Goal: Task Accomplishment & Management: Manage account settings

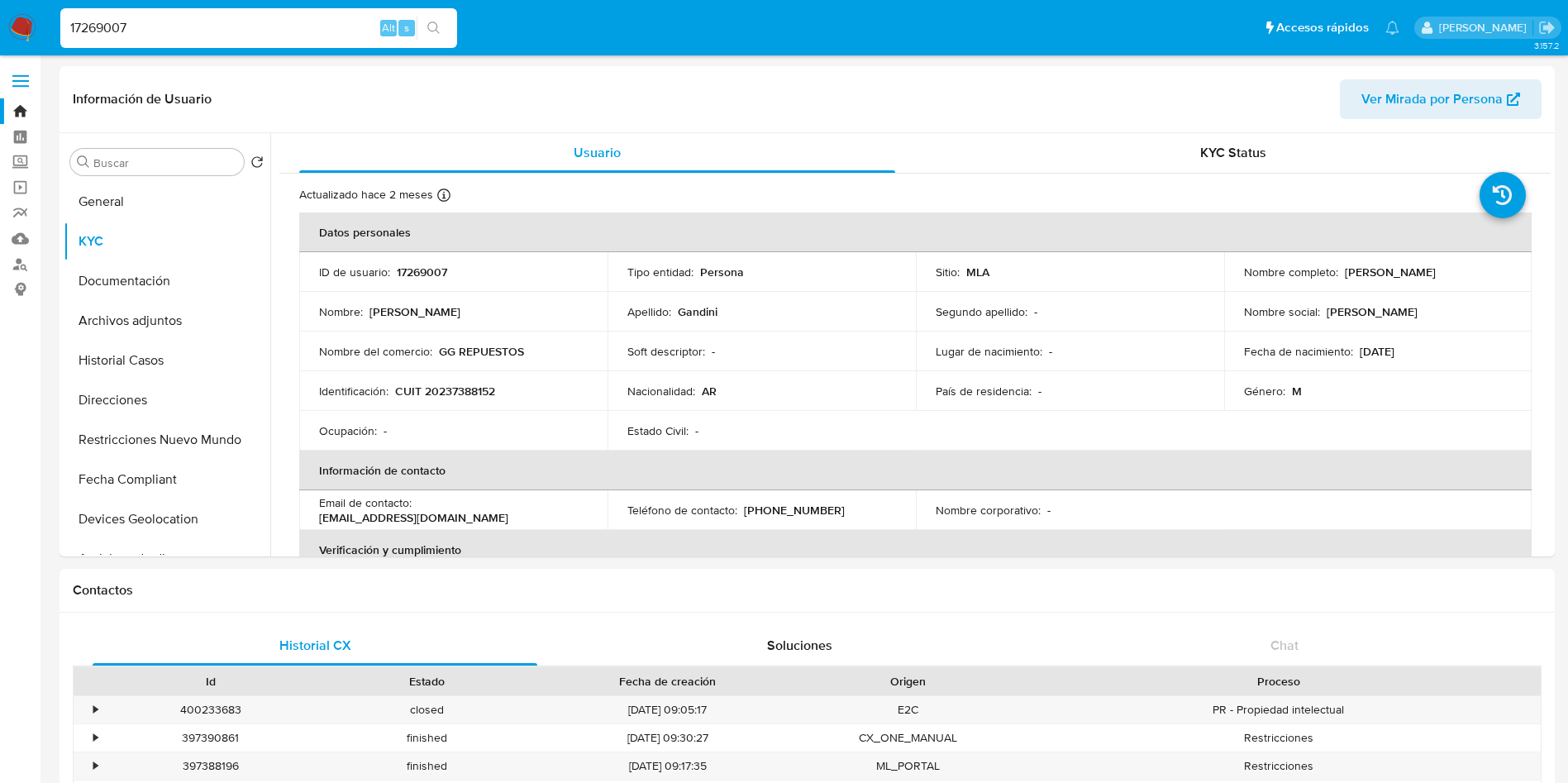
select select "10"
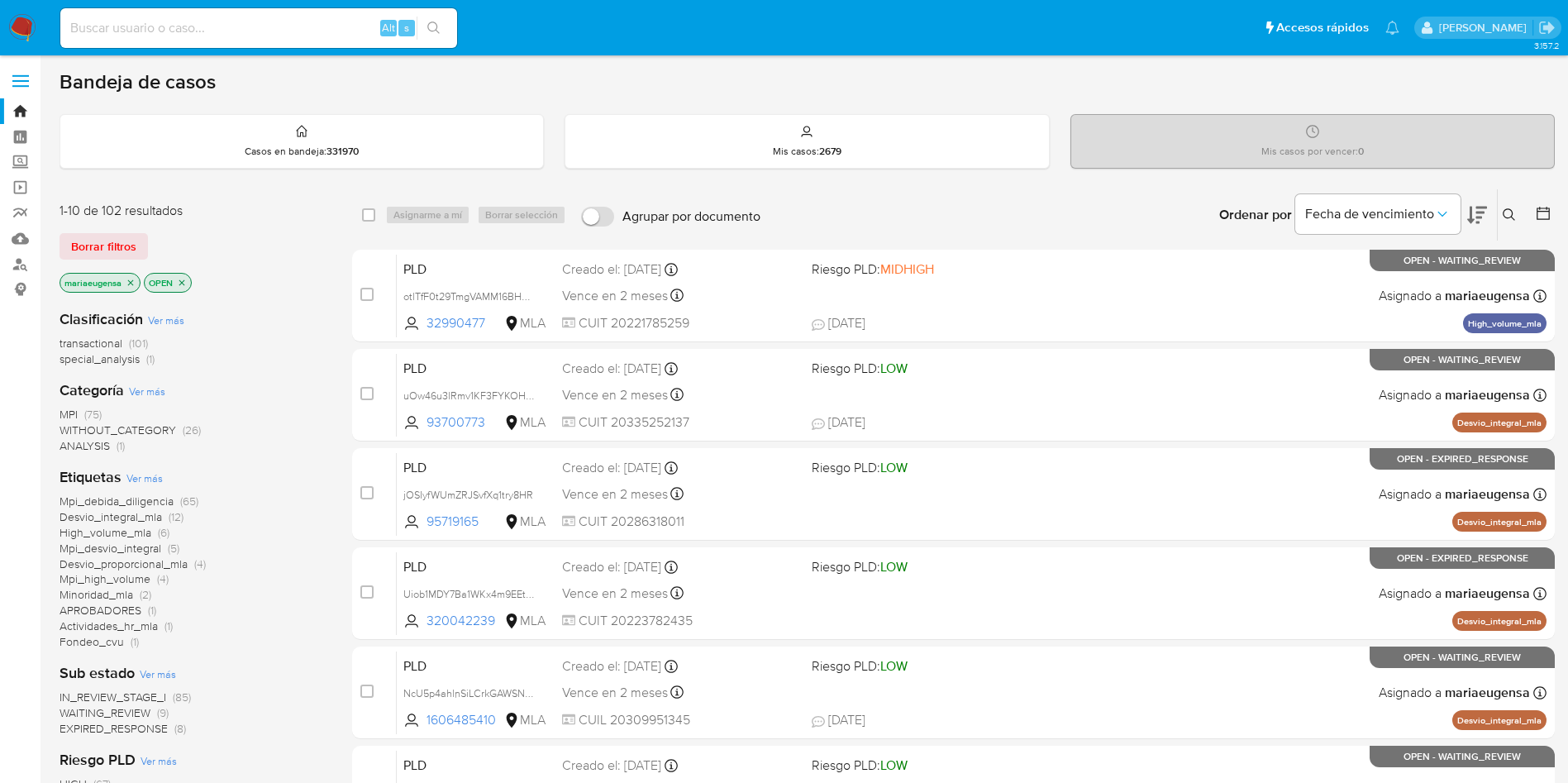
drag, startPoint x: 14, startPoint y: 25, endPoint x: 422, endPoint y: 168, distance: 432.3
click at [14, 25] on img at bounding box center [22, 28] width 28 height 28
click at [22, 22] on img at bounding box center [22, 28] width 28 height 28
click at [23, 23] on img at bounding box center [22, 28] width 28 height 28
click at [16, 28] on img at bounding box center [22, 28] width 28 height 28
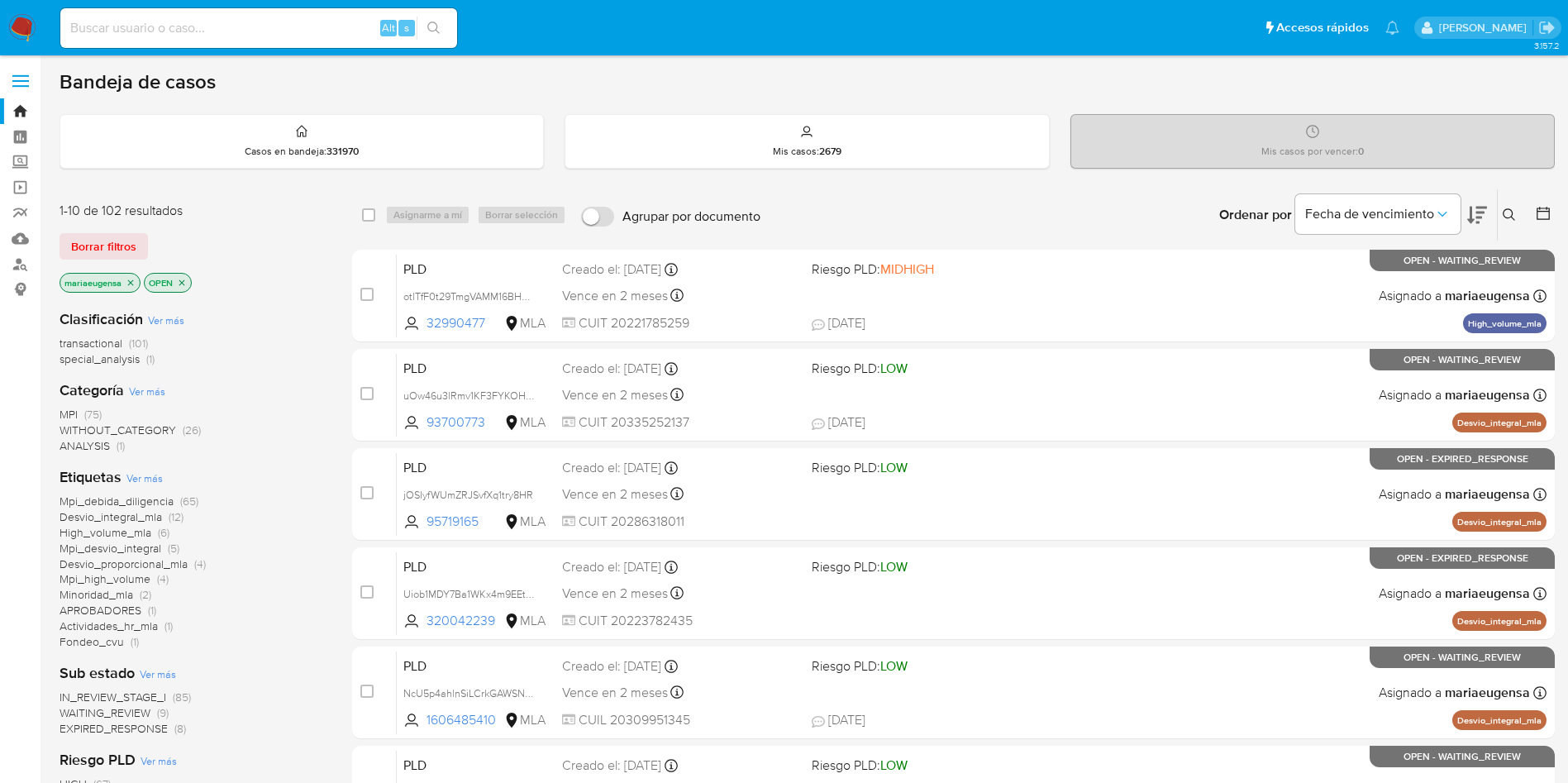
click at [317, 29] on input at bounding box center [258, 29] width 397 height 22
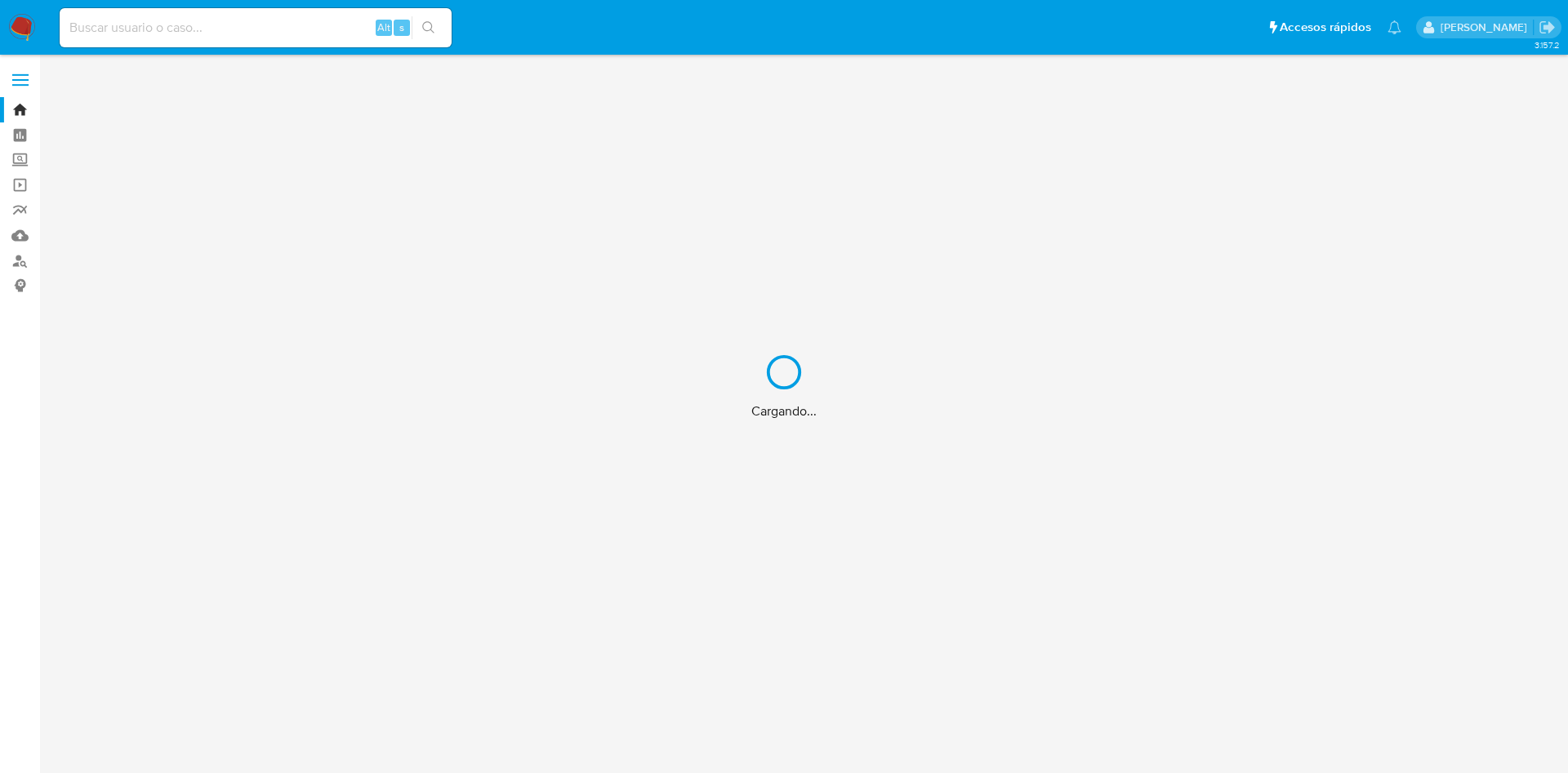
click at [194, 26] on div "Cargando..." at bounding box center [784, 386] width 1568 height 773
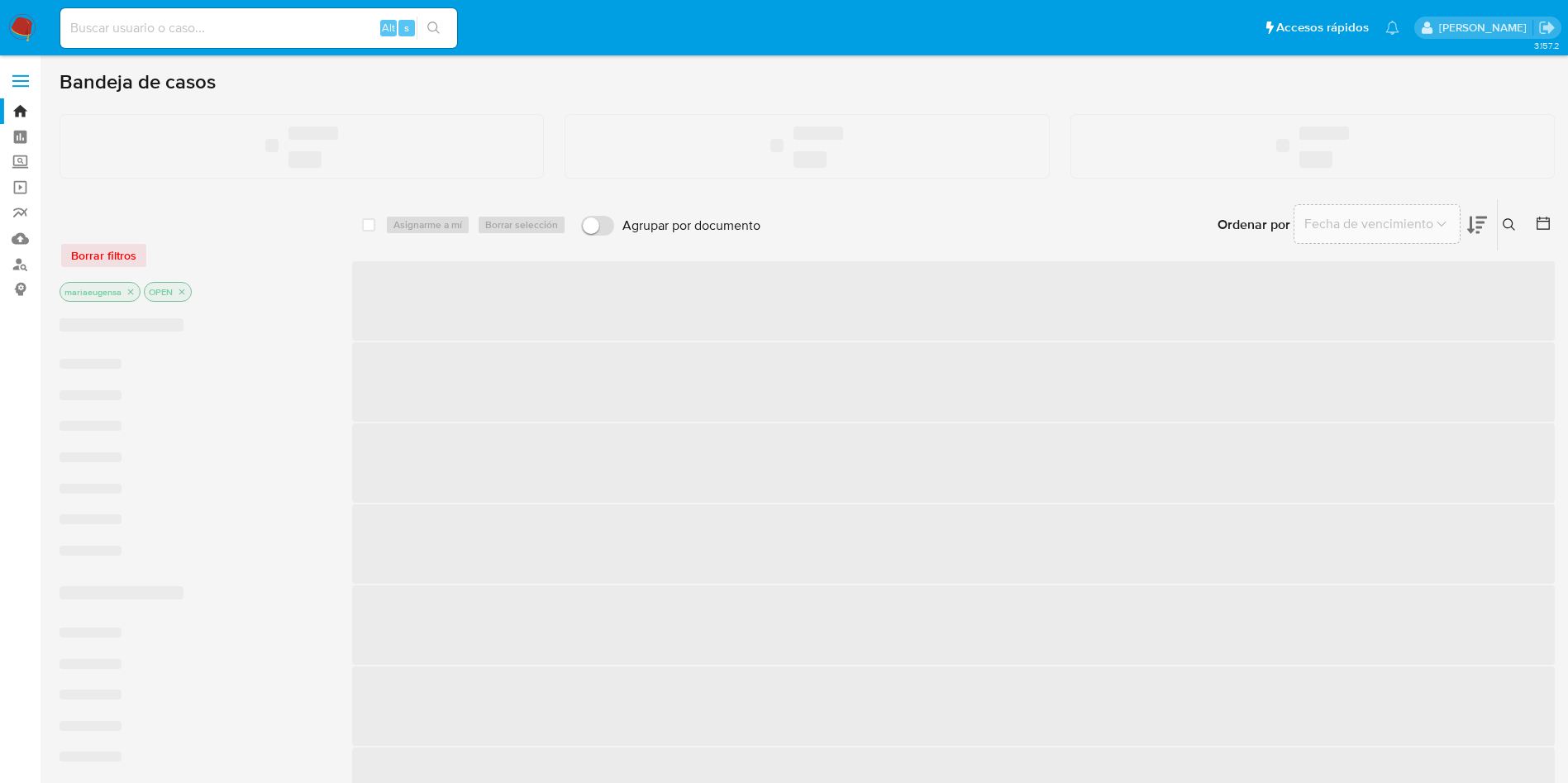
click at [198, 28] on input at bounding box center [258, 29] width 397 height 22
paste input "bjfaSnnQzZ23BrKQbdccqK4s"
type input "bjfaSnnQzZ23BrKQbdccqK4s"
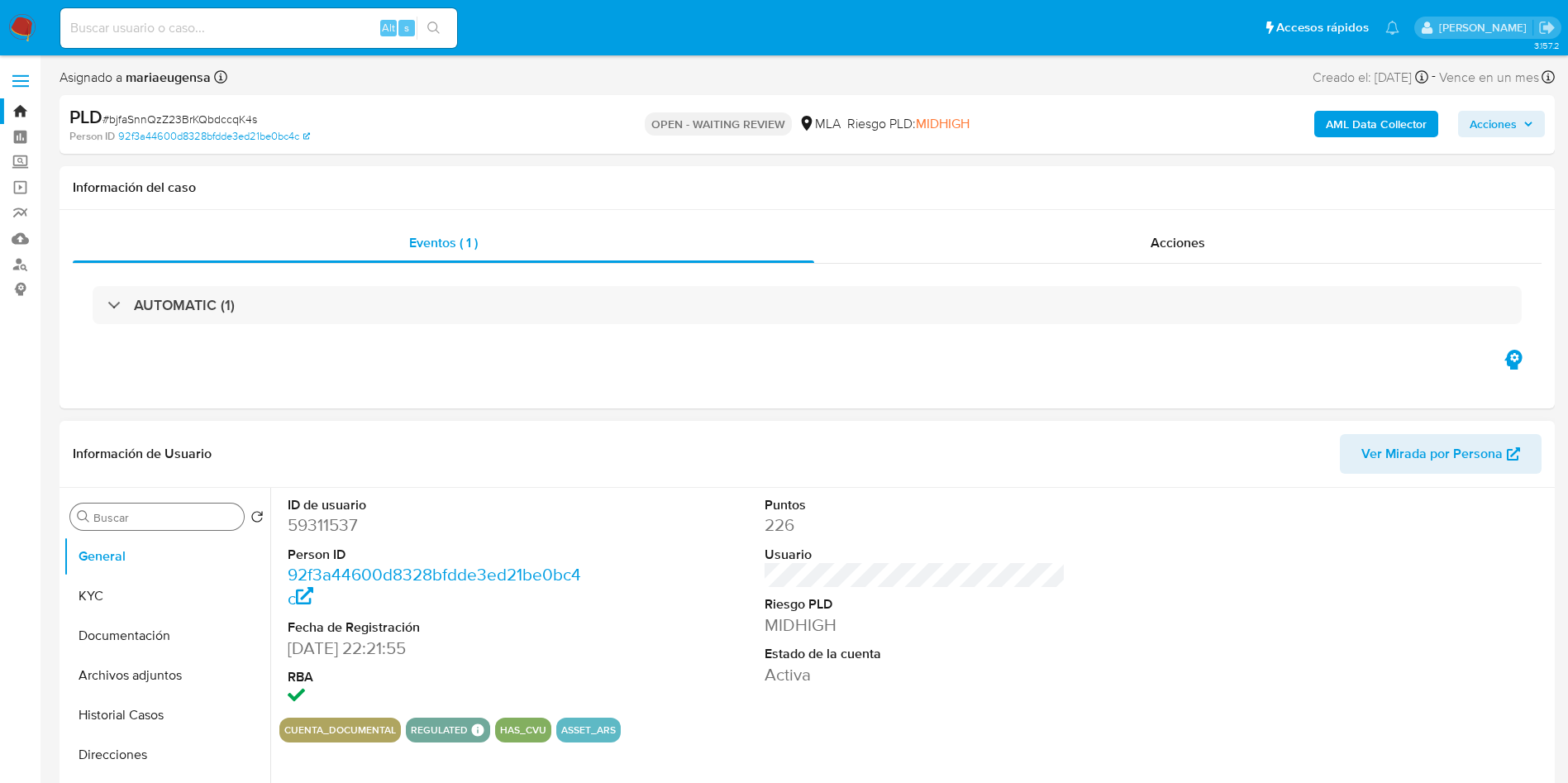
click at [190, 519] on input "Buscar" at bounding box center [164, 517] width 144 height 15
type input "arc"
select select "10"
type input "arc"
click at [171, 589] on button "Archivos adjuntos" at bounding box center [159, 596] width 193 height 40
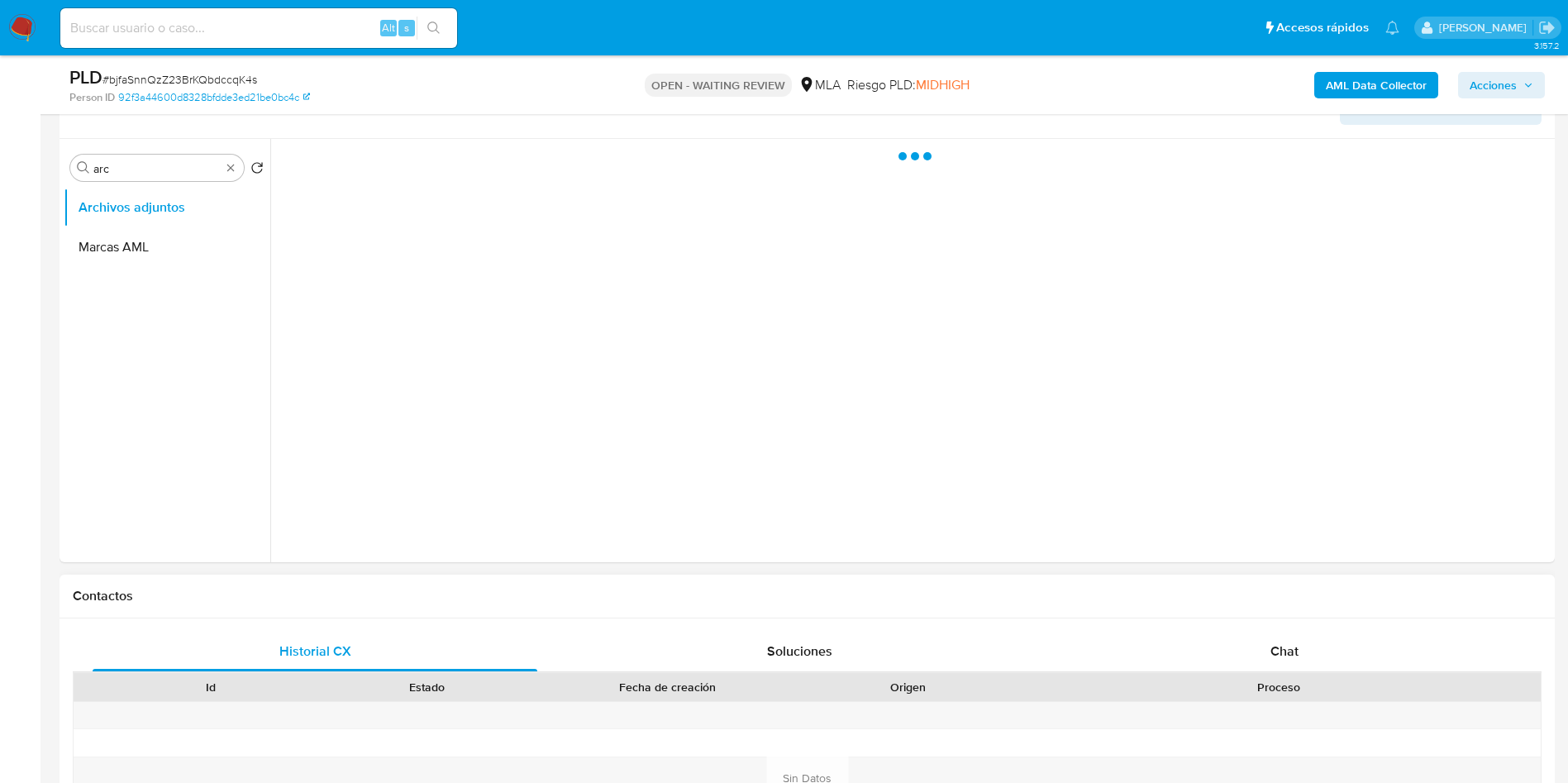
scroll to position [372, 0]
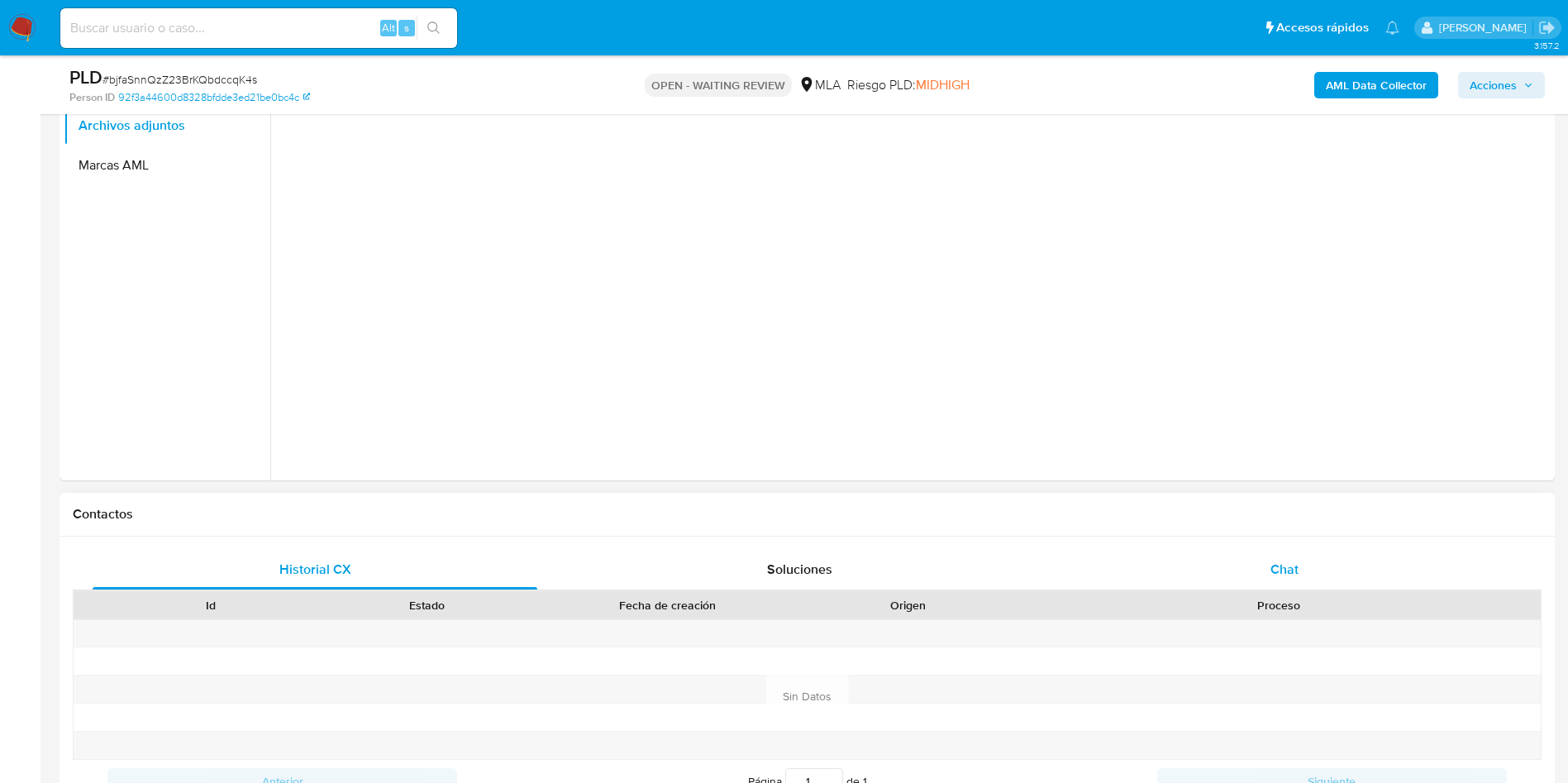
click at [1261, 572] on div "Chat" at bounding box center [1284, 569] width 444 height 40
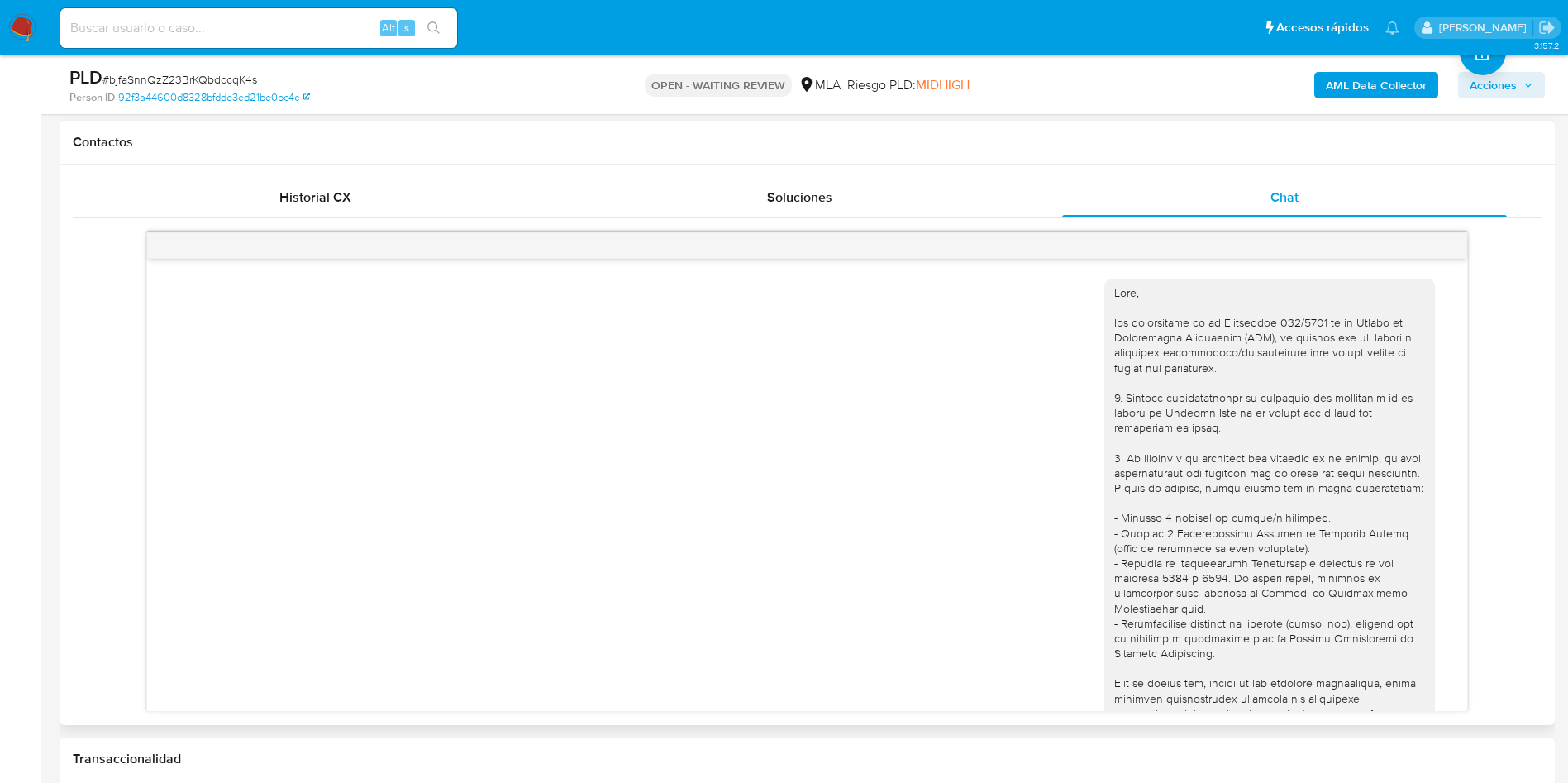
scroll to position [1377, 0]
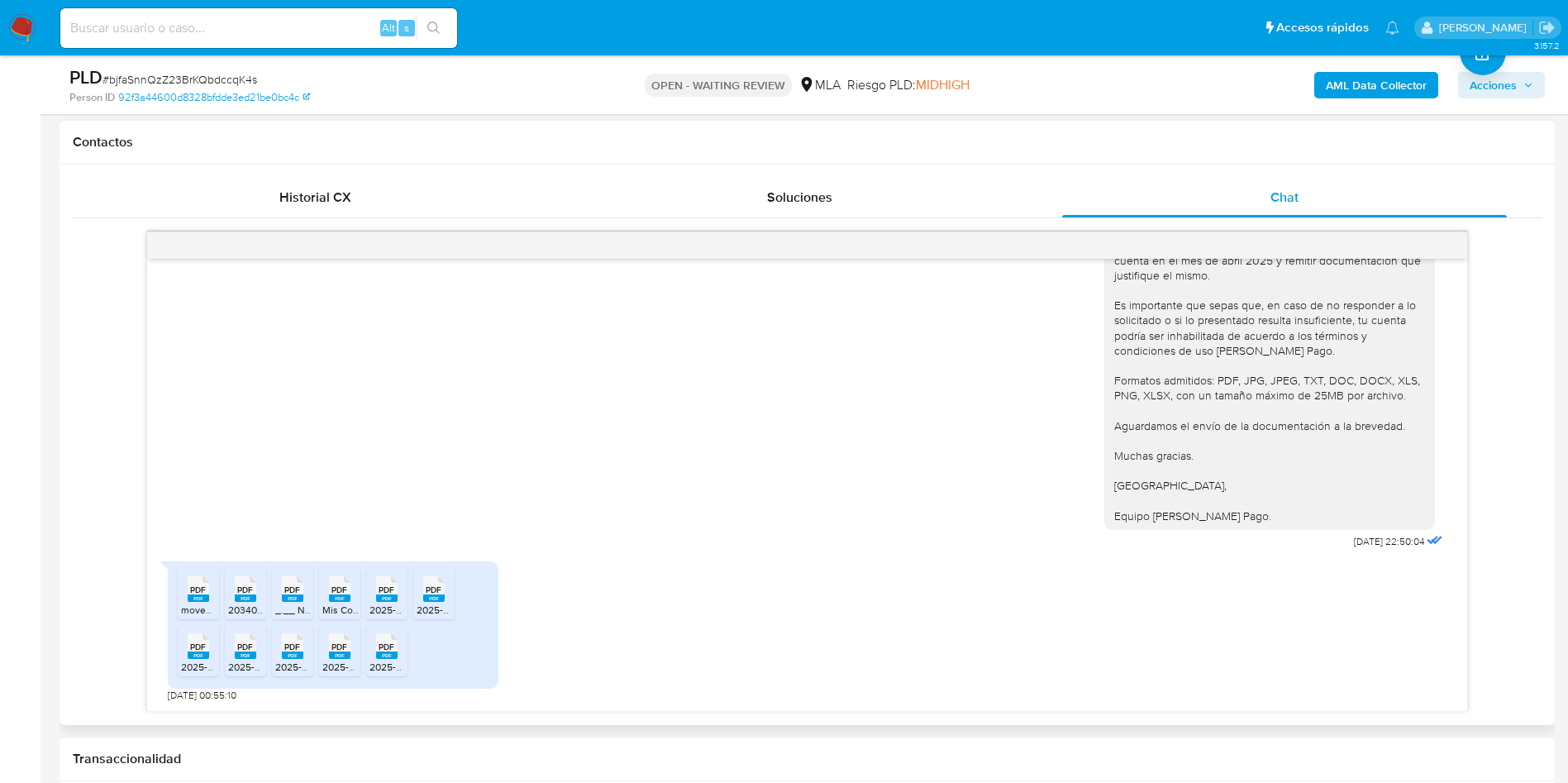
click at [208, 592] on icon at bounding box center [199, 589] width 22 height 26
click at [195, 668] on span "2025-05-29_00720055007003661435.pdf" at bounding box center [274, 666] width 187 height 14
click at [240, 598] on rect at bounding box center [245, 598] width 22 height 8
drag, startPoint x: 232, startPoint y: 655, endPoint x: 282, endPoint y: 625, distance: 58.3
click at [232, 655] on div "PDF PDF" at bounding box center [245, 644] width 35 height 33
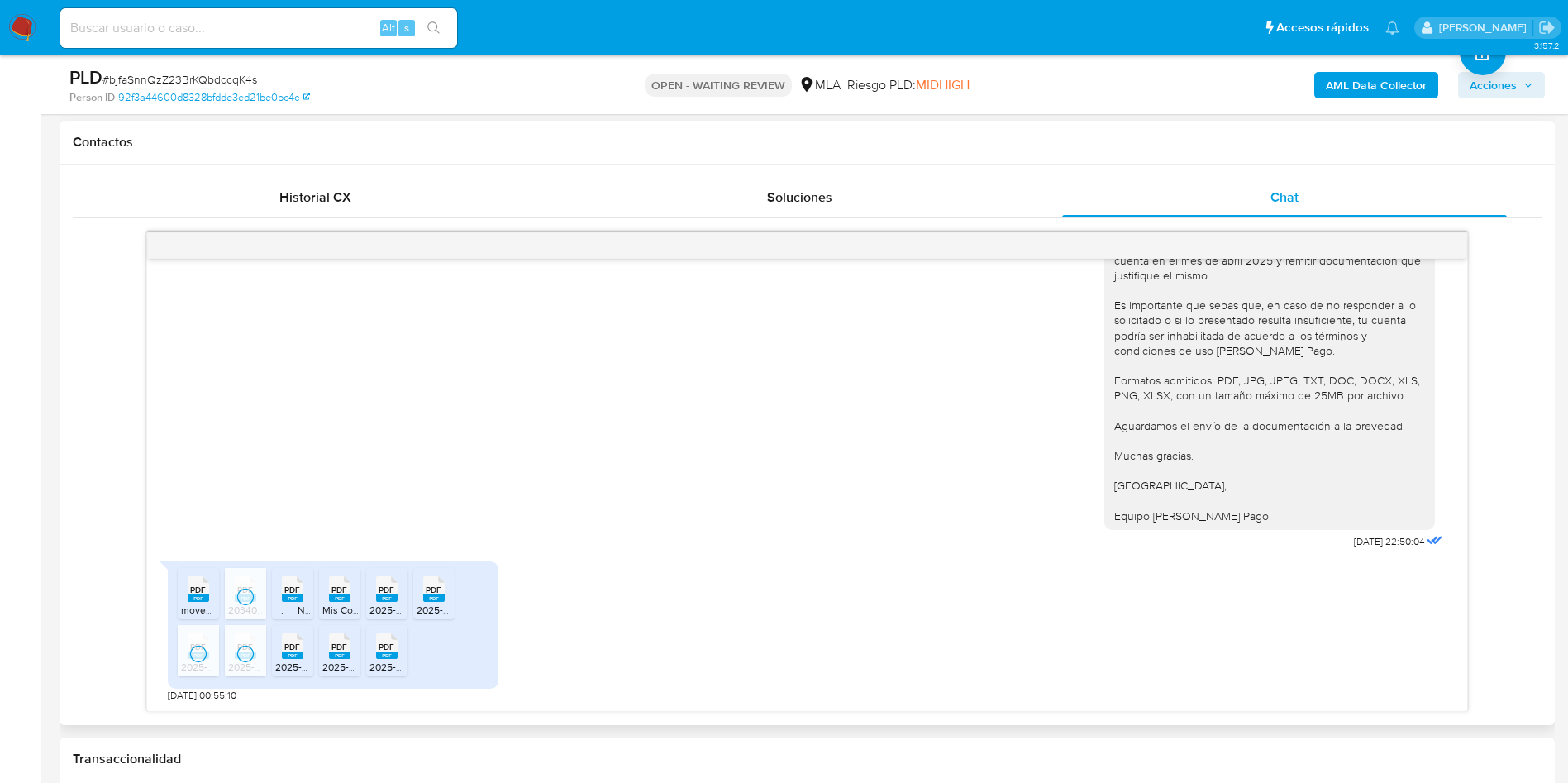
click at [291, 609] on span "_.__ Nuesta Parte _ Lo que sabemos de vos __._ 34095764.pdf" at bounding box center [417, 610] width 283 height 14
click at [295, 648] on span "PDF" at bounding box center [292, 646] width 16 height 11
drag, startPoint x: 332, startPoint y: 591, endPoint x: 327, endPoint y: 627, distance: 36.3
click at [332, 591] on div "PDF PDF" at bounding box center [340, 587] width 35 height 33
click at [326, 634] on div "PDF PDF" at bounding box center [340, 644] width 35 height 33
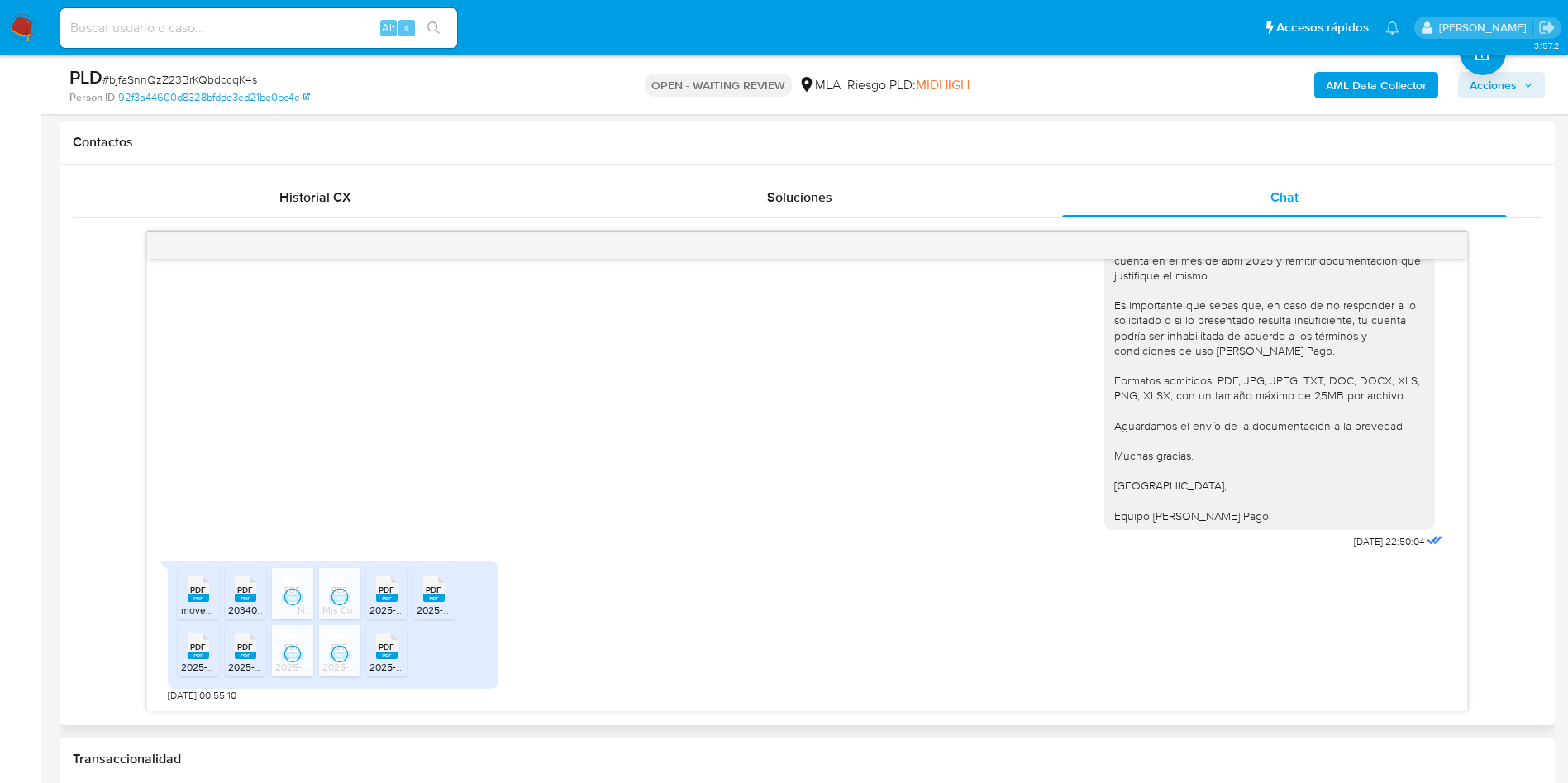
drag, startPoint x: 389, startPoint y: 592, endPoint x: 384, endPoint y: 621, distance: 29.4
click at [389, 591] on span "PDF" at bounding box center [387, 589] width 16 height 11
drag, startPoint x: 385, startPoint y: 644, endPoint x: 425, endPoint y: 605, distance: 55.9
click at [386, 644] on span "PDF" at bounding box center [387, 646] width 16 height 11
click at [429, 597] on rect at bounding box center [435, 598] width 22 height 8
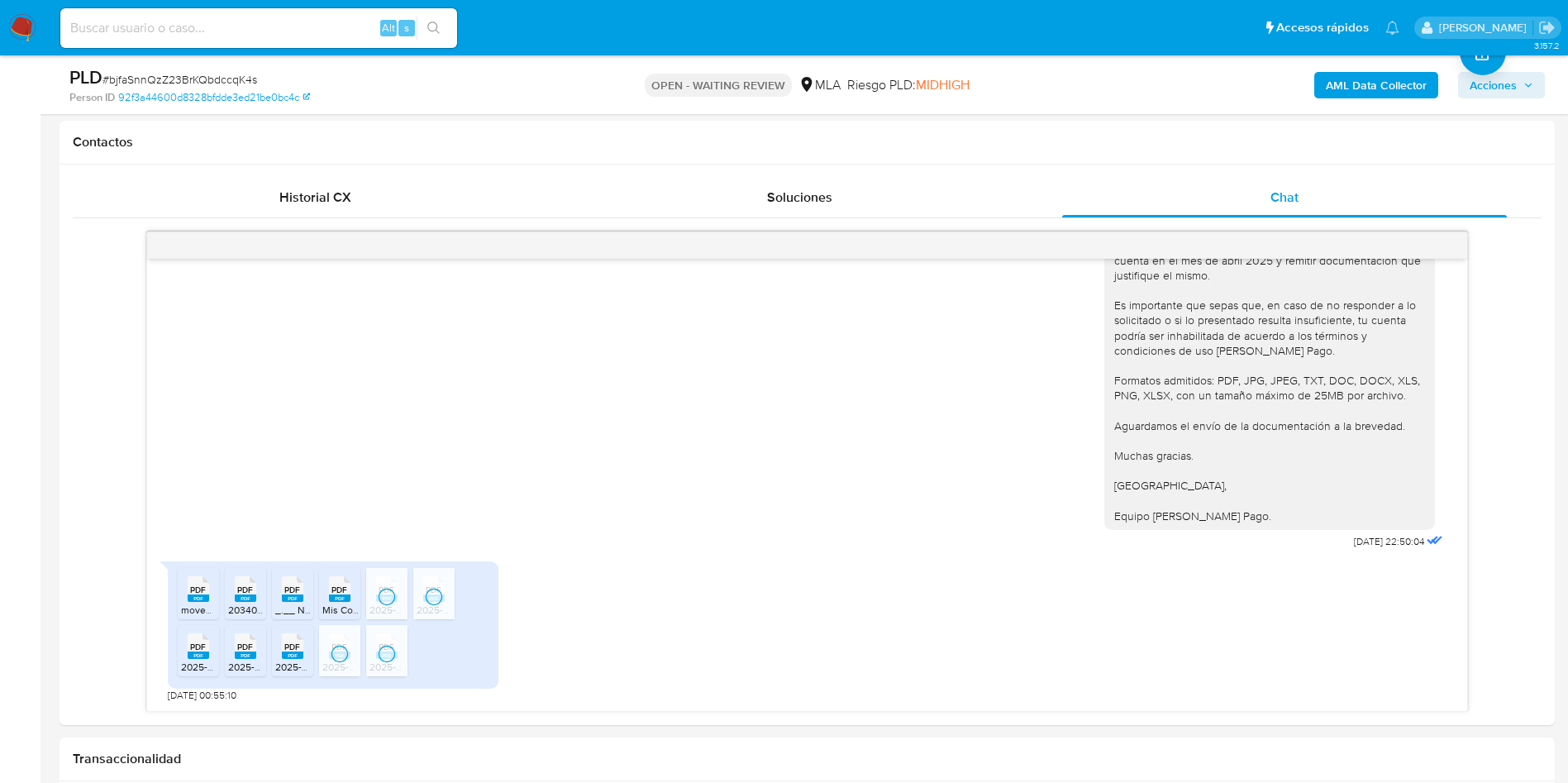
click at [215, 72] on span "# bjfaSnnQzZ23BrKQbdccqK4s" at bounding box center [180, 79] width 154 height 17
copy span "bjfaSnnQzZ23BrKQbdccqK4s"
click at [151, 82] on span "# bjfaSnnQzZ23BrKQbdccqK4s" at bounding box center [180, 79] width 154 height 17
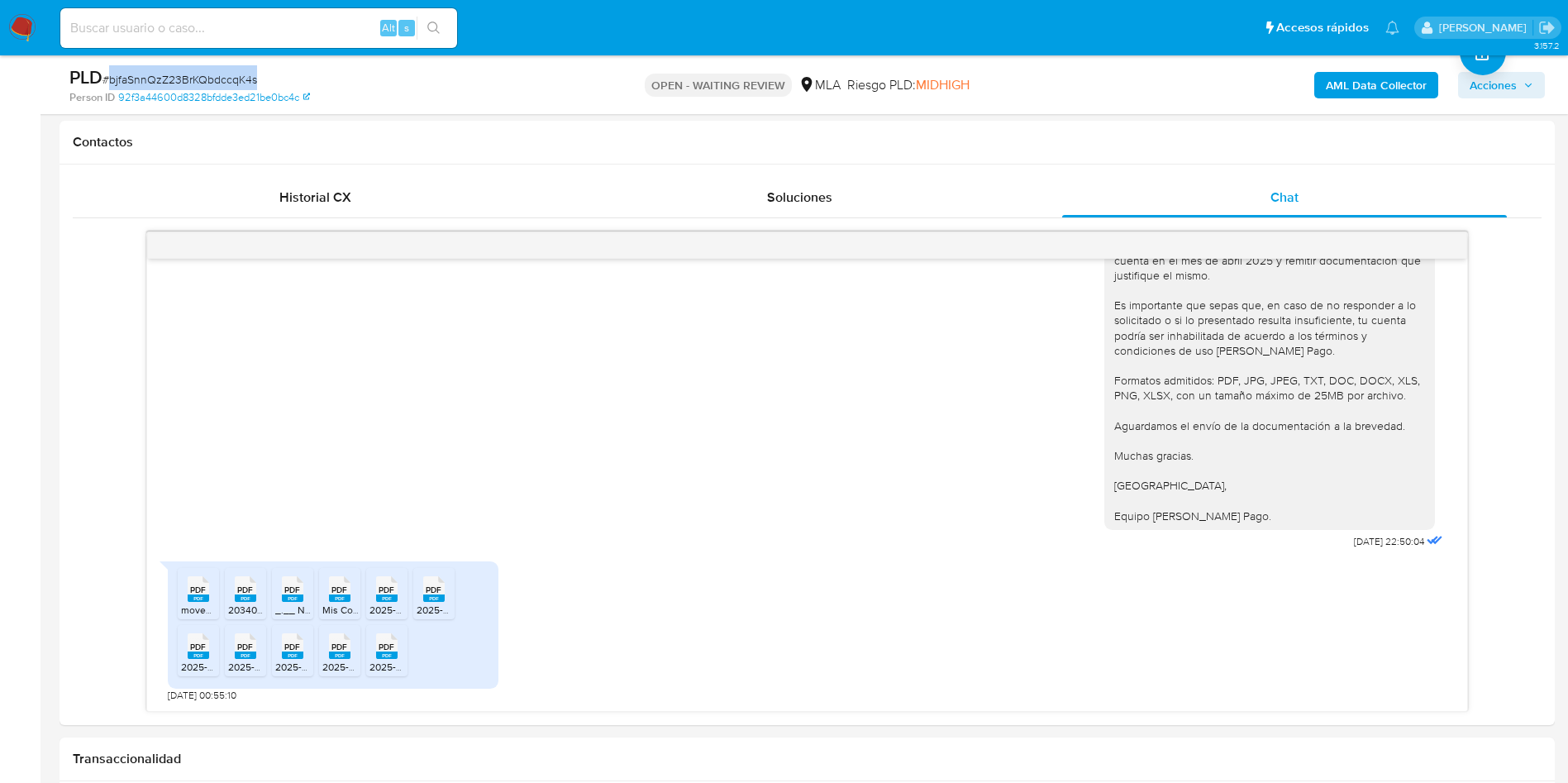
click at [151, 81] on span "# bjfaSnnQzZ23BrKQbdccqK4s" at bounding box center [180, 79] width 154 height 17
copy span "bjfaSnnQzZ23BrKQbdccqK4s"
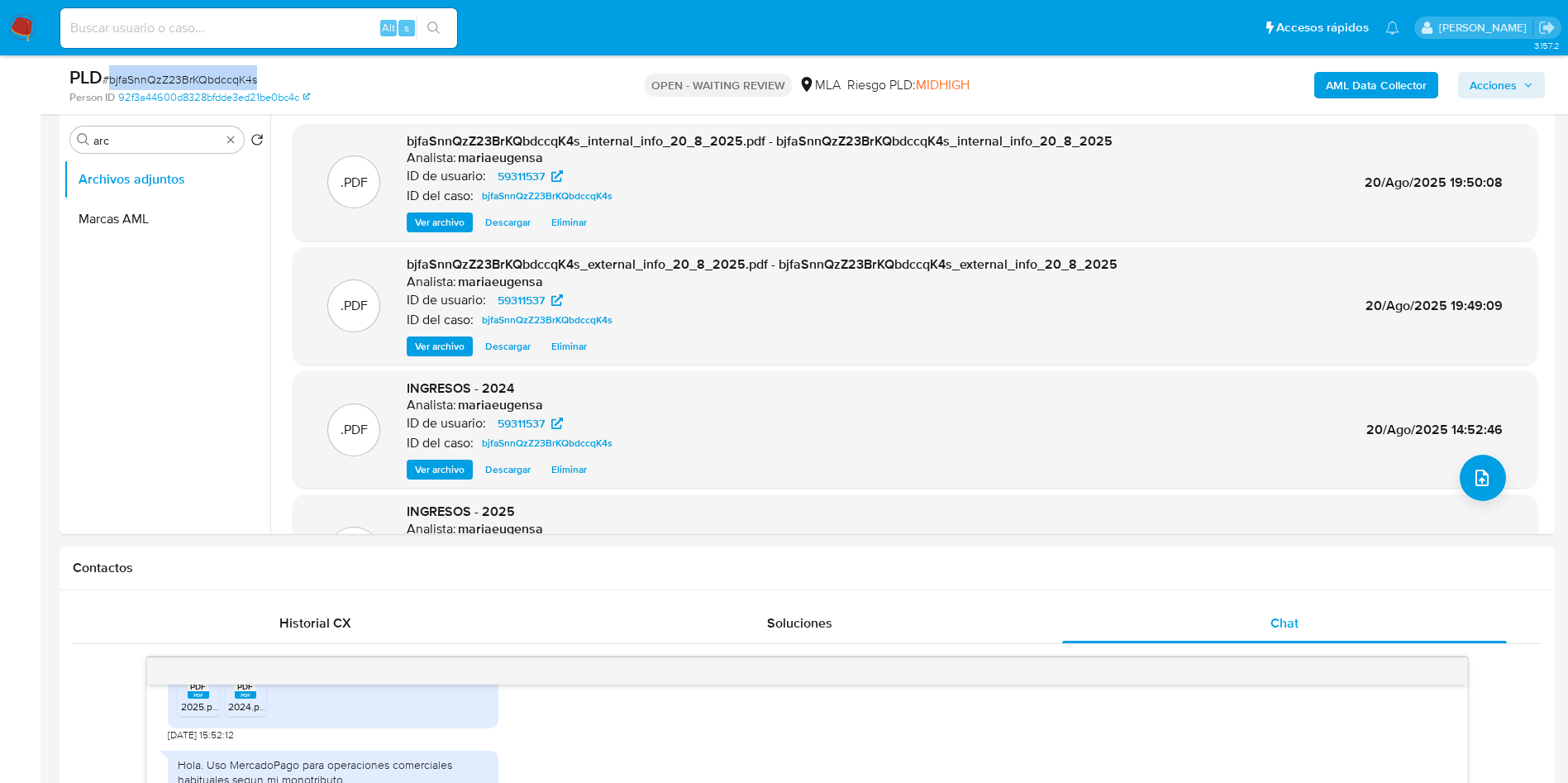
scroll to position [248, 0]
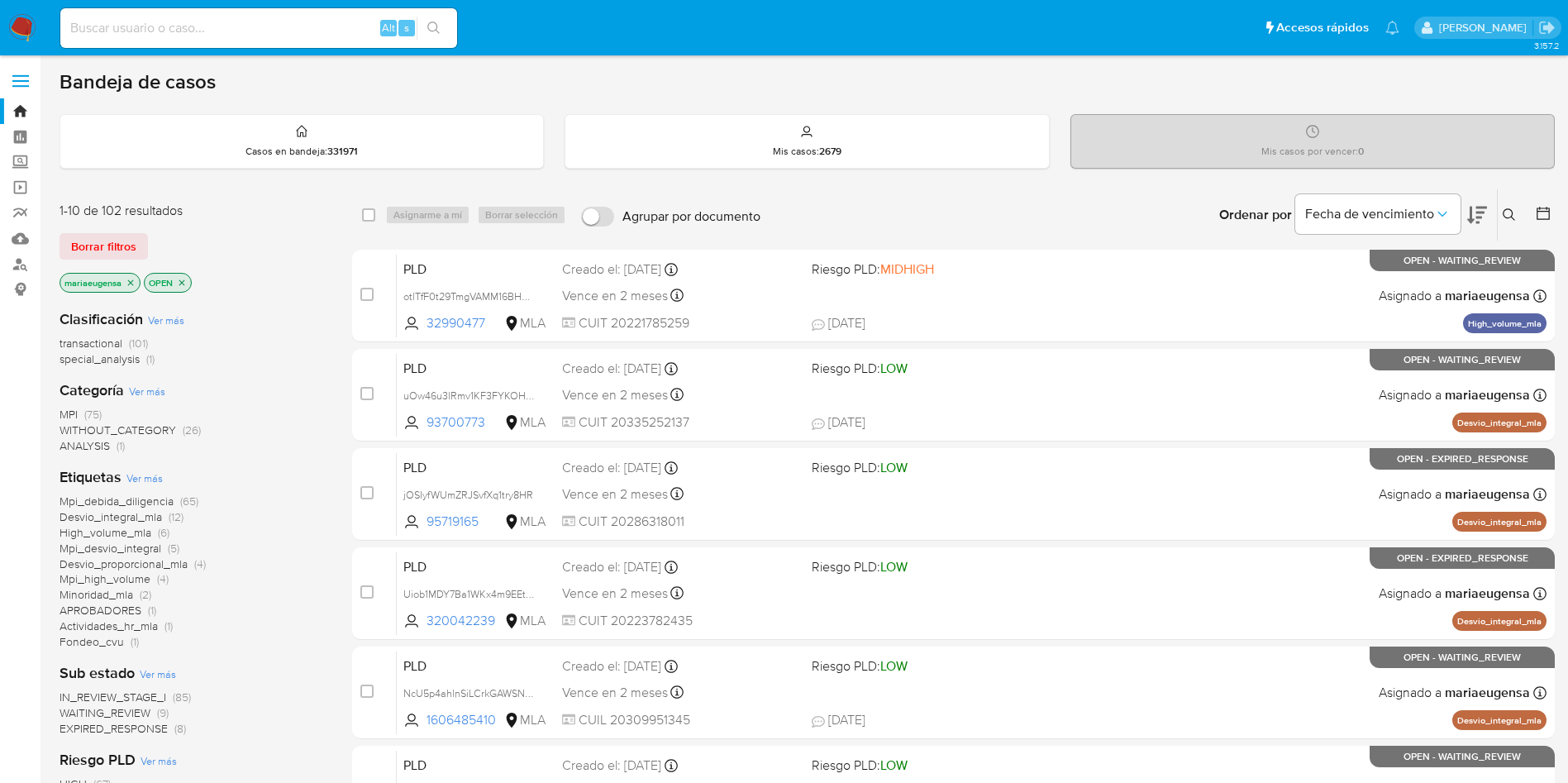
click at [1516, 212] on icon at bounding box center [1509, 214] width 13 height 13
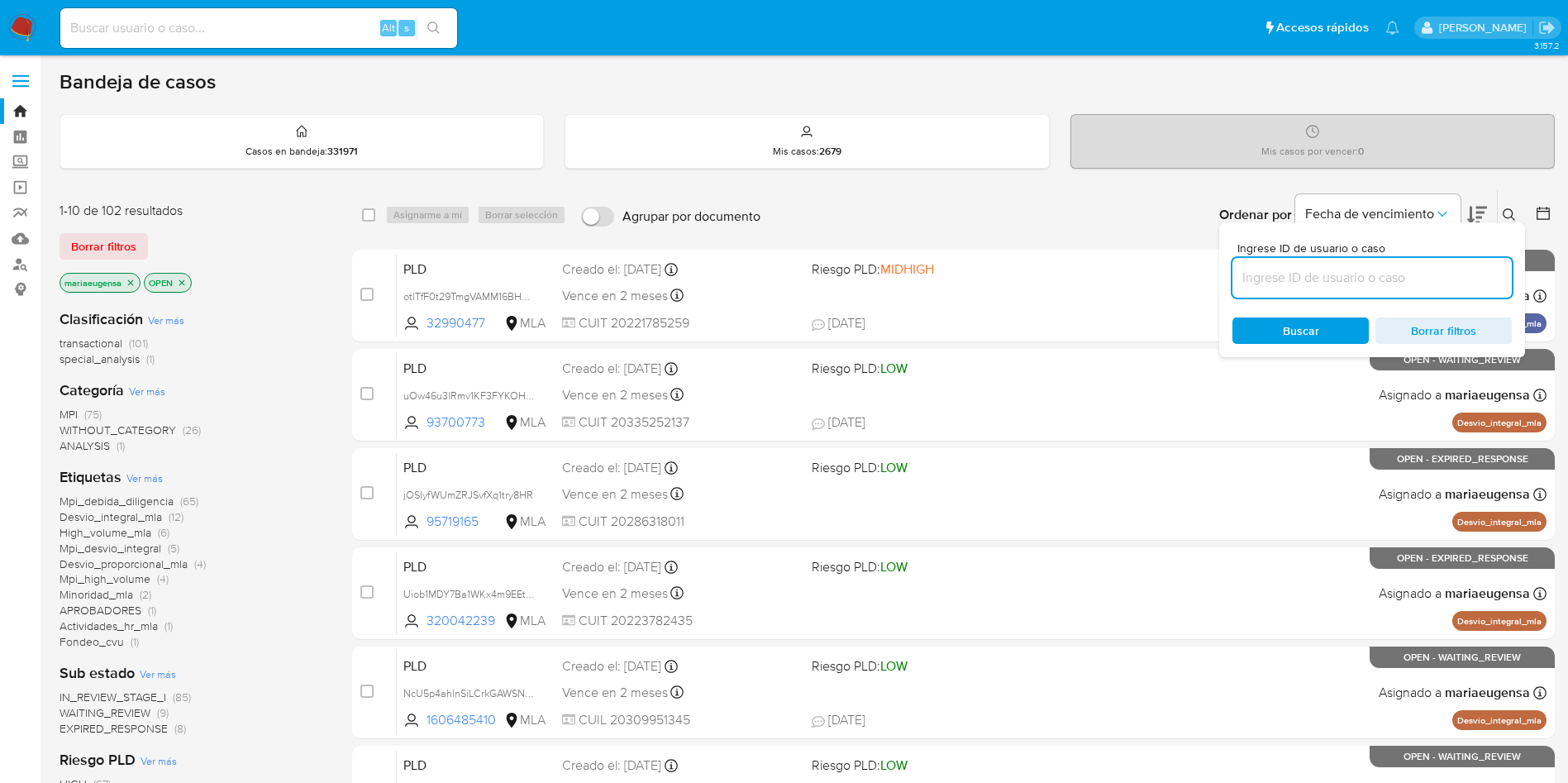
click at [1412, 283] on input at bounding box center [1372, 278] width 279 height 22
type input "bjfaSnnQzZ23BrKQbdccqK4s"
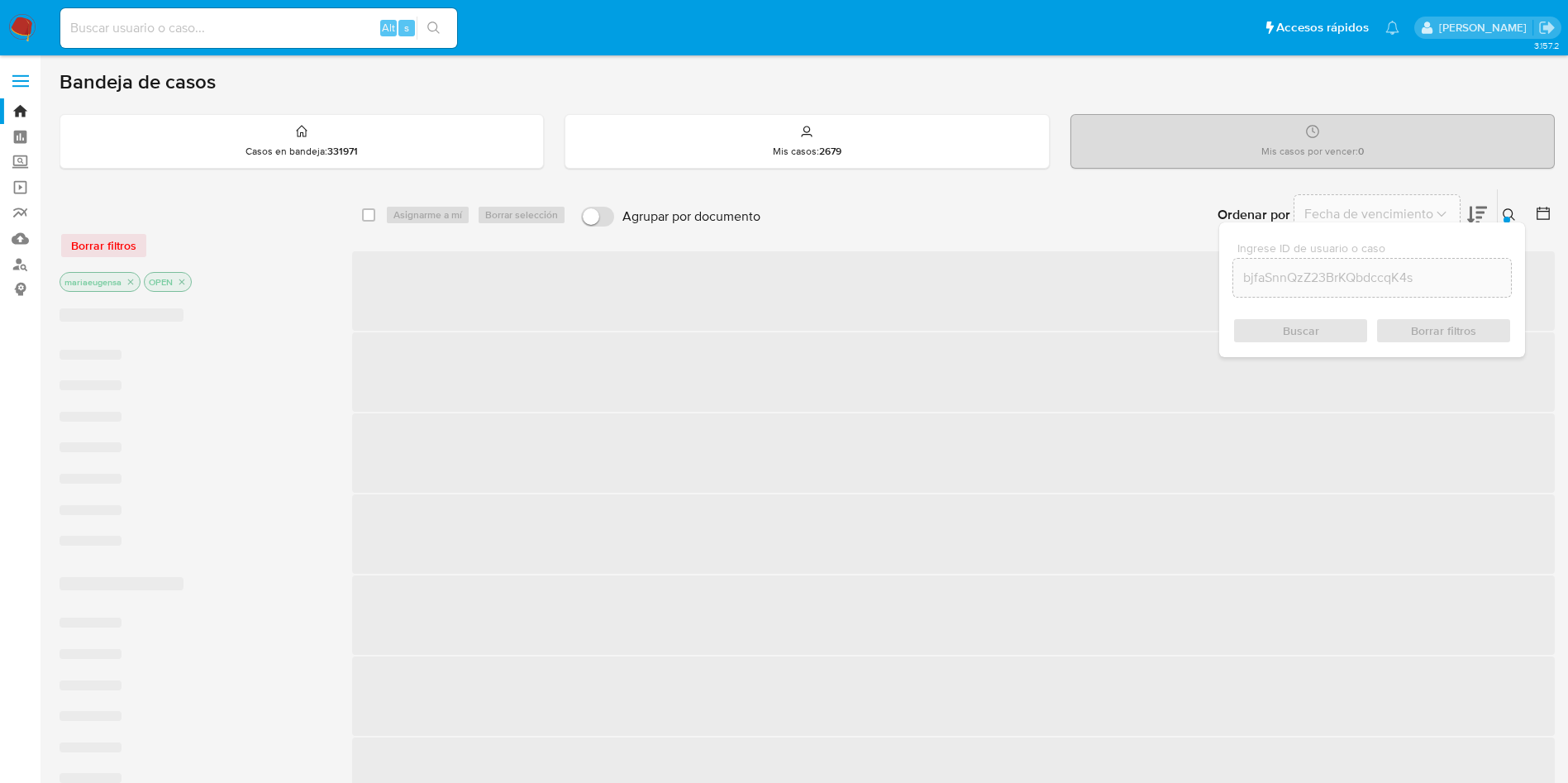
click at [1503, 219] on icon at bounding box center [1509, 214] width 13 height 13
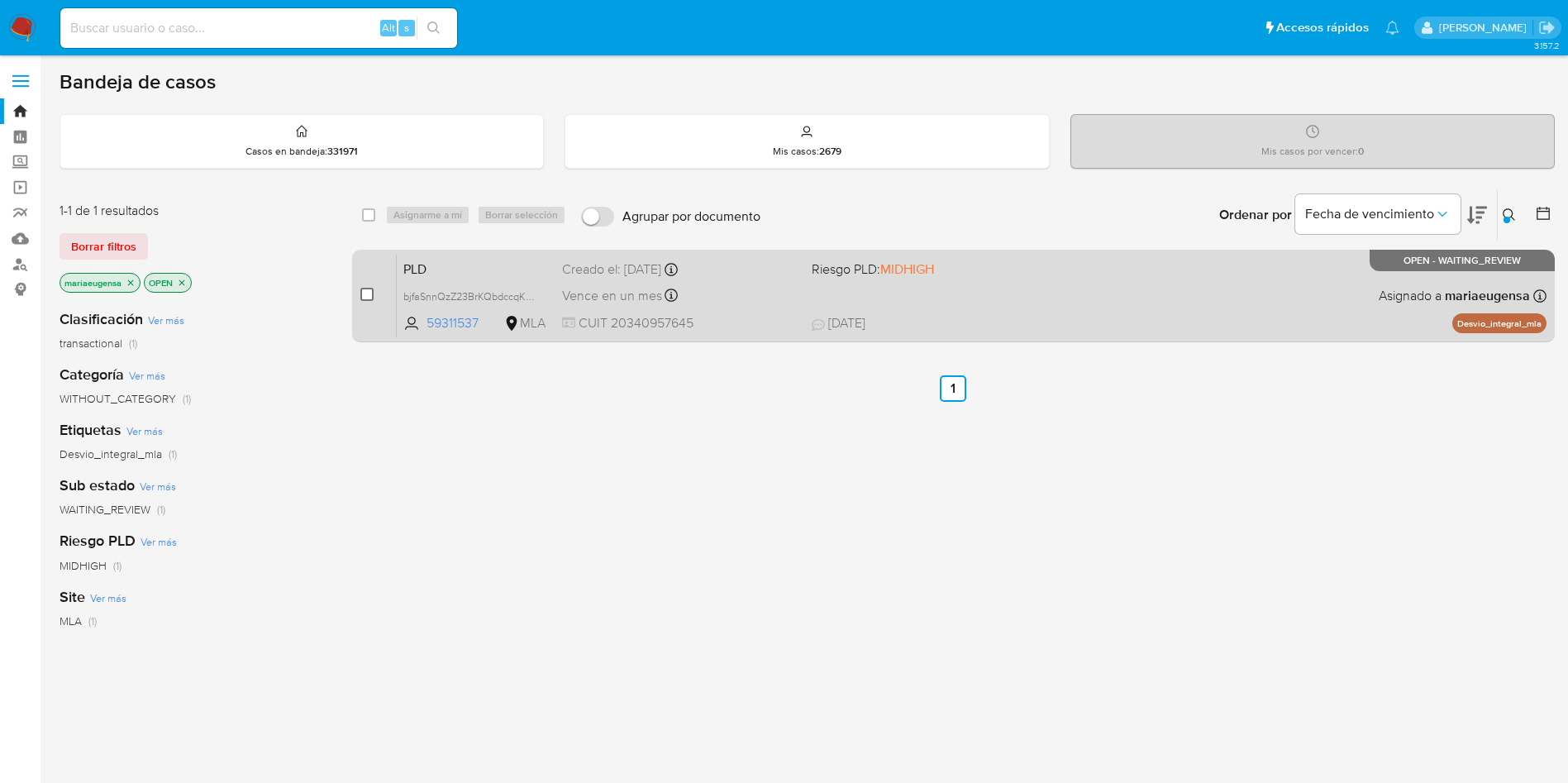
click at [365, 298] on input "checkbox" at bounding box center [366, 294] width 13 height 13
checkbox input "true"
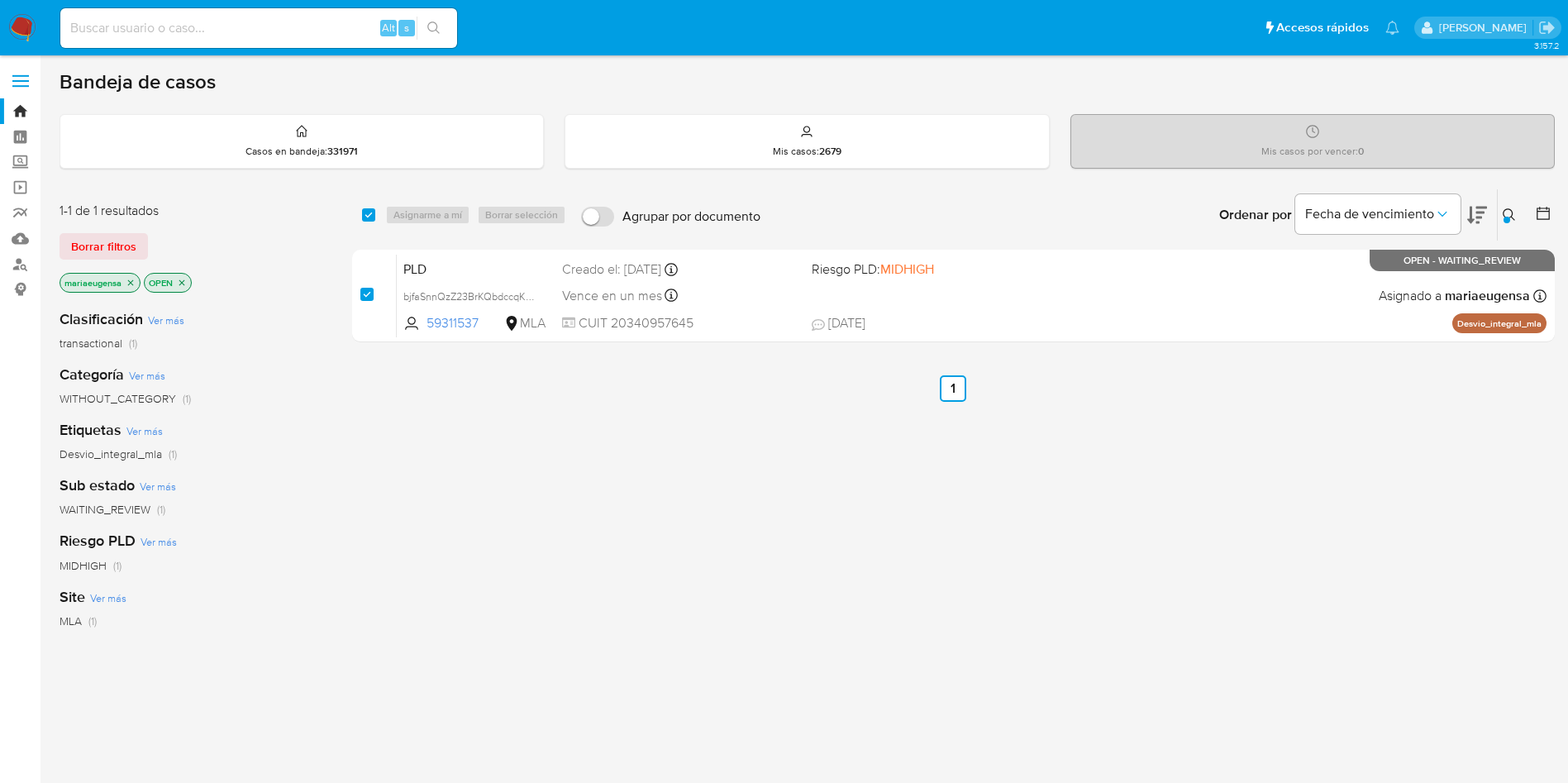
checkbox input "true"
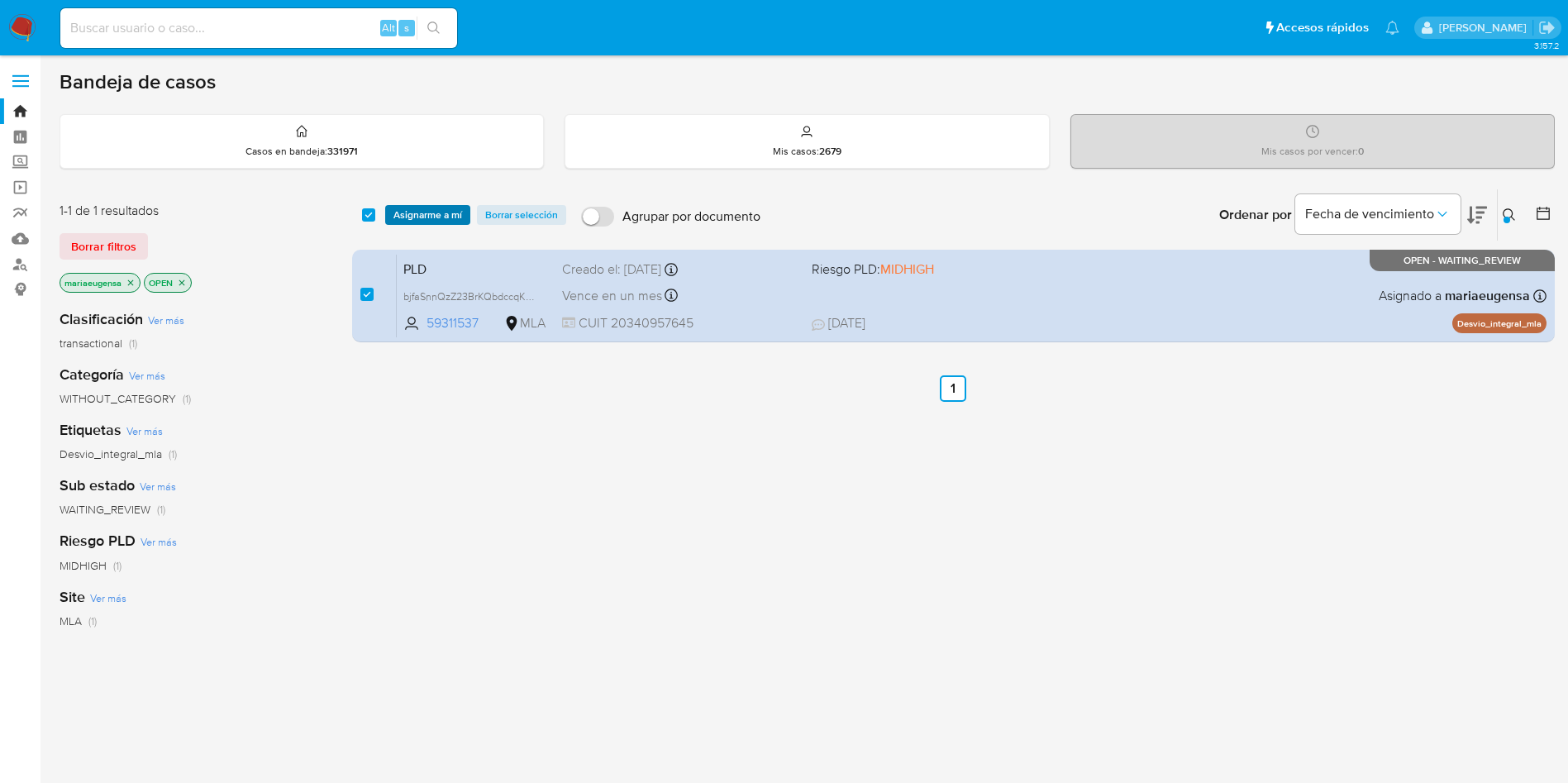
click at [419, 208] on span "Asignarme a mí" at bounding box center [428, 215] width 68 height 17
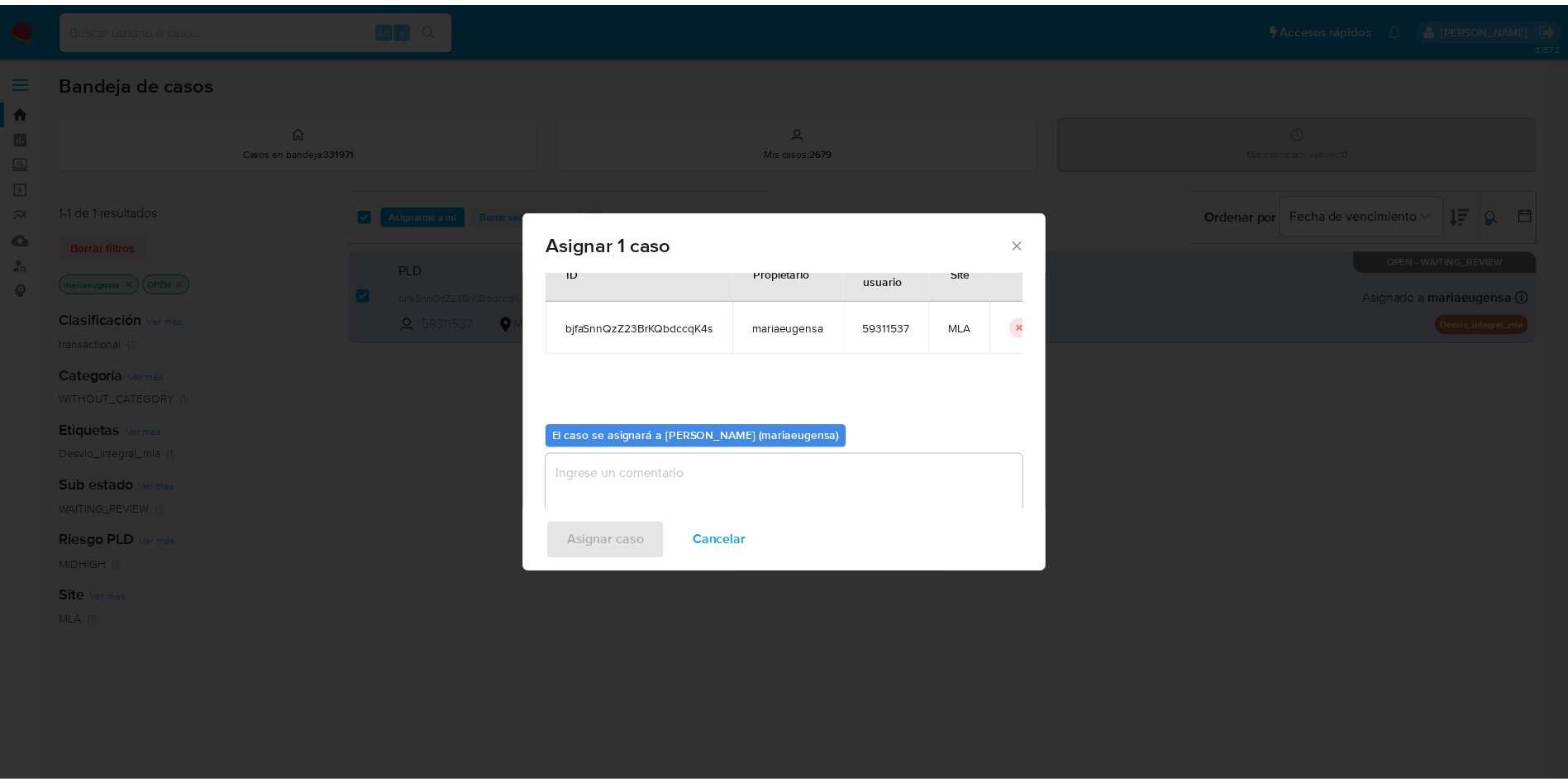
scroll to position [86, 0]
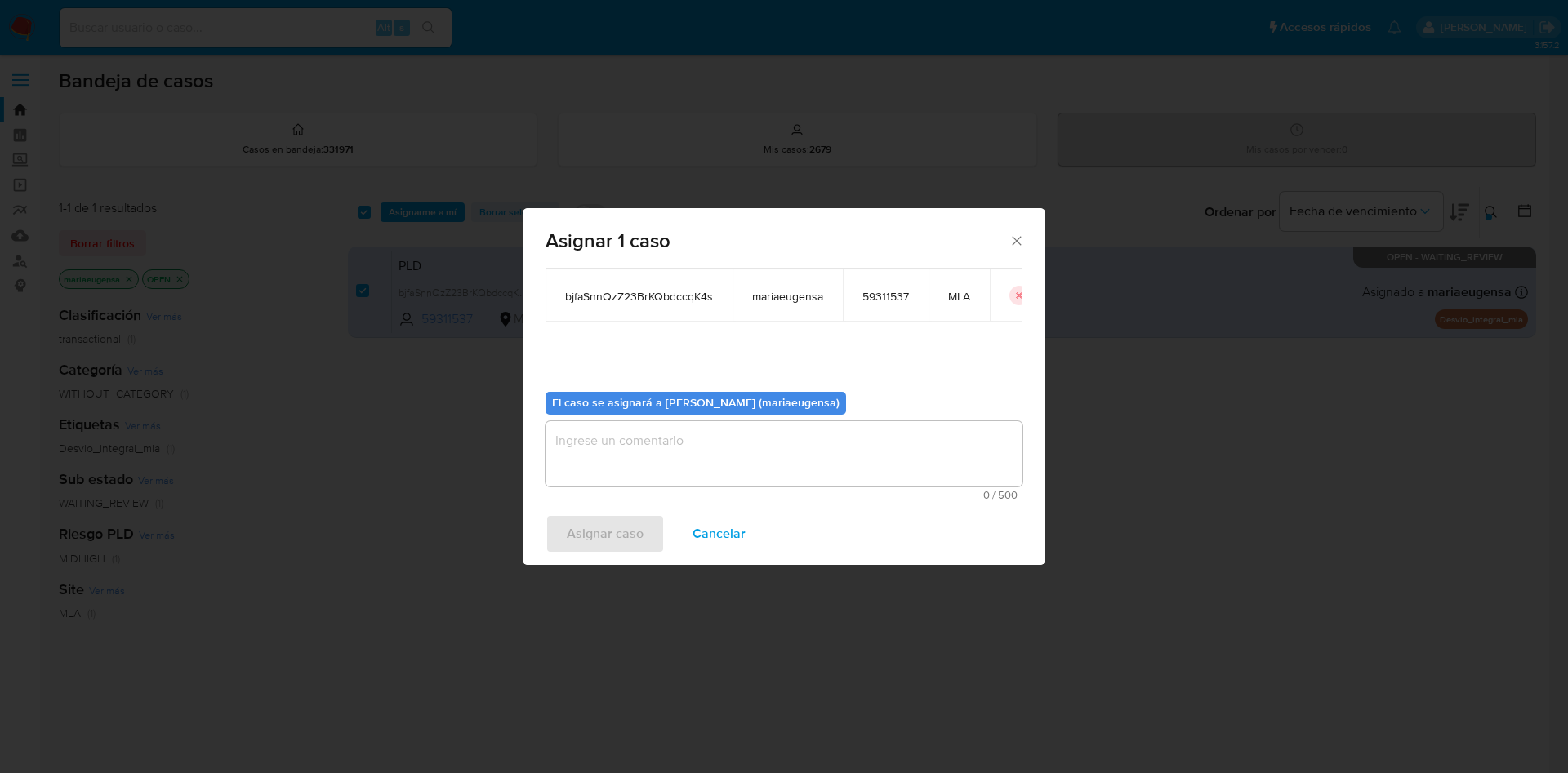
click at [609, 418] on div "El caso se asignará a Maria Eugenia Sanchez (mariaeugensa) 0 / 500 500 caracter…" at bounding box center [784, 440] width 477 height 121
drag, startPoint x: 598, startPoint y: 430, endPoint x: 594, endPoint y: 444, distance: 14.6
click at [597, 436] on textarea "assign-modal" at bounding box center [784, 453] width 477 height 65
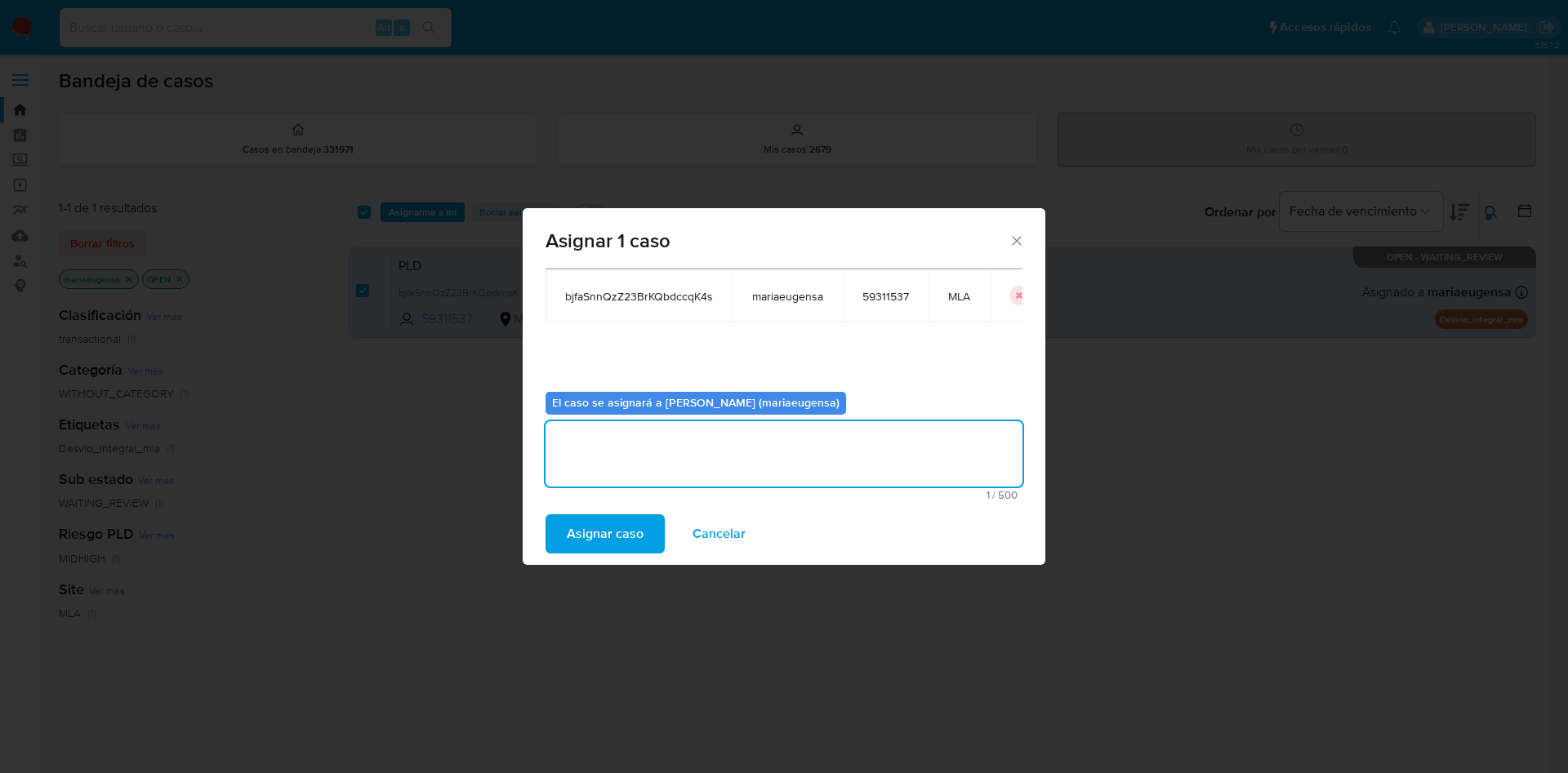
click at [566, 549] on button "Asignar caso" at bounding box center [605, 534] width 119 height 39
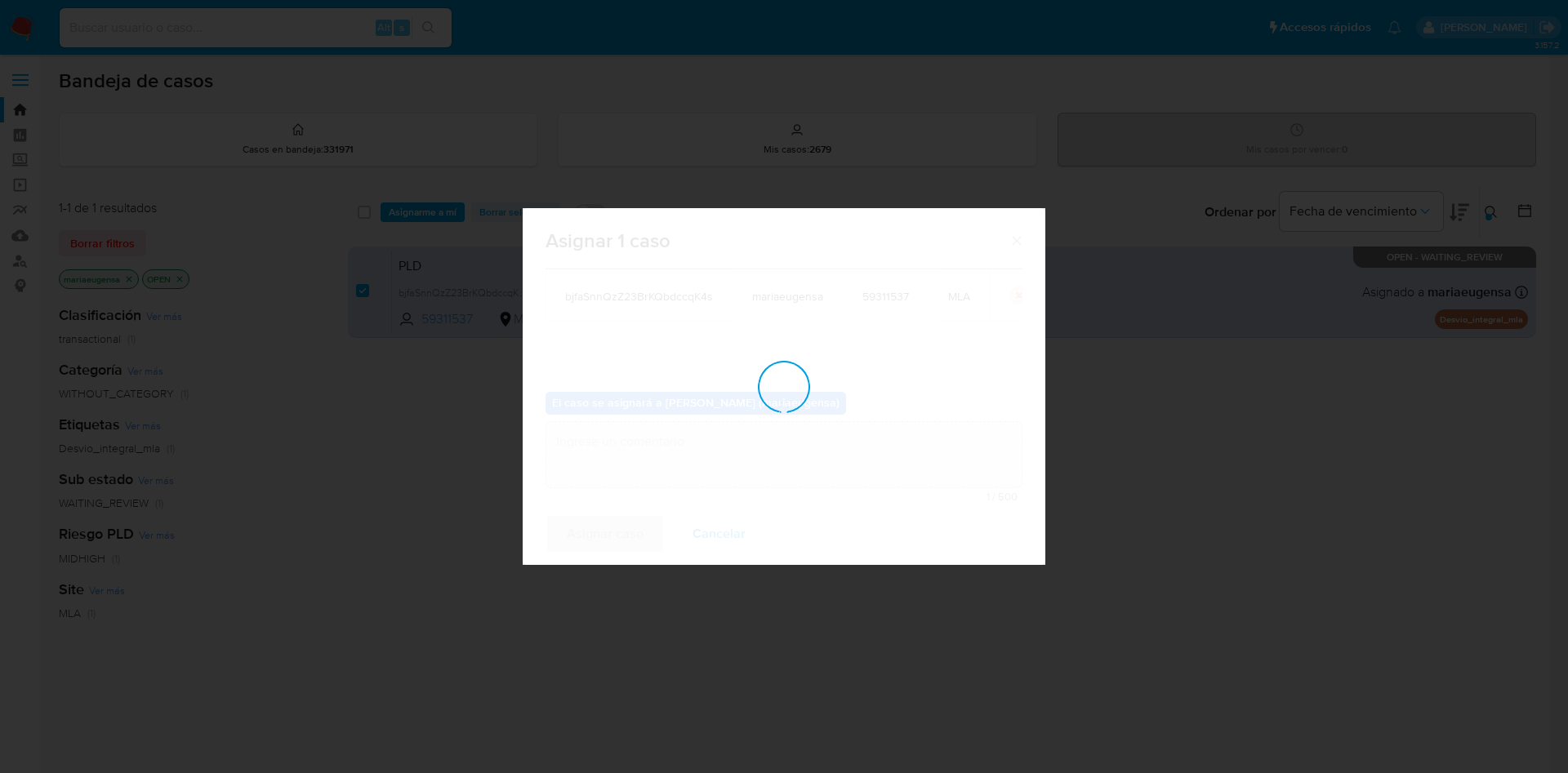
checkbox input "false"
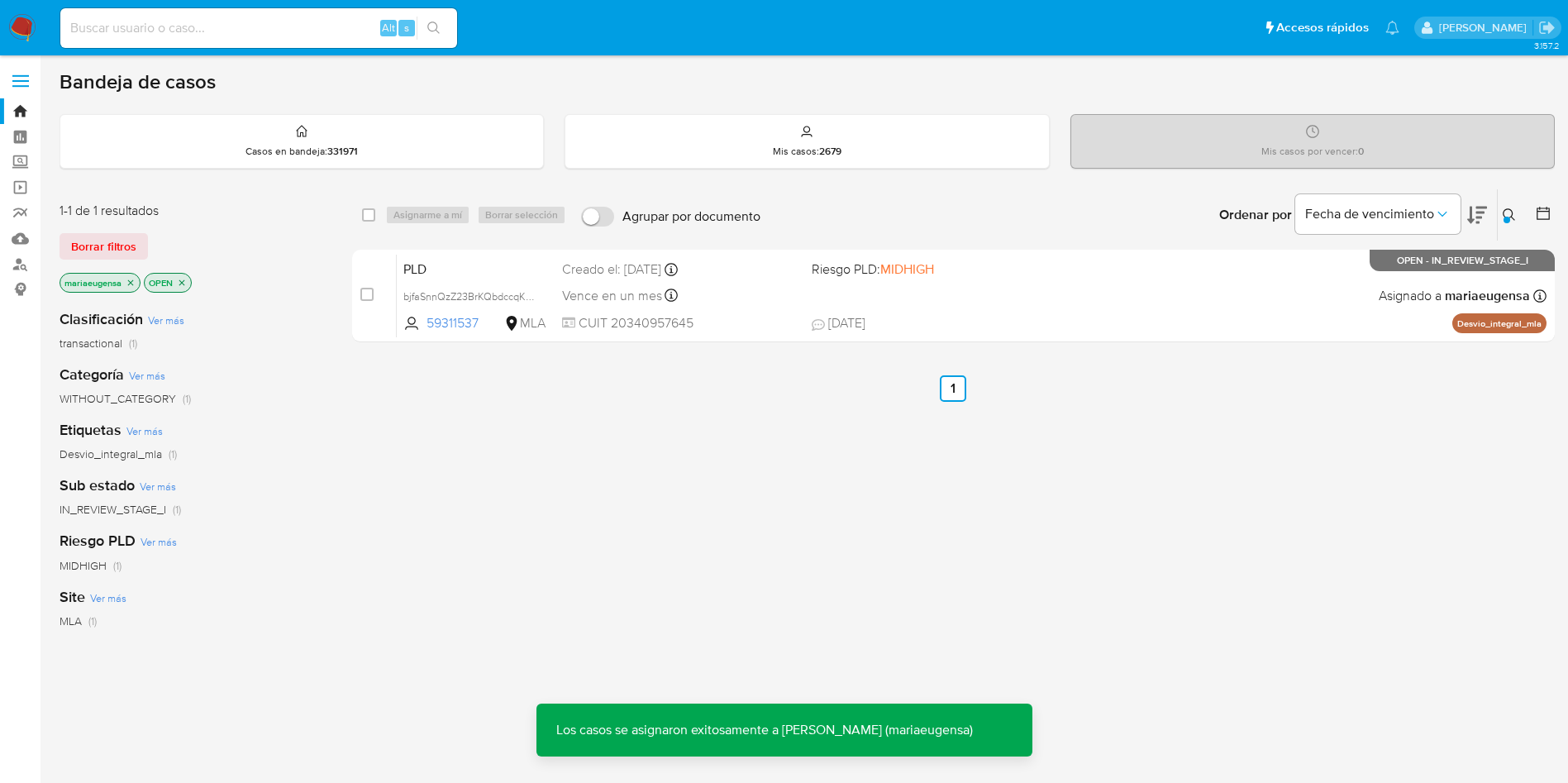
click at [198, 27] on input at bounding box center [258, 29] width 397 height 22
paste input "bjfaSnnQzZ23BrKQbdccqK4s"
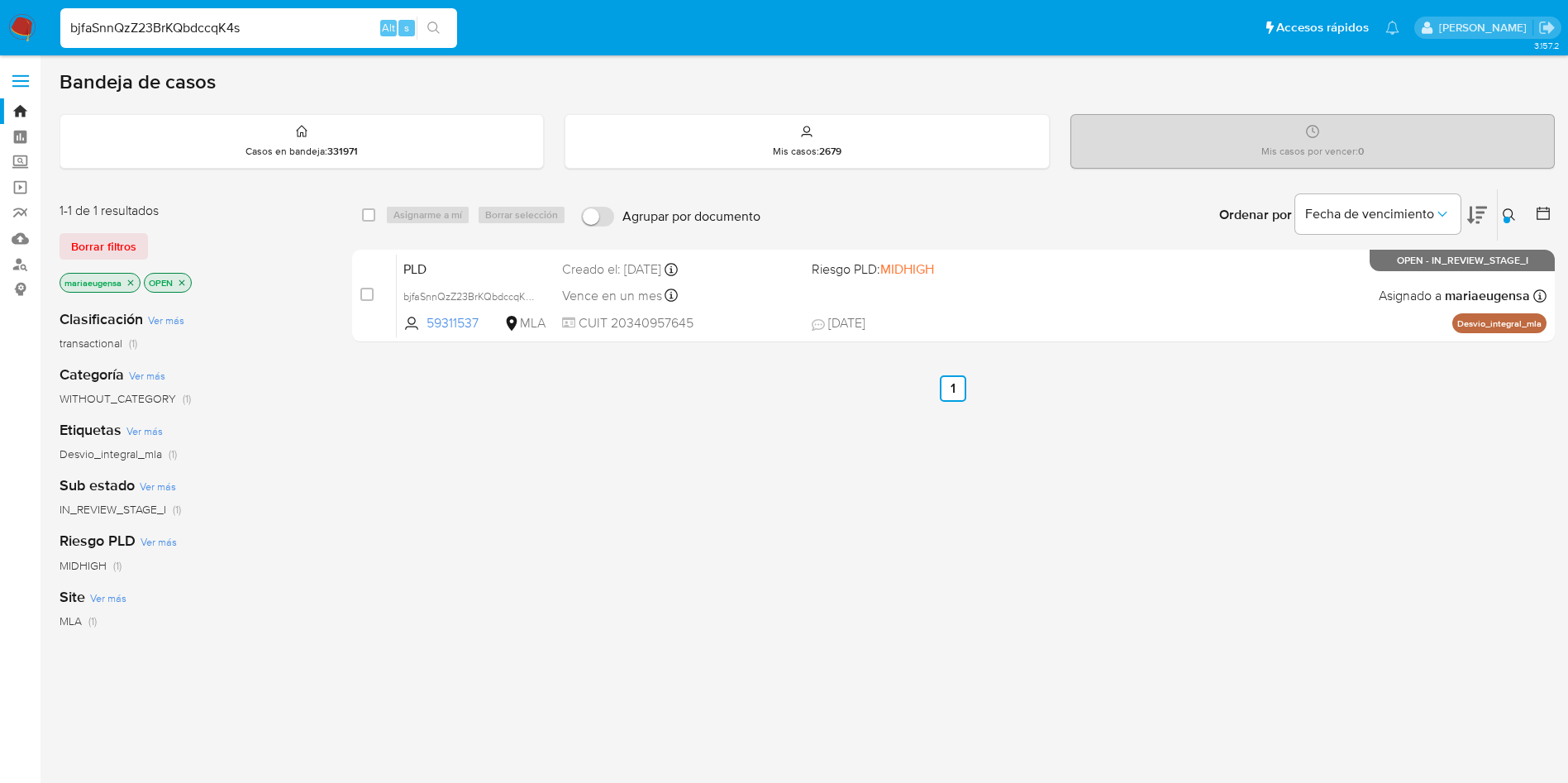
type input "bjfaSnnQzZ23BrKQbdccqK4s"
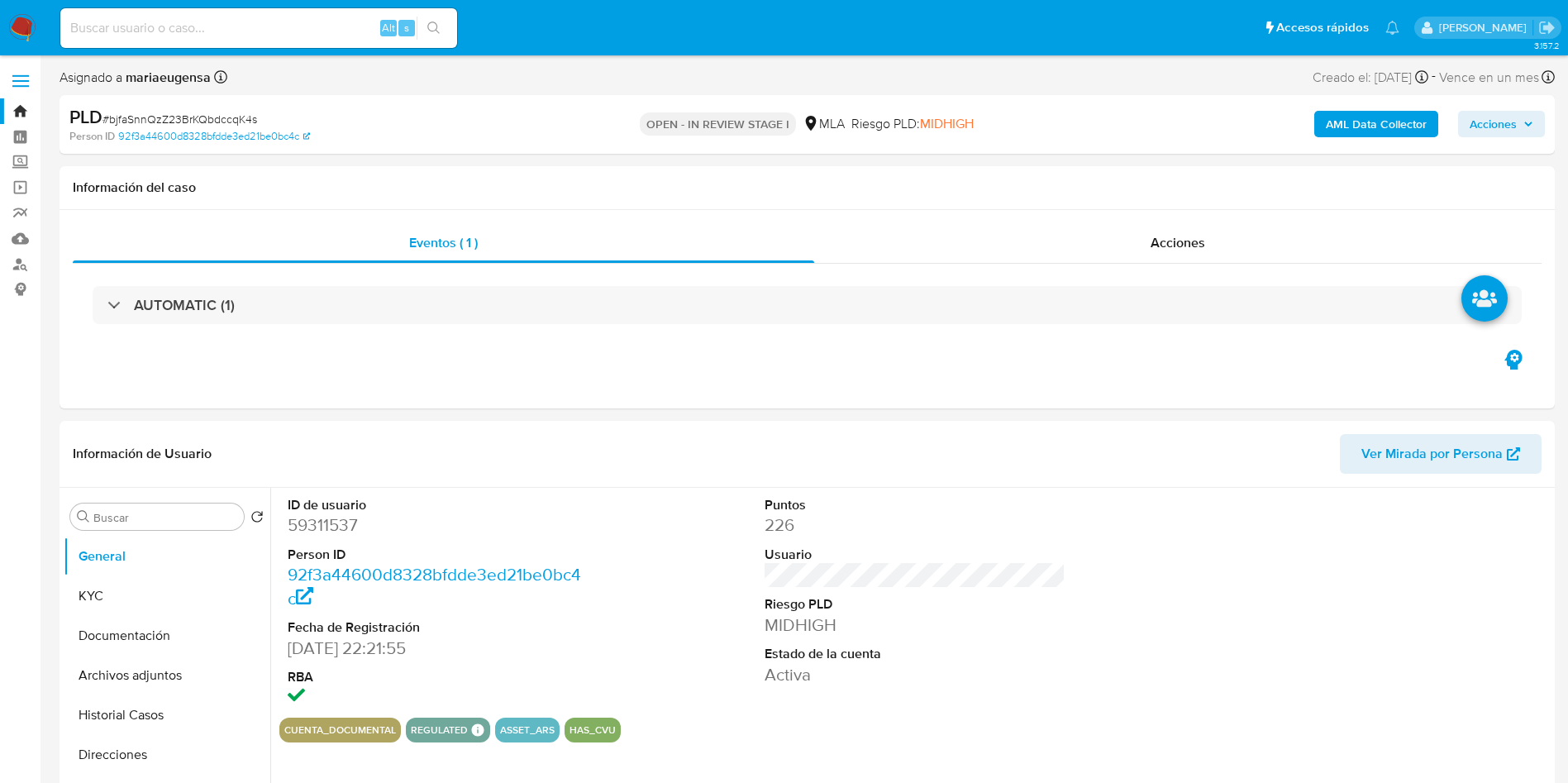
select select "10"
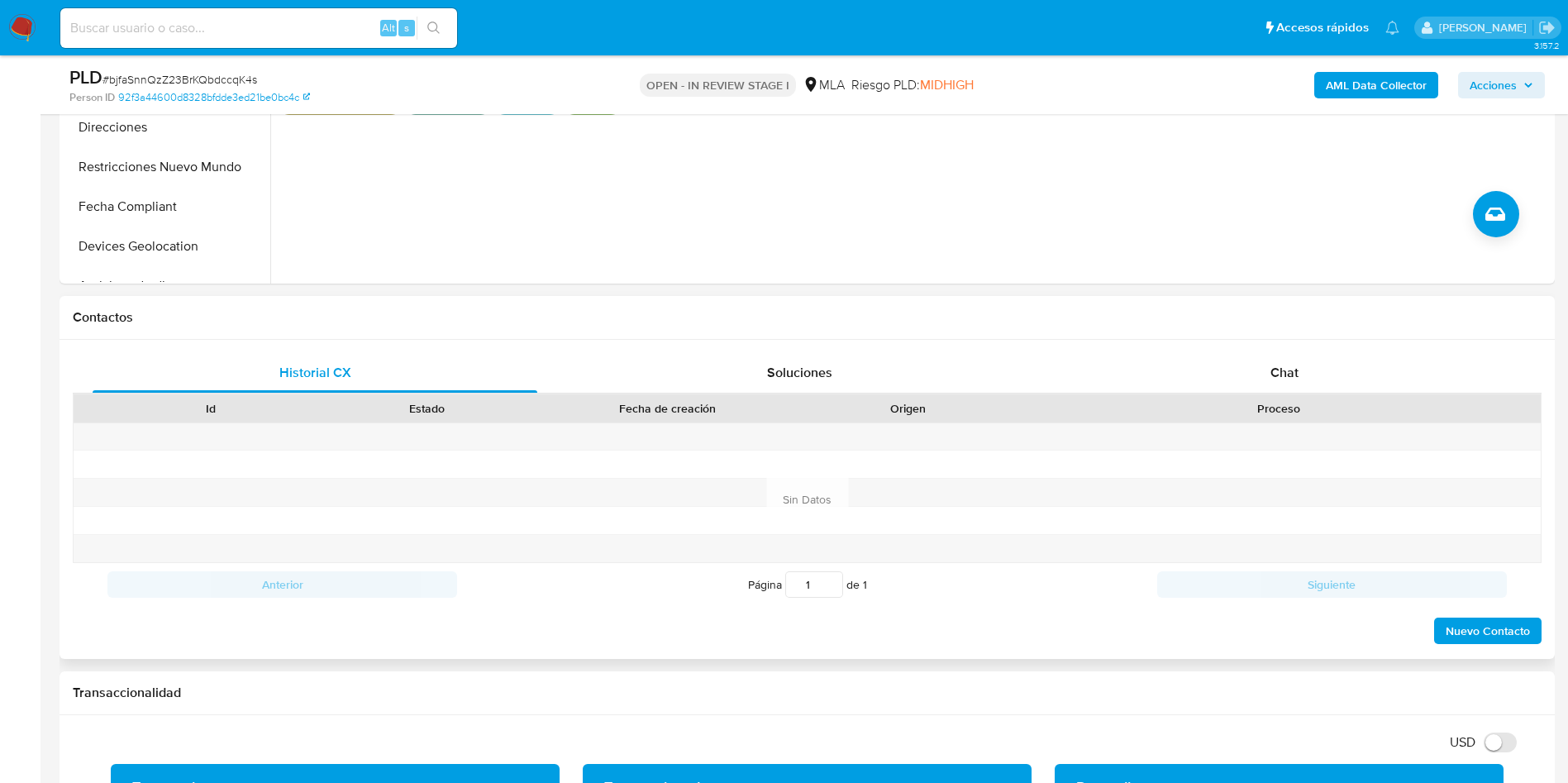
scroll to position [620, 0]
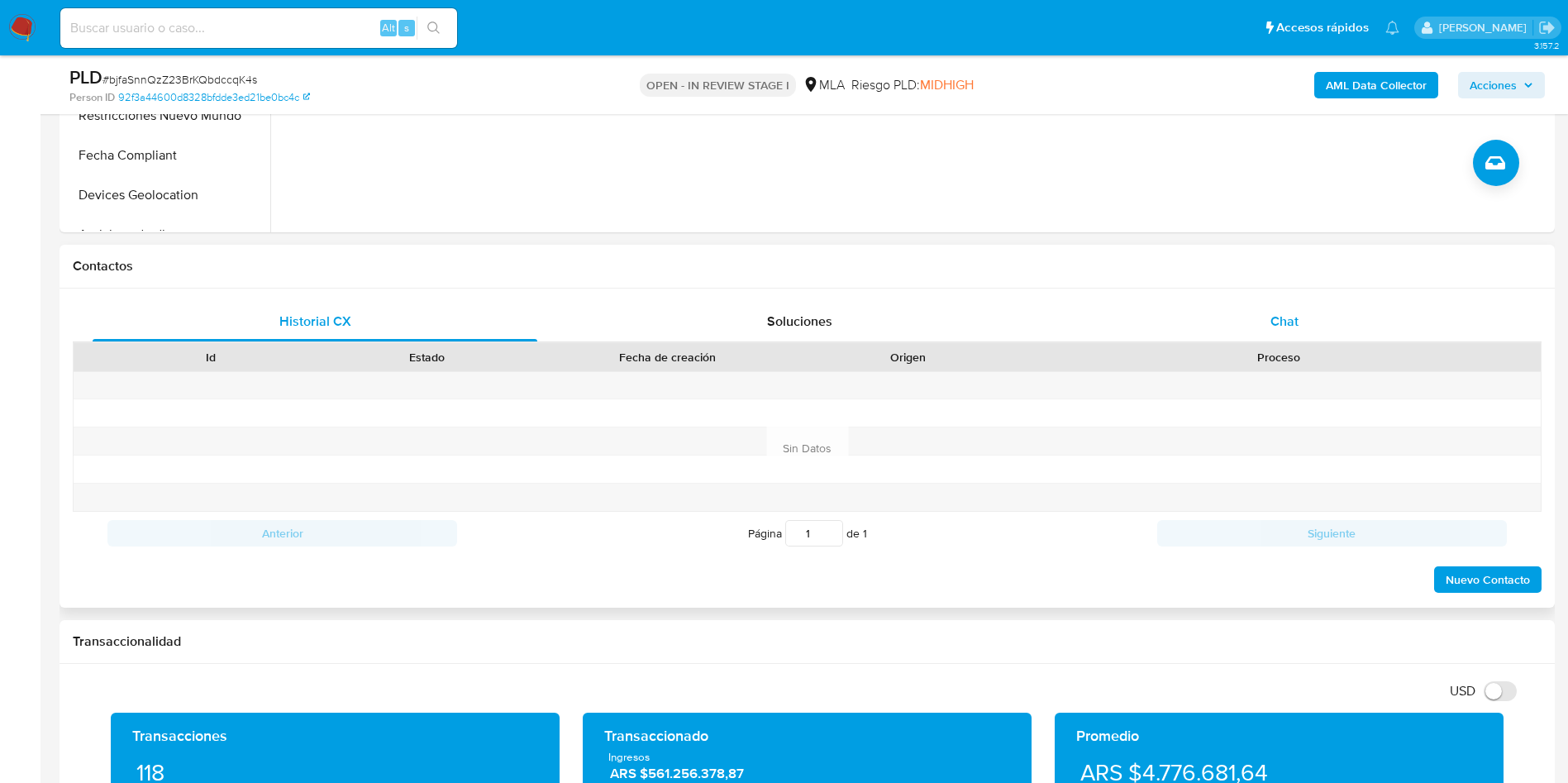
click at [1253, 340] on div "Chat" at bounding box center [1284, 322] width 444 height 40
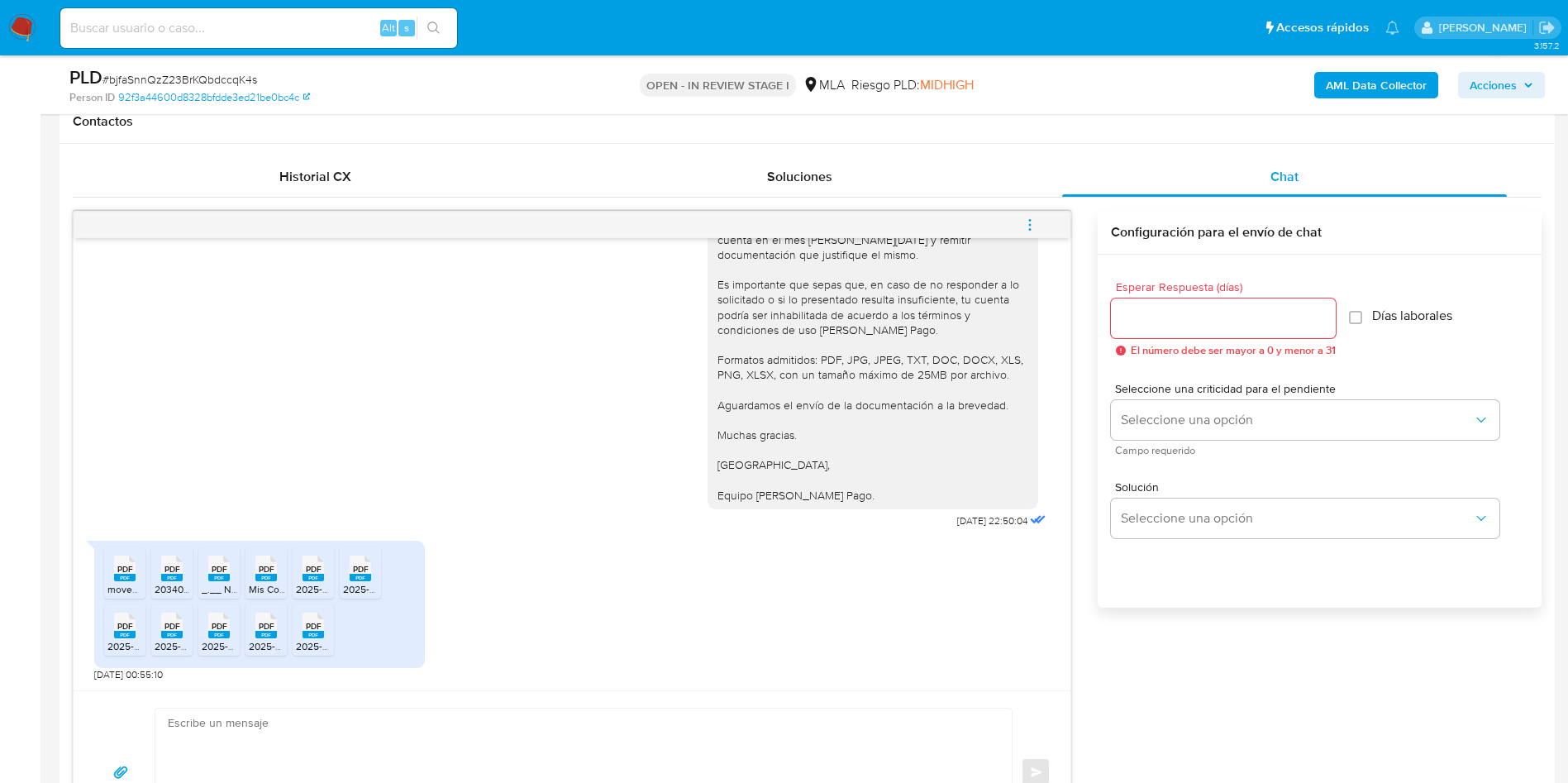
scroll to position [868, 0]
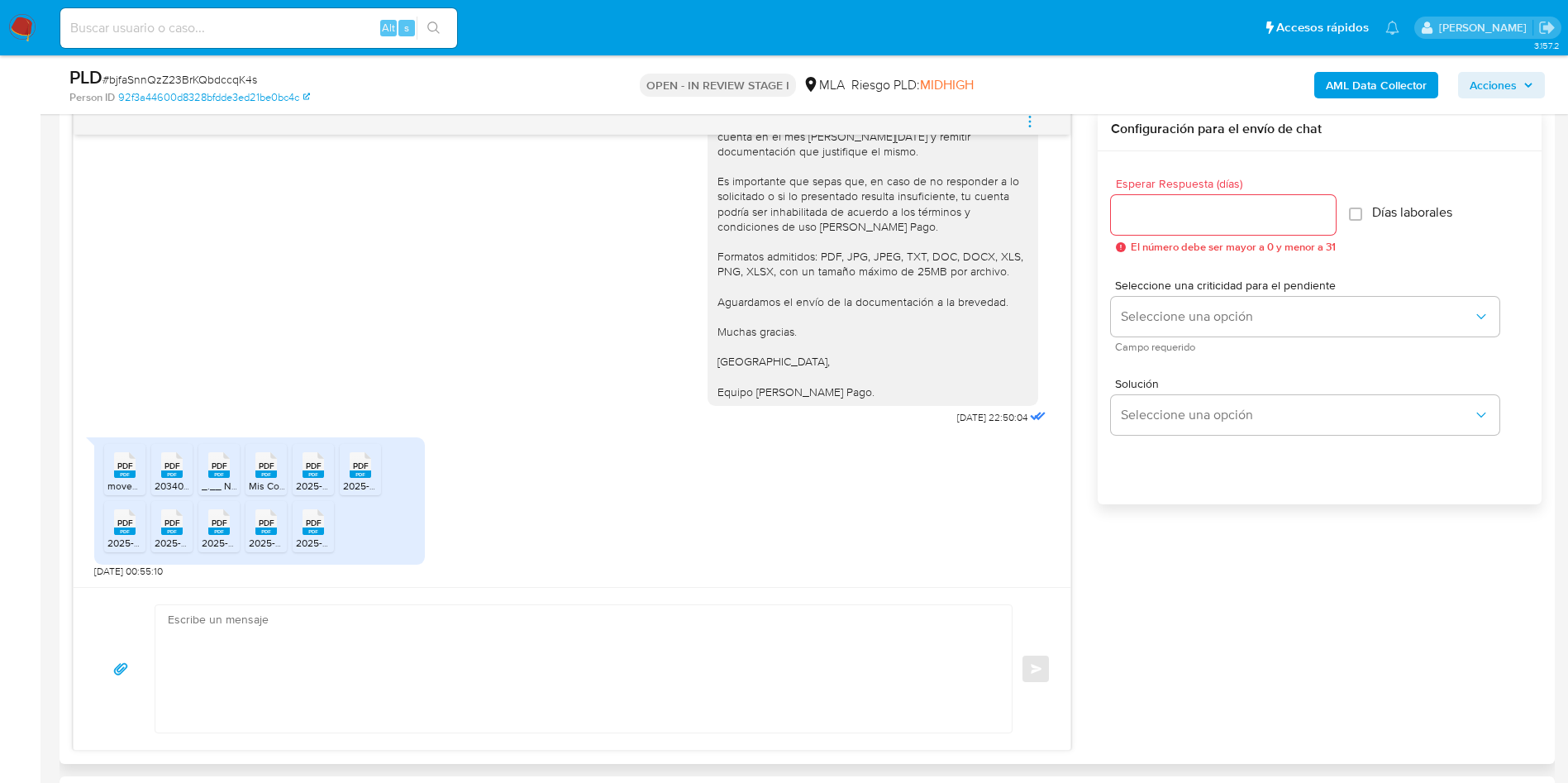
drag, startPoint x: 559, startPoint y: 569, endPoint x: 1027, endPoint y: 191, distance: 601.6
click at [576, 551] on div "PDF PDF movements_report_2025-01-01_2025-08-20.pdf PDF PDF 20340957645_011_0000…" at bounding box center [571, 503] width 955 height 148
click at [1031, 123] on icon "menu-action" at bounding box center [1029, 121] width 15 height 15
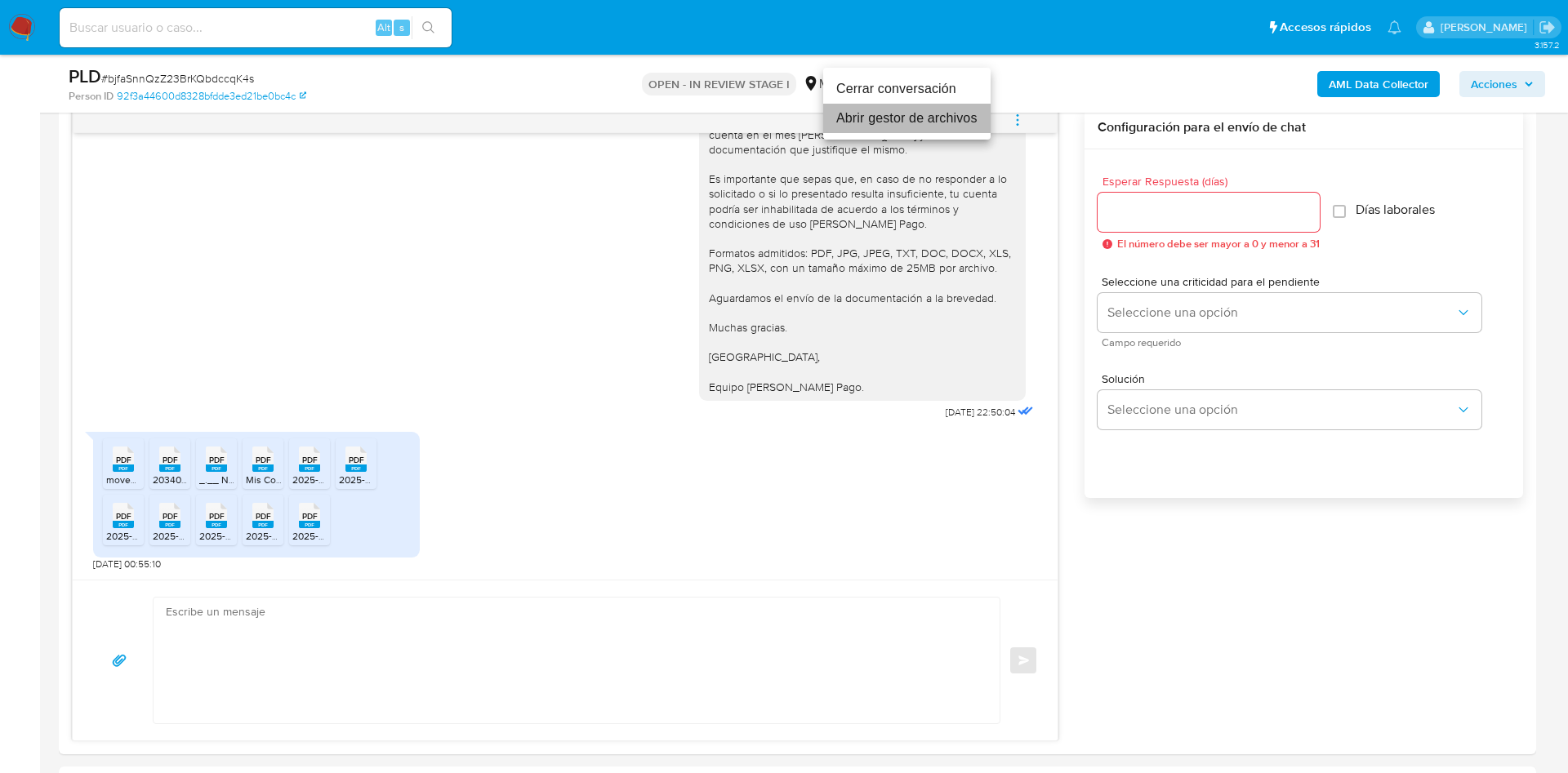
drag, startPoint x: 934, startPoint y: 124, endPoint x: 929, endPoint y: 151, distance: 27.5
click at [933, 125] on li "Abrir gestor de archivos" at bounding box center [906, 118] width 167 height 29
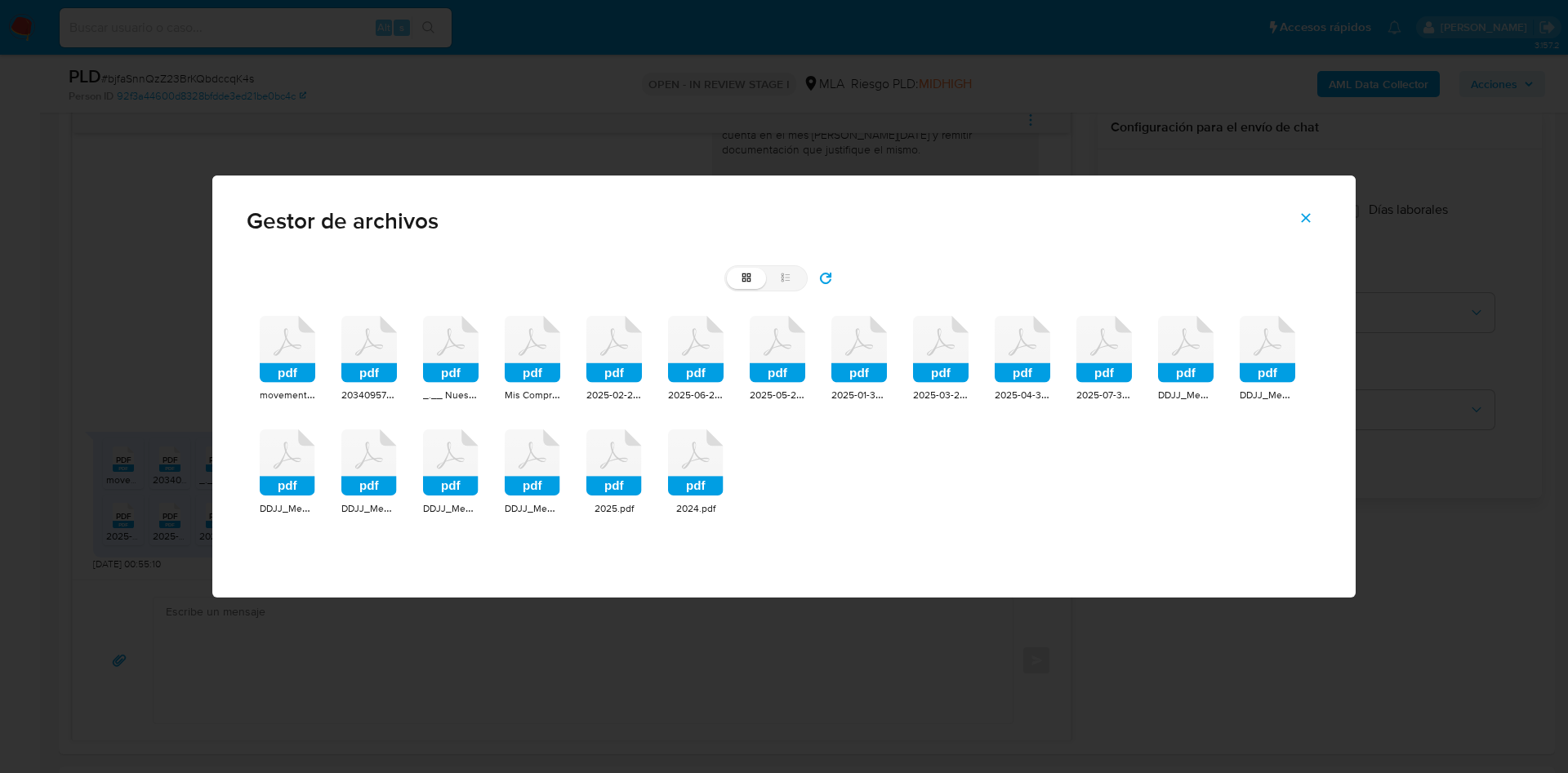
click at [8, 391] on div "Gestor de archivos grid list pdf movements_report_2025-01-01_2025-08-20.pdf pdf…" at bounding box center [784, 386] width 1568 height 773
drag, startPoint x: 1307, startPoint y: 221, endPoint x: 560, endPoint y: 298, distance: 751.0
click at [1298, 225] on icon "Cerrar" at bounding box center [1305, 217] width 15 height 15
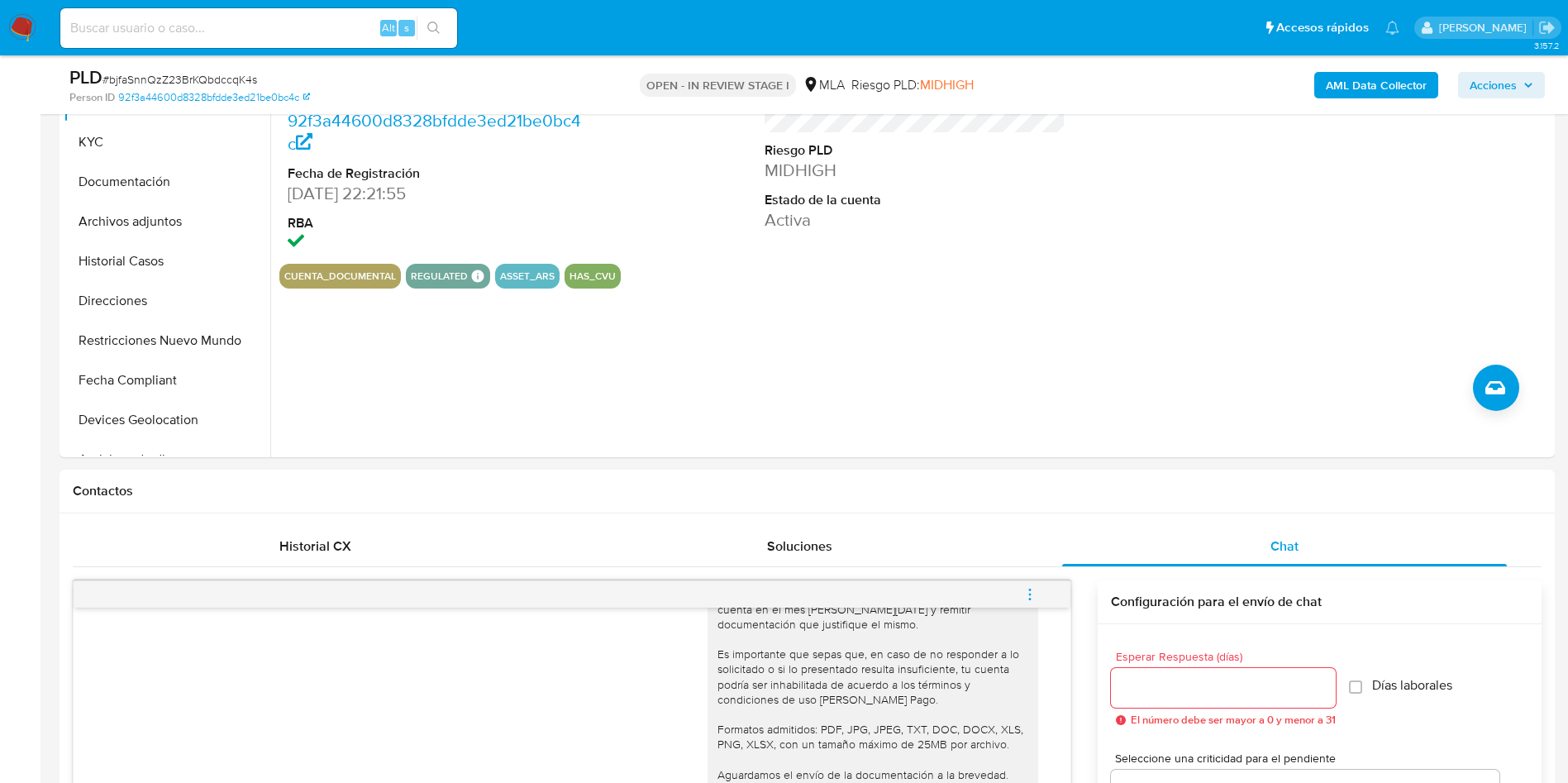
scroll to position [248, 0]
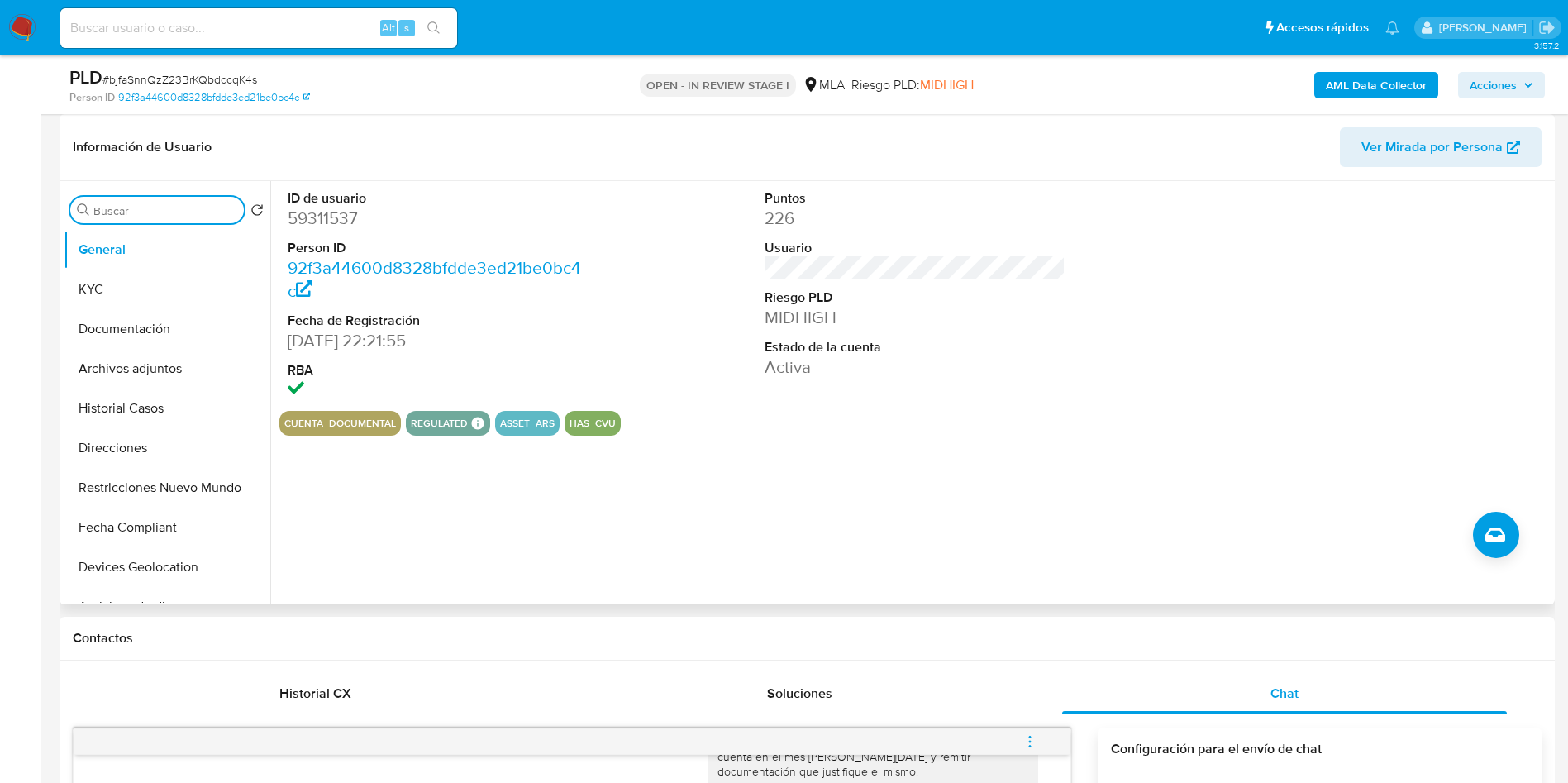
click at [123, 214] on input "Buscar" at bounding box center [164, 210] width 144 height 15
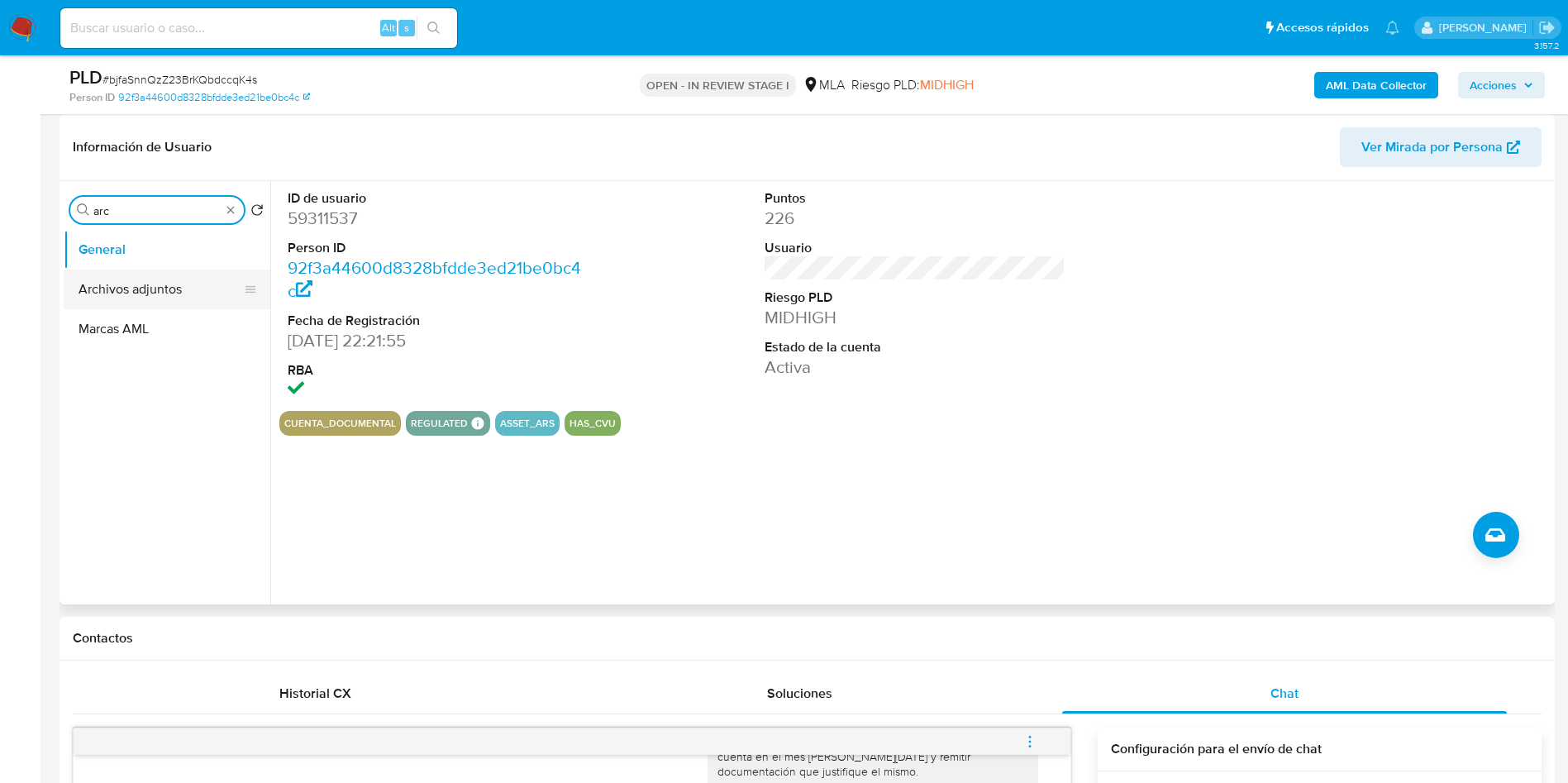
type input "arc"
click at [147, 291] on button "Archivos adjuntos" at bounding box center [159, 289] width 193 height 40
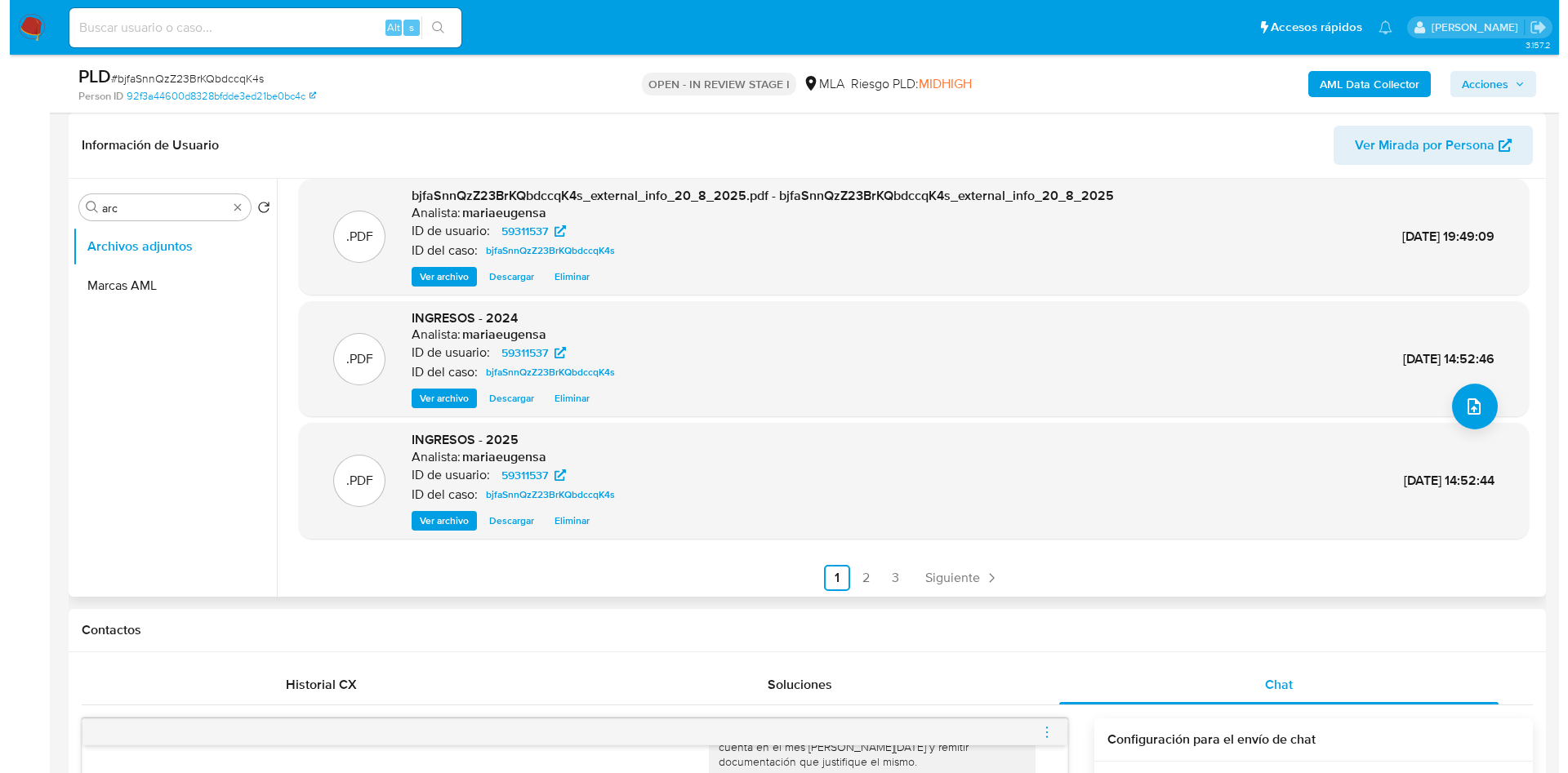
scroll to position [137, 0]
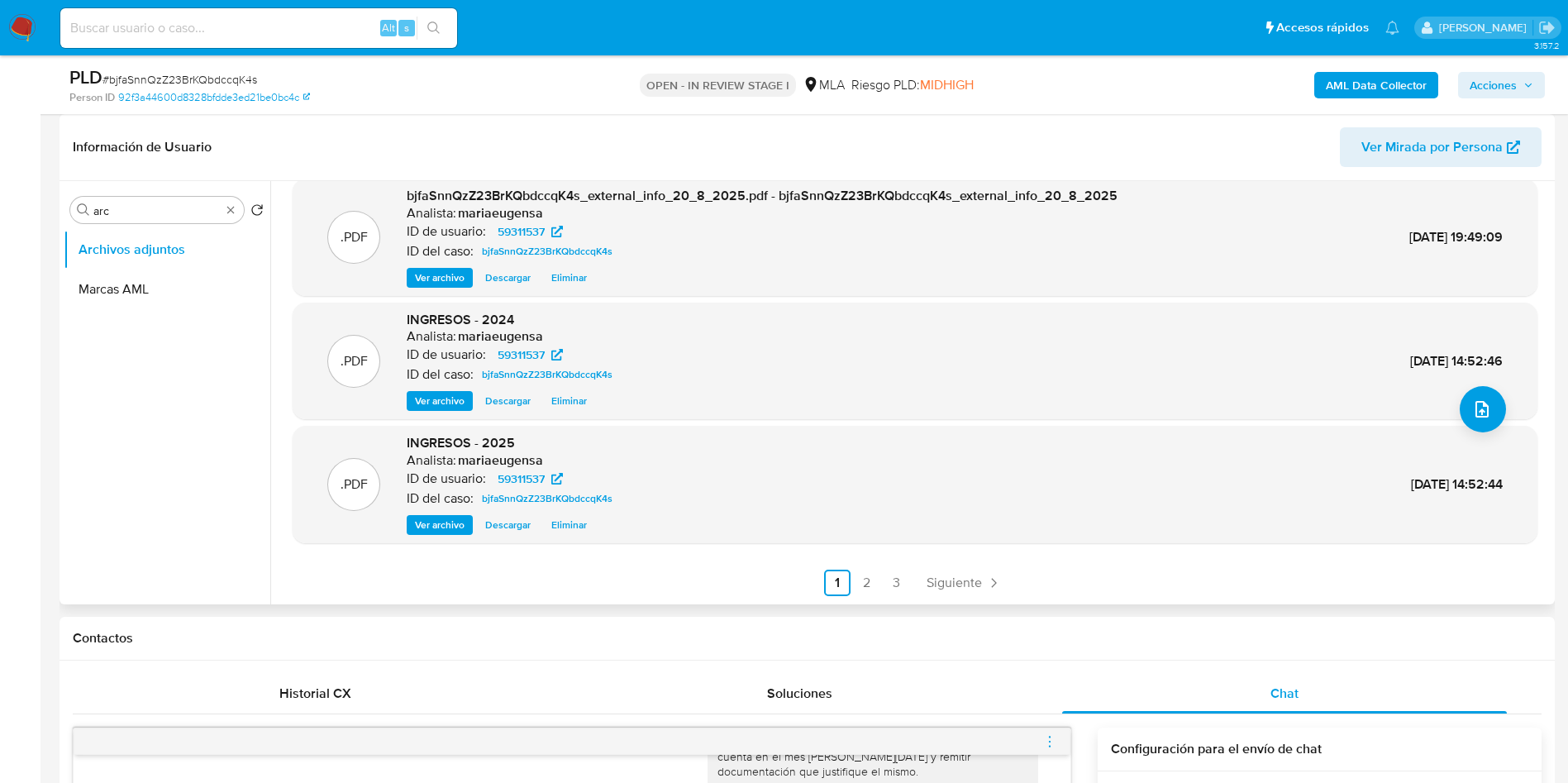
drag, startPoint x: 128, startPoint y: 398, endPoint x: 130, endPoint y: 344, distance: 54.0
click at [127, 373] on ul "Archivos adjuntos Marcas AML" at bounding box center [166, 416] width 207 height 373
click at [167, 214] on input "arc" at bounding box center [156, 210] width 128 height 15
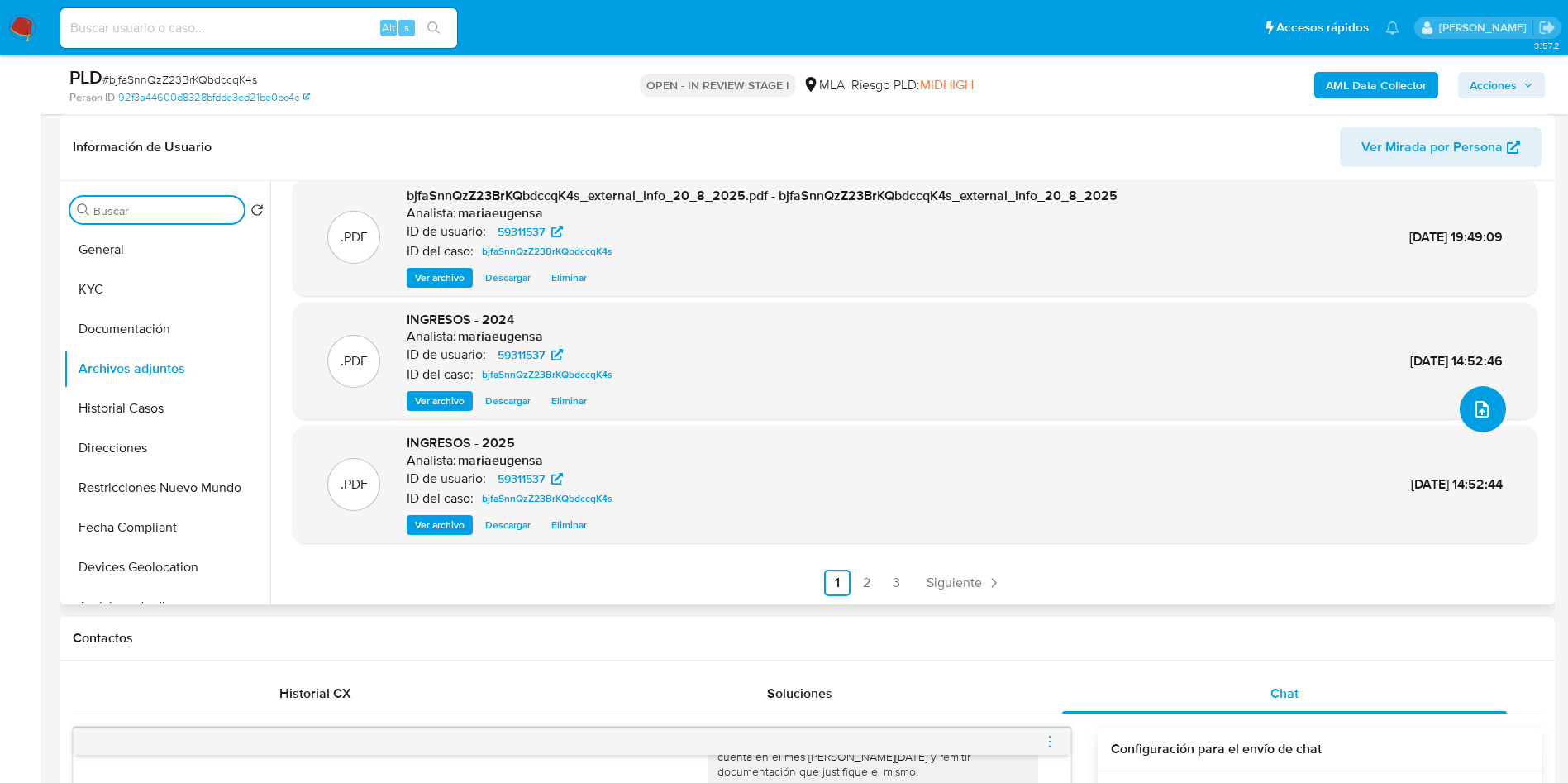
click at [1472, 418] on span "upload-file" at bounding box center [1482, 409] width 20 height 20
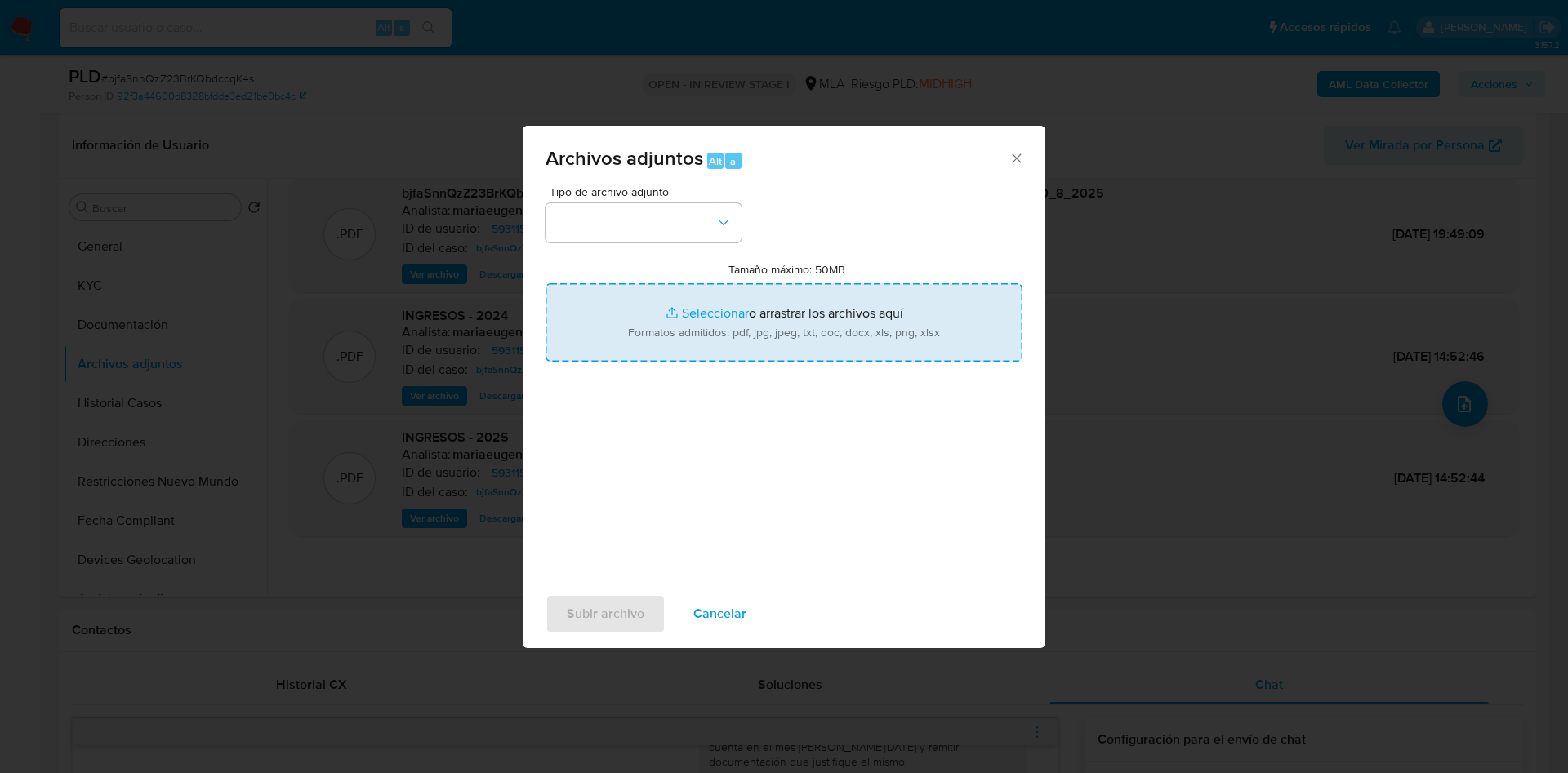
click at [676, 316] on input "Tamaño máximo: 50MB Seleccionar archivos" at bounding box center [784, 322] width 477 height 78
type input "C:\fakepath\Doc 1.pdf"
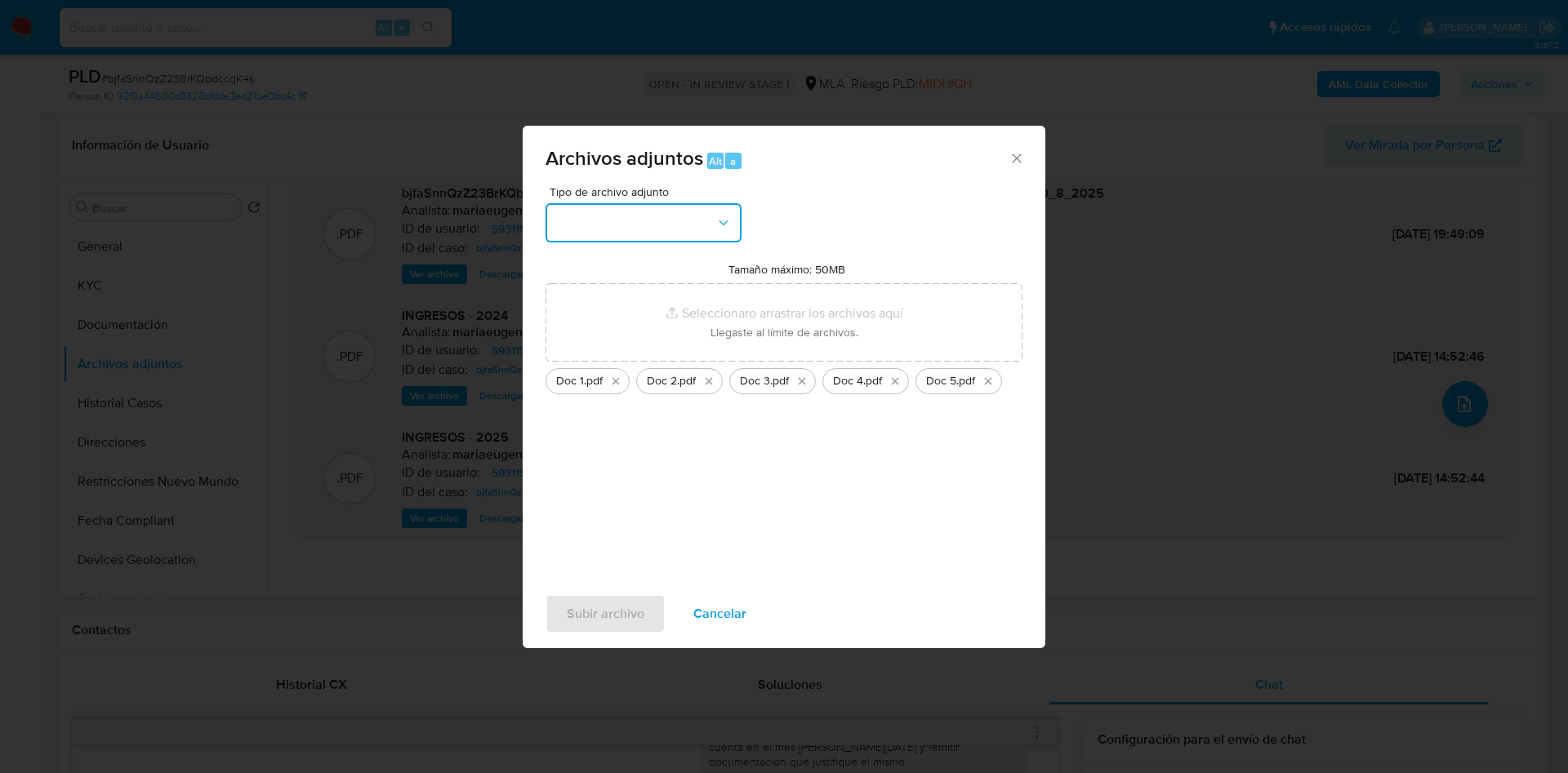
click at [585, 224] on button "button" at bounding box center [643, 223] width 196 height 39
click at [608, 355] on div "OTROS" at bounding box center [638, 335] width 166 height 39
click at [601, 605] on span "Subir archivo" at bounding box center [605, 614] width 77 height 36
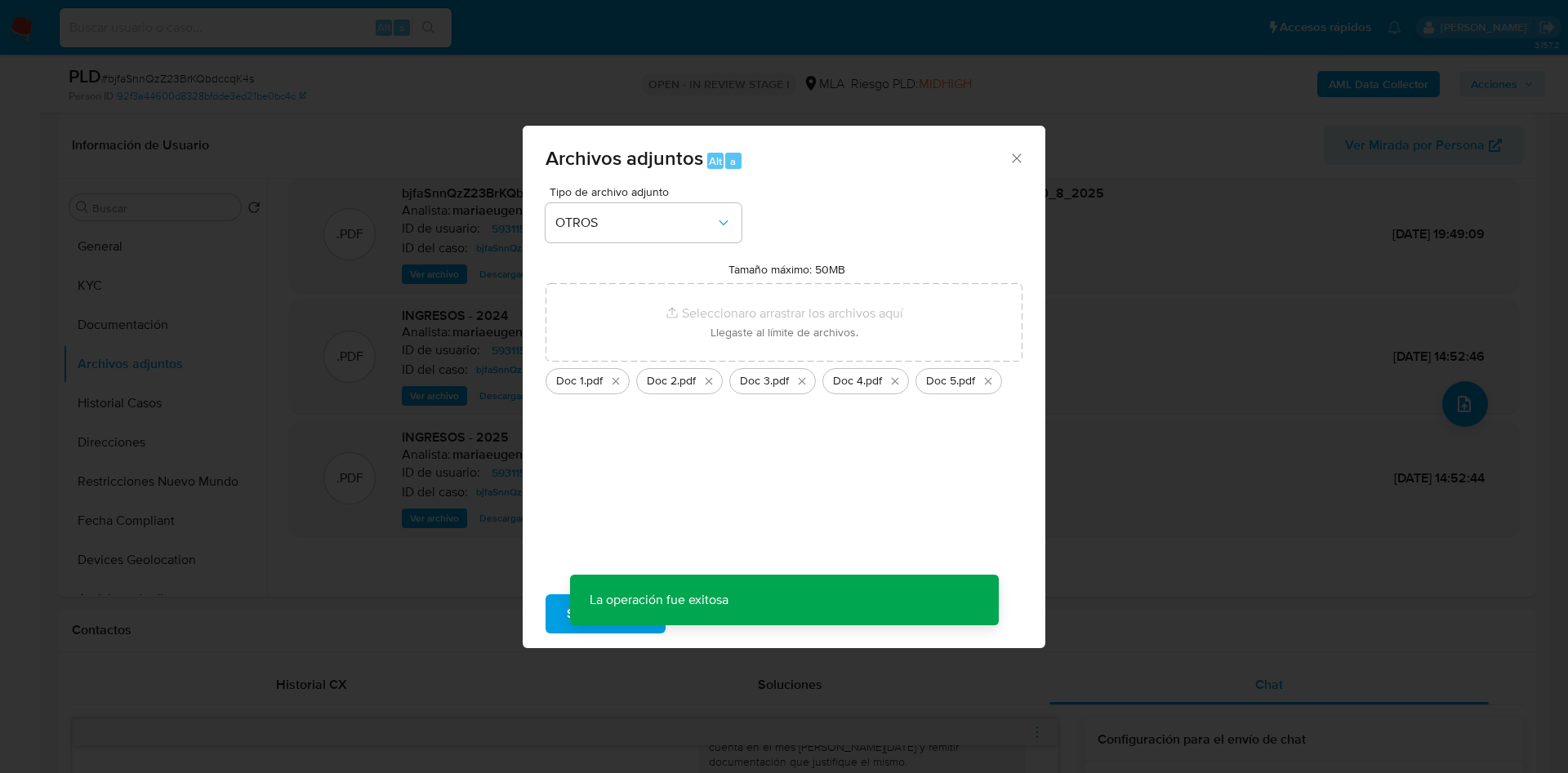
scroll to position [59, 0]
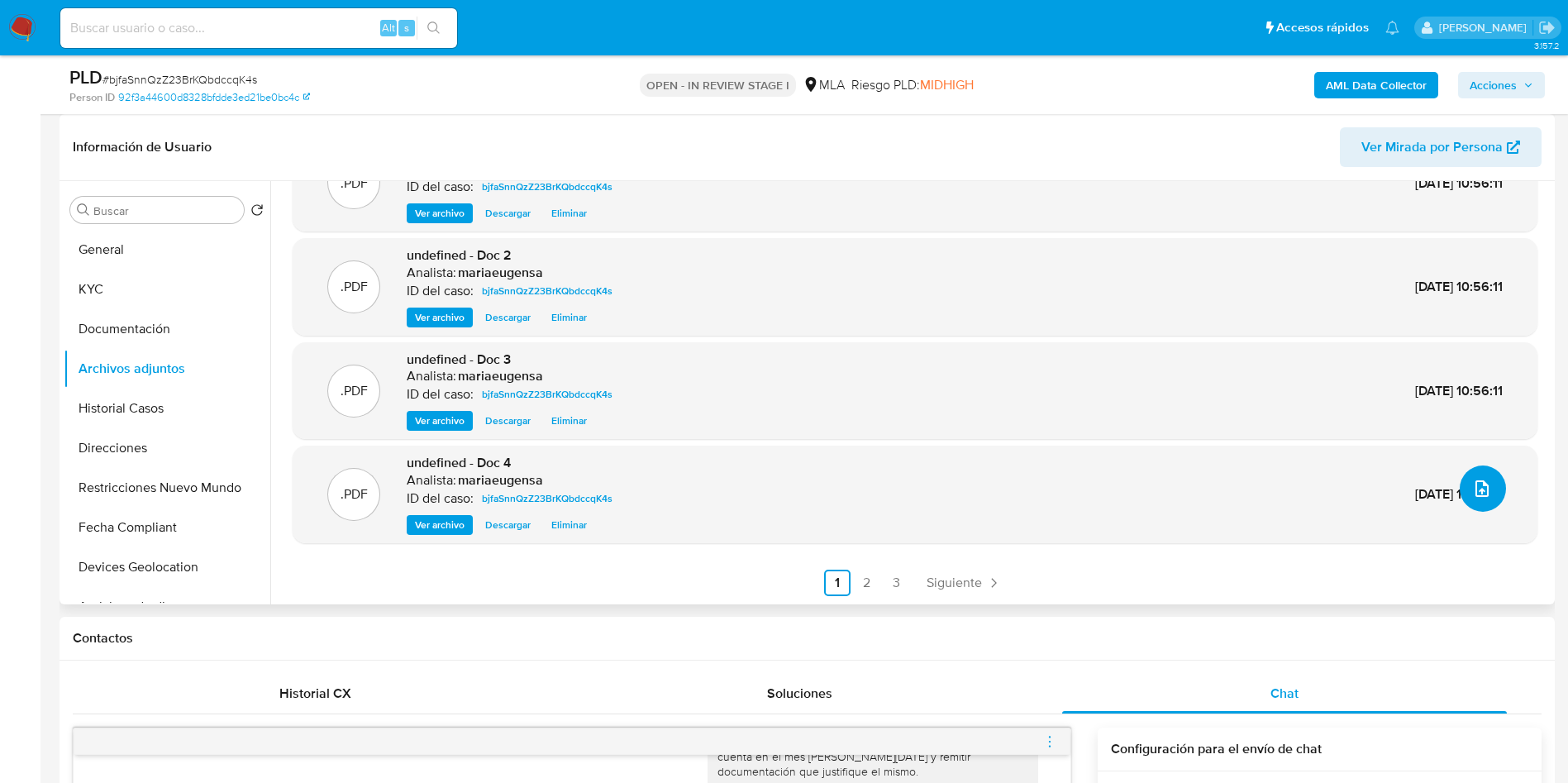
click at [1470, 473] on button "upload-file" at bounding box center [1483, 488] width 47 height 47
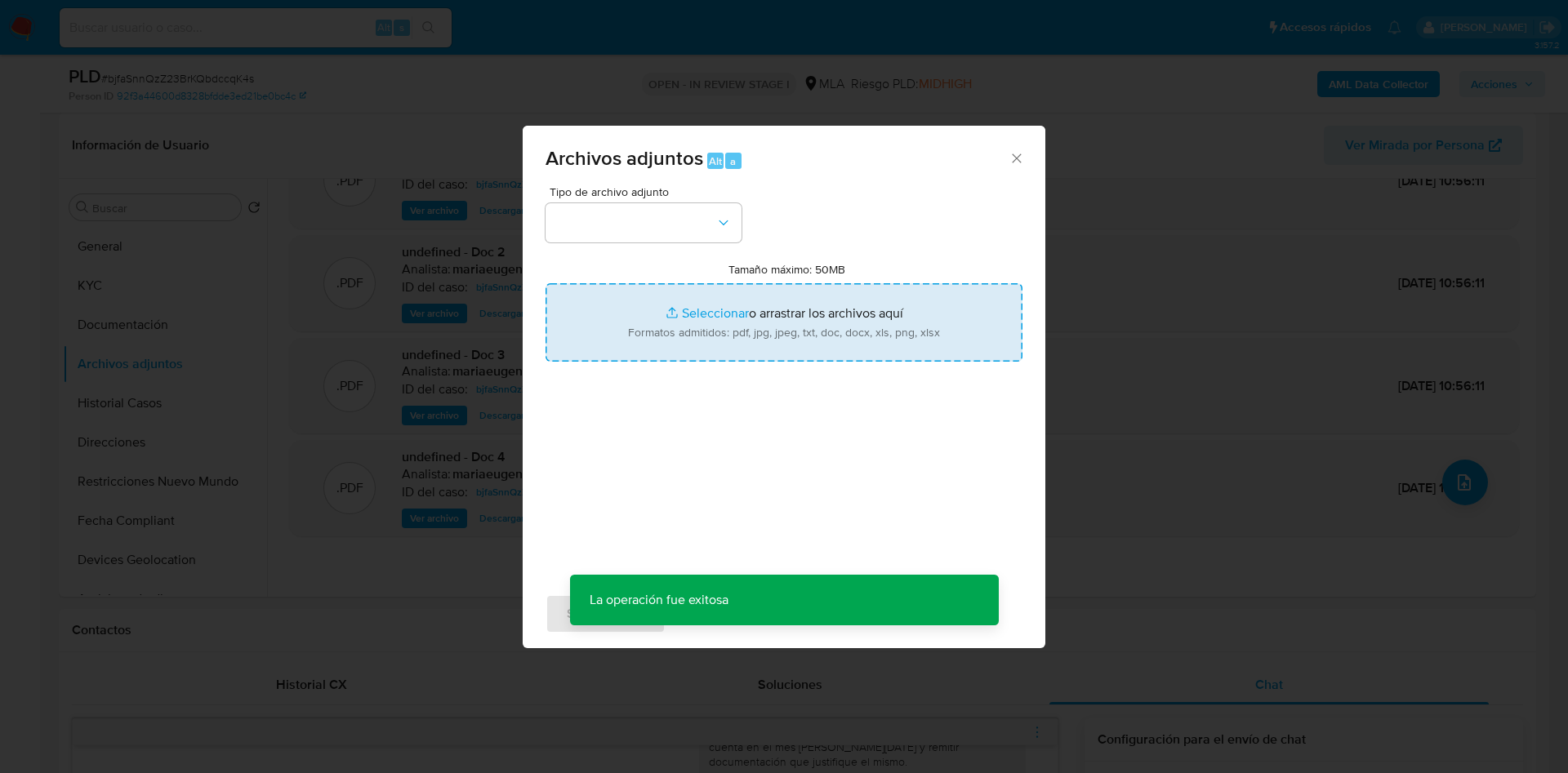
click at [805, 333] on input "Tamaño máximo: 50MB Seleccionar archivos" at bounding box center [784, 322] width 477 height 78
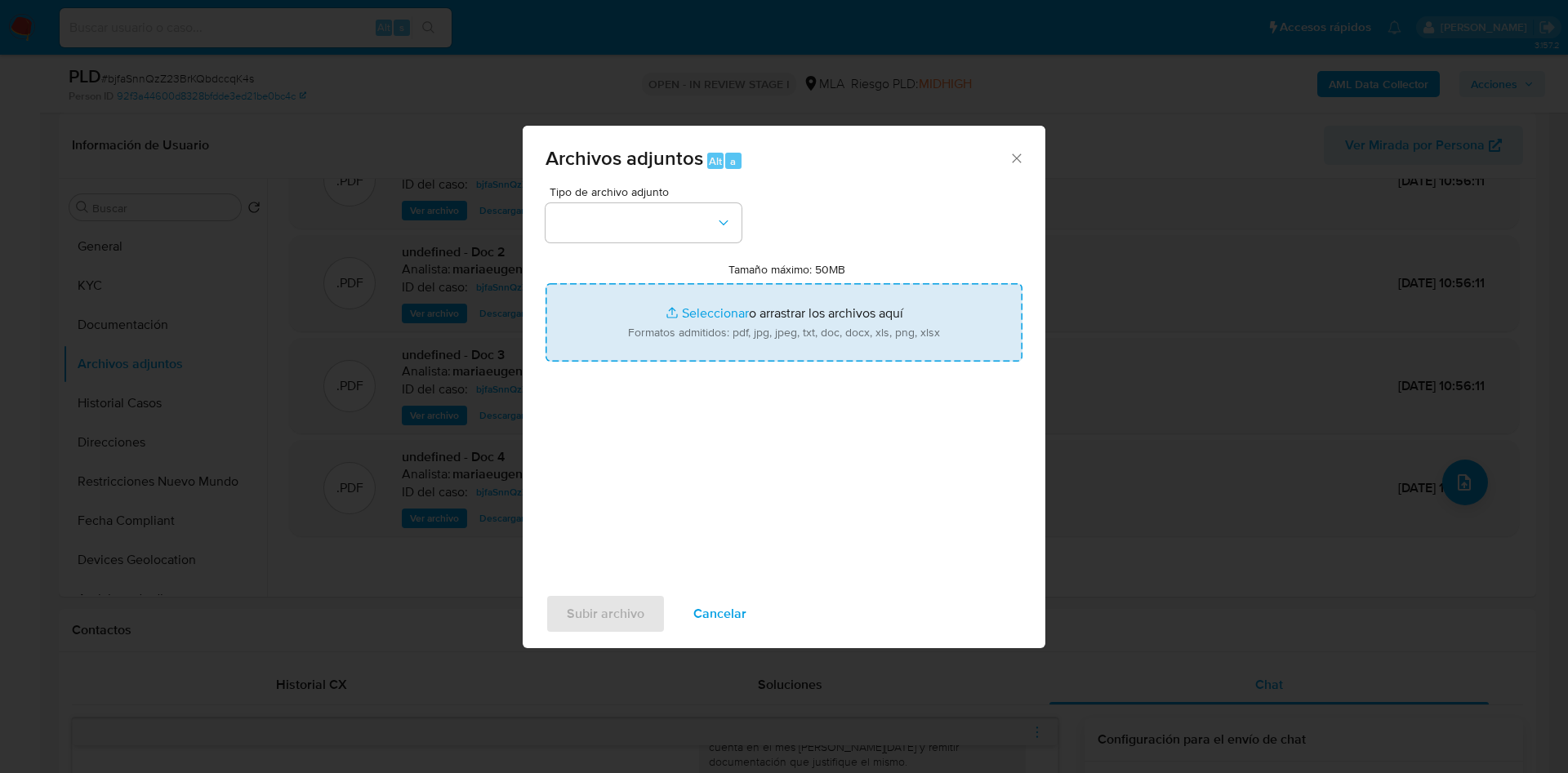
type input "C:\fakepath\Doc 6.pdf"
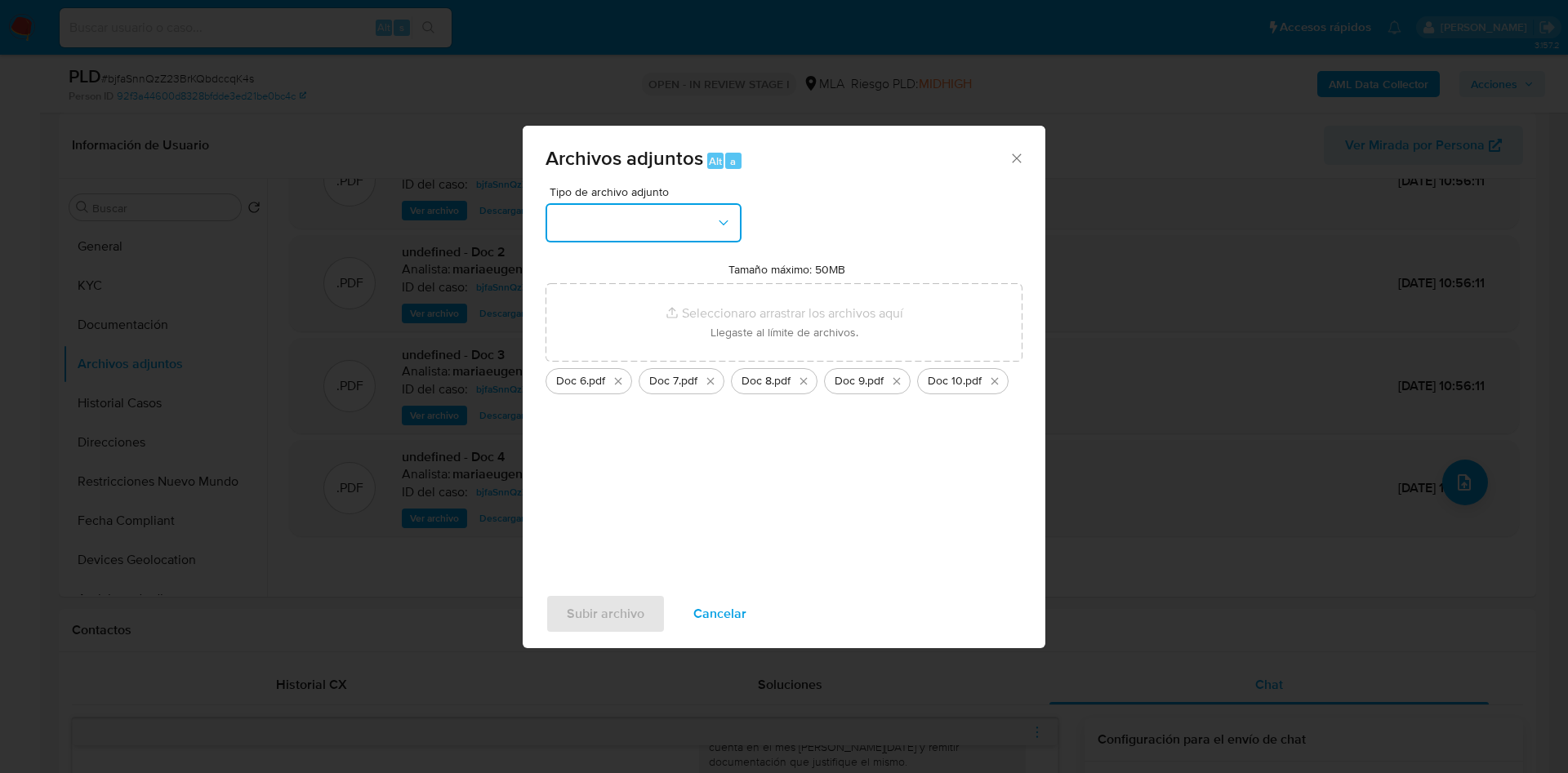
click at [638, 226] on button "button" at bounding box center [643, 223] width 196 height 39
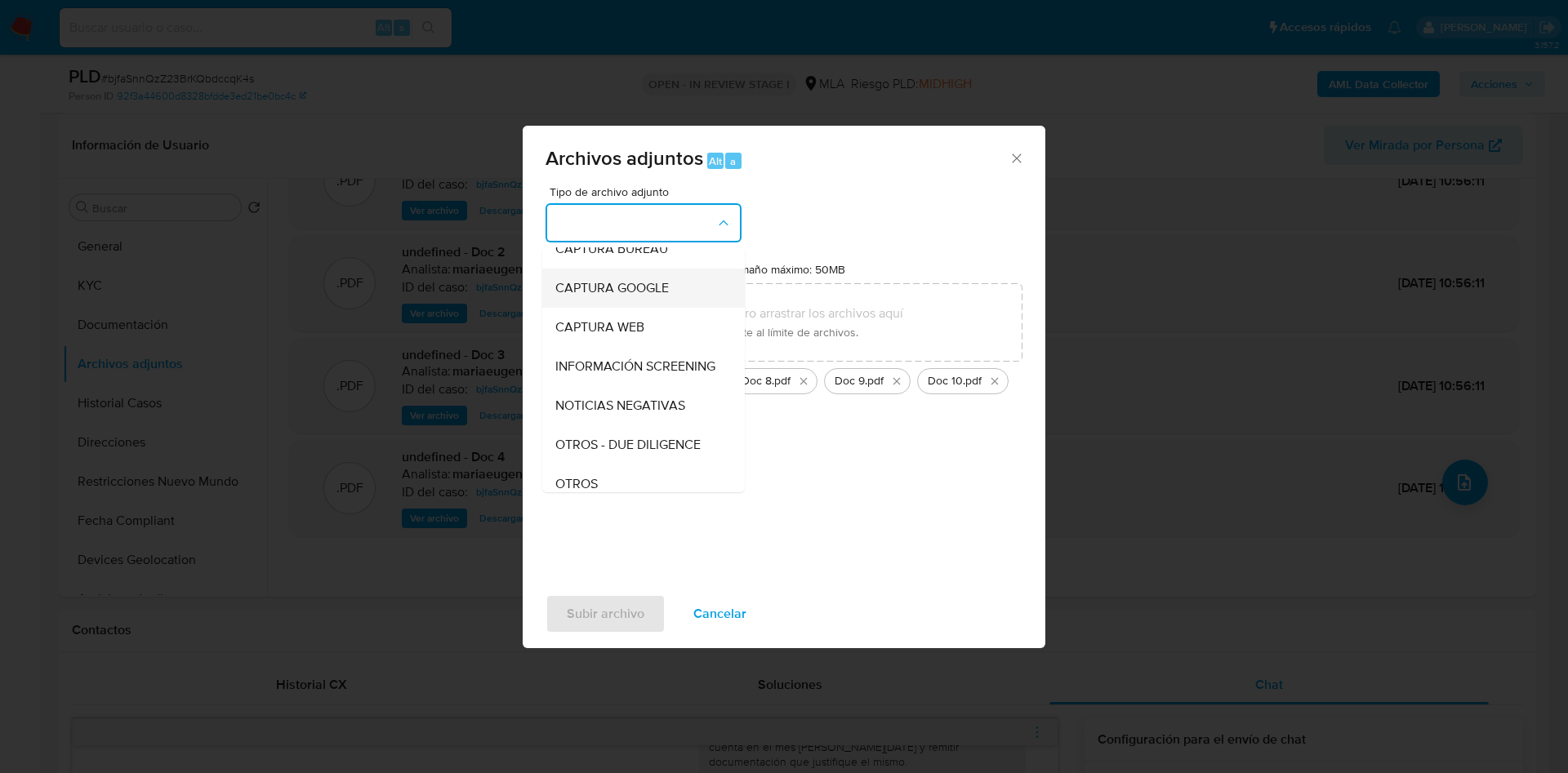
scroll to position [245, 0]
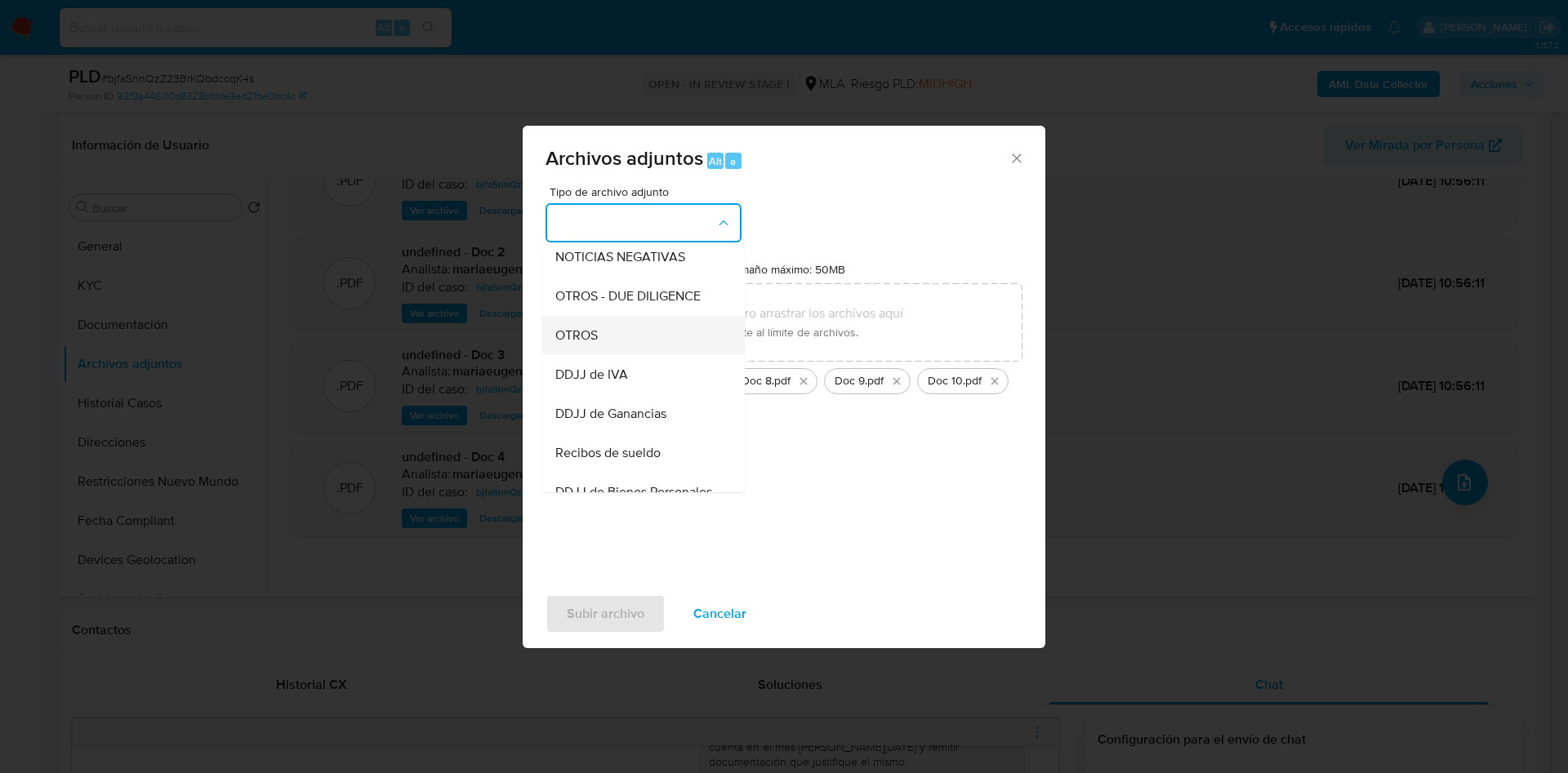
click at [597, 344] on span "OTROS" at bounding box center [576, 335] width 42 height 17
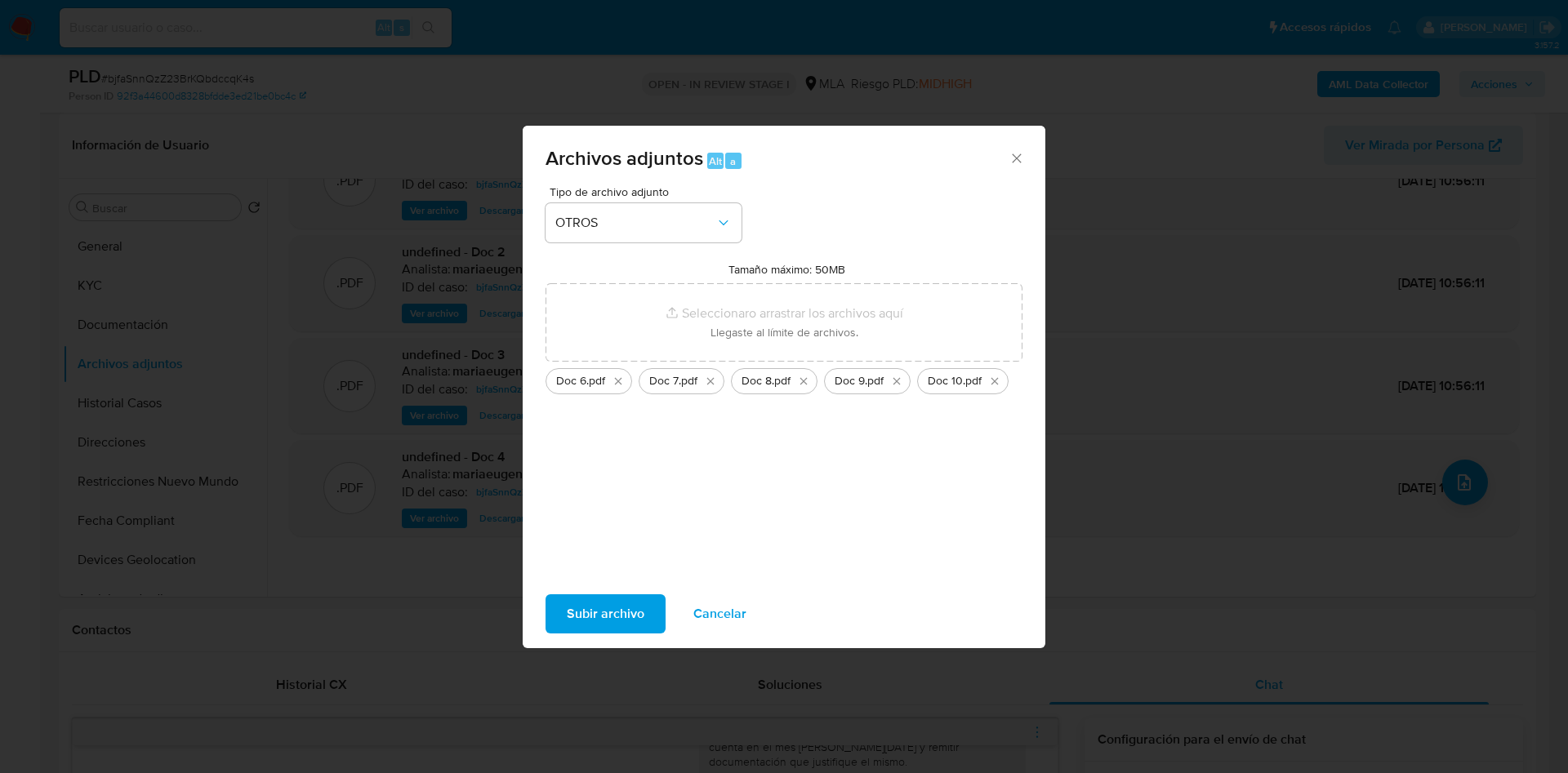
click at [631, 580] on div "Tipo de archivo adjunto OTROS Tamaño máximo: 50MB Seleccionar archivos Seleccio…" at bounding box center [784, 384] width 523 height 397
click at [619, 602] on span "Subir archivo" at bounding box center [605, 614] width 77 height 36
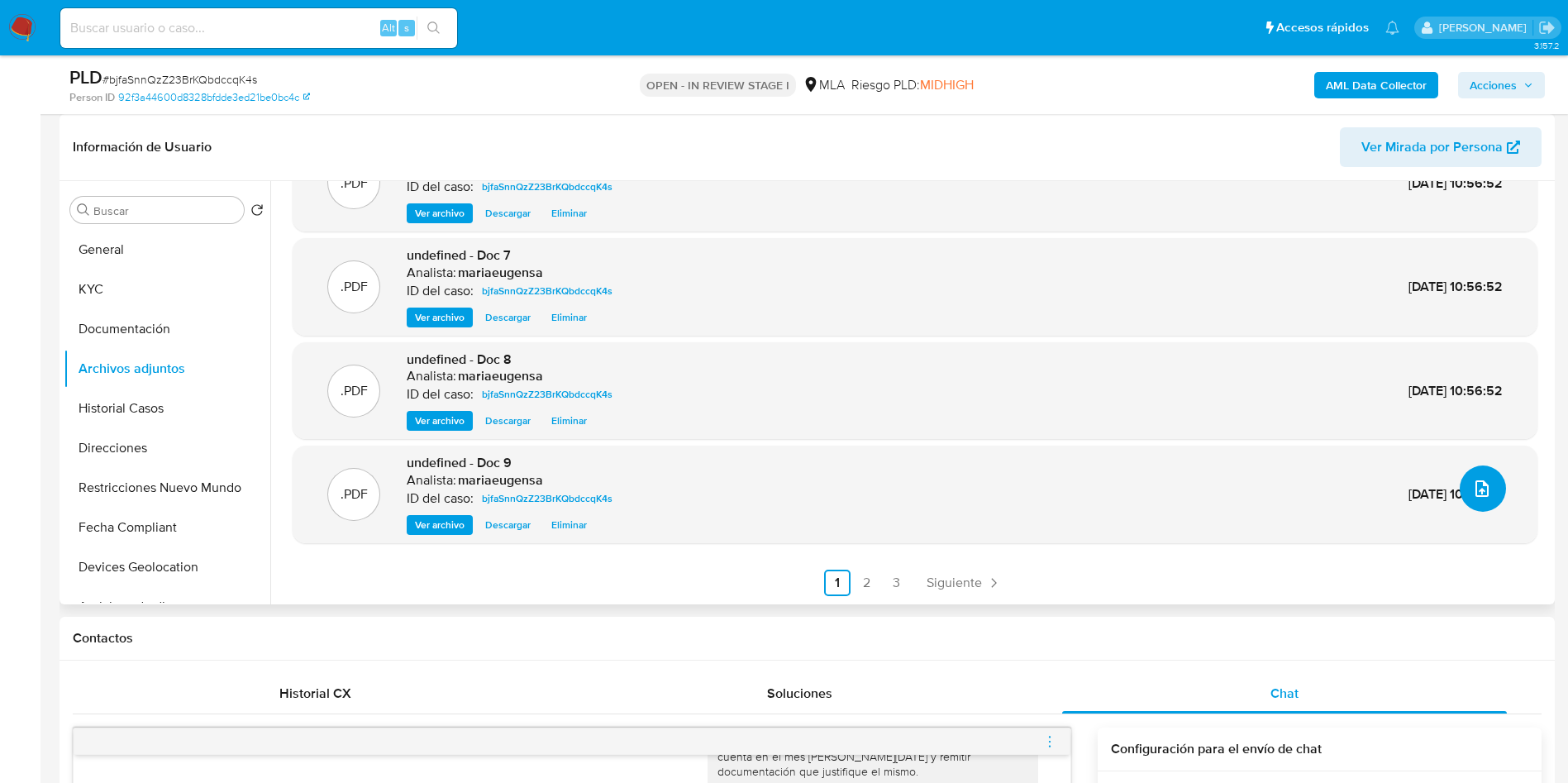
click at [1488, 499] on button "upload-file" at bounding box center [1483, 488] width 47 height 47
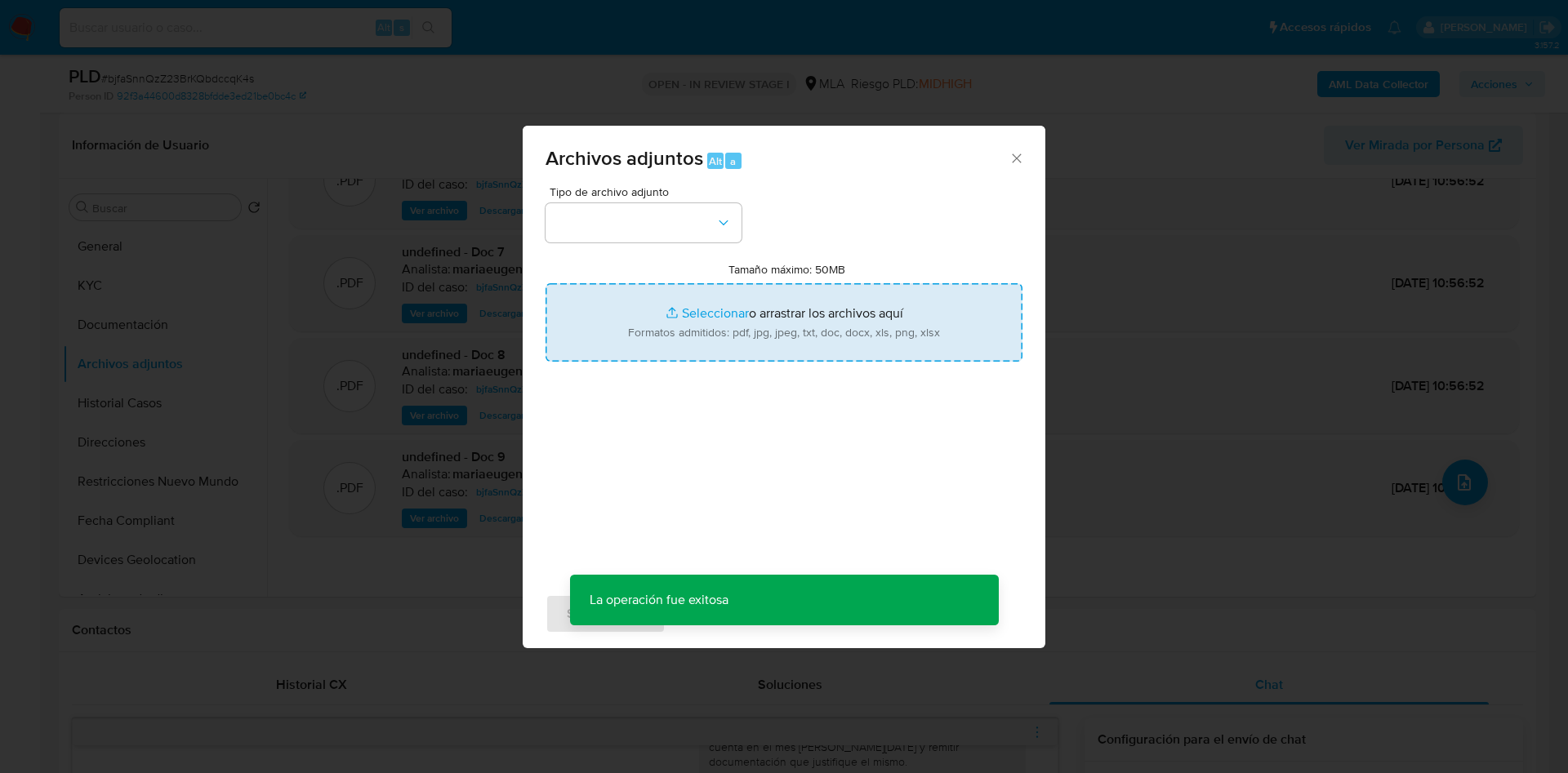
click at [676, 323] on input "Tamaño máximo: 50MB Seleccionar archivos" at bounding box center [784, 322] width 477 height 78
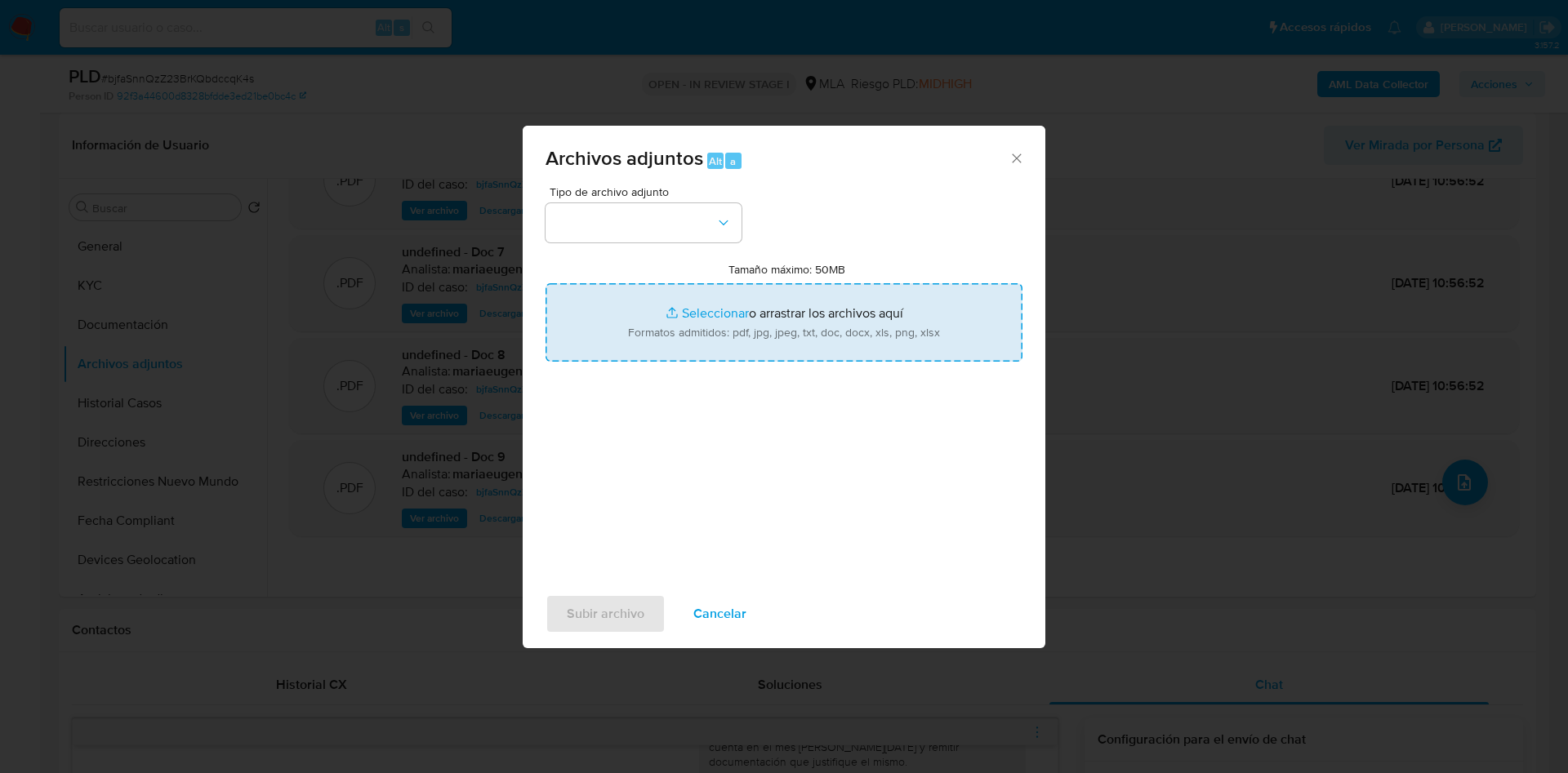
type input "C:\fakepath\Doc 11.pdf"
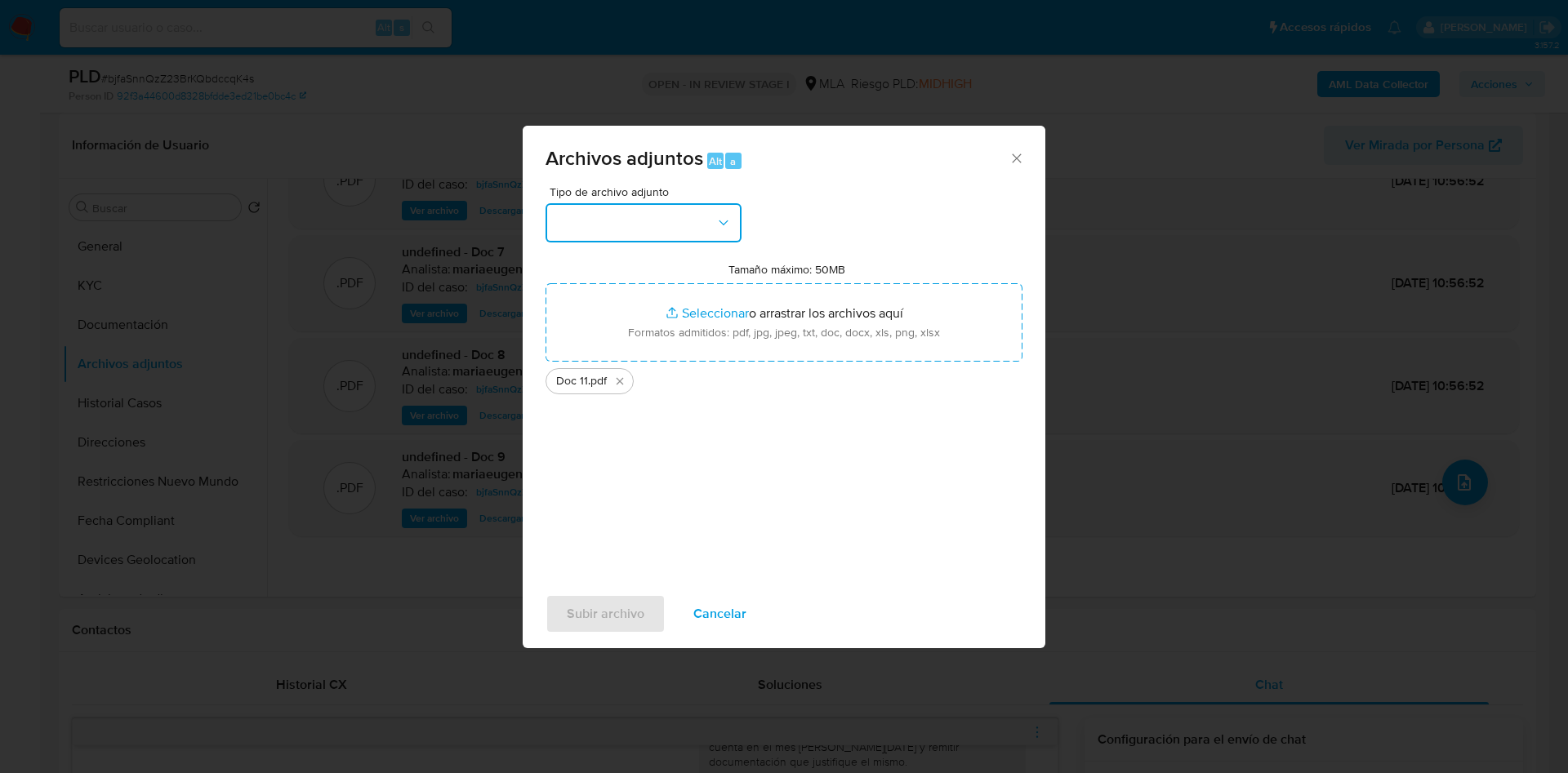
click at [597, 228] on button "button" at bounding box center [643, 223] width 196 height 39
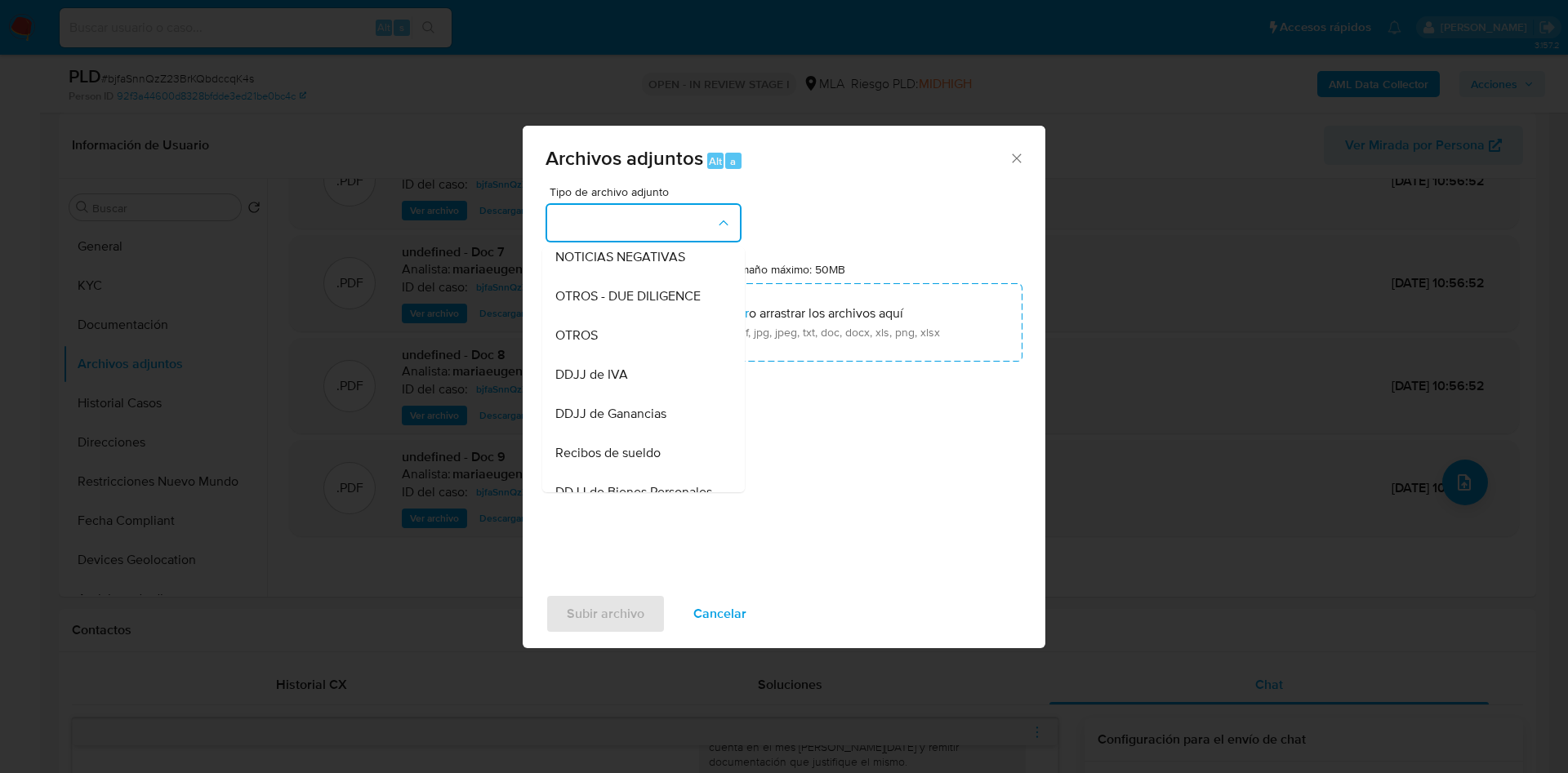
click at [576, 344] on span "OTROS" at bounding box center [576, 335] width 42 height 17
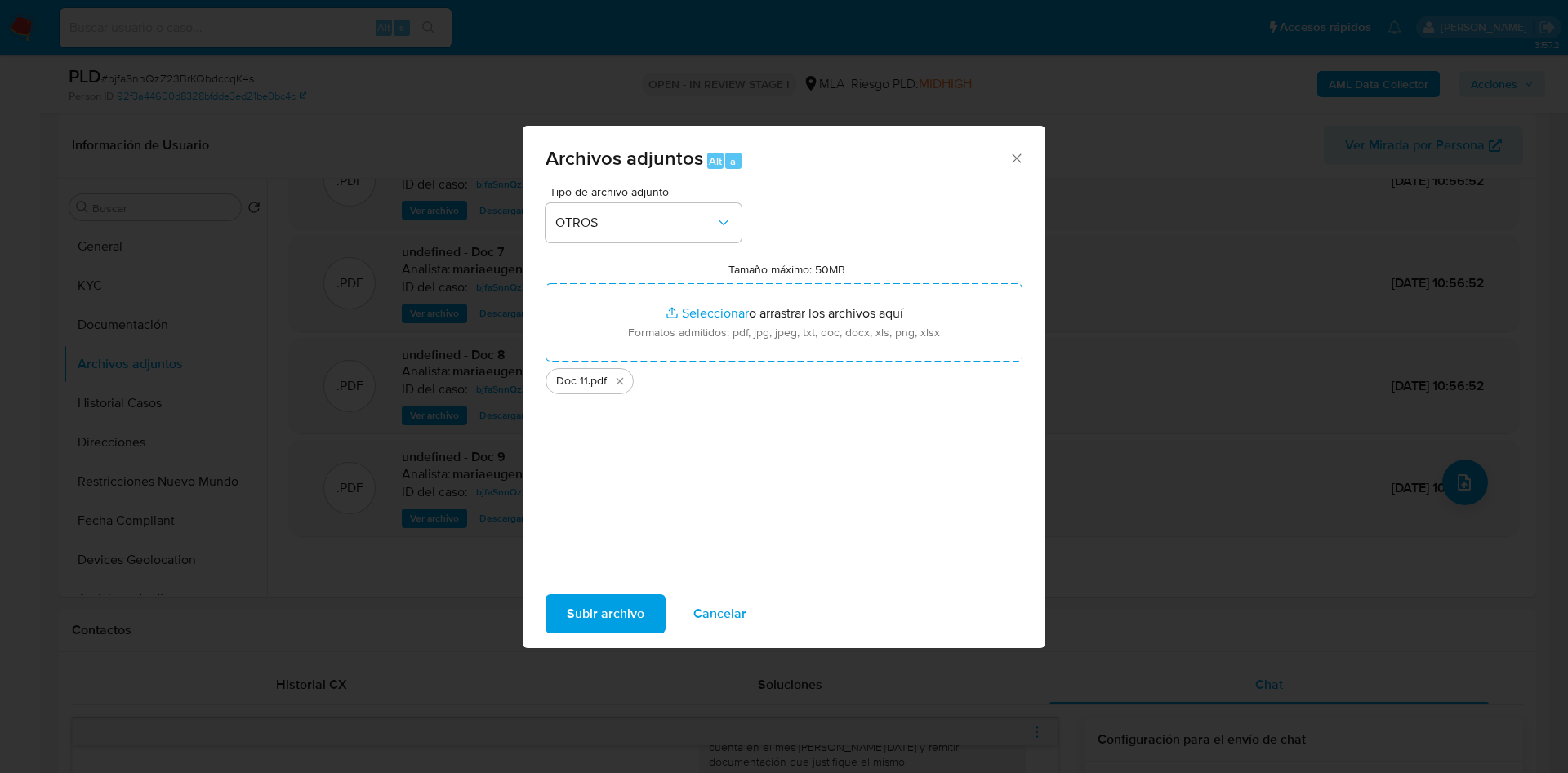
drag, startPoint x: 582, startPoint y: 612, endPoint x: 869, endPoint y: 766, distance: 325.7
click at [583, 613] on span "Subir archivo" at bounding box center [605, 614] width 77 height 36
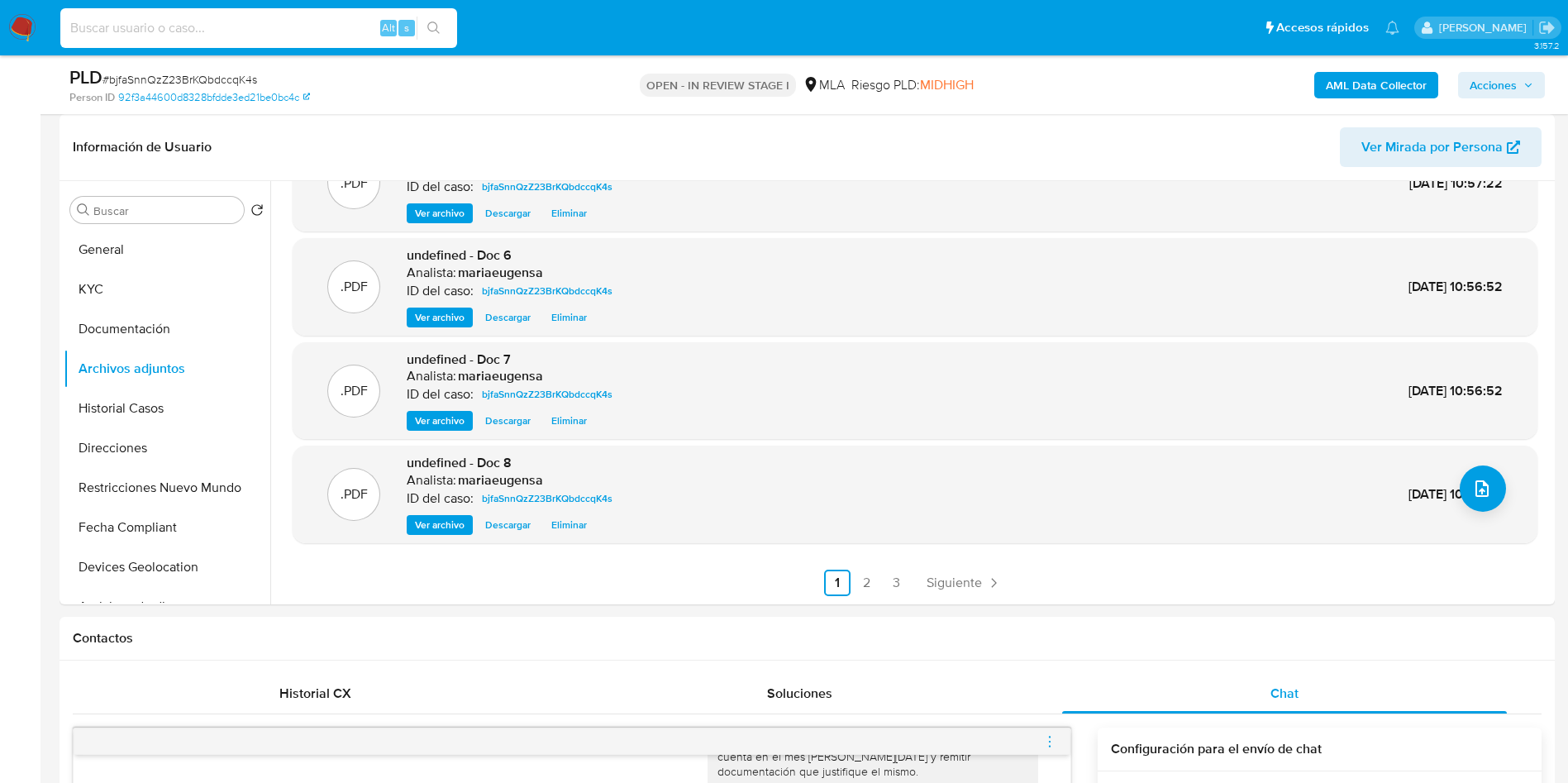
click at [185, 27] on input at bounding box center [258, 29] width 397 height 22
paste input "1gTJ1gXsykq7WXmeJWmPZufr"
type input "1gTJ1gXsykq7WXmeJWmPZufr"
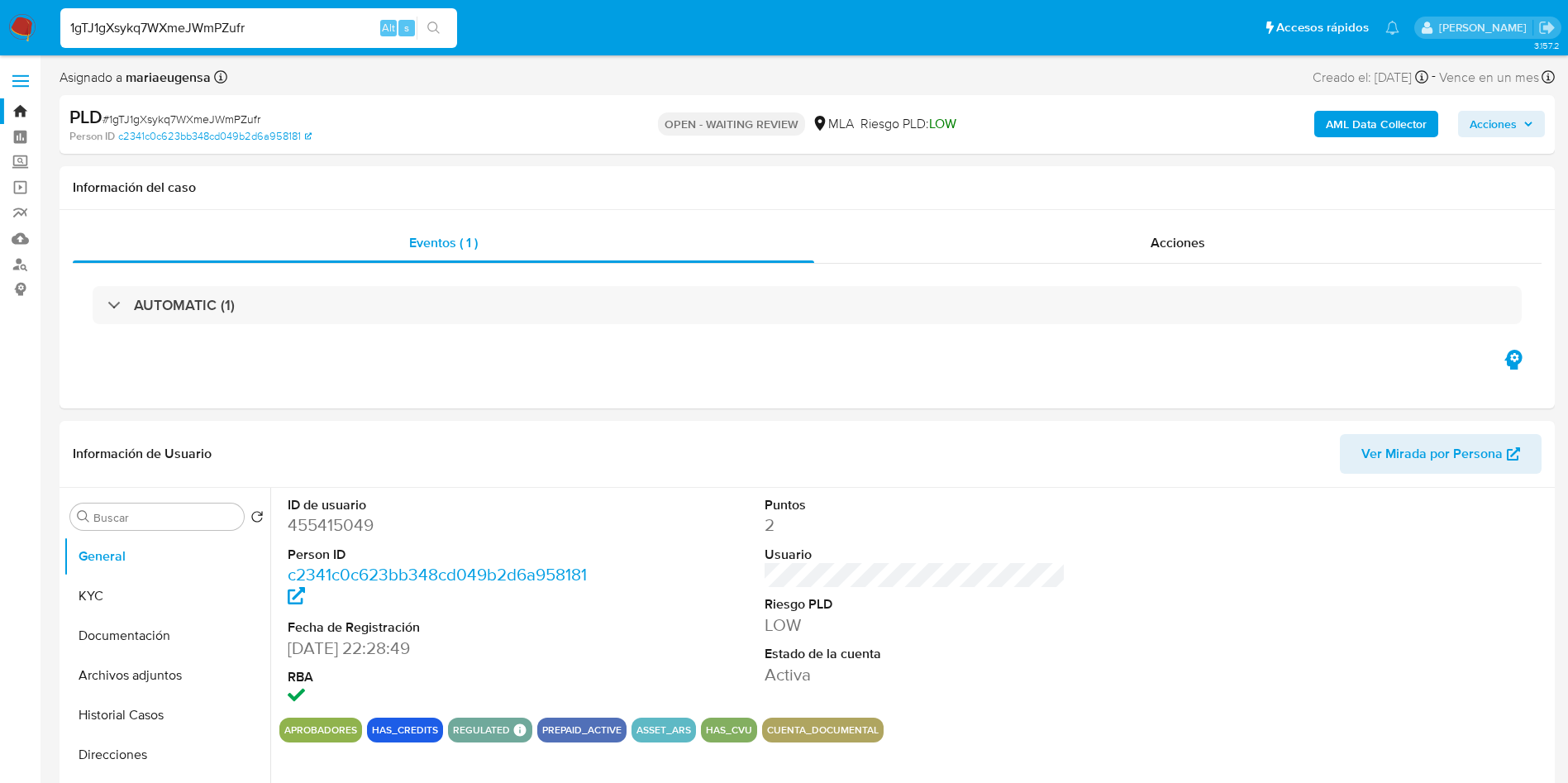
select select "10"
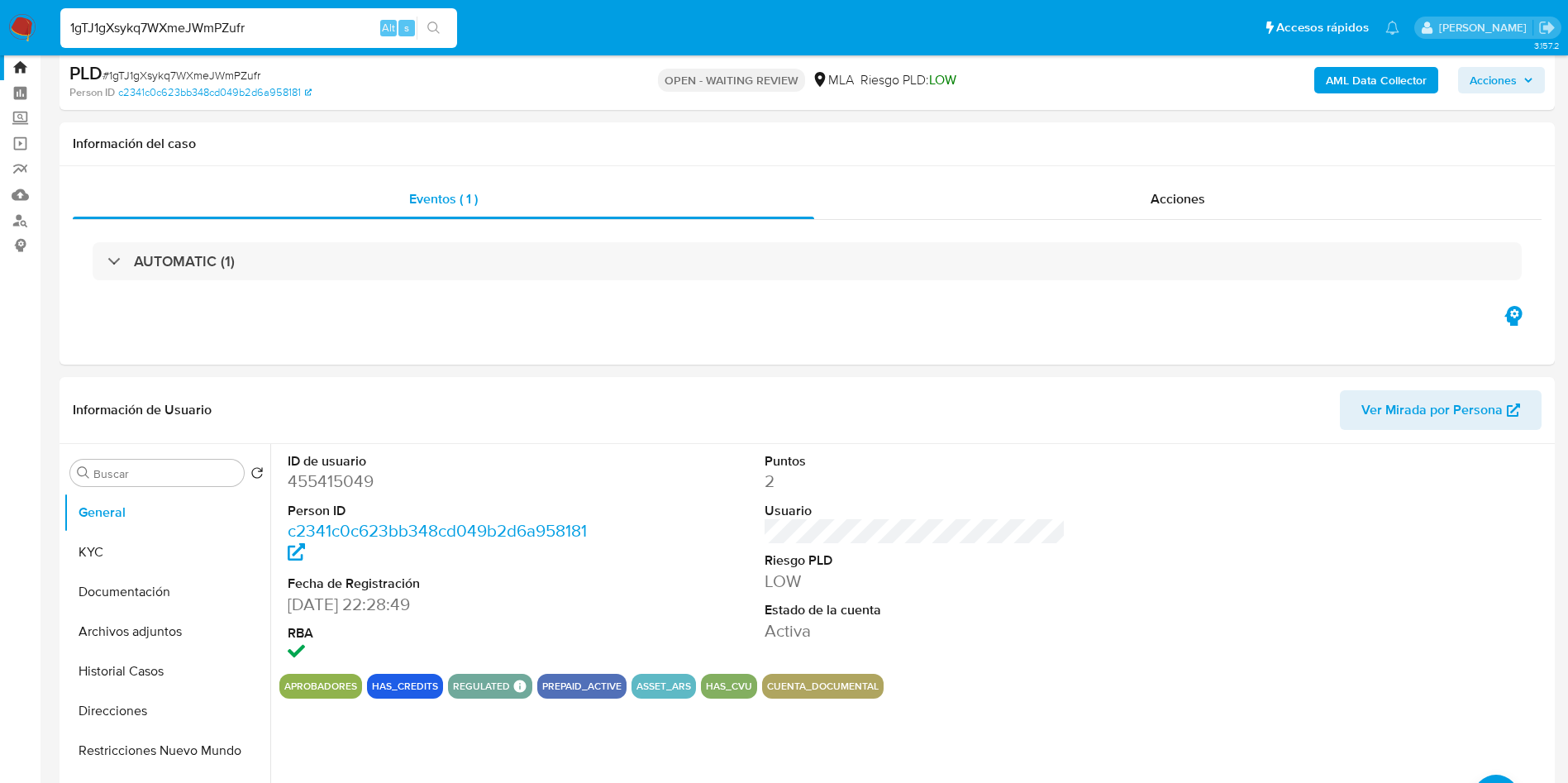
scroll to position [372, 0]
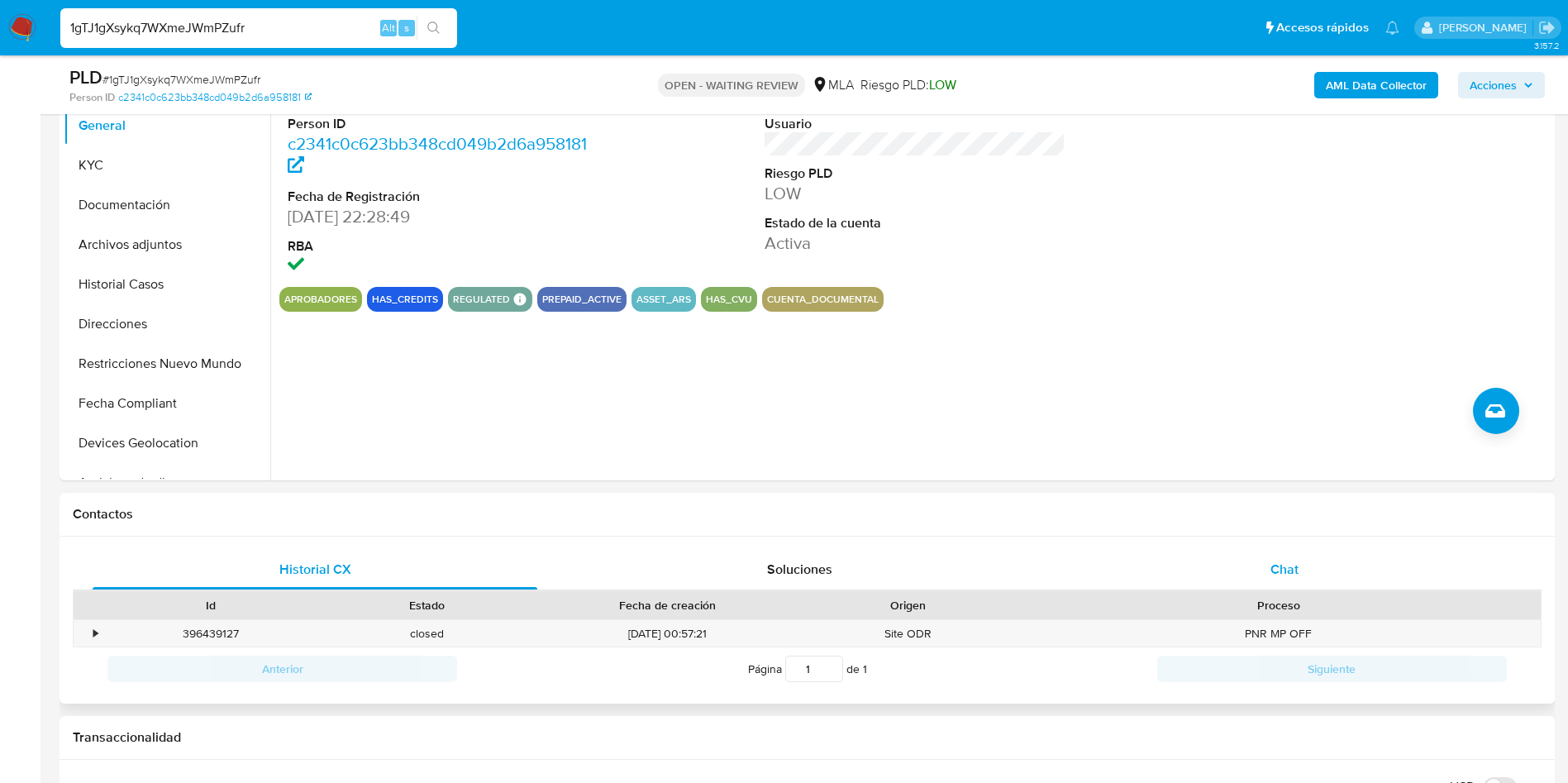
click at [1307, 578] on div "Chat" at bounding box center [1284, 569] width 444 height 40
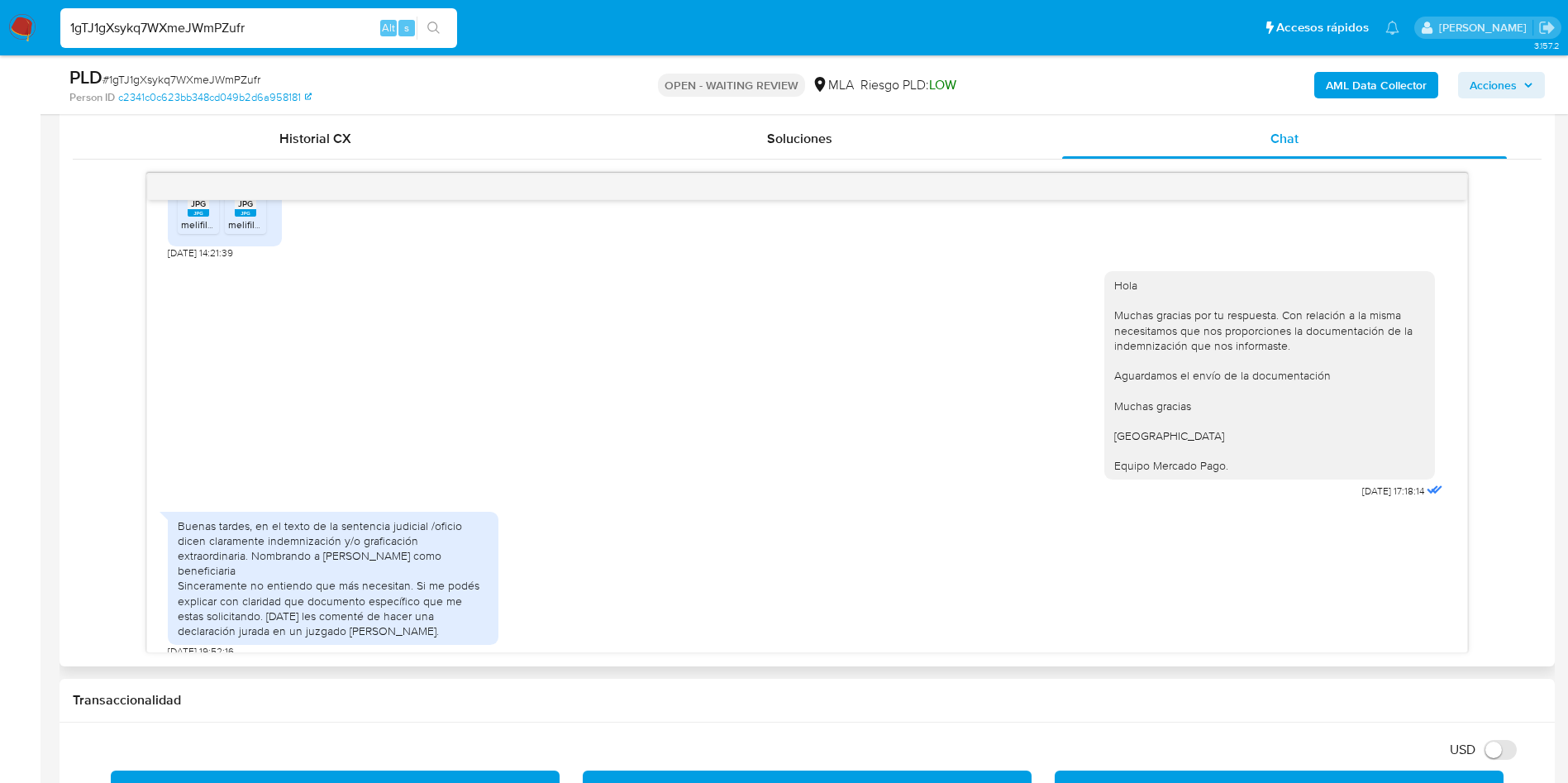
scroll to position [868, 0]
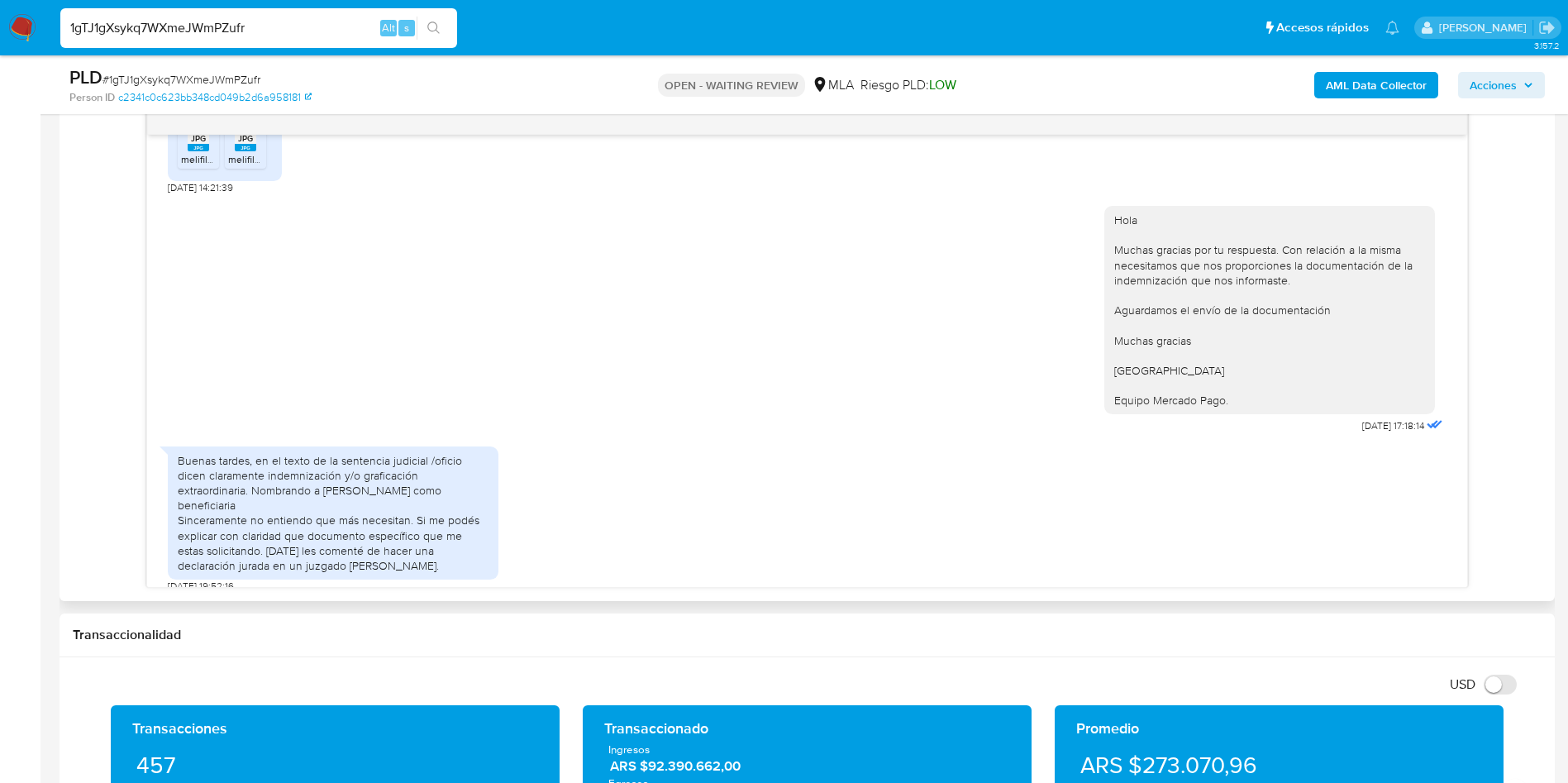
click at [620, 468] on div "Buenas tardes, en el texto de la sentencia judicial /oficio dicen claramente in…" at bounding box center [808, 516] width 1279 height 155
click at [620, 467] on div "Buenas tardes, en el texto de la sentencia judicial /oficio dicen claramente in…" at bounding box center [808, 516] width 1279 height 155
click at [235, 68] on div "PLD # 1gTJ1gXsykq7WXmeJWmPZufr" at bounding box center [312, 77] width 486 height 25
click at [235, 67] on div "PLD # 1gTJ1gXsykq7WXmeJWmPZufr" at bounding box center [312, 77] width 486 height 25
click at [233, 83] on span "# 1gTJ1gXsykq7WXmeJWmPZufr" at bounding box center [182, 79] width 158 height 17
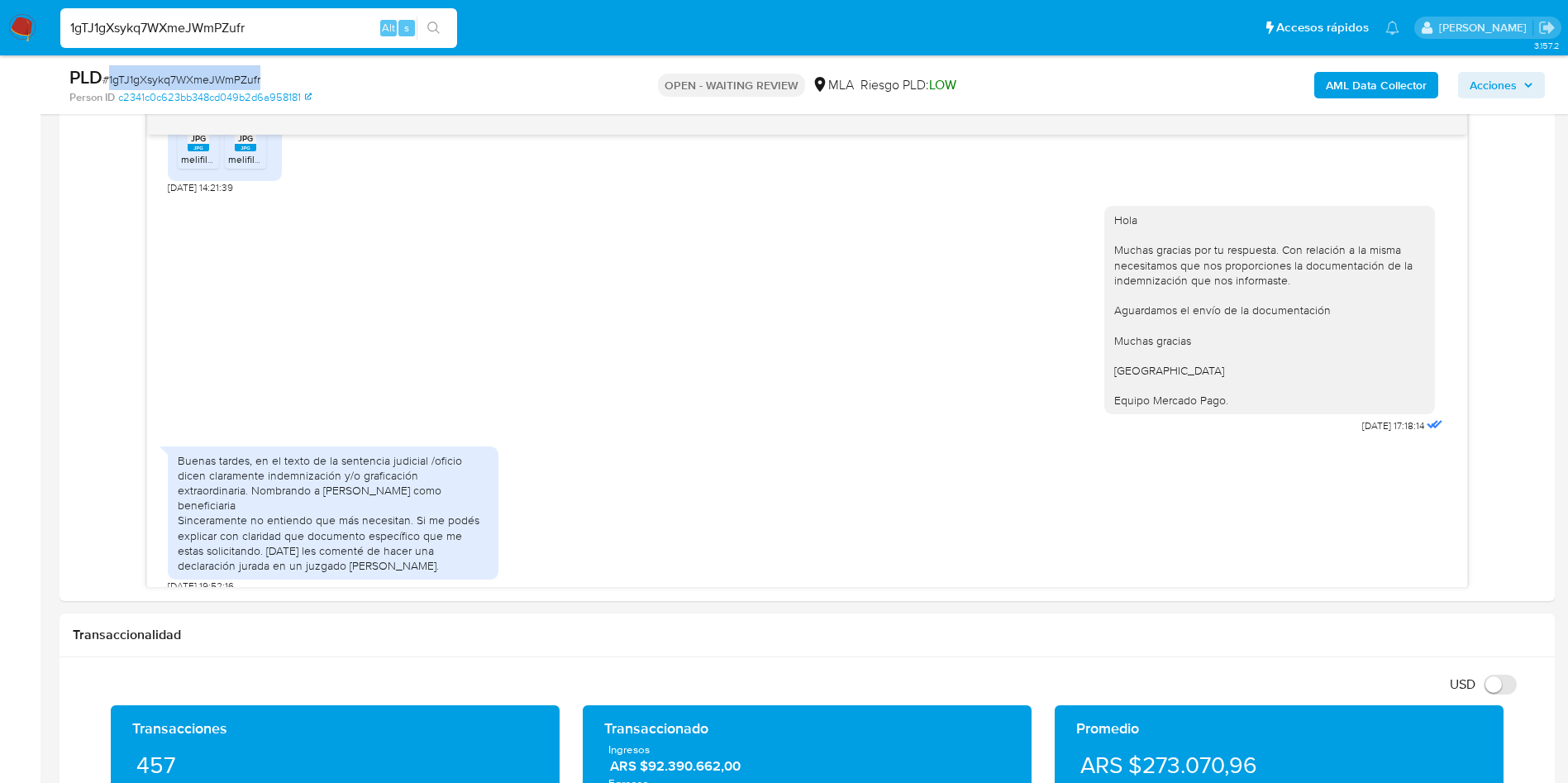
click at [233, 83] on span "# 1gTJ1gXsykq7WXmeJWmPZufr" at bounding box center [182, 79] width 158 height 17
copy span "1gTJ1gXsykq7WXmeJWmPZufr"
click at [186, 147] on div "JPG JPG" at bounding box center [198, 137] width 35 height 33
click at [263, 158] on span "melifile7811024796634502657.jpg" at bounding box center [304, 159] width 150 height 14
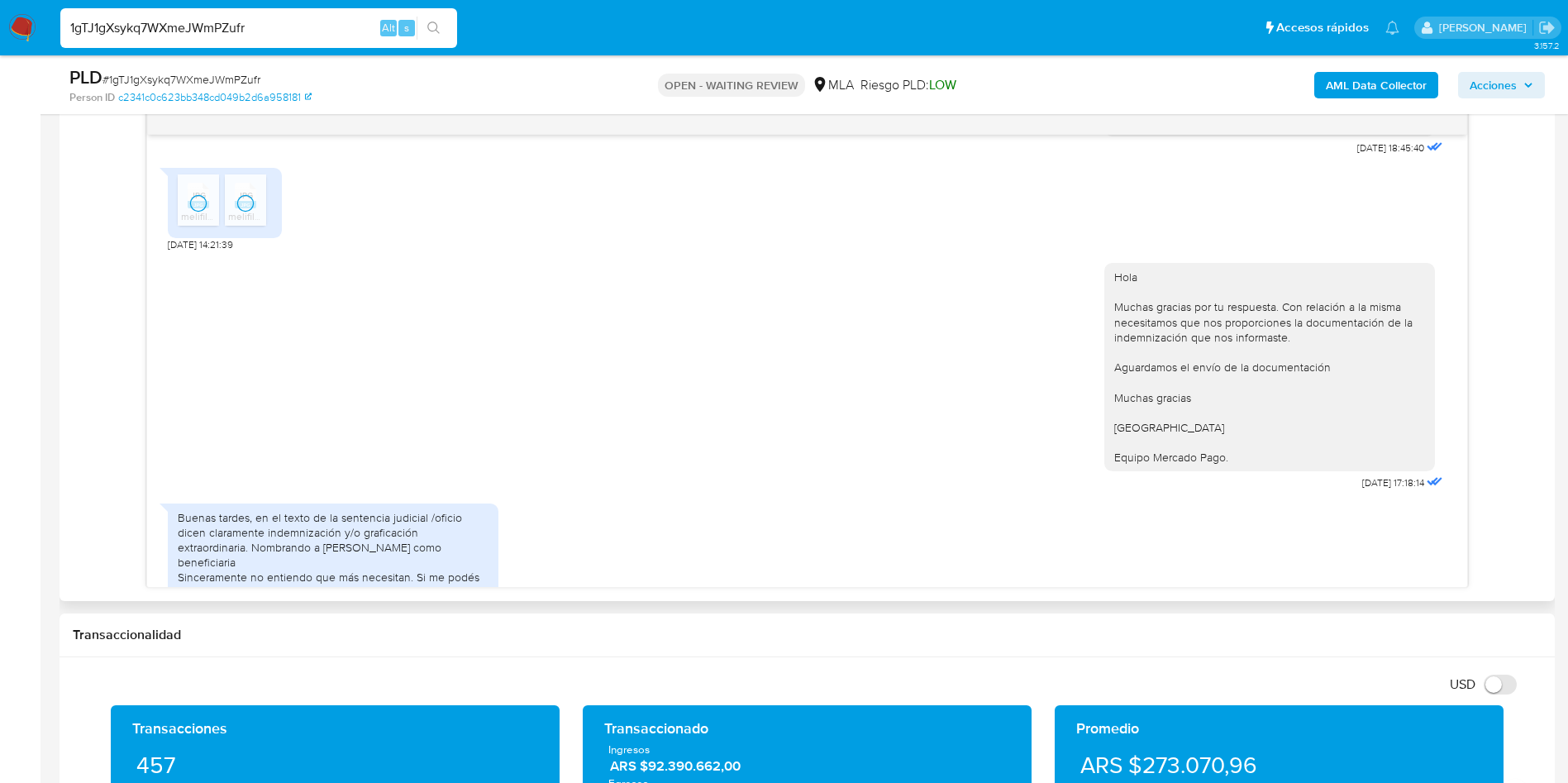
scroll to position [1292, 0]
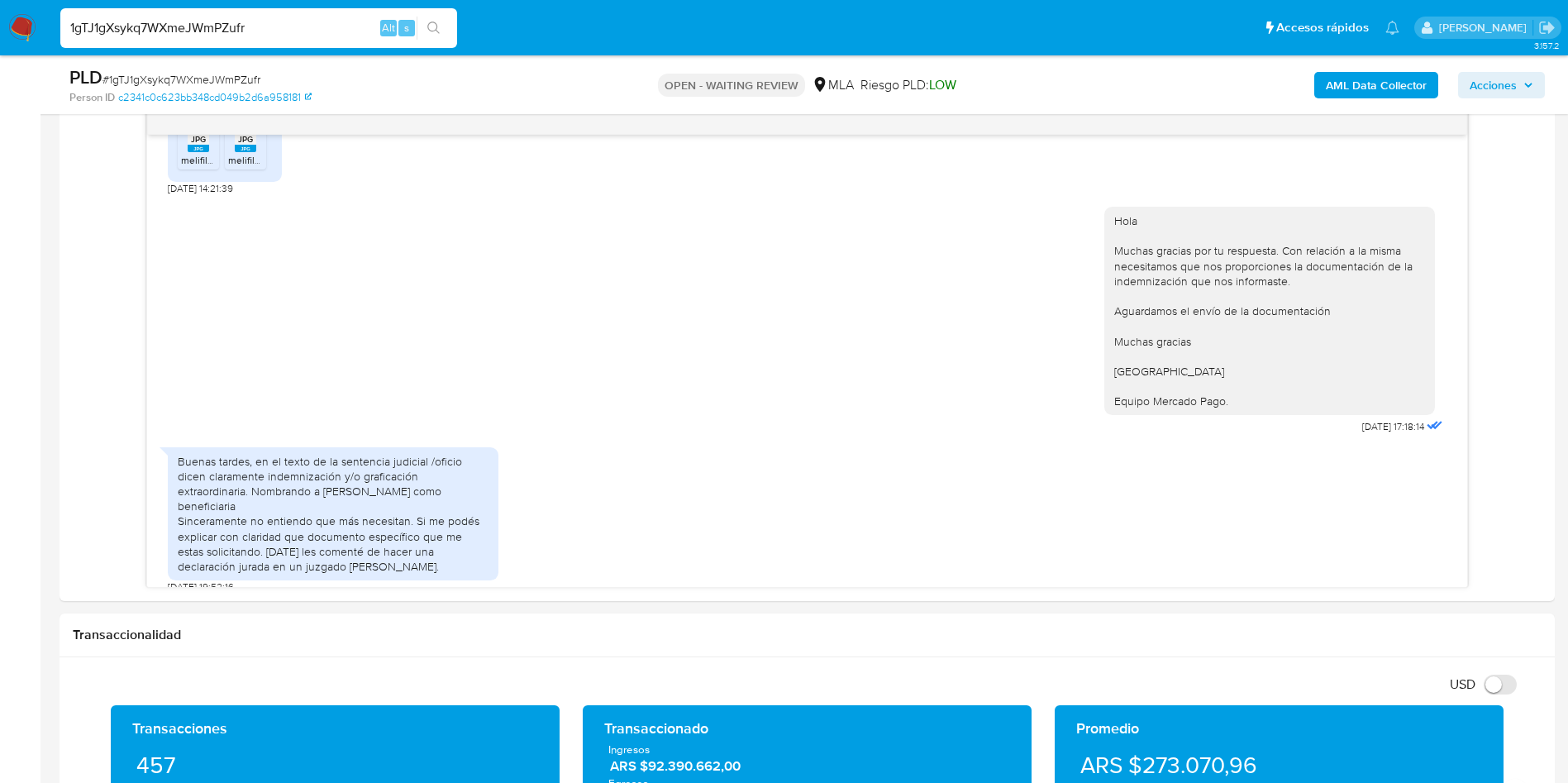
click at [193, 72] on span "# 1gTJ1gXsykq7WXmeJWmPZufr" at bounding box center [182, 79] width 158 height 17
click at [193, 71] on span "# 1gTJ1gXsykq7WXmeJWmPZufr" at bounding box center [182, 79] width 158 height 17
copy span "1gTJ1gXsykq7WXmeJWmPZufr"
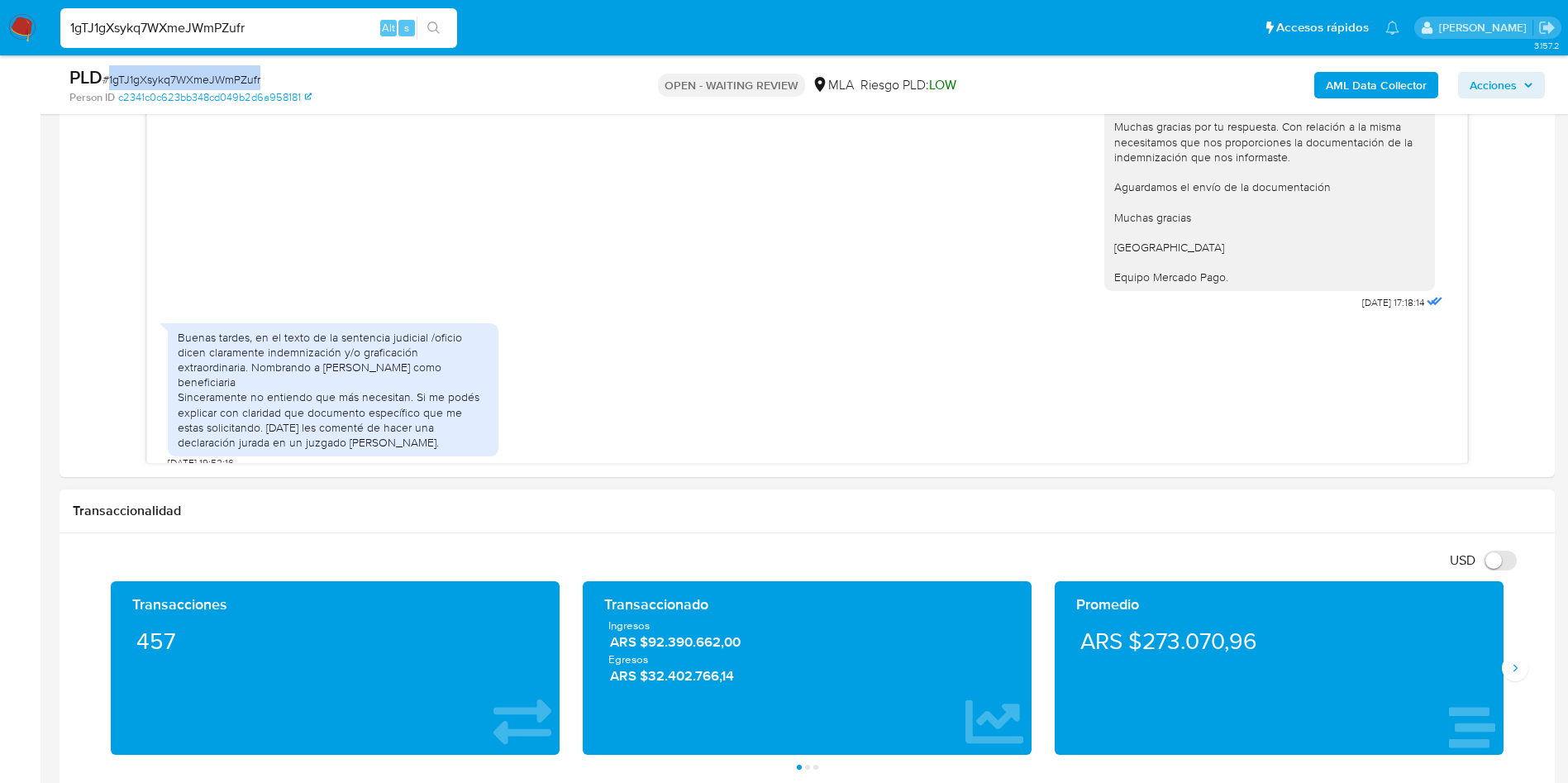
scroll to position [1183, 0]
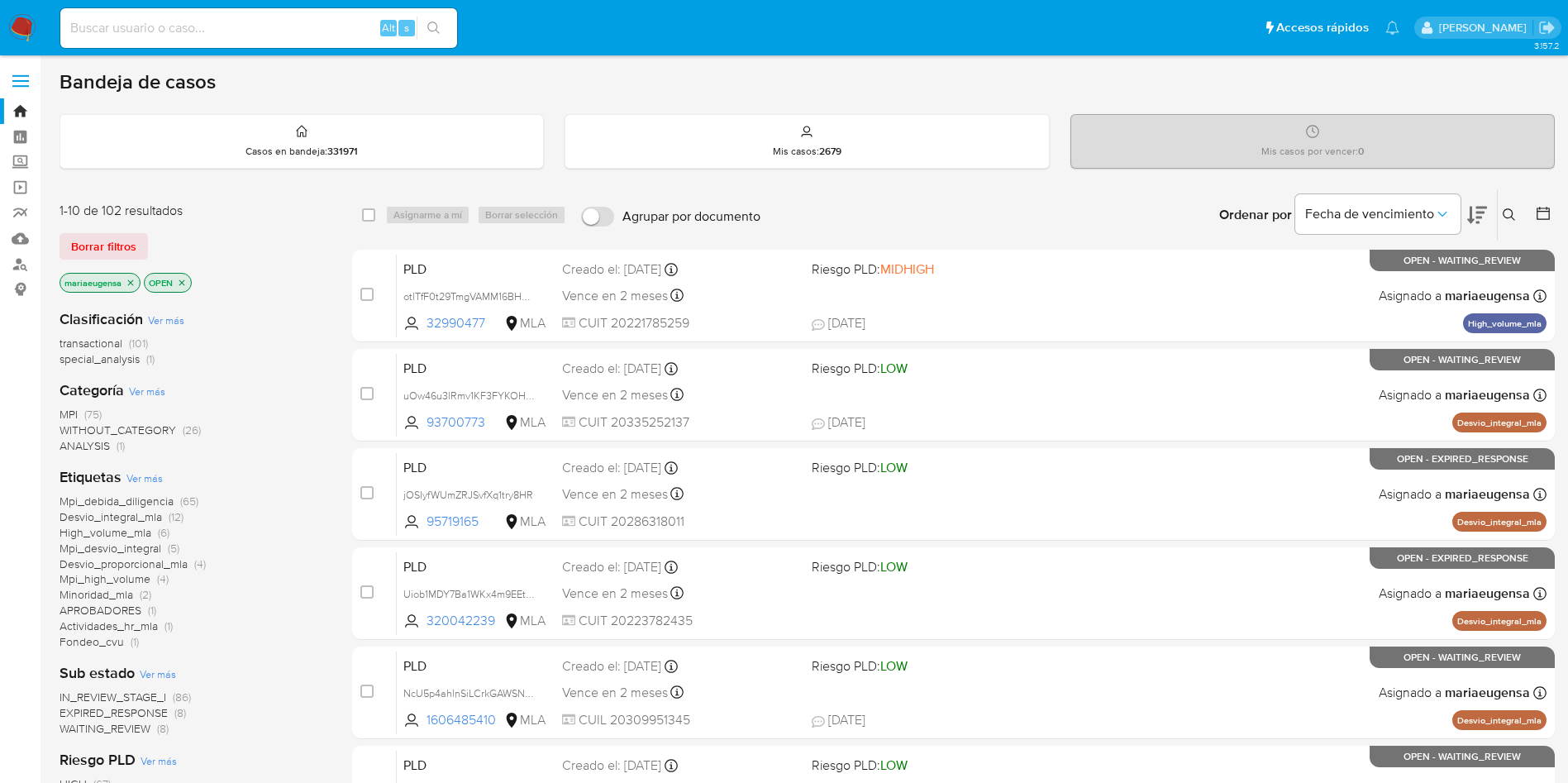
drag, startPoint x: 1508, startPoint y: 207, endPoint x: 1495, endPoint y: 224, distance: 21.4
click at [1506, 212] on button at bounding box center [1512, 215] width 28 height 20
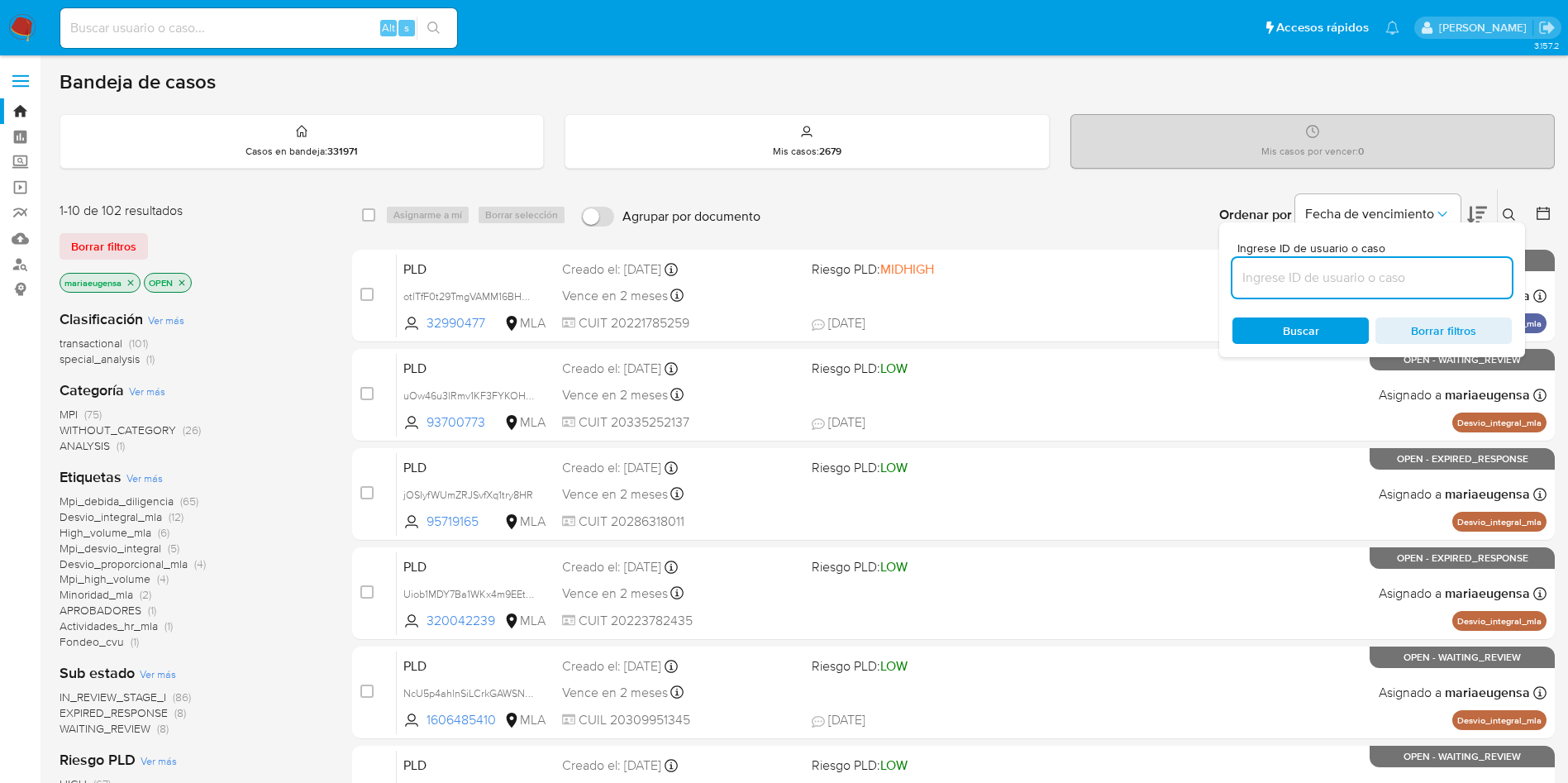
click at [1447, 272] on input at bounding box center [1372, 278] width 279 height 22
type input "1gTJ1gXsykq7WXmeJWmPZufr"
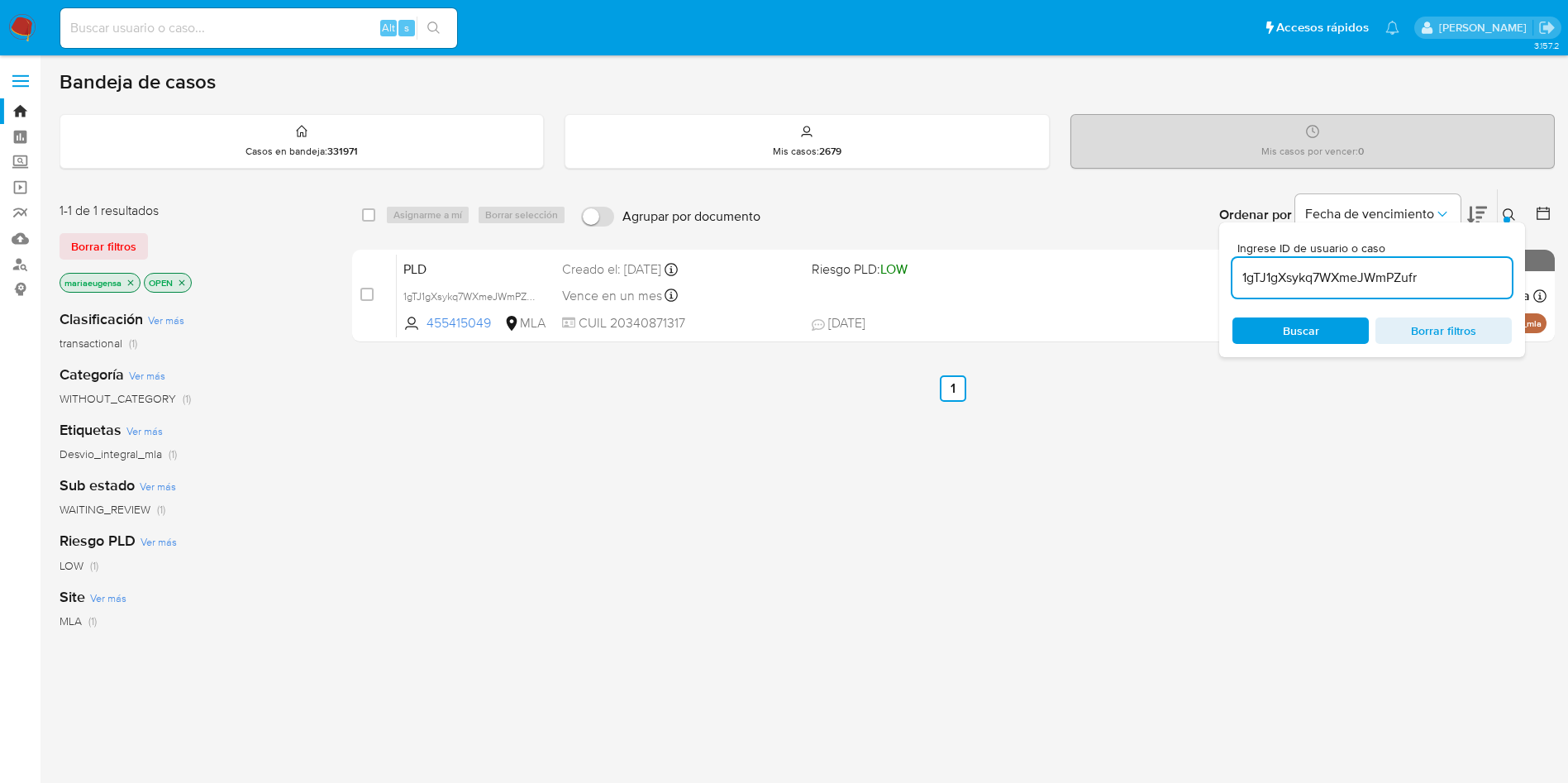
drag, startPoint x: 1511, startPoint y: 209, endPoint x: 961, endPoint y: 222, distance: 550.2
click at [1508, 213] on icon at bounding box center [1509, 214] width 13 height 13
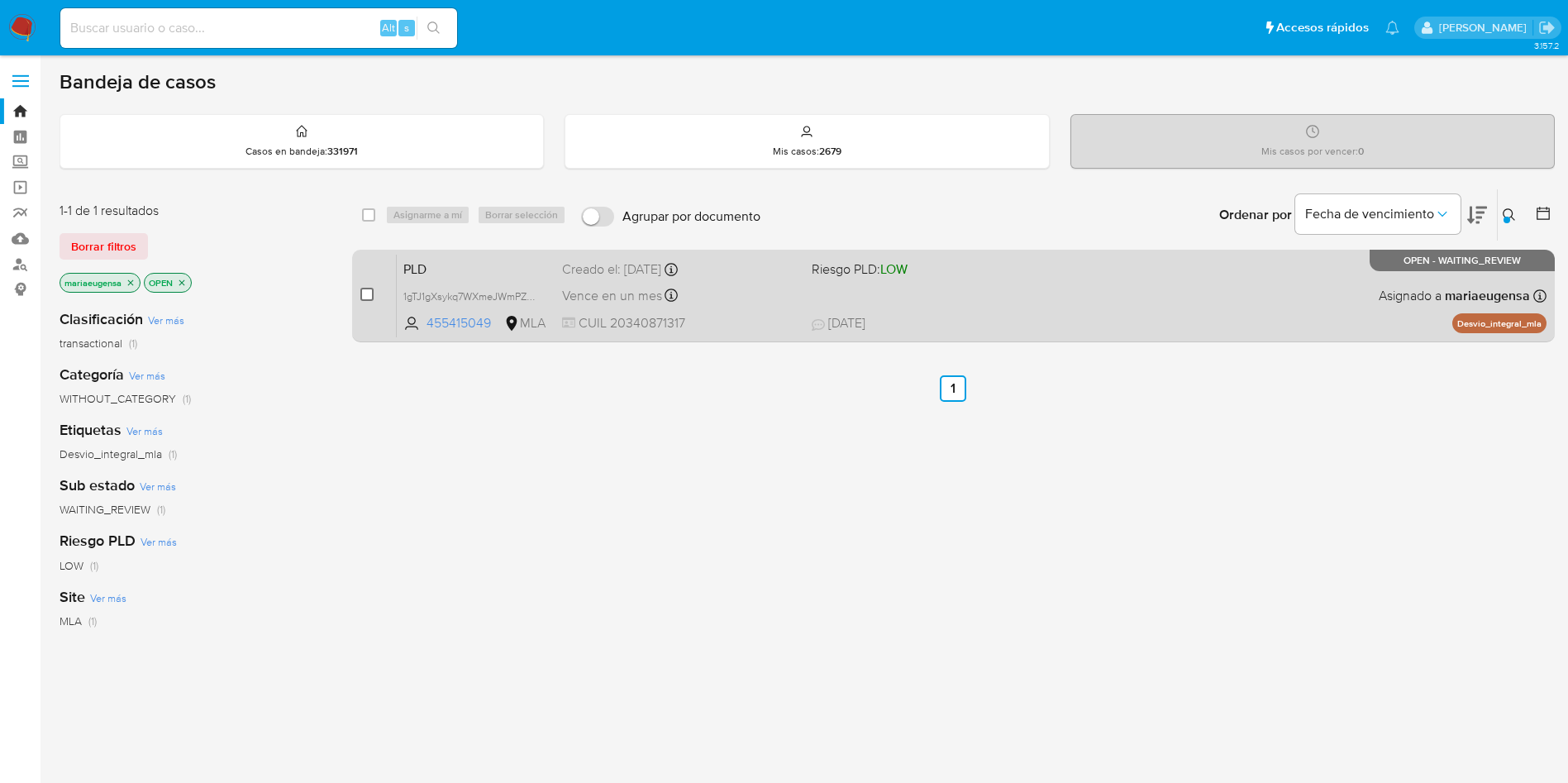
click at [363, 299] on input "checkbox" at bounding box center [366, 294] width 13 height 13
checkbox input "true"
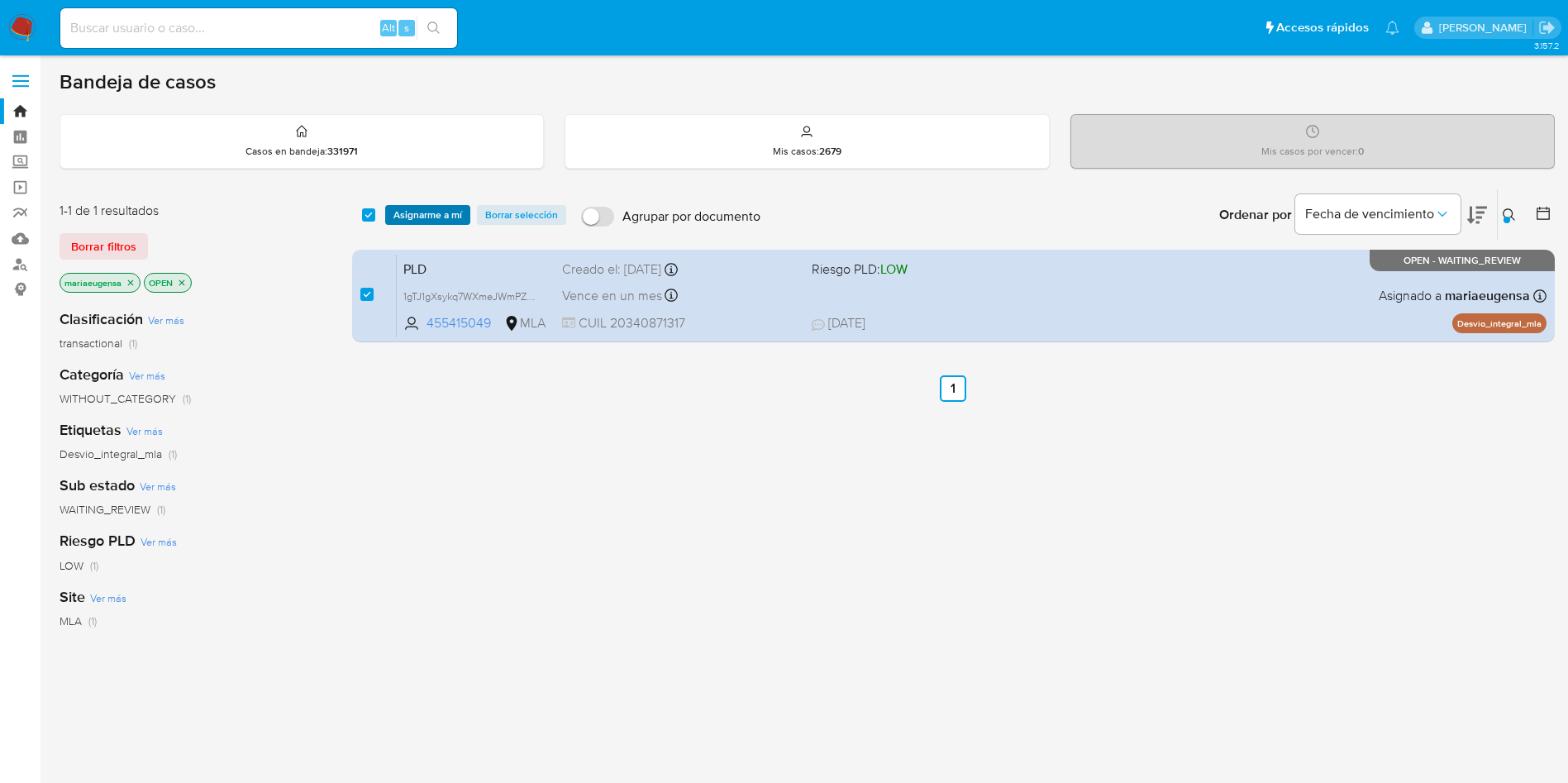
click at [401, 217] on span "Asignarme a mí" at bounding box center [428, 215] width 68 height 17
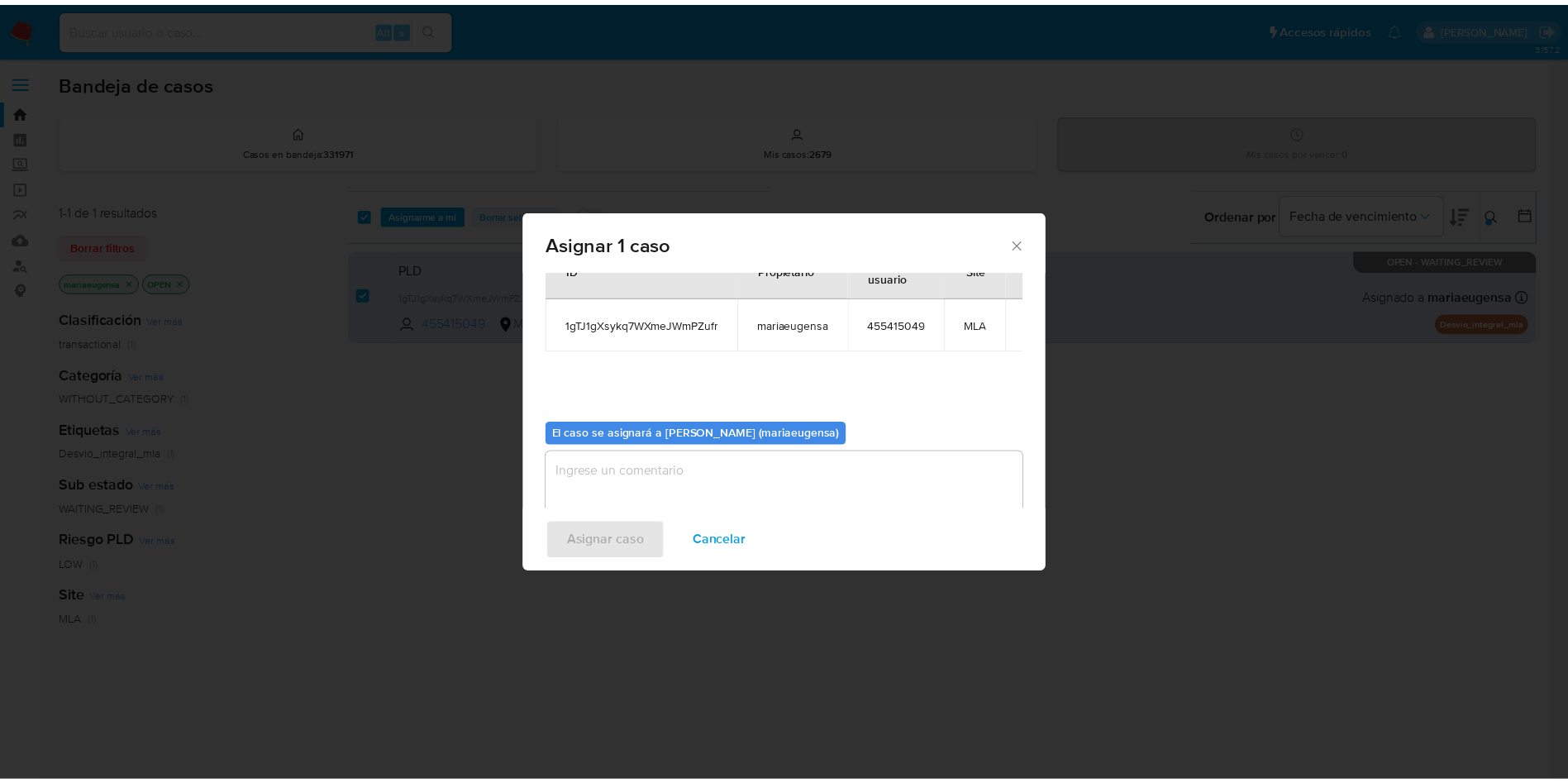
scroll to position [86, 0]
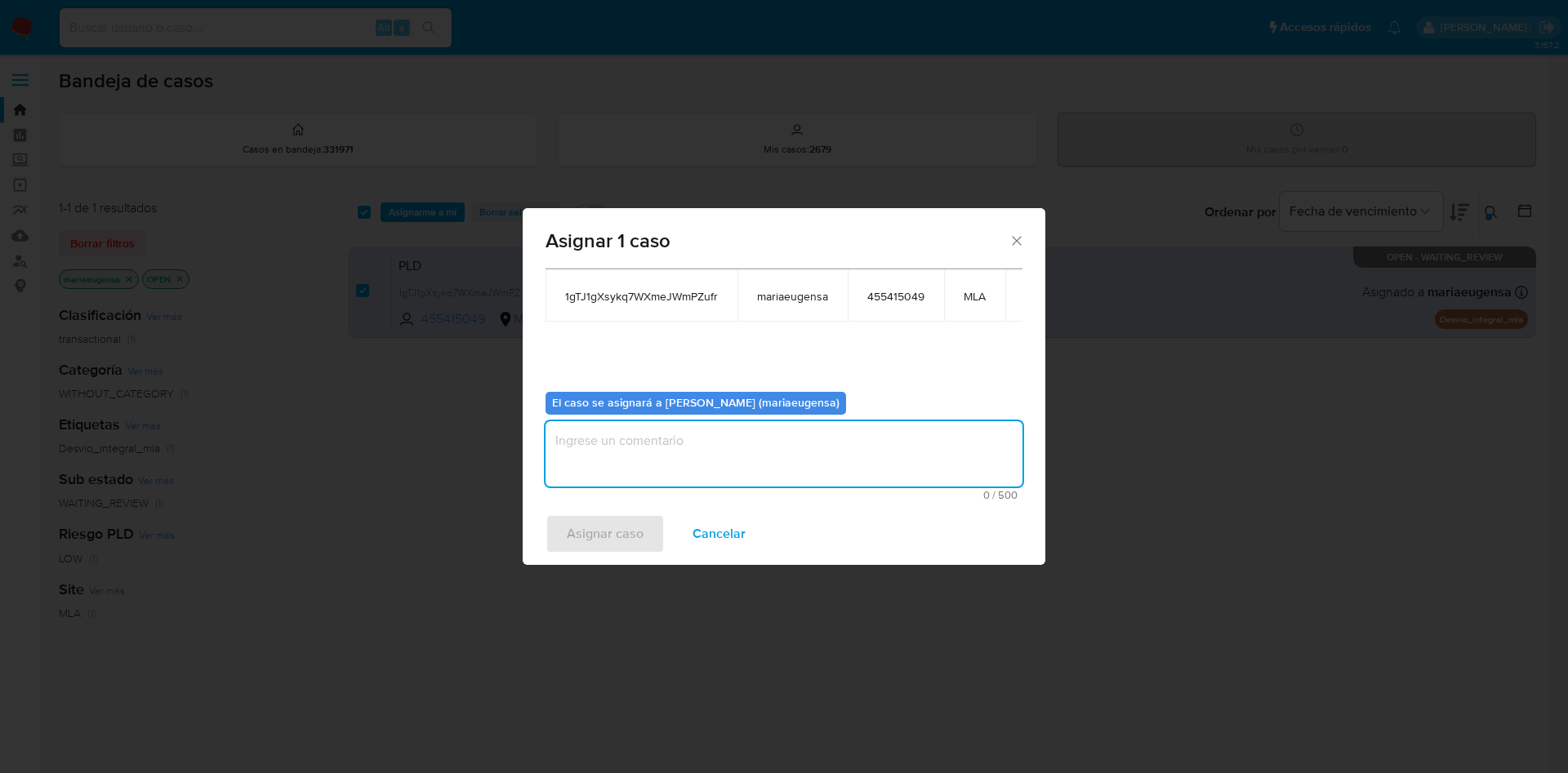
click at [630, 438] on textarea "assign-modal" at bounding box center [784, 453] width 477 height 65
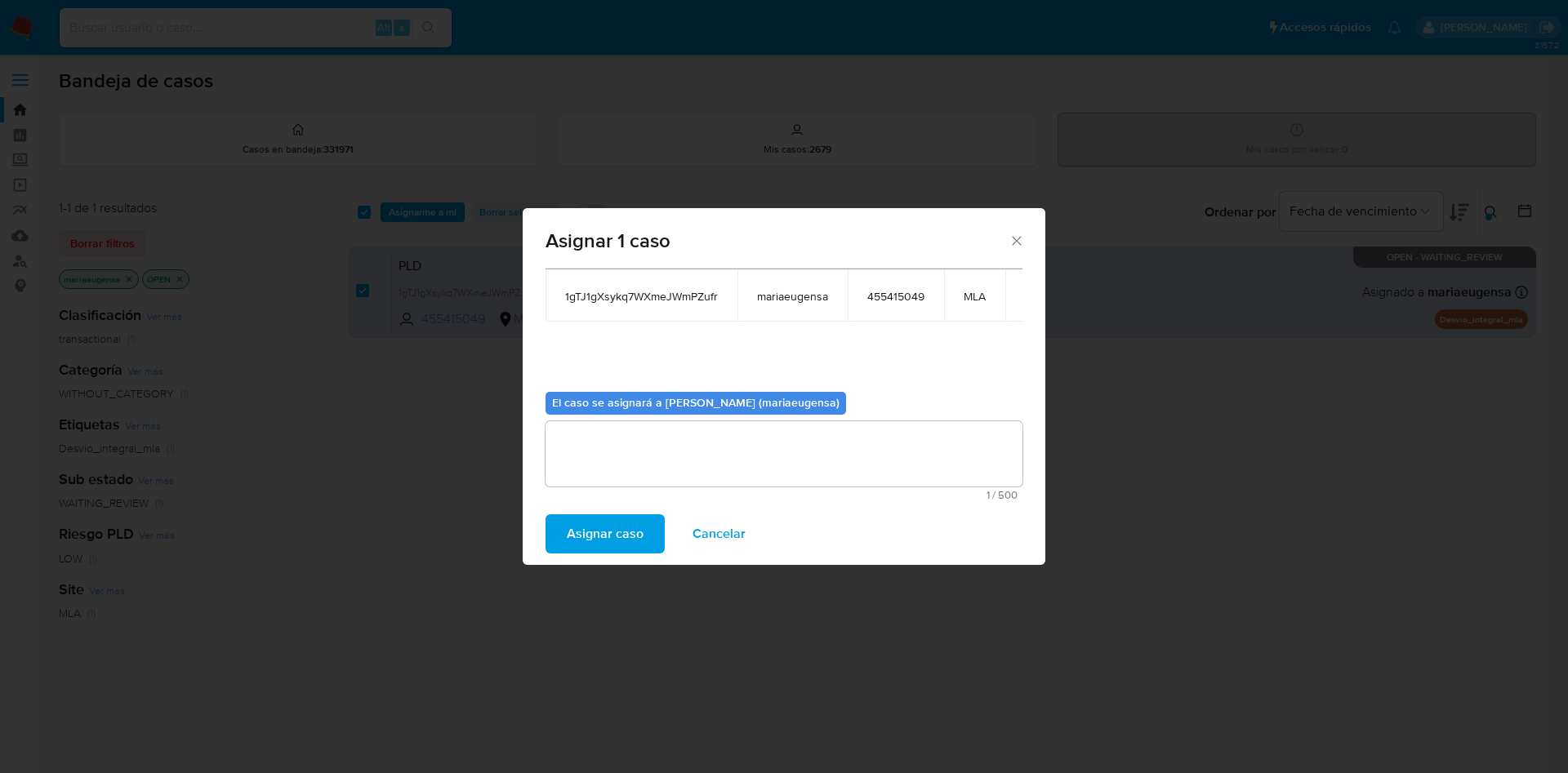
click at [606, 525] on span "Asignar caso" at bounding box center [605, 534] width 77 height 36
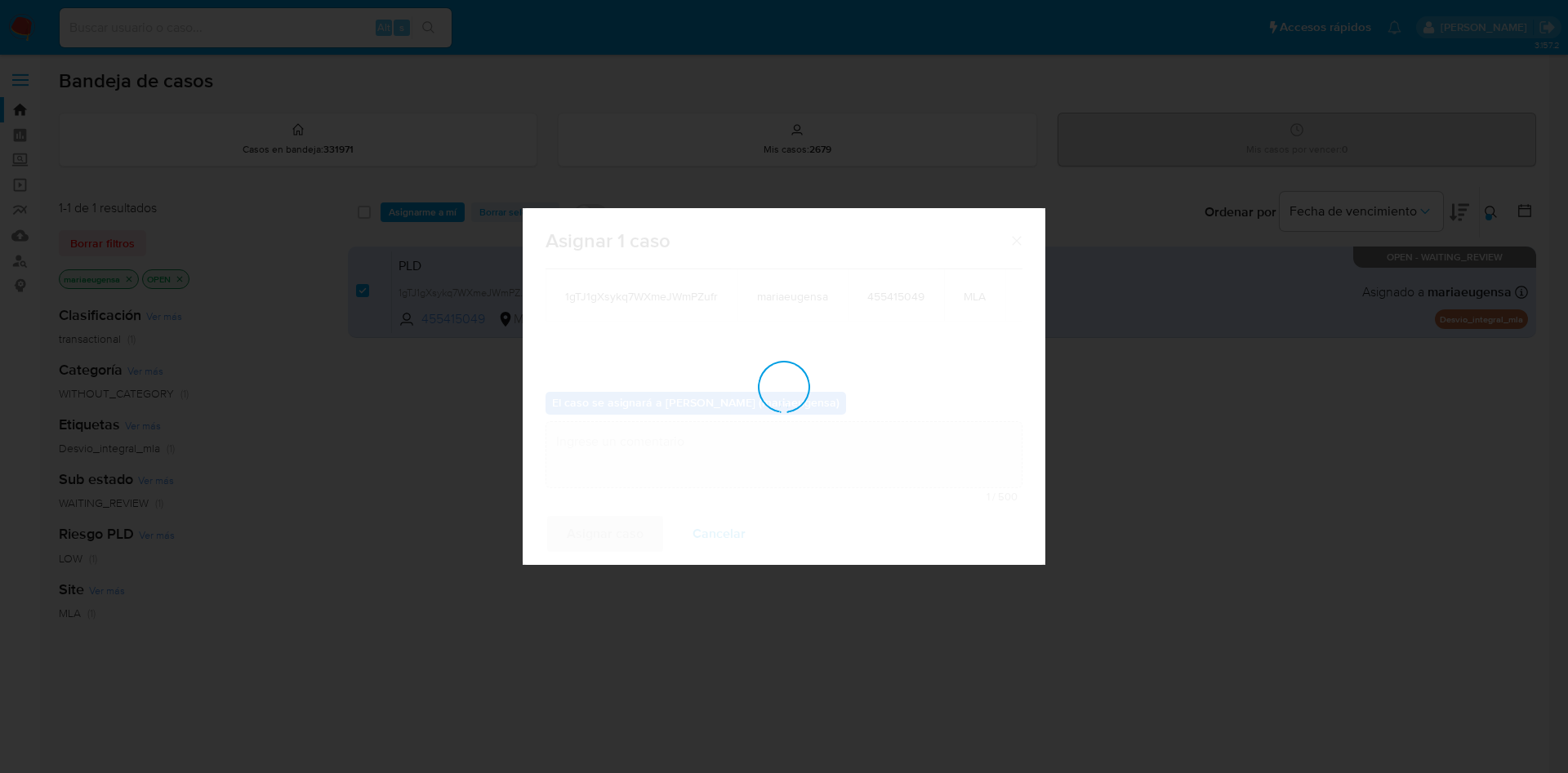
checkbox input "false"
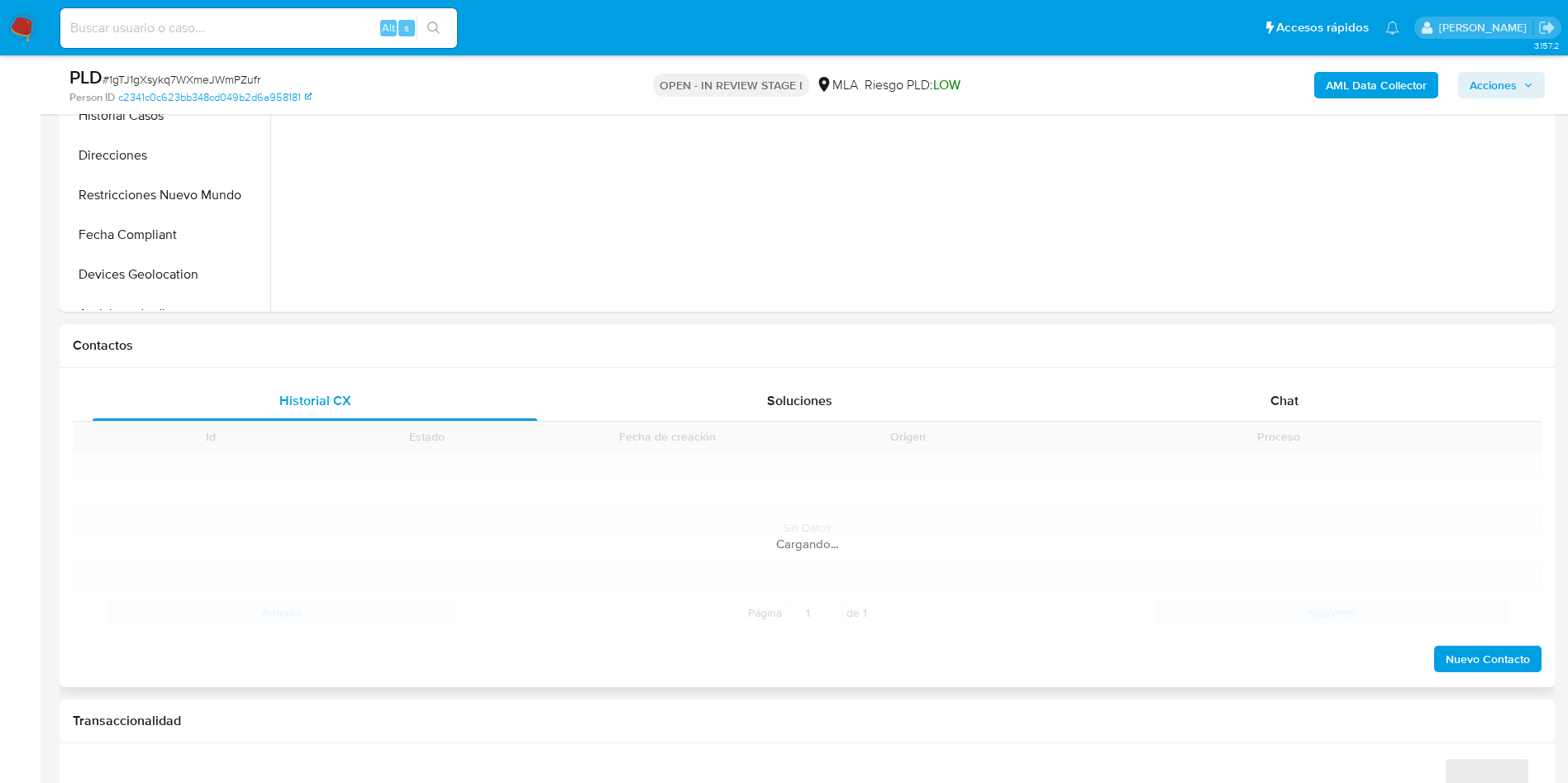
scroll to position [620, 0]
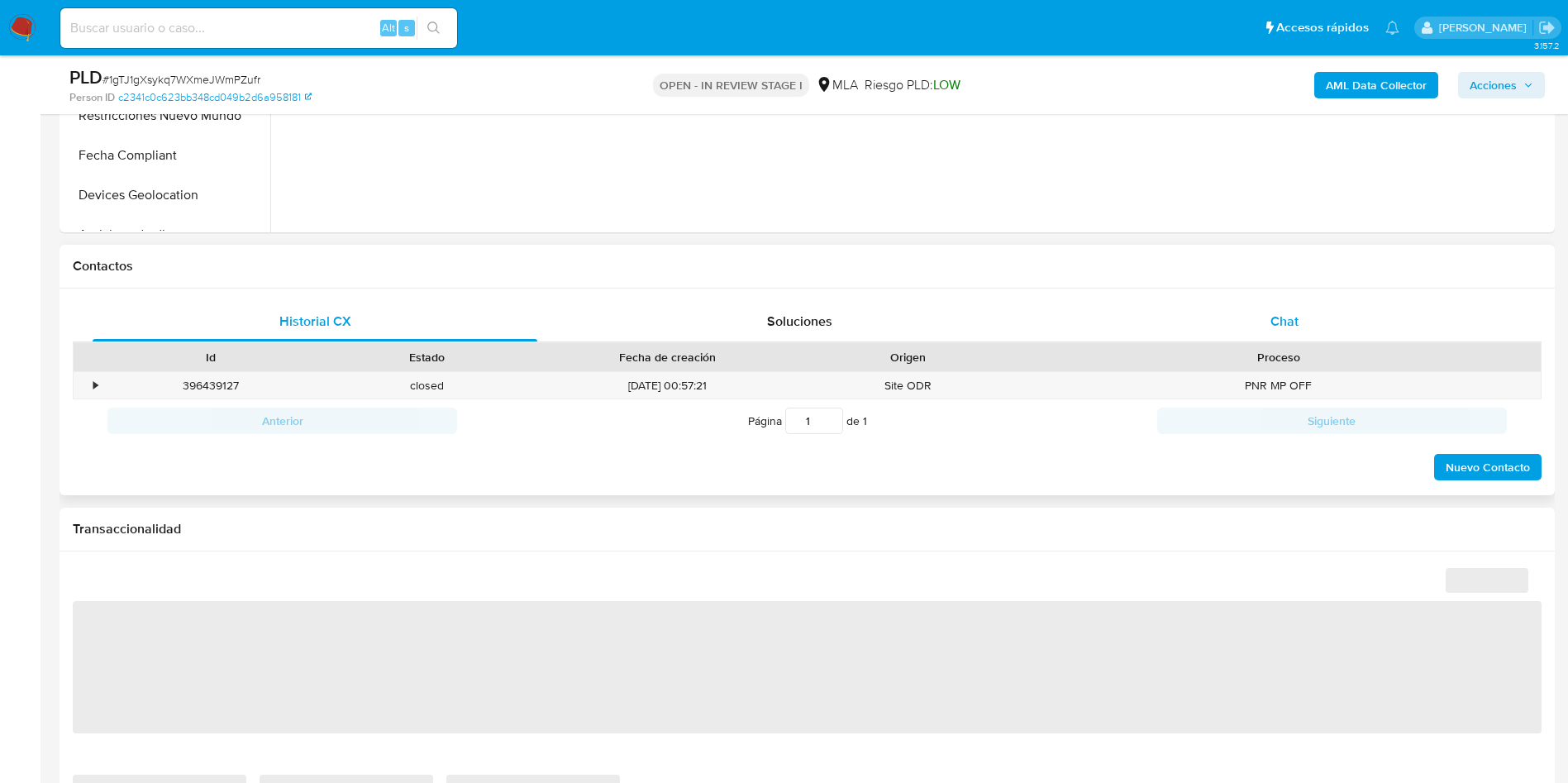
click at [1289, 325] on span "Chat" at bounding box center [1285, 321] width 28 height 19
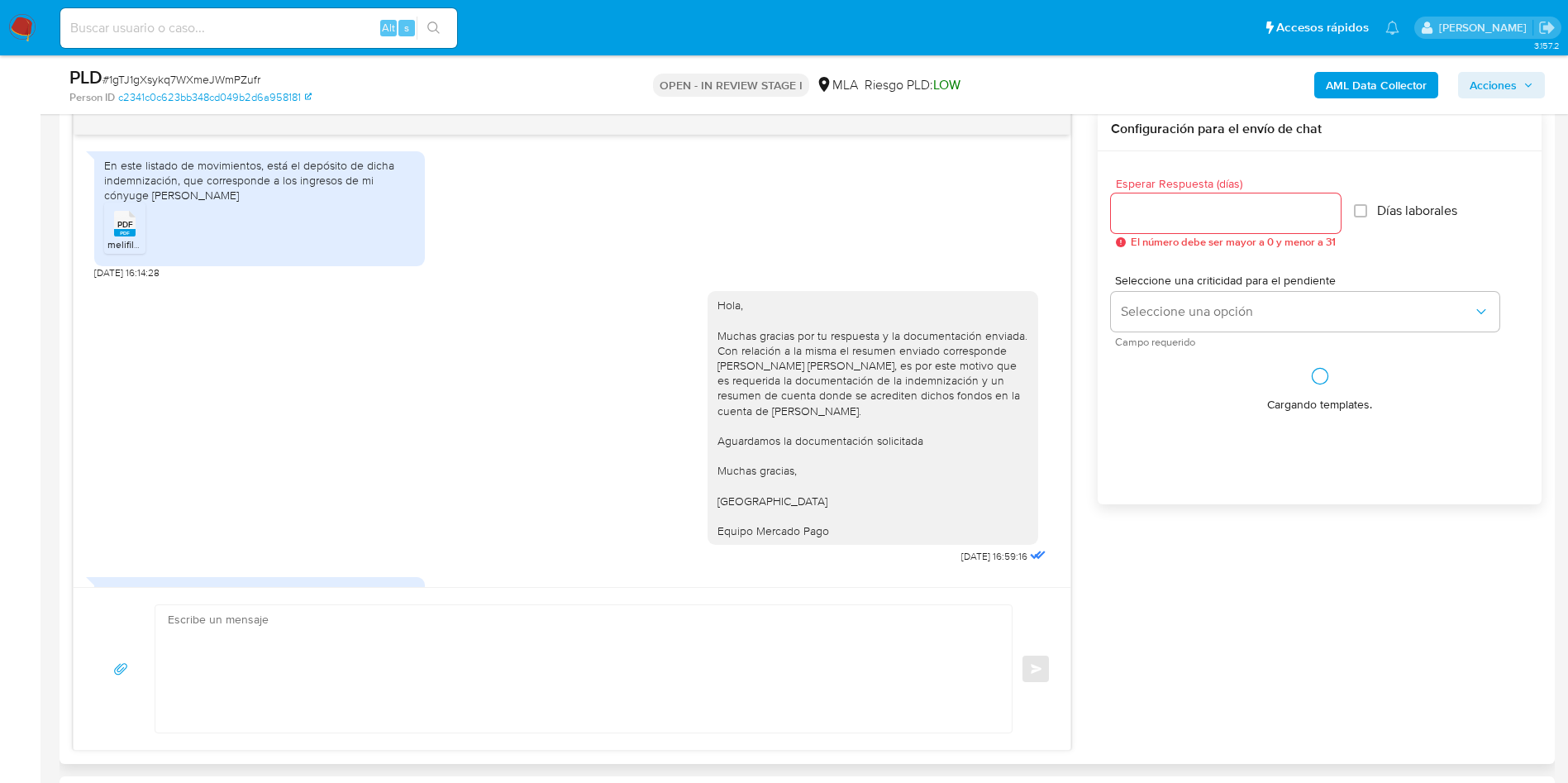
scroll to position [1292, 0]
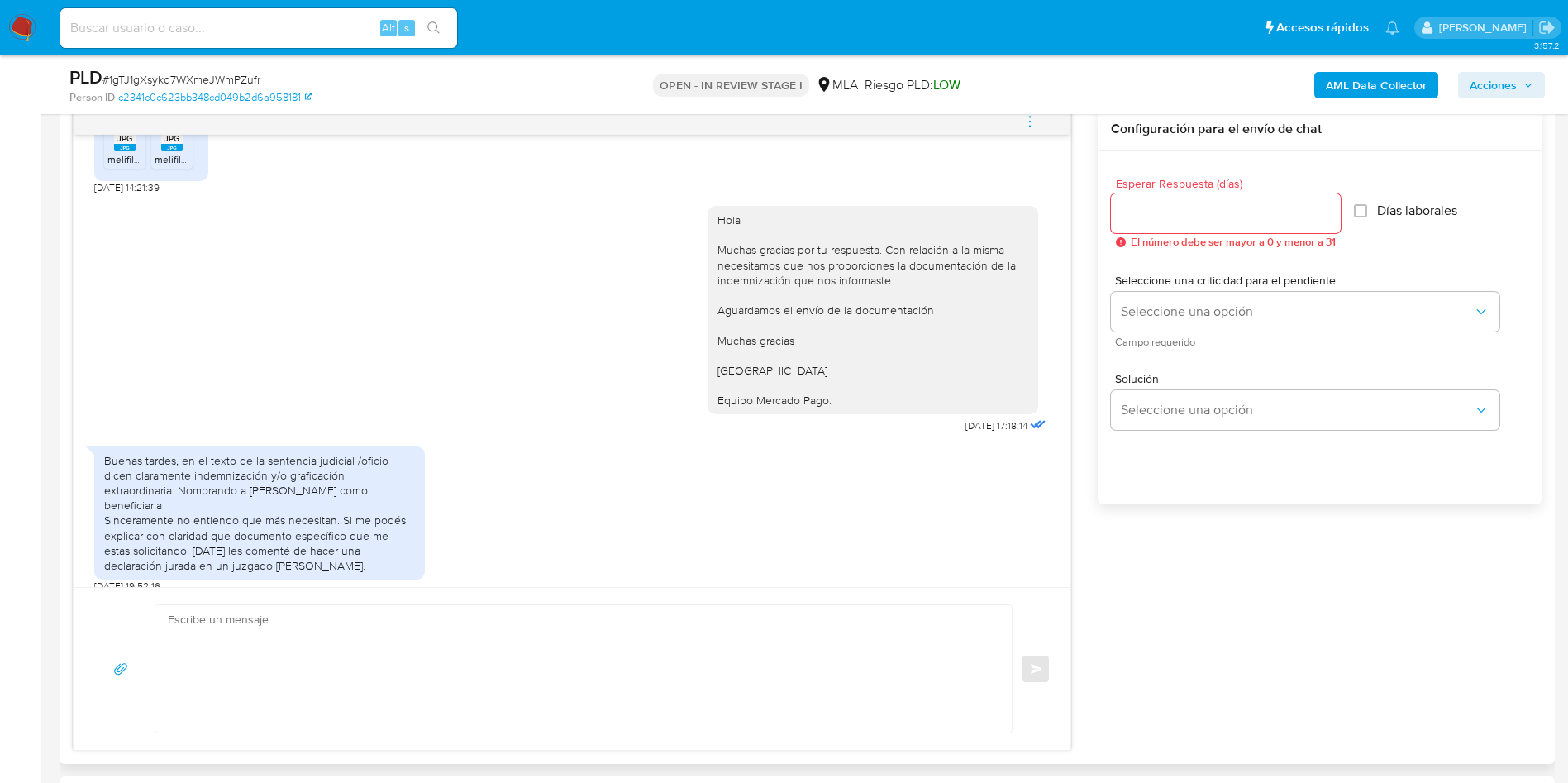
click at [389, 628] on textarea at bounding box center [580, 668] width 824 height 128
type textarea "Hola Much"
select select "10"
click at [529, 663] on textarea "Hola Muchas gracias por tu respuesta. Con relación a la misma," at bounding box center [580, 668] width 824 height 128
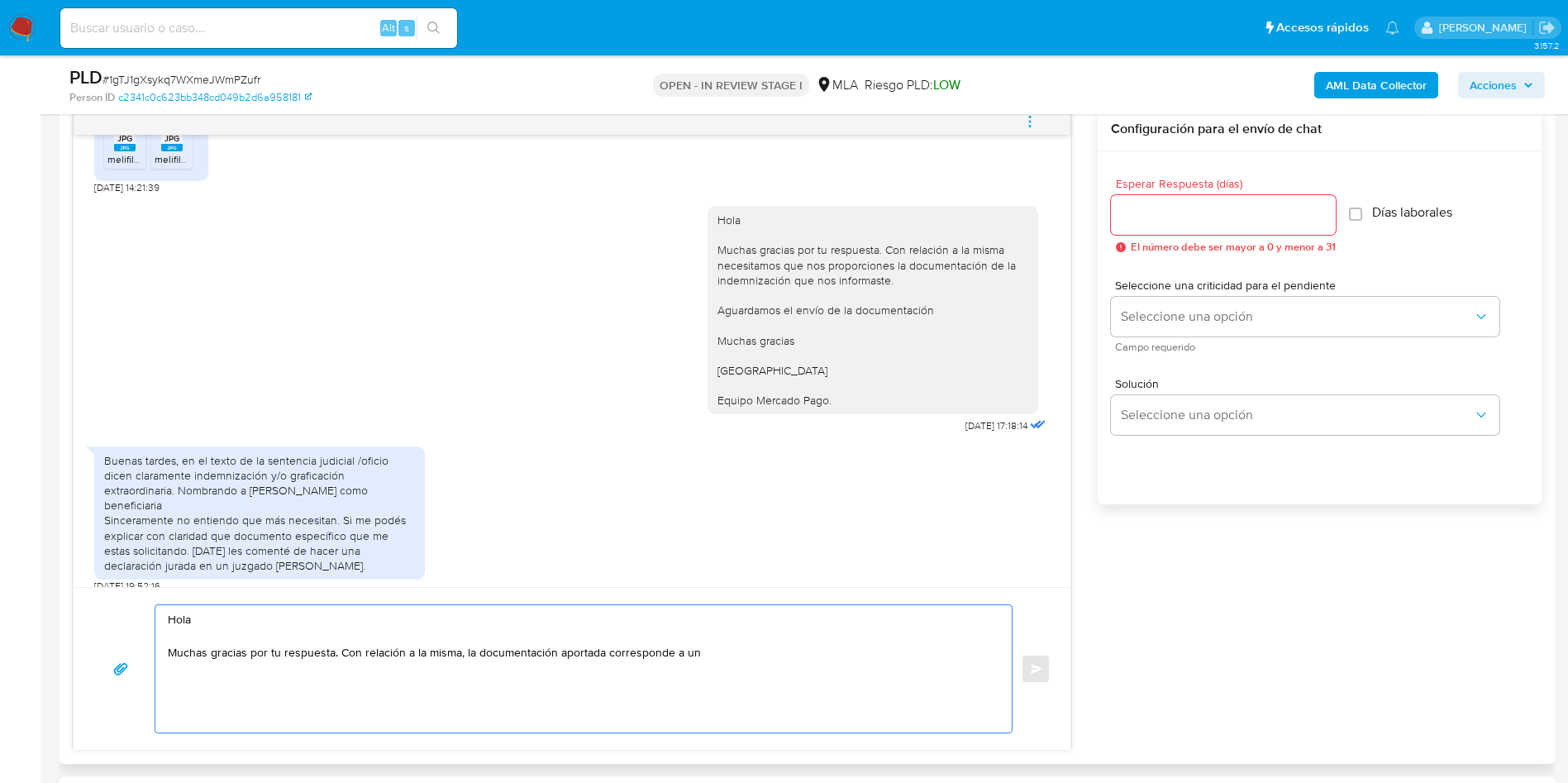
click at [730, 657] on textarea "Hola Muchas gracias por tu respuesta. Con relación a la misma, la documentación…" at bounding box center [580, 668] width 824 height 128
drag, startPoint x: 955, startPoint y: 653, endPoint x: 965, endPoint y: 670, distance: 19.7
click at [965, 670] on textarea "Hola Muchas gracias por tu respuesta. Con relación a la misma, la documentación…" at bounding box center [580, 668] width 824 height 128
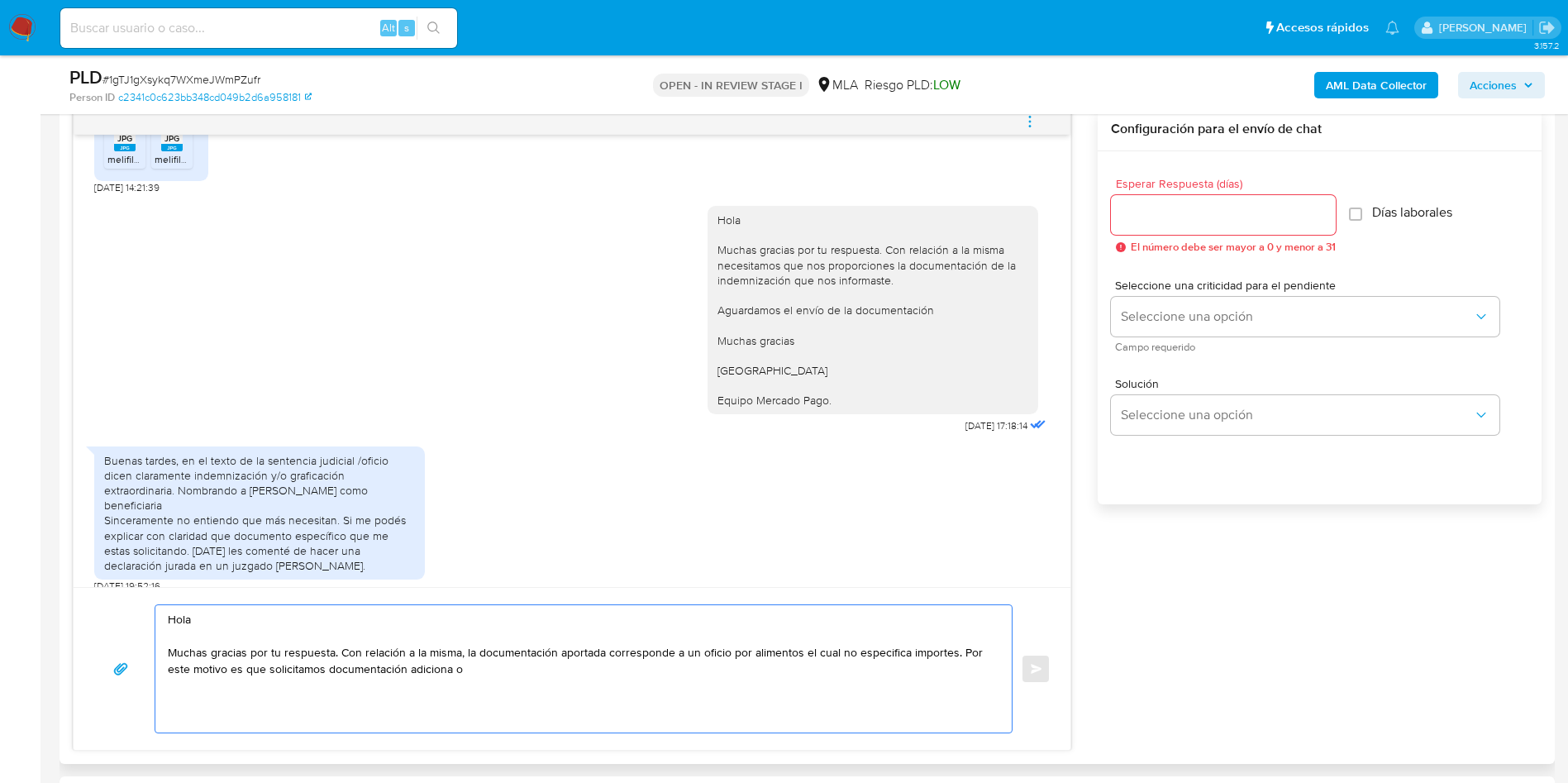
click at [474, 659] on textarea "Hola Muchas gracias por tu respuesta. Con relación a la misma, la documentación…" at bounding box center [580, 668] width 824 height 128
click at [168, 703] on textarea "Hola Muchas gracias por tu respuesta. Con relación a la misma, la documentación…" at bounding box center [580, 676] width 824 height 144
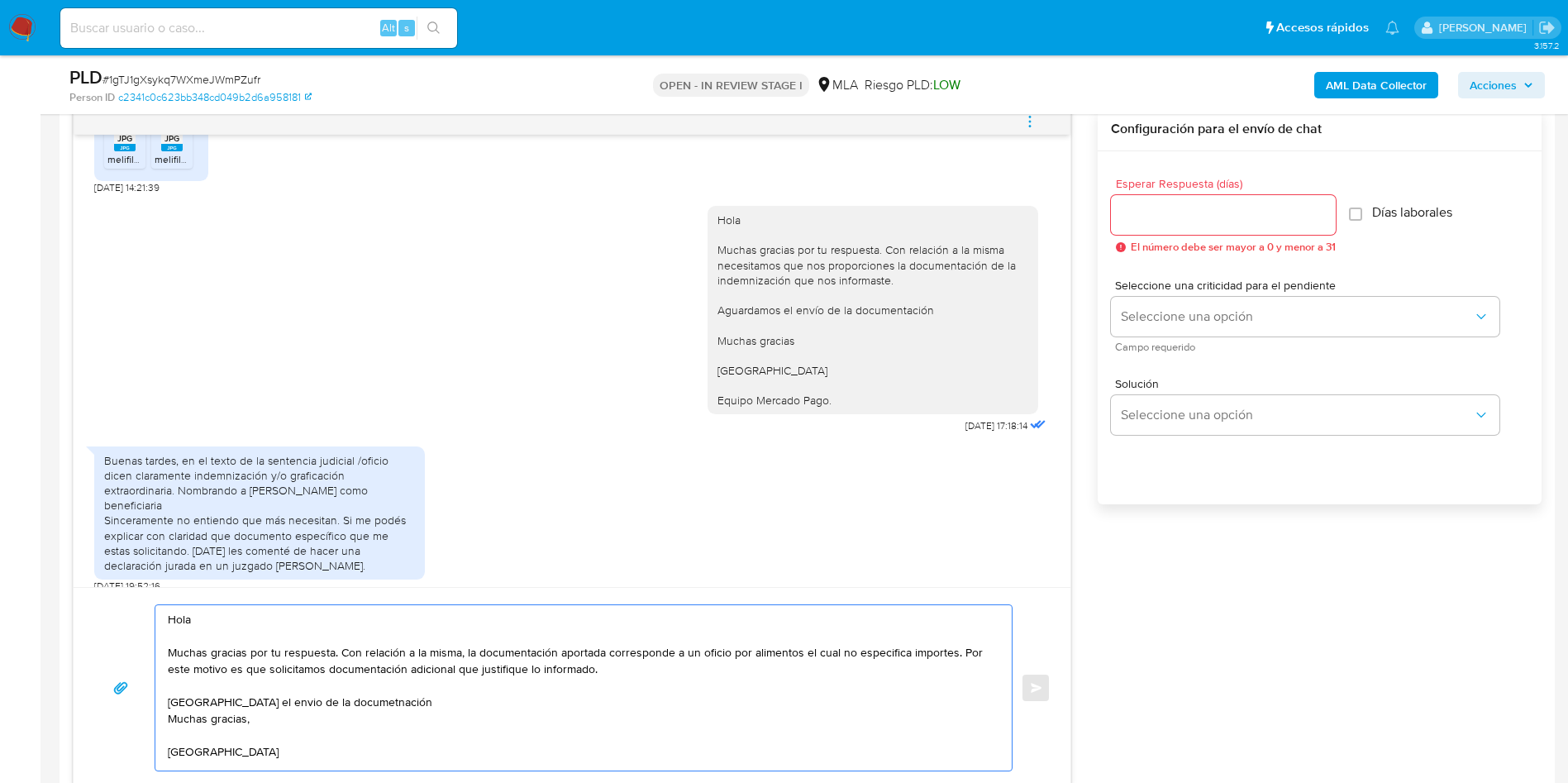
click at [283, 697] on textarea "Hola Muchas gracias por tu respuesta. Con relación a la misma, la documentación…" at bounding box center [580, 687] width 824 height 165
click at [273, 701] on textarea "Hola Muchas gracias por tu respuesta. Con relación a la misma, la documentación…" at bounding box center [580, 687] width 824 height 165
drag, startPoint x: 362, startPoint y: 694, endPoint x: 278, endPoint y: 699, distance: 84.1
click at [276, 699] on textarea "Hola Muchas gracias por tu respuesta. Con relación a la misma, la documentación…" at bounding box center [580, 687] width 824 height 165
click at [281, 700] on textarea "Hola Muchas gracias por tu respuesta. Con relación a la misma, la documentación…" at bounding box center [580, 687] width 824 height 165
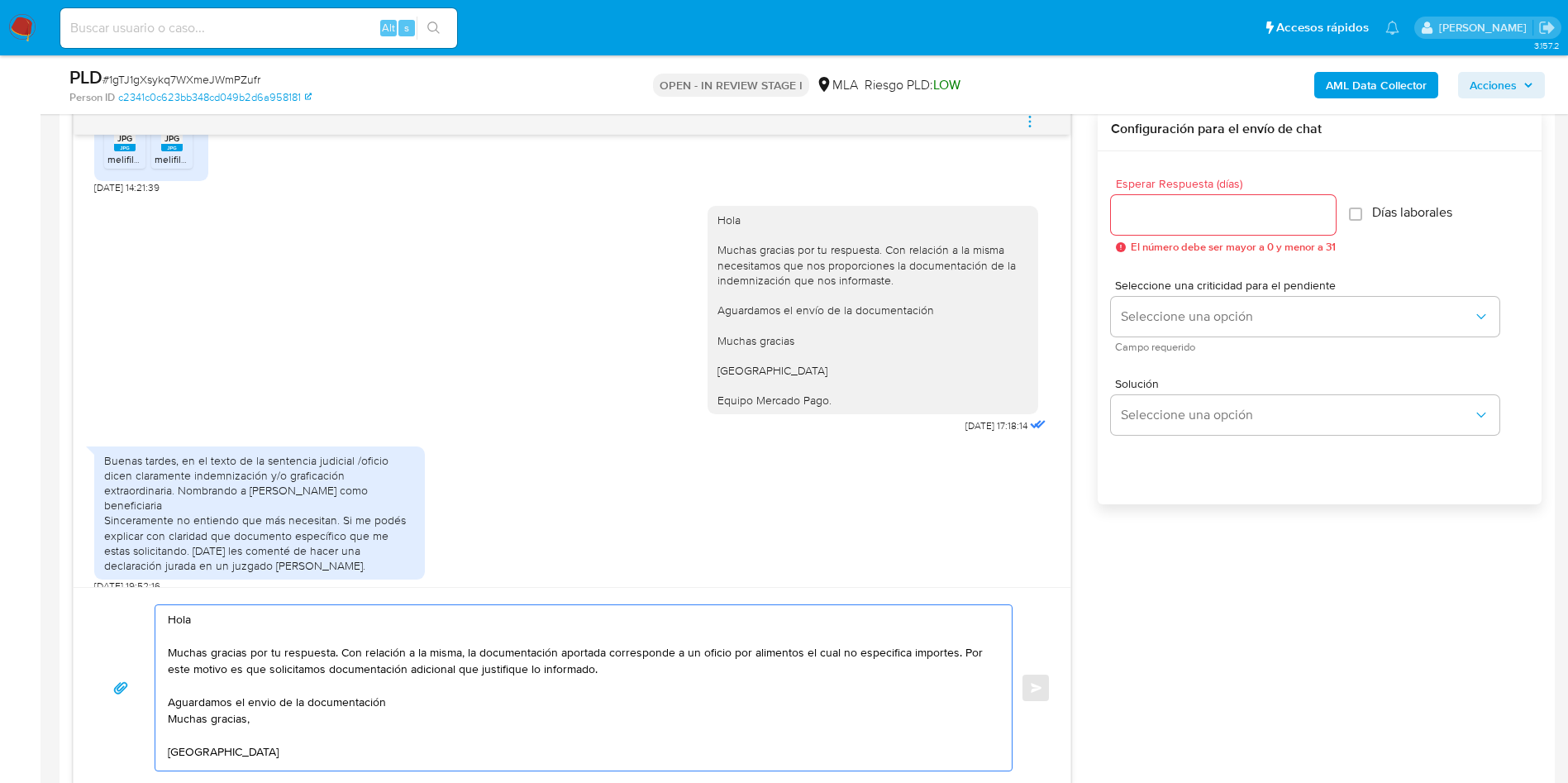
drag, startPoint x: 263, startPoint y: 706, endPoint x: 263, endPoint y: 719, distance: 13.0
click at [262, 728] on textarea "Hola Muchas gracias por tu respuesta. Con relación a la misma, la documentación…" at bounding box center [580, 687] width 824 height 165
click at [269, 701] on textarea "Hola Muchas gracias por tu respuesta. Con relación a la misma, la documentación…" at bounding box center [580, 687] width 824 height 165
click at [414, 704] on textarea "Hola Muchas gracias por tu respuesta. Con relación a la misma, la documentación…" at bounding box center [580, 687] width 824 height 165
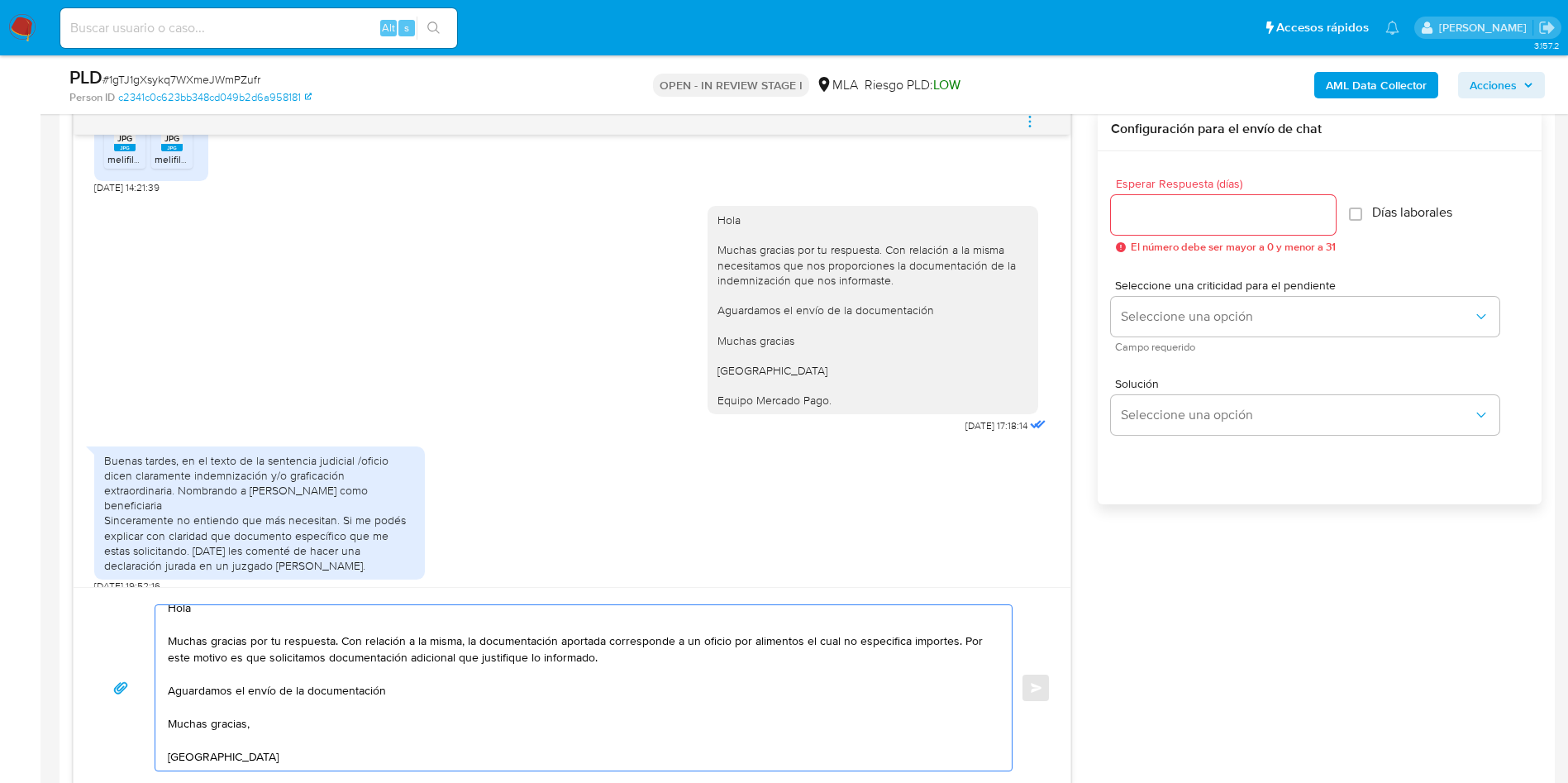
scroll to position [45, 0]
click at [227, 726] on textarea "Hola Muchas gracias por tu respuesta. Con relación a la misma, la documentación…" at bounding box center [580, 687] width 824 height 165
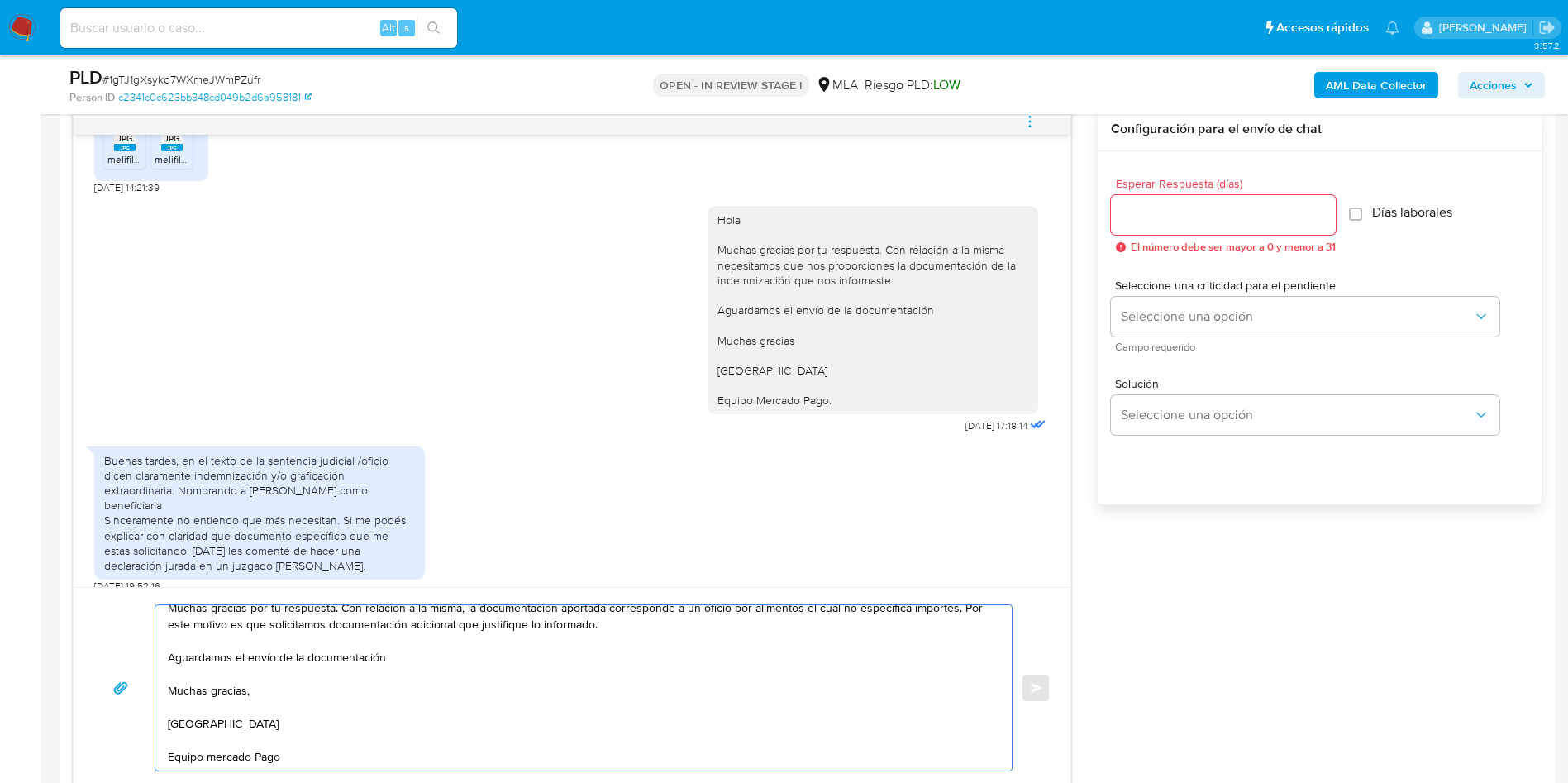
click at [215, 753] on textarea "Hola Muchas gracias por tu respuesta. Con relación a la misma, la documentación…" at bounding box center [580, 687] width 824 height 165
click at [269, 720] on textarea "Hola Muchas gracias por tu respuesta. Con relación a la misma, la documentación…" at bounding box center [580, 687] width 824 height 165
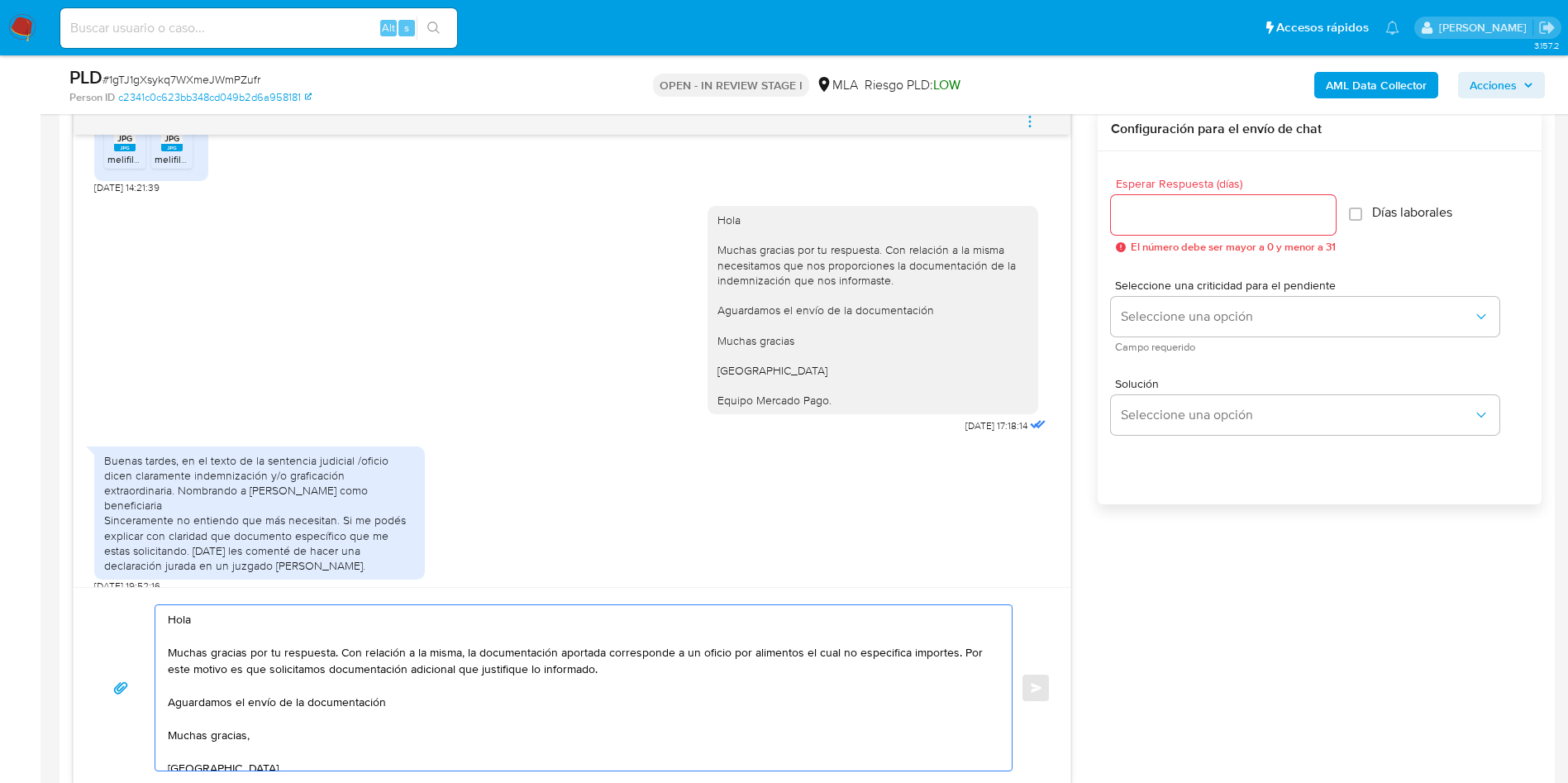
drag, startPoint x: 375, startPoint y: 750, endPoint x: 111, endPoint y: 567, distance: 321.2
click at [111, 567] on div "En este listado de movimientos, está el depósito de dicha indemnización, que co…" at bounding box center [571, 448] width 999 height 681
type textarea "Hola Muchas gracias por tu respuesta. Con relación a la misma, la documentación…"
drag, startPoint x: 1151, startPoint y: 218, endPoint x: 1161, endPoint y: 334, distance: 116.4
click at [1151, 220] on input "Esperar Respuesta (días)" at bounding box center [1223, 215] width 225 height 22
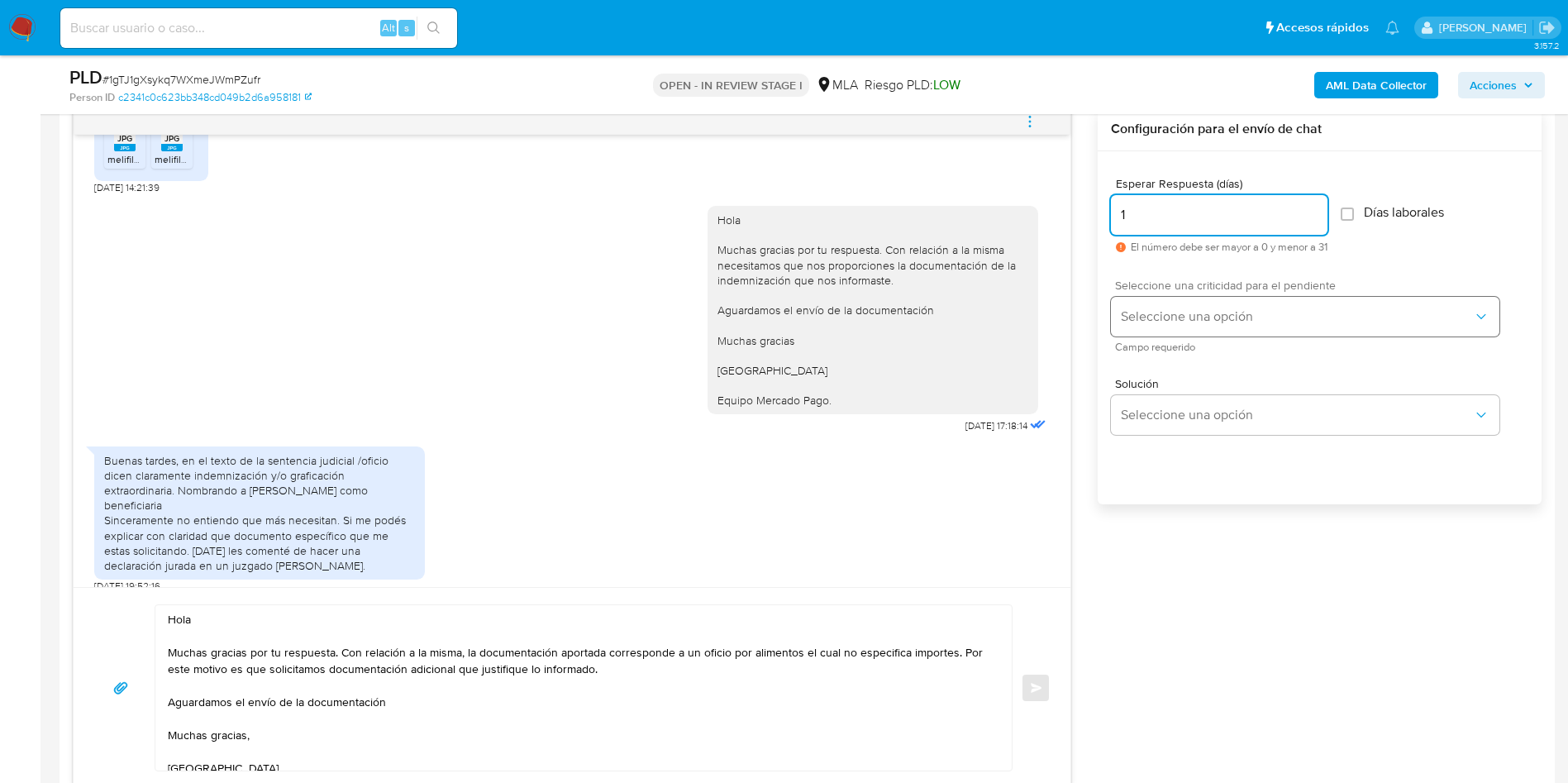
type input "1"
click at [1161, 334] on button "Seleccione una opción" at bounding box center [1305, 317] width 389 height 40
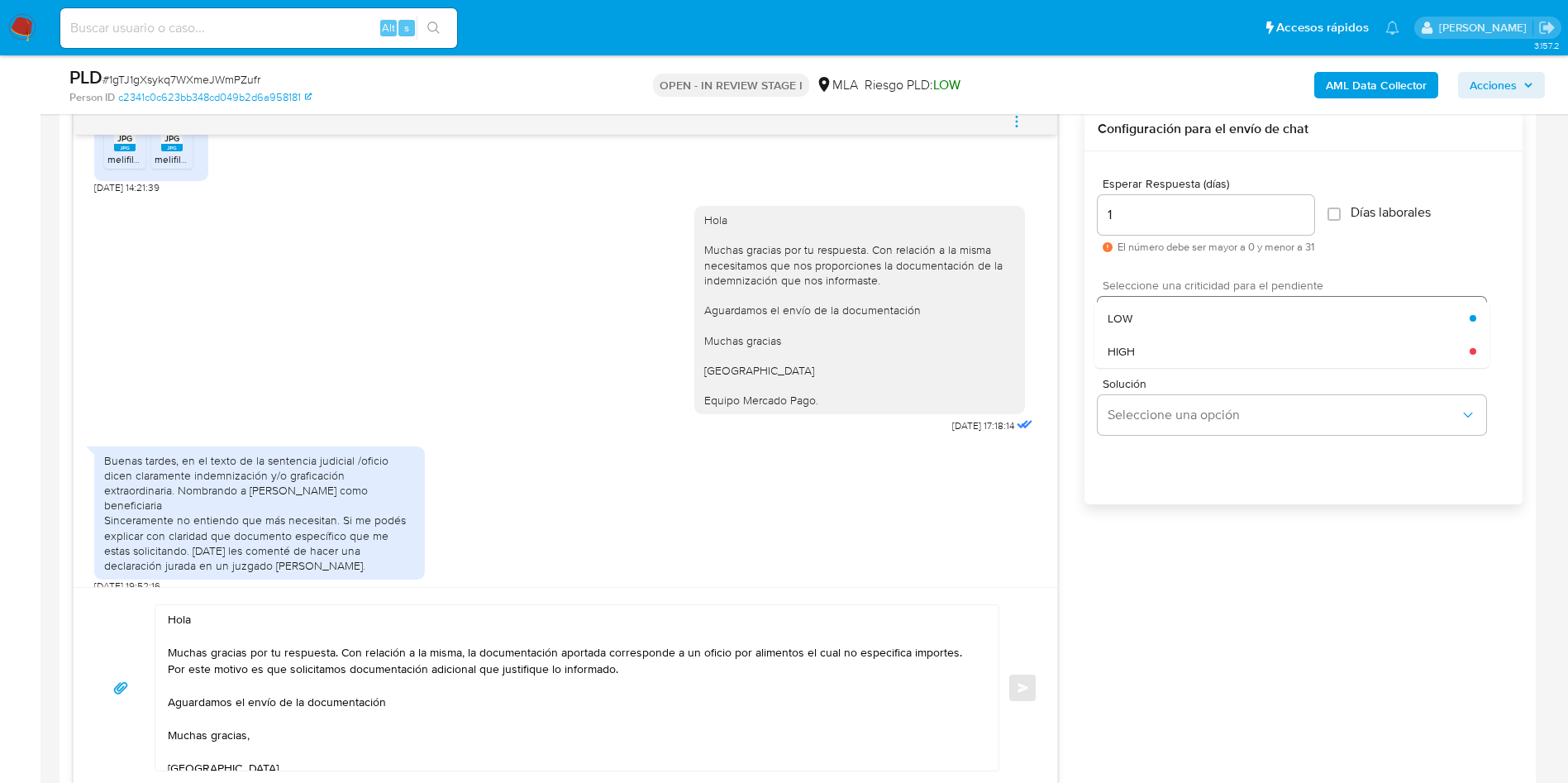
click at [1176, 293] on div "Seleccione una criticidad para el pendiente Seleccione una opción LOW HIGH Camp…" at bounding box center [1292, 315] width 389 height 72
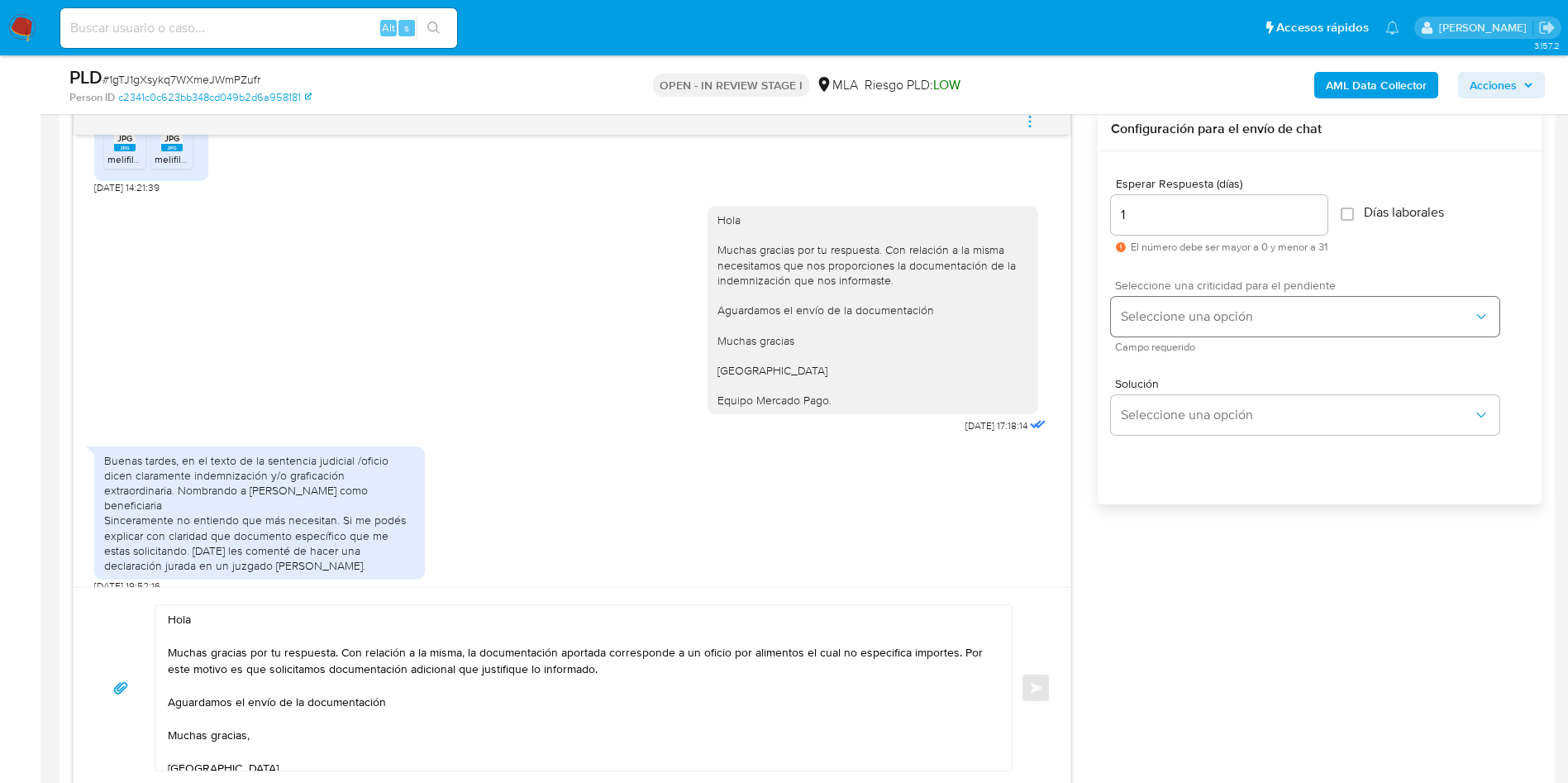
drag, startPoint x: 1167, startPoint y: 324, endPoint x: 1166, endPoint y: 333, distance: 9.1
click at [1167, 323] on span "Seleccione una opción" at bounding box center [1298, 317] width 352 height 17
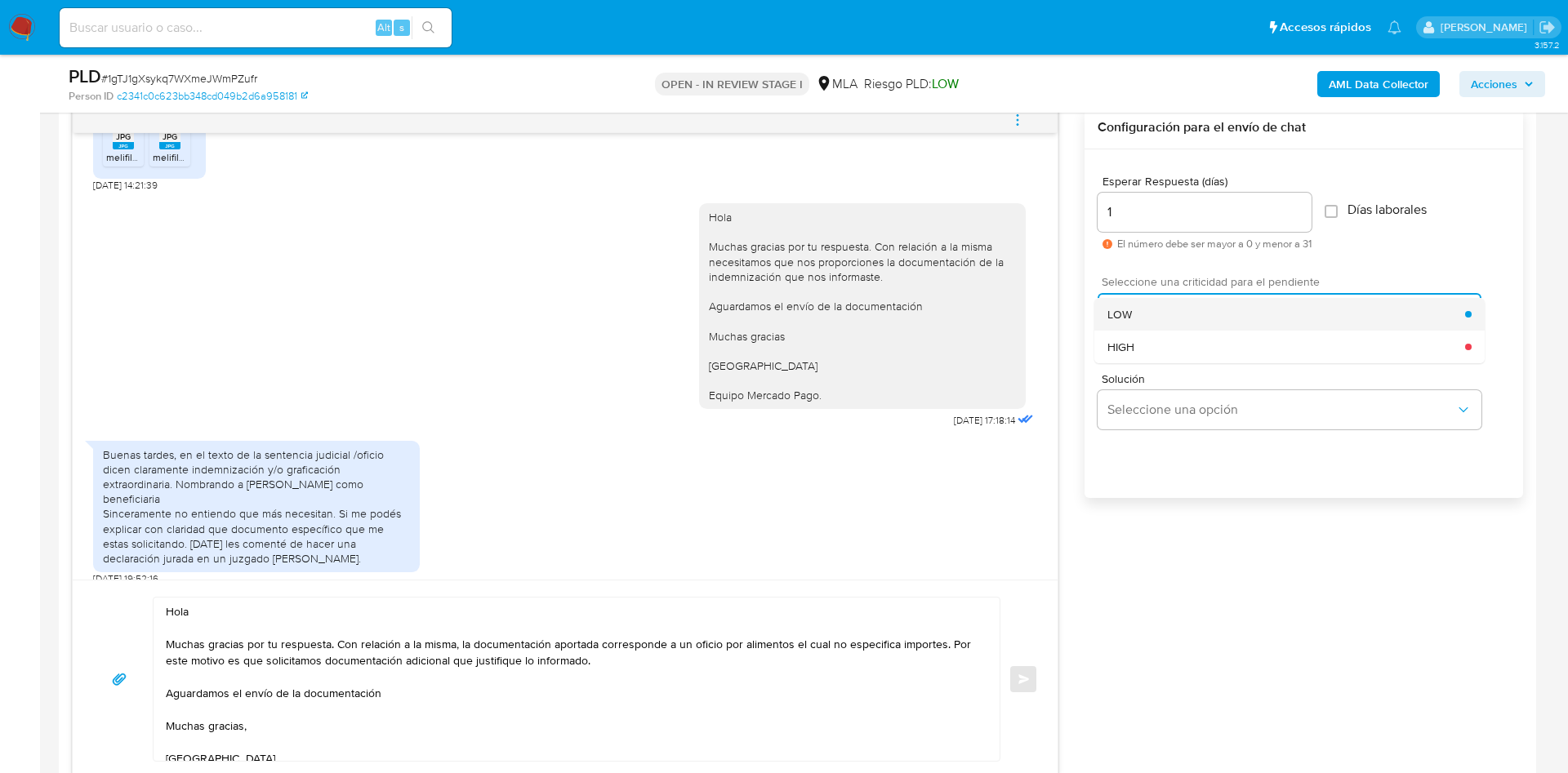
click at [1142, 325] on div "LOW" at bounding box center [1286, 314] width 358 height 32
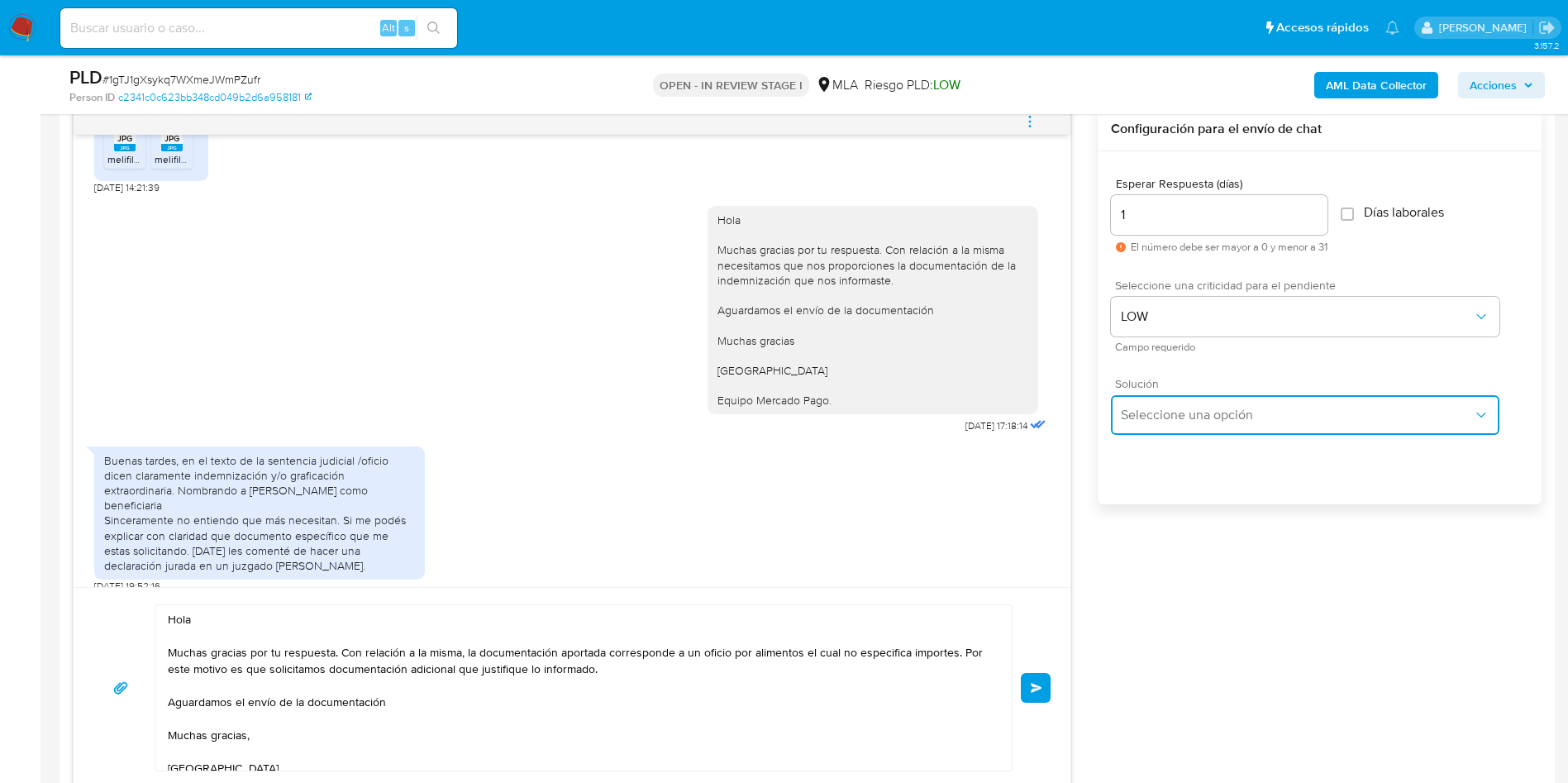
click at [1141, 402] on button "Seleccione una opción" at bounding box center [1305, 415] width 389 height 40
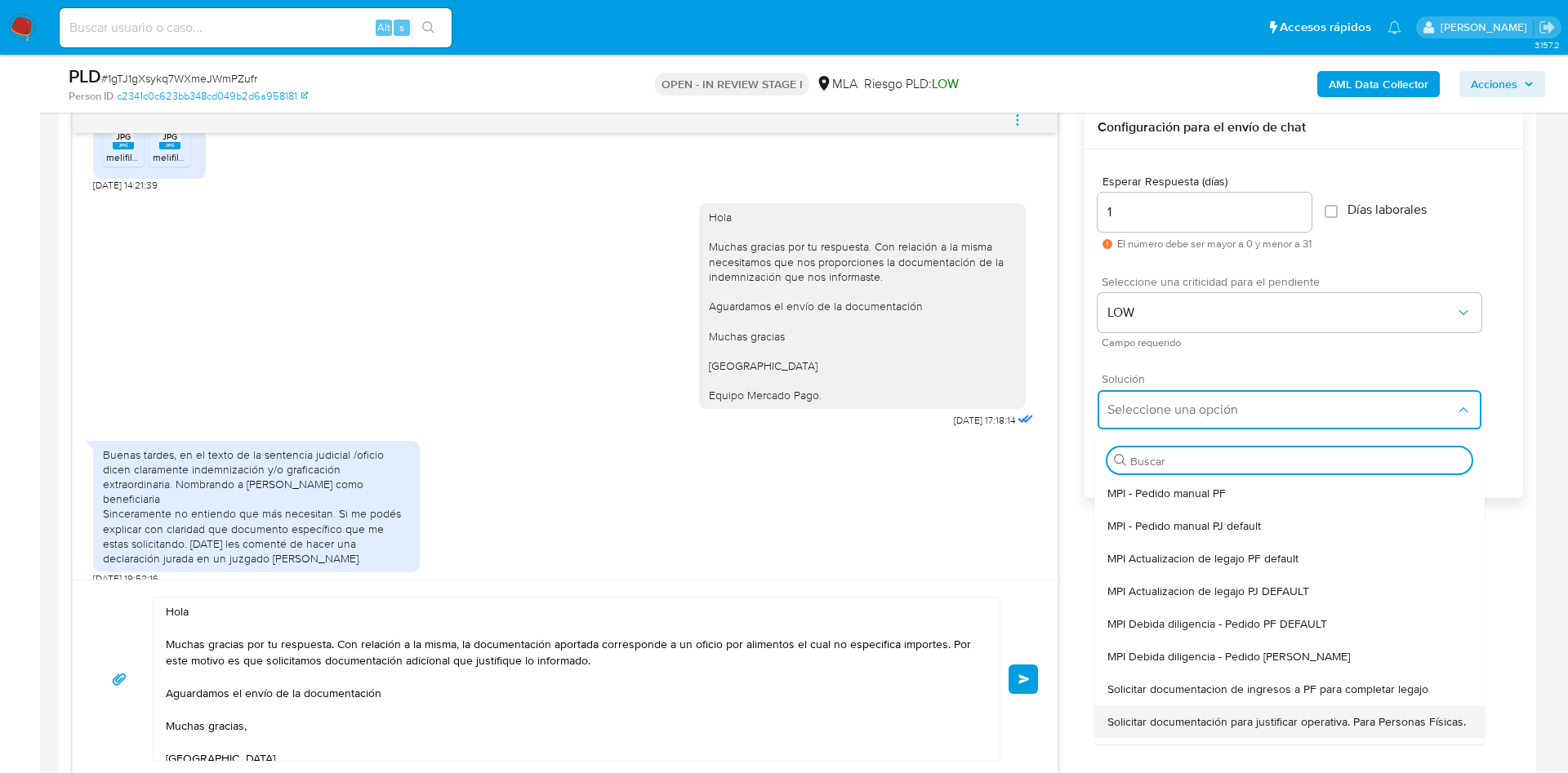
click at [1185, 718] on span "Solicitar documentación para justificar operativa. Para Personas Físicas." at bounding box center [1286, 721] width 359 height 15
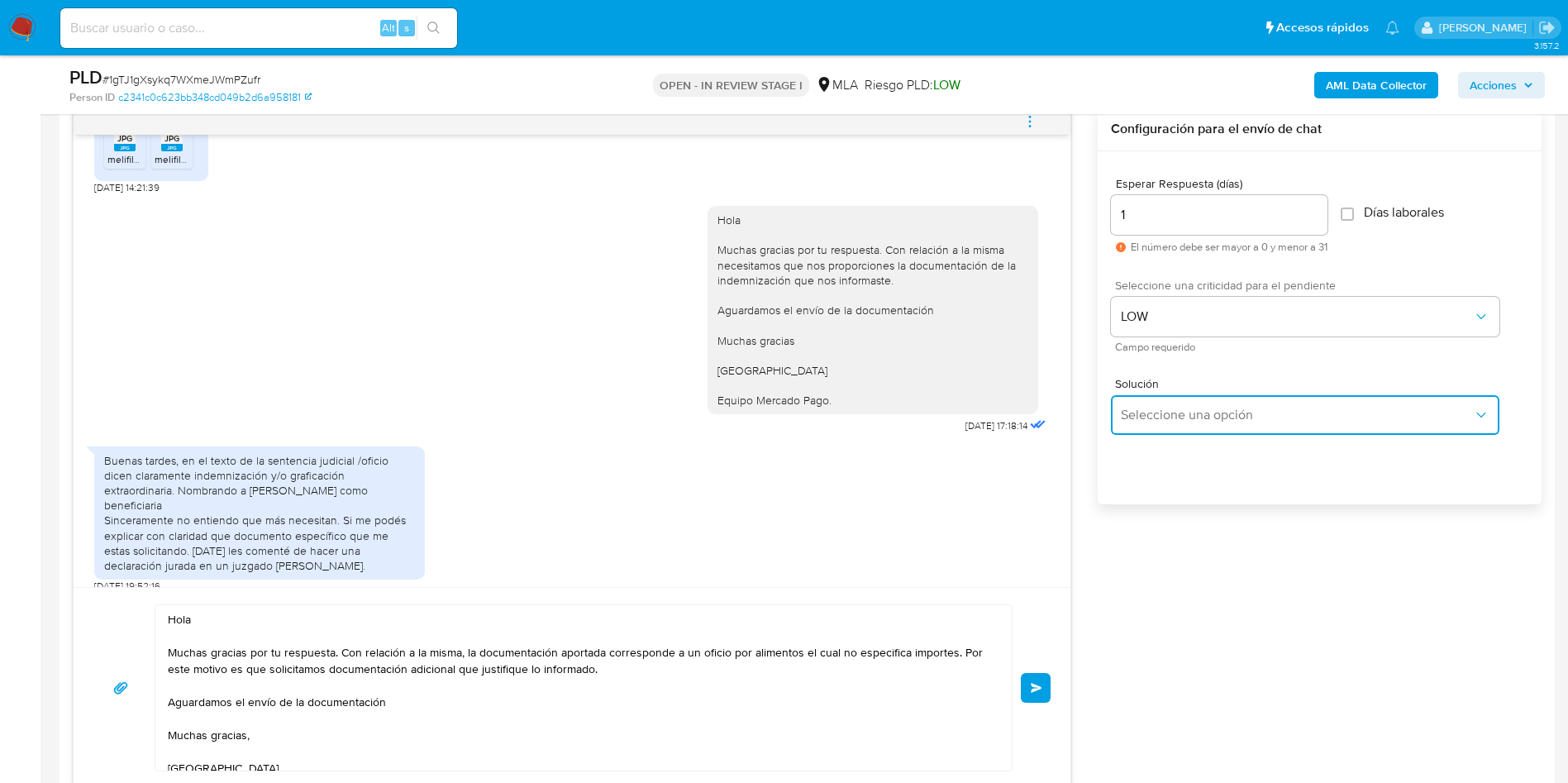
type textarea "Hola,En función de las operaciones registradas en tu cuenta de Mercado Pago, ne…"
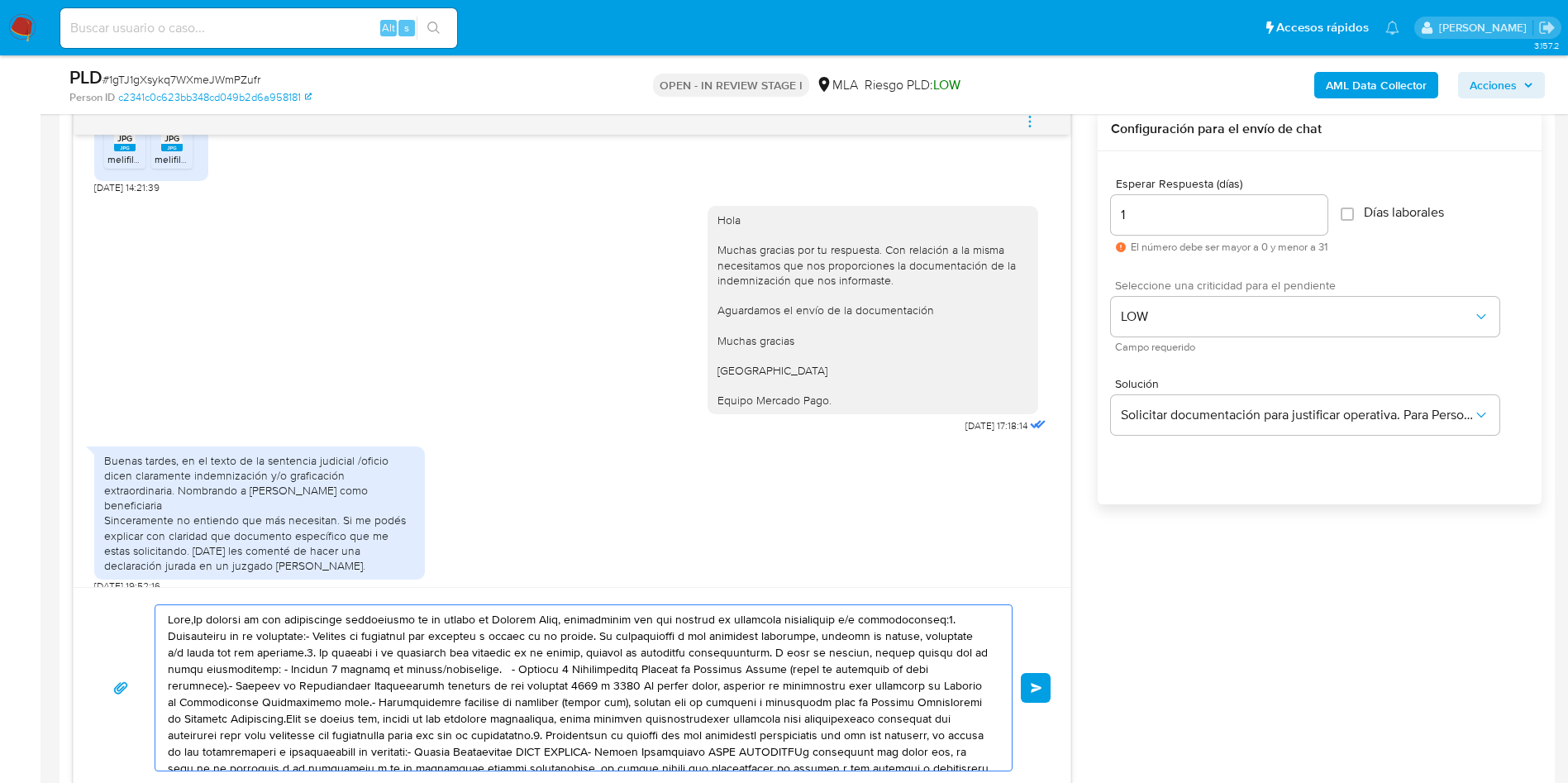
click at [670, 683] on textarea at bounding box center [580, 687] width 824 height 165
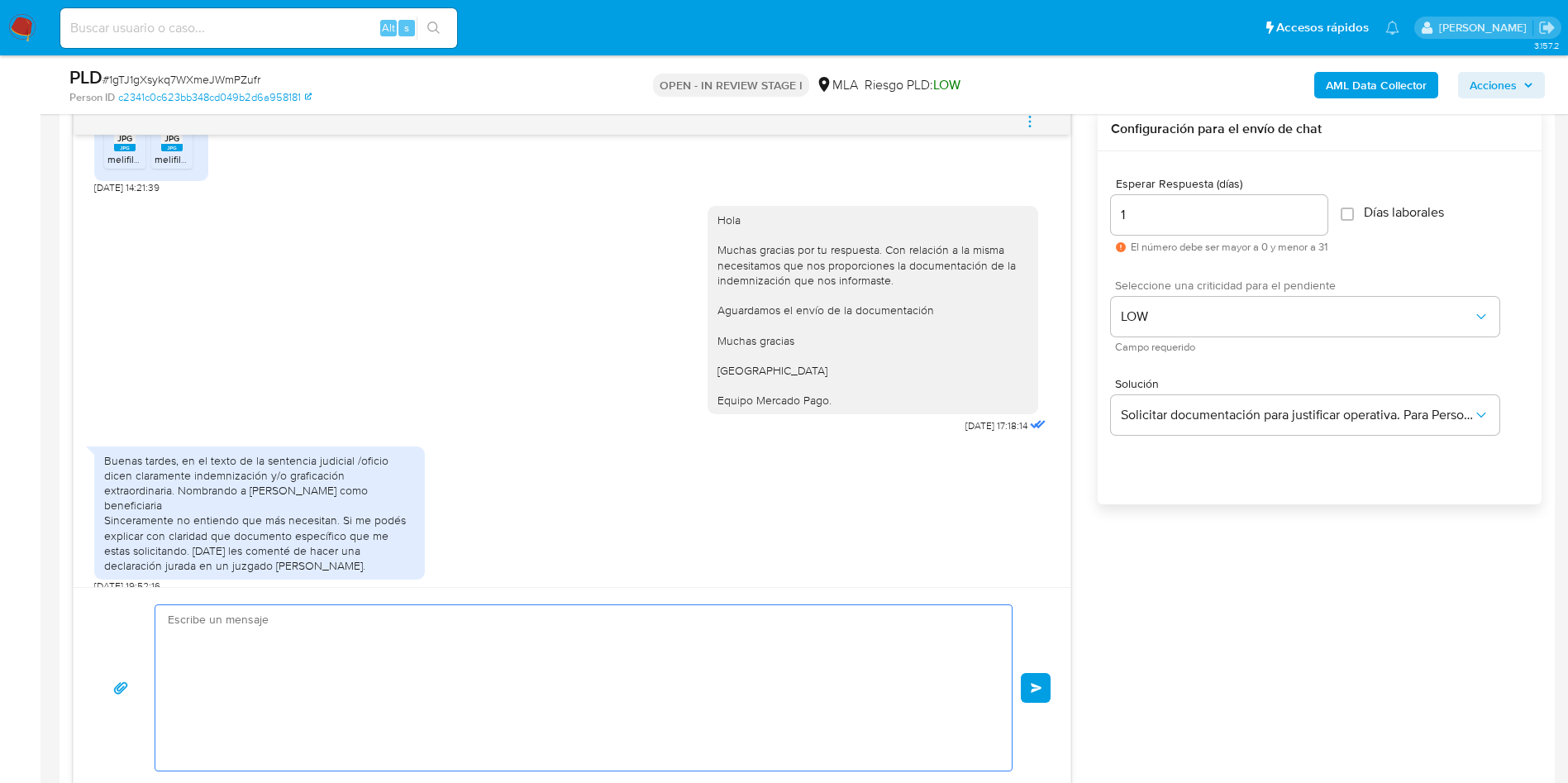
paste textarea "Hola Muchas gracias por tu respuesta. Con relación a la misma, la documentación…"
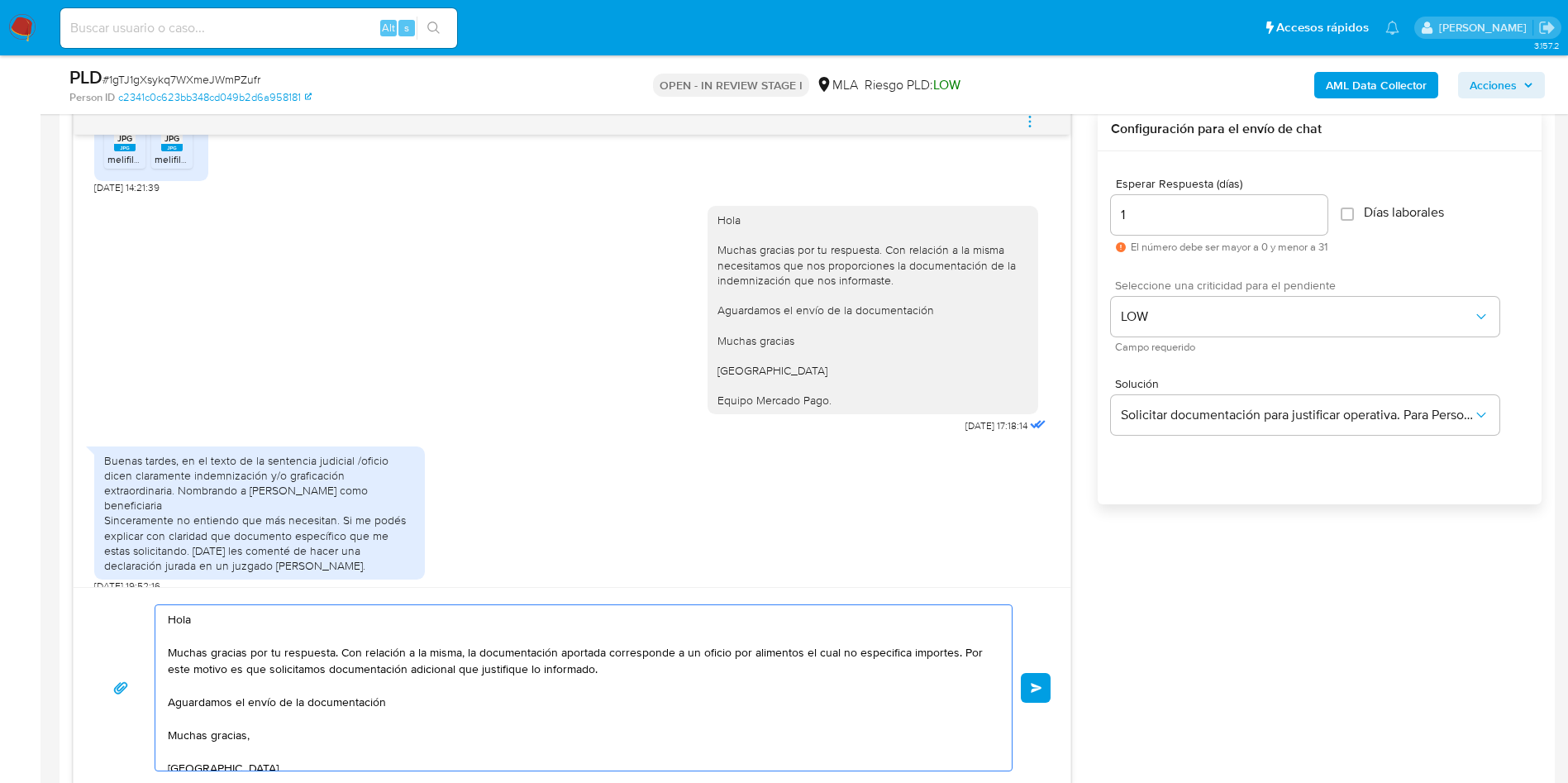
scroll to position [39, 0]
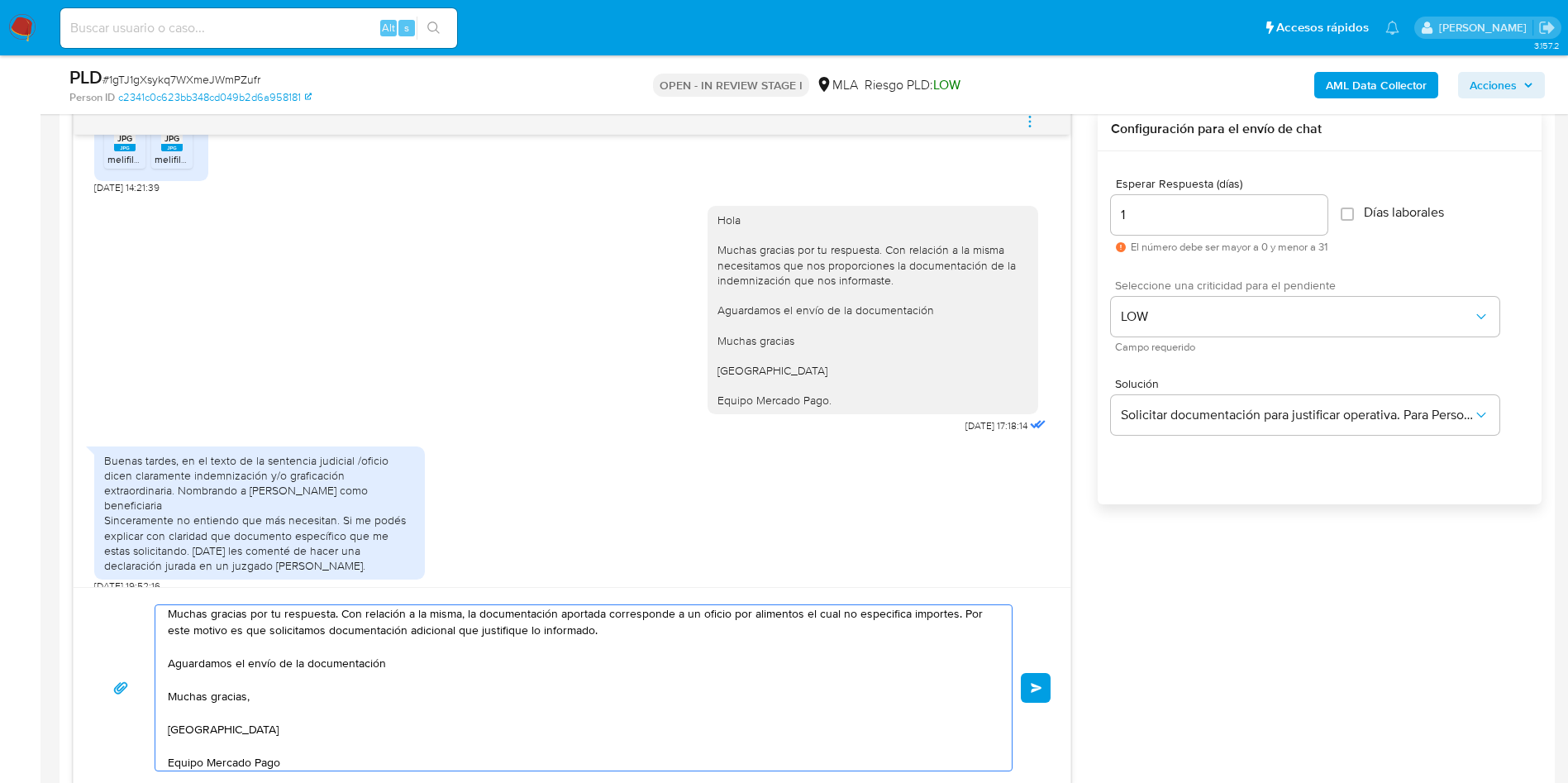
click at [670, 683] on textarea "Hola Muchas gracias por tu respuesta. Con relación a la misma, la documentación…" at bounding box center [580, 687] width 824 height 165
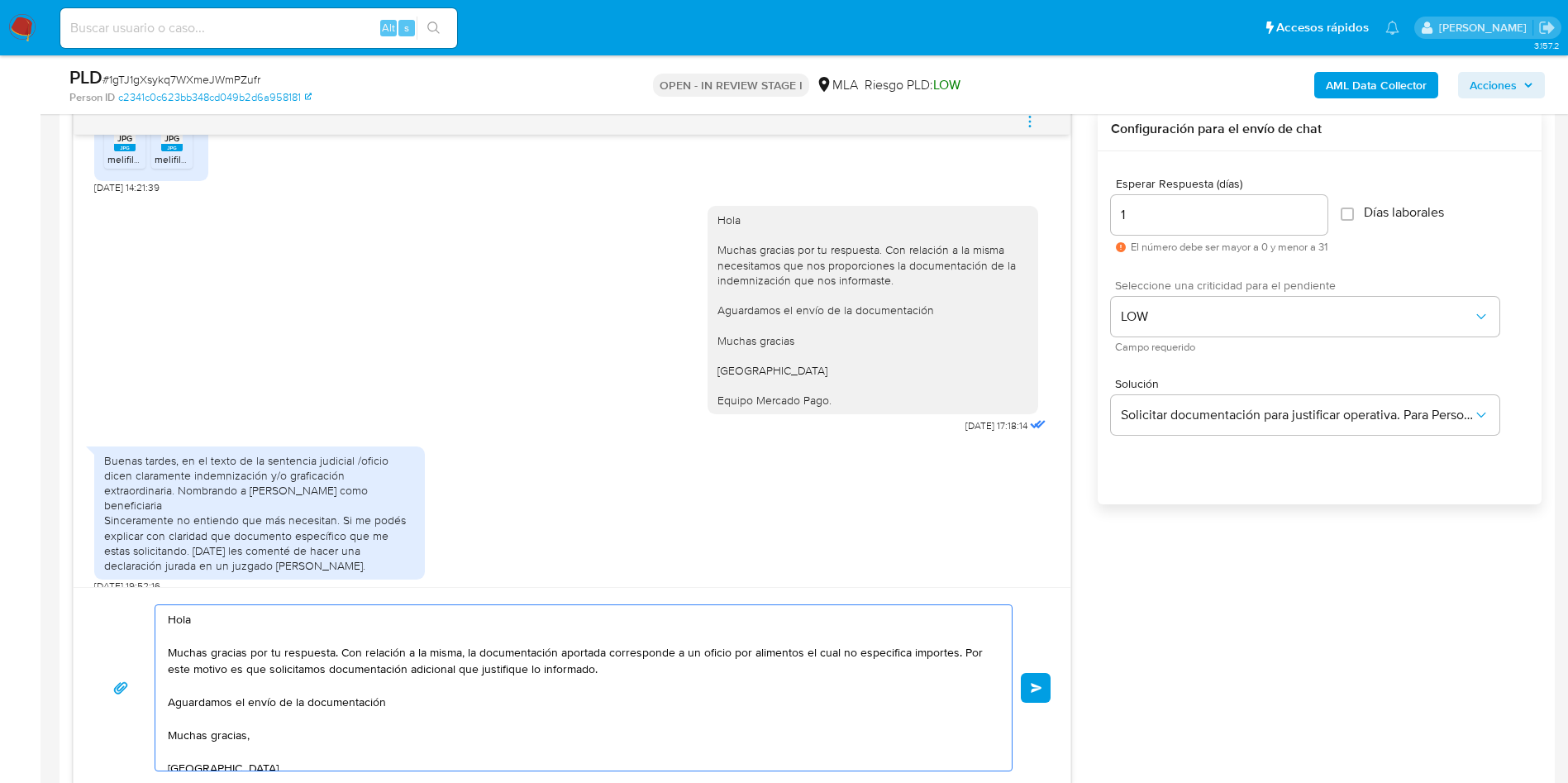
type textarea "Hola Muchas gracias por tu respuesta. Con relación a la misma, la documentación…"
drag, startPoint x: 1050, startPoint y: 700, endPoint x: 1195, endPoint y: 707, distance: 145.2
click at [1195, 707] on div "En este listado de movimientos, está el depósito de dicha indemnización, que co…" at bounding box center [807, 448] width 1469 height 681
click at [955, 652] on textarea "Hola Muchas gracias por tu respuesta. Con relación a la misma, la documentación…" at bounding box center [580, 687] width 824 height 165
click at [1040, 680] on button "Enviar" at bounding box center [1035, 688] width 30 height 30
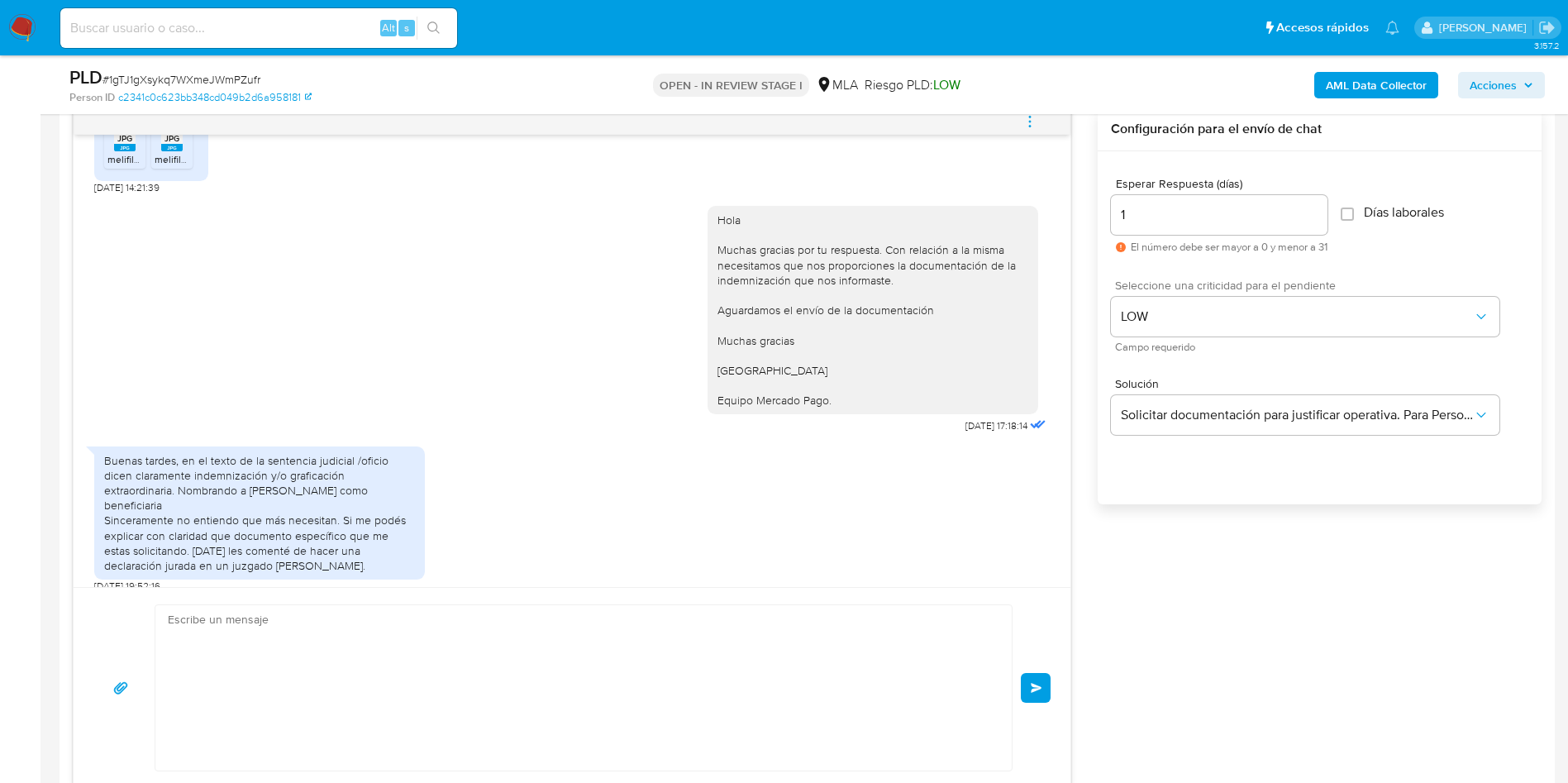
drag, startPoint x: 1000, startPoint y: 700, endPoint x: 1015, endPoint y: 696, distance: 15.5
click at [1004, 698] on div "Hola Muchas gracias por tu respuesta. Con relación a la misma, la documentación…" at bounding box center [579, 687] width 848 height 165
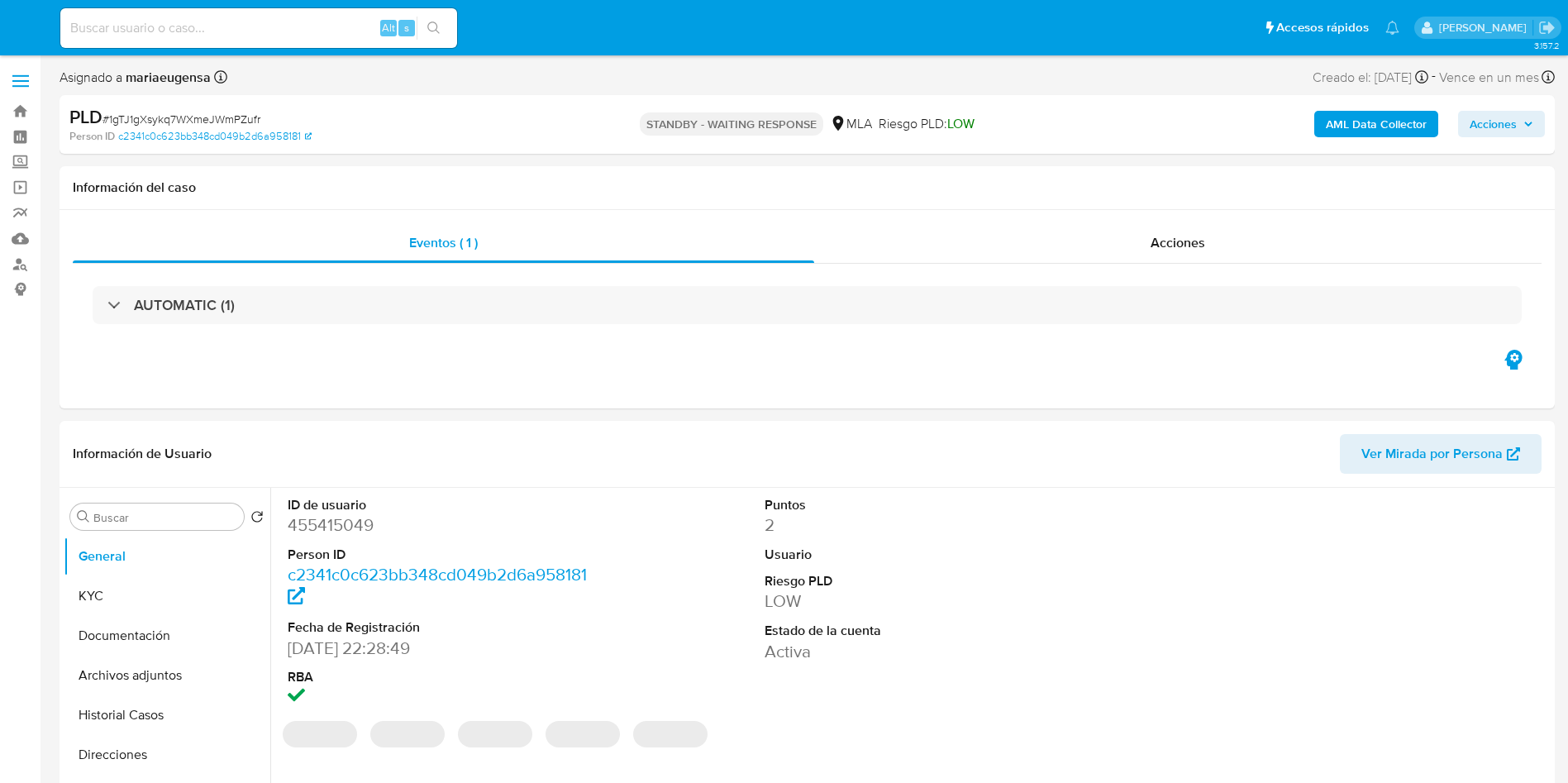
select select "10"
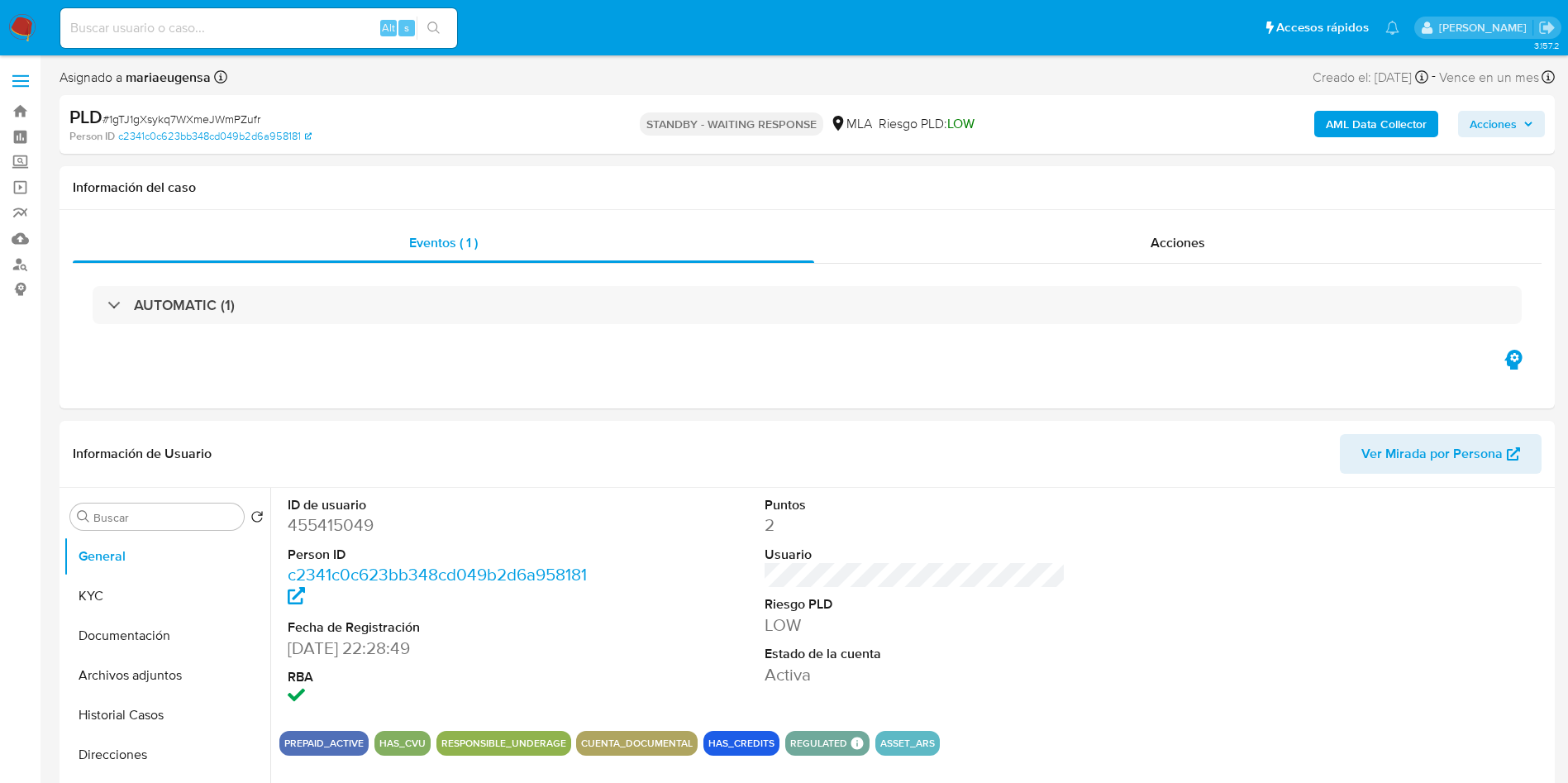
click at [200, 18] on input at bounding box center [258, 29] width 397 height 22
paste input "CGRAp3TzCgYhJUj18vnPbP9C"
type input "CGRAp3TzCgYhJUj18vnPbP9C"
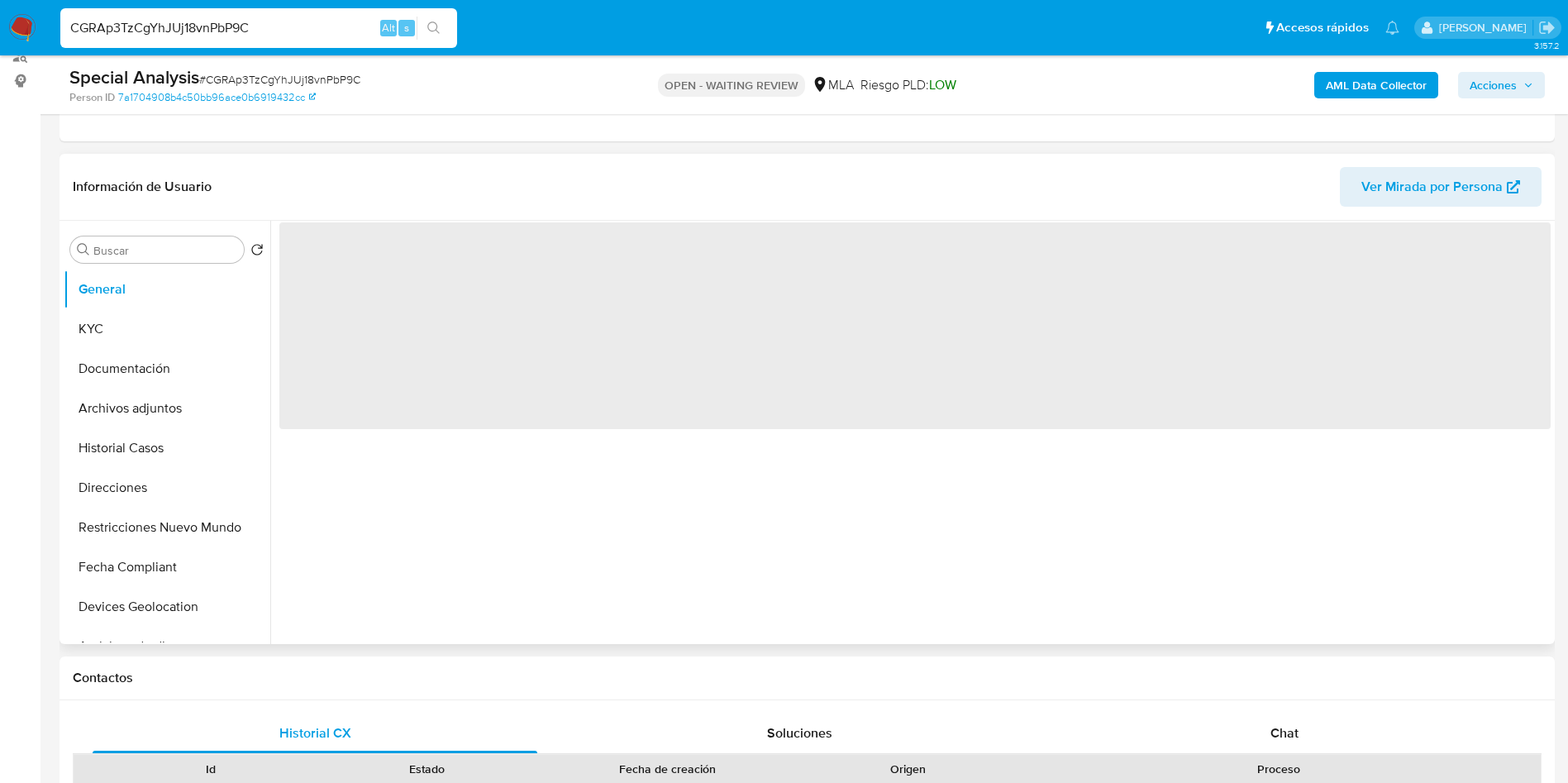
scroll to position [248, 0]
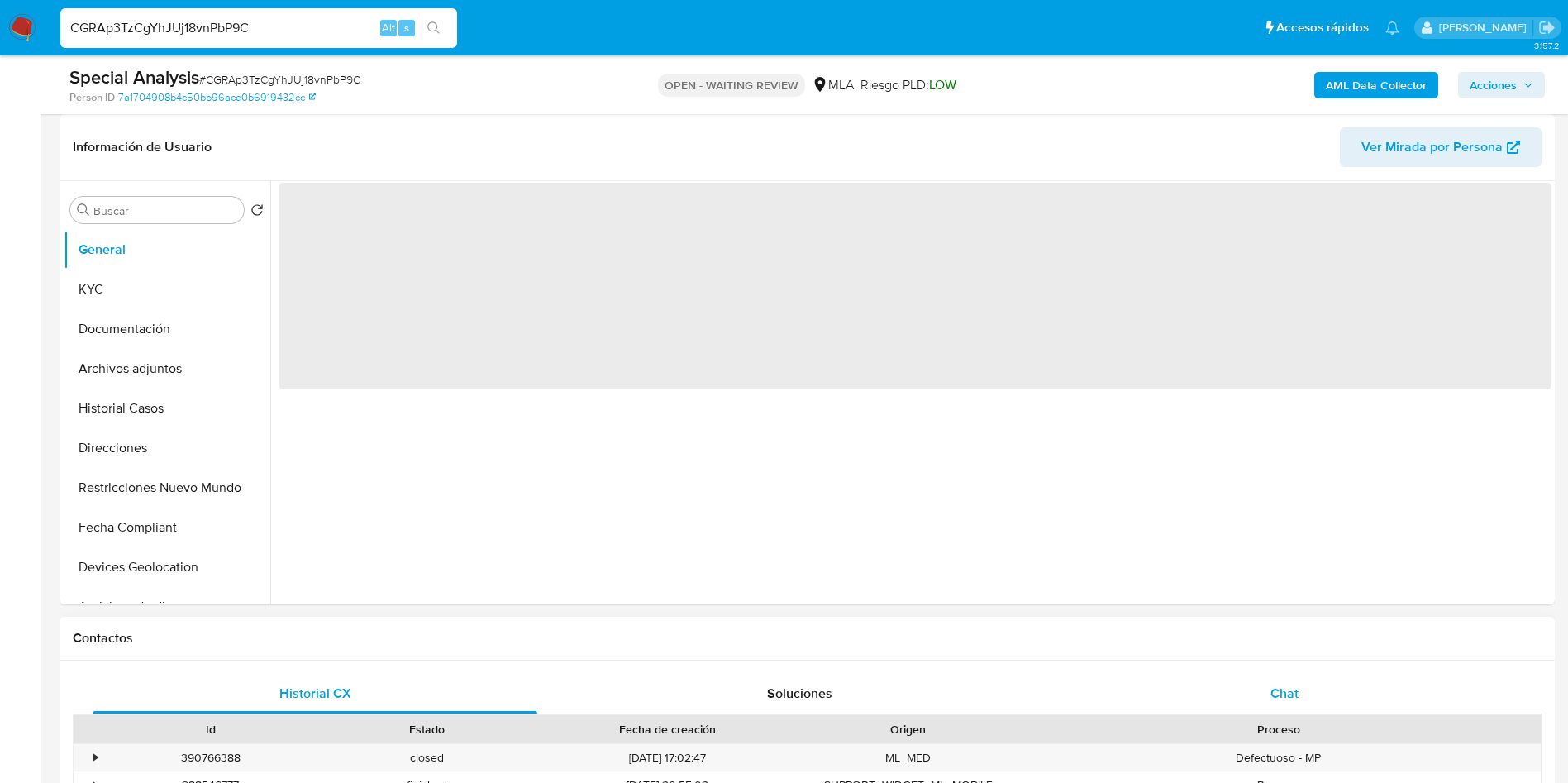
click at [1282, 700] on span "Chat" at bounding box center [1285, 693] width 28 height 19
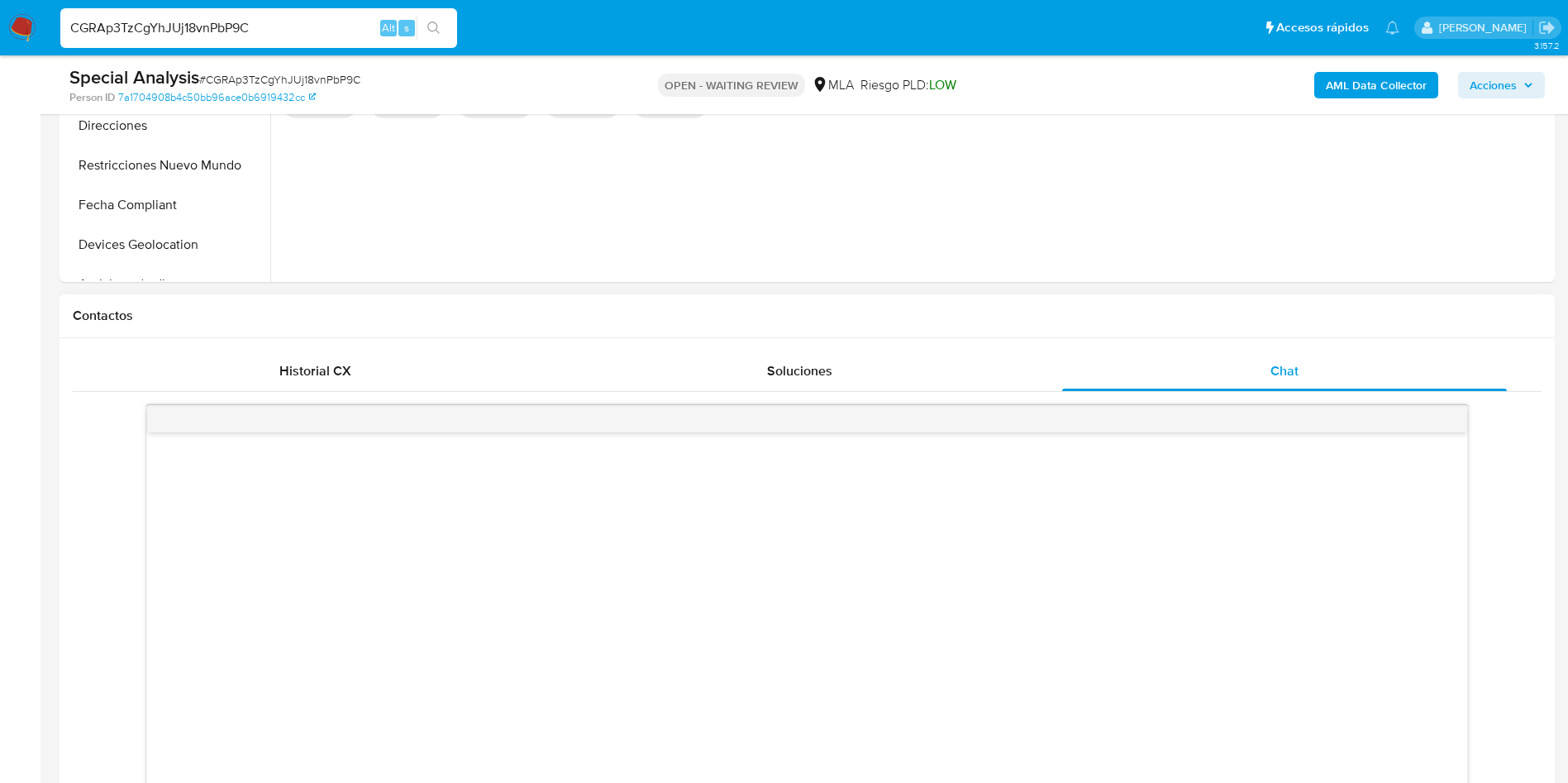
scroll to position [620, 0]
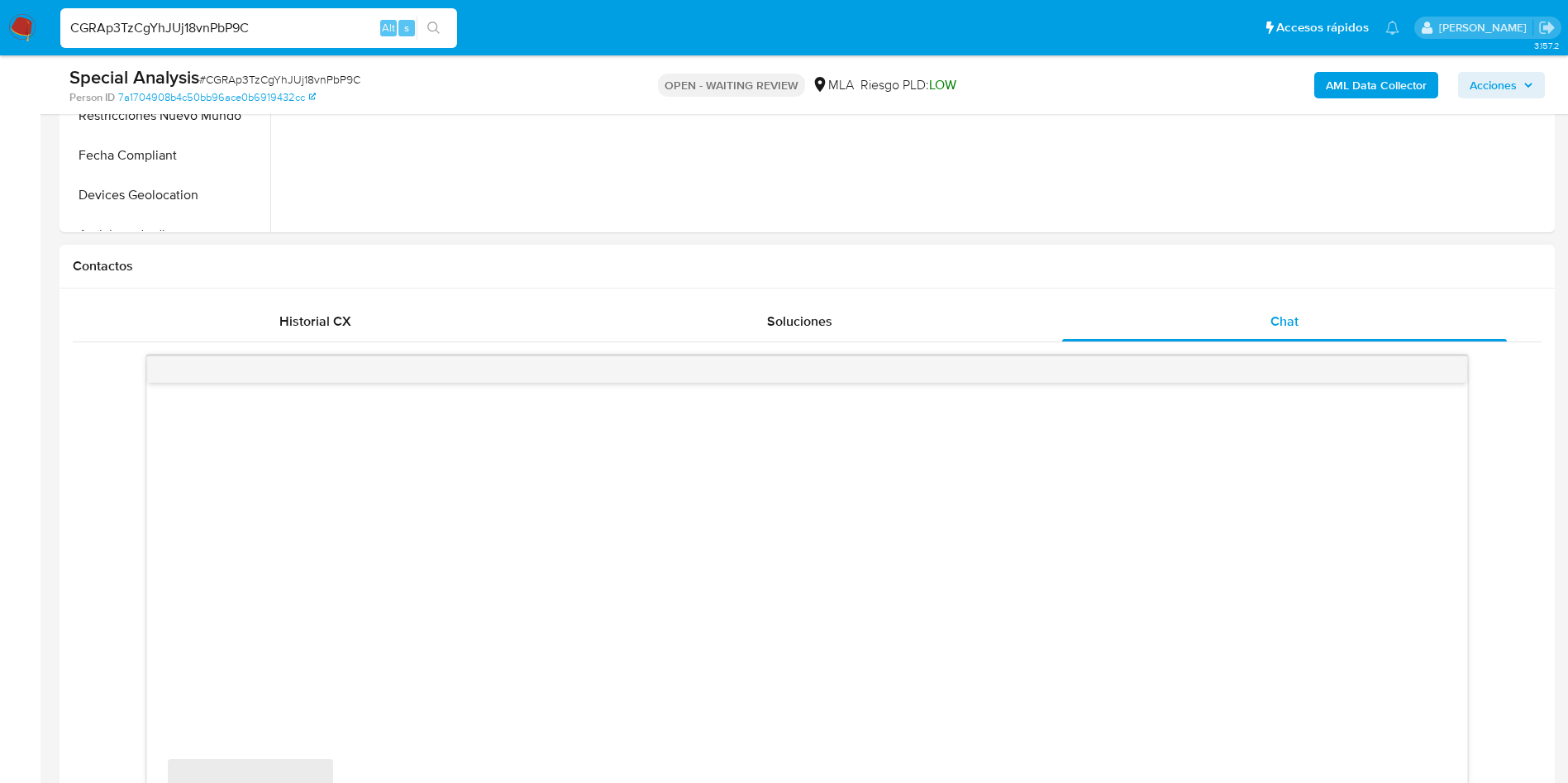
select select "10"
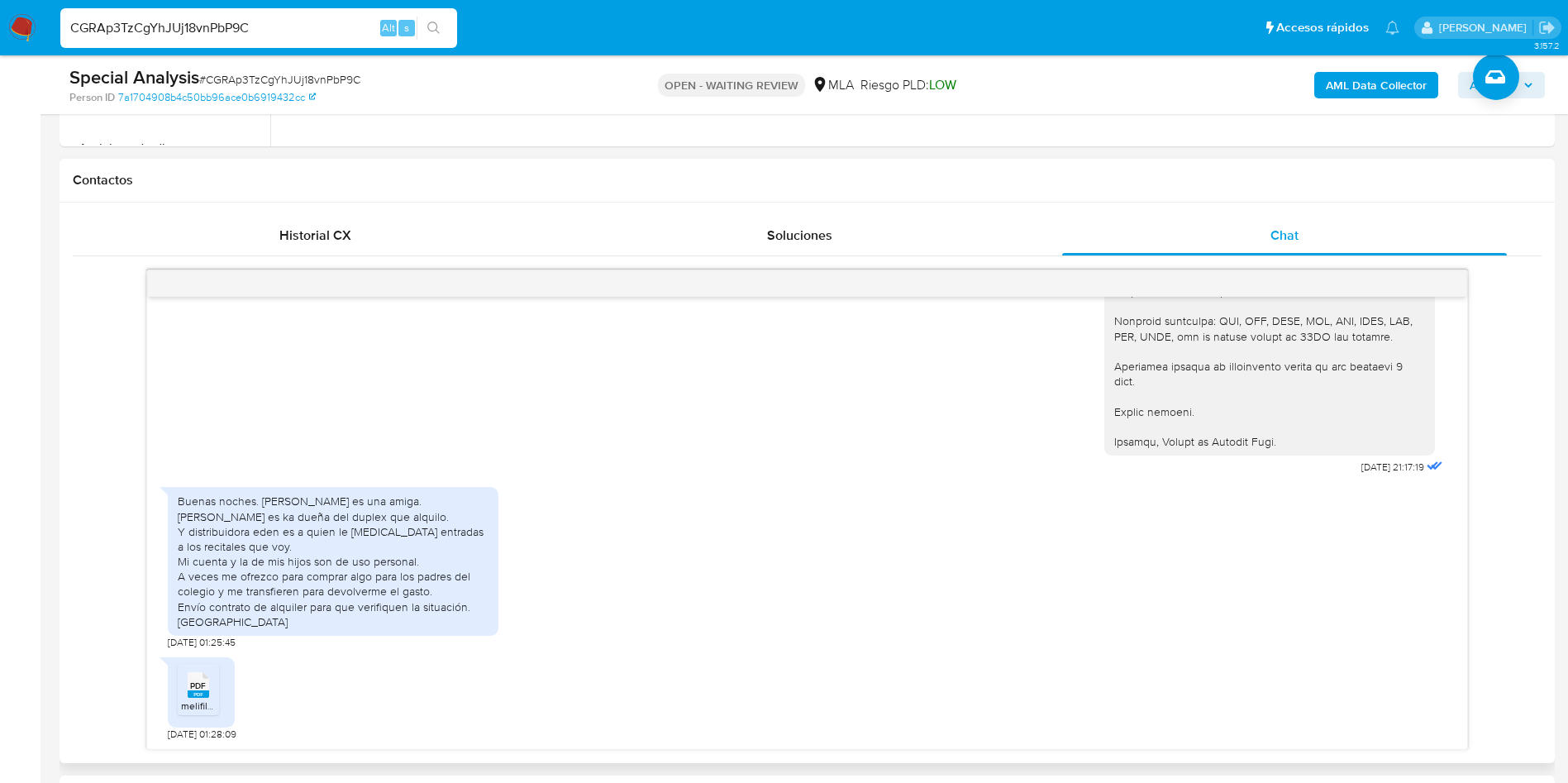
scroll to position [744, 0]
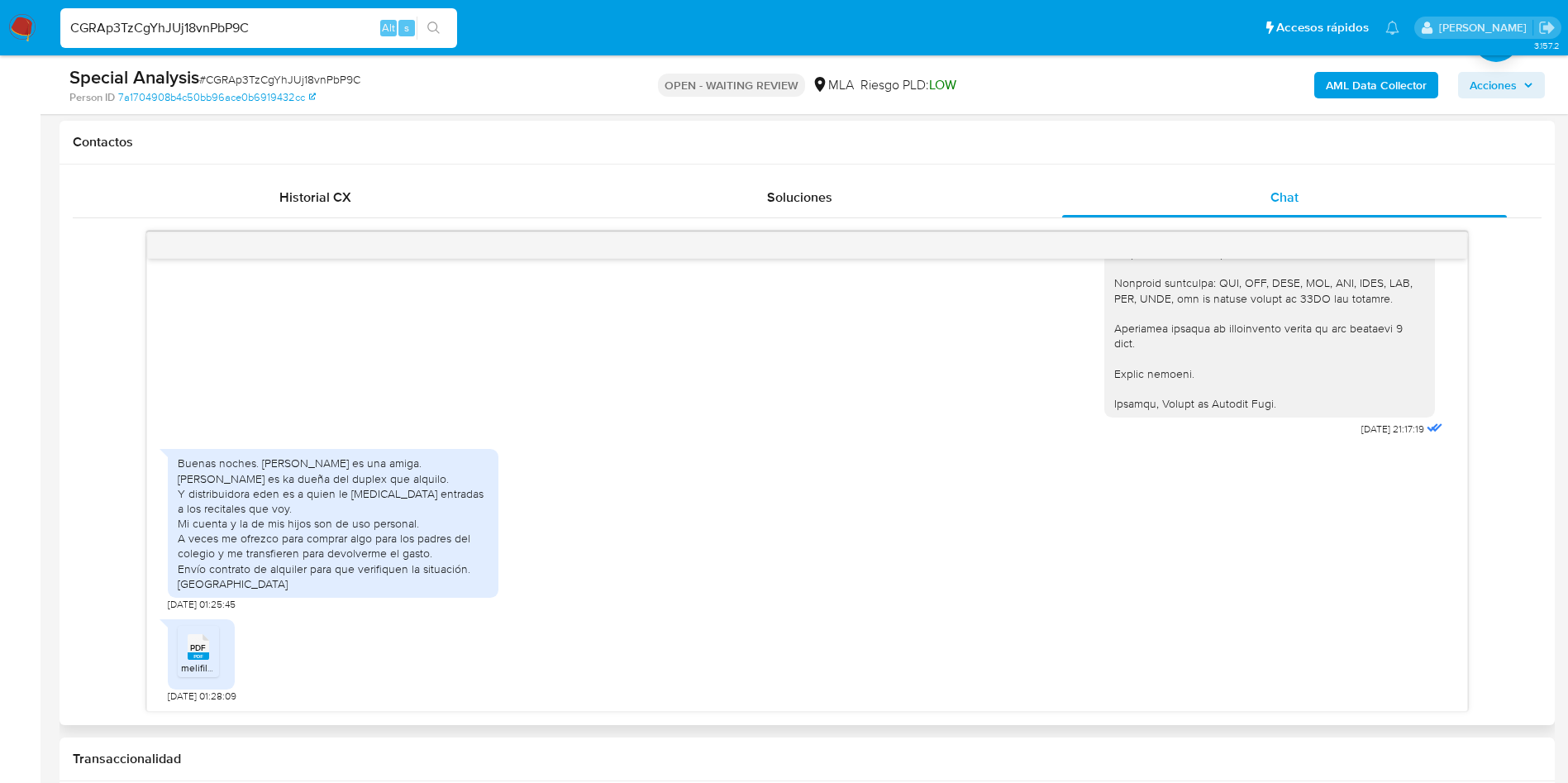
click at [195, 643] on span "PDF" at bounding box center [198, 647] width 16 height 11
click at [246, 71] on span "# CGRAp3TzCgYhJUj18vnPbP9C" at bounding box center [279, 79] width 161 height 17
copy span "CGRAp3TzCgYhJUj18vnPbP9C"
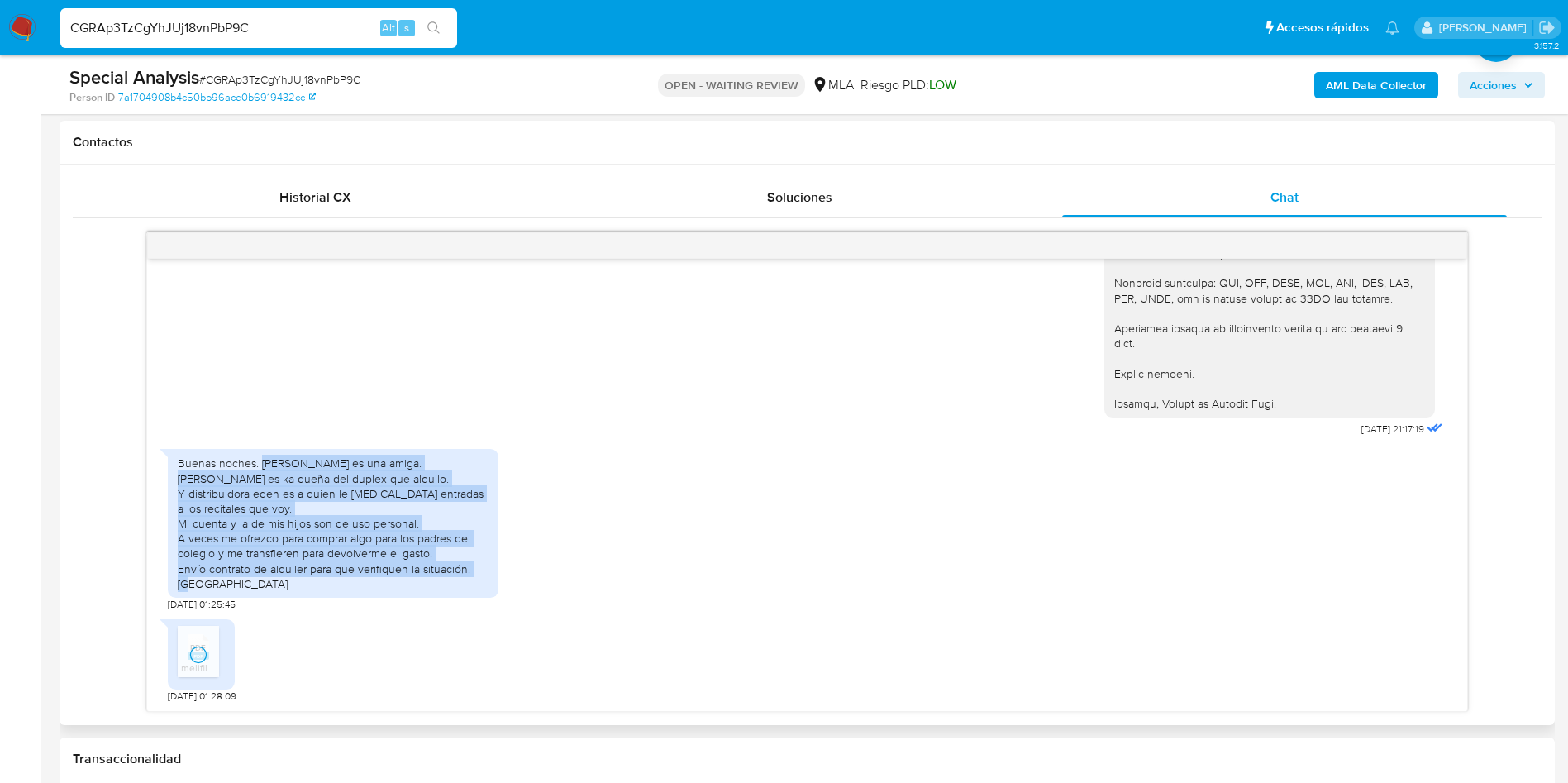
copy div "[PERSON_NAME] es una amiga. [PERSON_NAME] es ka dueña del duplex que alquilo. Y…"
drag, startPoint x: 260, startPoint y: 464, endPoint x: 460, endPoint y: 581, distance: 231.7
click at [460, 581] on div "Buenas noches. [PERSON_NAME] es una amiga. [PERSON_NAME] es ka dueña del duplex…" at bounding box center [334, 523] width 311 height 136
click at [474, 548] on div "Buenas noches. Soledad Ortiz es una amiga. Morante Gabriela es ka dueña del dup…" at bounding box center [334, 523] width 311 height 136
drag, startPoint x: 474, startPoint y: 570, endPoint x: 264, endPoint y: 467, distance: 233.9
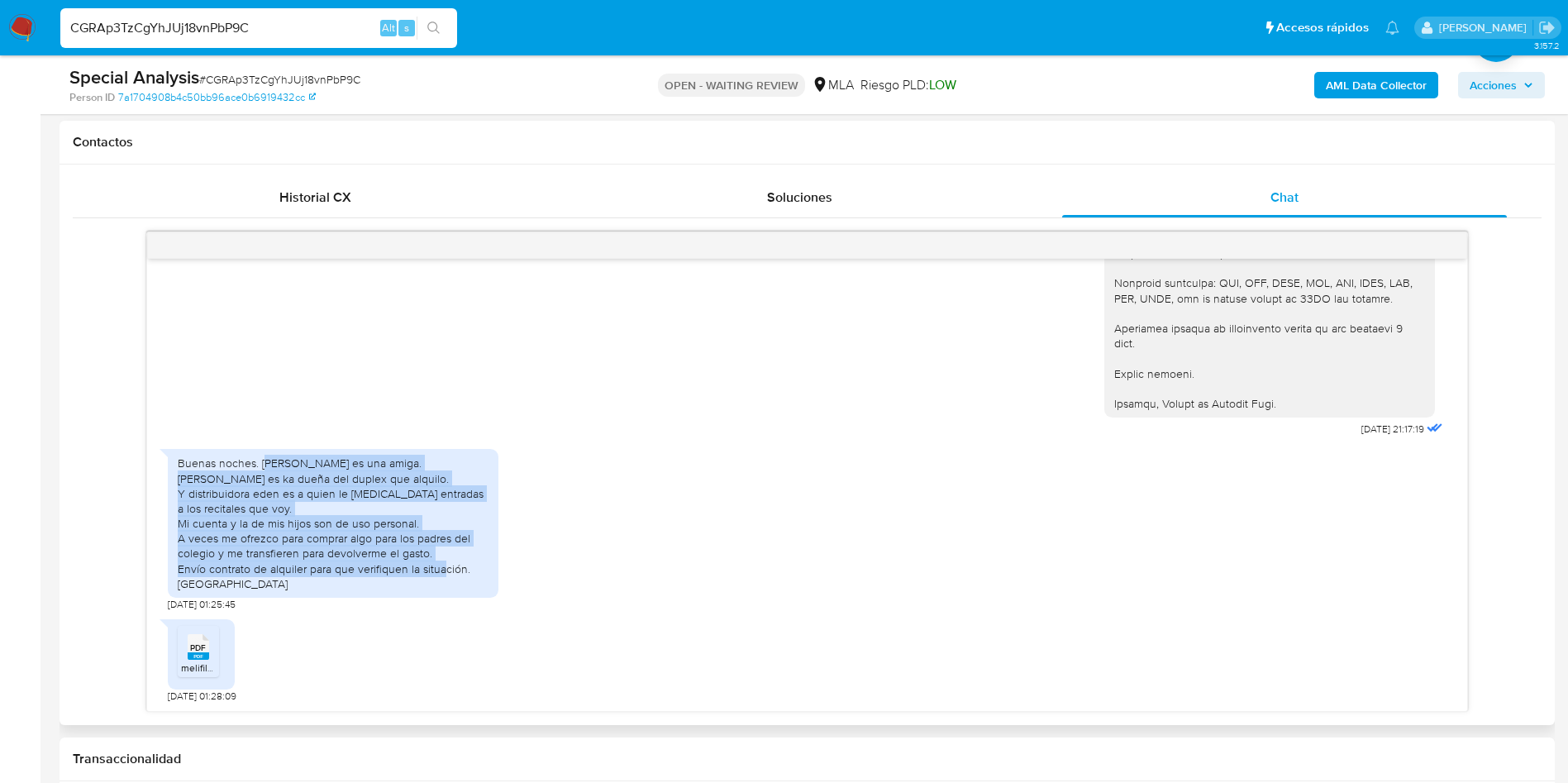
click at [264, 467] on div "Buenas noches. Soledad Ortiz es una amiga. Morante Gabriela es ka dueña del dup…" at bounding box center [334, 523] width 311 height 136
copy div "oledad Ortiz es una amiga. Morante Gabriela es ka dueña del duplex que alquilo.…"
copy div "Soledad Ortiz es una amiga. Morante Gabriela es ka dueña del duplex que alquilo…"
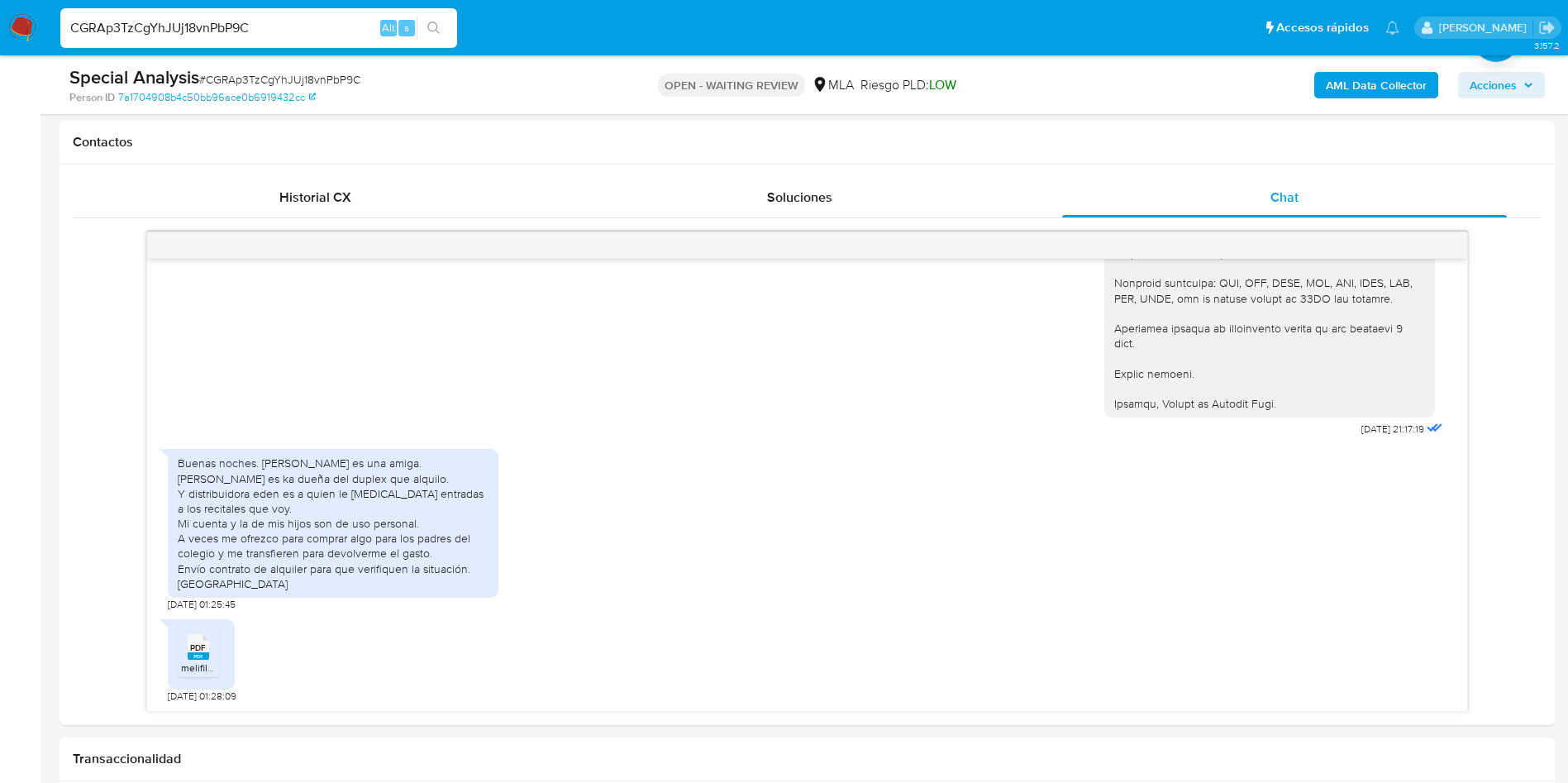
click at [93, 365] on div "17/07/2025 20:12:32 Buenas tardes. Mi cuenta es para uso personal y la de los m…" at bounding box center [807, 471] width 1469 height 480
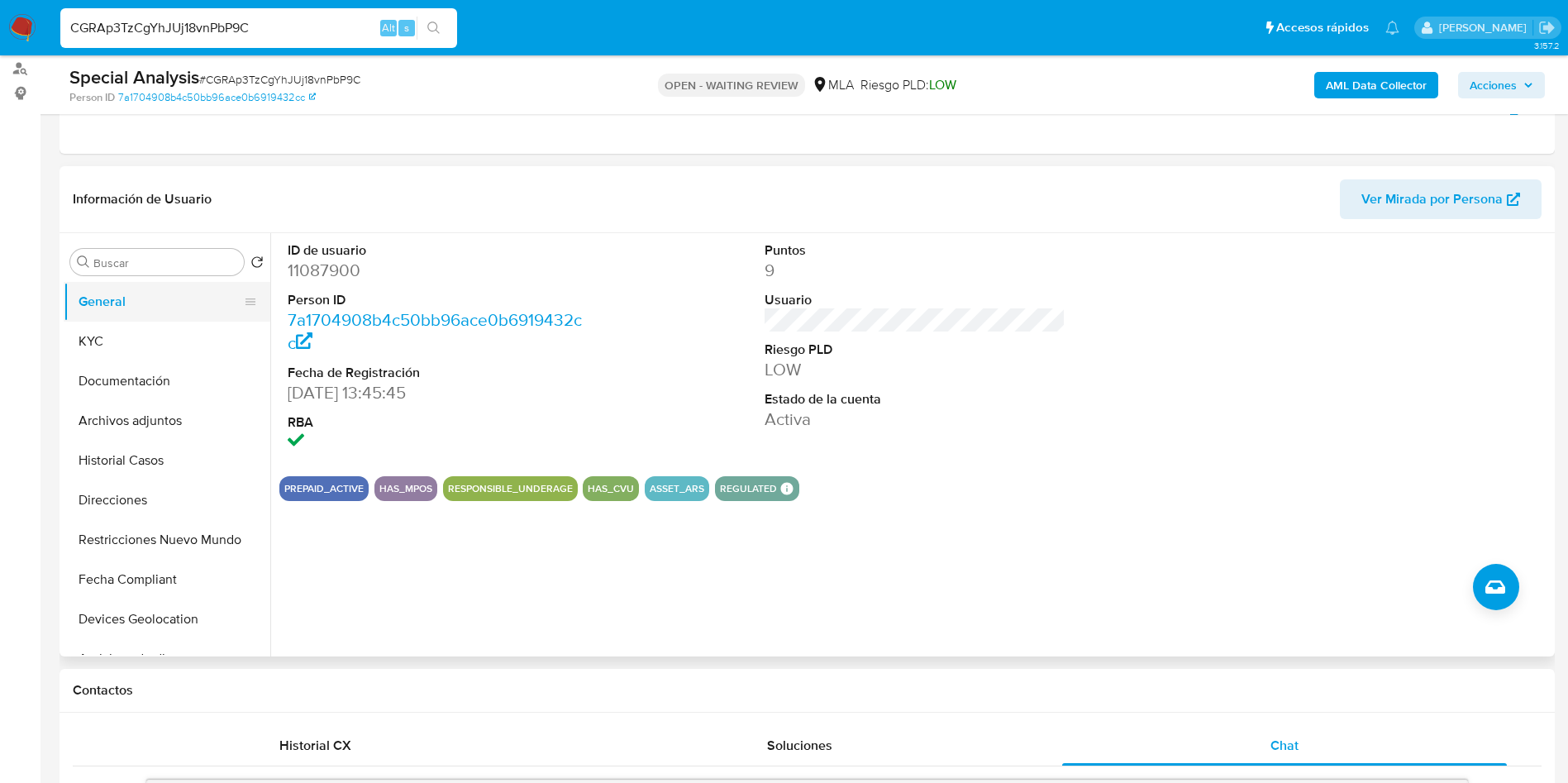
scroll to position [124, 0]
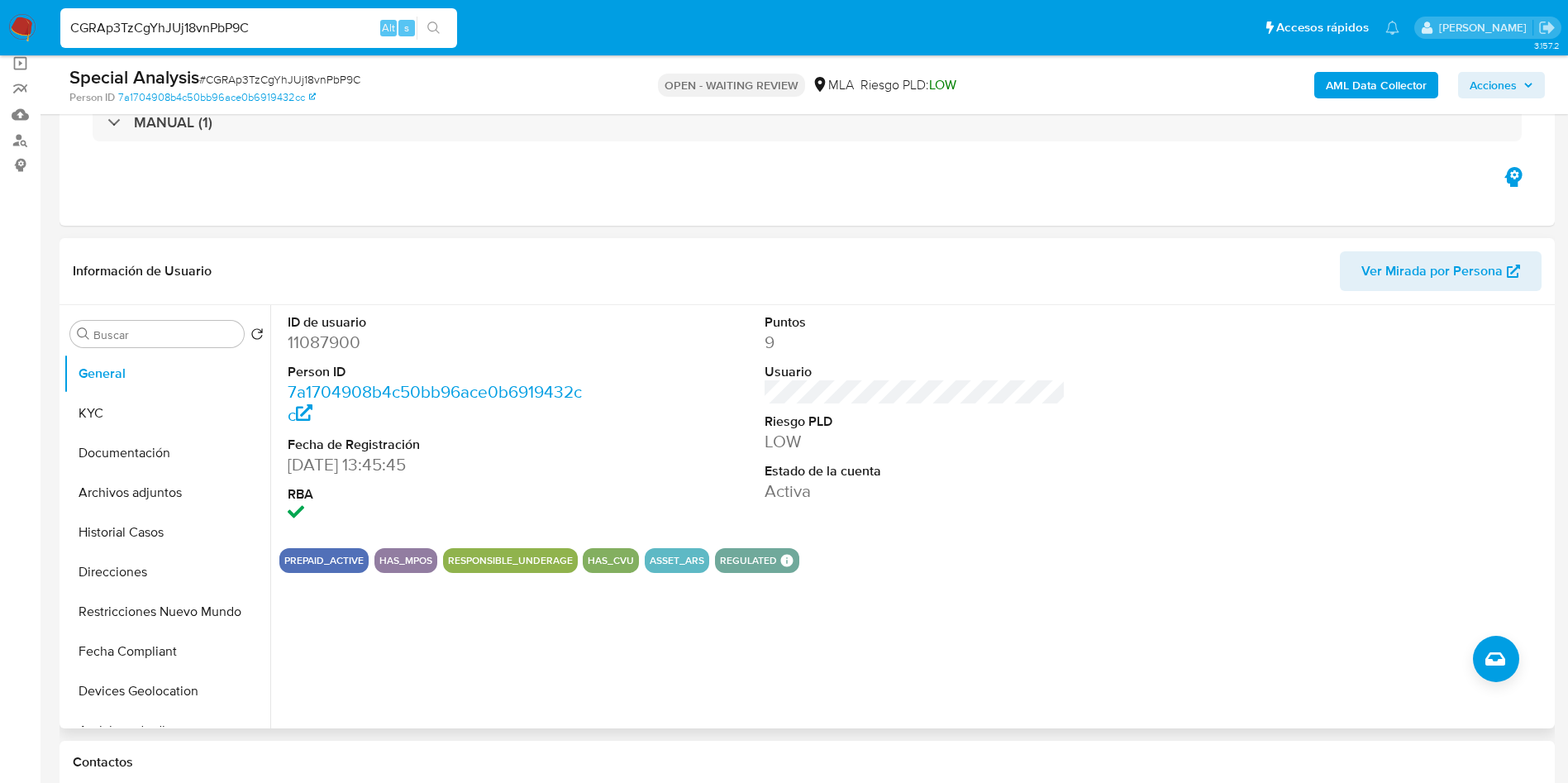
click at [1088, 509] on div "ID de usuario 11087900 Person ID 7a1704908b4c50bb96ace0b6919432cc Fecha de Regi…" at bounding box center [915, 420] width 1272 height 230
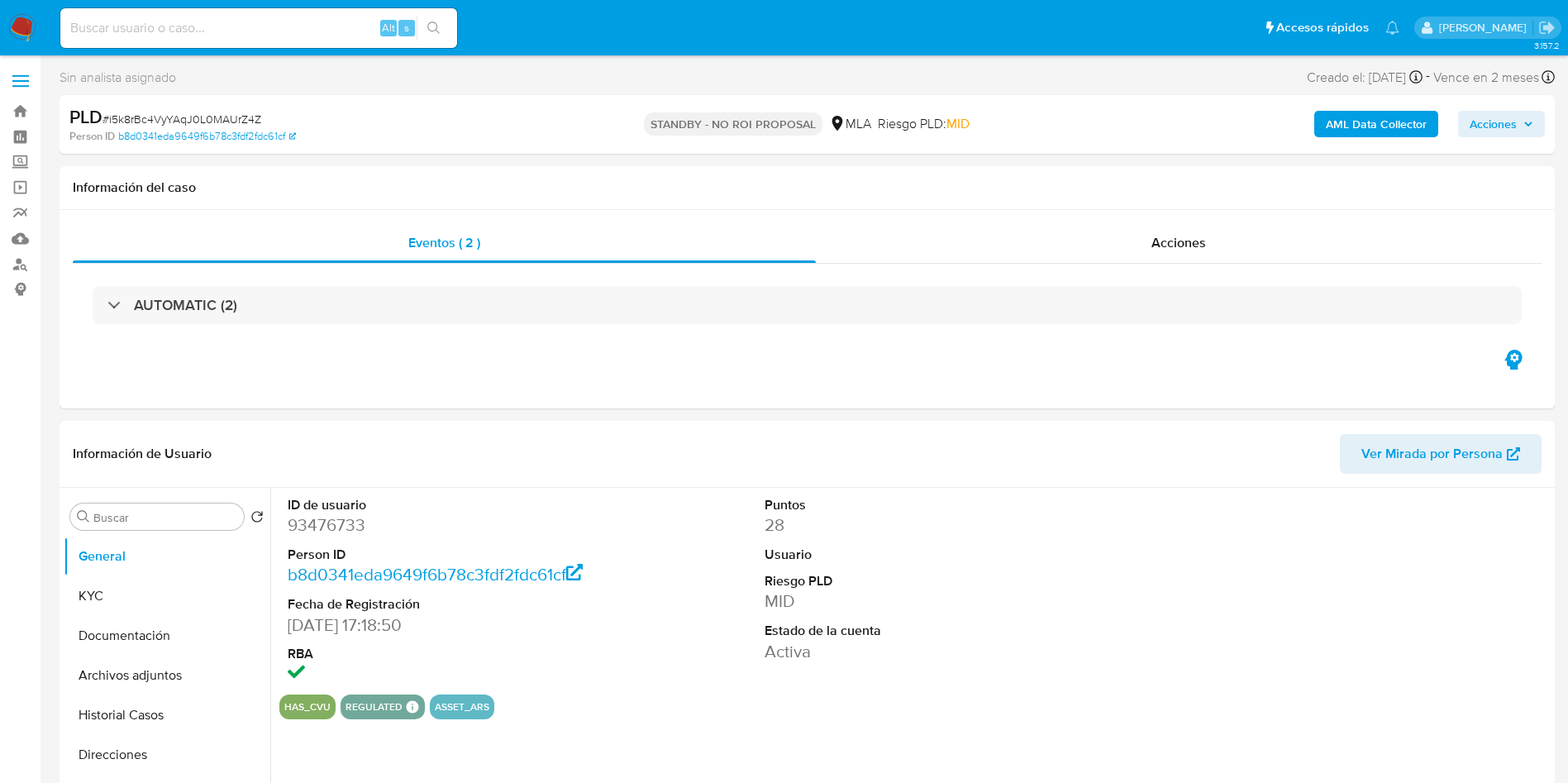
select select "10"
click at [623, 367] on div "Eventos ( 2 ) Acciones AUTOMATIC (2)" at bounding box center [807, 309] width 1496 height 198
click at [544, 96] on div "PLD # i5k8rBc4VyYAqJ0L0MAUrZ4Z Person ID b8d0341eda9649f6b78c3fdf2fdc61cf STAND…" at bounding box center [807, 124] width 1496 height 58
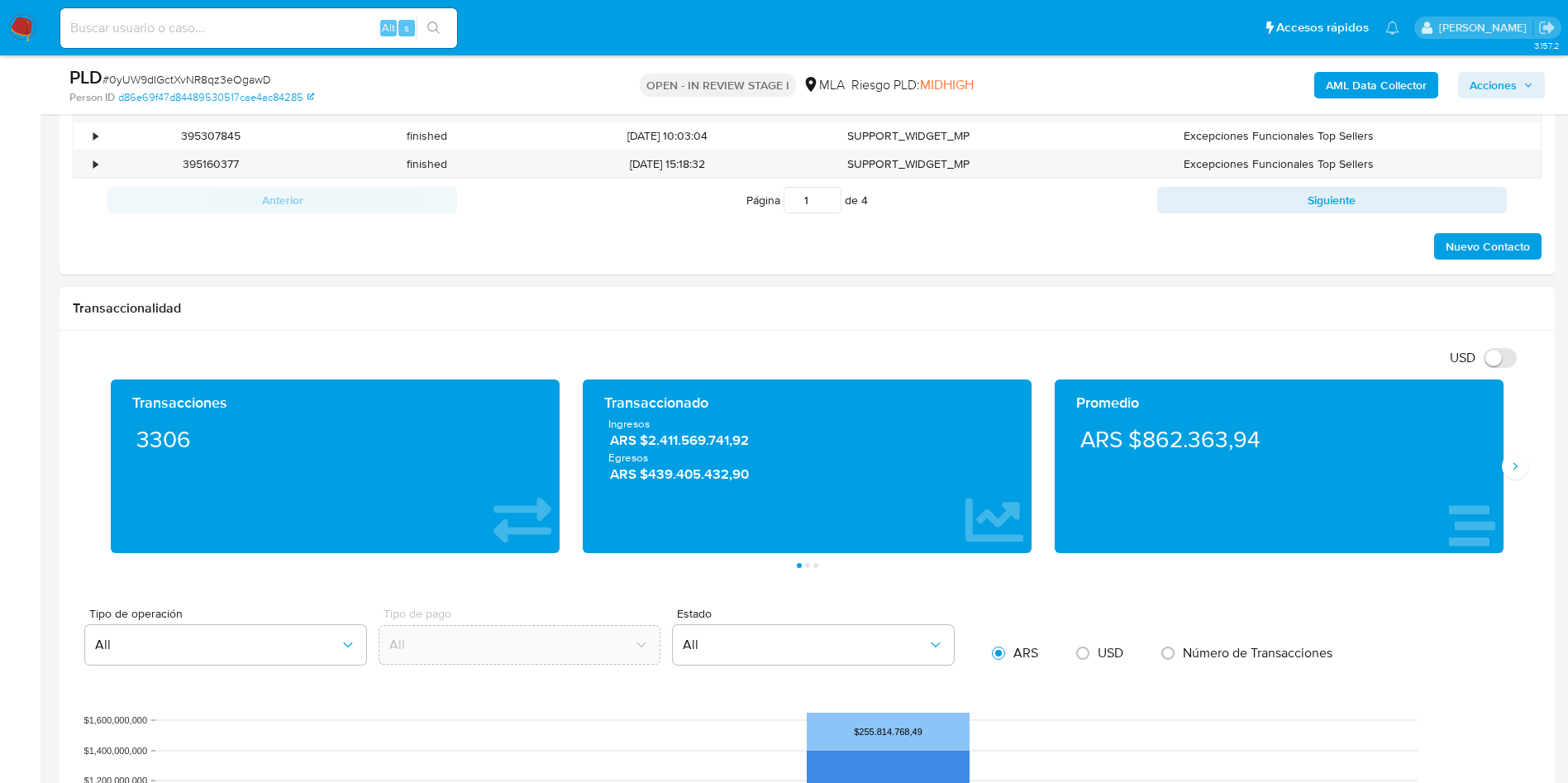
scroll to position [868, 0]
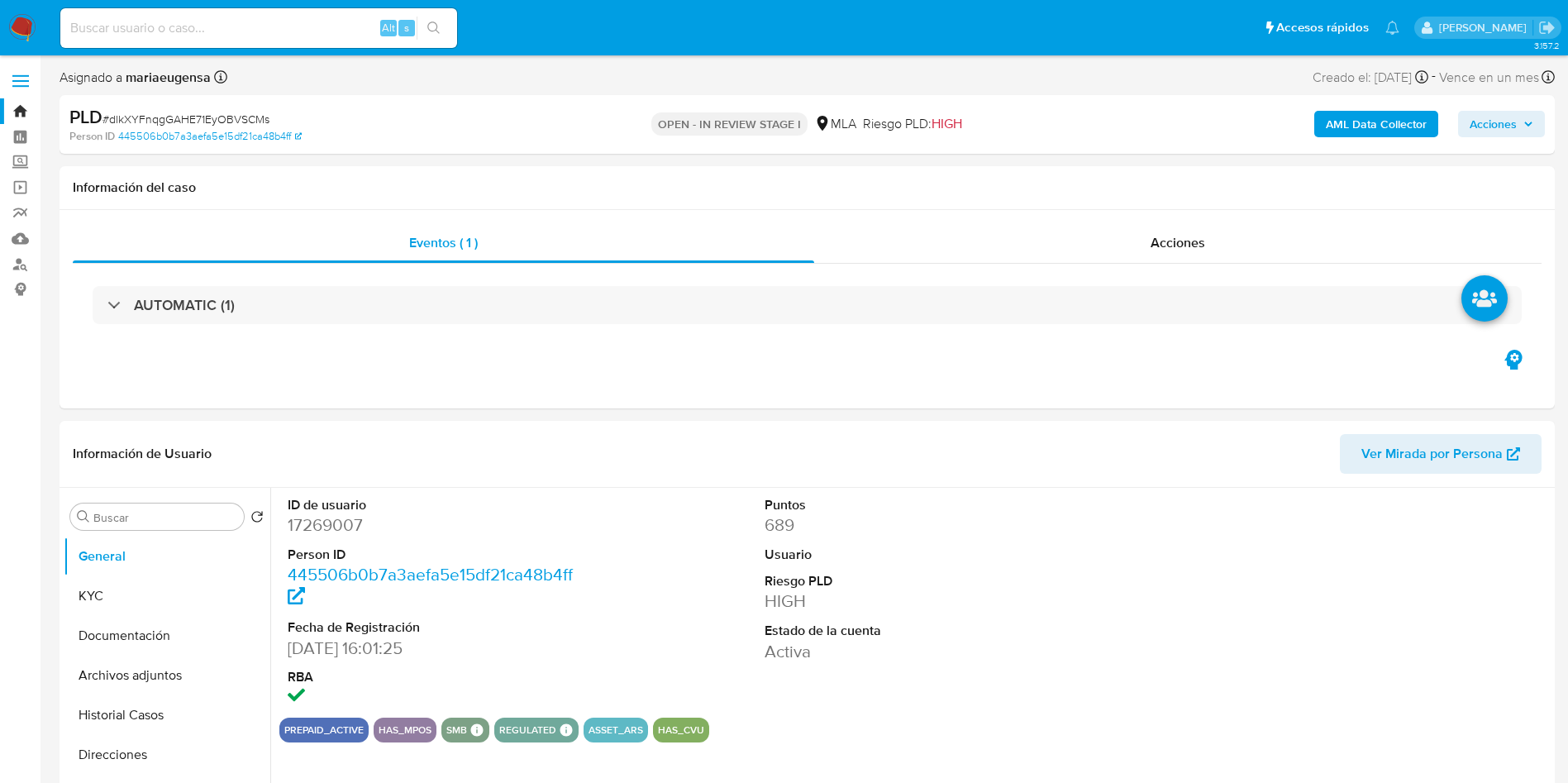
select select "10"
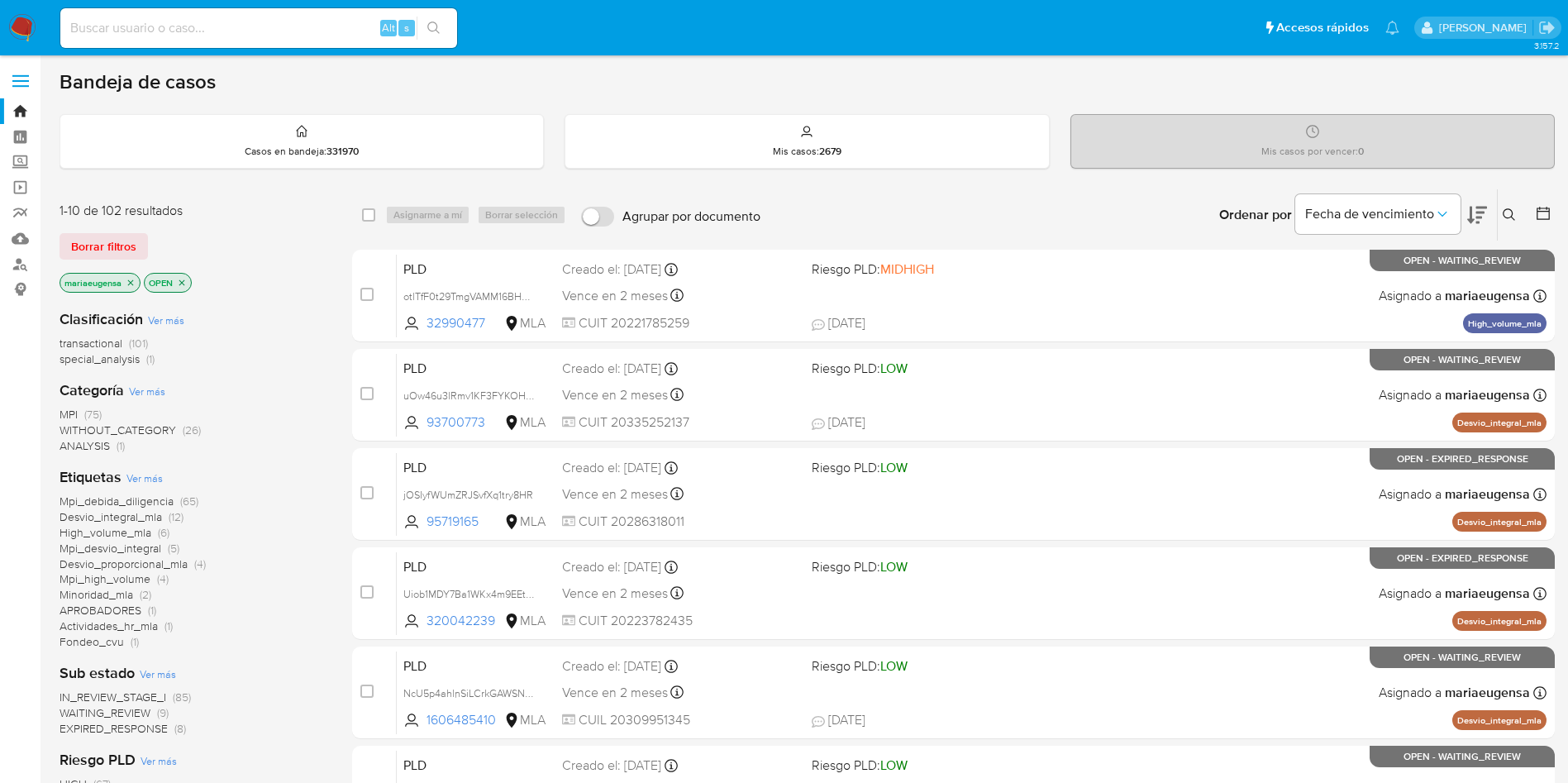
click at [260, 44] on div "Alt s" at bounding box center [258, 28] width 397 height 40
click at [264, 23] on input at bounding box center [258, 29] width 397 height 22
paste input "0yUW9dIGctXvNR8qz3eOgawD"
type input "0yUW9dIGctXvNR8qz3eOgawD"
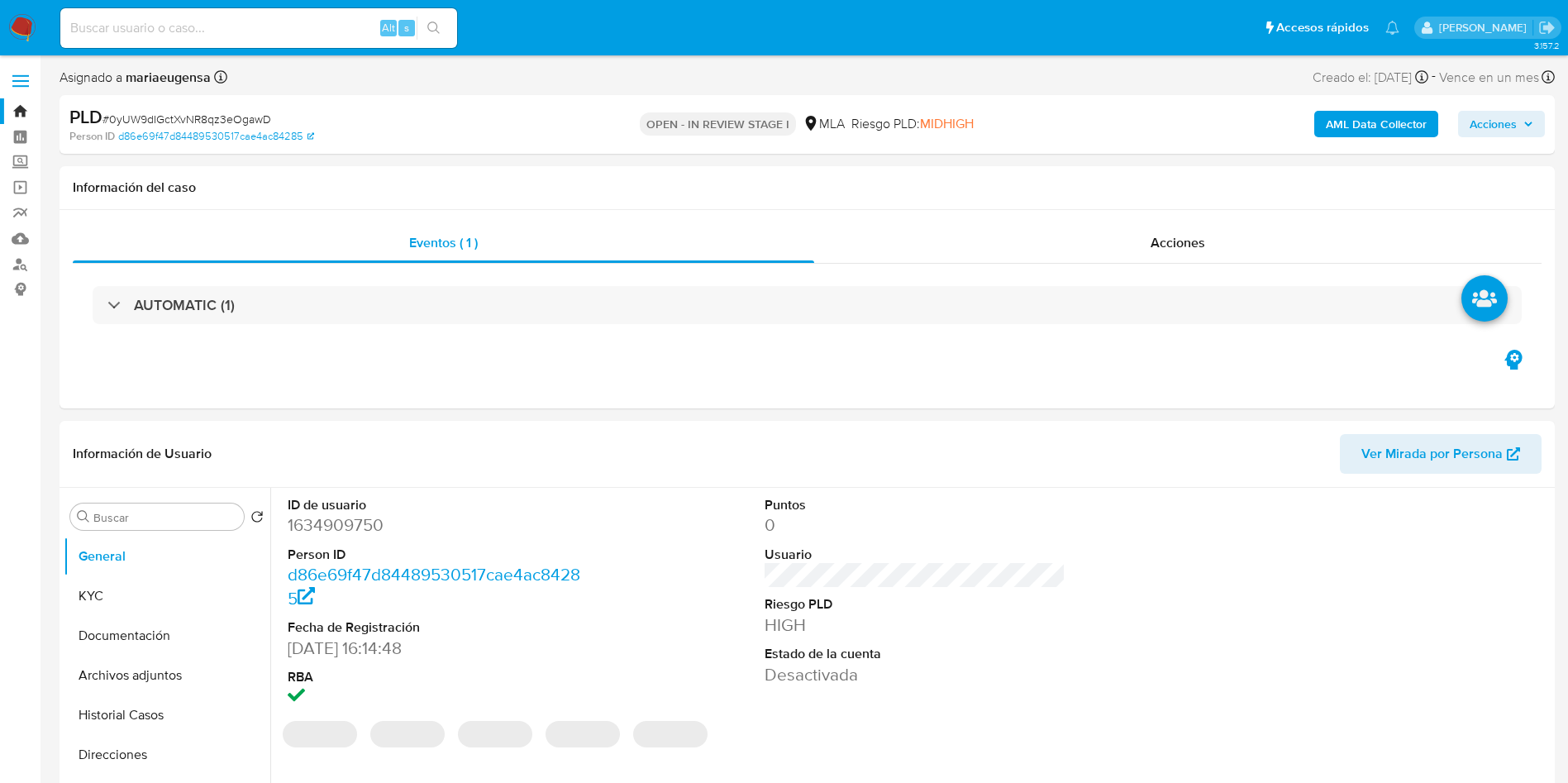
select select "10"
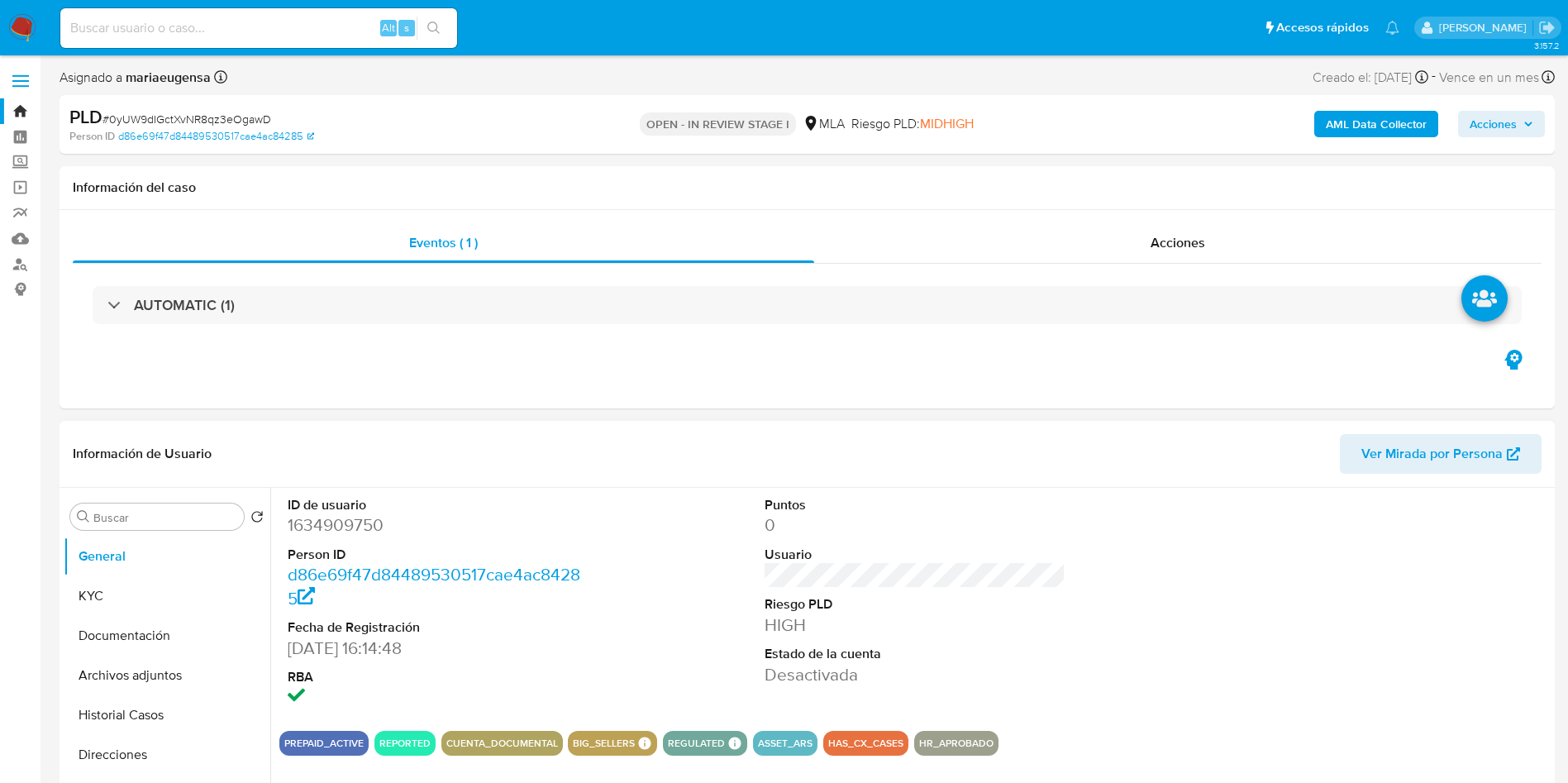
click at [324, 522] on dd "1634909750" at bounding box center [439, 525] width 302 height 23
copy dd "1634909750"
click at [359, 524] on dd "1634909750" at bounding box center [439, 525] width 302 height 23
copy dd "1634909750"
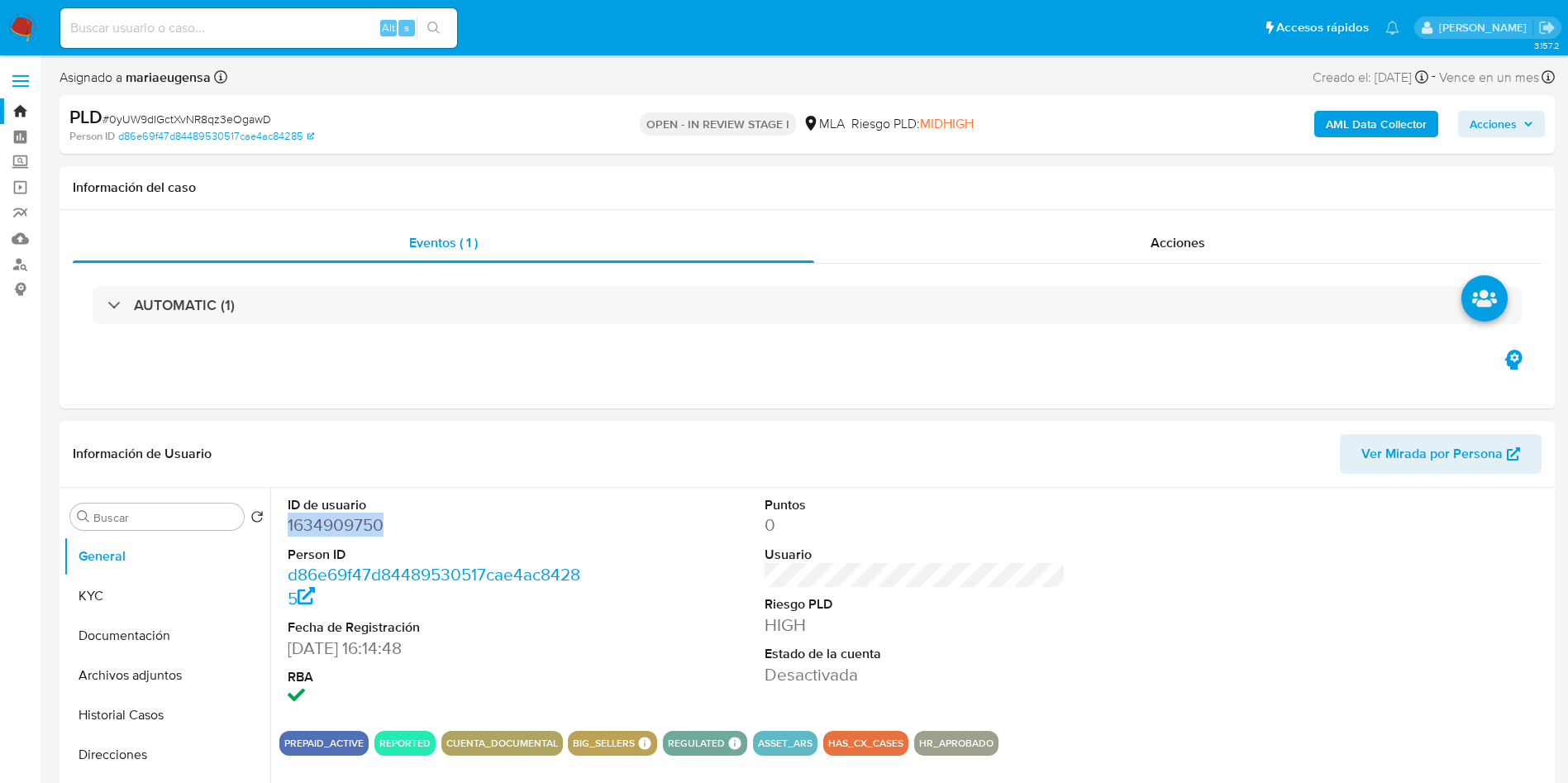
click at [360, 525] on dd "1634909750" at bounding box center [439, 525] width 302 height 23
click at [215, 123] on span "# 0yUW9dIGctXvNR8qz3eOgawD" at bounding box center [187, 119] width 168 height 17
copy span "0yUW9dIGctXvNR8qz3eOgawD"
click at [128, 595] on button "KYC" at bounding box center [159, 596] width 193 height 40
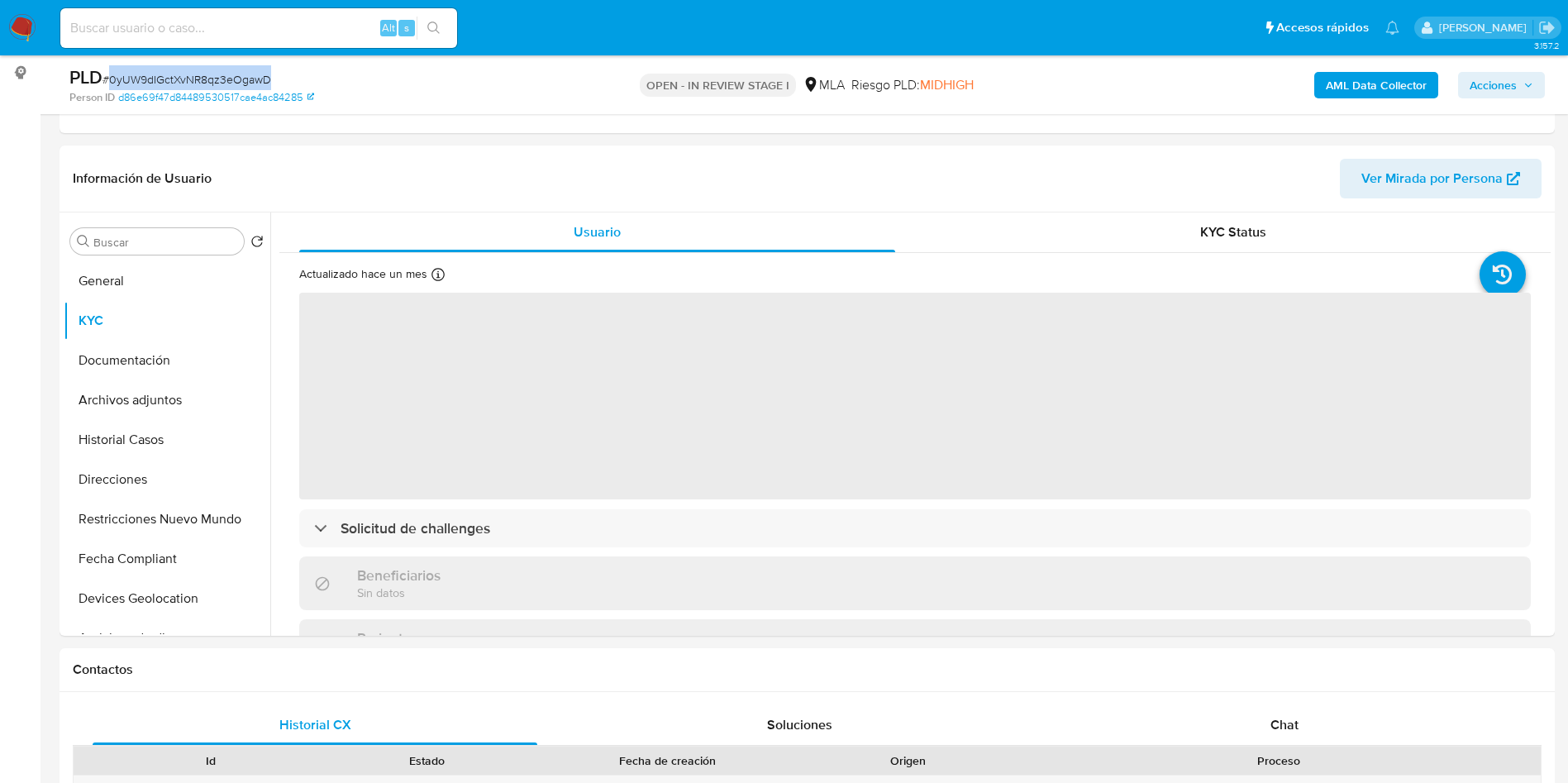
scroll to position [232, 0]
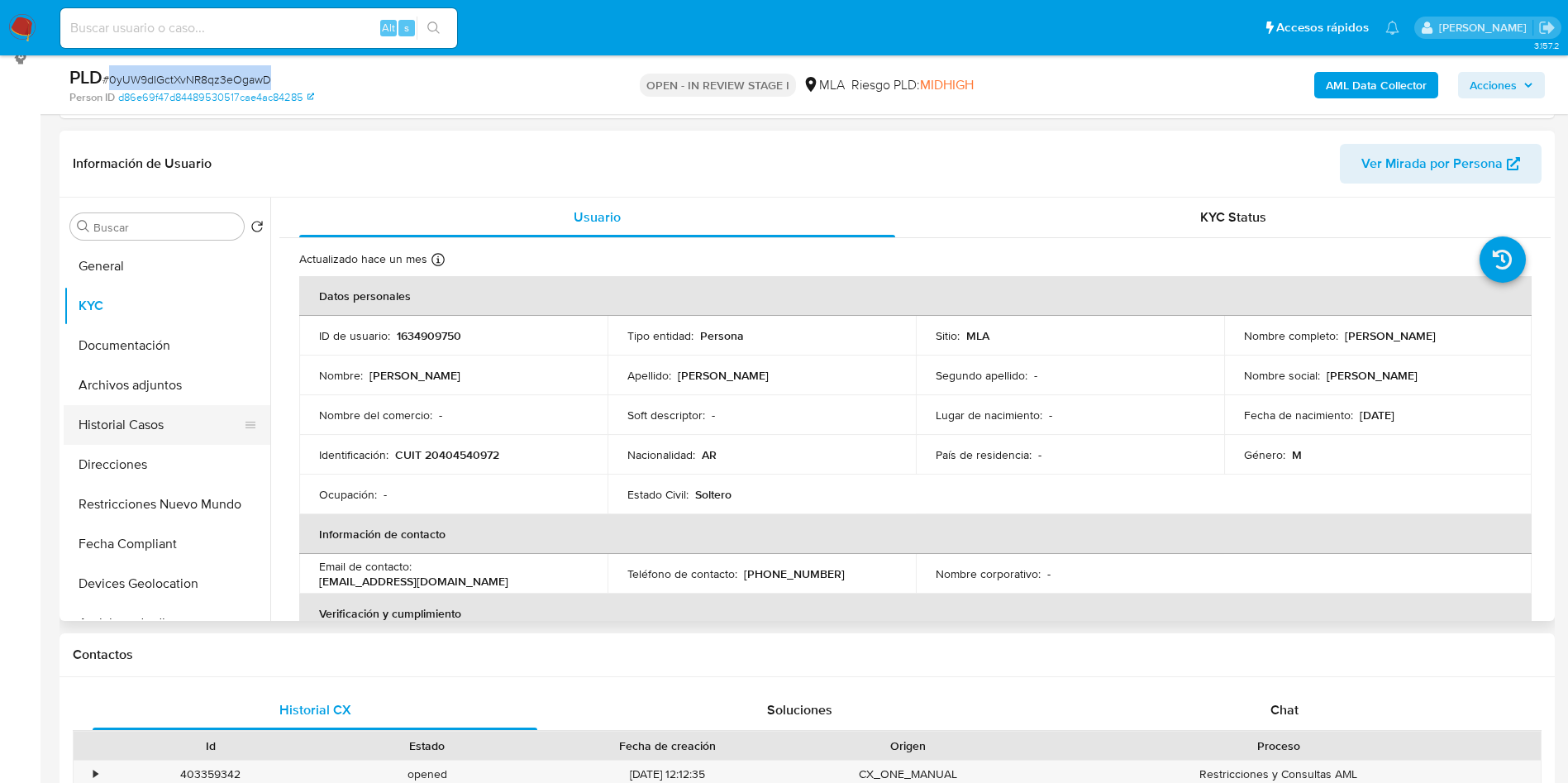
click at [153, 424] on button "Historial Casos" at bounding box center [159, 425] width 193 height 40
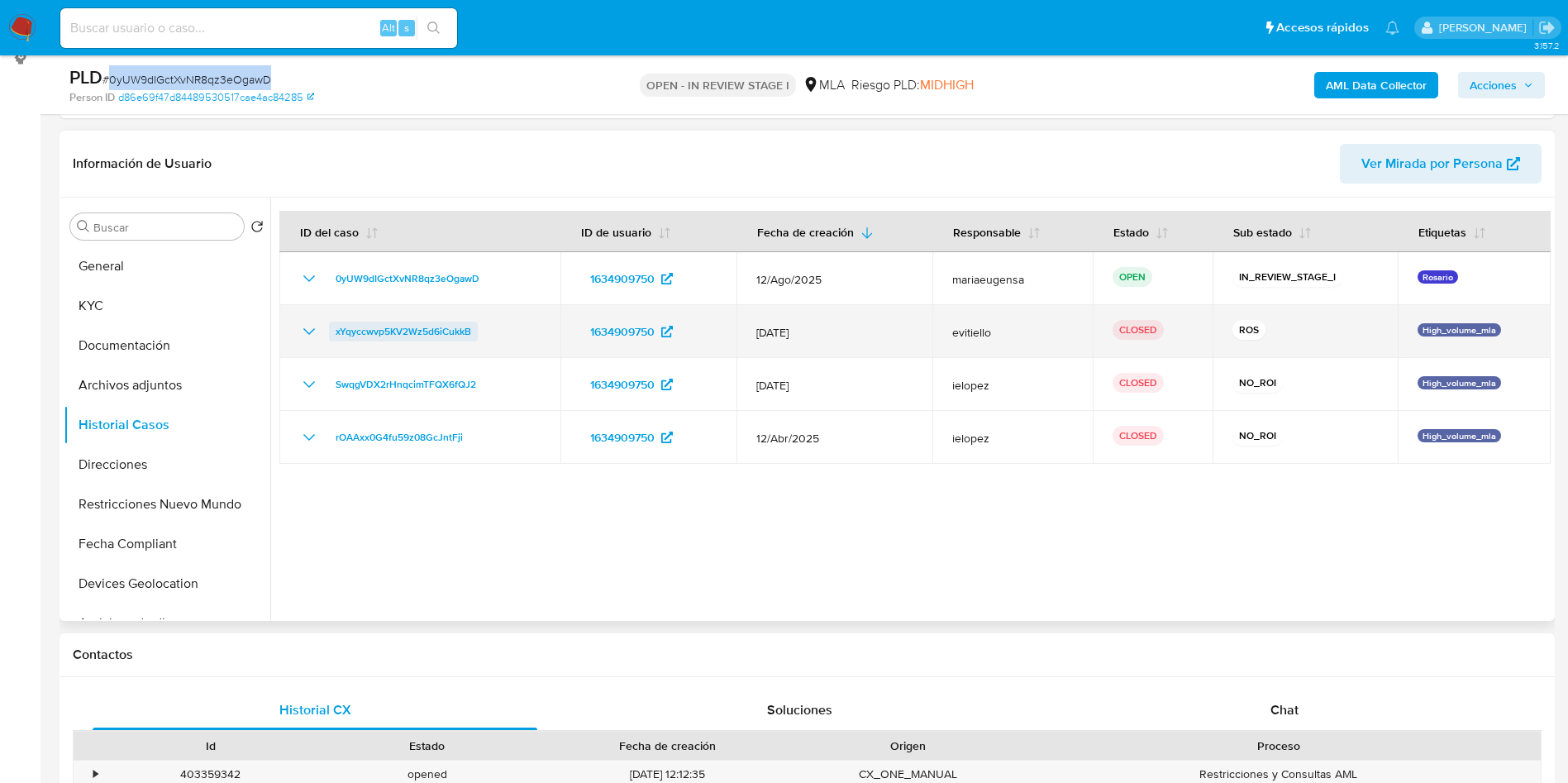
click at [392, 337] on span "xYqyccwvp5KV2Wz5d6iCukkB" at bounding box center [403, 332] width 136 height 20
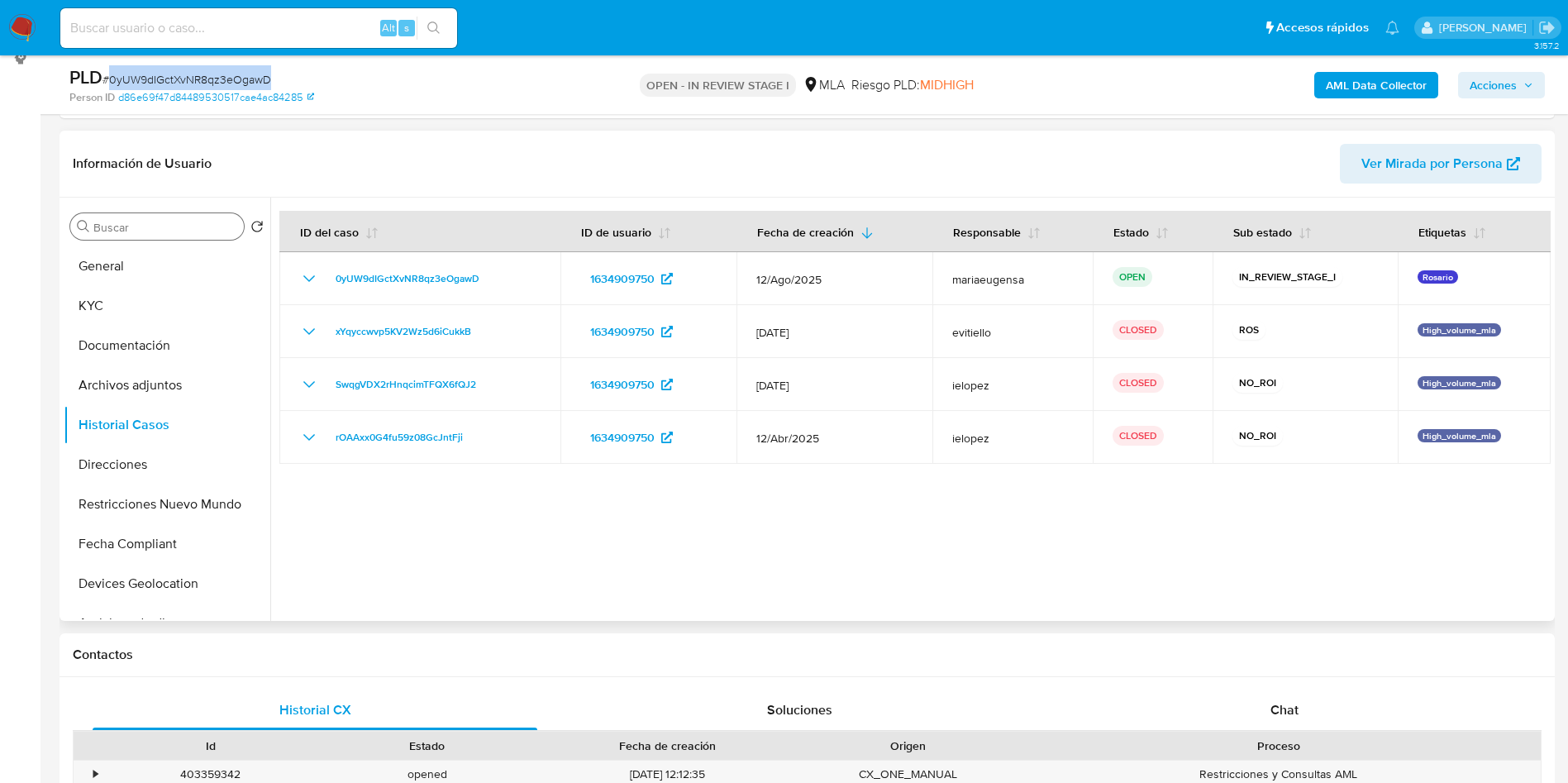
click at [193, 234] on input "Buscar" at bounding box center [164, 227] width 144 height 15
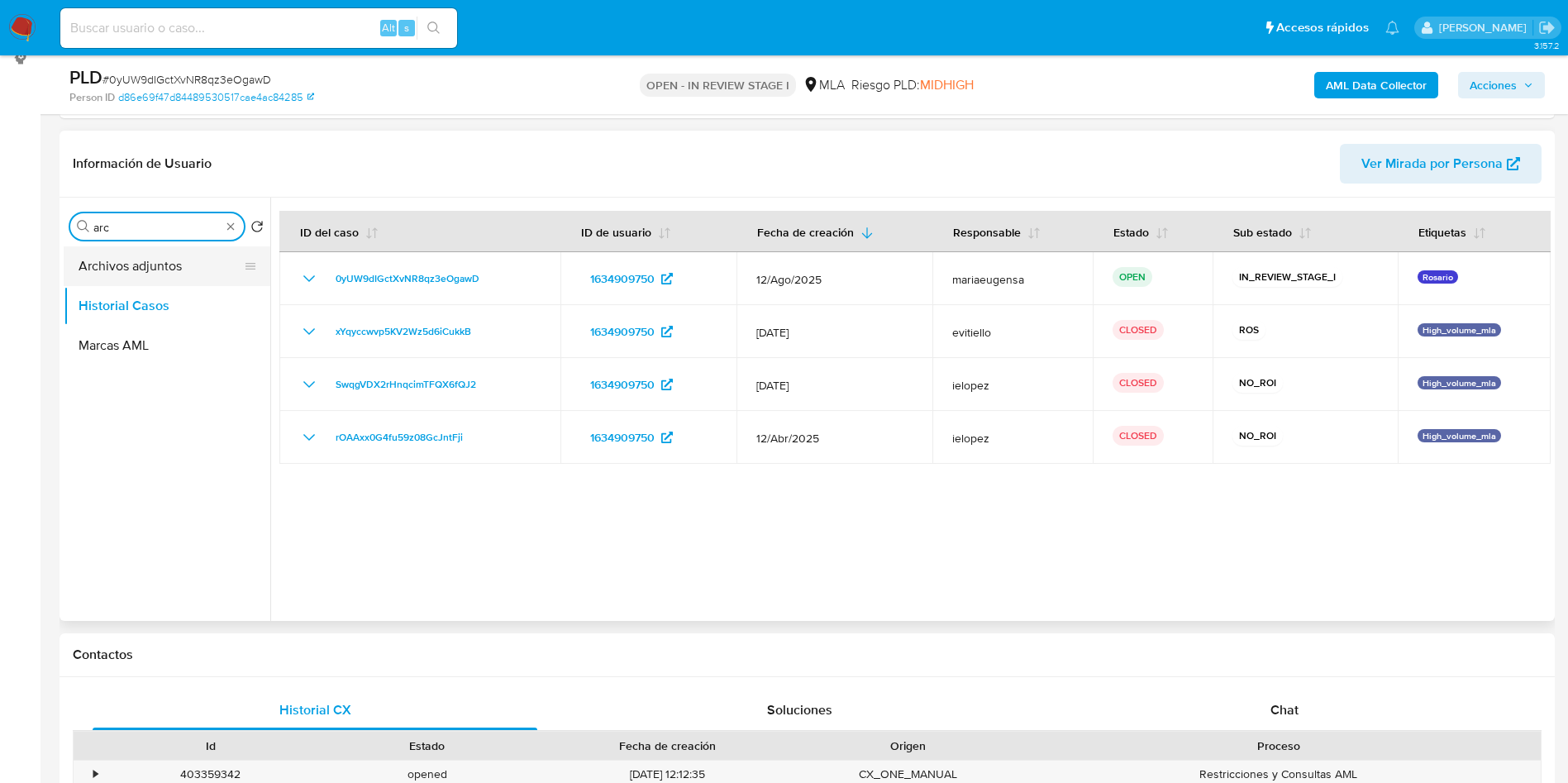
type input "arc"
click at [178, 275] on button "Archivos adjuntos" at bounding box center [159, 266] width 193 height 40
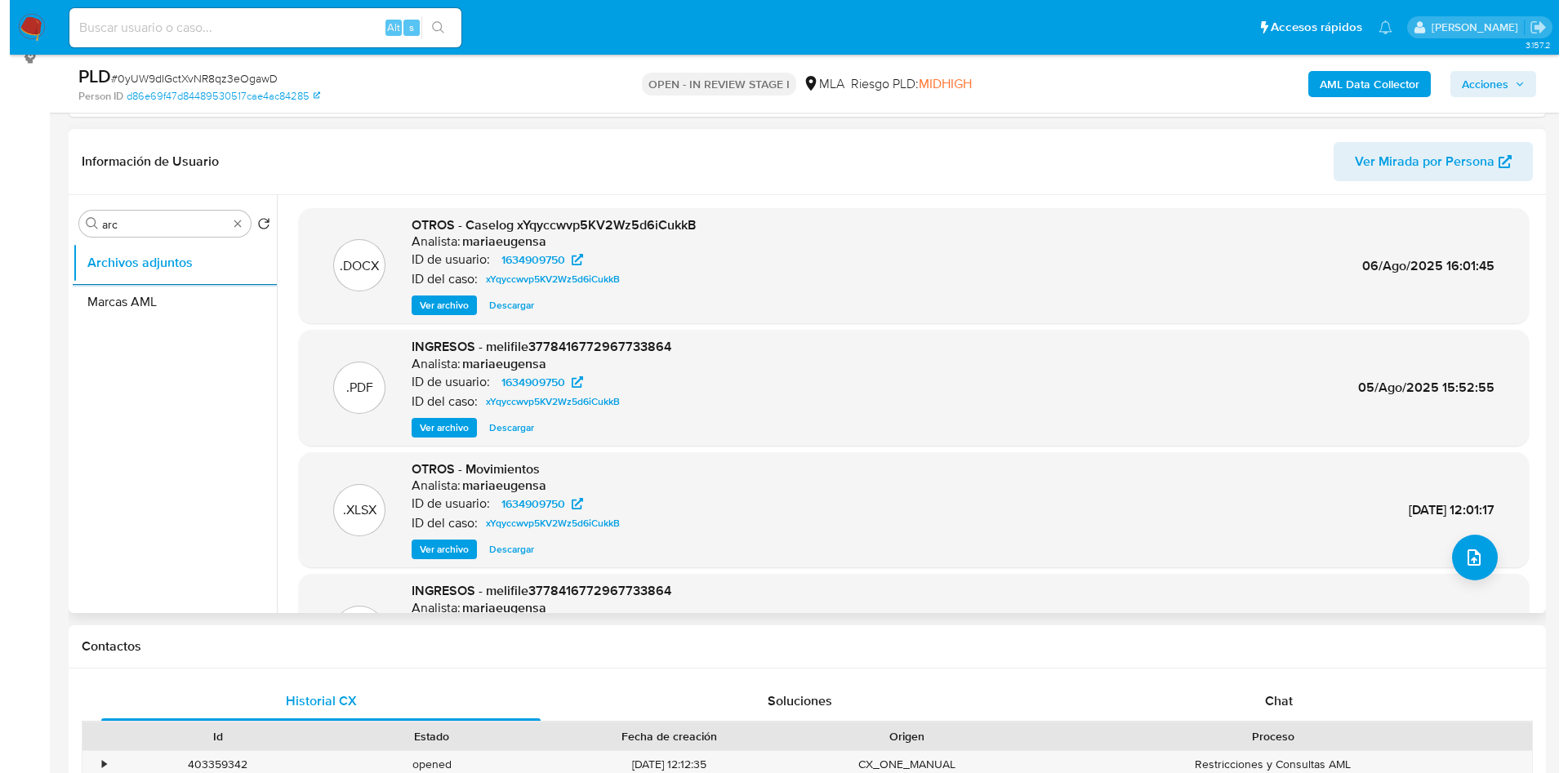
scroll to position [107, 0]
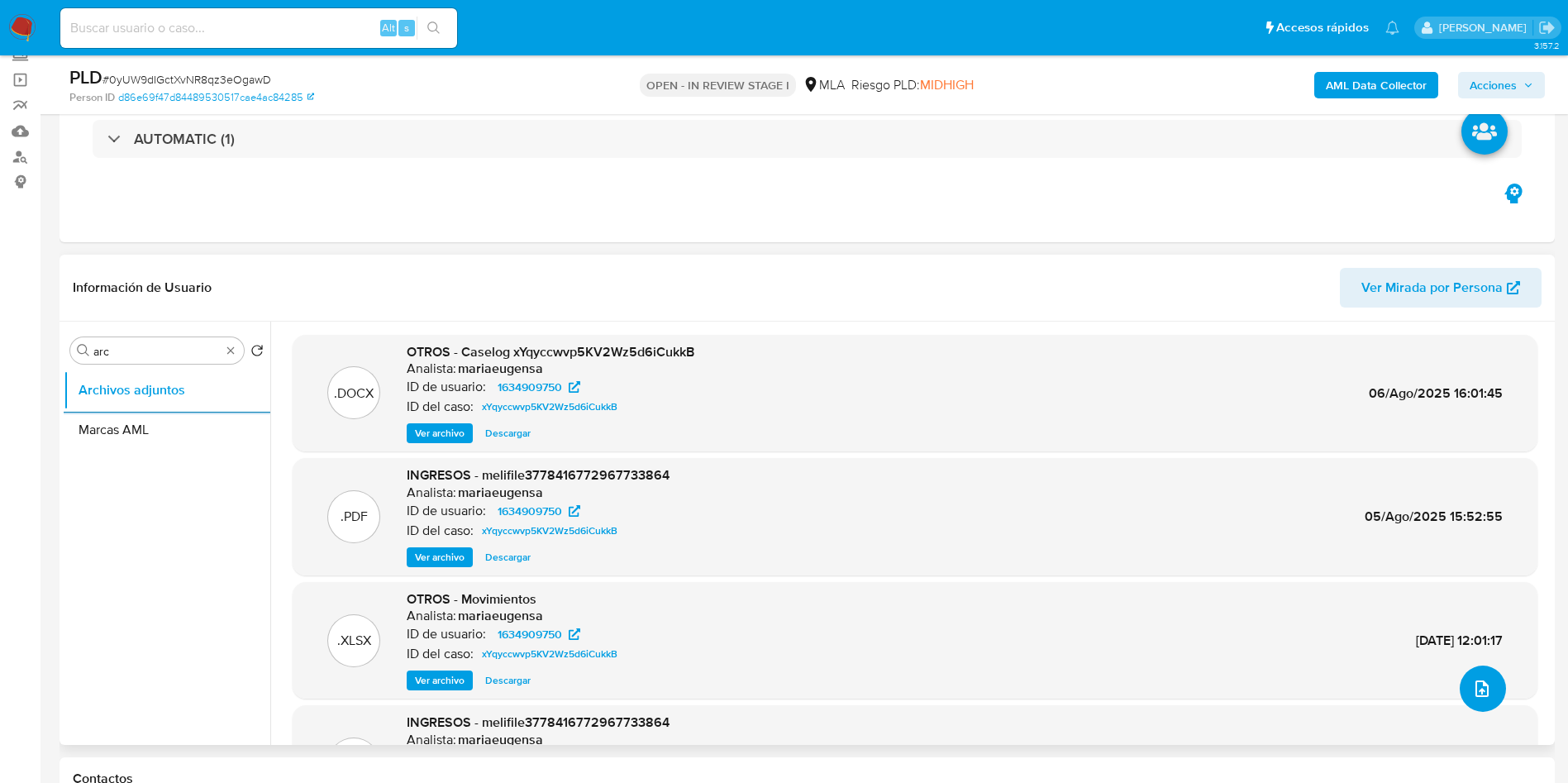
click at [1476, 690] on icon "upload-file" at bounding box center [1482, 688] width 13 height 17
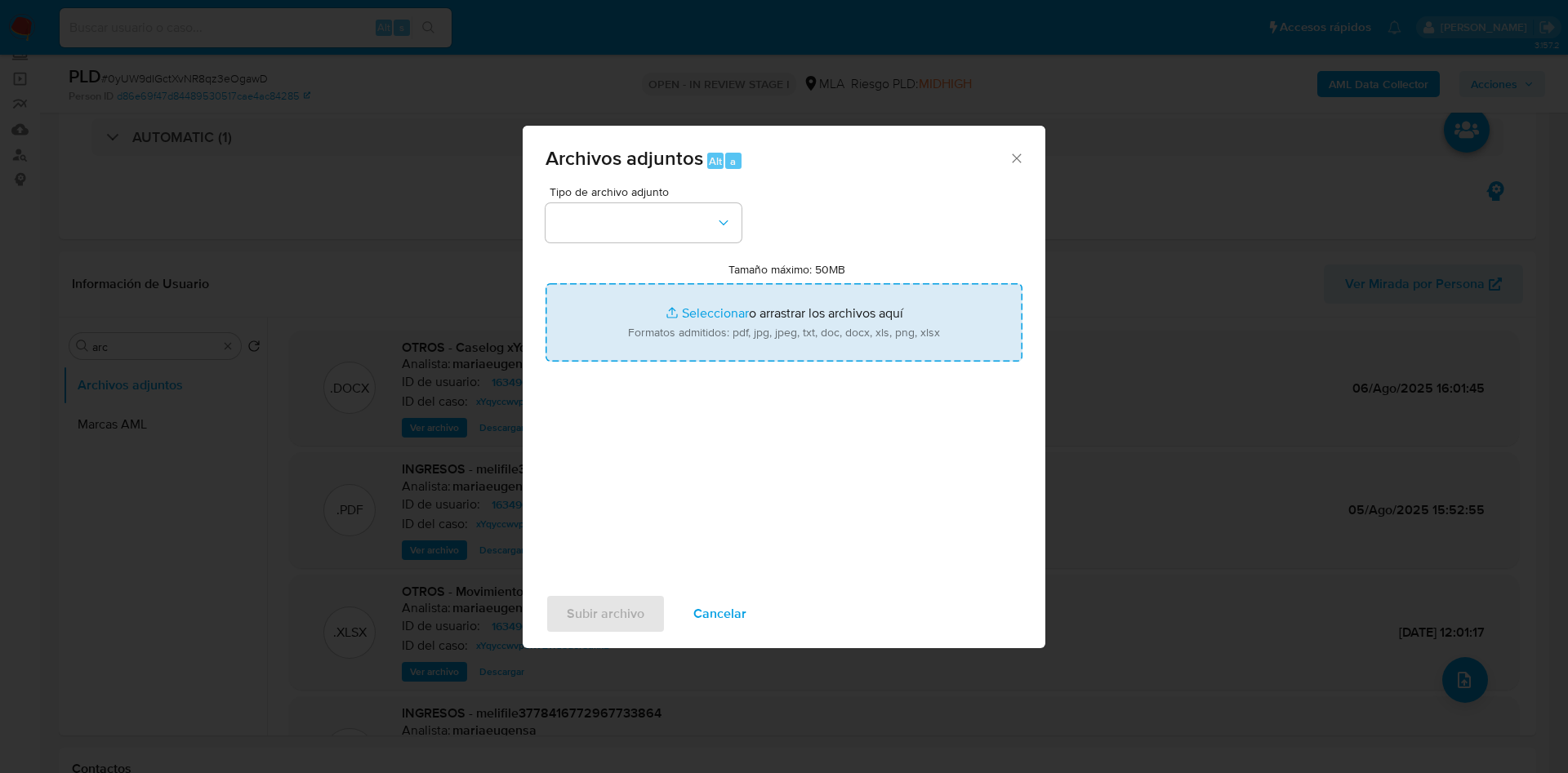
click at [763, 328] on input "Tamaño máximo: 50MB Seleccionar archivos" at bounding box center [784, 322] width 477 height 78
type input "C:\fakepath\Caselog 0yUW9dIGctXvNR8qz3eOgawD_2025_09_02_14_39_08.docx"
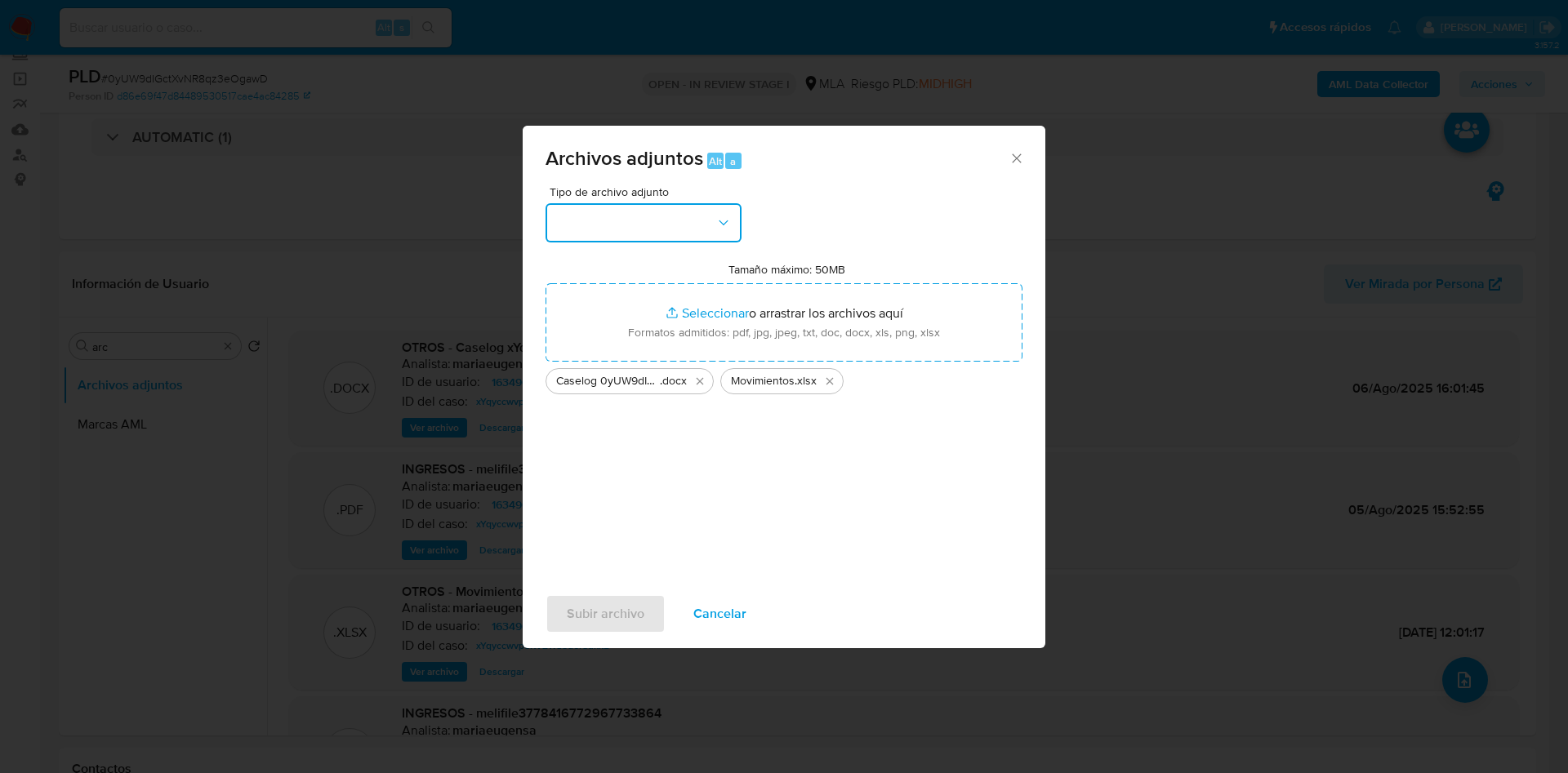
click at [619, 220] on button "button" at bounding box center [643, 223] width 196 height 39
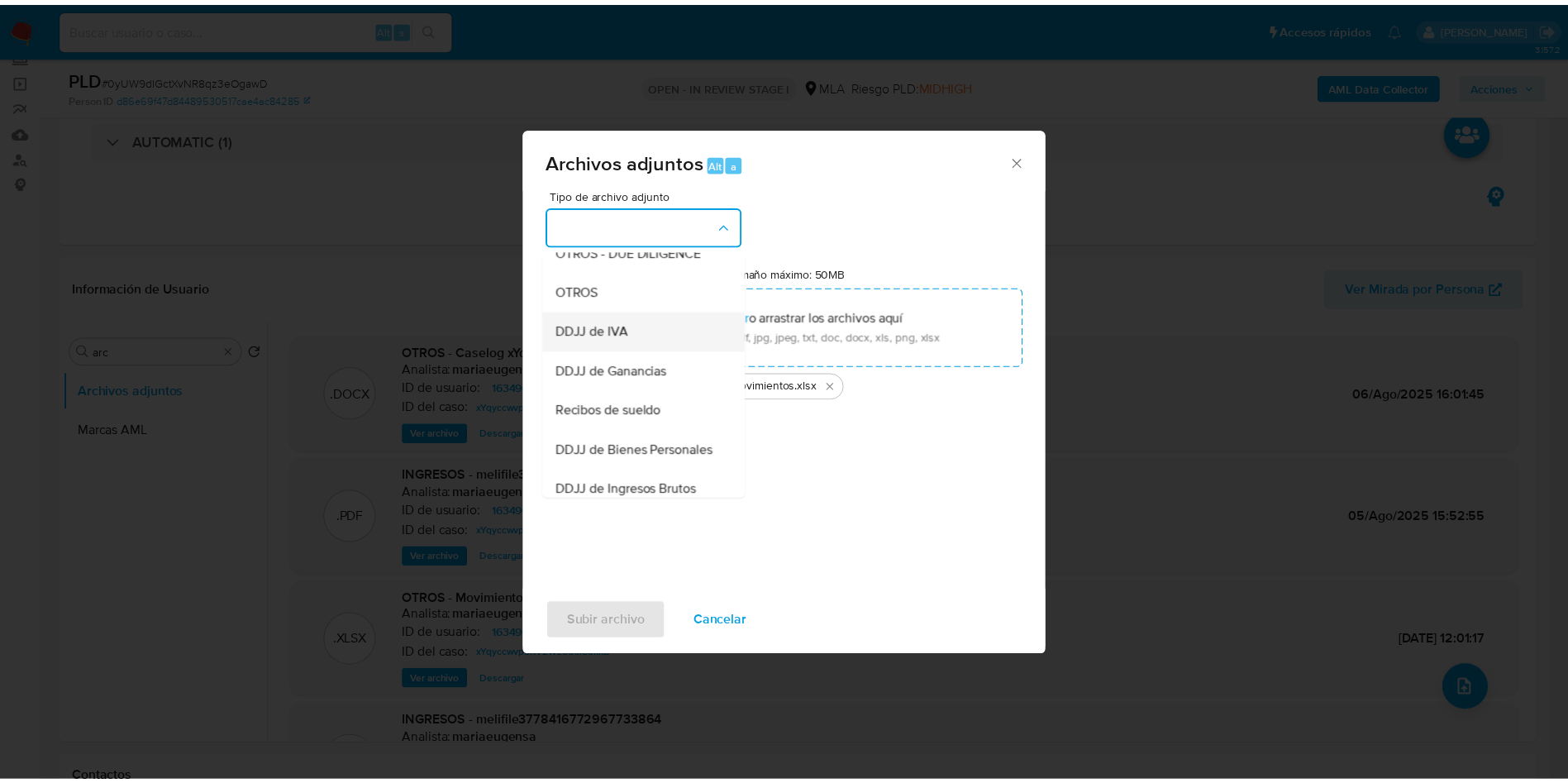
scroll to position [248, 0]
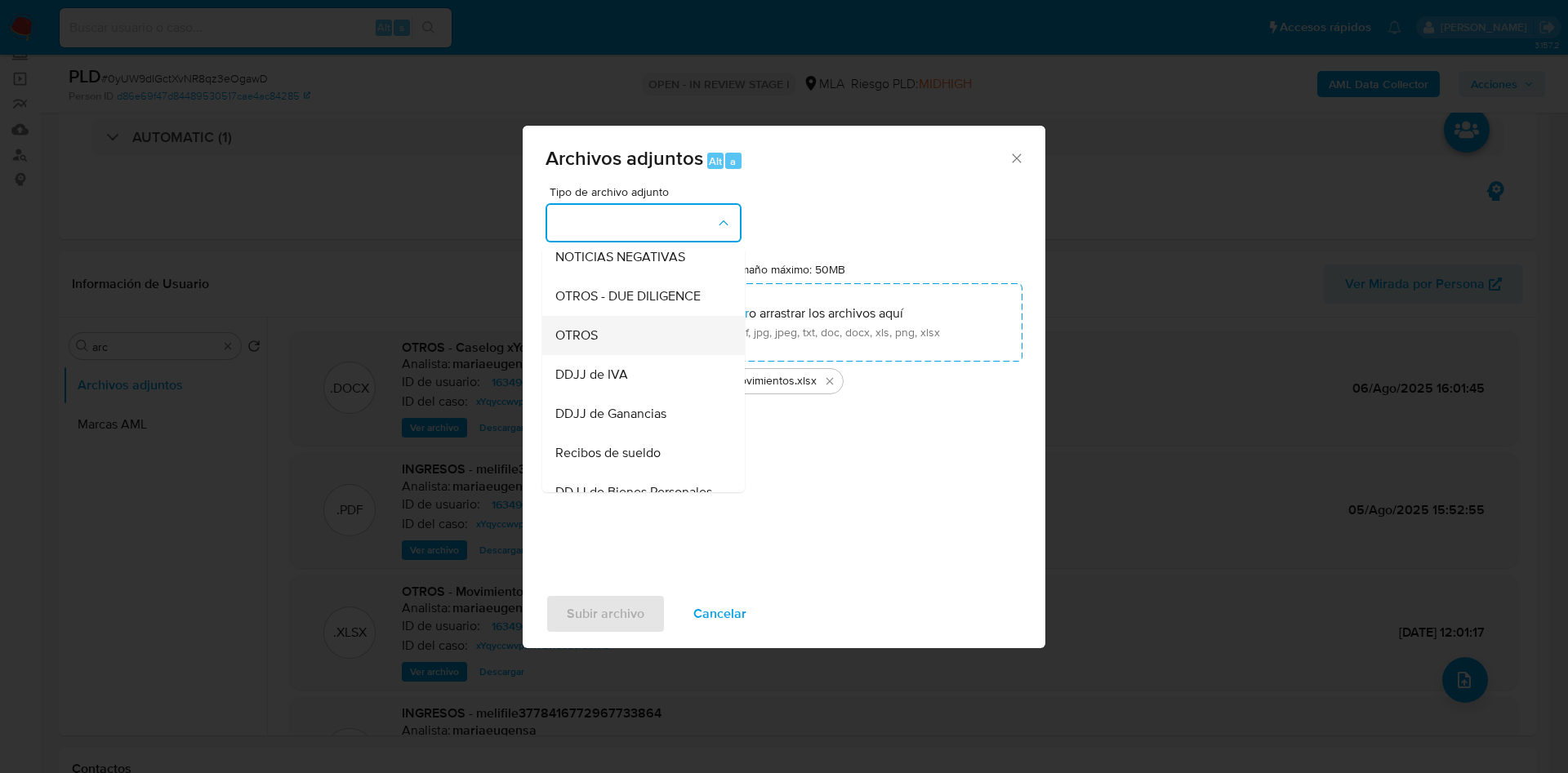
click at [591, 355] on div "OTROS" at bounding box center [638, 335] width 166 height 39
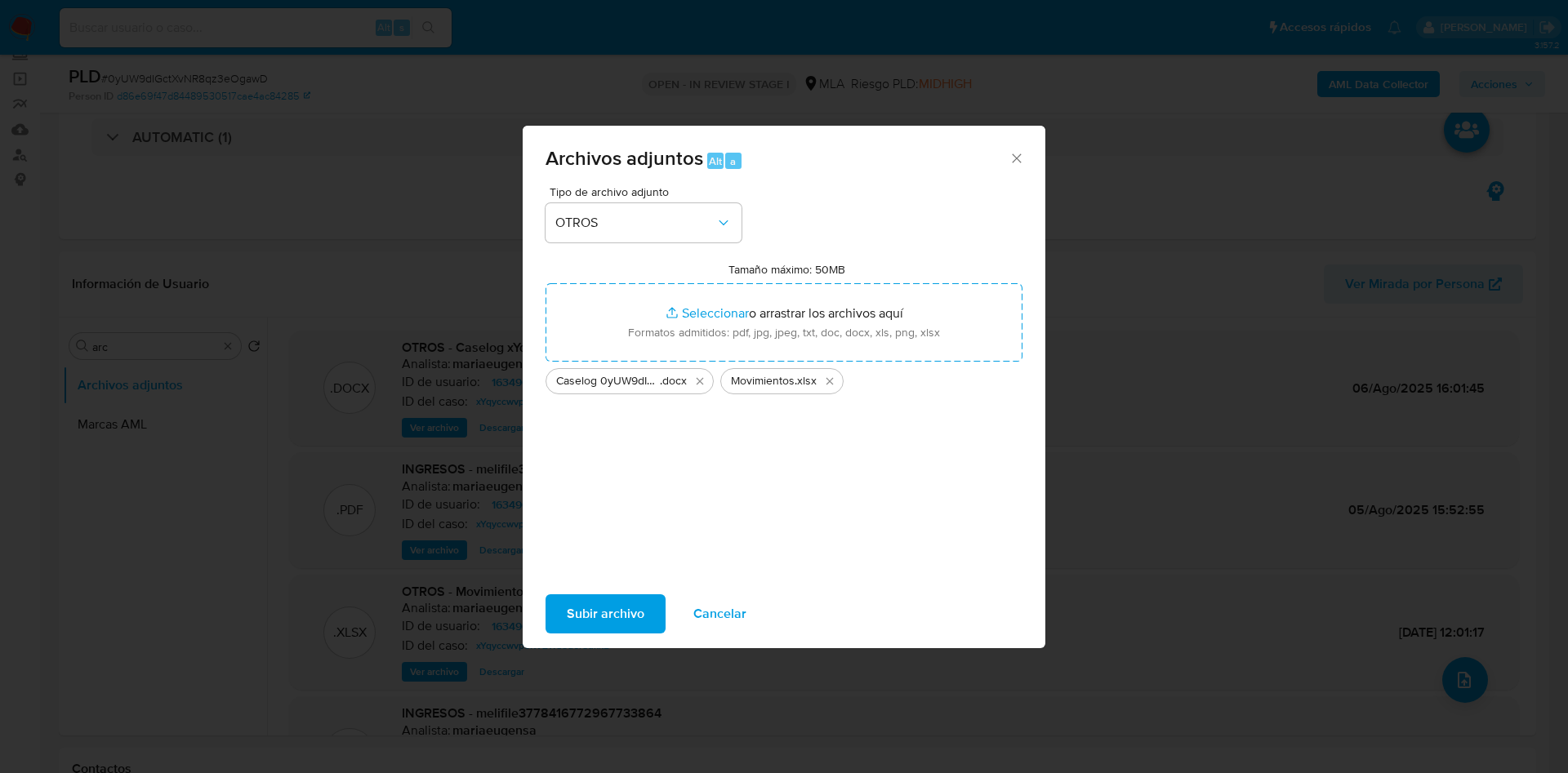
click at [638, 618] on span "Subir archivo" at bounding box center [605, 614] width 77 height 36
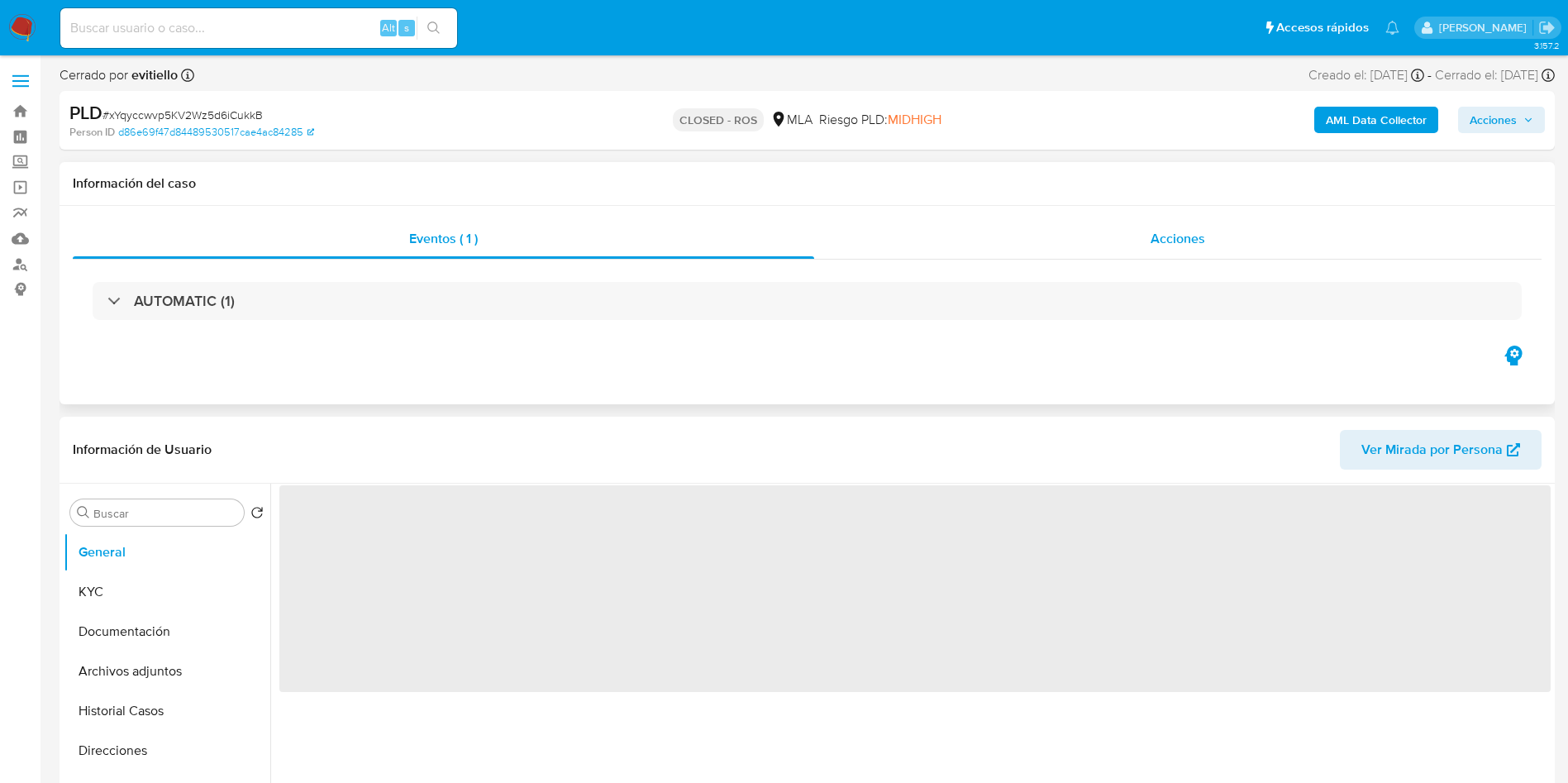
click at [1074, 237] on div "Acciones" at bounding box center [1178, 239] width 728 height 40
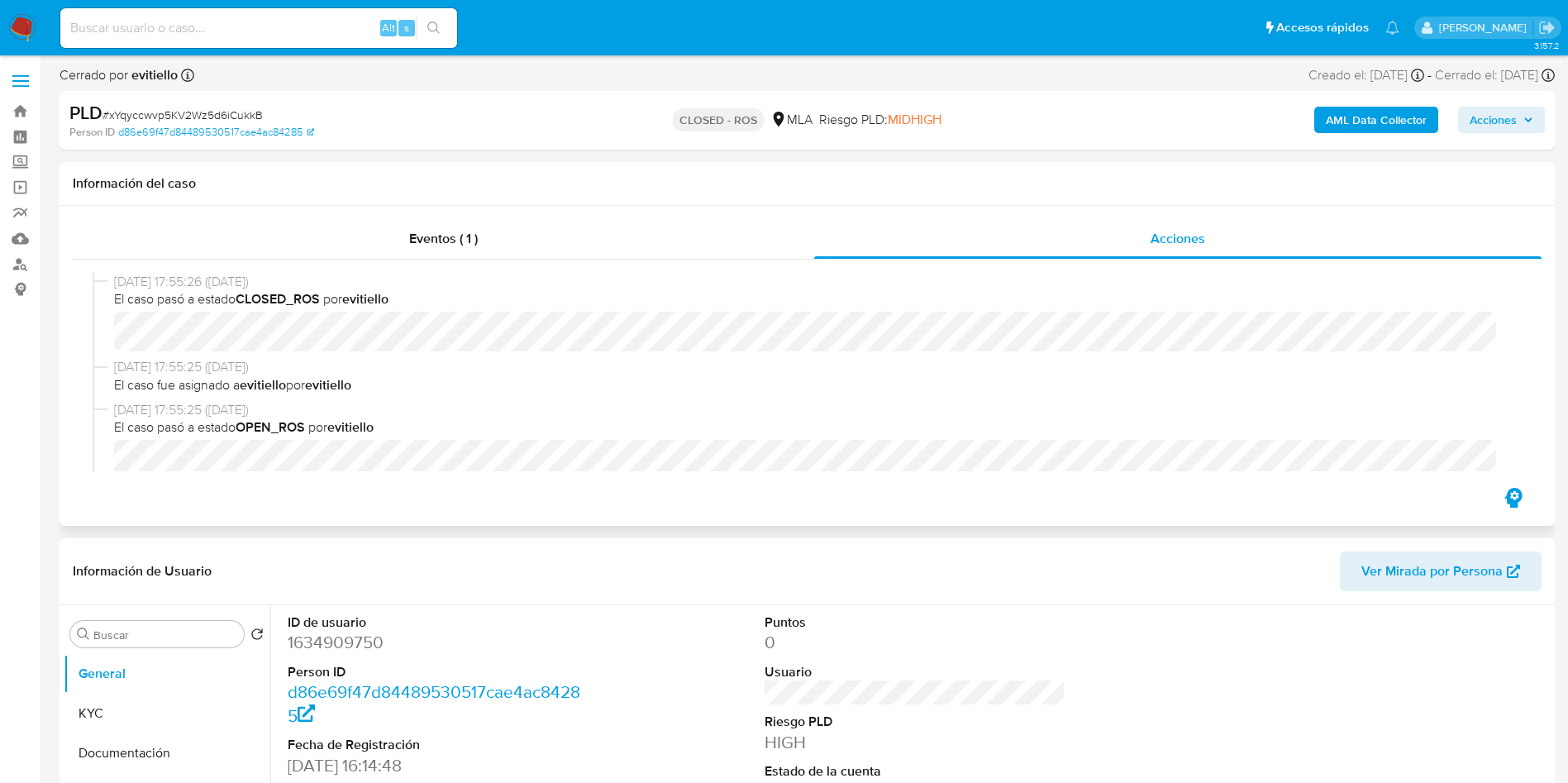
select select "10"
click at [176, 636] on input "Buscar" at bounding box center [164, 635] width 144 height 15
type input "arc"
click at [168, 725] on button "Archivos adjuntos" at bounding box center [159, 714] width 193 height 40
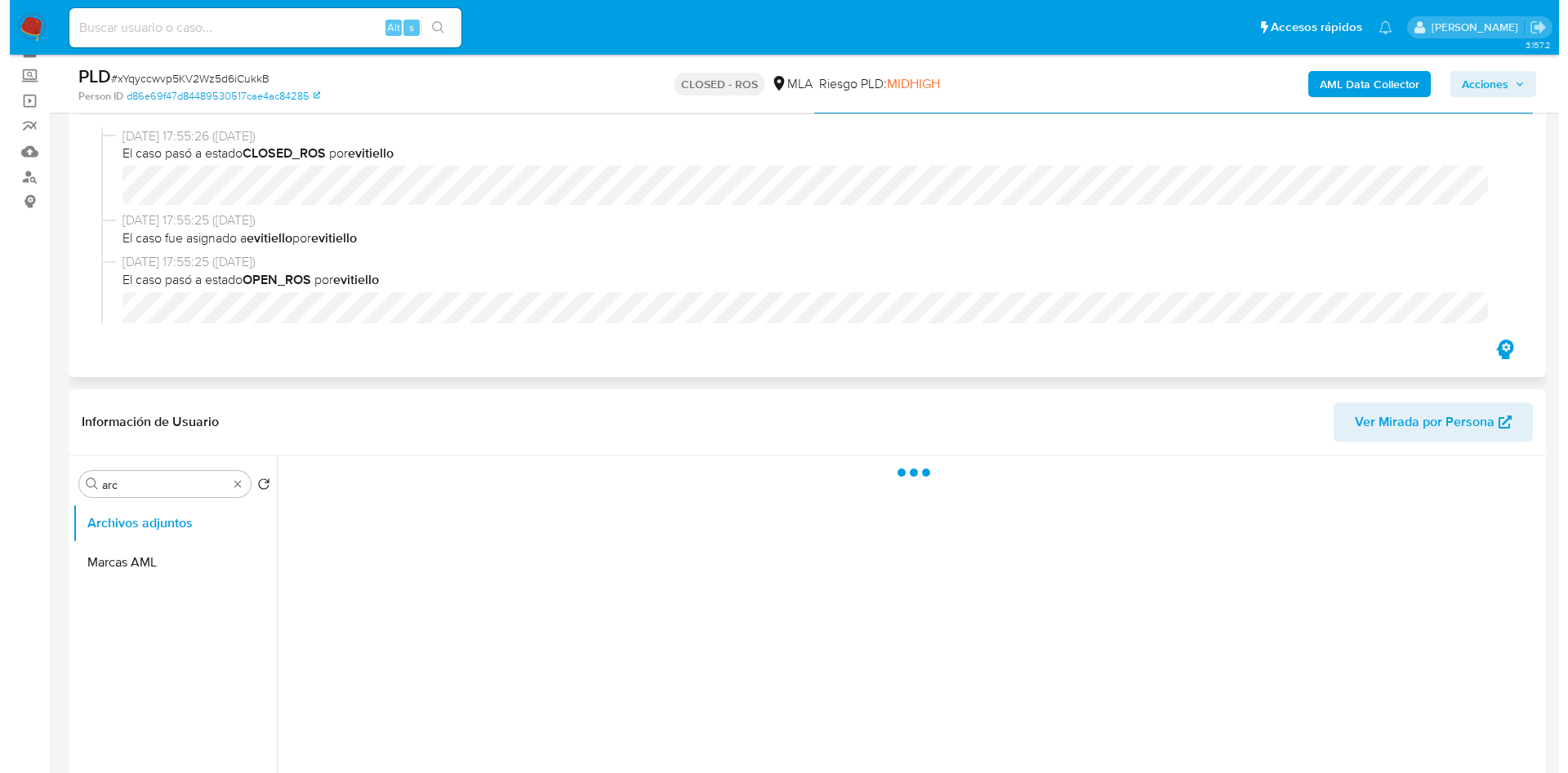
scroll to position [122, 0]
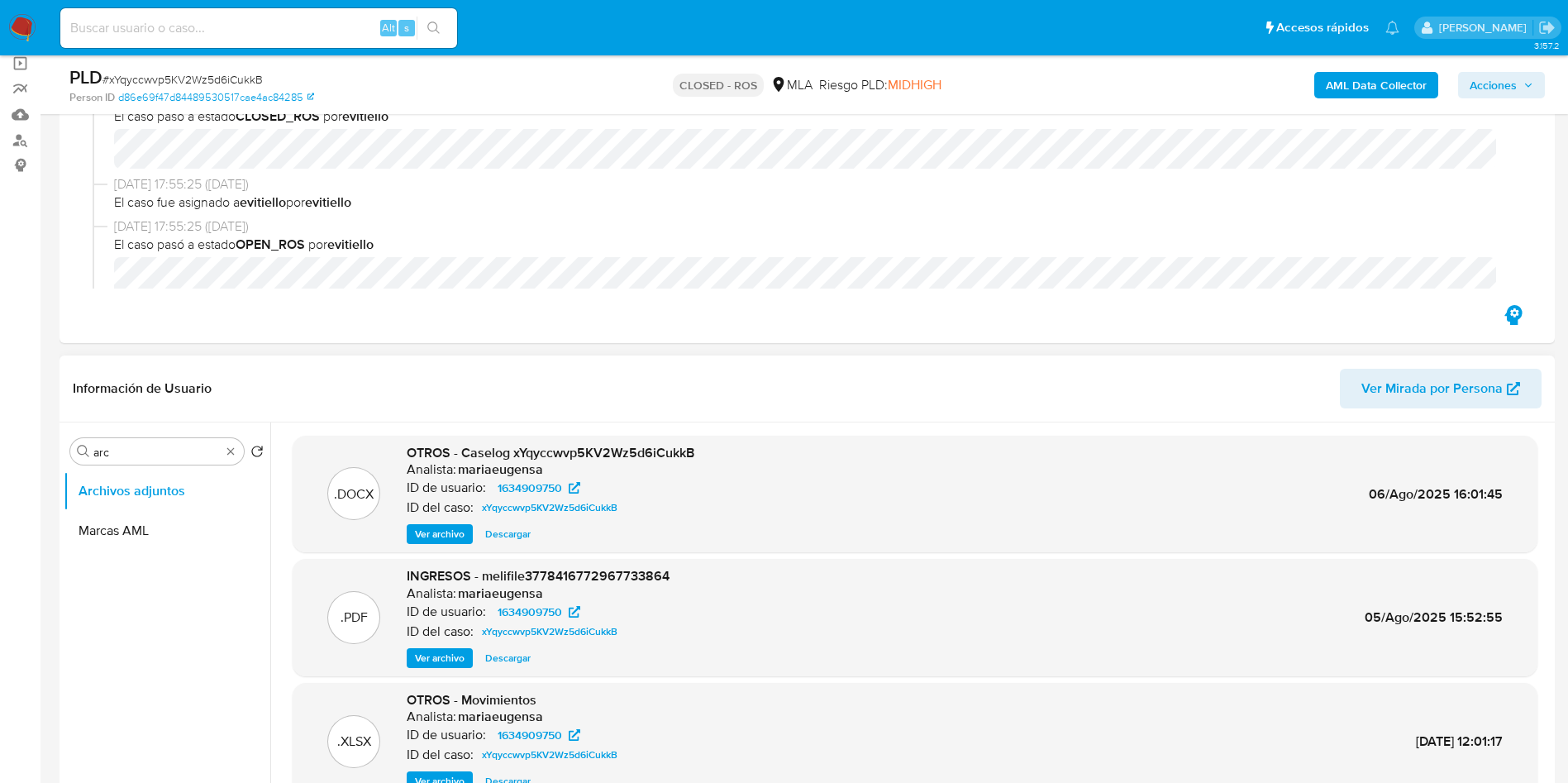
click at [454, 533] on span "Ver archivo" at bounding box center [440, 534] width 49 height 17
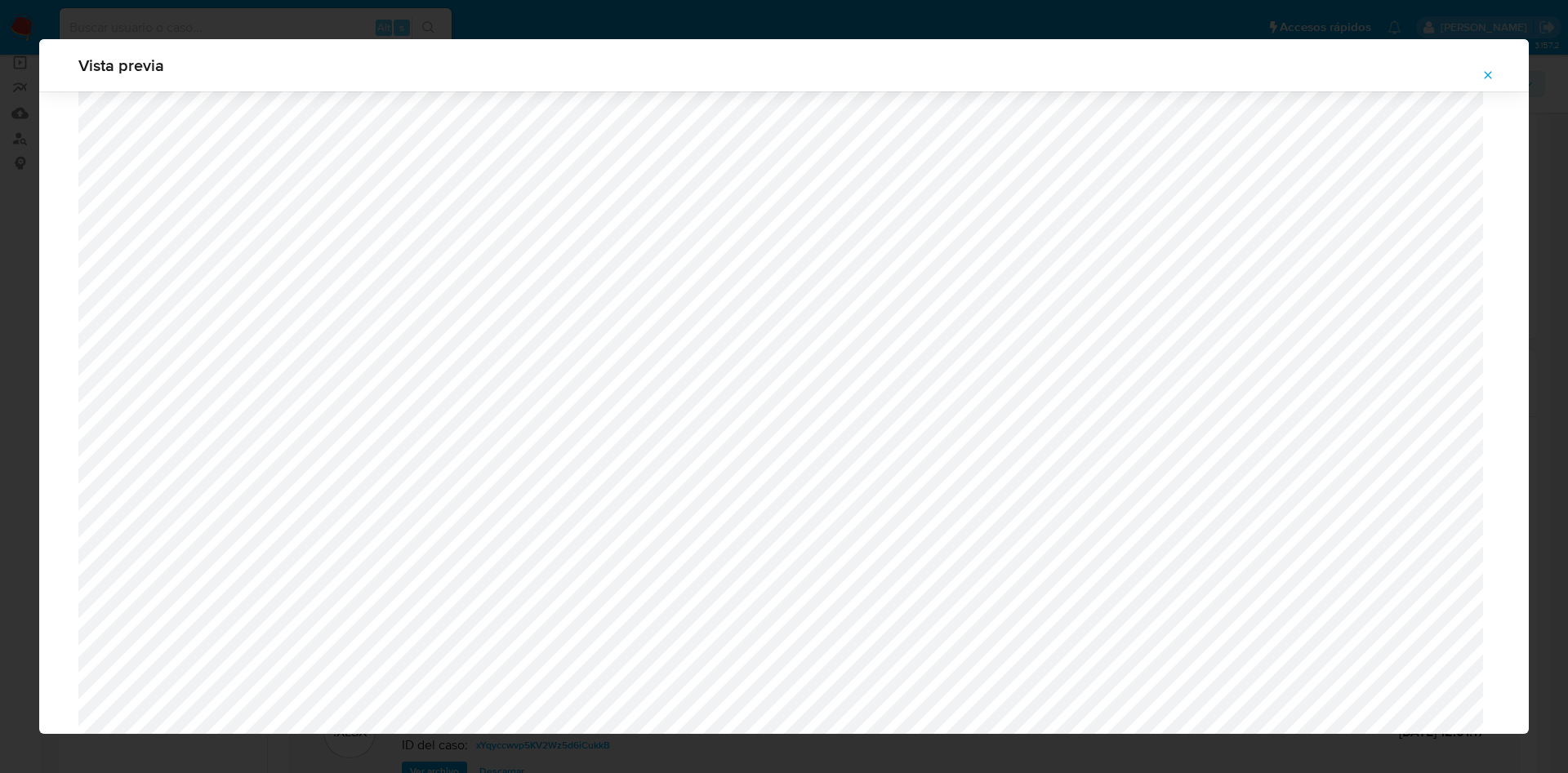
scroll to position [947, 0]
click at [907, 456] on div "Attachment preview" at bounding box center [783, 193] width 1411 height 2095
click at [1486, 70] on icon "Attachment preview" at bounding box center [1487, 74] width 13 height 13
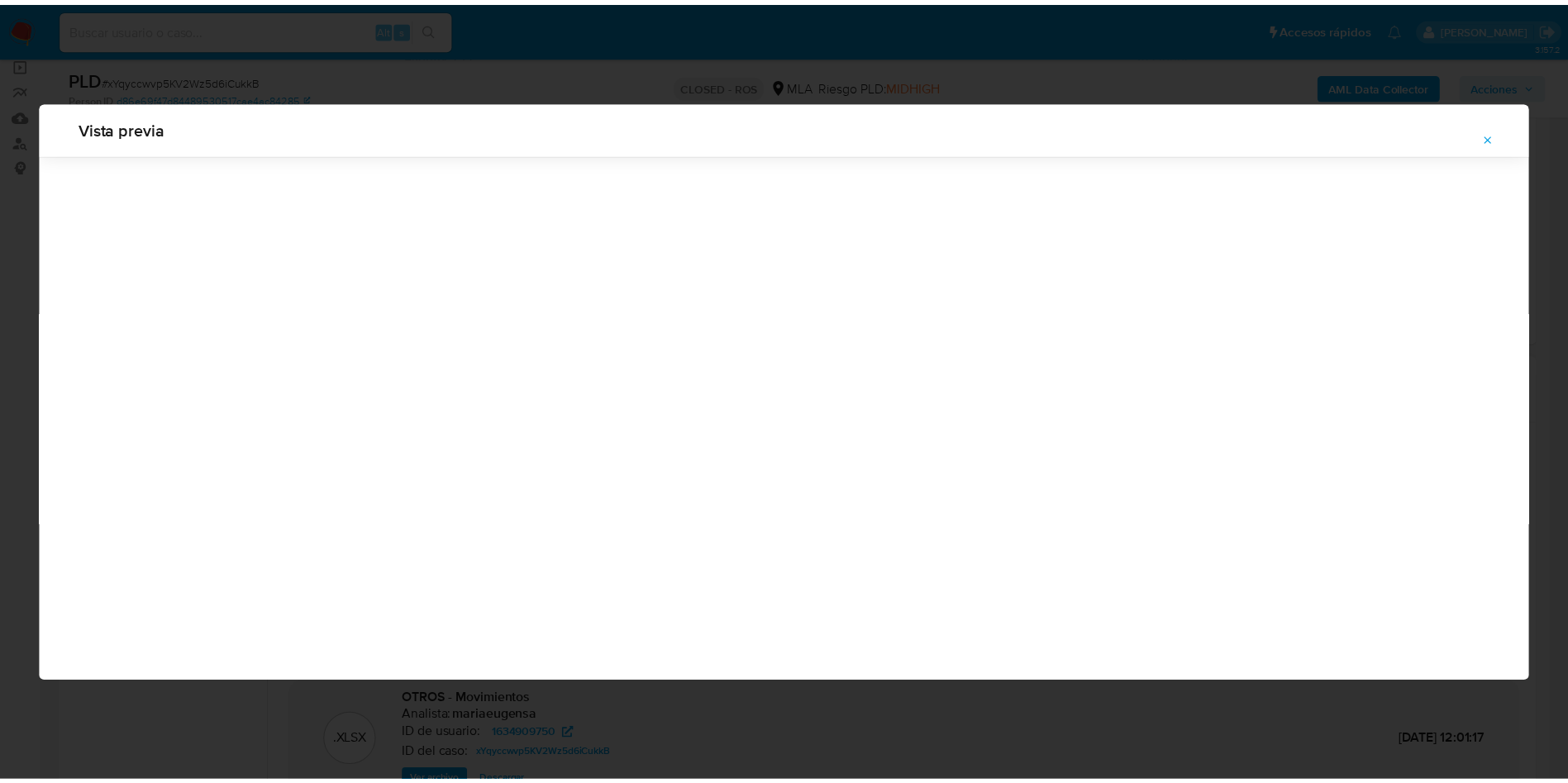
scroll to position [0, 0]
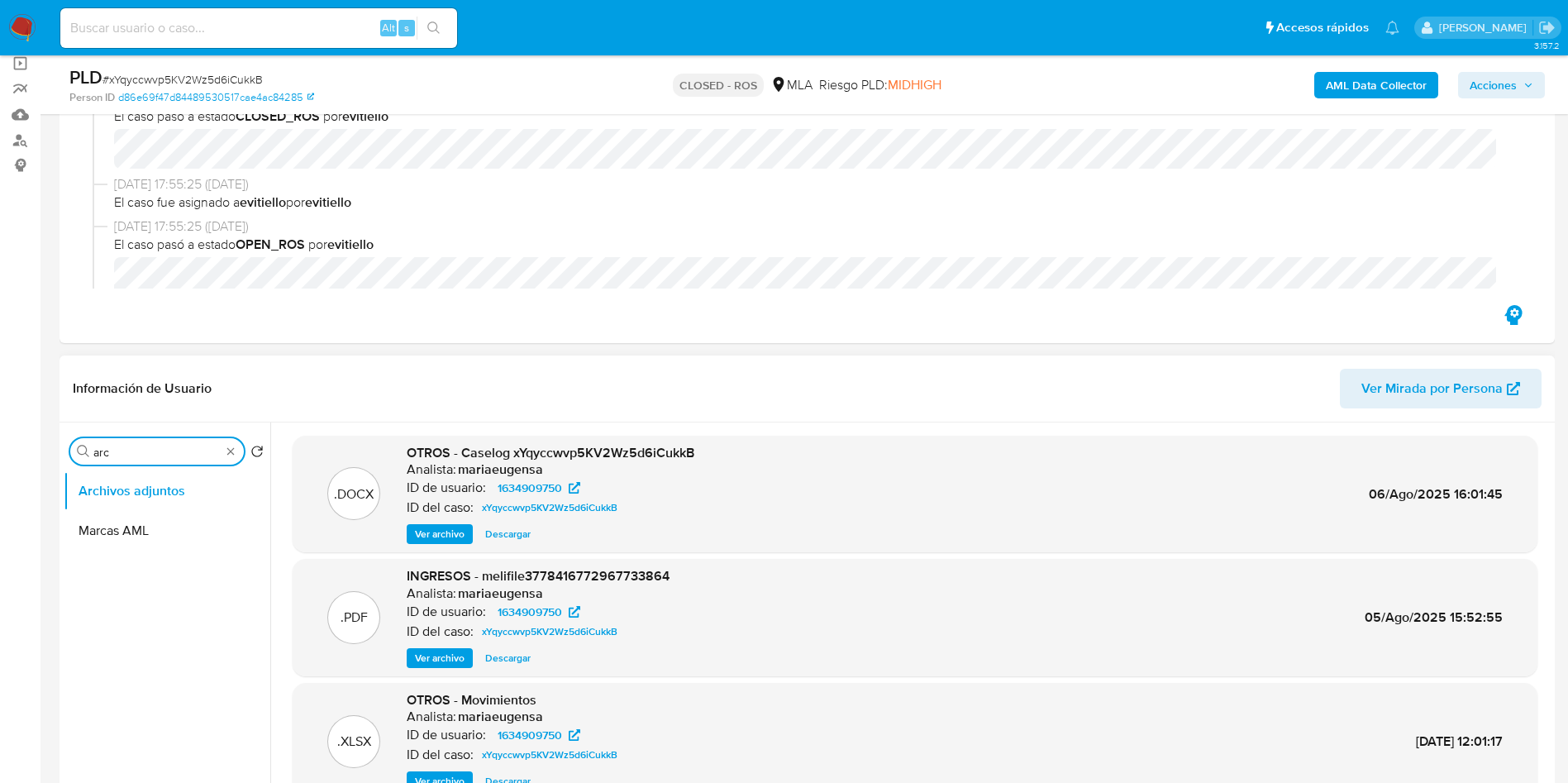
click at [147, 454] on input "arc" at bounding box center [156, 451] width 128 height 15
type input "genera"
click at [173, 487] on button "General" at bounding box center [159, 491] width 193 height 40
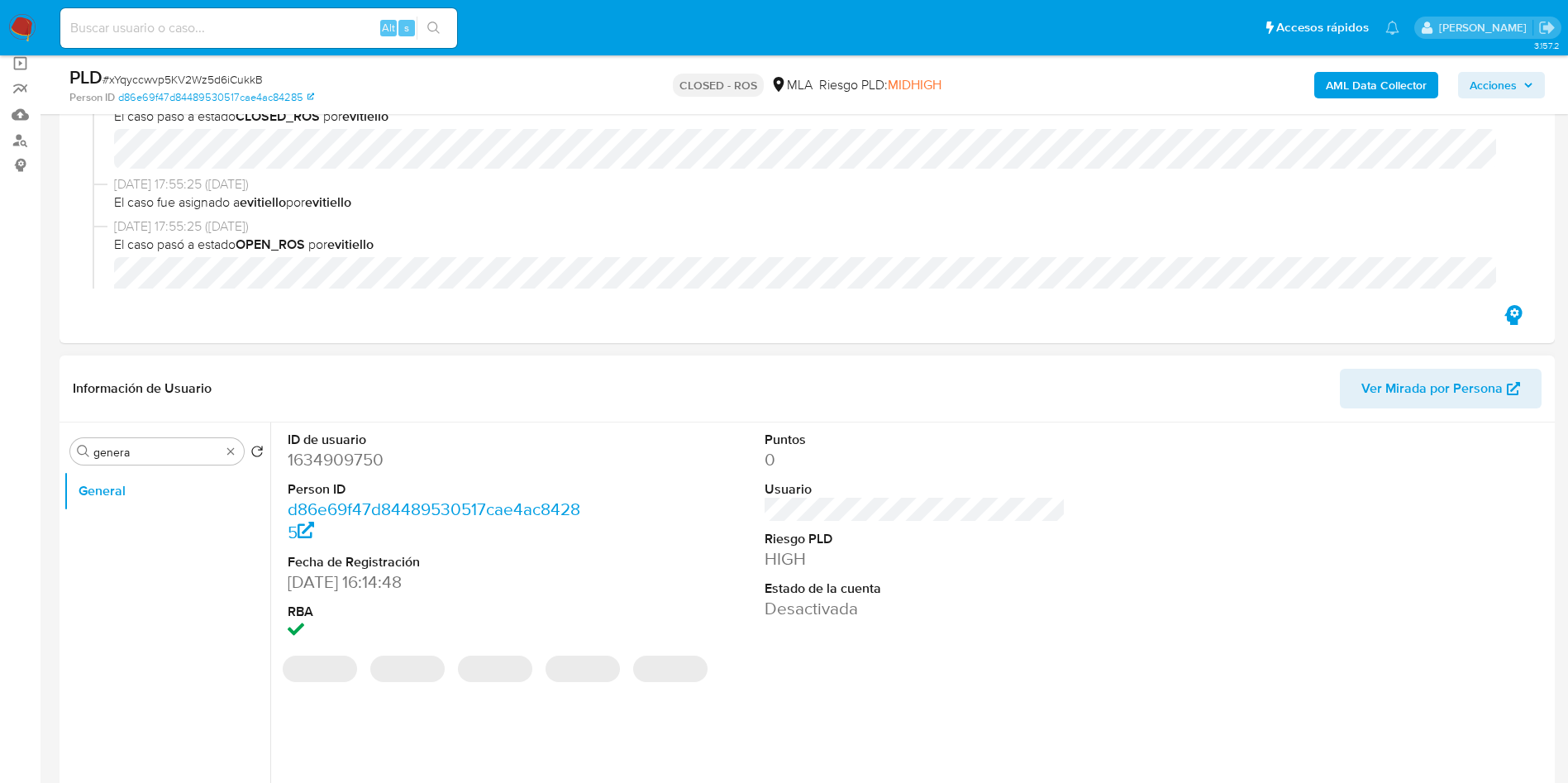
click at [314, 466] on dd "1634909750" at bounding box center [439, 459] width 302 height 23
copy dd "1634909750"
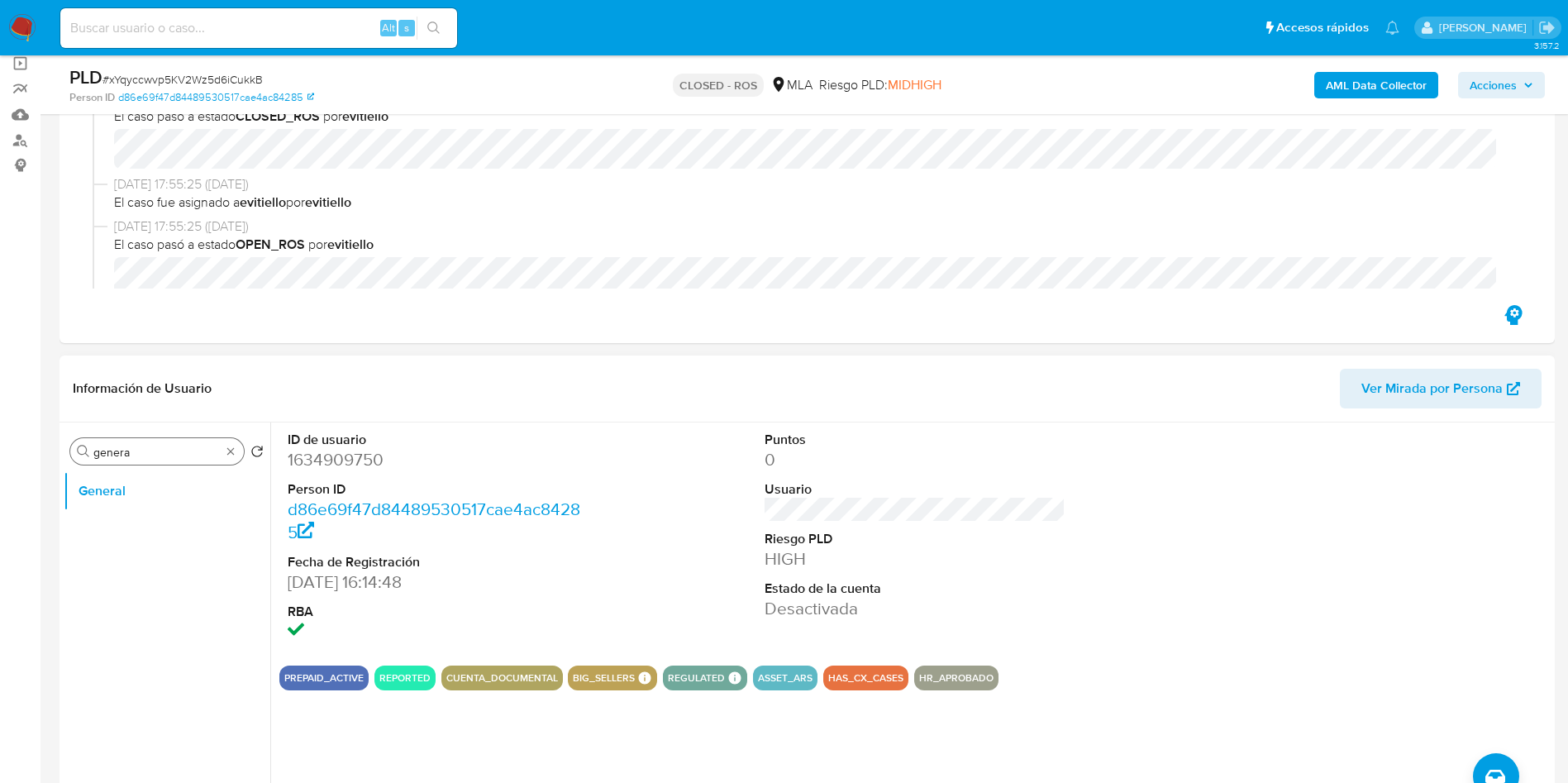
click at [136, 450] on input "genera" at bounding box center [156, 451] width 128 height 15
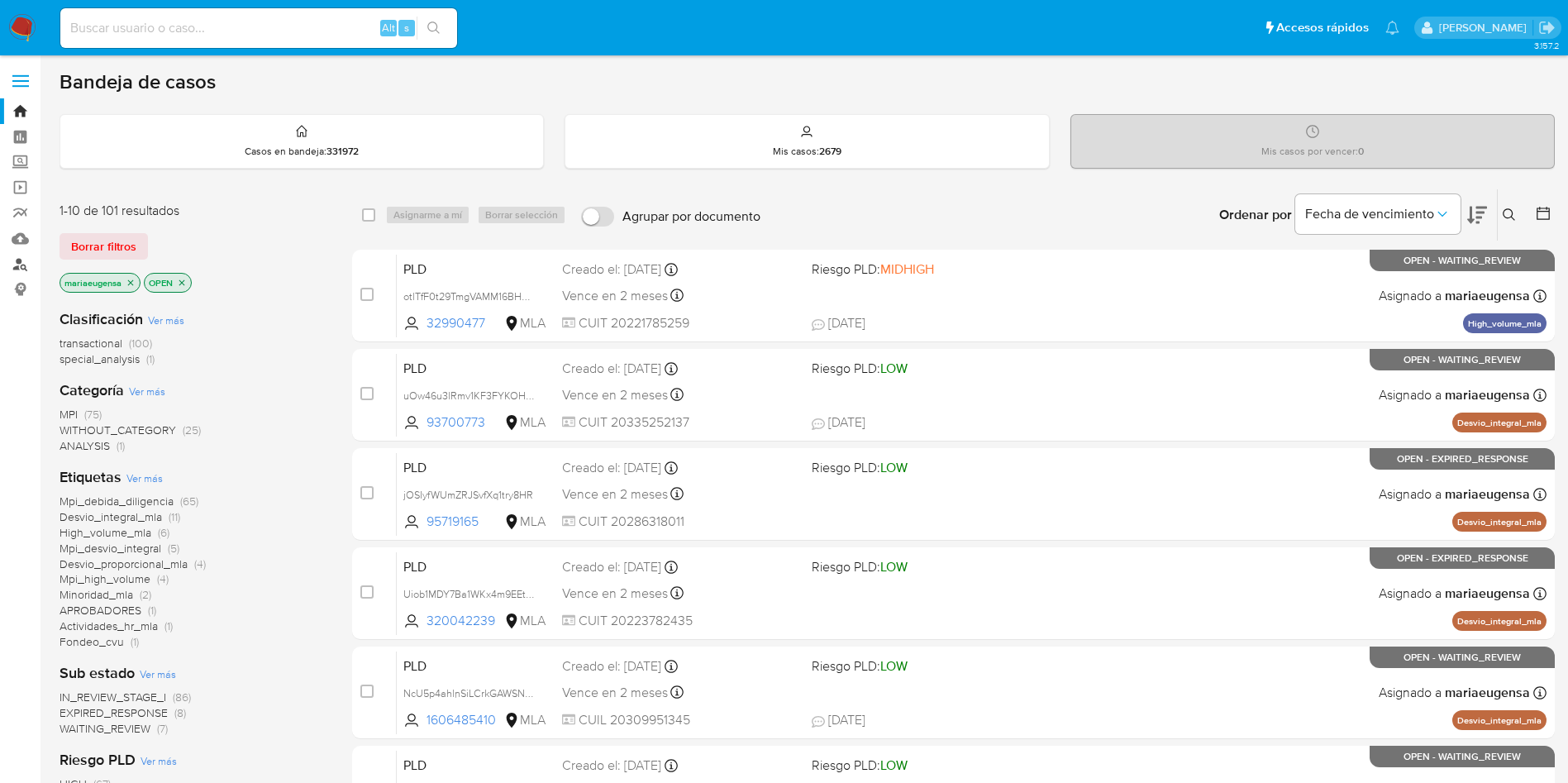
click at [17, 253] on link "Buscador de personas" at bounding box center [98, 264] width 197 height 26
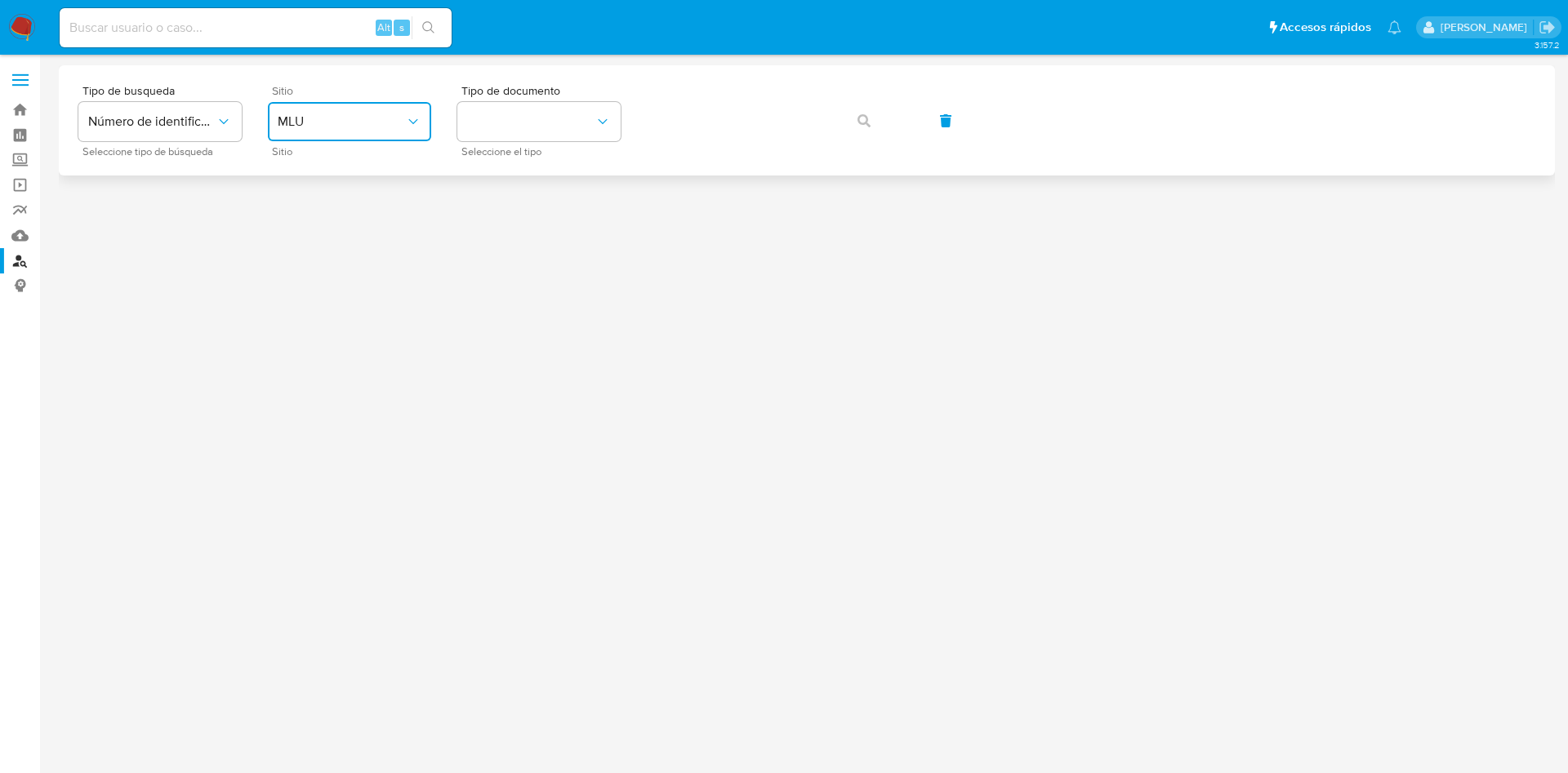
drag, startPoint x: 341, startPoint y: 123, endPoint x: 335, endPoint y: 143, distance: 20.9
click at [341, 124] on span "MLU" at bounding box center [341, 121] width 127 height 17
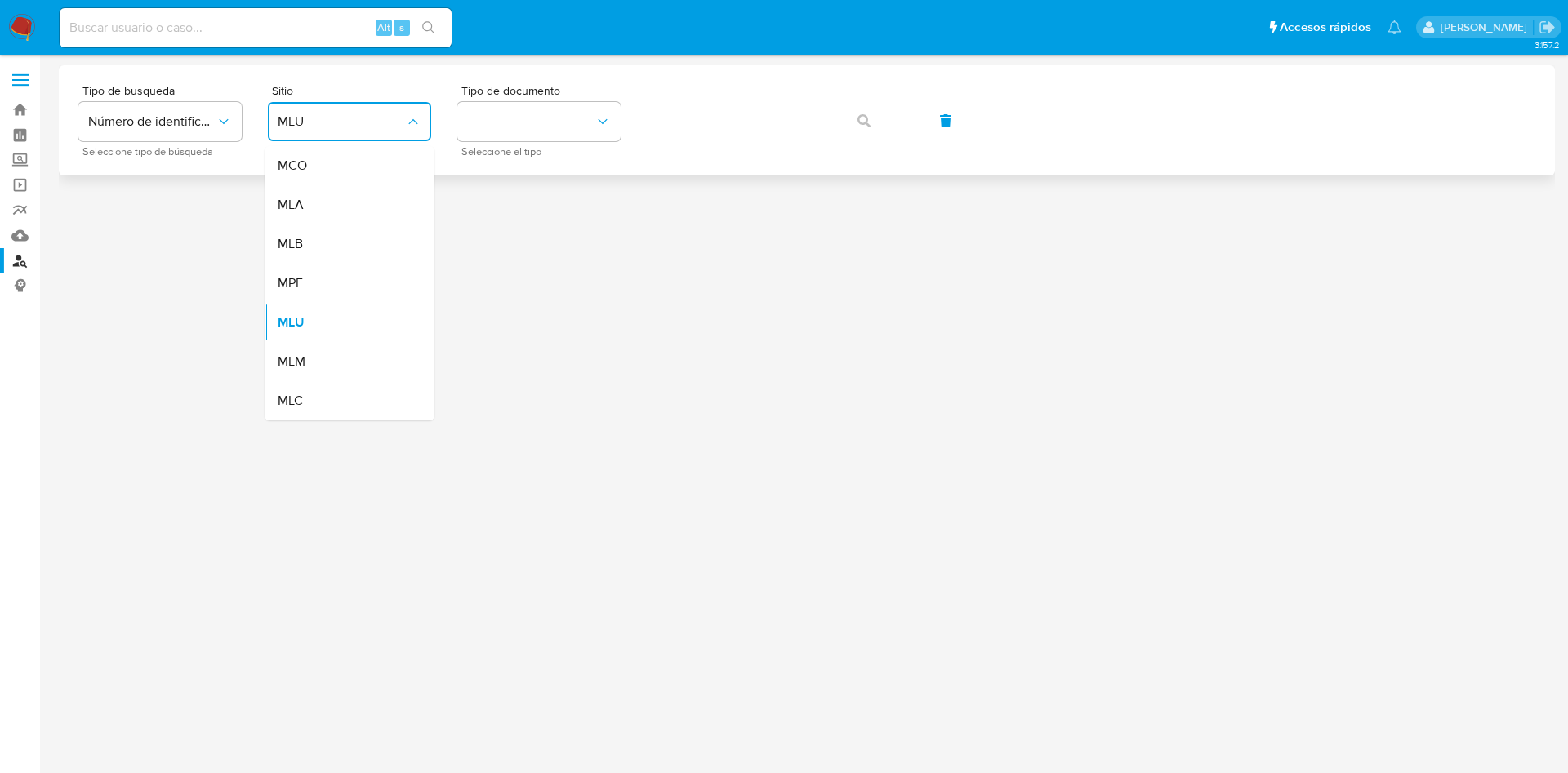
drag, startPoint x: 324, startPoint y: 200, endPoint x: 451, endPoint y: 161, distance: 132.9
click at [324, 200] on div "MLA" at bounding box center [344, 205] width 134 height 39
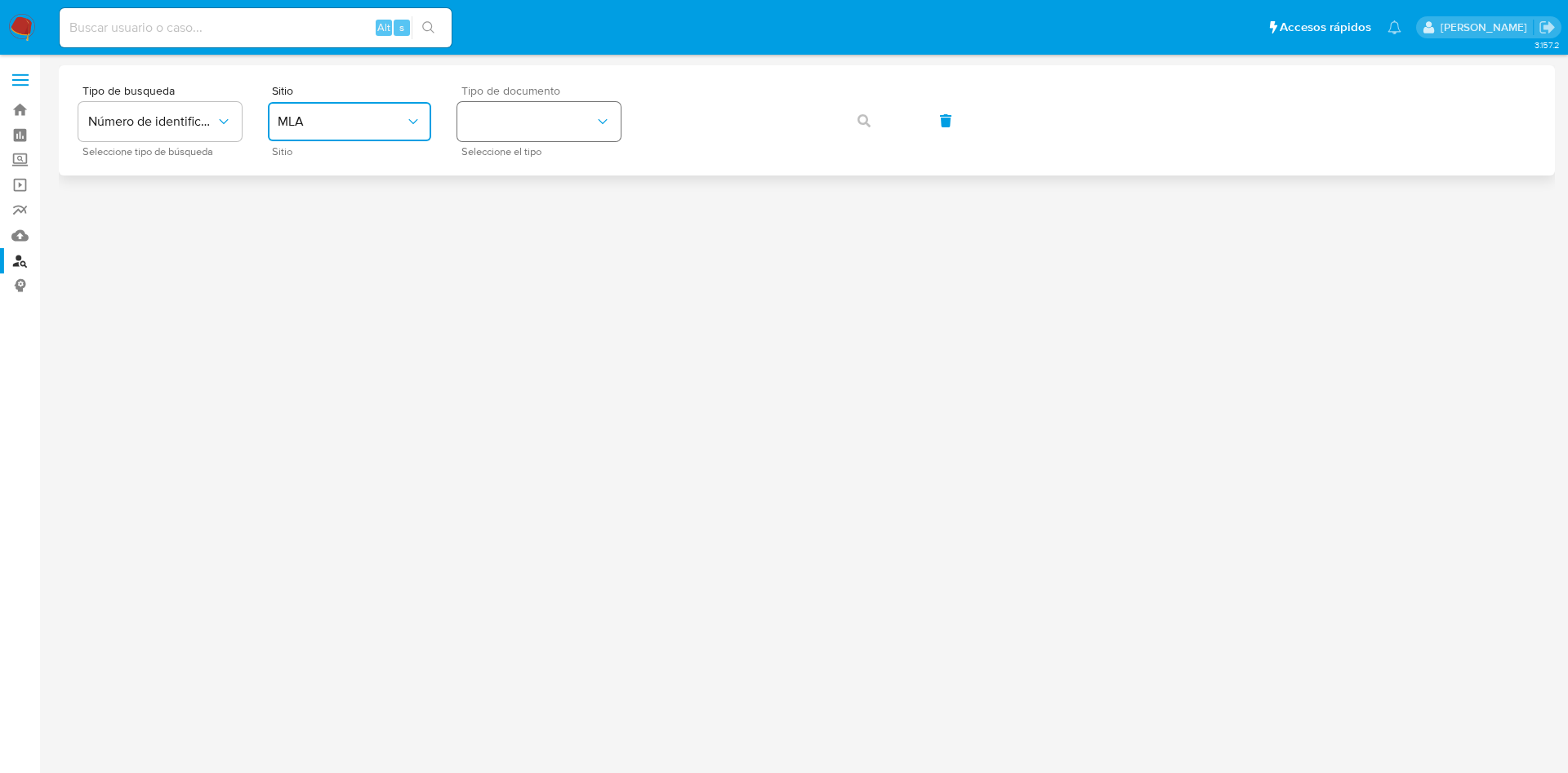
click at [492, 113] on button "identificationType" at bounding box center [539, 121] width 163 height 39
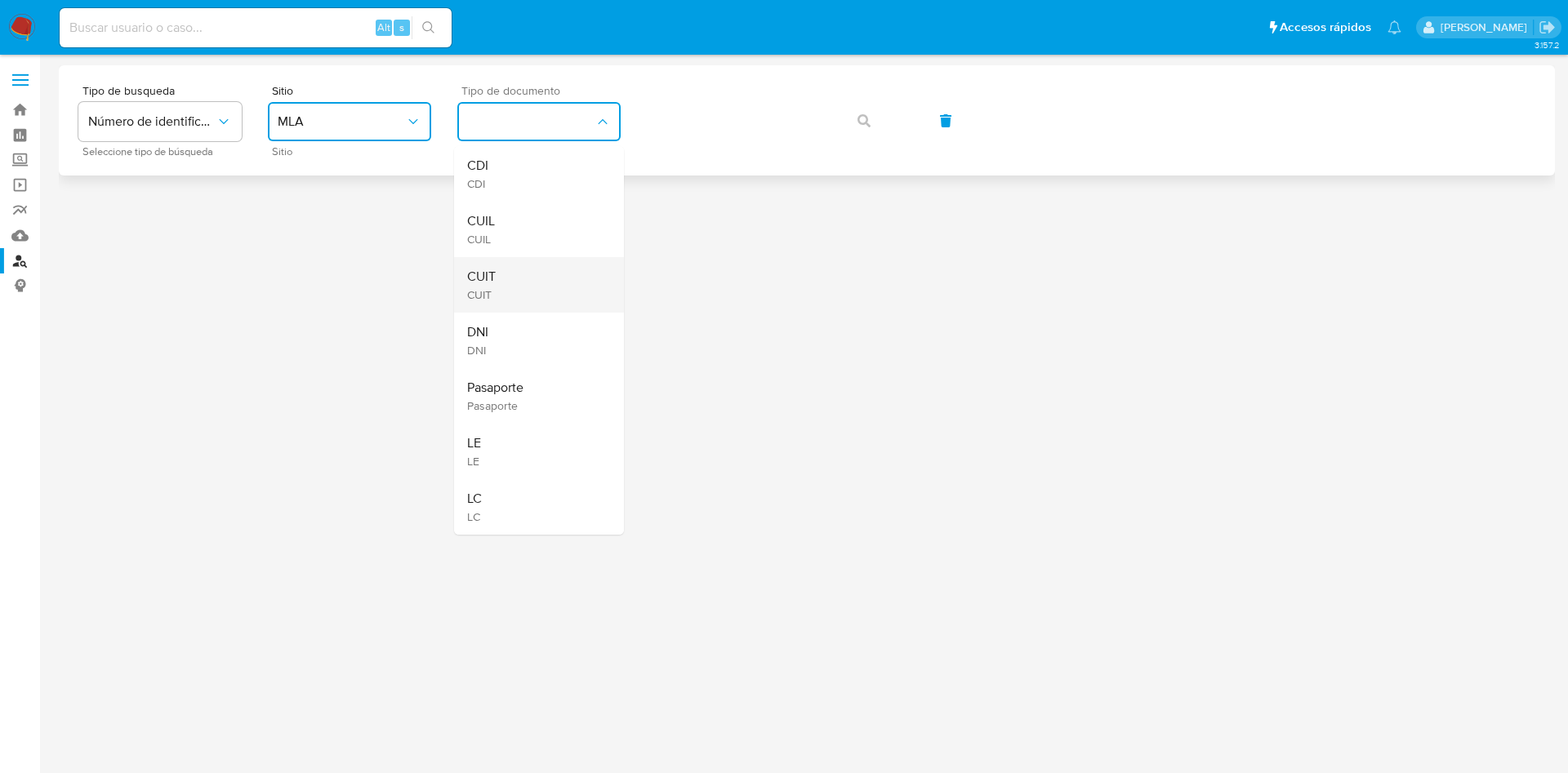
click at [489, 275] on span "CUIT" at bounding box center [481, 277] width 28 height 17
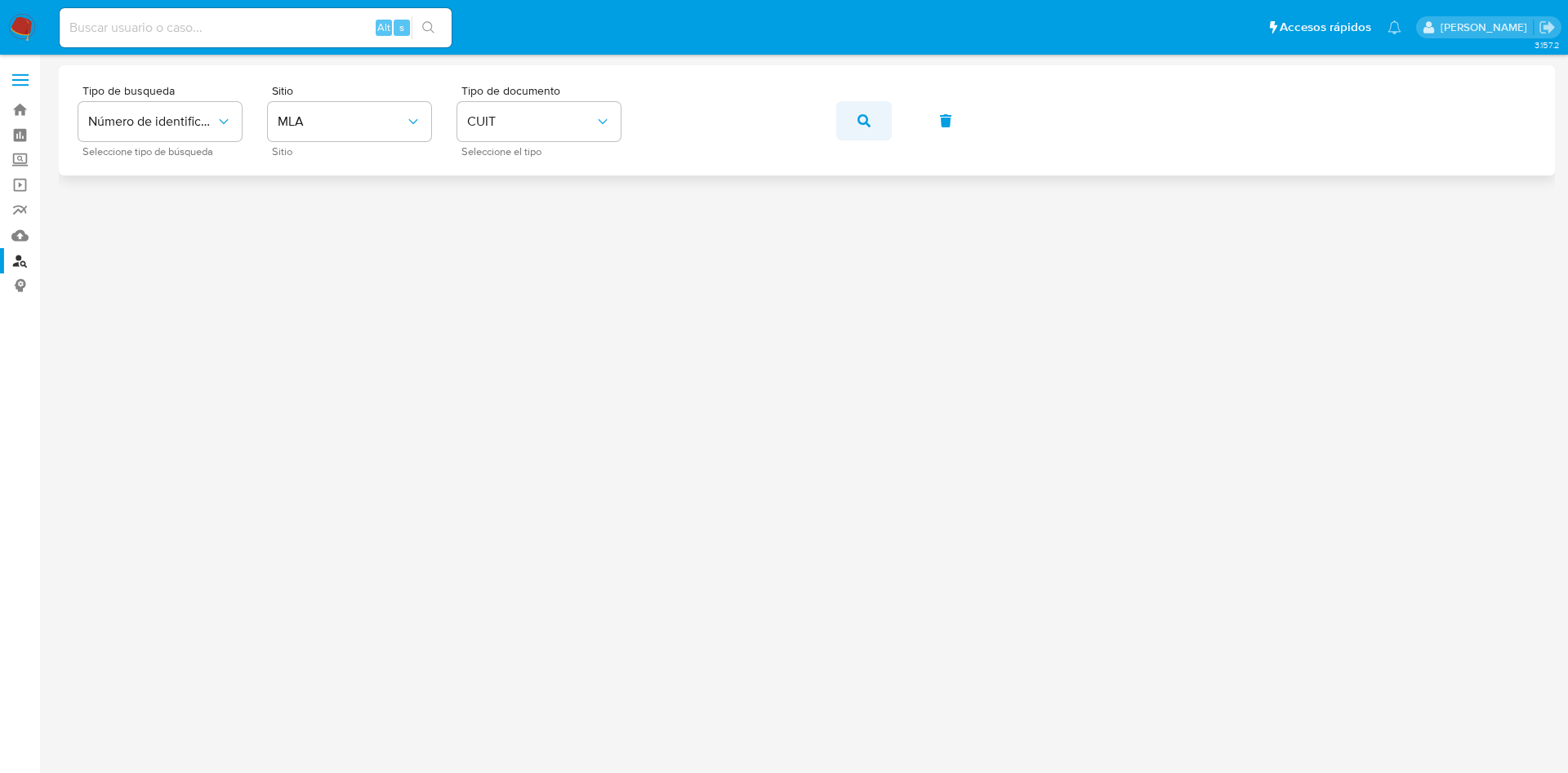
click at [855, 118] on button "button" at bounding box center [863, 121] width 56 height 39
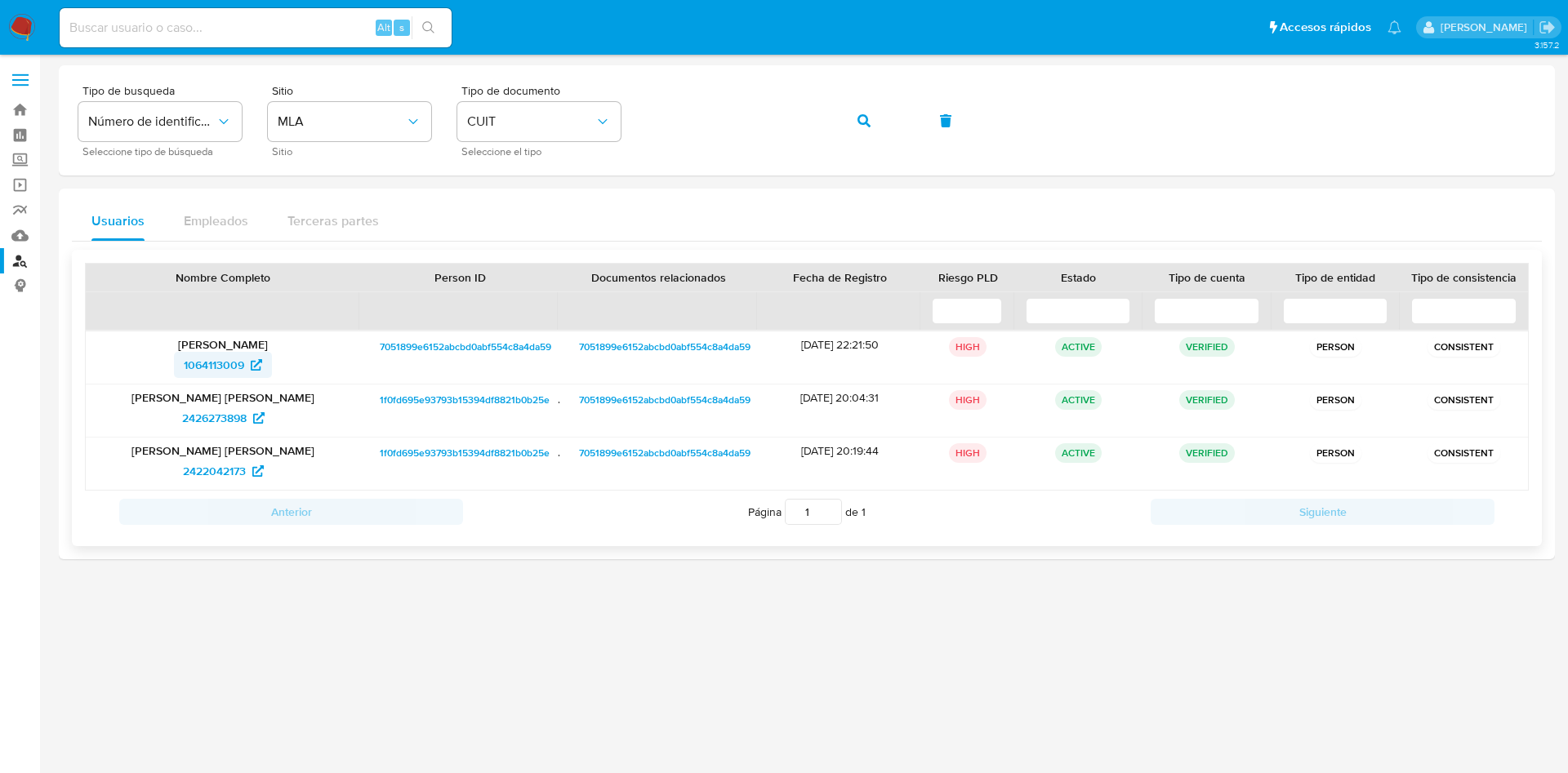
click at [210, 354] on span "1064113009" at bounding box center [214, 365] width 61 height 26
click at [234, 413] on span "2426273898" at bounding box center [214, 417] width 65 height 26
click at [211, 476] on span "2422042173" at bounding box center [214, 471] width 63 height 26
click at [696, 145] on div "Tipo de busqueda Número de identificación Seleccione tipo de búsqueda Sitio MLA…" at bounding box center [806, 120] width 1457 height 71
drag, startPoint x: 859, startPoint y: 118, endPoint x: 812, endPoint y: 138, distance: 51.1
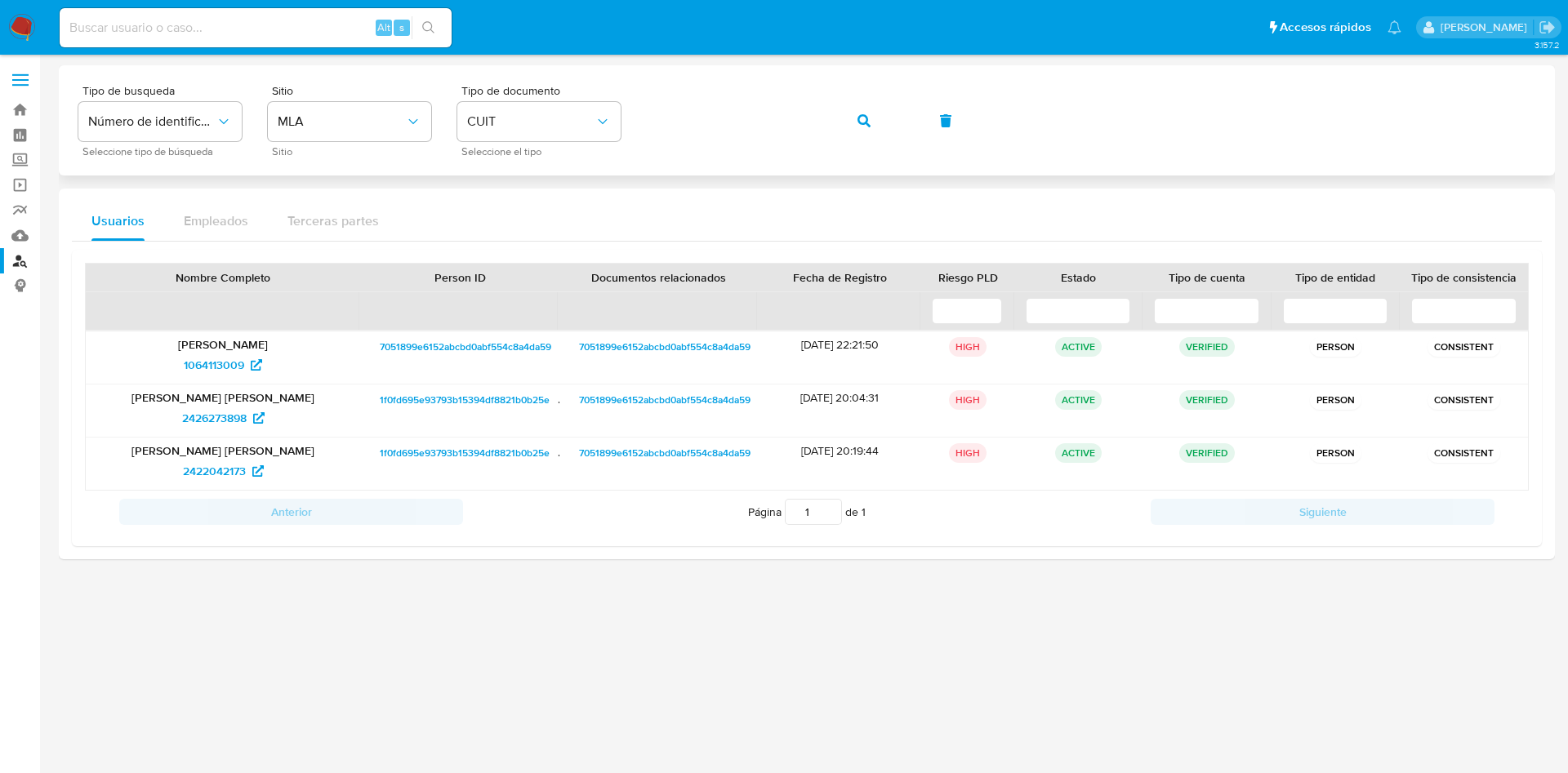
click at [860, 117] on icon "button" at bounding box center [863, 120] width 13 height 13
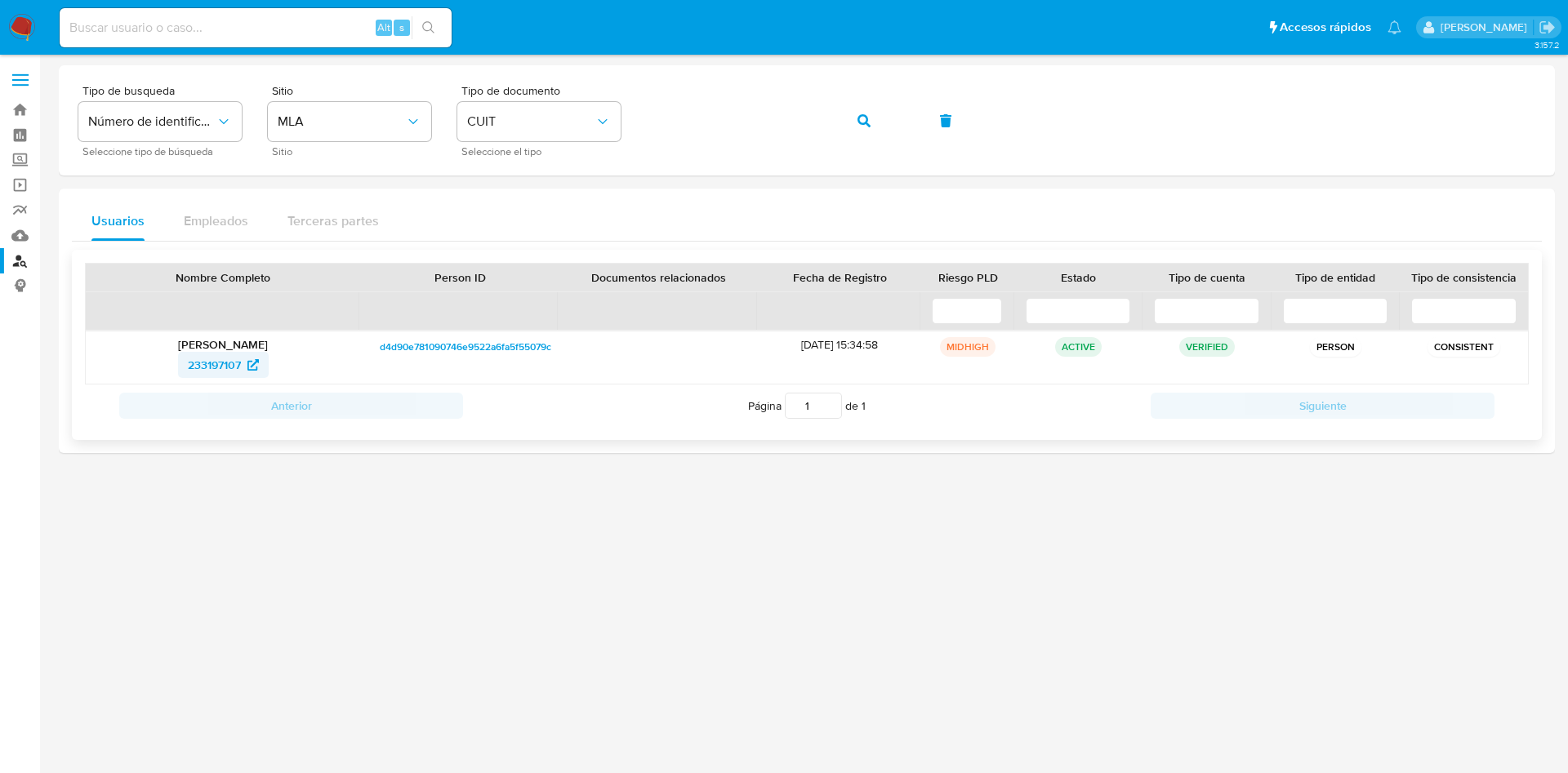
click at [205, 367] on span "233197107" at bounding box center [214, 365] width 53 height 26
click at [725, 585] on div at bounding box center [806, 413] width 1496 height 697
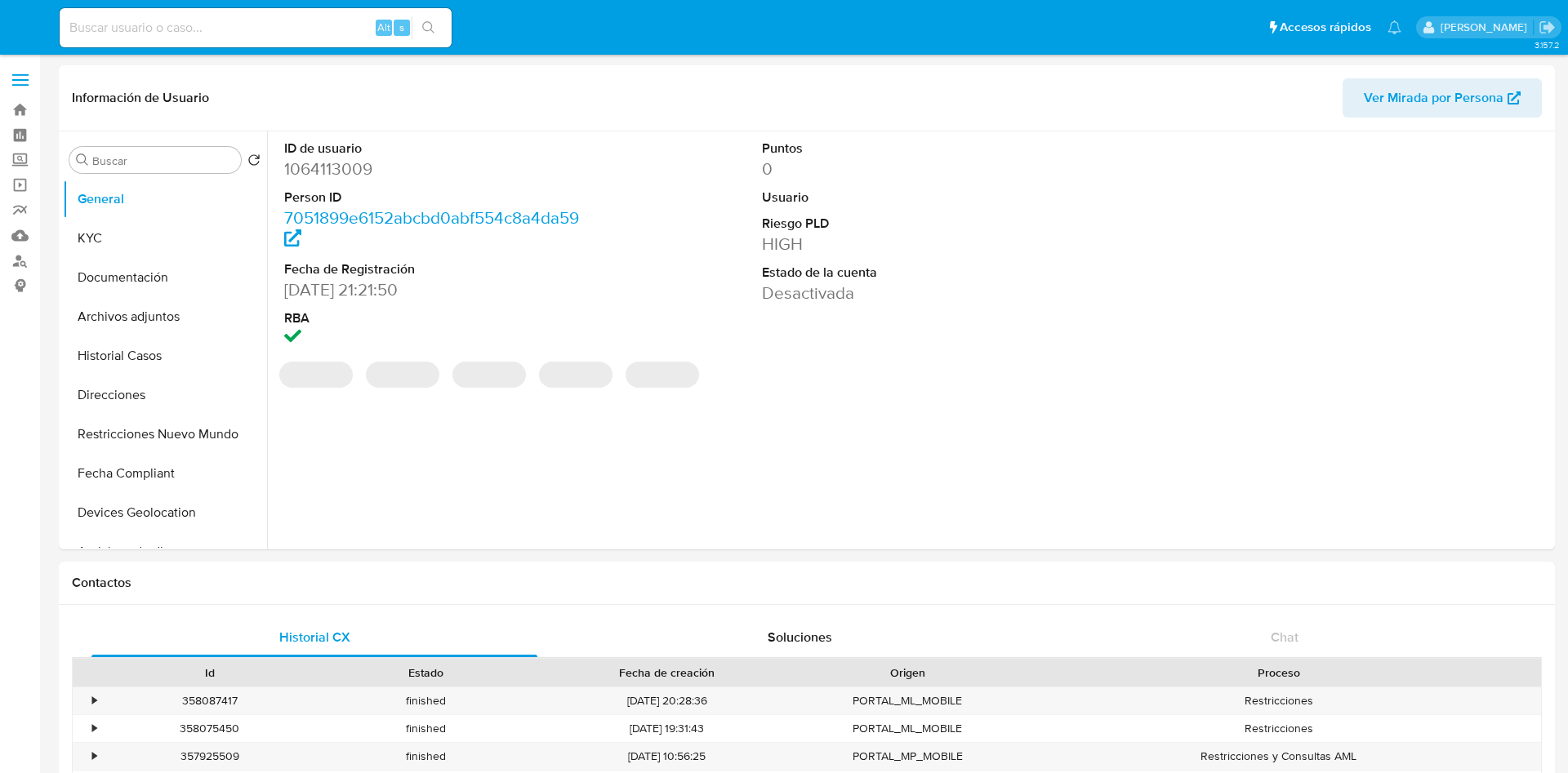
select select "10"
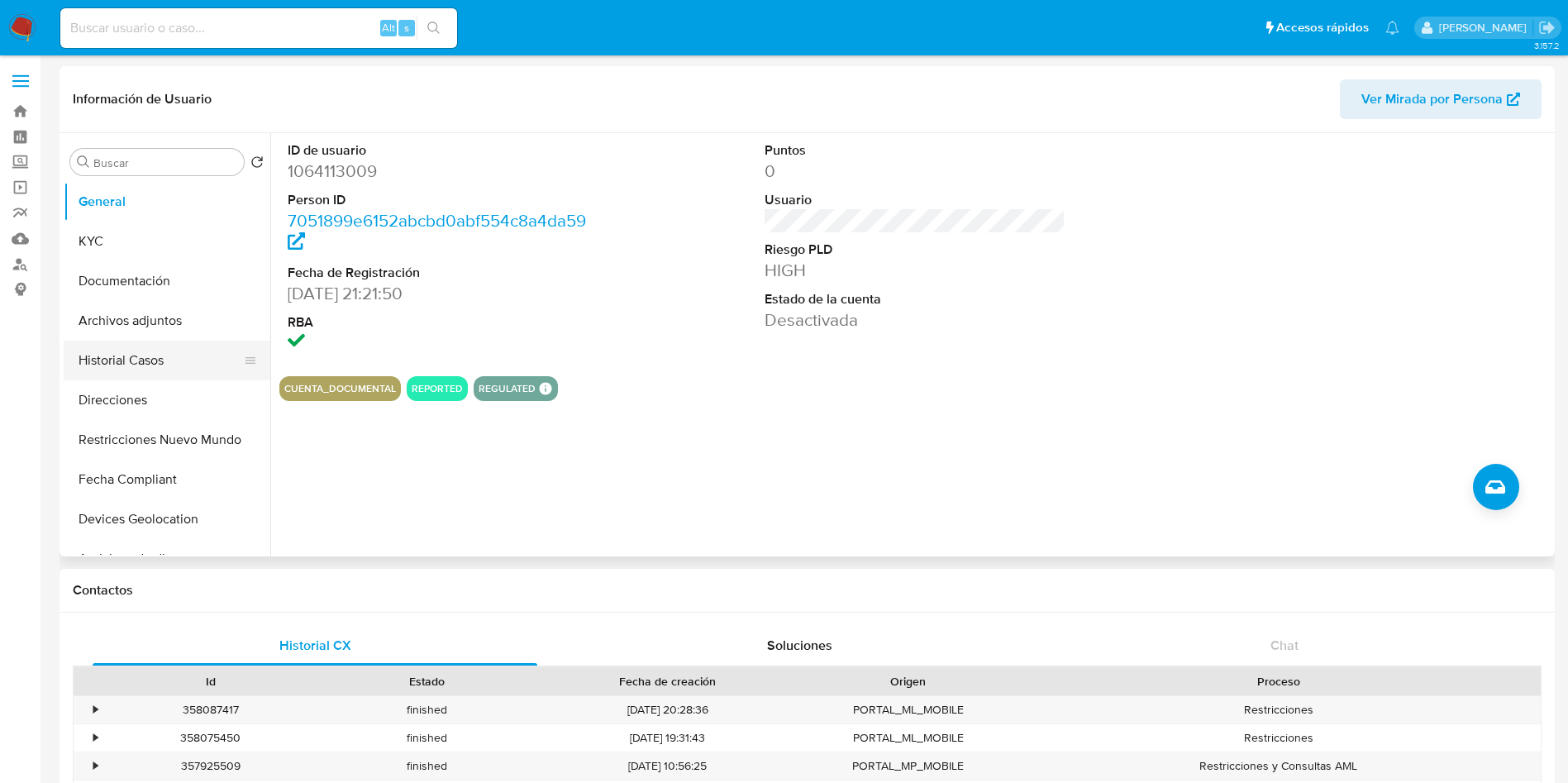
click at [141, 358] on button "Historial Casos" at bounding box center [159, 360] width 193 height 40
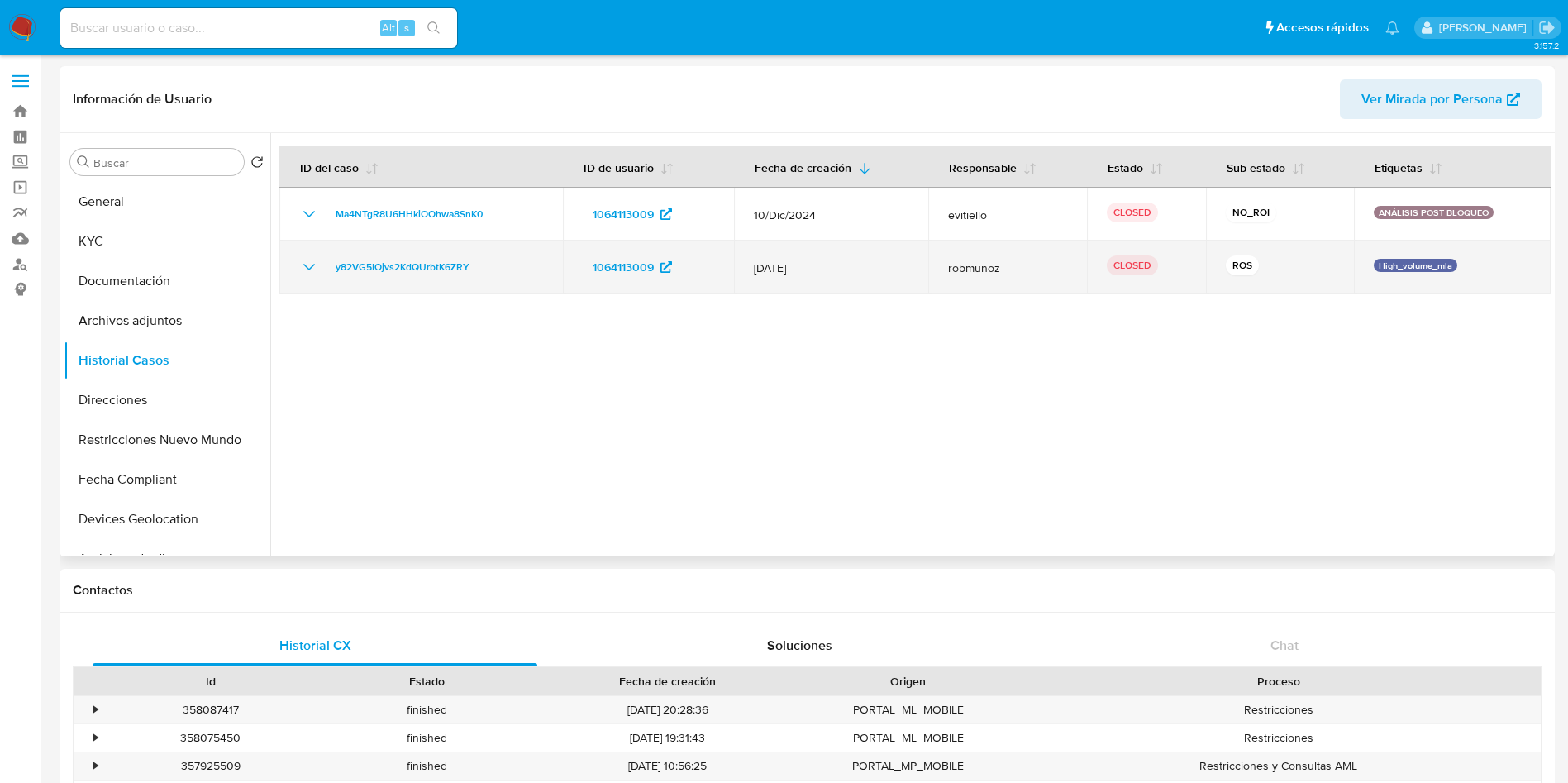
click at [423, 277] on td "y82VG5IOjvs2KdQUrbtK6ZRY" at bounding box center [421, 266] width 283 height 52
click at [433, 265] on span "y82VG5IOjvs2KdQUrbtK6ZRY" at bounding box center [402, 267] width 134 height 20
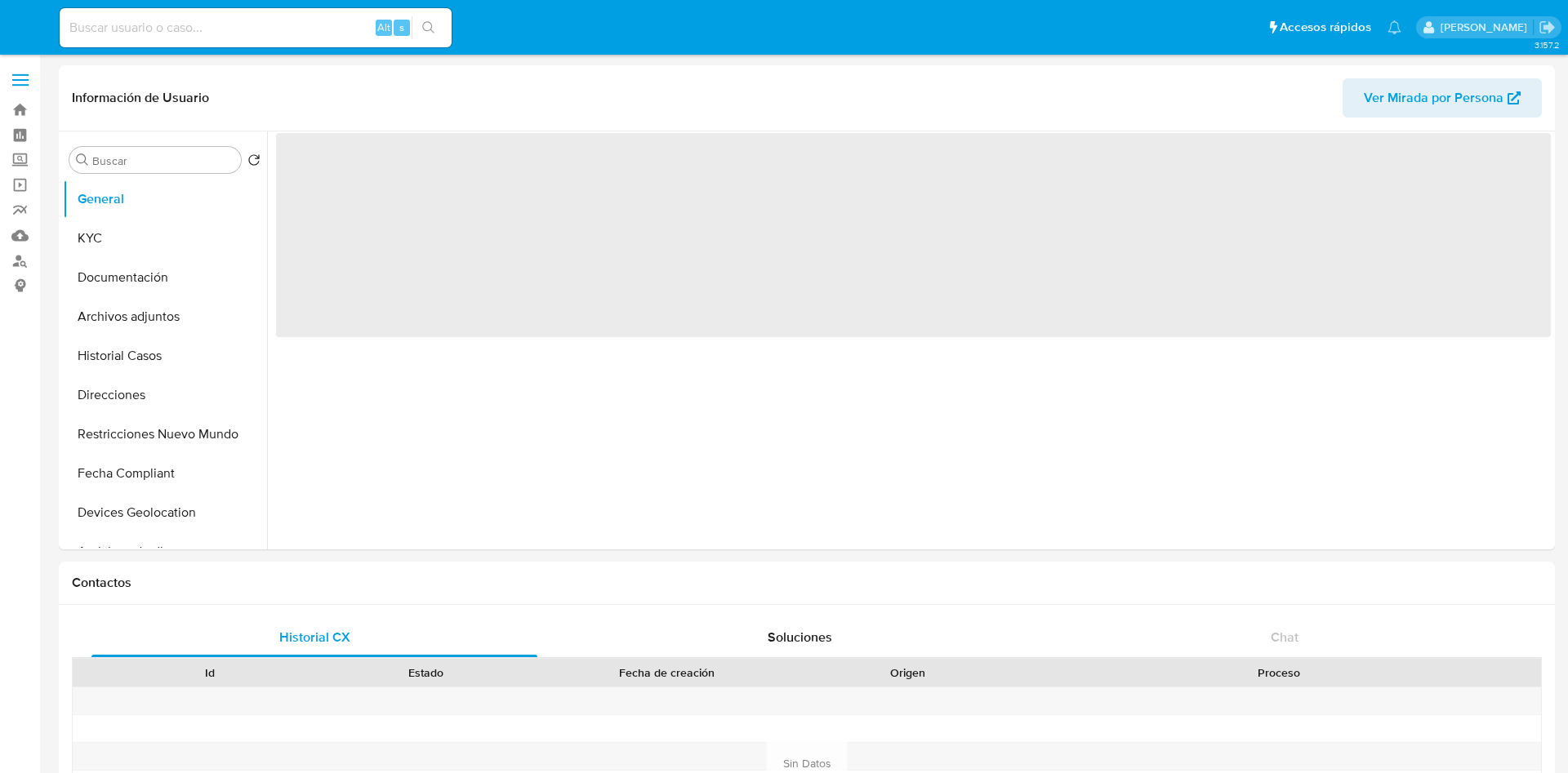
select select "10"
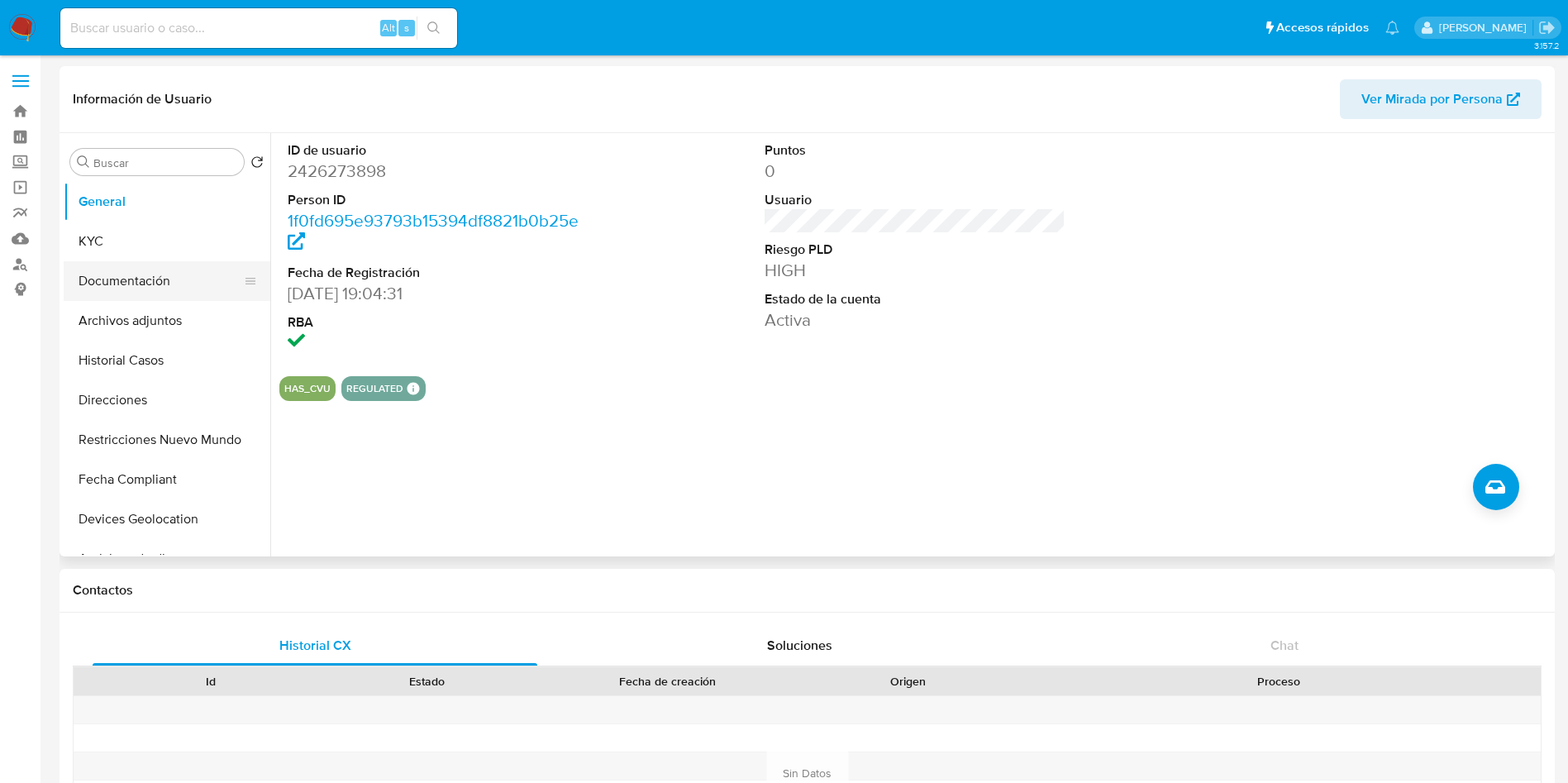
drag, startPoint x: 197, startPoint y: 236, endPoint x: 184, endPoint y: 281, distance: 46.8
click at [193, 244] on button "KYC" at bounding box center [166, 242] width 207 height 40
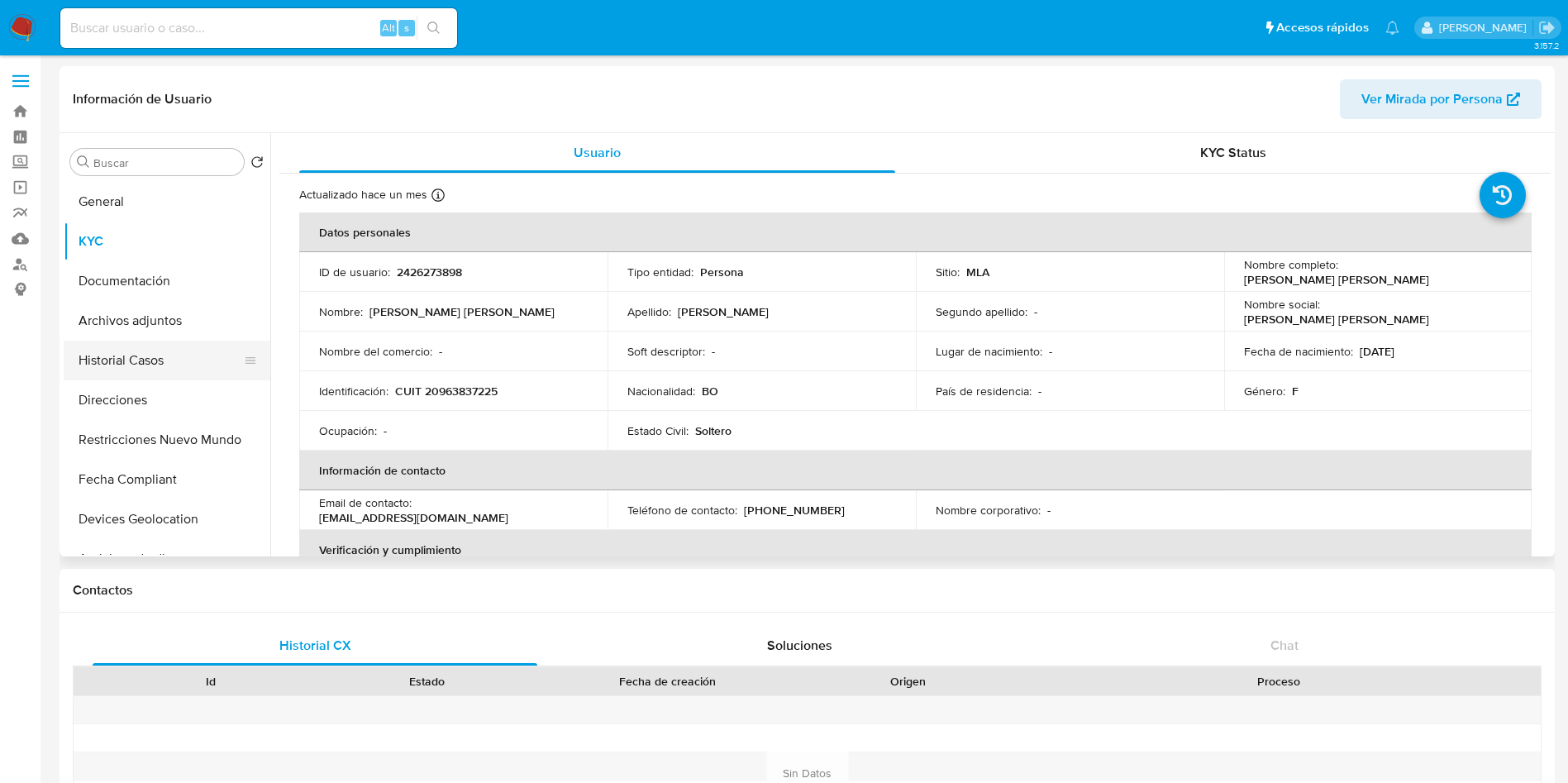
click at [158, 360] on button "Historial Casos" at bounding box center [159, 360] width 193 height 40
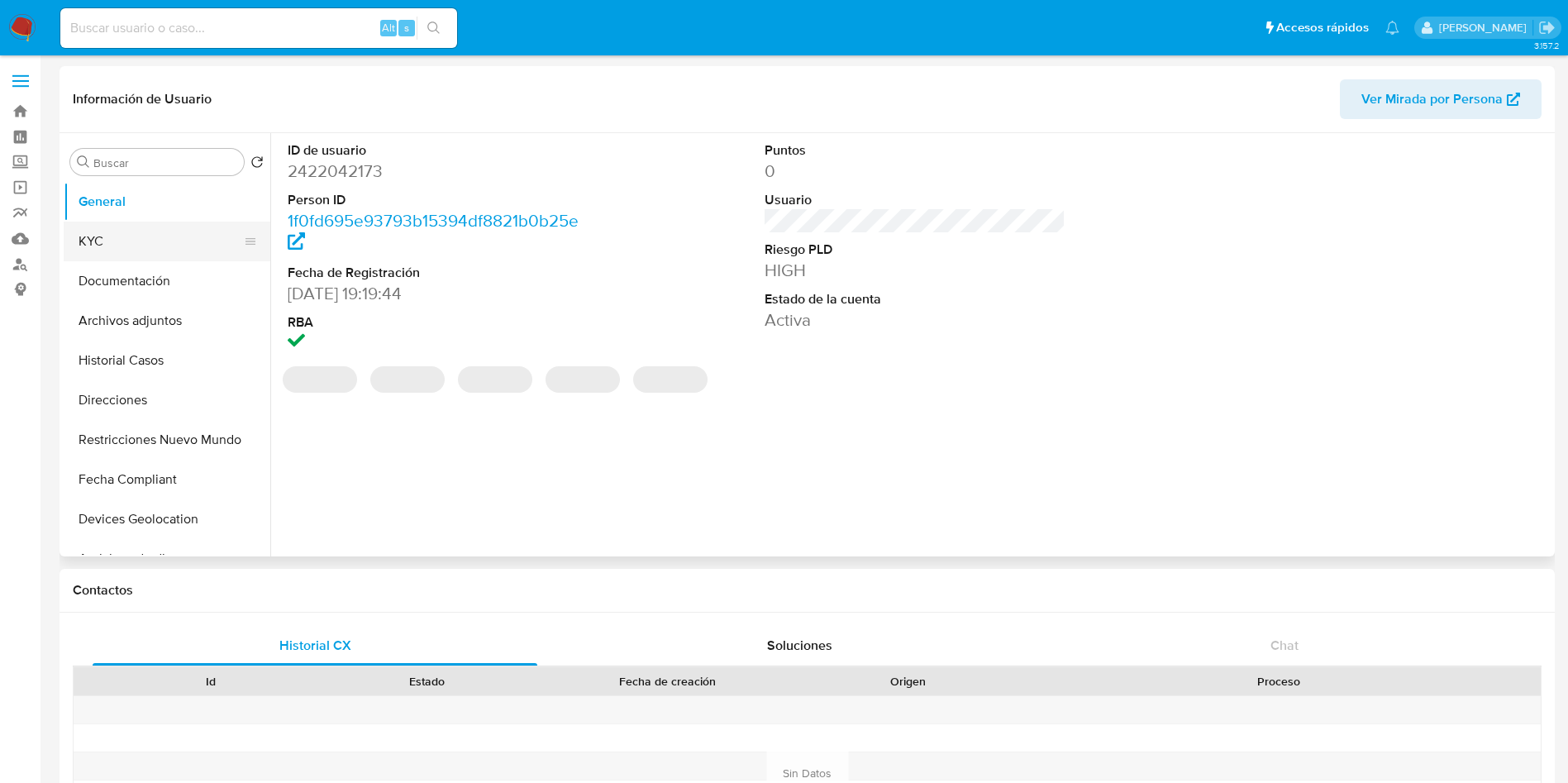
select select "10"
drag, startPoint x: 146, startPoint y: 245, endPoint x: 138, endPoint y: 251, distance: 10.0
click at [147, 245] on button "KYC" at bounding box center [159, 242] width 193 height 40
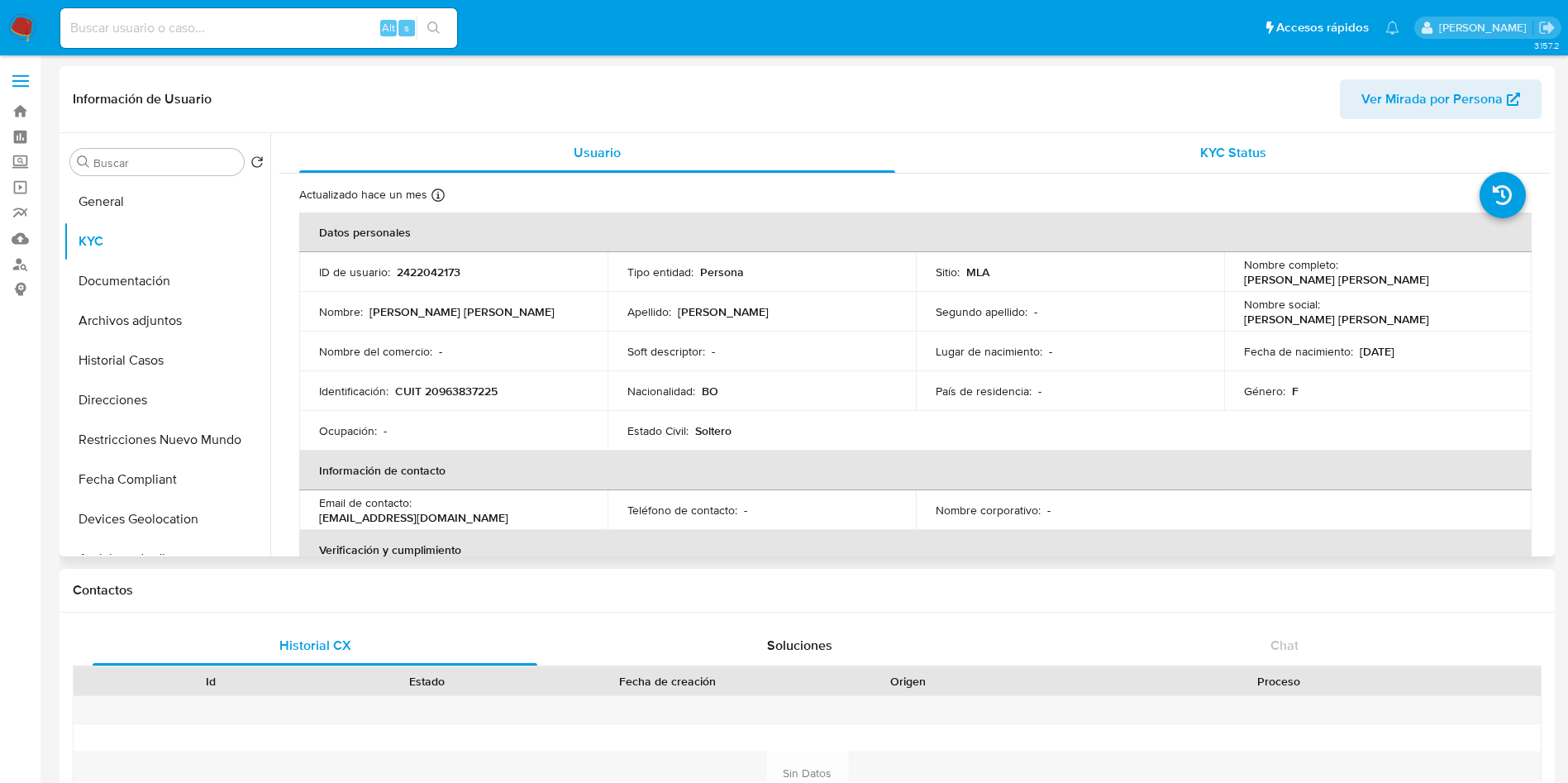
click at [1121, 154] on div "KYC Status" at bounding box center [1233, 152] width 596 height 40
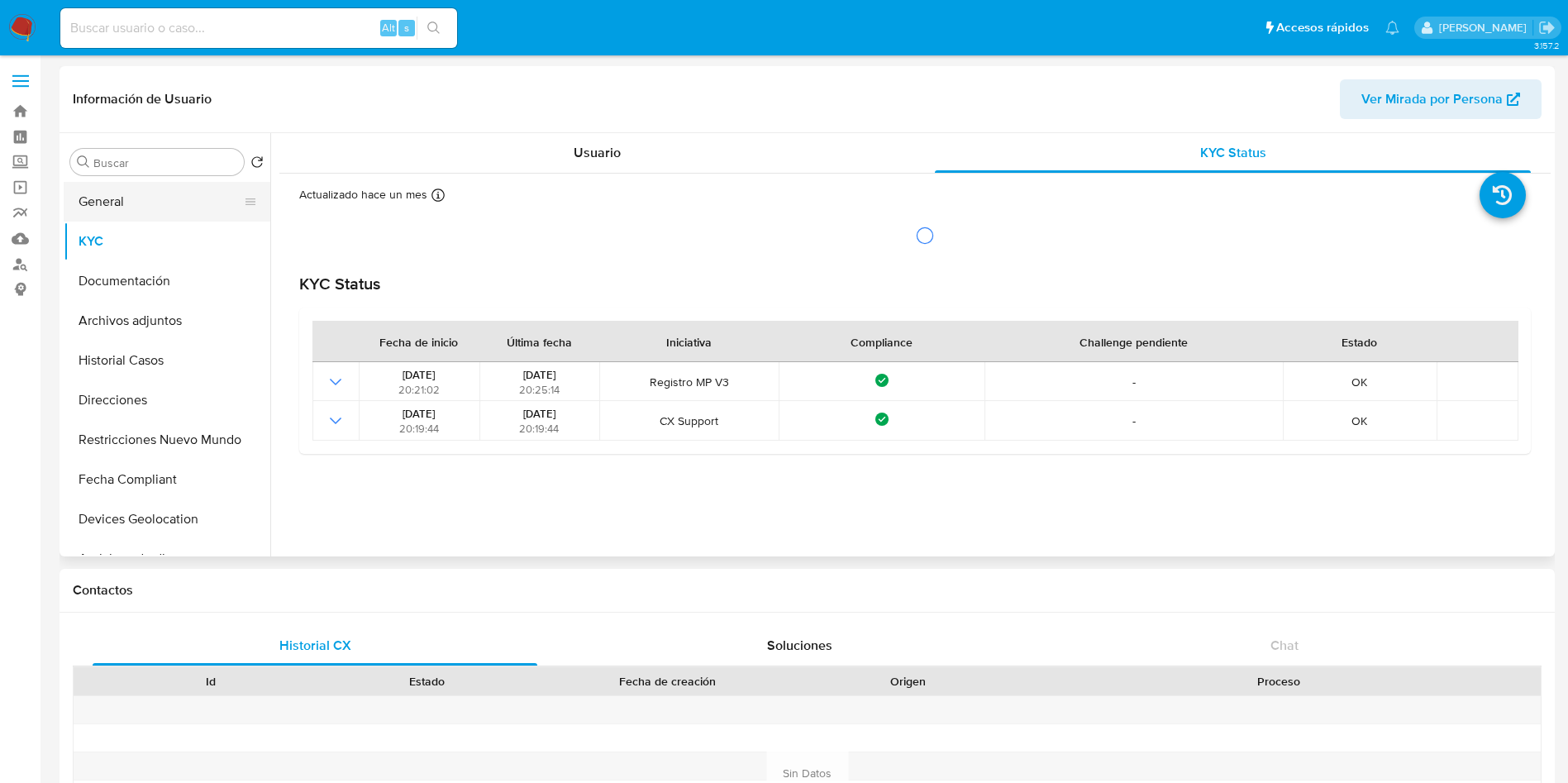
drag, startPoint x: 157, startPoint y: 237, endPoint x: 160, endPoint y: 211, distance: 26.2
click at [155, 235] on button "KYC" at bounding box center [166, 242] width 207 height 40
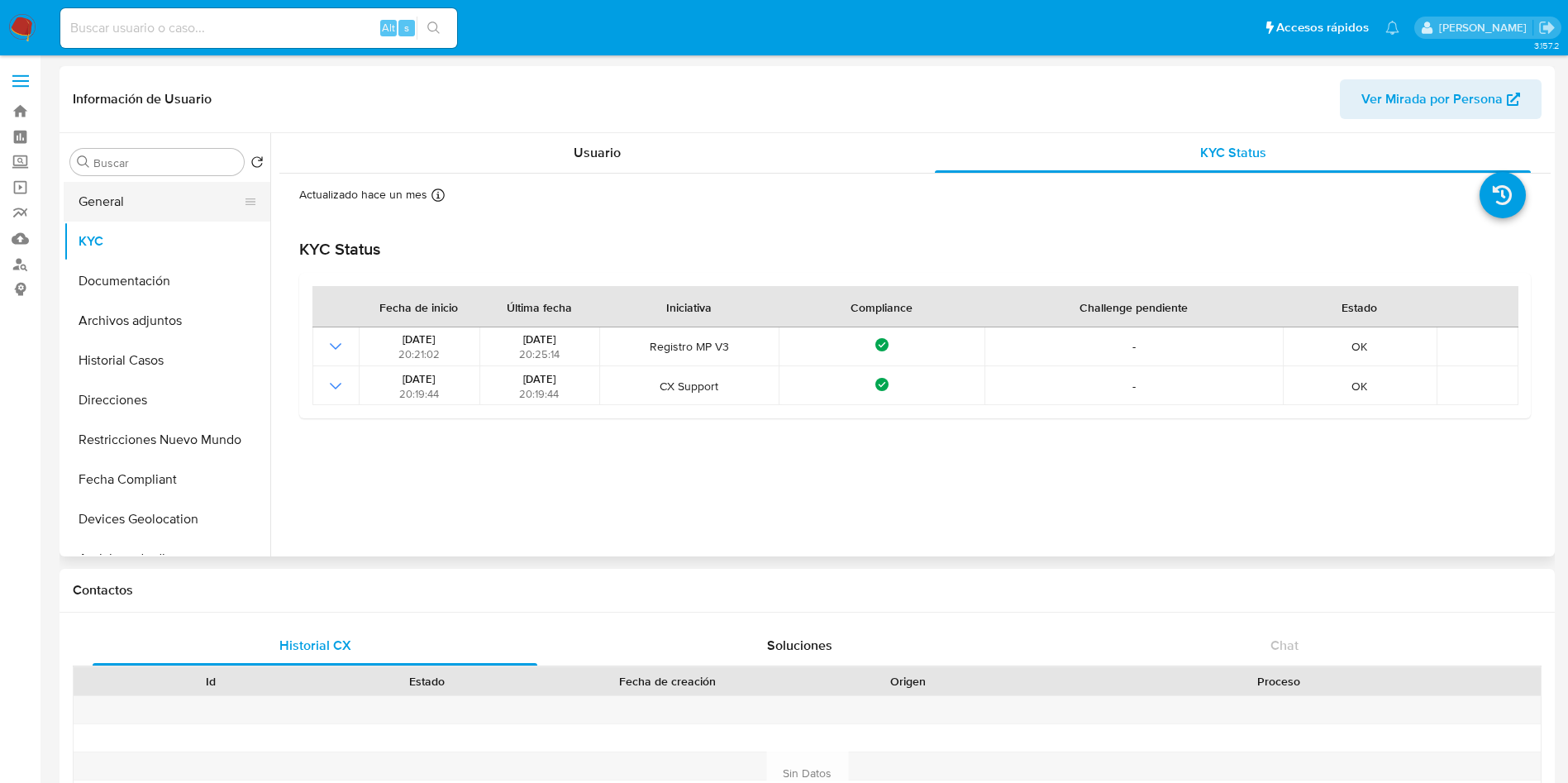
click at [160, 208] on button "General" at bounding box center [159, 202] width 193 height 40
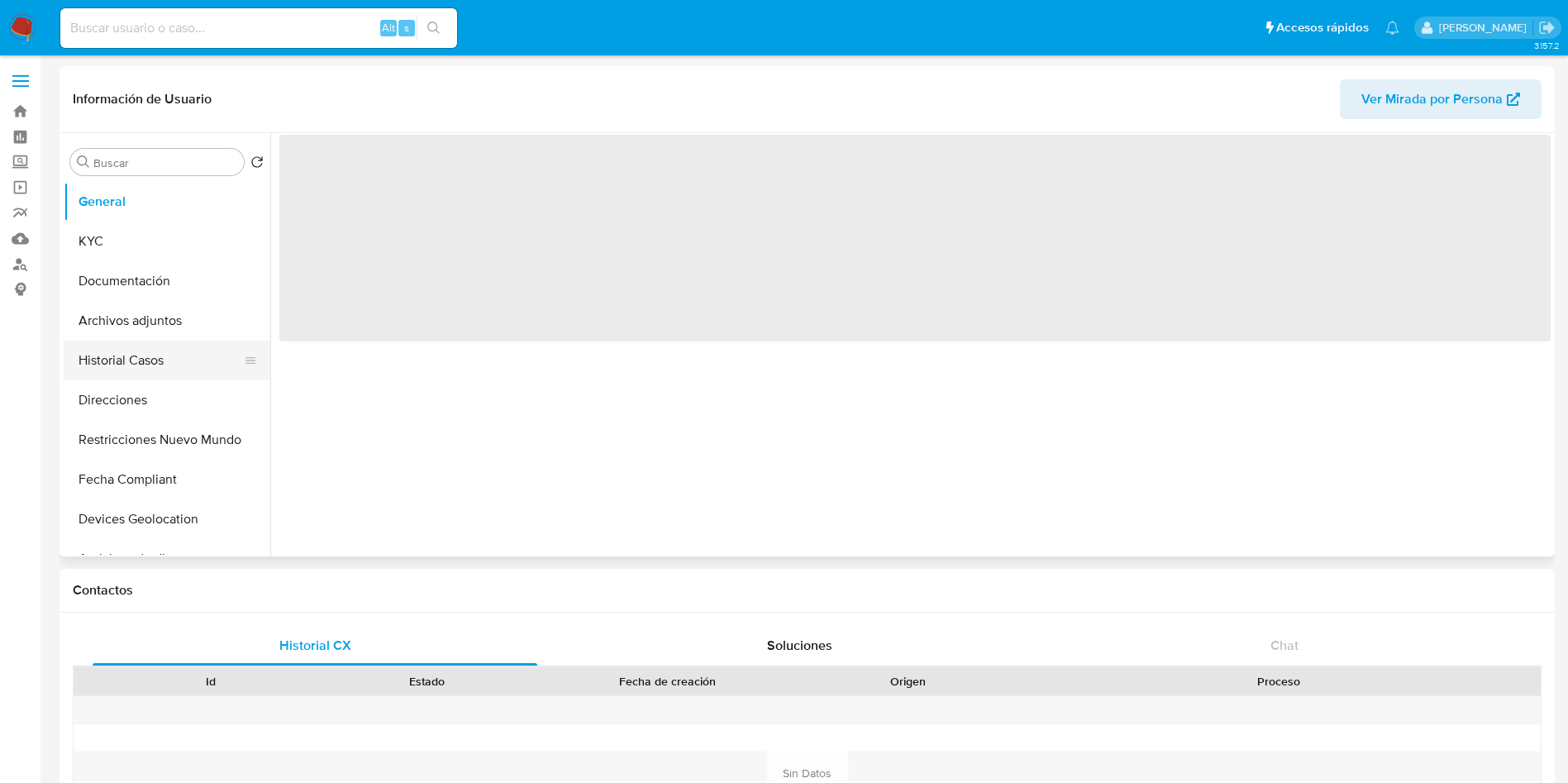
drag, startPoint x: 139, startPoint y: 371, endPoint x: 137, endPoint y: 389, distance: 18.1
click at [139, 372] on button "Historial Casos" at bounding box center [166, 360] width 207 height 40
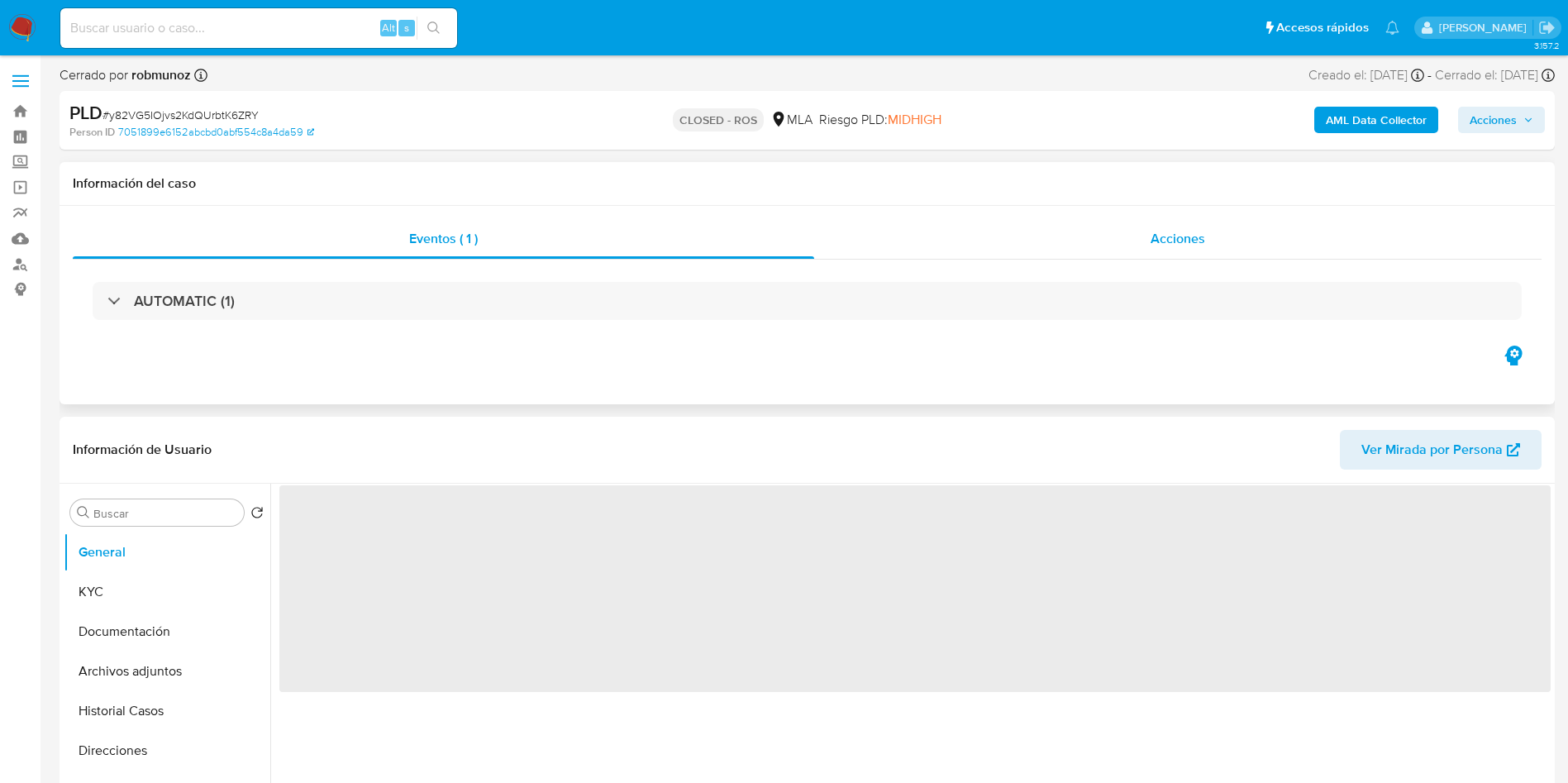
click at [1033, 236] on div "Acciones" at bounding box center [1178, 239] width 728 height 40
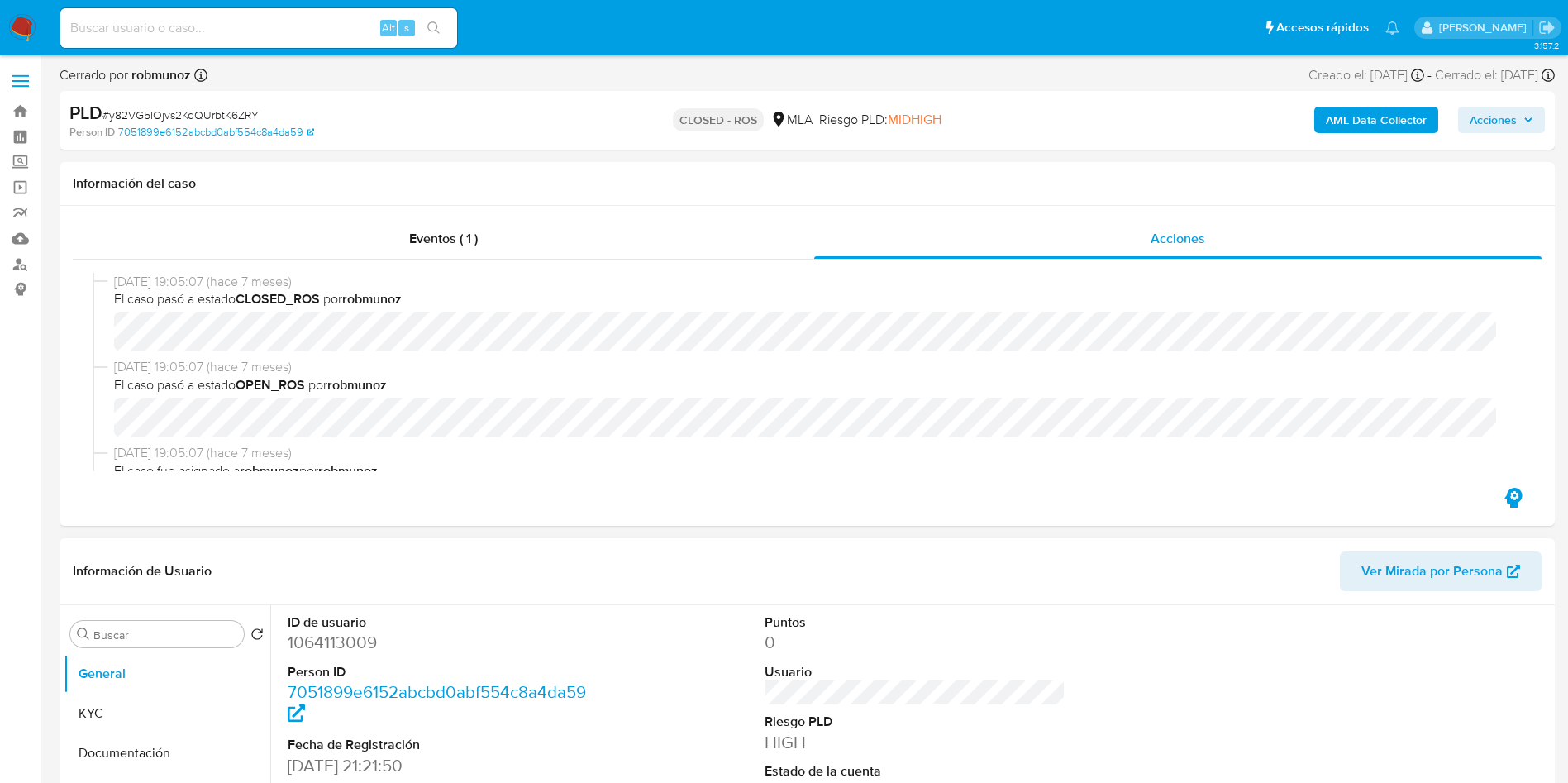
select select "10"
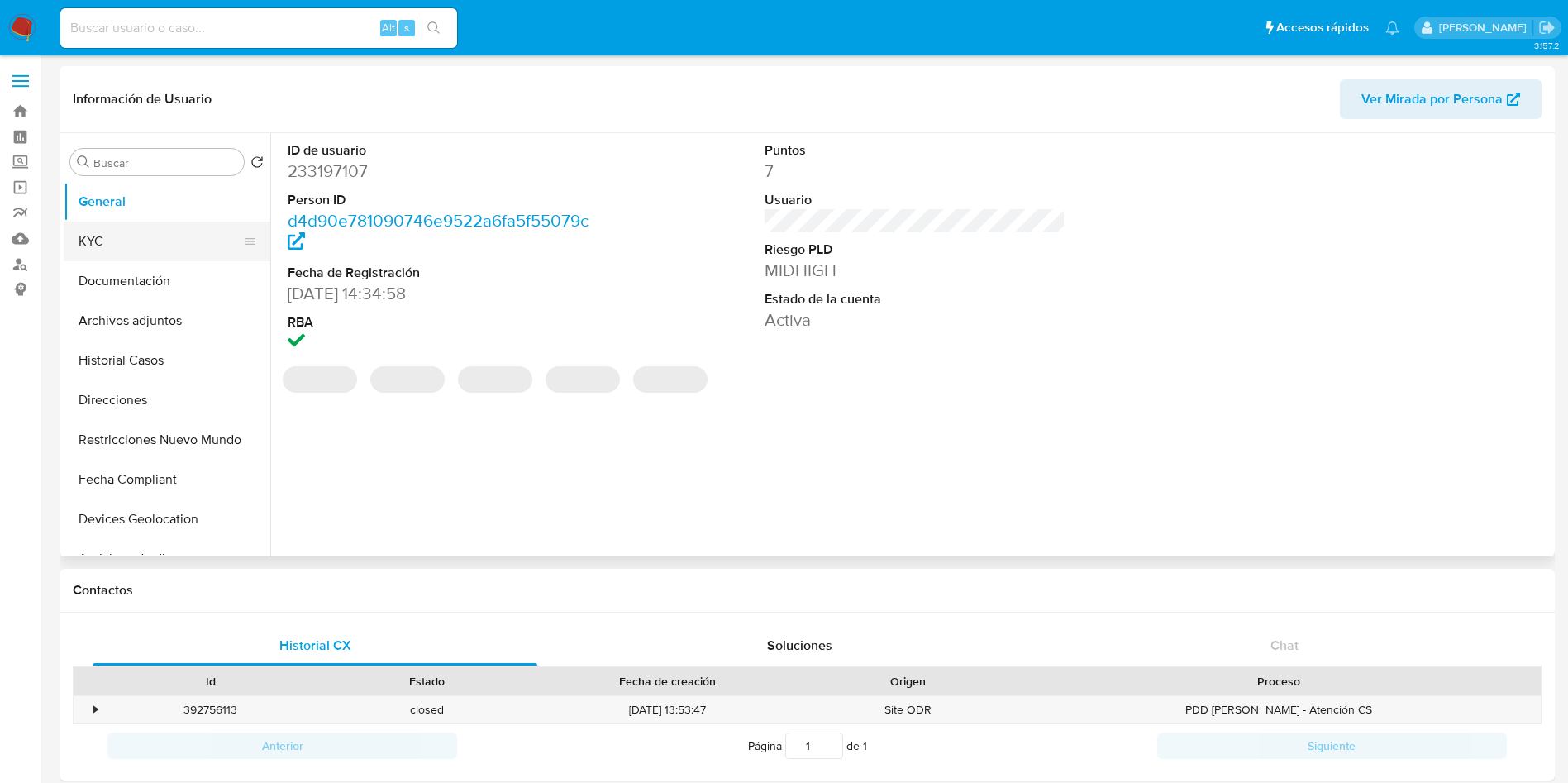
drag, startPoint x: 143, startPoint y: 244, endPoint x: 103, endPoint y: 259, distance: 42.7
click at [132, 244] on button "KYC" at bounding box center [159, 242] width 193 height 40
select select "10"
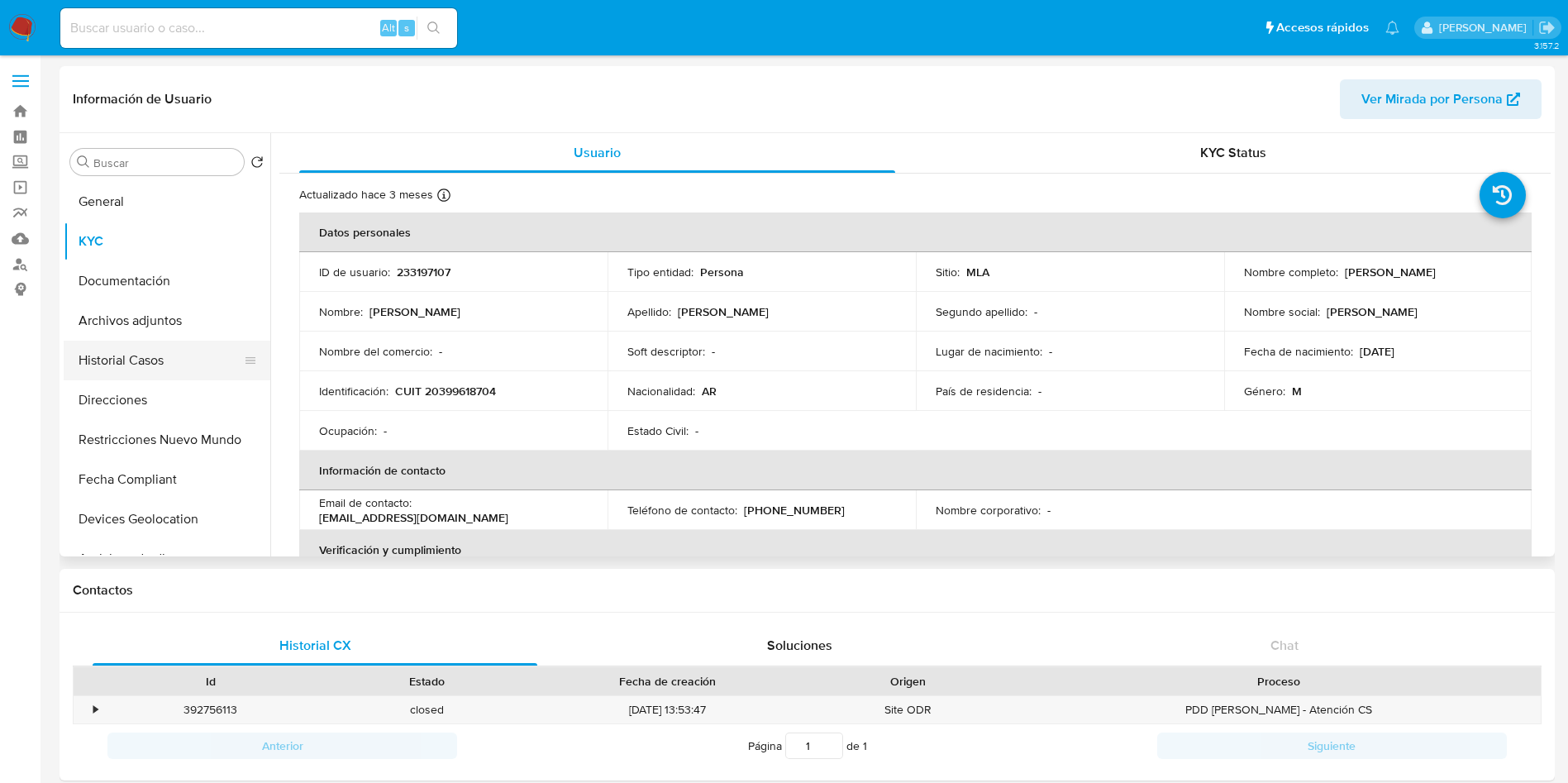
click at [138, 369] on button "Historial Casos" at bounding box center [159, 360] width 193 height 40
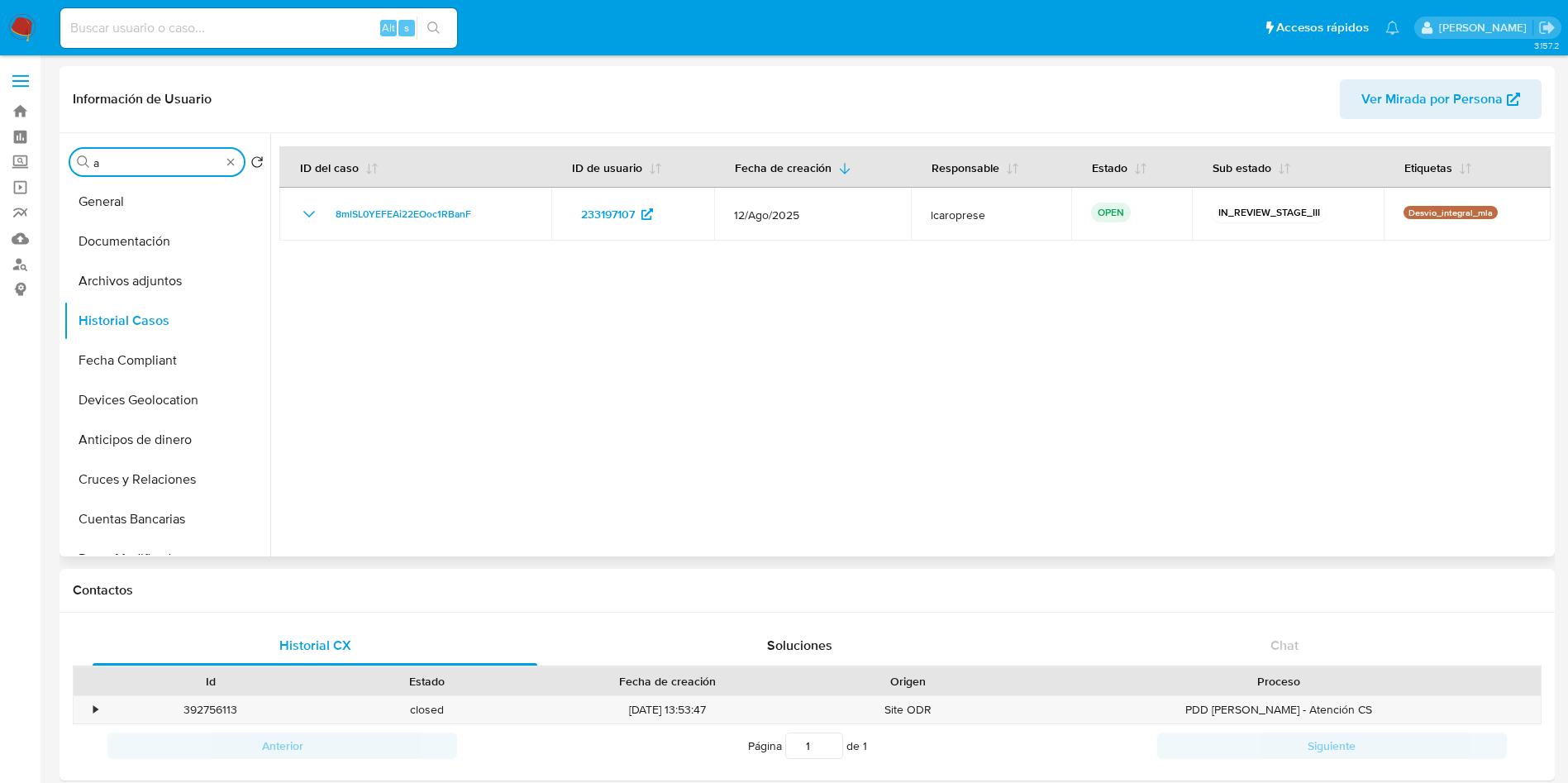
click at [154, 156] on input "a" at bounding box center [156, 162] width 128 height 15
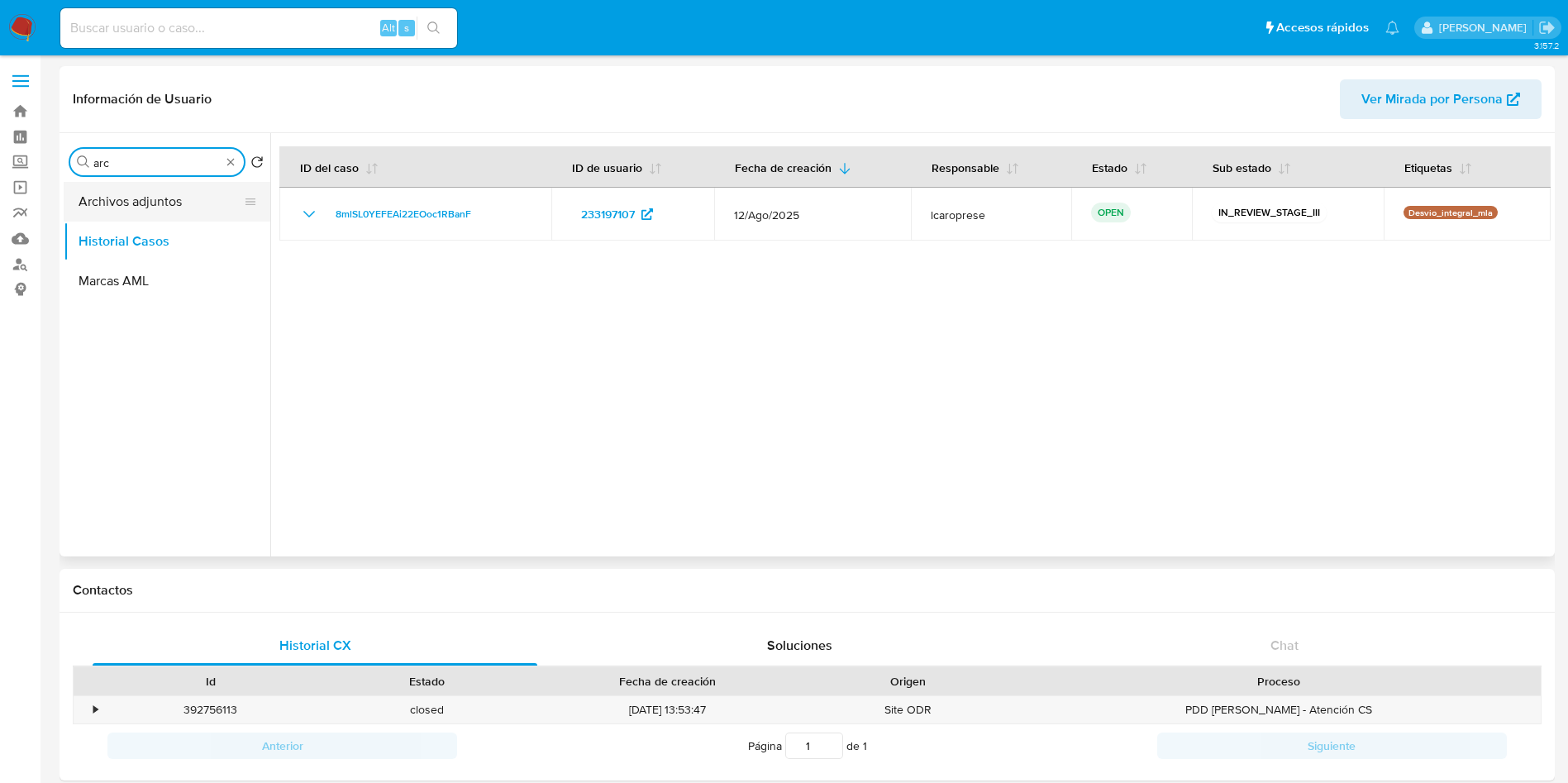
type input "arc"
drag, startPoint x: 183, startPoint y: 195, endPoint x: 960, endPoint y: -150, distance: 850.1
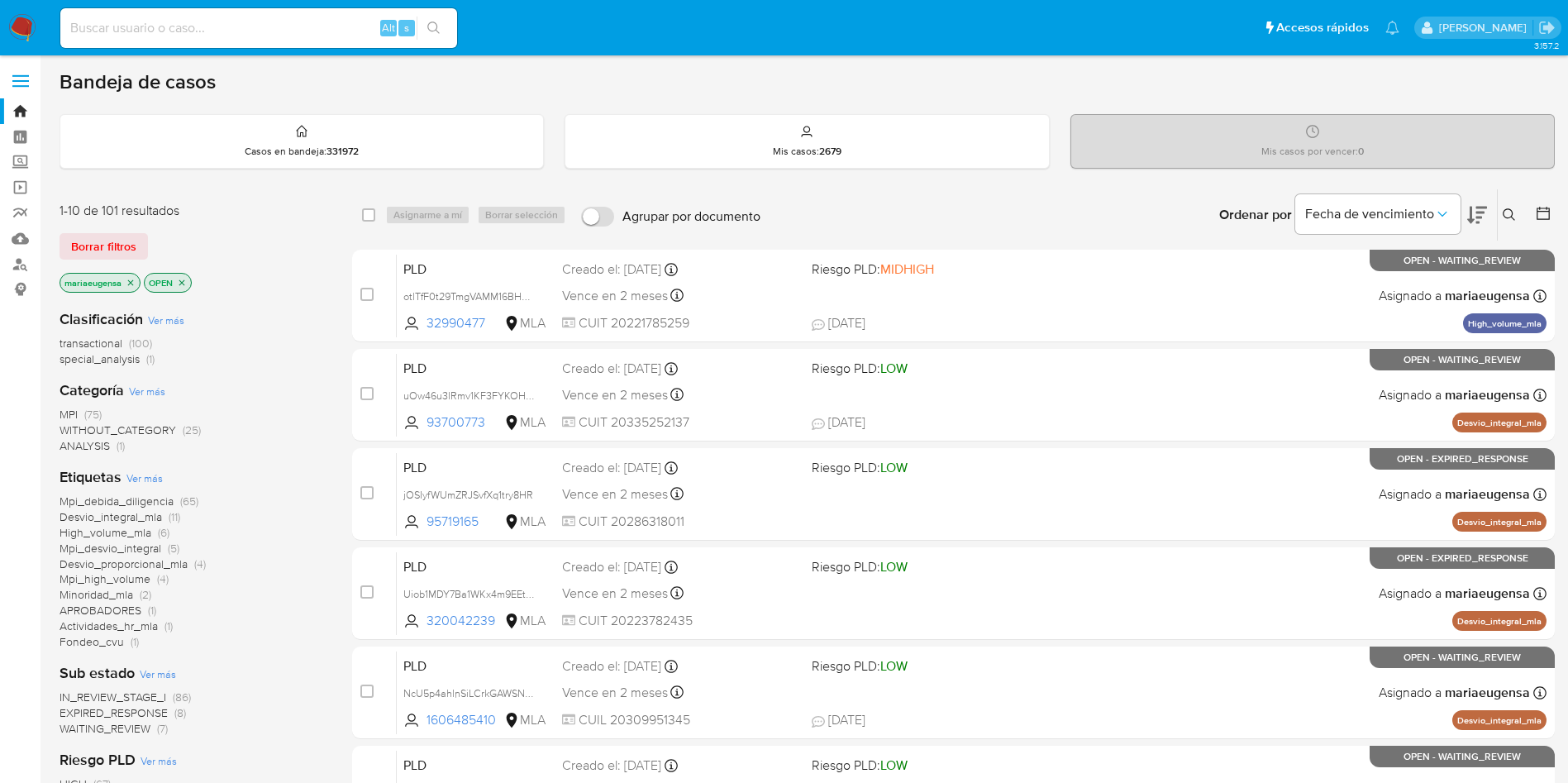
drag, startPoint x: 1510, startPoint y: 214, endPoint x: 1423, endPoint y: 235, distance: 89.5
click at [1510, 215] on icon at bounding box center [1509, 214] width 13 height 13
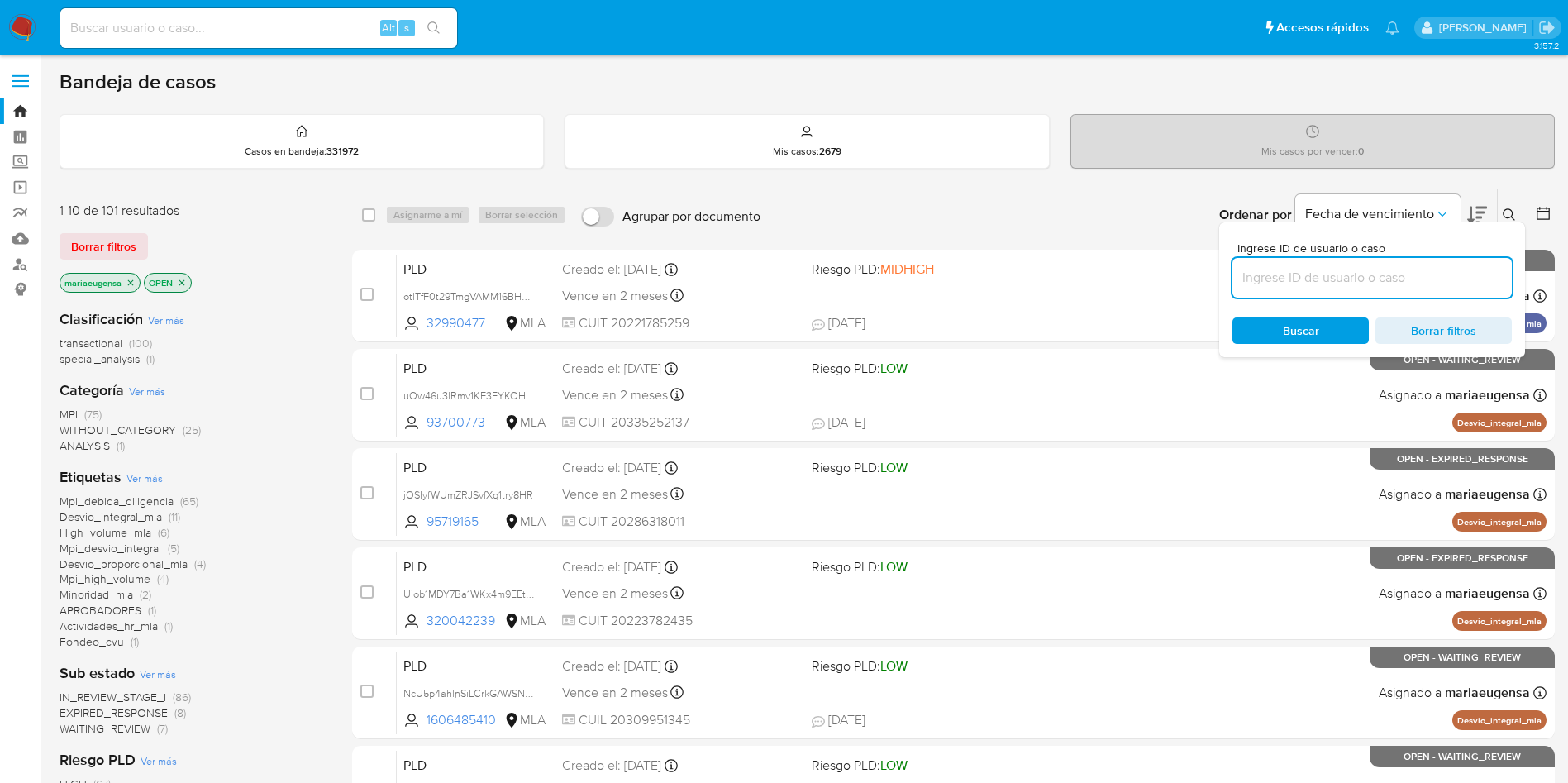
click at [1387, 275] on input at bounding box center [1372, 278] width 279 height 22
type input "bmgwTtRMKAa89anb6w5rdHpi"
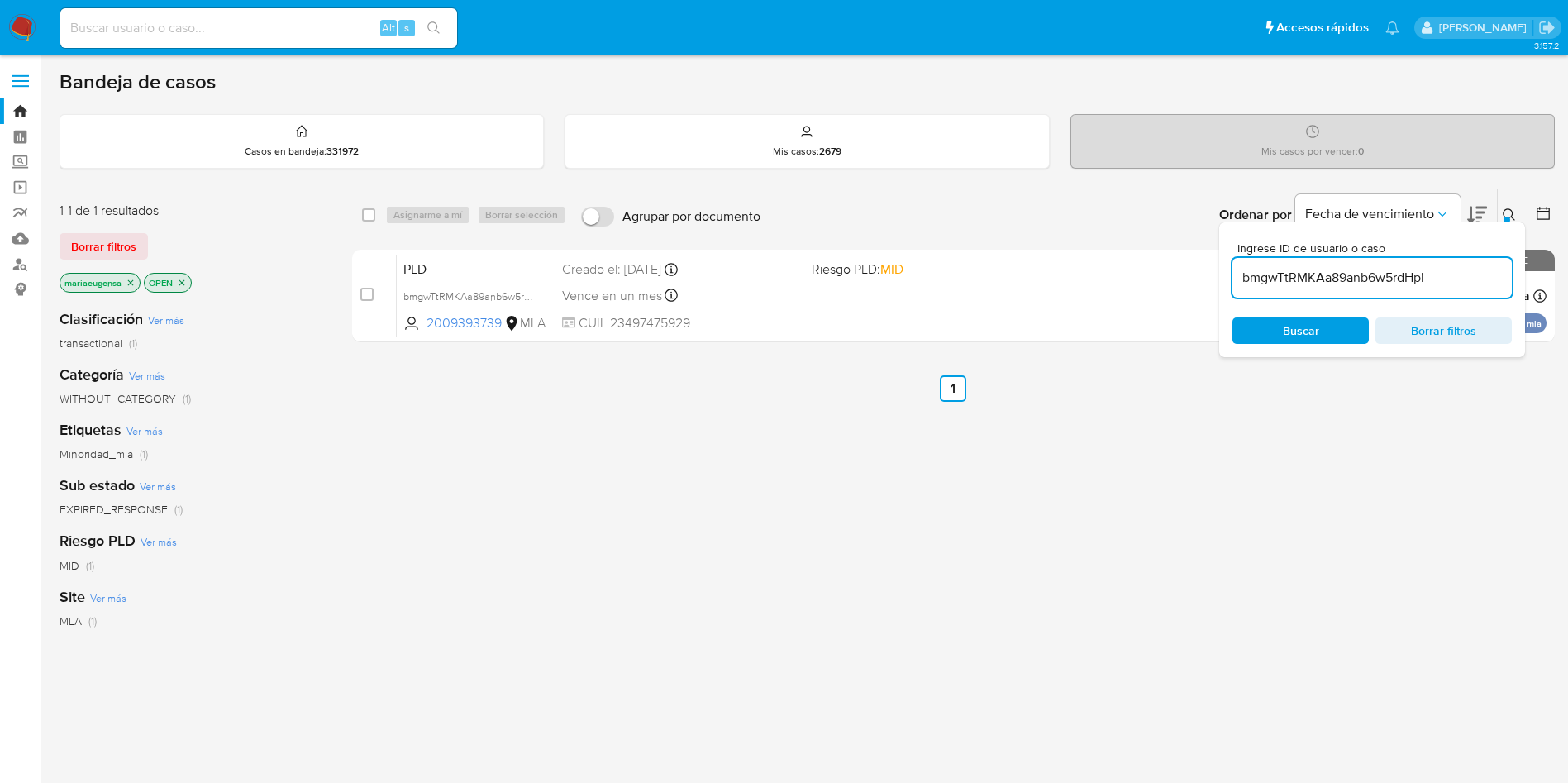
click at [1521, 208] on button at bounding box center [1512, 215] width 28 height 20
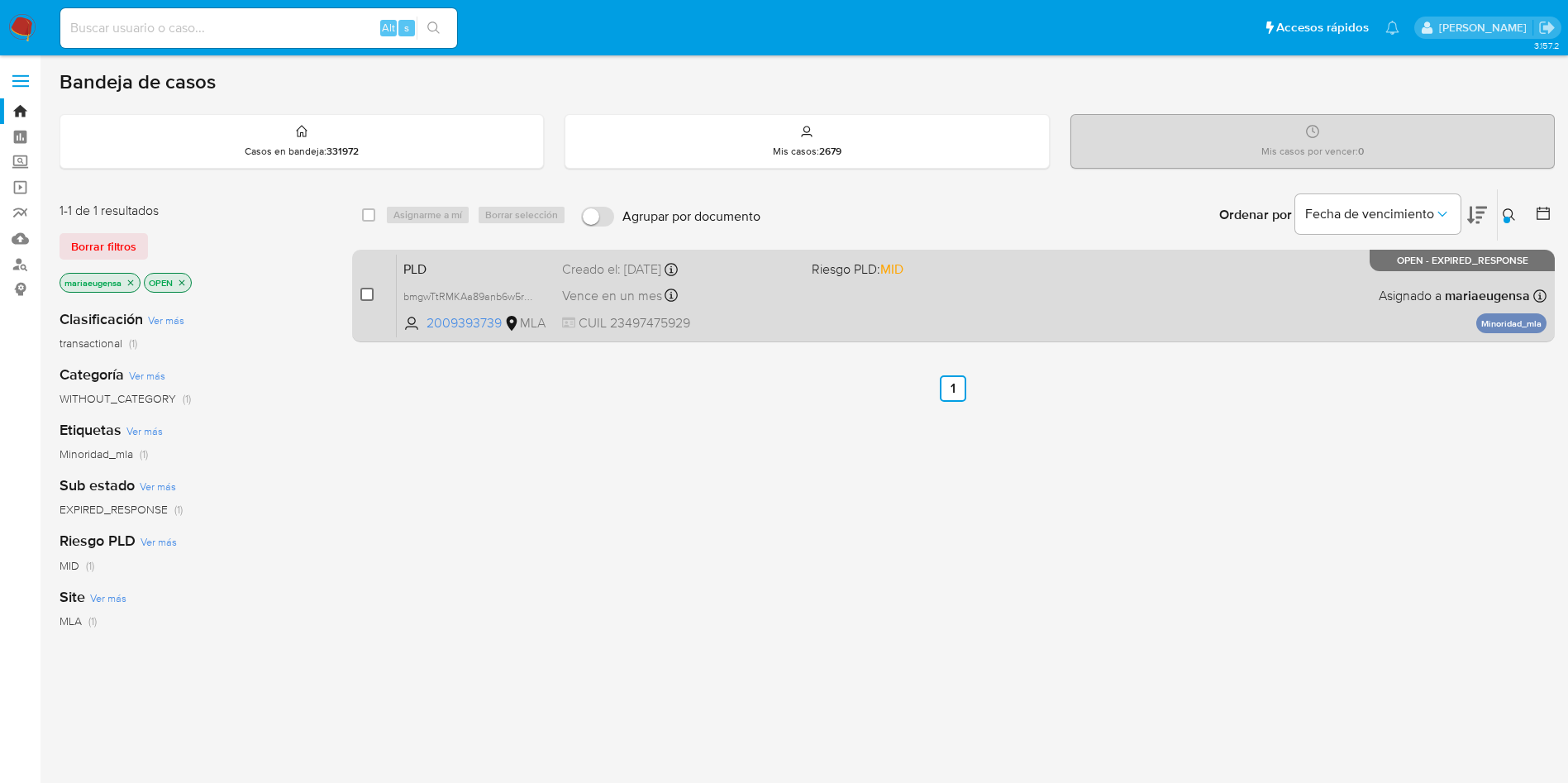
click at [373, 297] on input "checkbox" at bounding box center [366, 294] width 13 height 13
checkbox input "true"
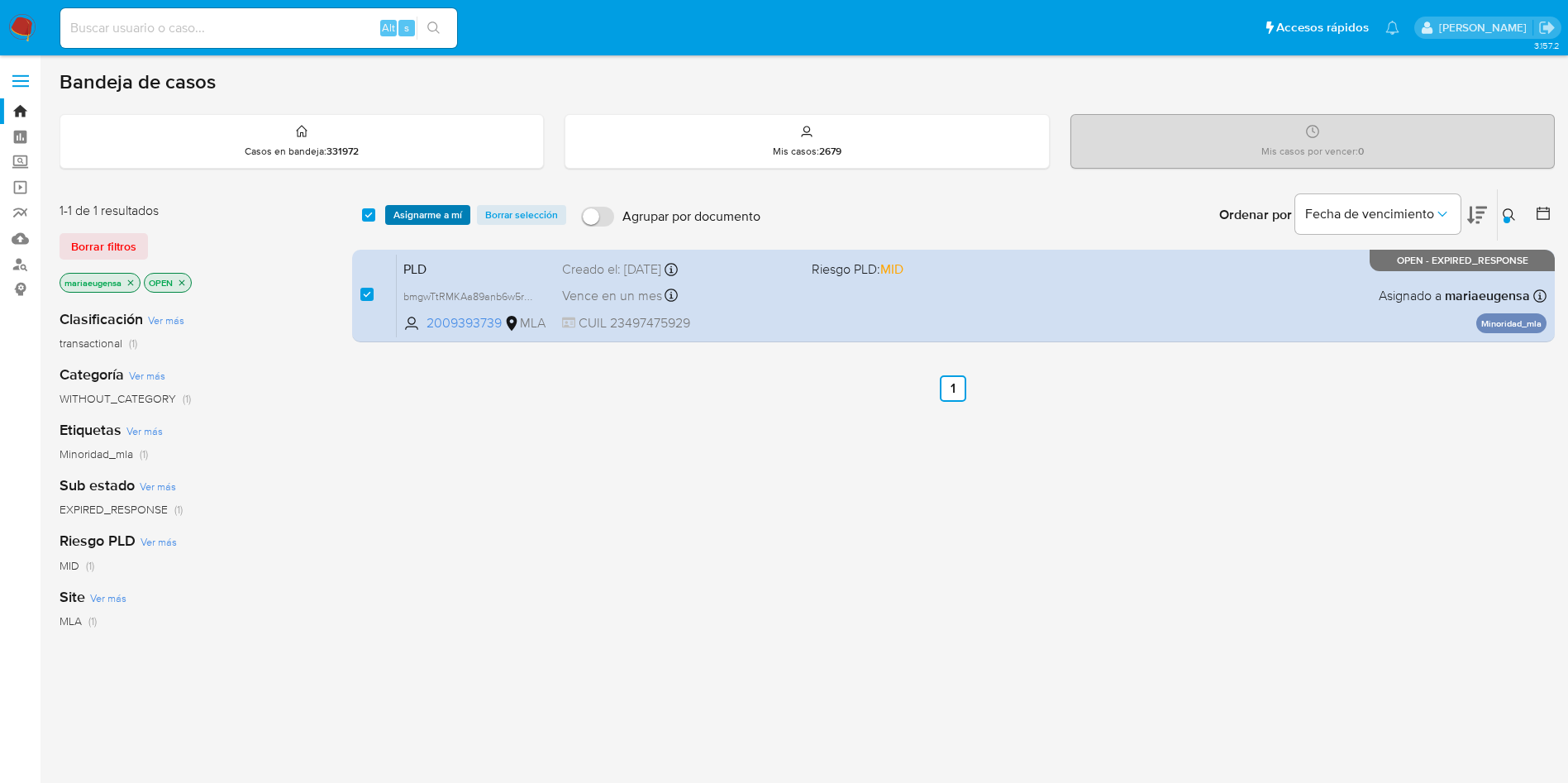
click at [437, 223] on span "Asignarme a mí" at bounding box center [428, 215] width 68 height 17
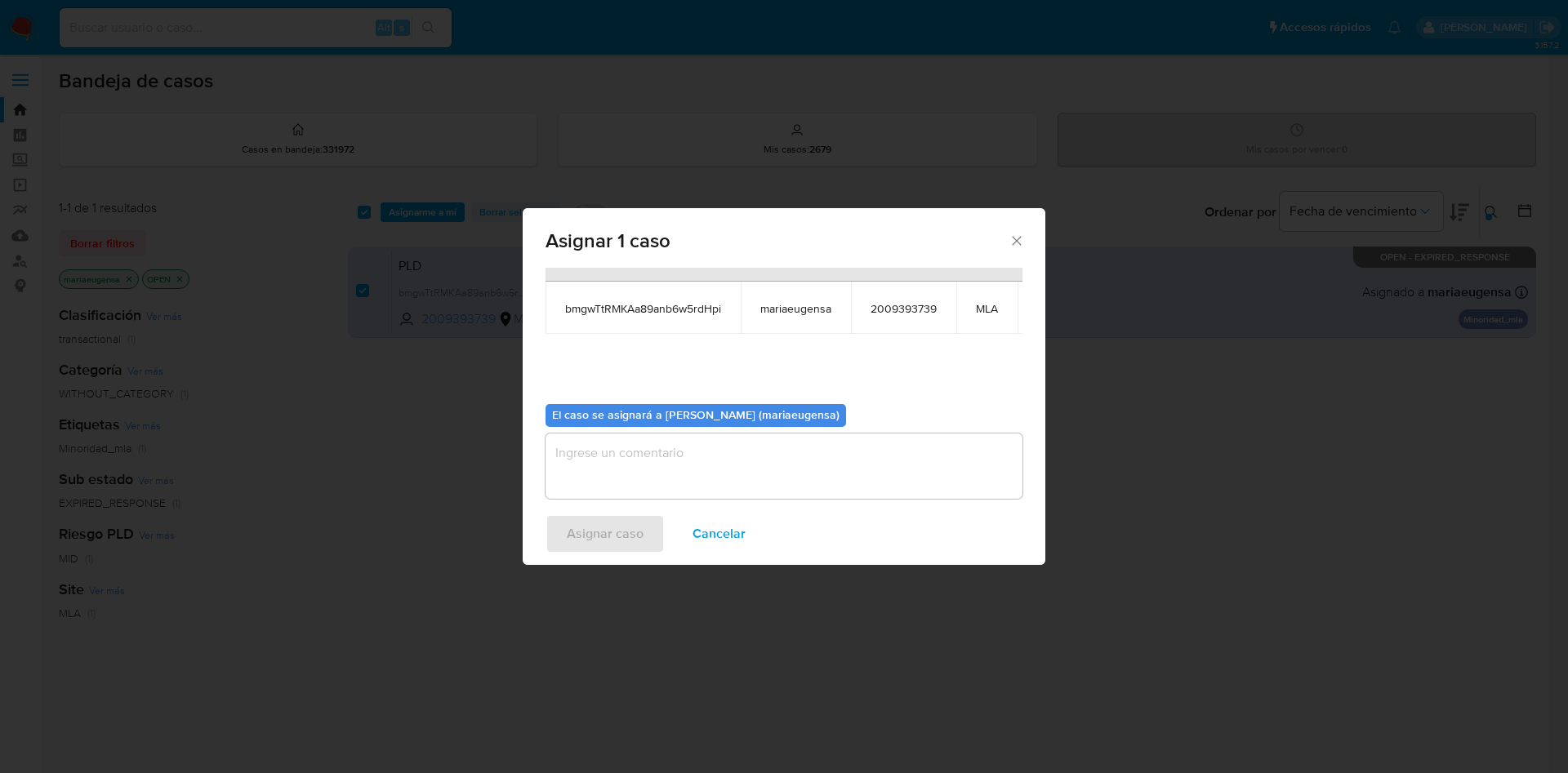
scroll to position [104, 0]
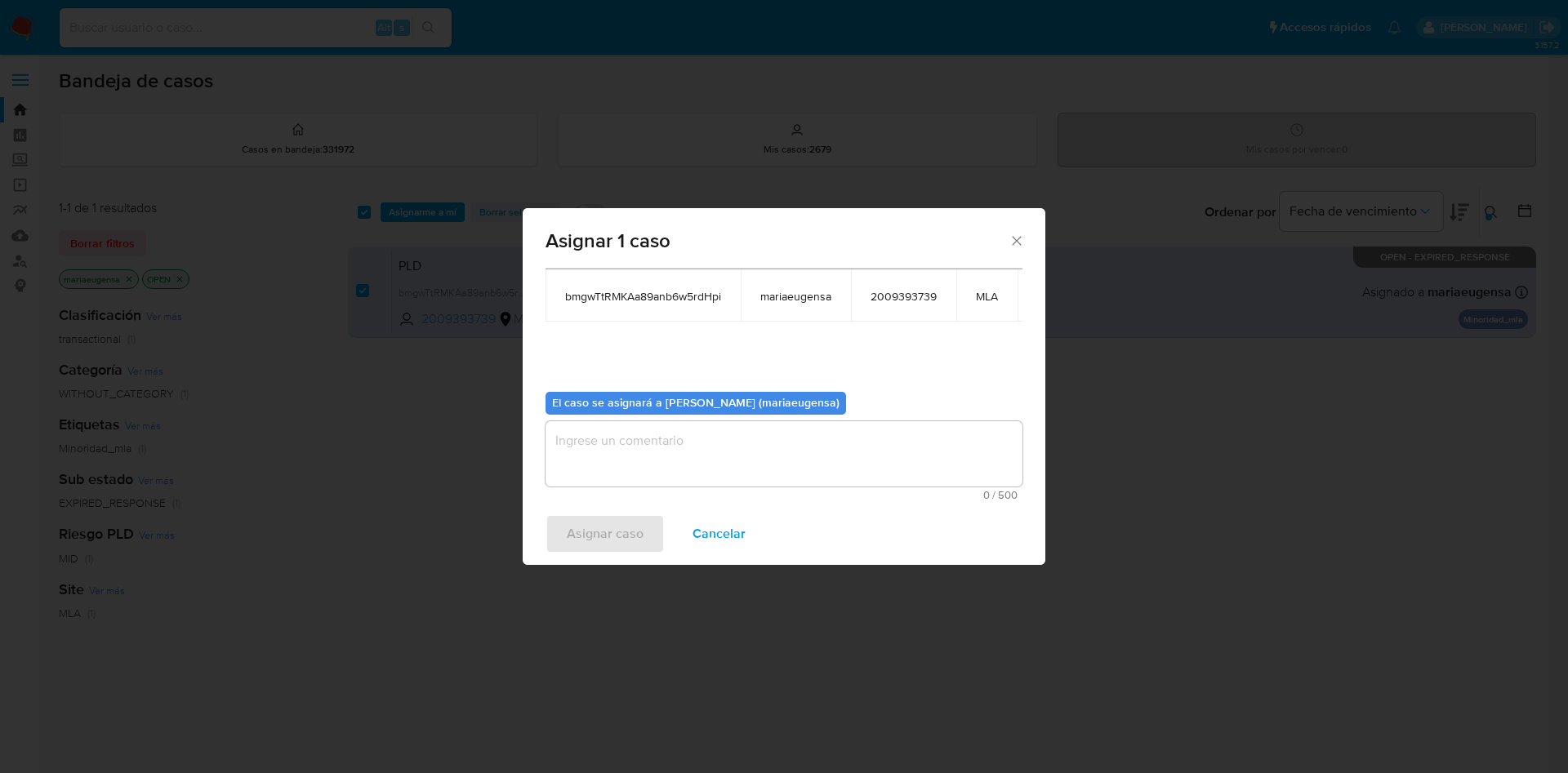
click at [628, 421] on textarea "assign-modal" at bounding box center [784, 453] width 477 height 65
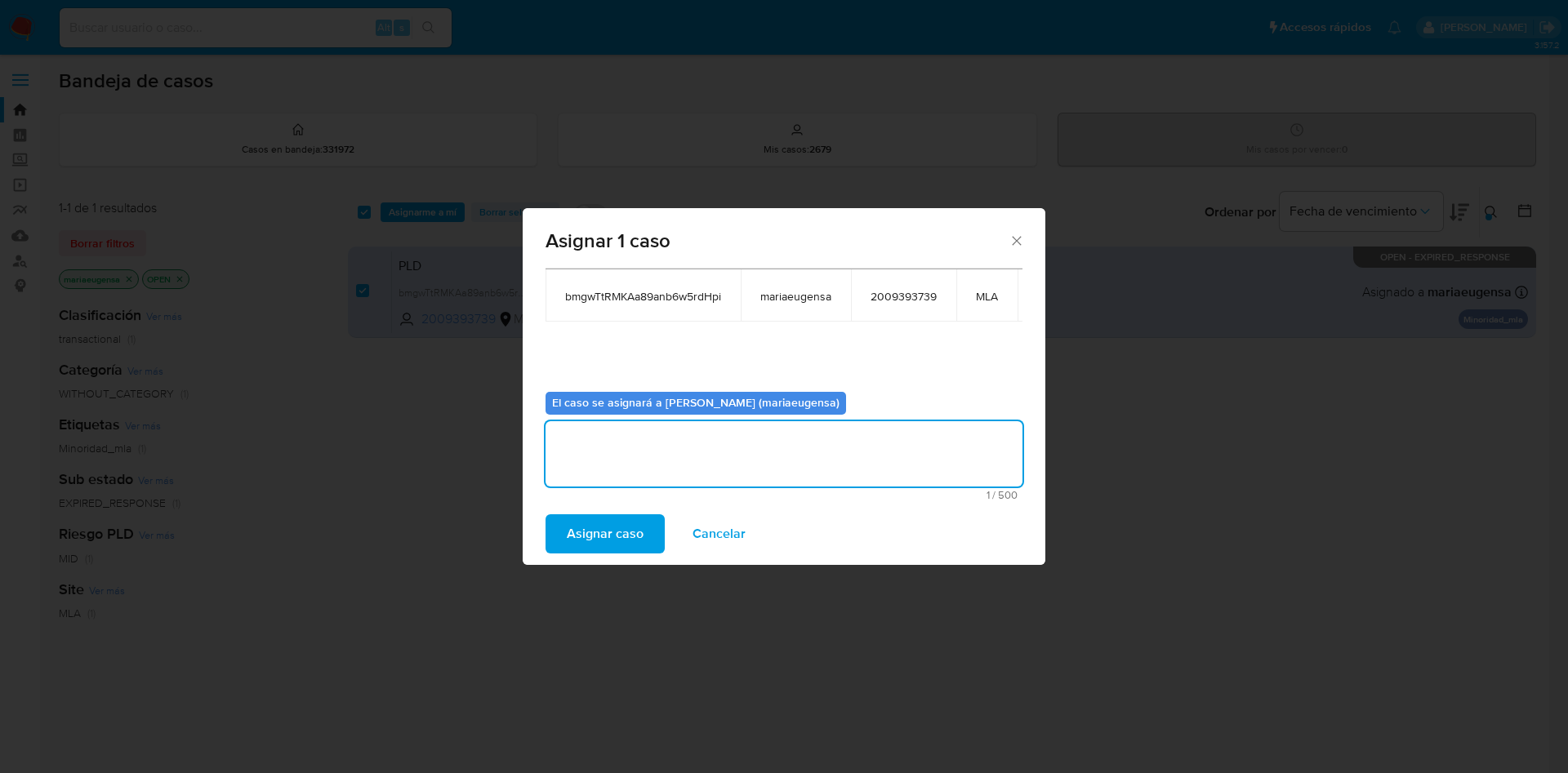
click at [579, 537] on span "Asignar caso" at bounding box center [605, 534] width 77 height 36
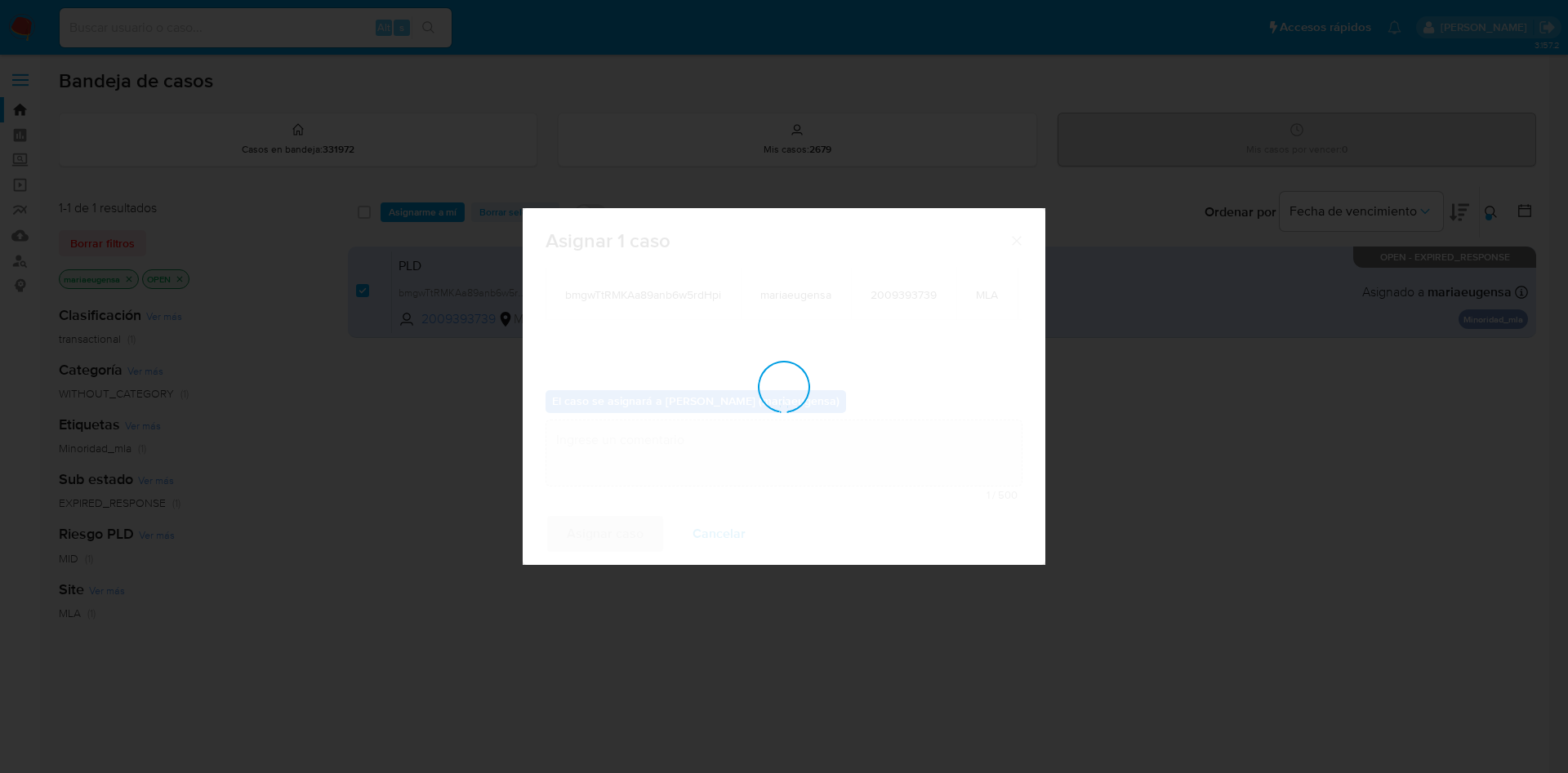
checkbox input "false"
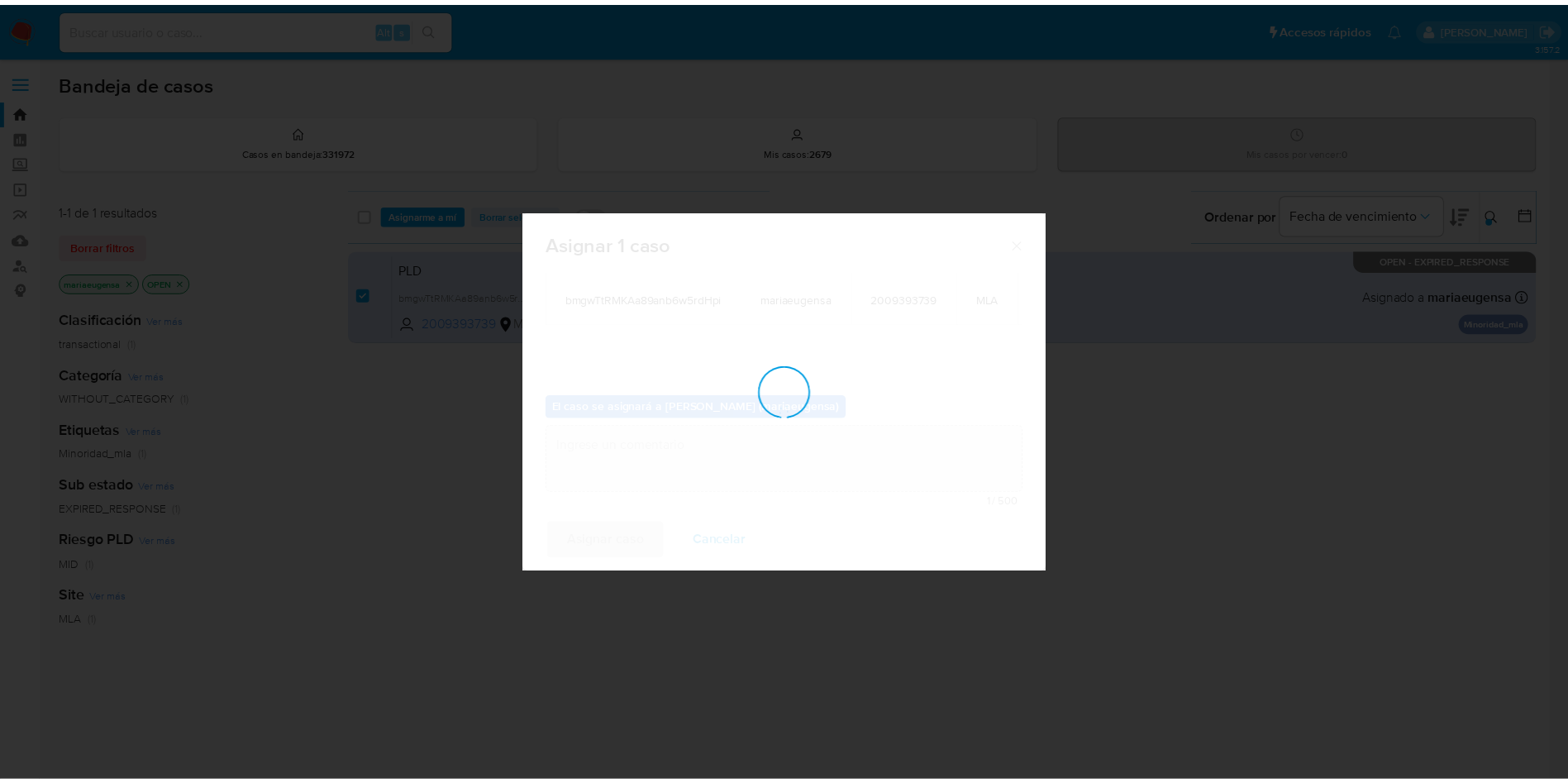
scroll to position [100, 0]
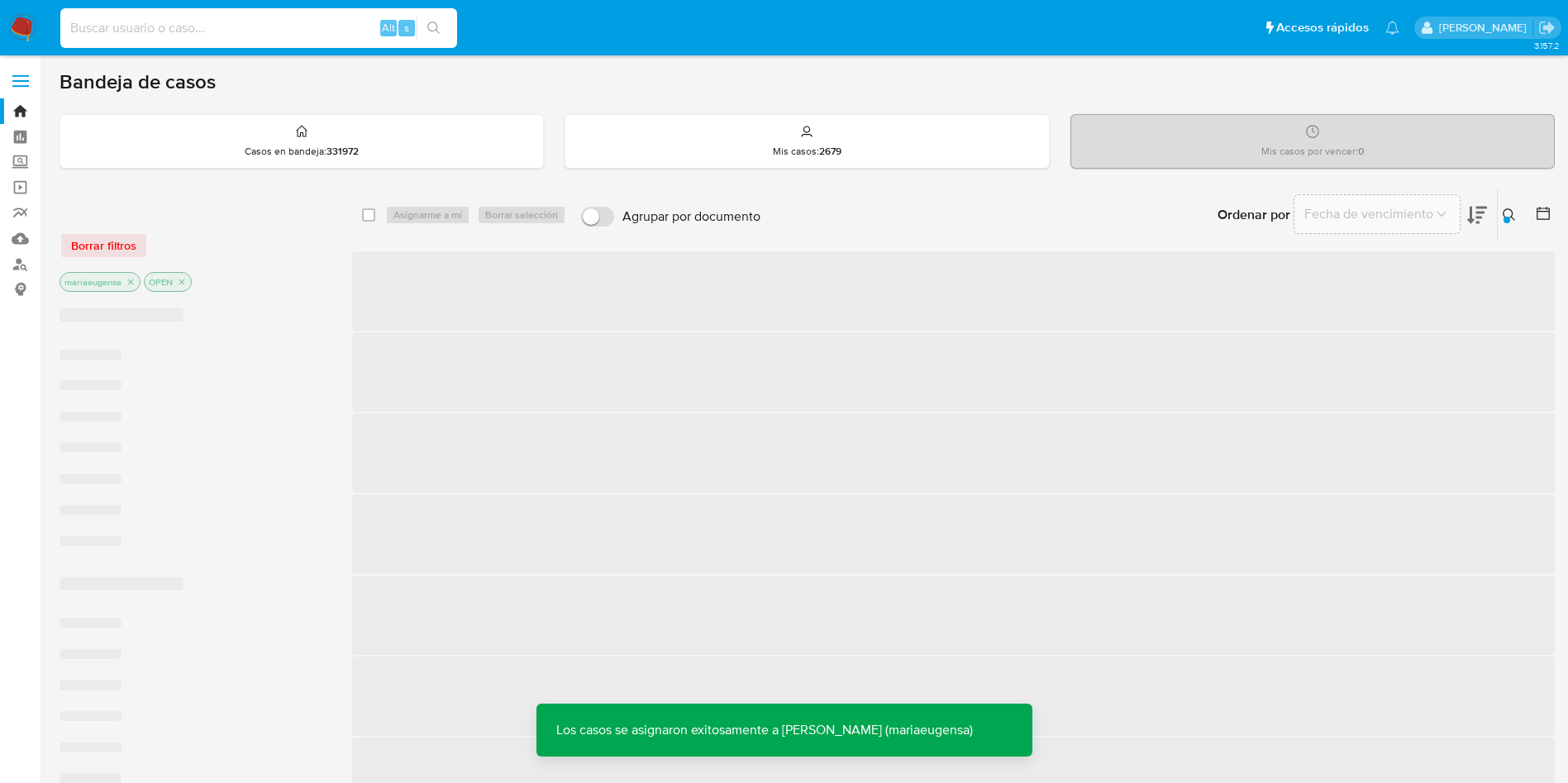
click at [208, 23] on input at bounding box center [258, 29] width 397 height 22
paste input "bmgwTtRMKAa89anb6w5rdHpi"
type input "bmgwTtRMKAa89anb6w5rdHpi"
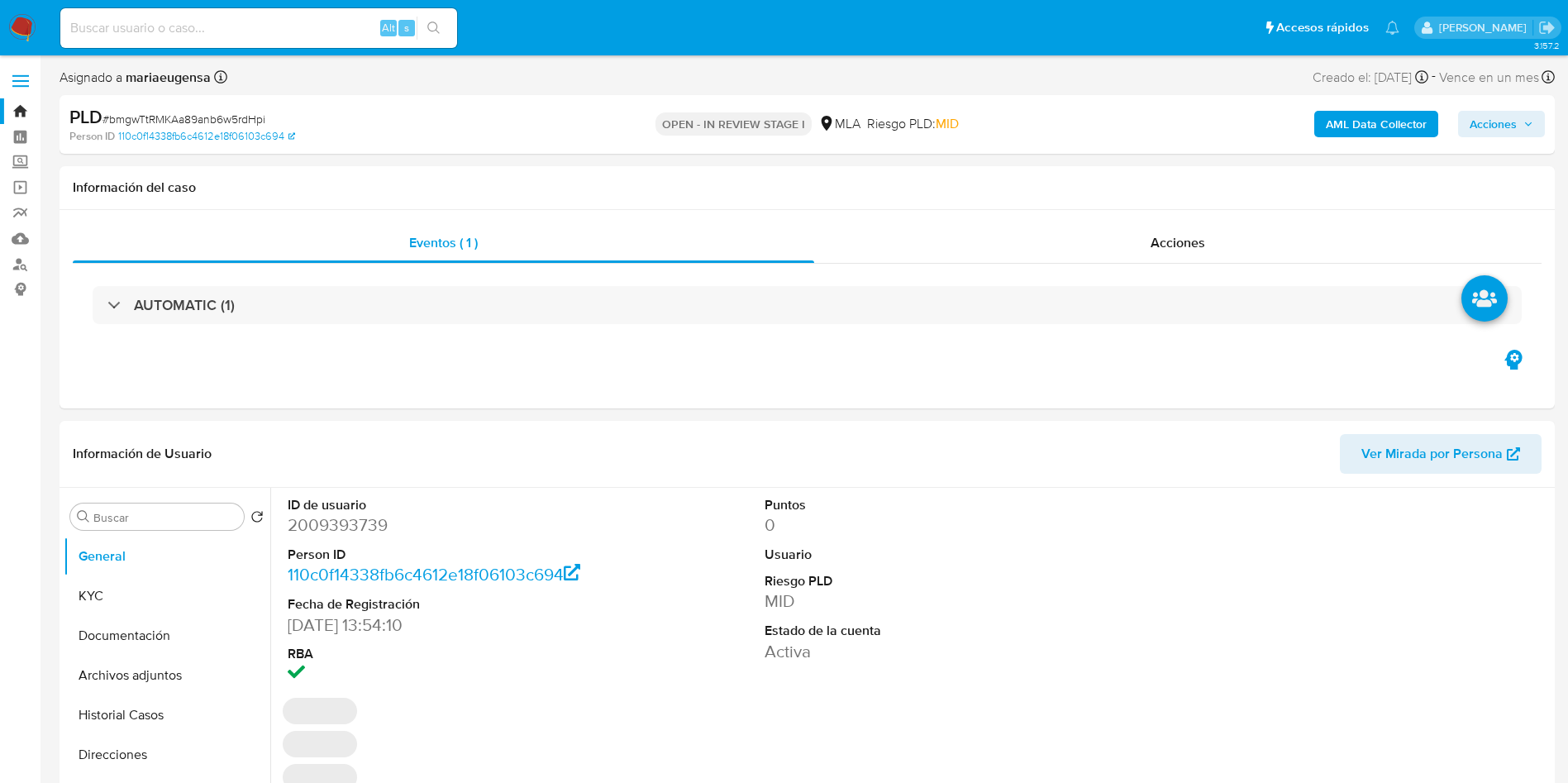
select select "10"
click at [343, 531] on dd "2009393739" at bounding box center [439, 525] width 302 height 23
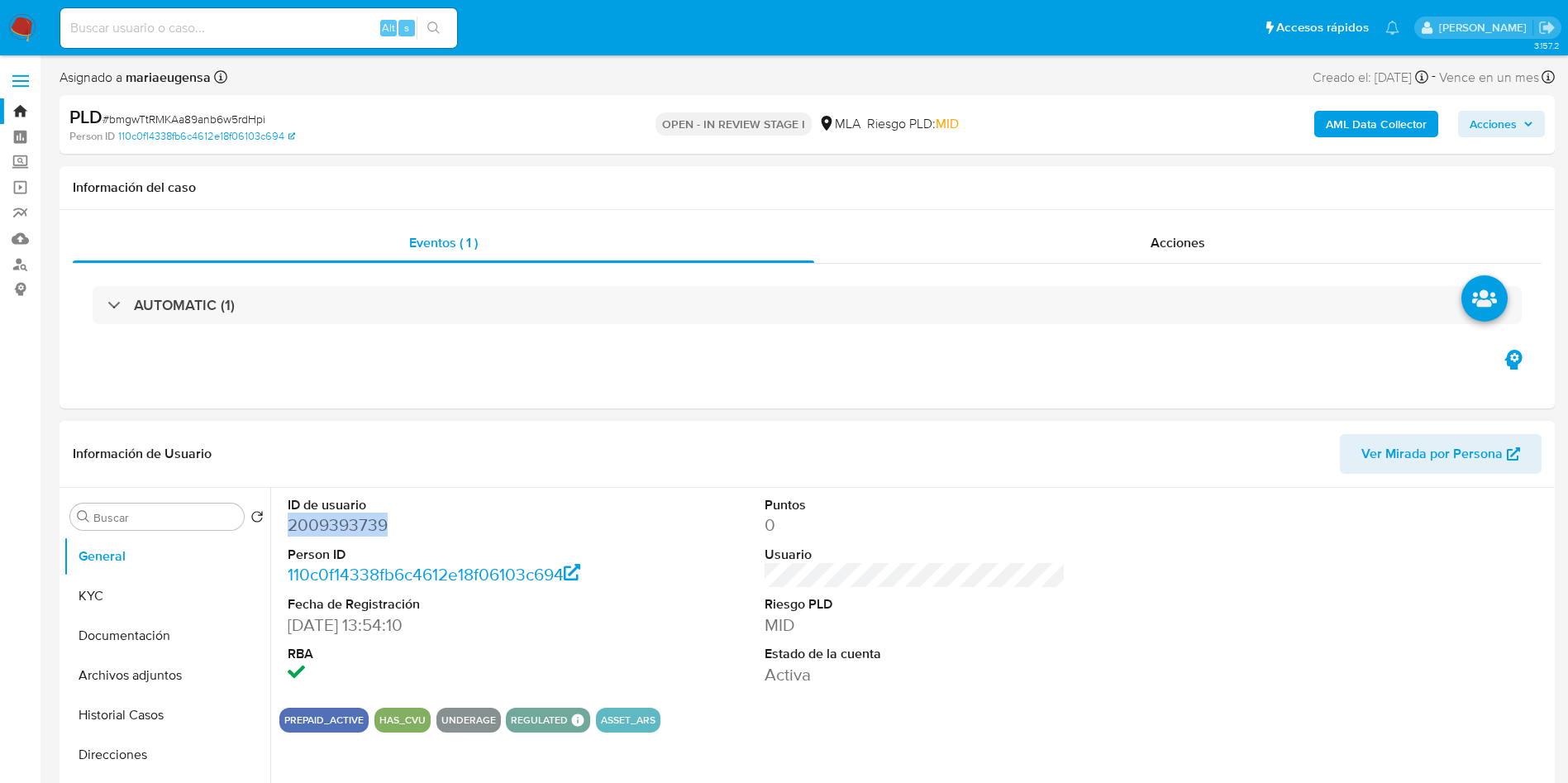
click at [343, 531] on dd "2009393739" at bounding box center [439, 525] width 302 height 23
copy dd "2009393739"
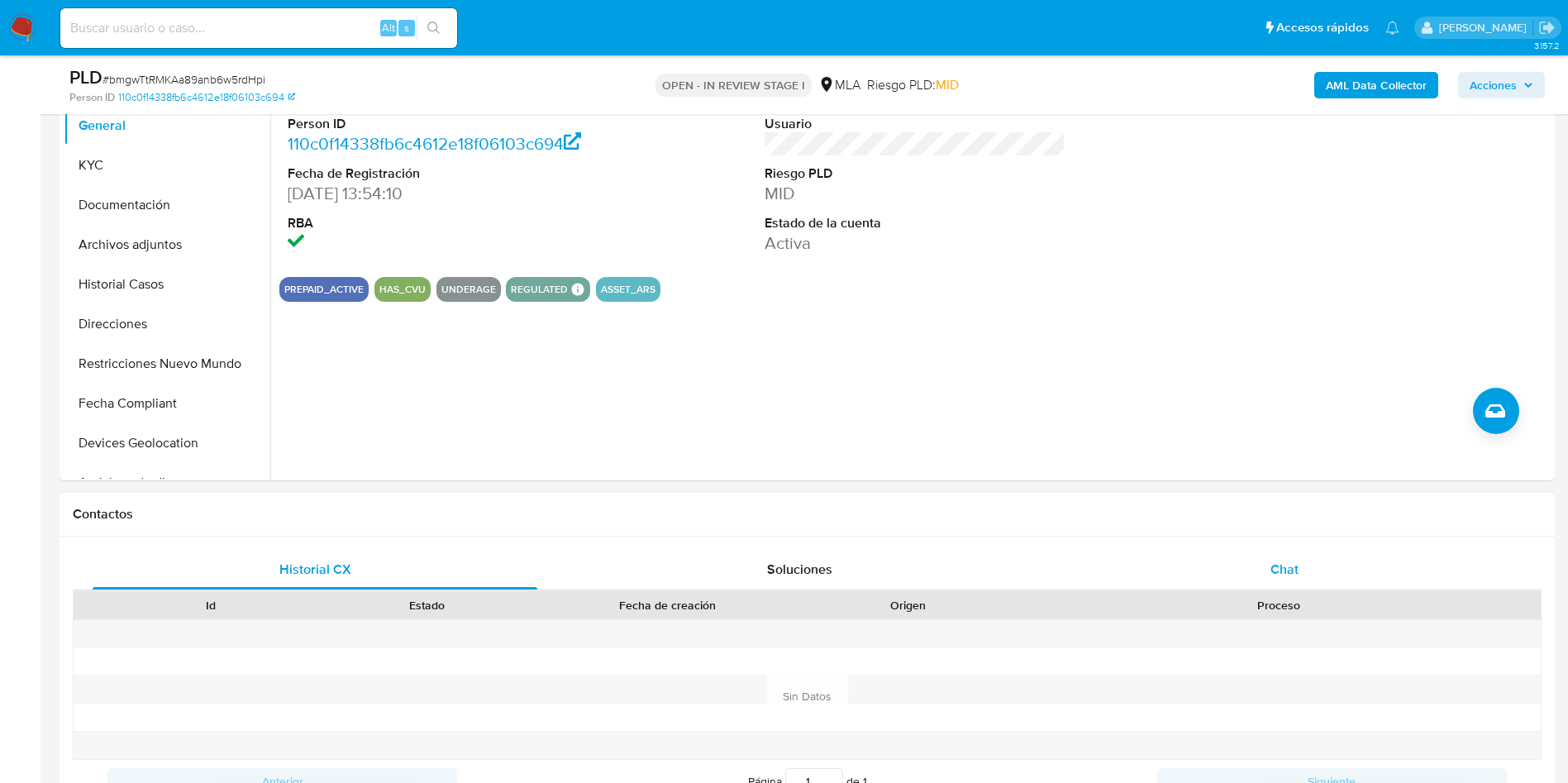
drag, startPoint x: 1282, startPoint y: 573, endPoint x: 1180, endPoint y: 552, distance: 104.1
click at [1282, 572] on span "Chat" at bounding box center [1285, 568] width 28 height 19
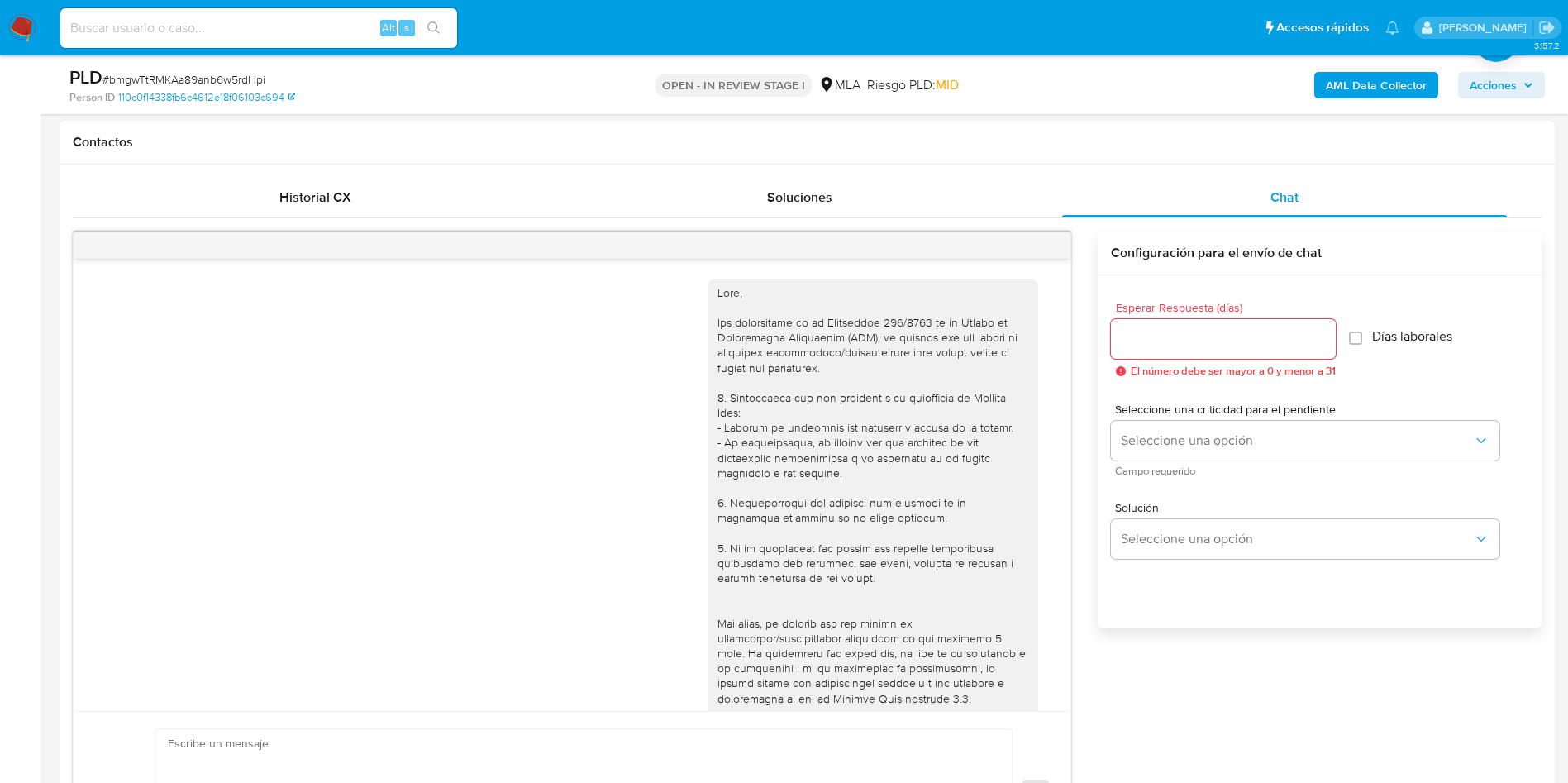
scroll to position [668, 0]
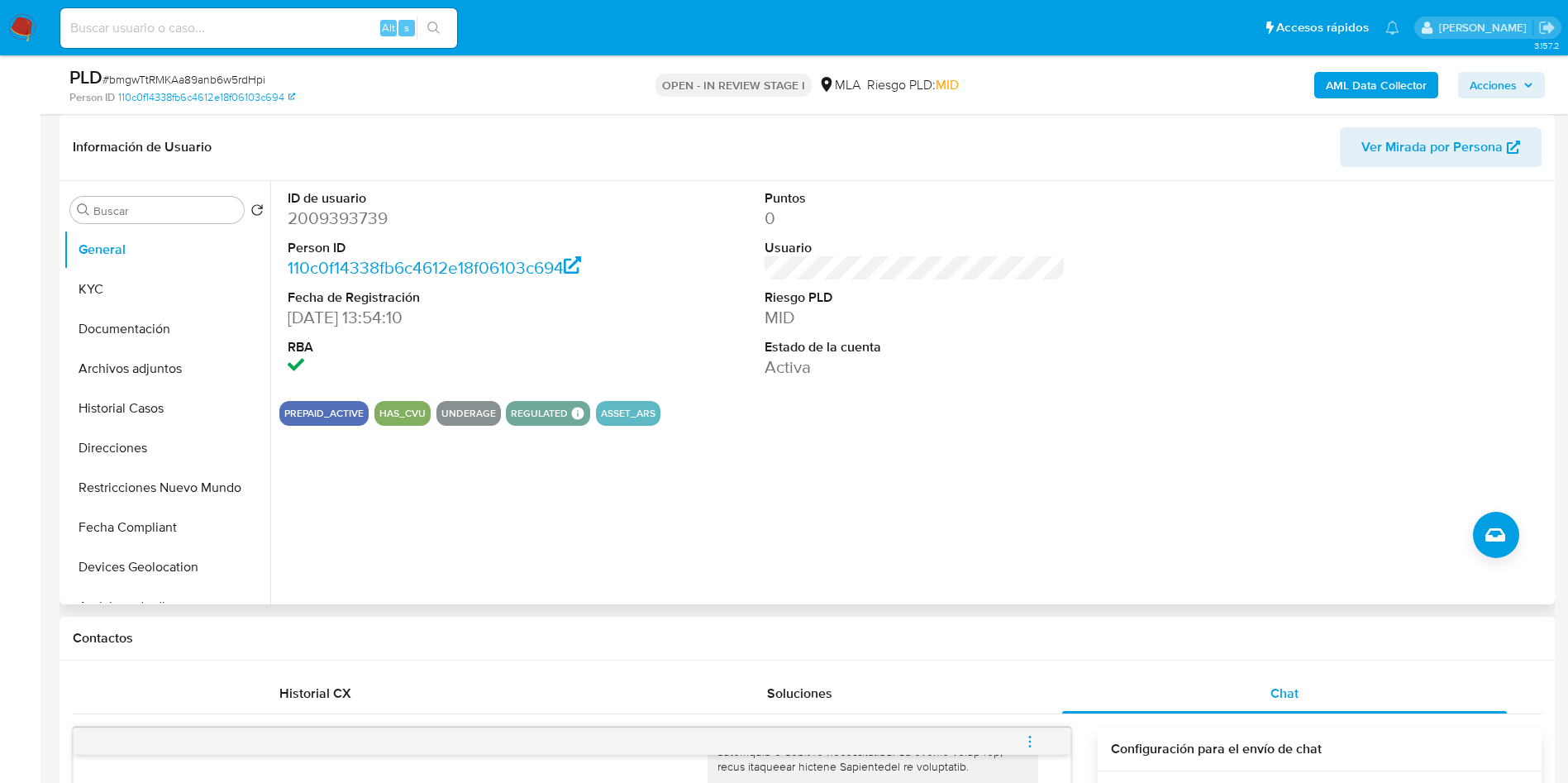
click at [303, 212] on dd "2009393739" at bounding box center [439, 218] width 302 height 23
copy dd "2009393739"
click at [322, 220] on dd "2009393739" at bounding box center [439, 218] width 302 height 23
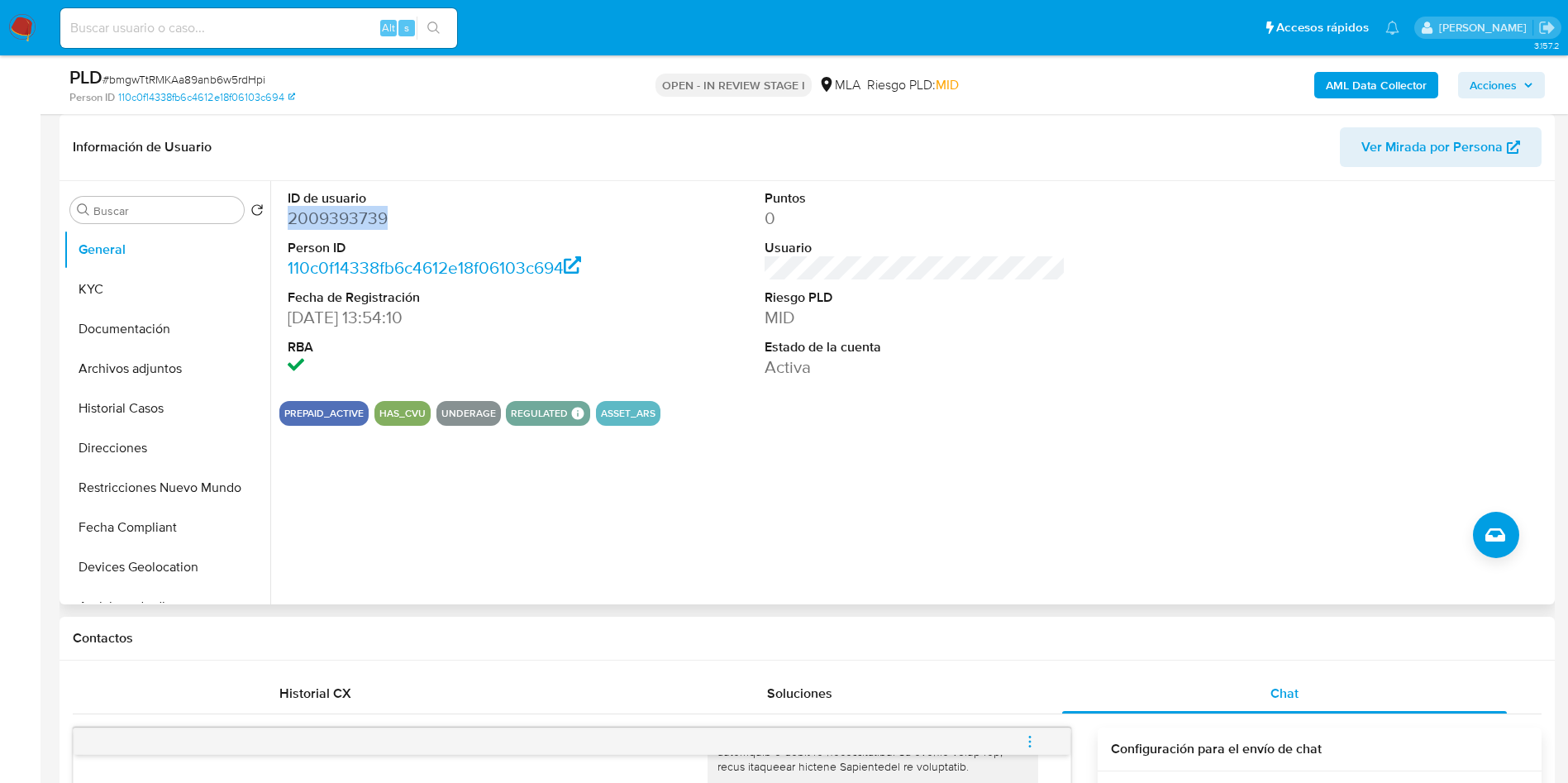
copy dd "2009393739"
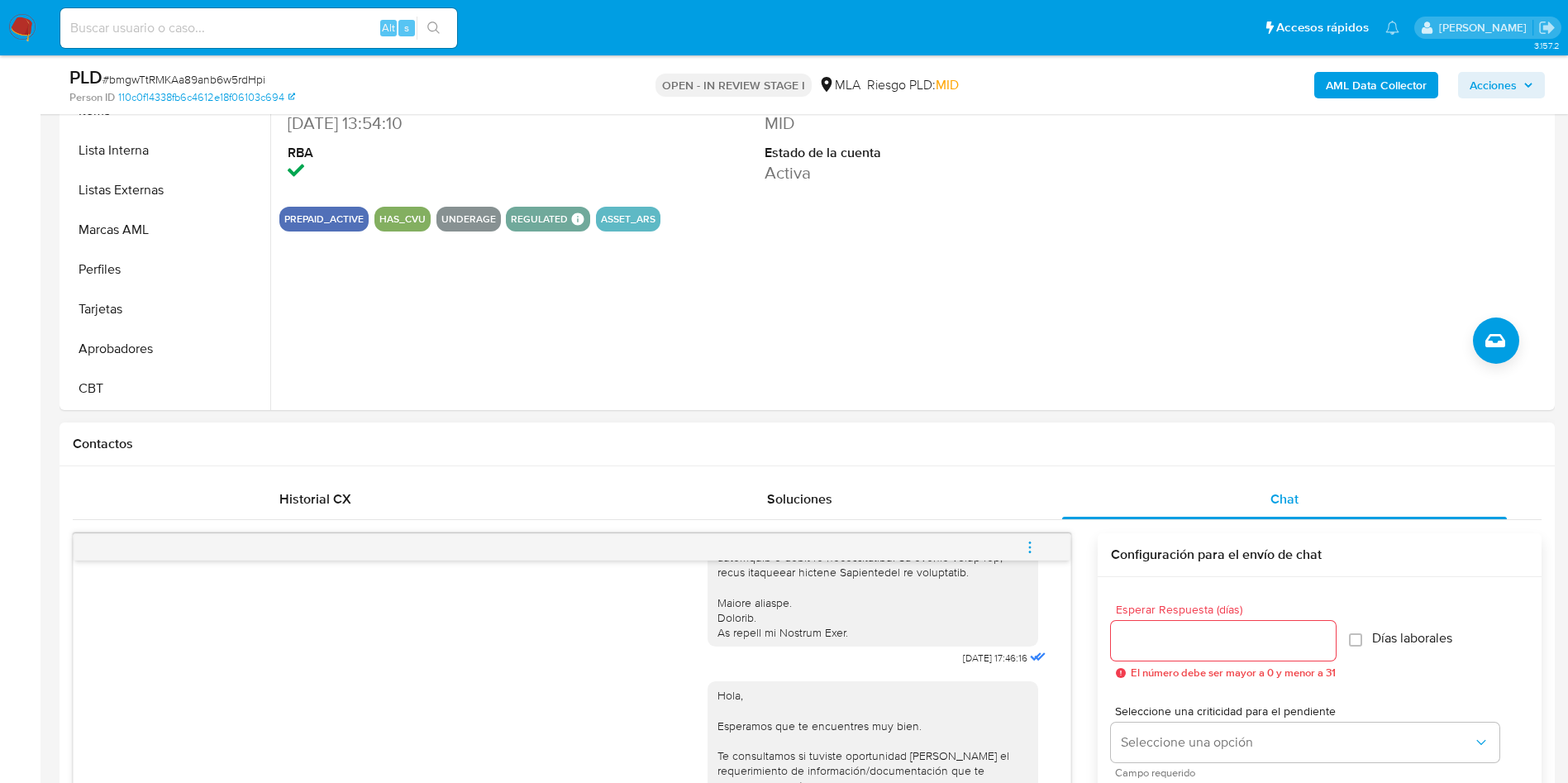
scroll to position [496, 0]
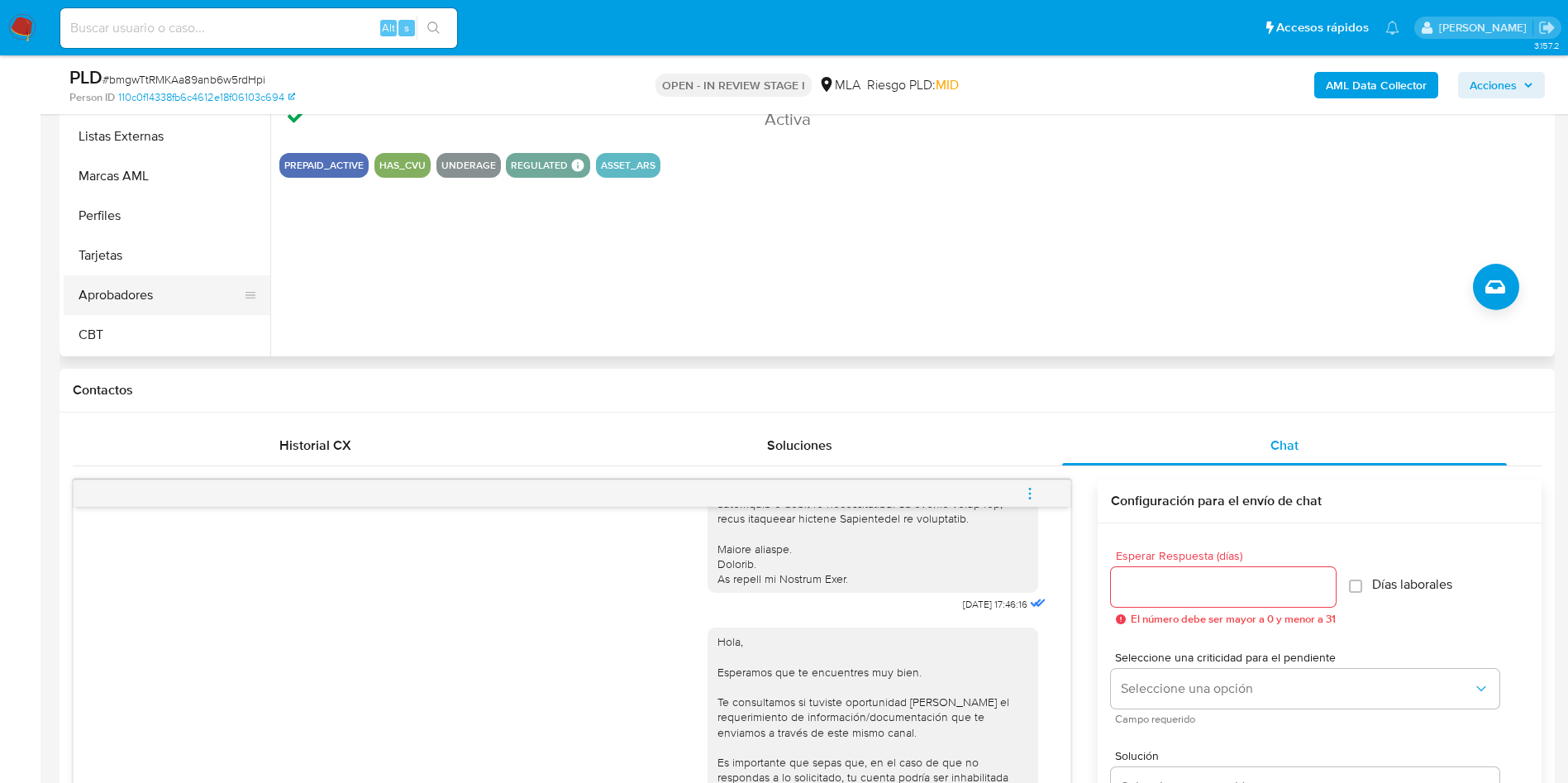
click at [160, 299] on button "Aprobadores" at bounding box center [159, 295] width 193 height 40
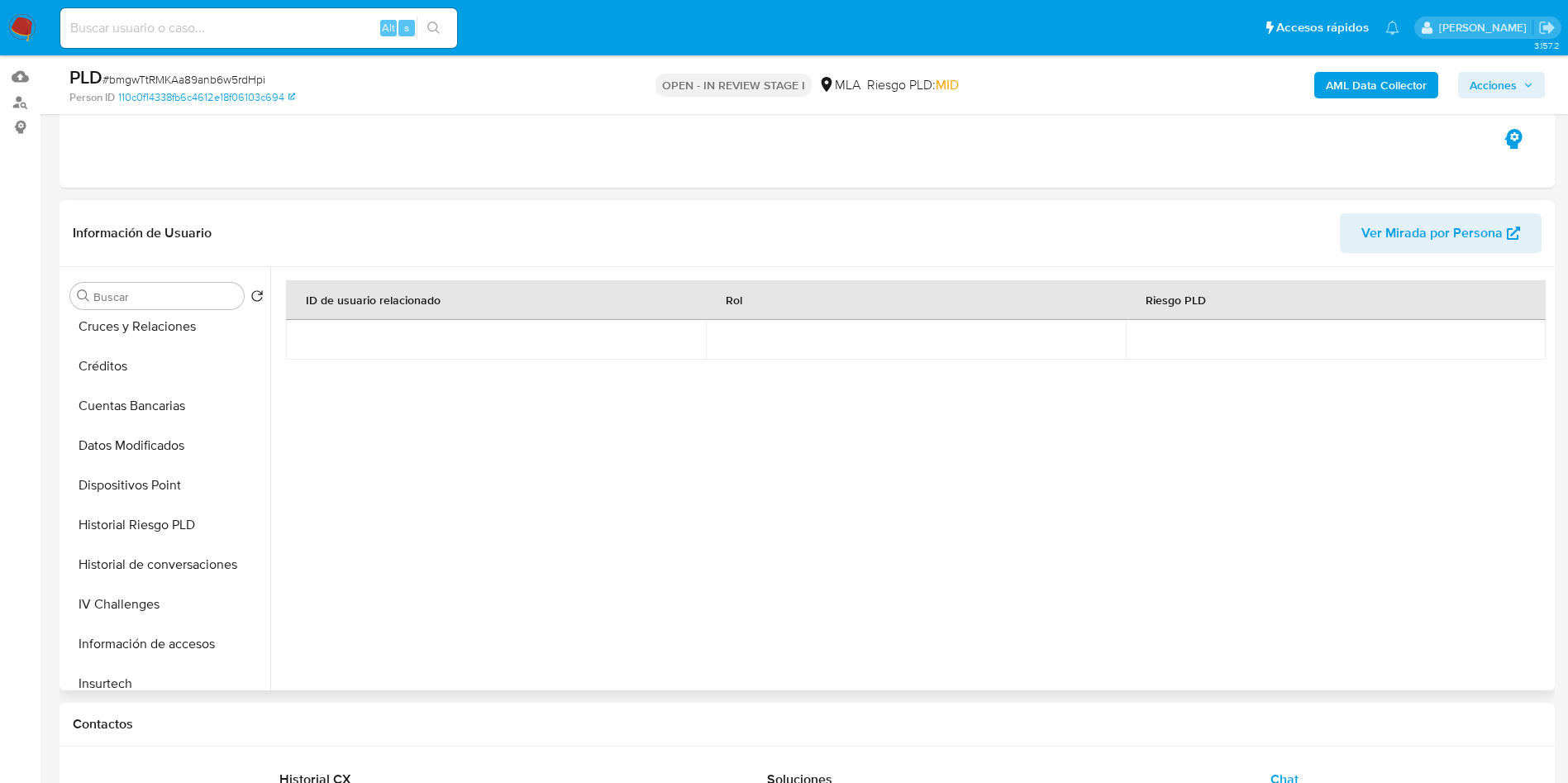
scroll to position [124, 0]
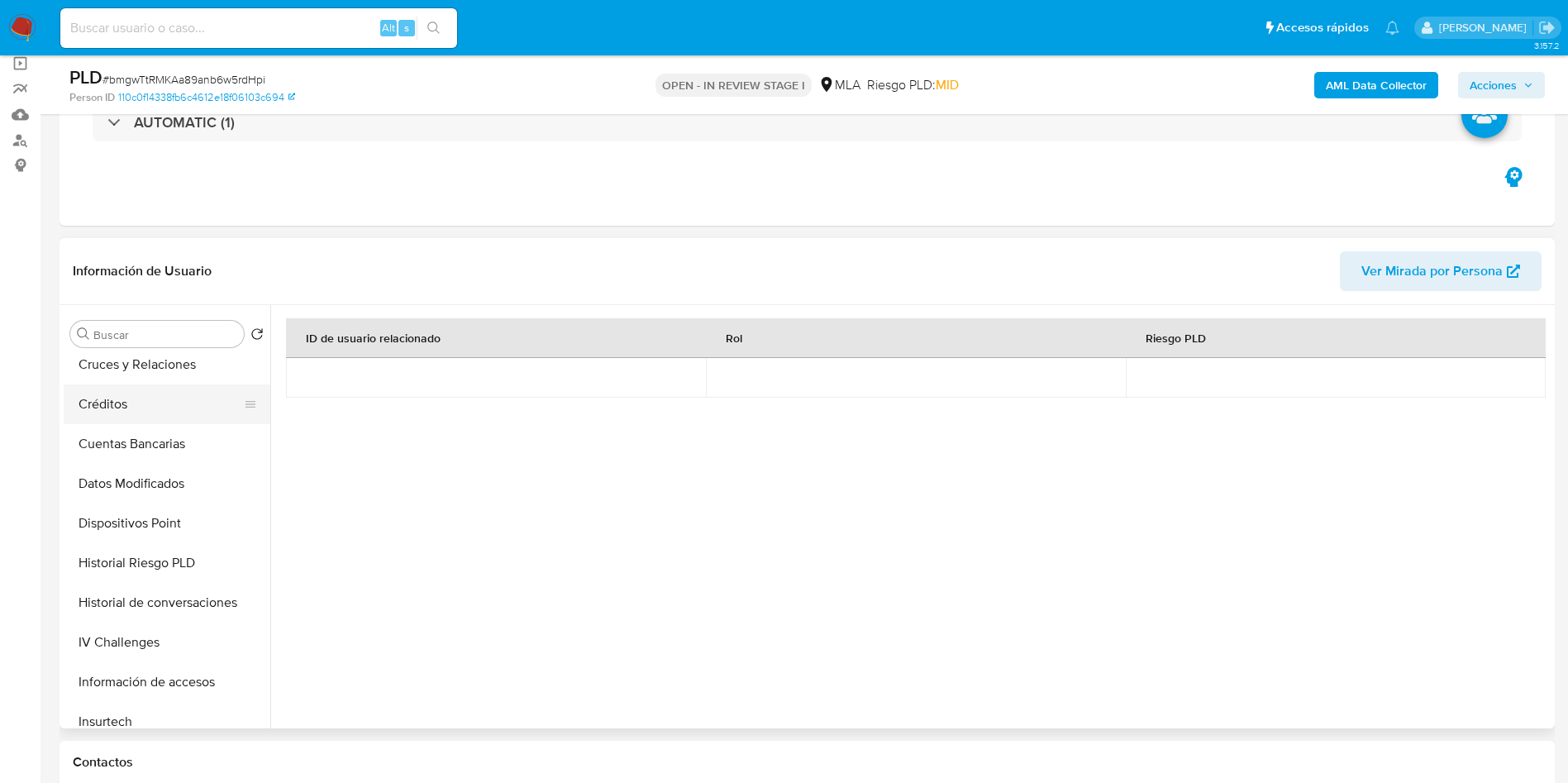
click at [186, 400] on button "Créditos" at bounding box center [159, 404] width 193 height 40
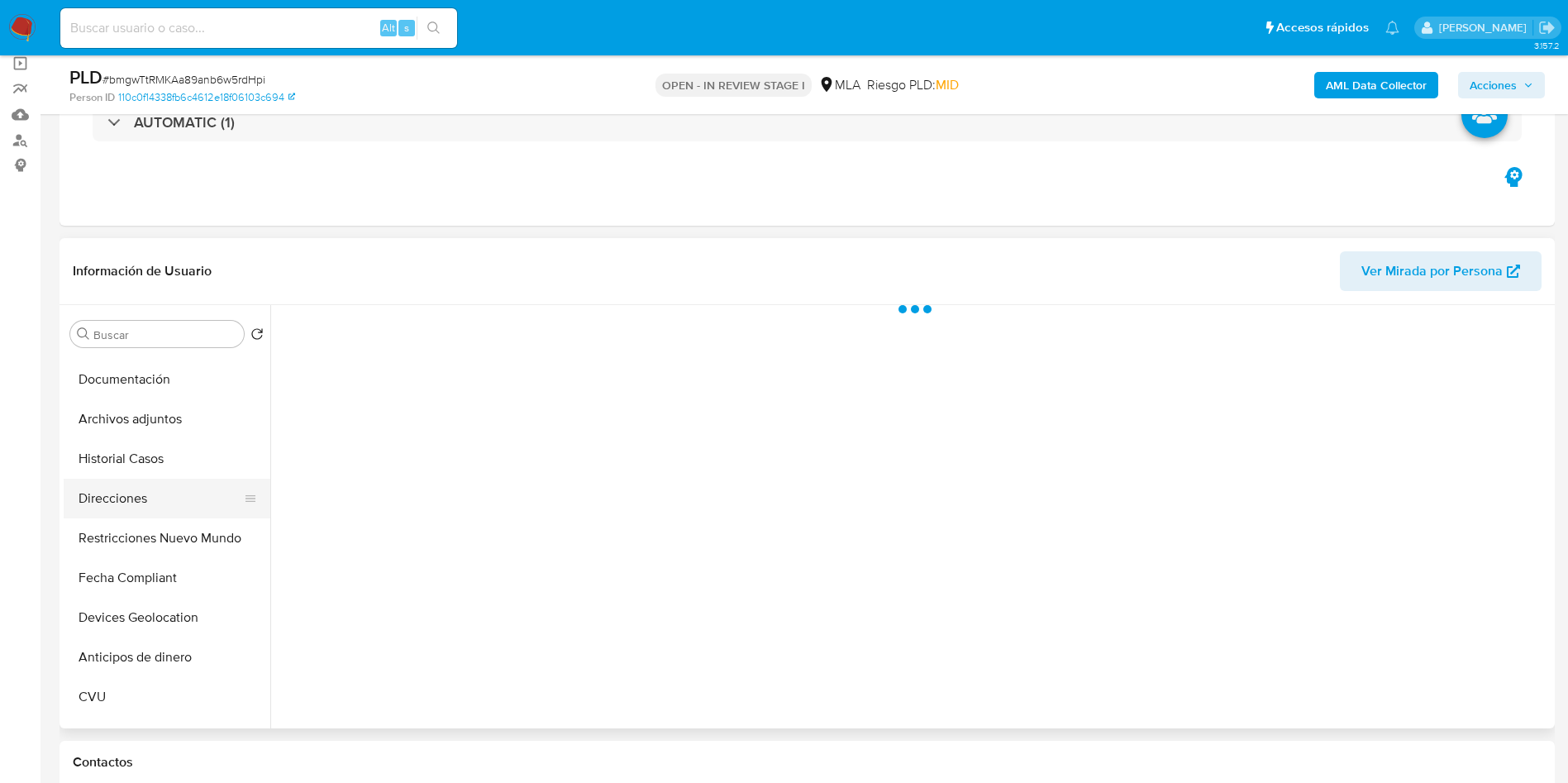
scroll to position [0, 0]
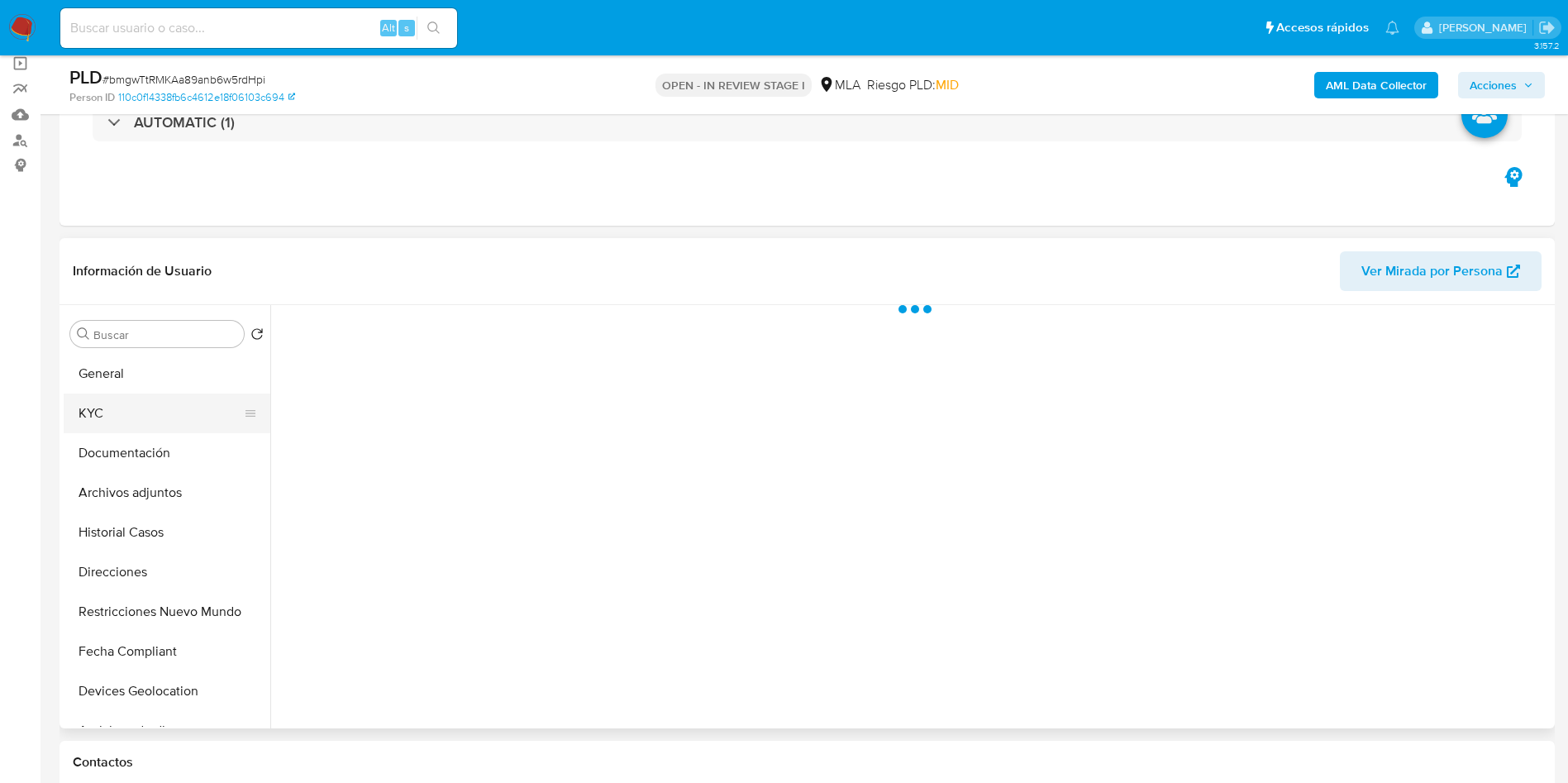
click at [146, 418] on button "KYC" at bounding box center [159, 414] width 193 height 40
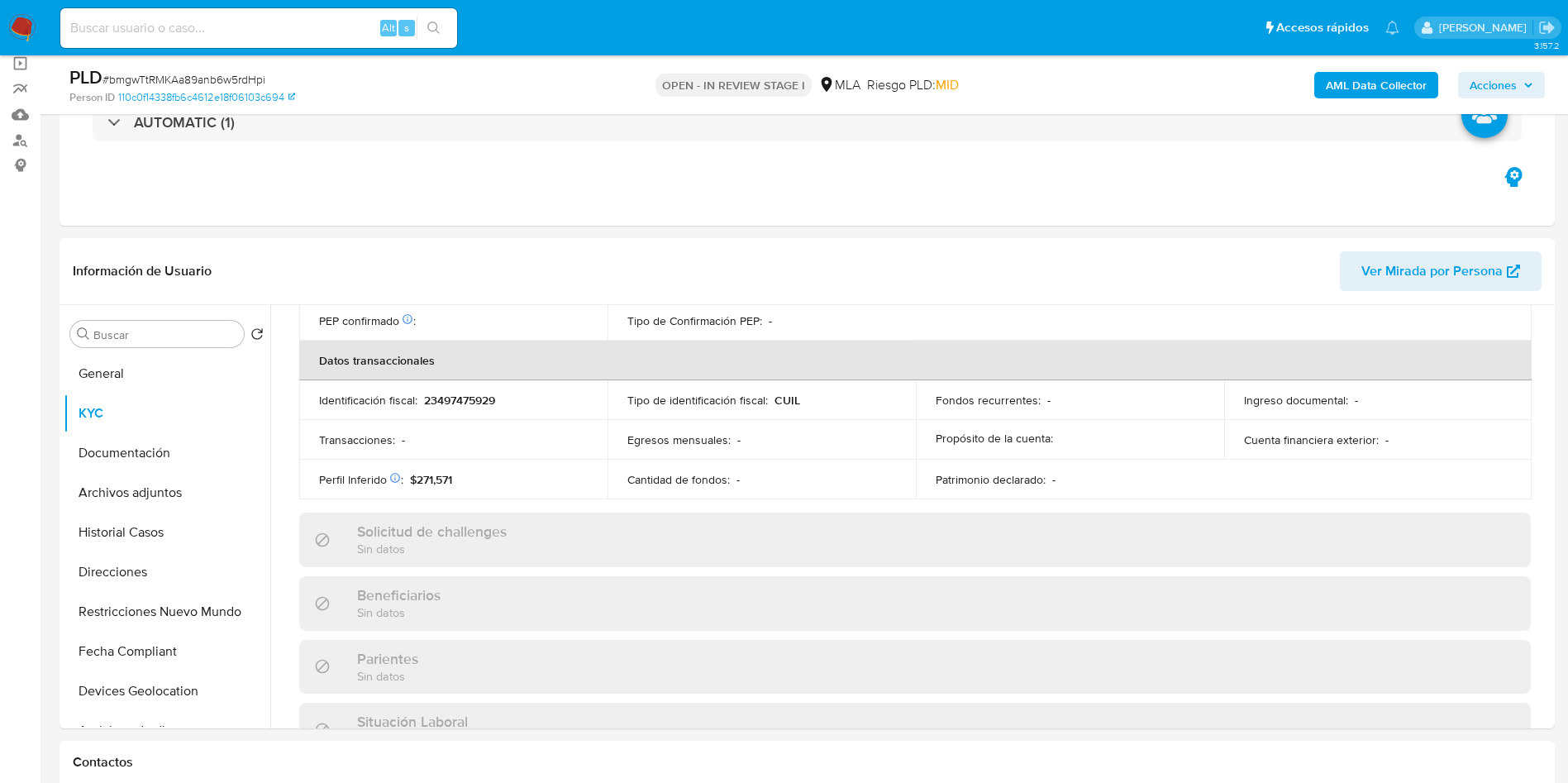
scroll to position [855, 0]
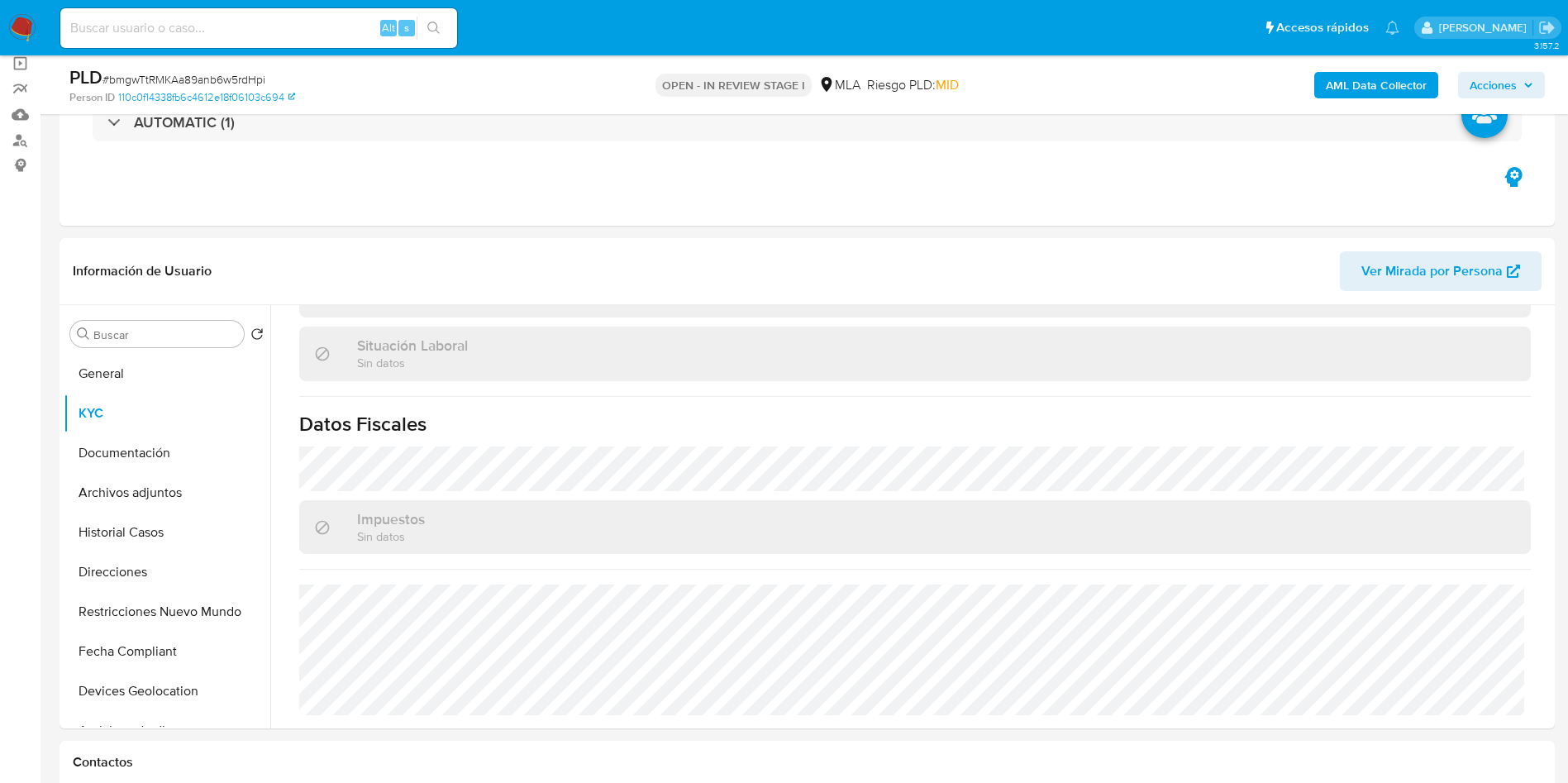
click at [218, 71] on span "# bmgwTtRMKAa89anb6w5rdHpi" at bounding box center [184, 79] width 163 height 17
copy span "bmgwTtRMKAa89anb6w5rdHpi"
click at [133, 377] on button "General" at bounding box center [159, 373] width 193 height 40
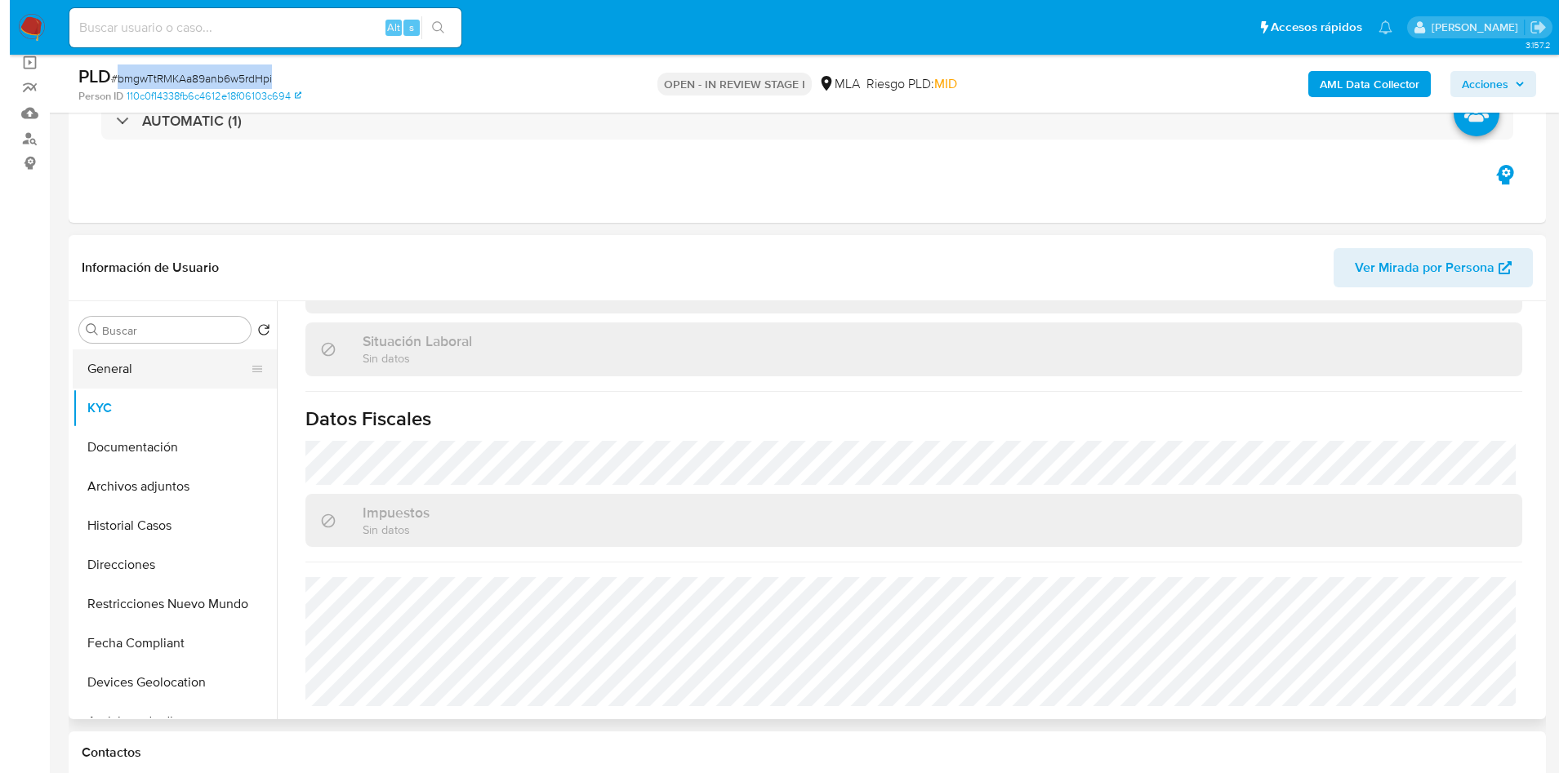
scroll to position [0, 0]
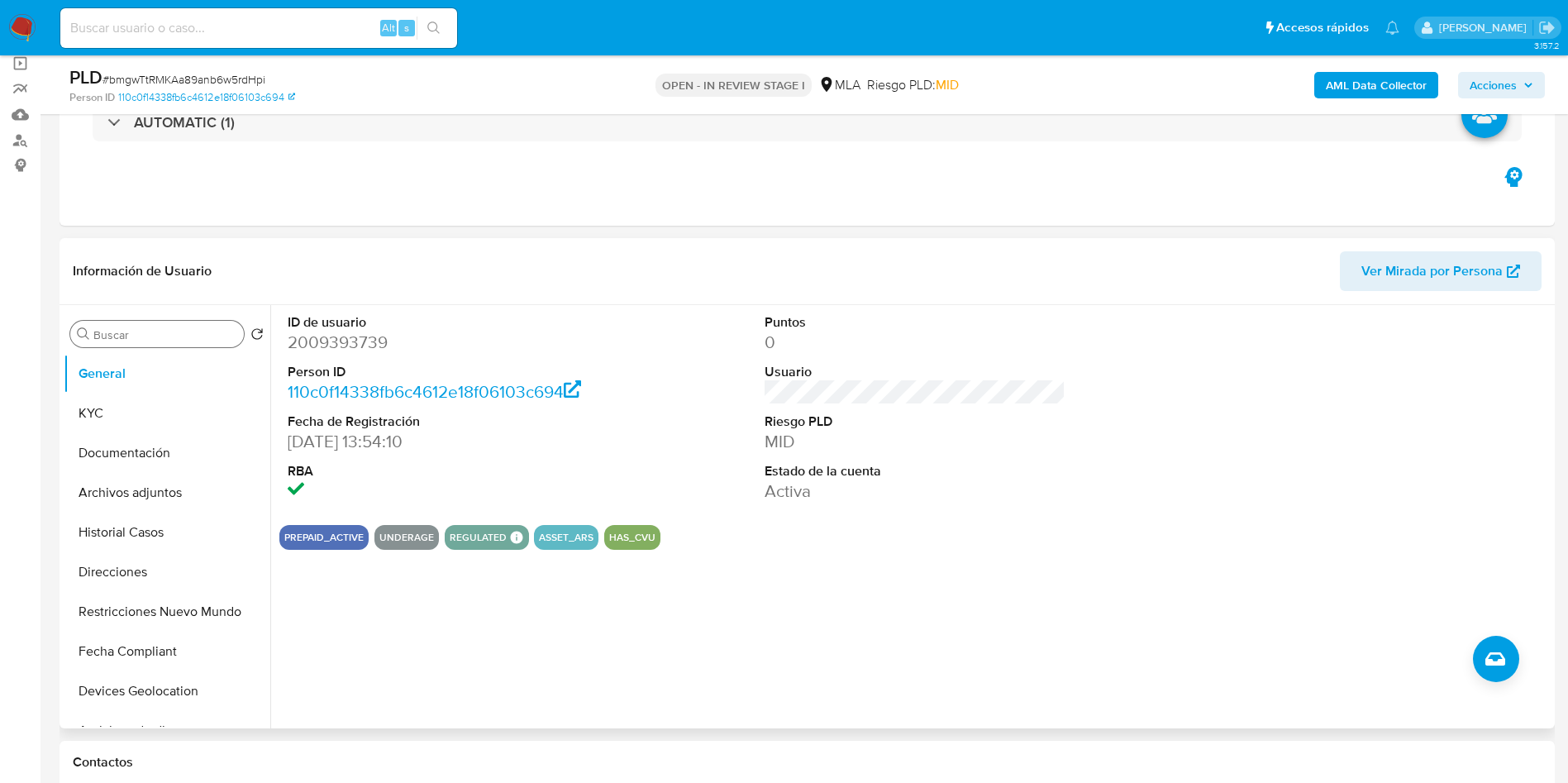
click at [195, 328] on input "Buscar" at bounding box center [164, 335] width 144 height 15
click at [1392, 78] on b "AML Data Collector" at bounding box center [1377, 85] width 101 height 27
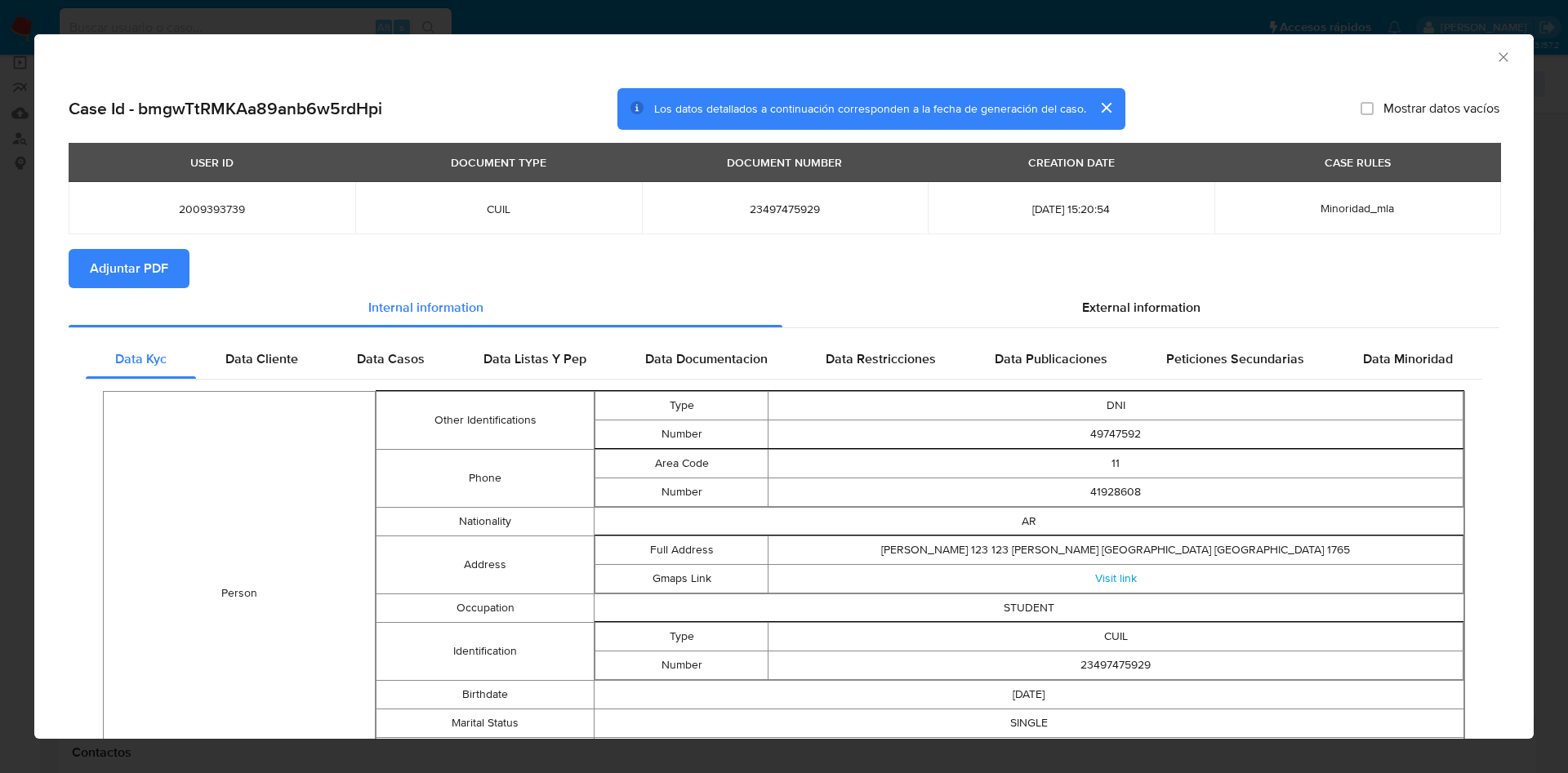
drag, startPoint x: 126, startPoint y: 289, endPoint x: 166, endPoint y: 334, distance: 60.2
click at [125, 291] on div "Internal information" at bounding box center [425, 308] width 714 height 39
click at [146, 276] on span "Adjuntar PDF" at bounding box center [129, 268] width 78 height 36
click at [1495, 56] on icon "Cerrar ventana" at bounding box center [1503, 57] width 17 height 17
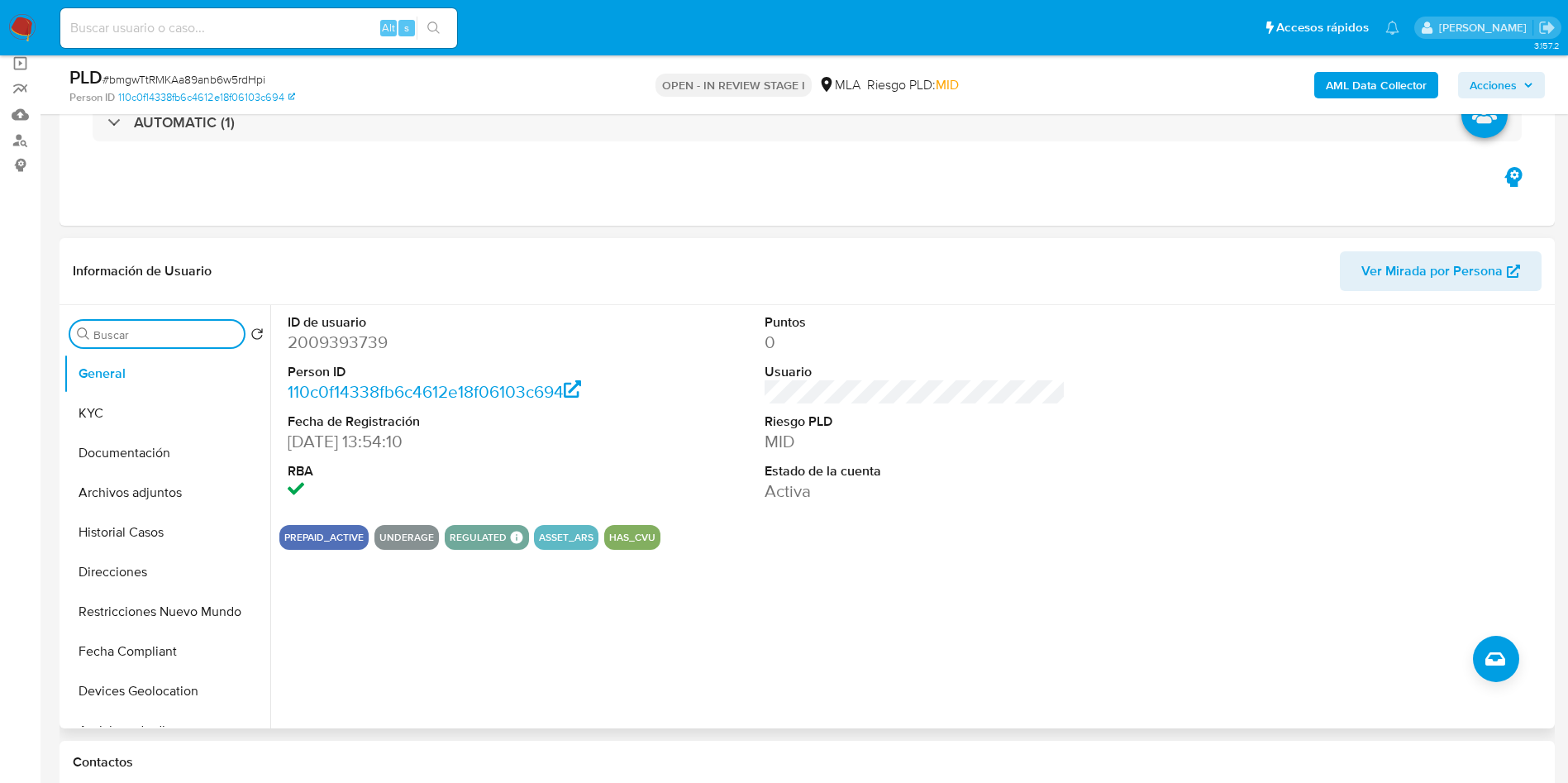
click at [138, 342] on input "Buscar" at bounding box center [164, 335] width 144 height 15
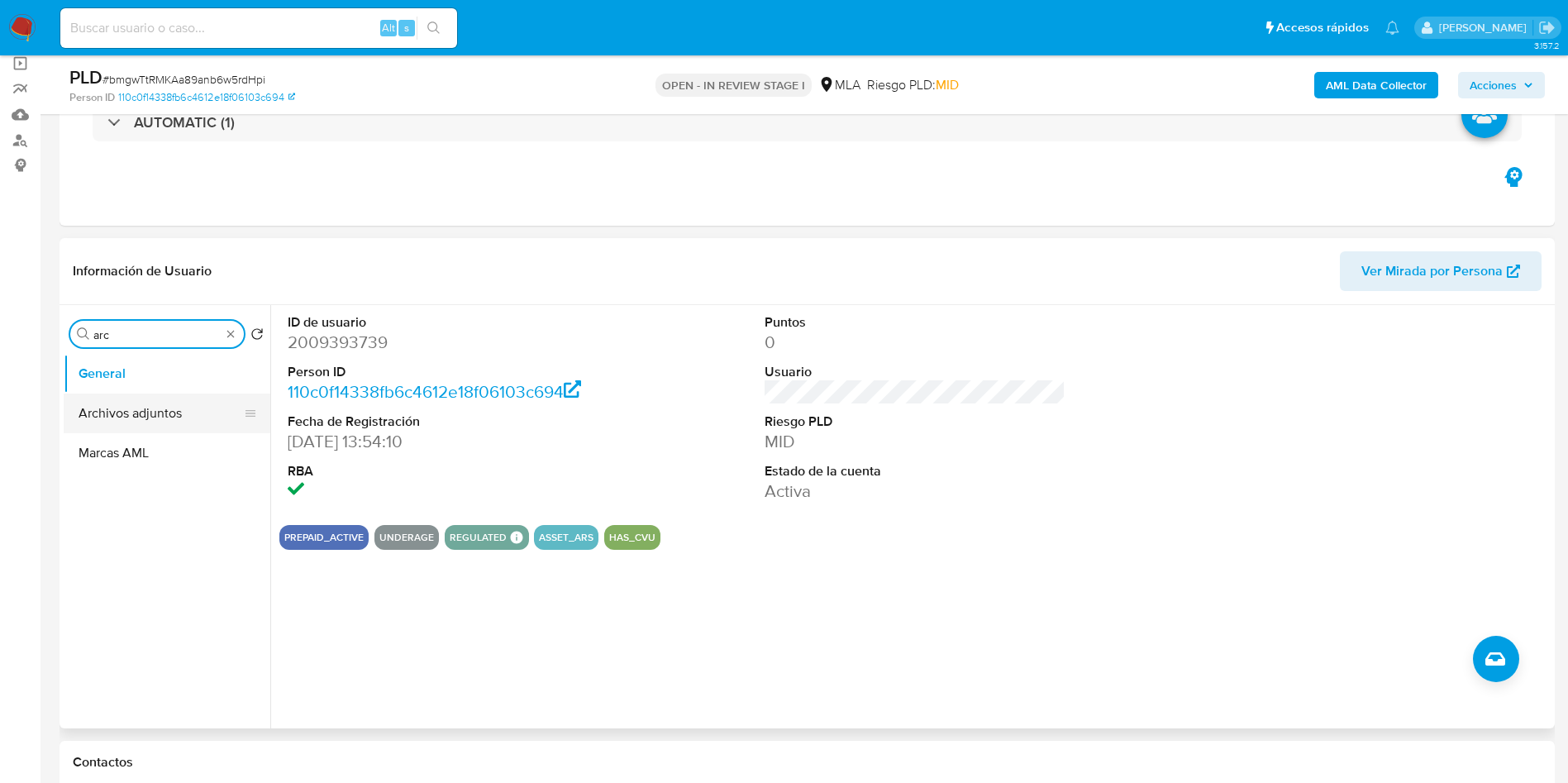
type input "arc"
click at [117, 404] on button "Archivos adjuntos" at bounding box center [159, 414] width 193 height 40
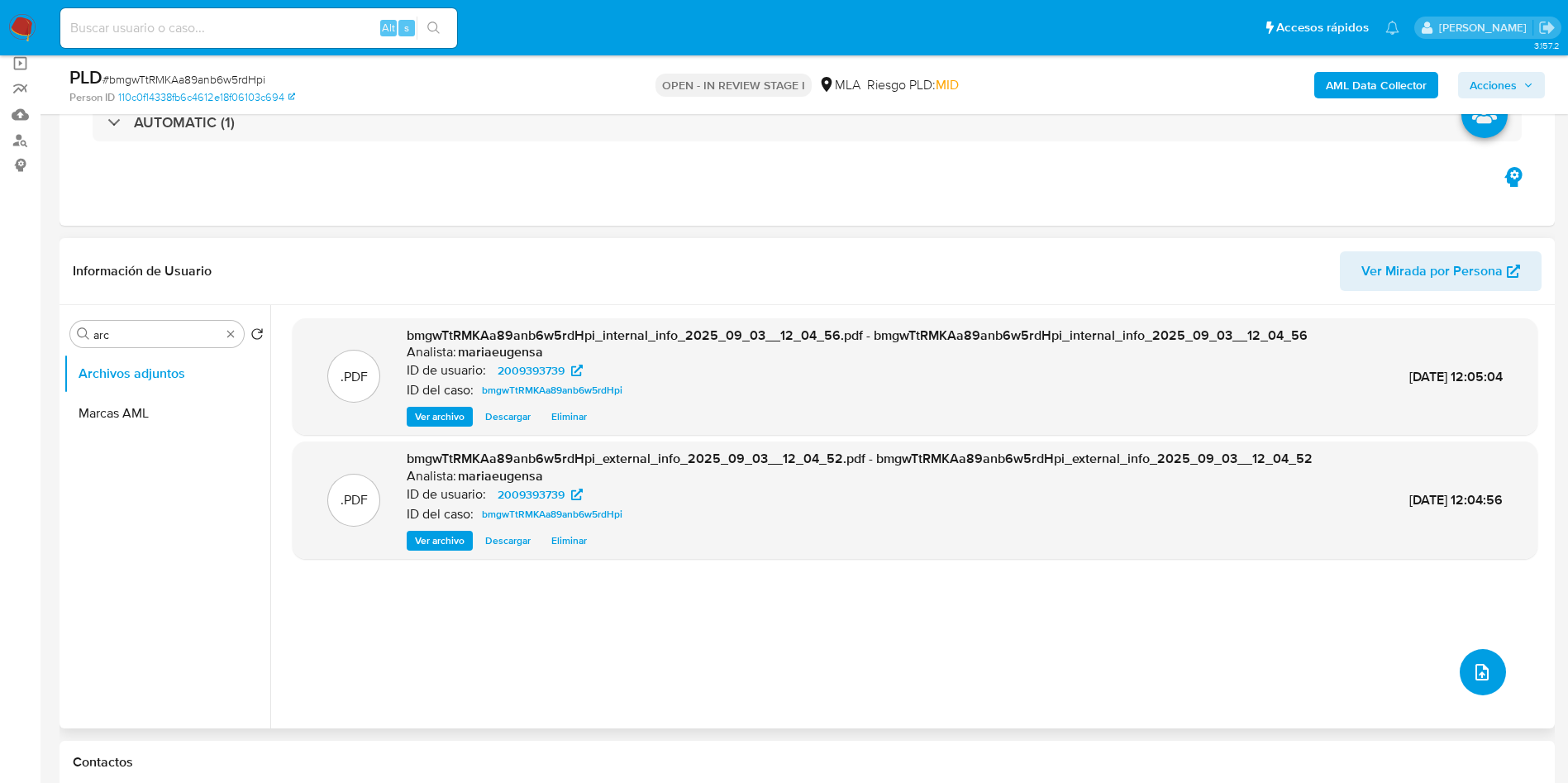
click at [1472, 664] on icon "upload-file" at bounding box center [1482, 672] width 20 height 20
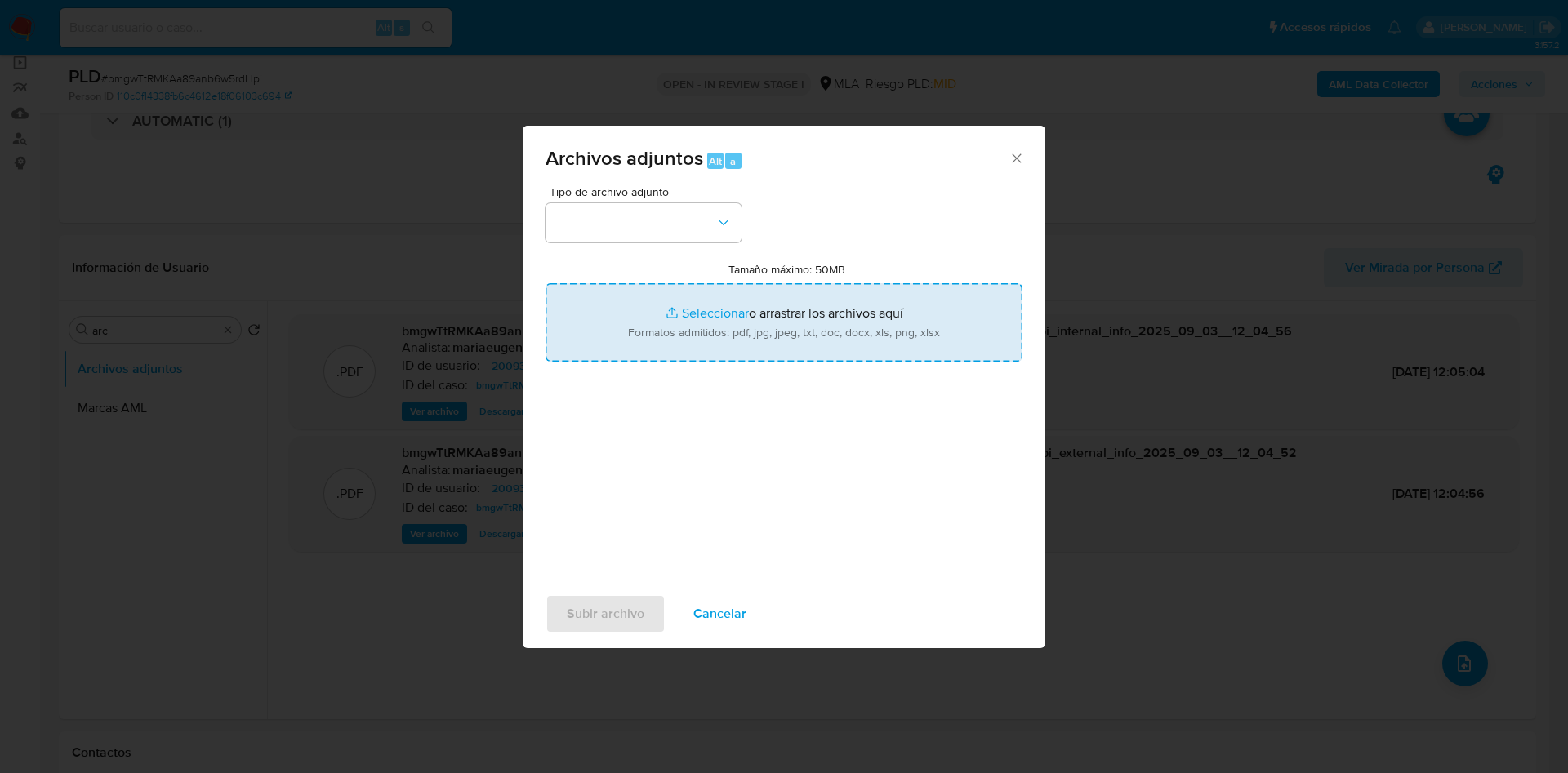
click at [726, 353] on input "Tamaño máximo: 50MB Seleccionar archivos" at bounding box center [784, 322] width 477 height 78
type input "C:\fakepath\Caselog bmgwTtRMKAa89anb6w5rdHpi_2025_08_18_18_54_52.docx"
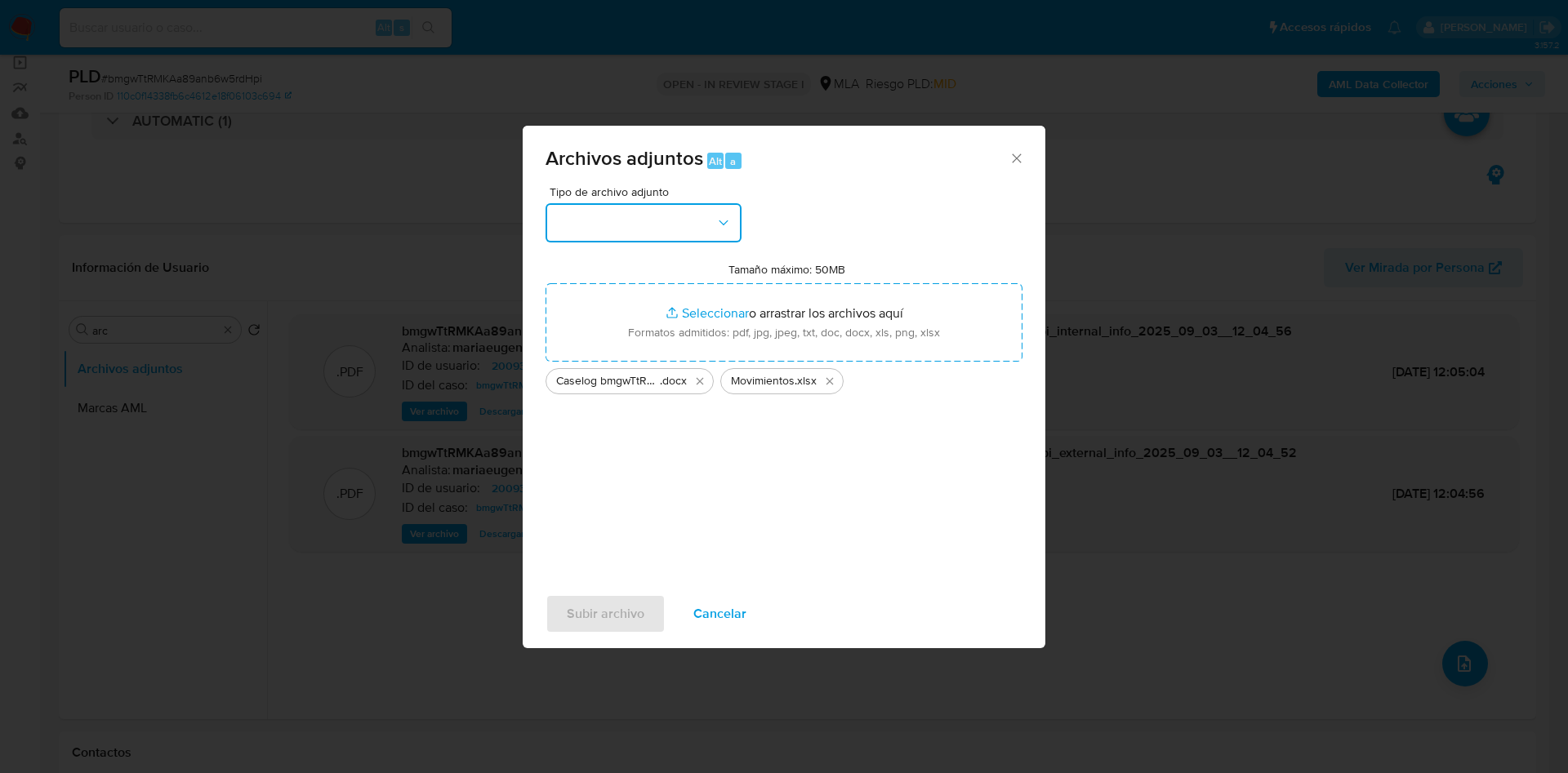
click at [670, 231] on button "button" at bounding box center [643, 223] width 196 height 39
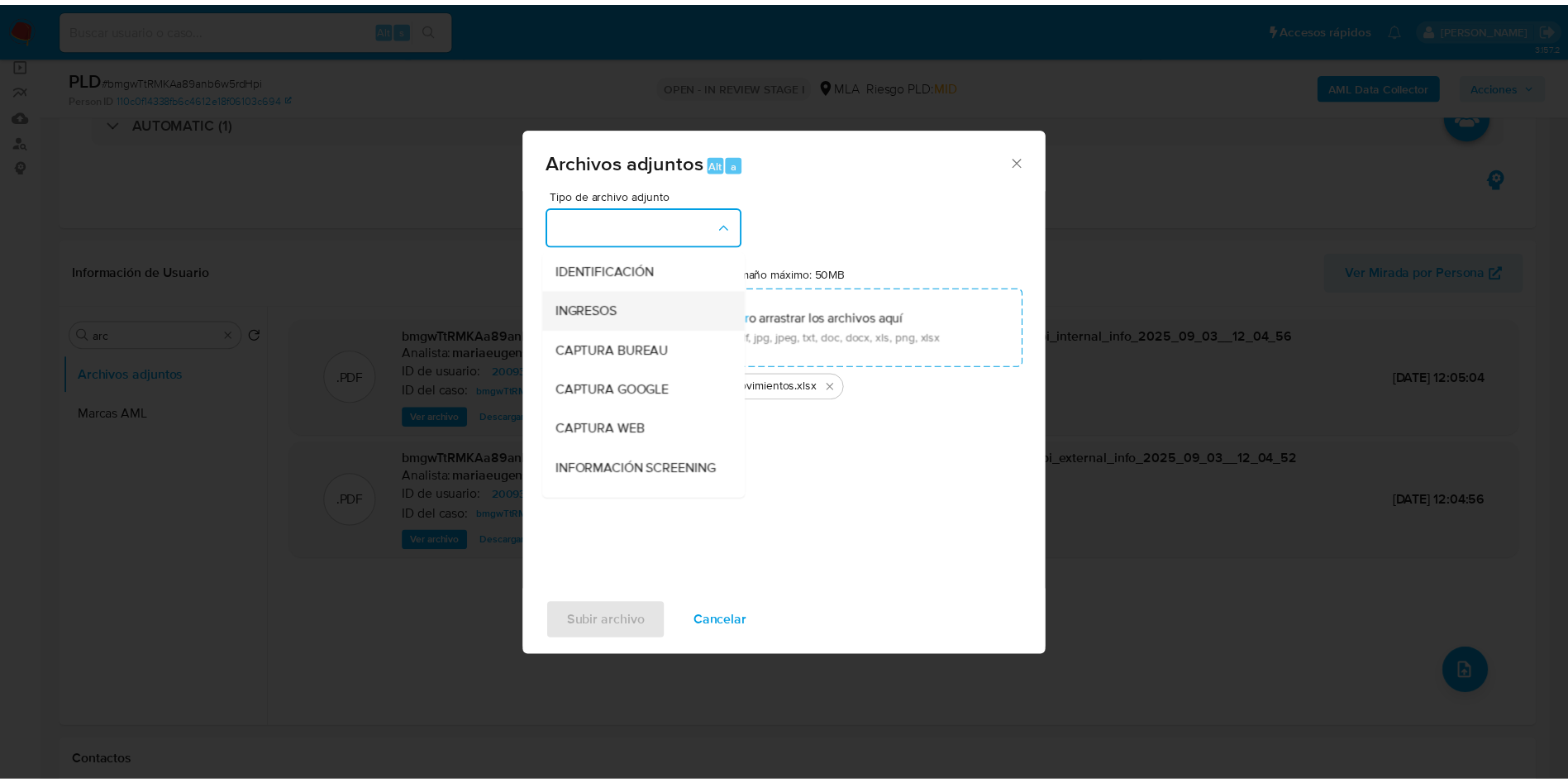
scroll to position [124, 0]
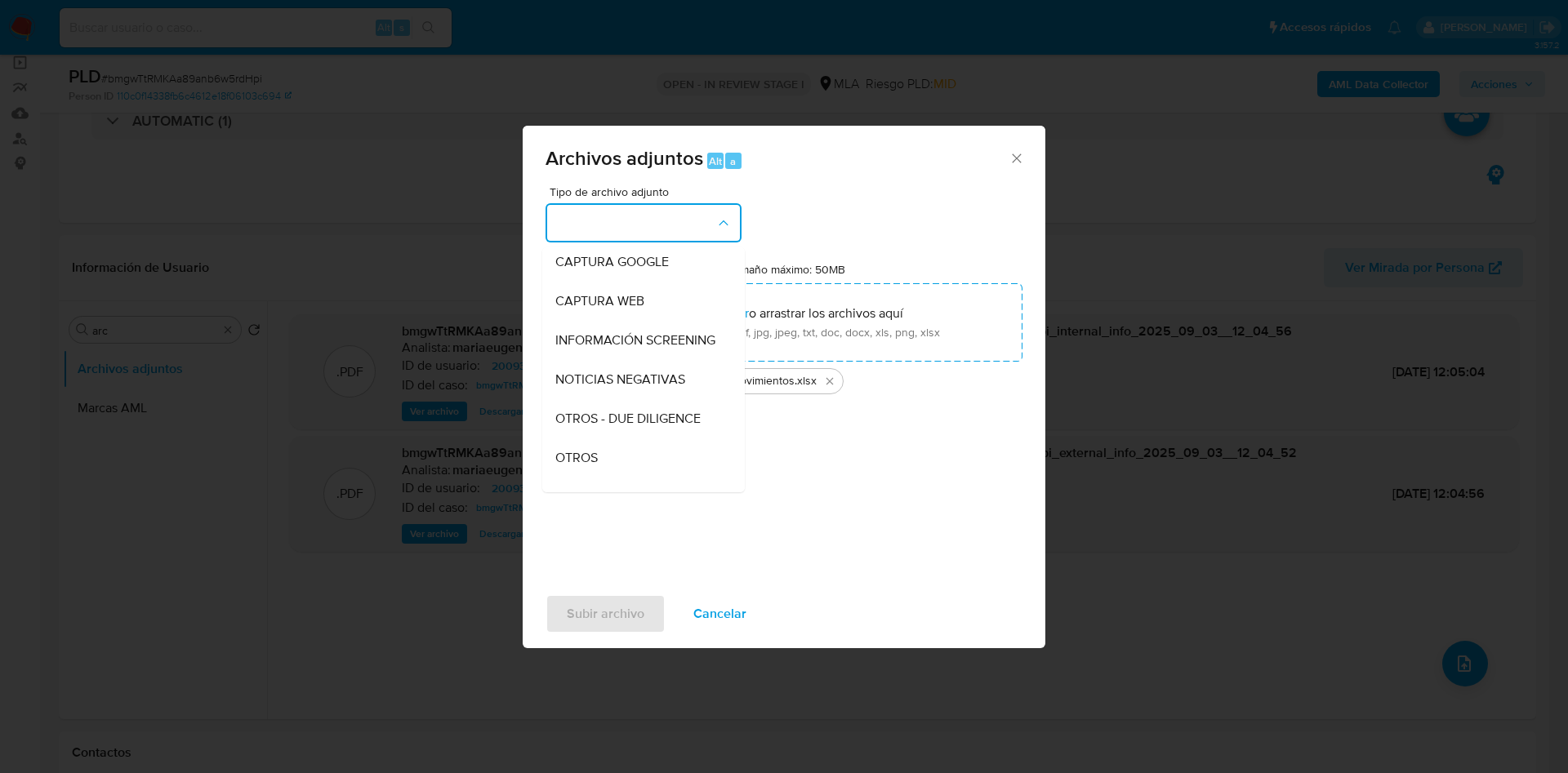
click at [578, 460] on div "OTROS" at bounding box center [638, 457] width 166 height 39
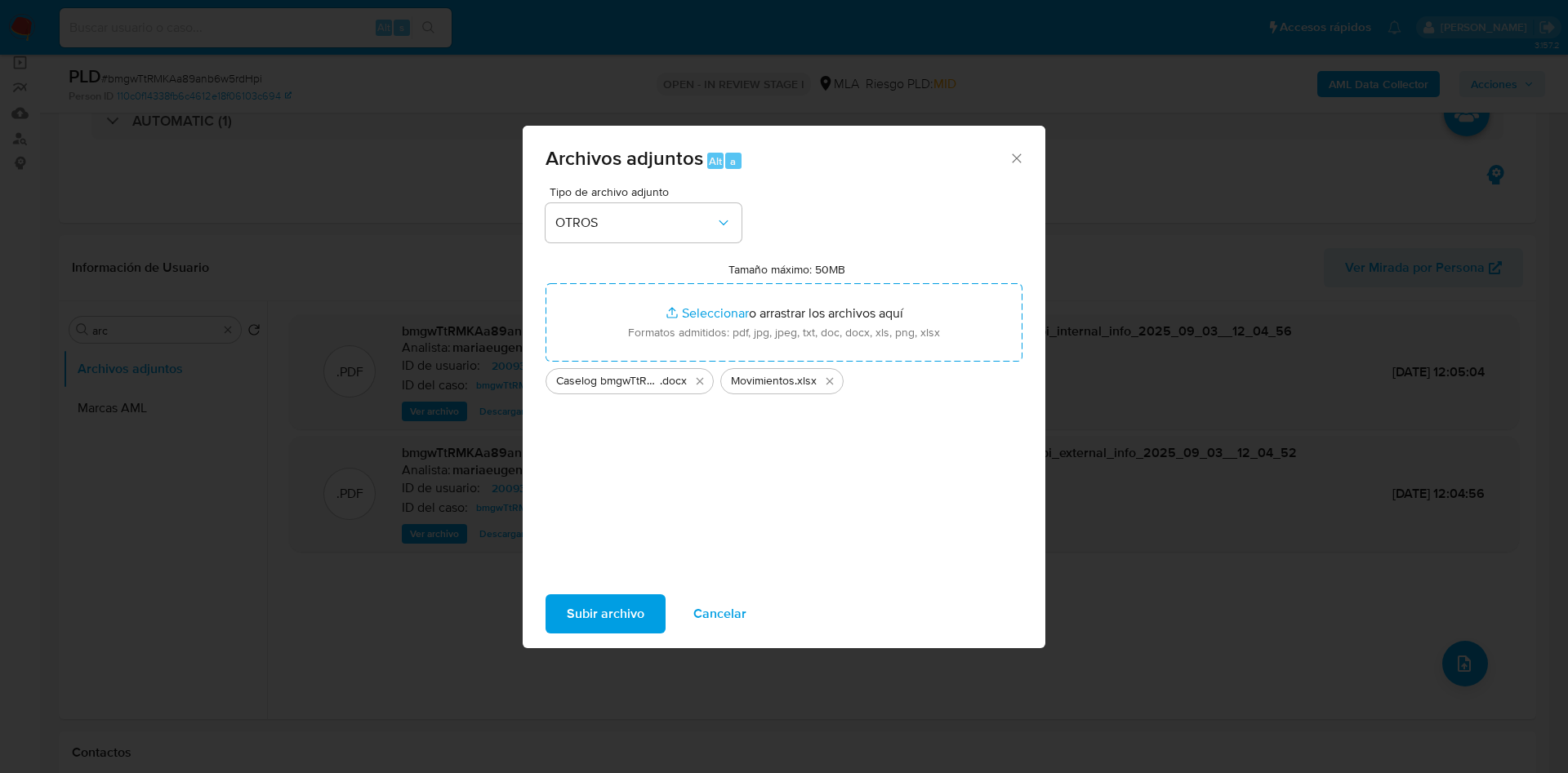
click at [594, 626] on span "Subir archivo" at bounding box center [605, 614] width 77 height 36
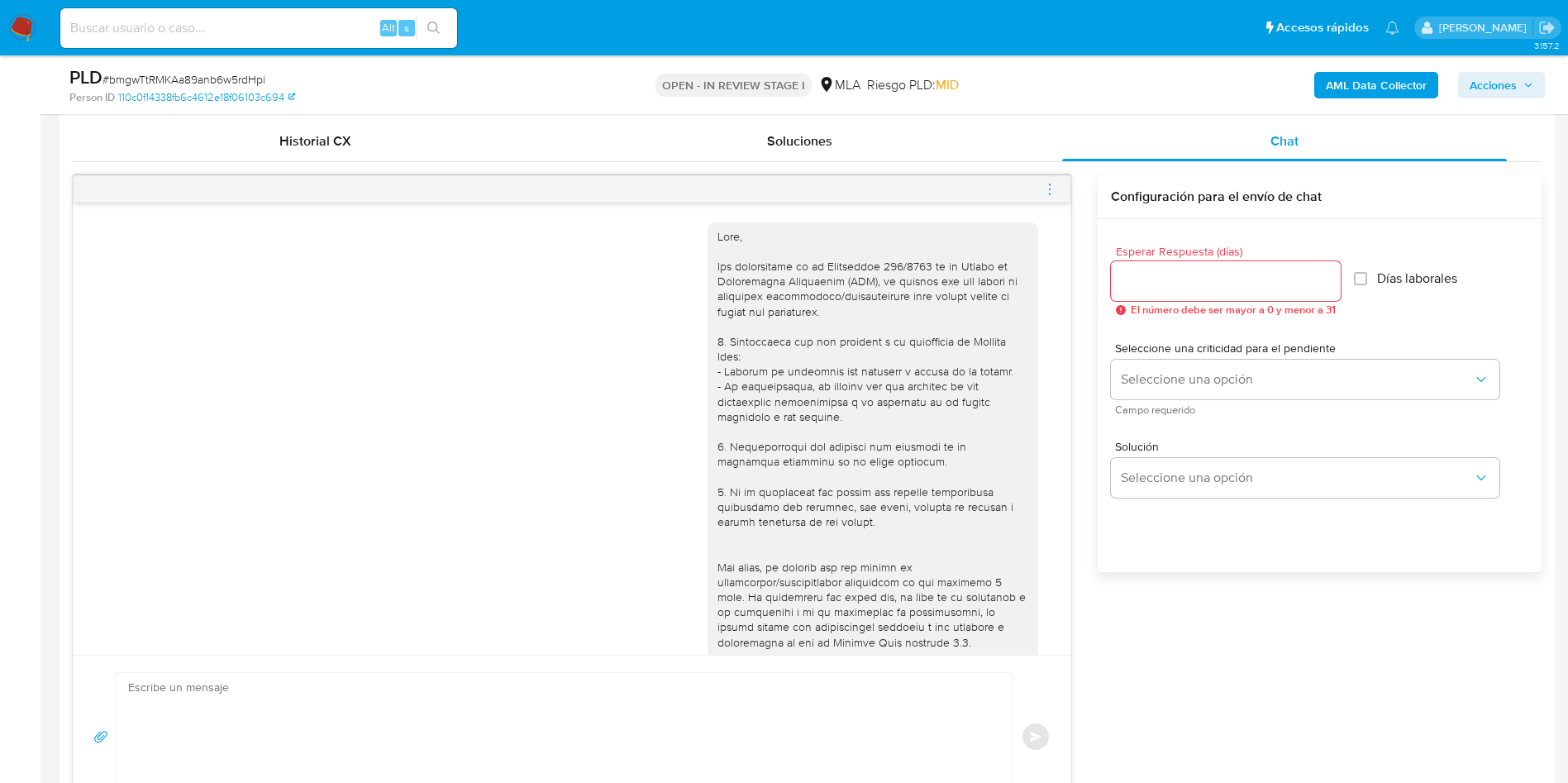
scroll to position [762, 0]
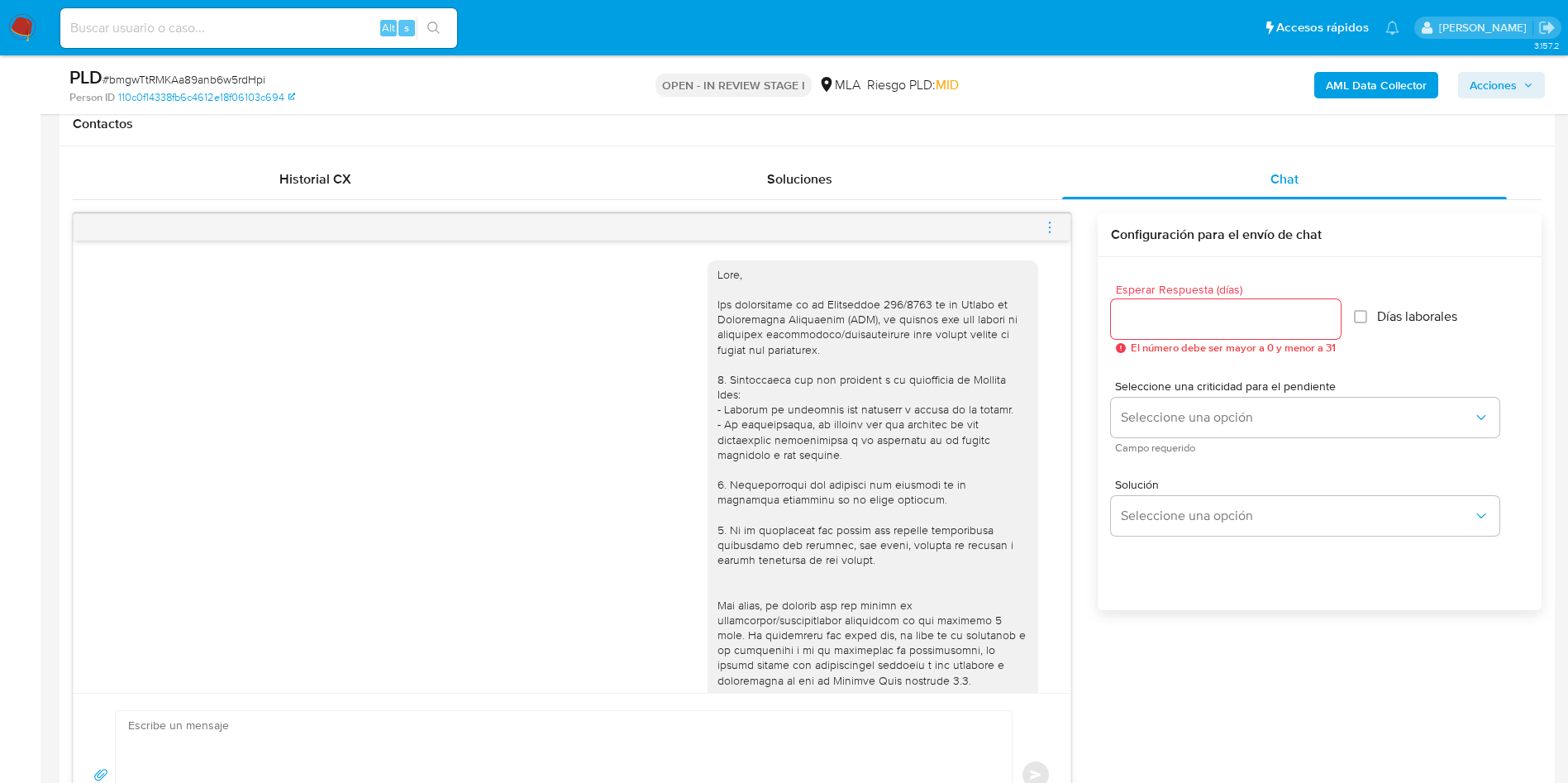
click at [1048, 216] on span "menu-action" at bounding box center [1049, 228] width 15 height 40
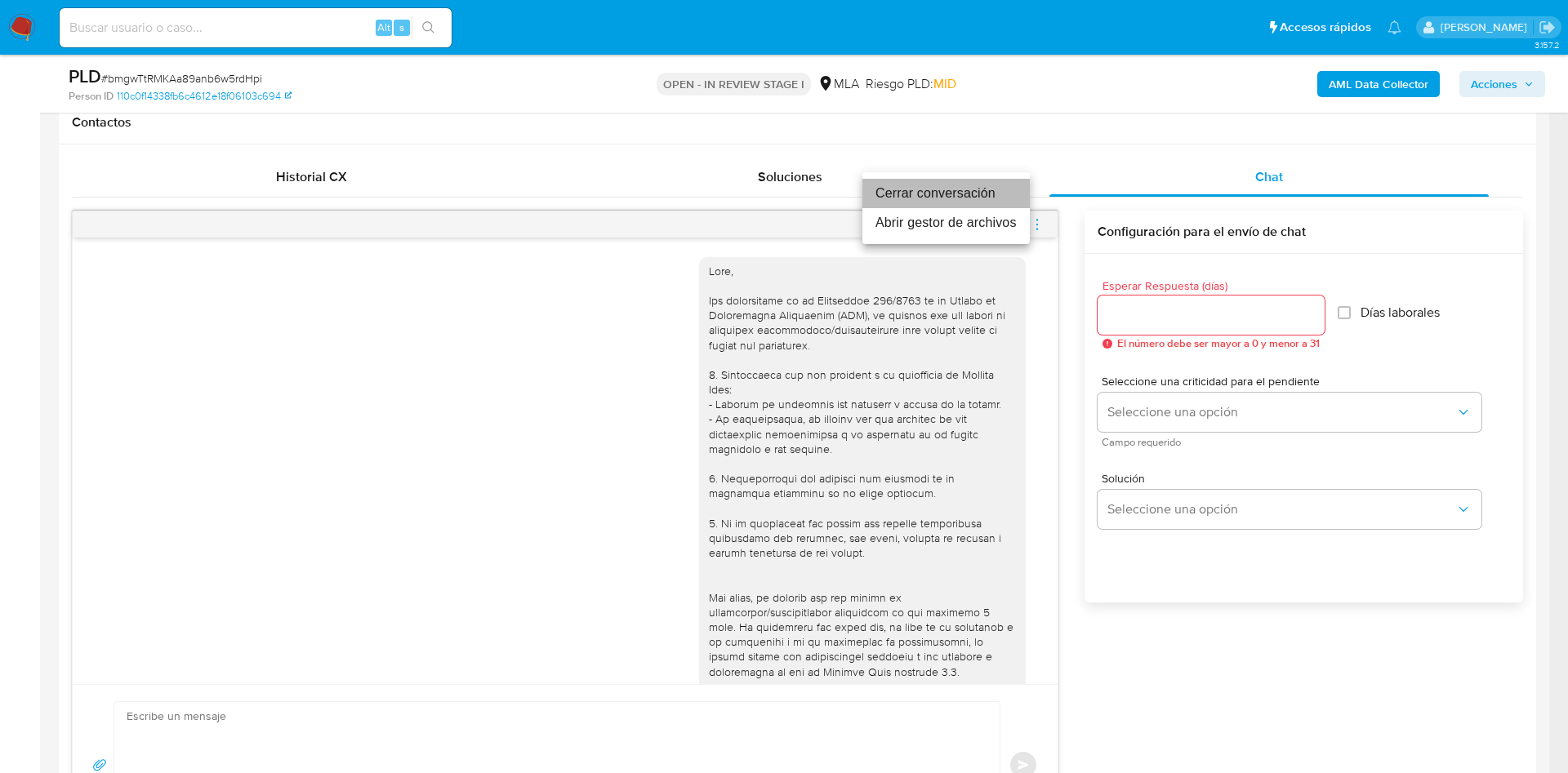
click at [997, 191] on li "Cerrar conversación" at bounding box center [945, 193] width 167 height 29
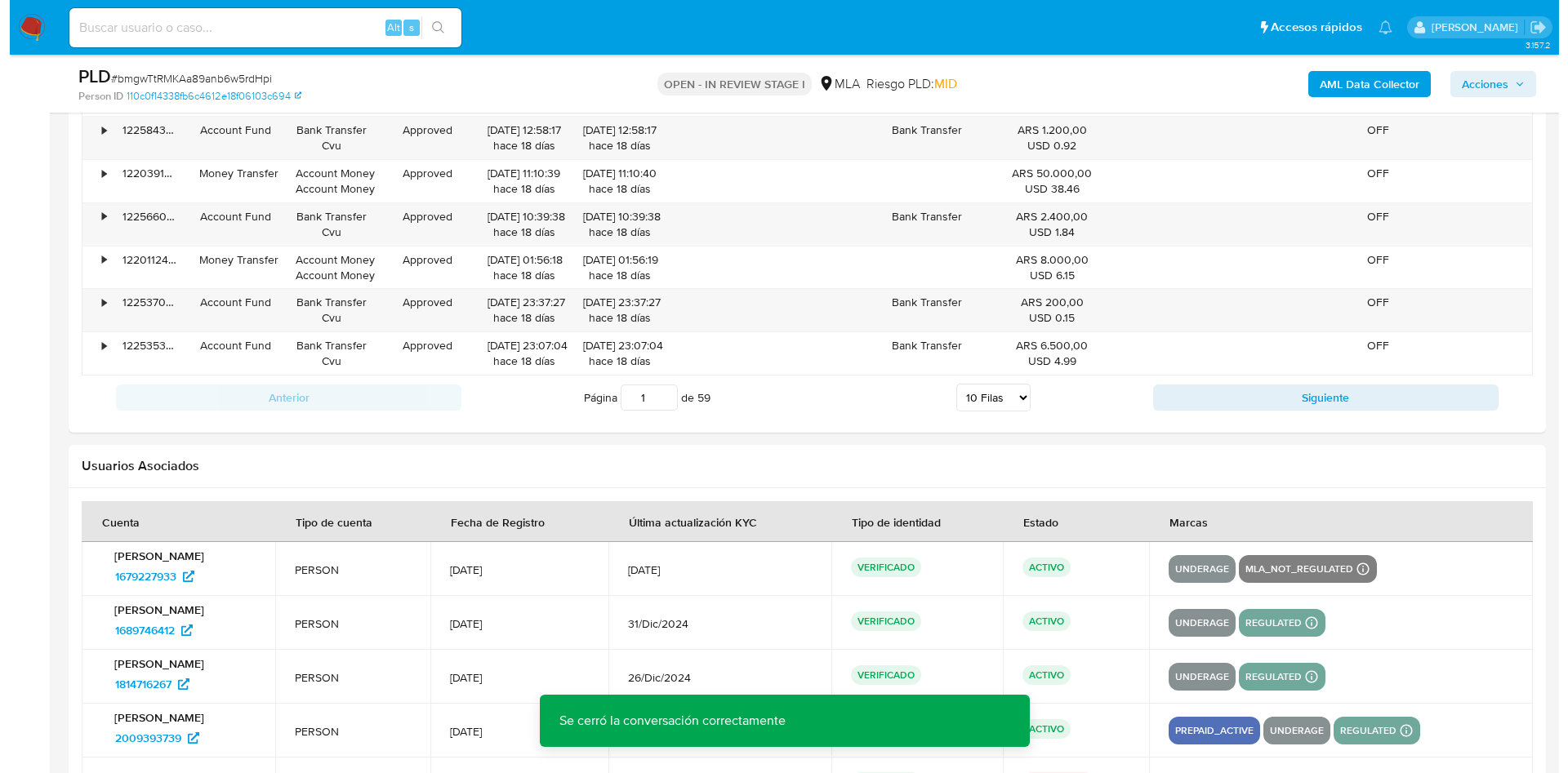
scroll to position [3084, 0]
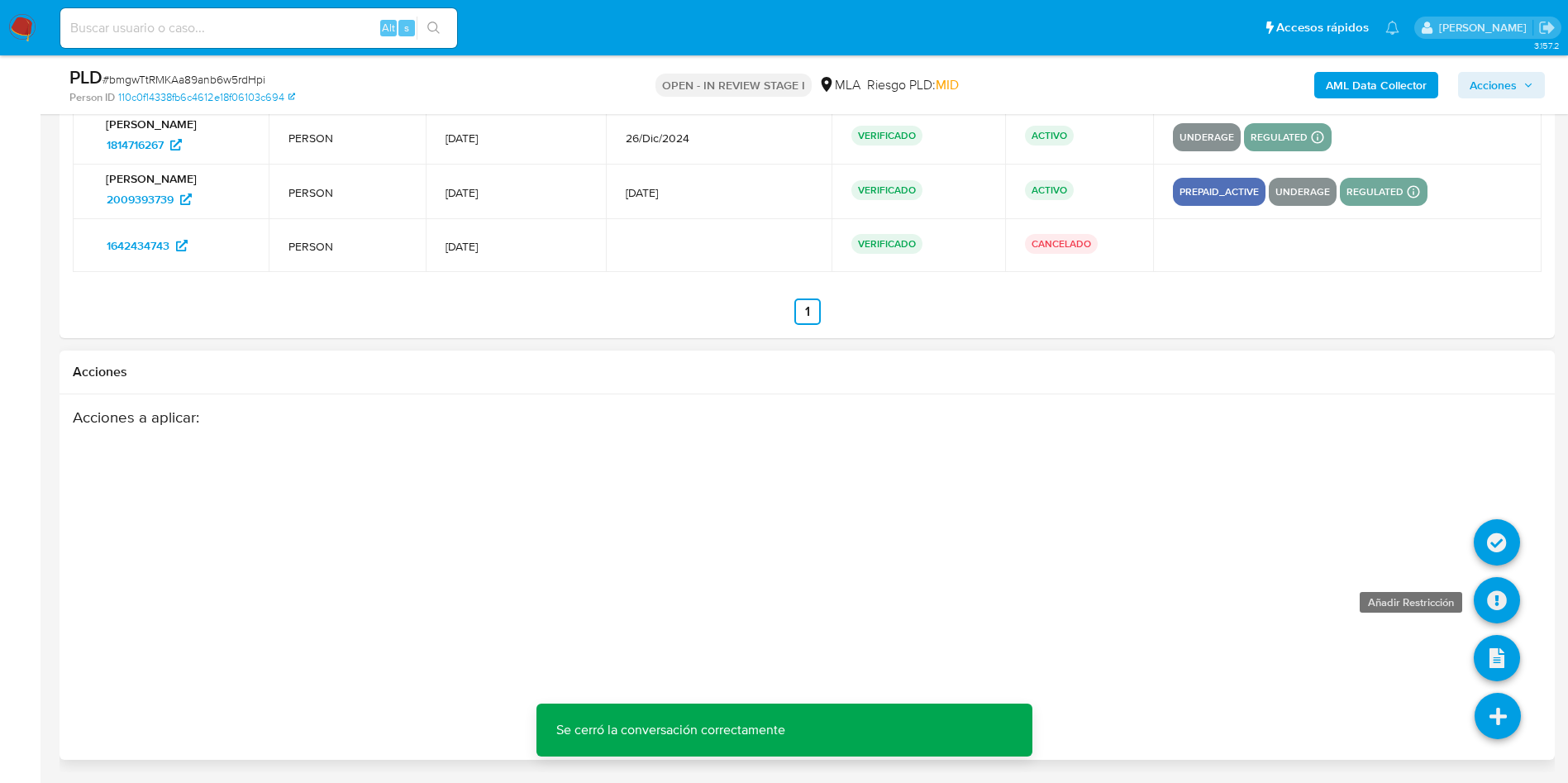
click at [1509, 601] on icon at bounding box center [1497, 600] width 47 height 47
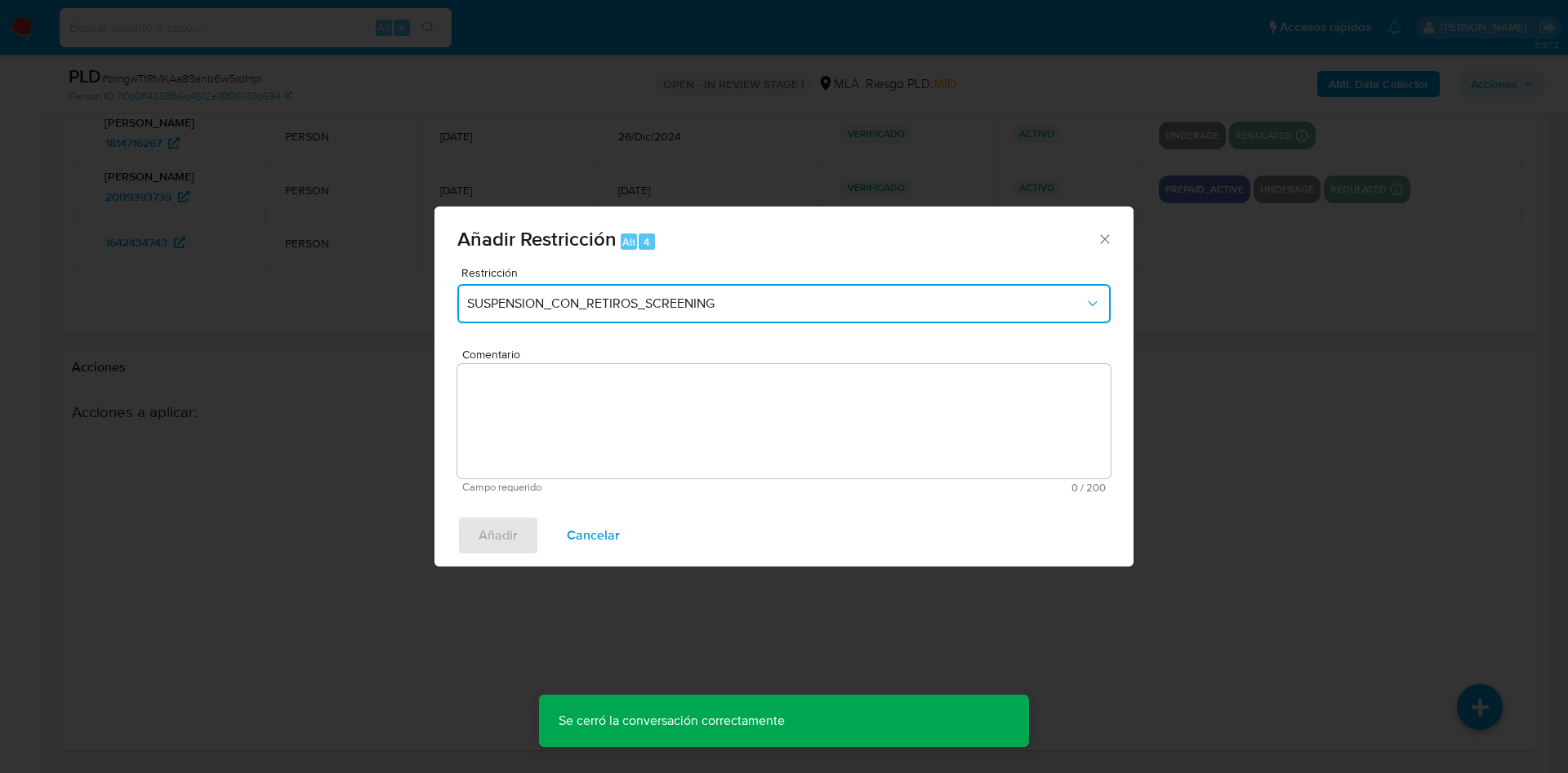
click at [652, 305] on span "SUSPENSION_CON_RETIROS_SCREENING" at bounding box center [775, 303] width 617 height 17
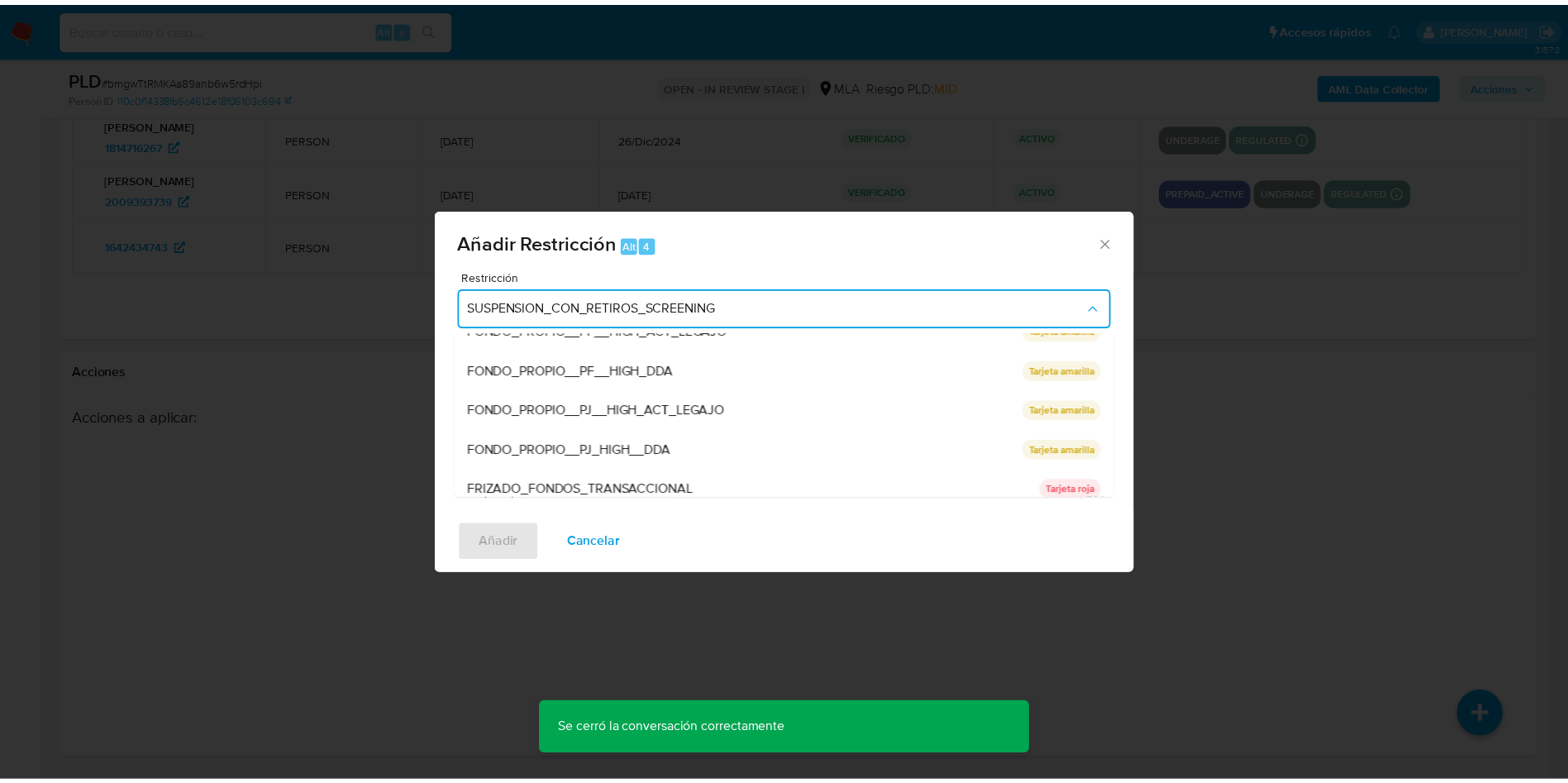
scroll to position [350, 0]
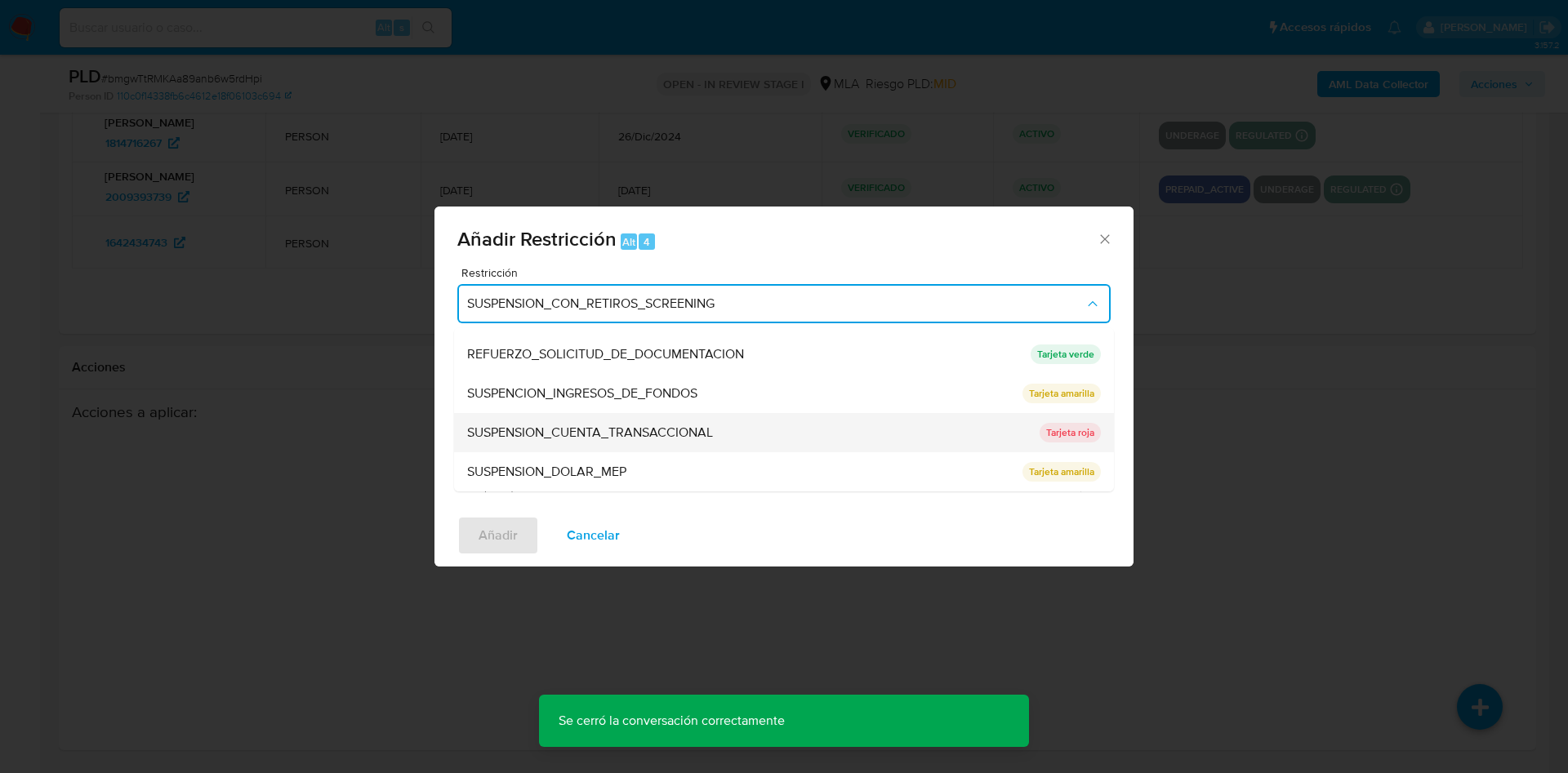
click at [614, 432] on span "SUSPENSION_CUENTA_TRANSACCIONAL" at bounding box center [589, 432] width 245 height 17
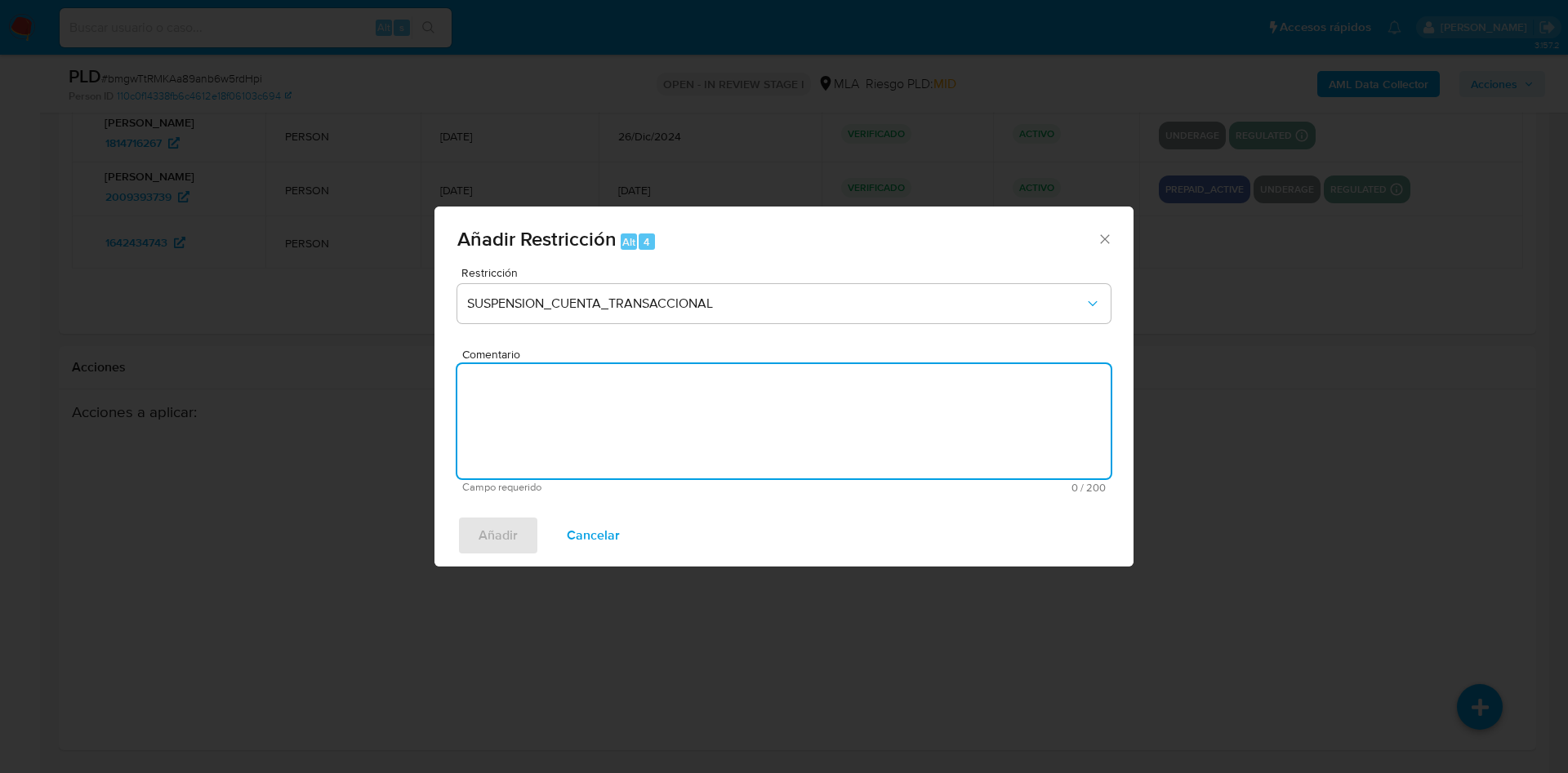
click at [613, 438] on textarea "Comentario" at bounding box center [784, 420] width 653 height 114
type textarea "AML"
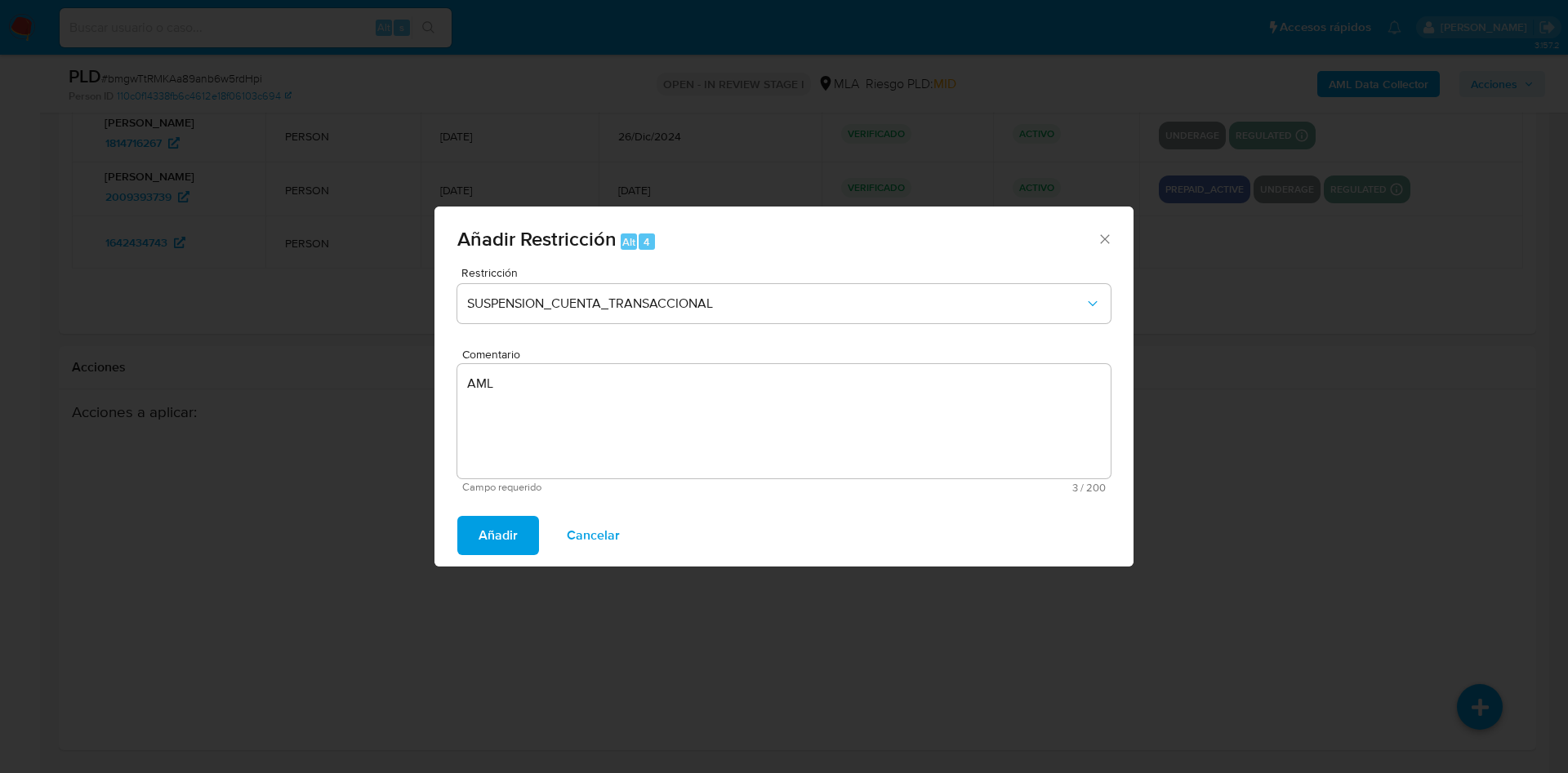
click at [527, 535] on button "Añadir" at bounding box center [499, 536] width 82 height 39
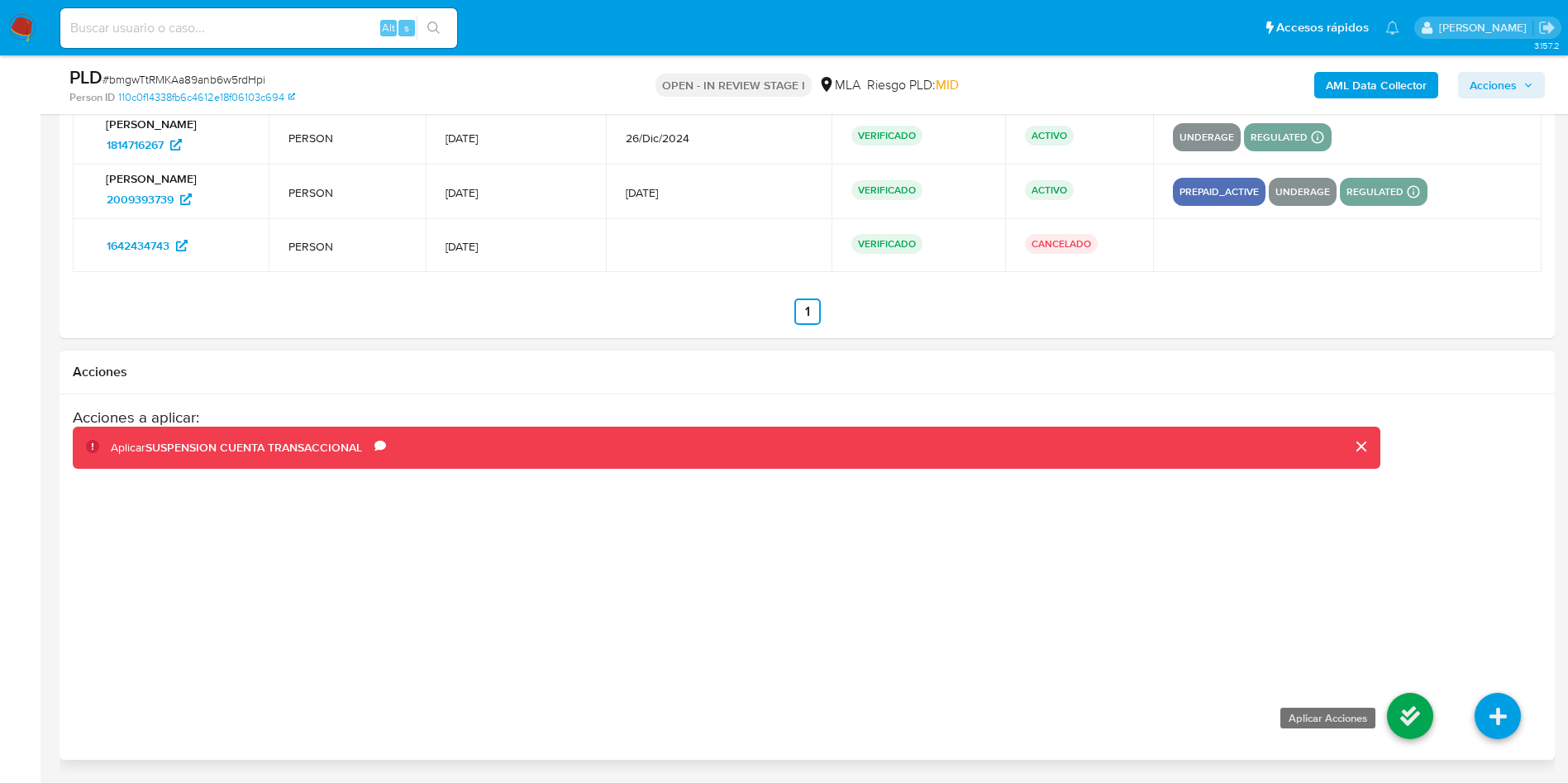
click at [1410, 715] on icon at bounding box center [1410, 716] width 47 height 47
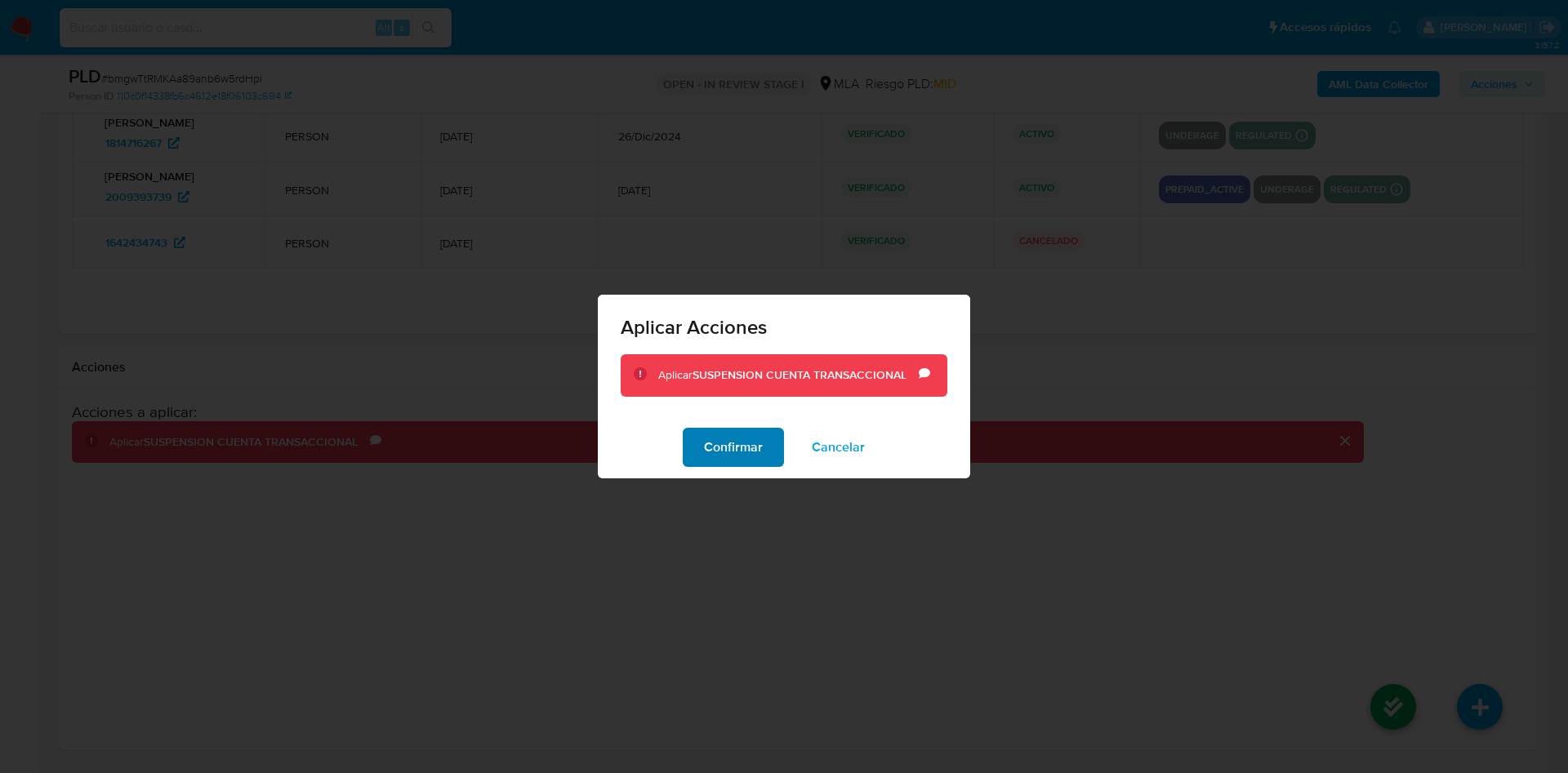
click at [754, 453] on span "Confirmar" at bounding box center [733, 447] width 59 height 36
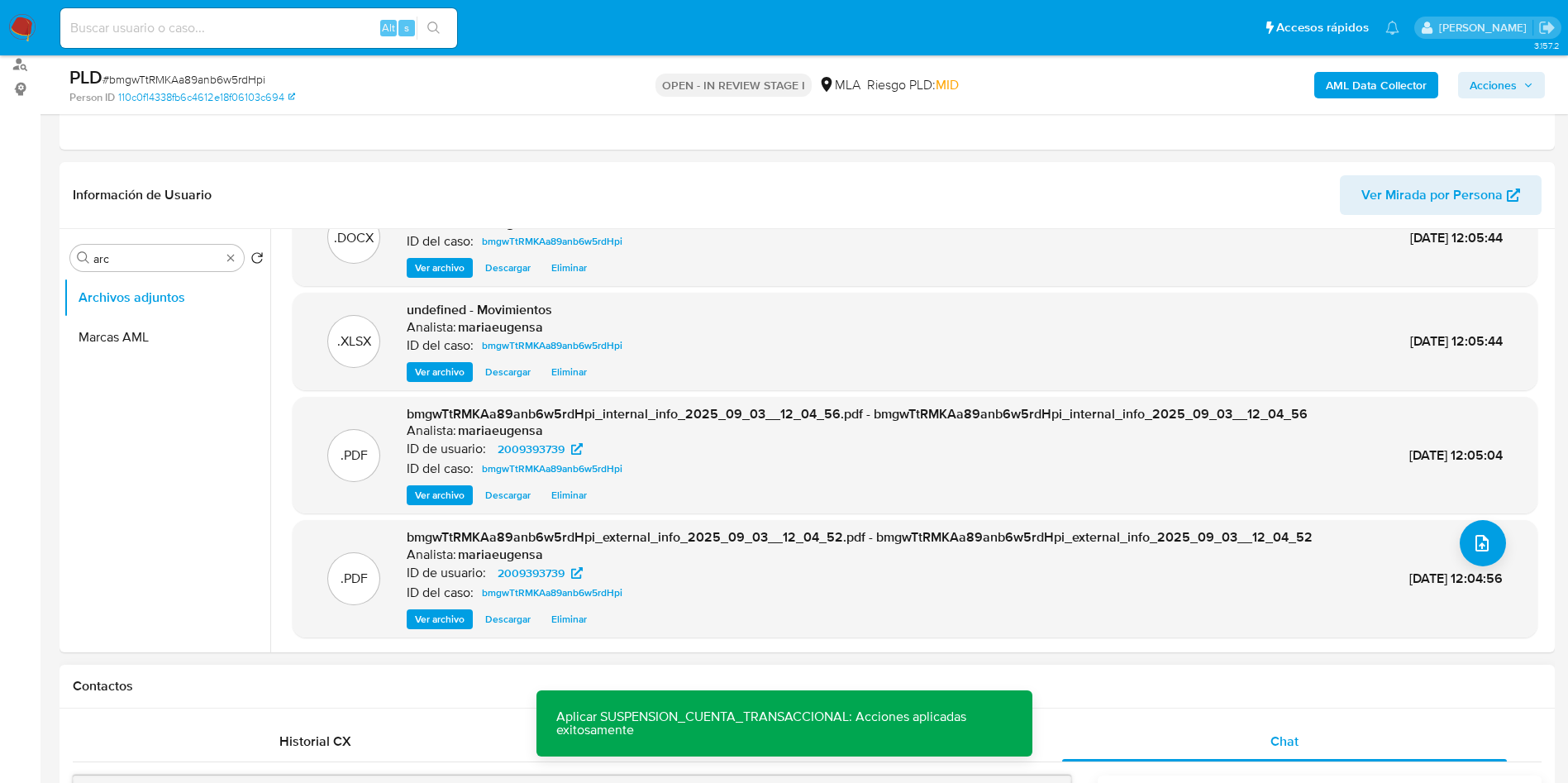
scroll to position [24, 0]
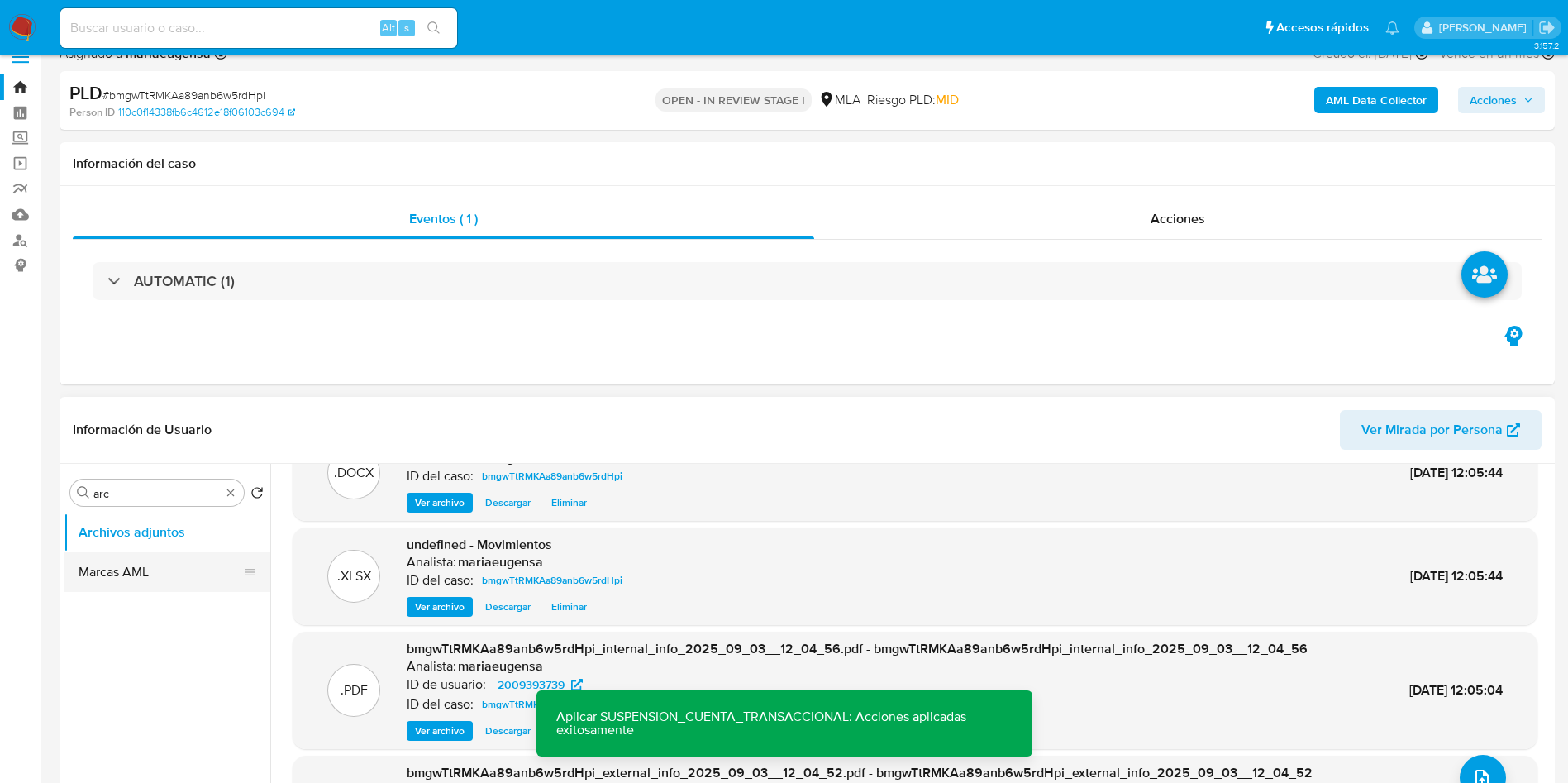
click at [110, 557] on button "Marcas AML" at bounding box center [159, 572] width 193 height 40
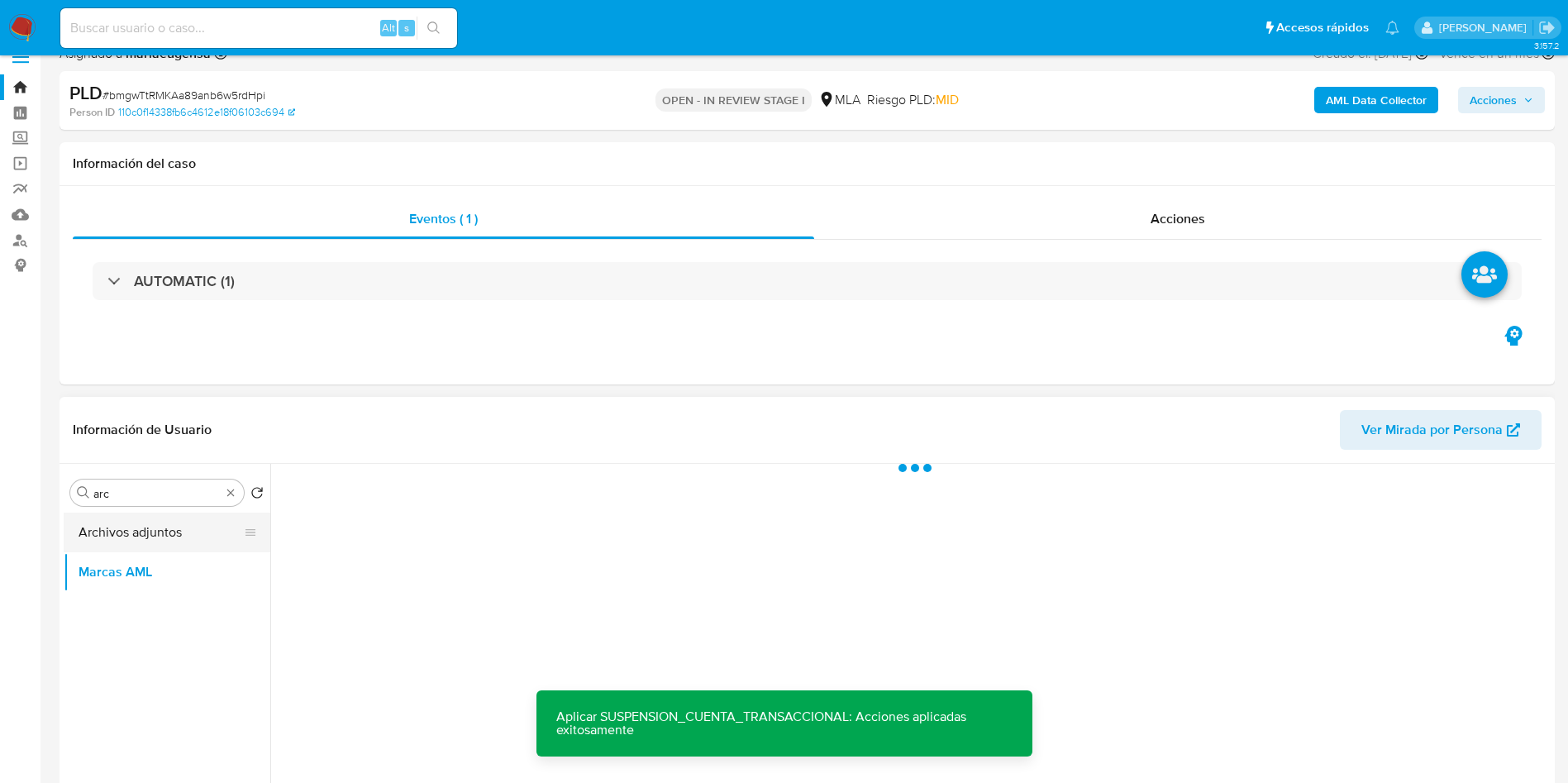
click at [128, 526] on button "Archivos adjuntos" at bounding box center [159, 533] width 193 height 40
click at [142, 479] on div "Buscar arc" at bounding box center [156, 492] width 173 height 27
click at [138, 497] on input "arc" at bounding box center [156, 493] width 128 height 15
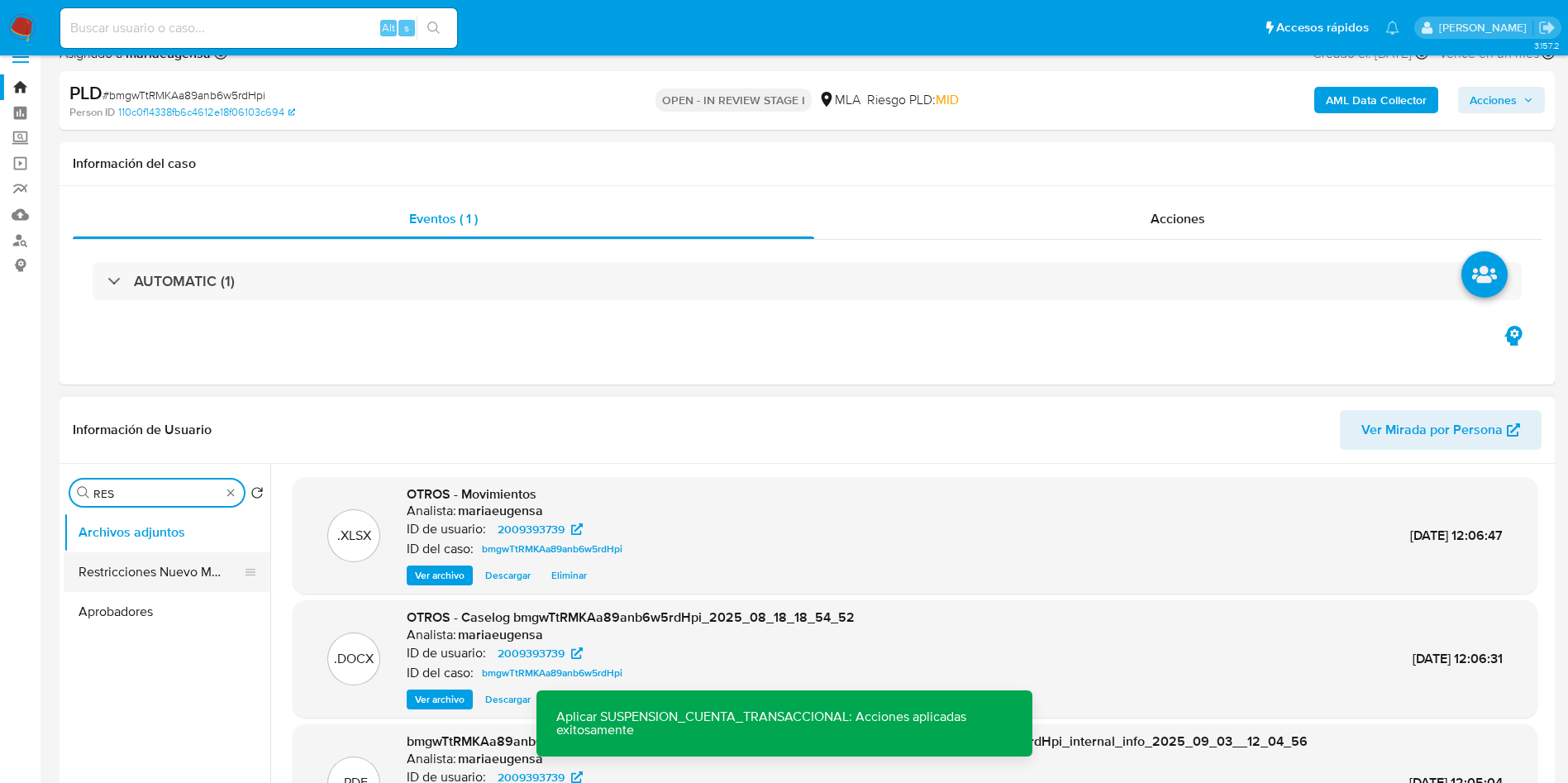
type input "RES"
click at [172, 579] on button "Restricciones Nuevo Mundo" at bounding box center [159, 572] width 193 height 40
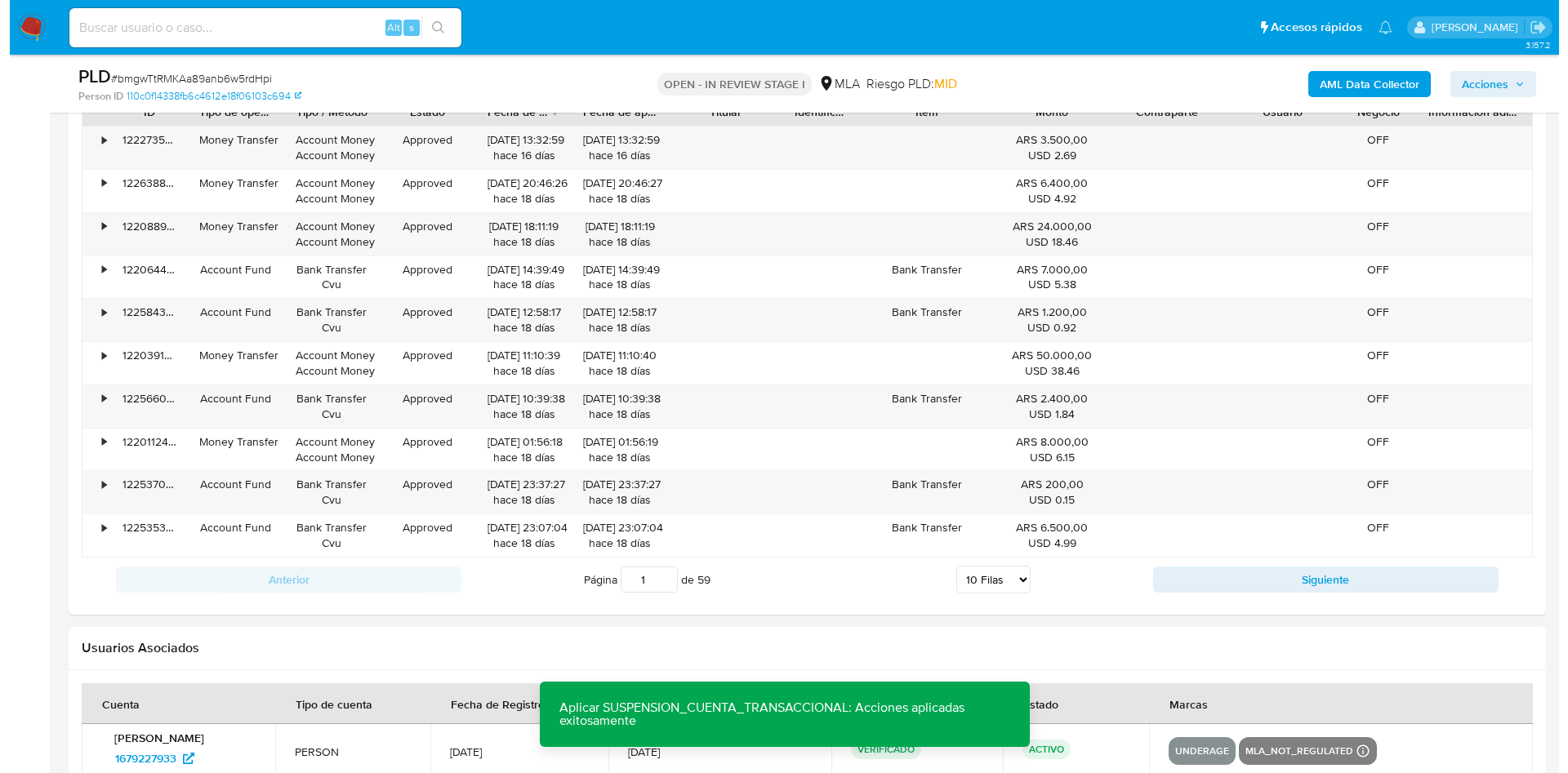
scroll to position [3084, 0]
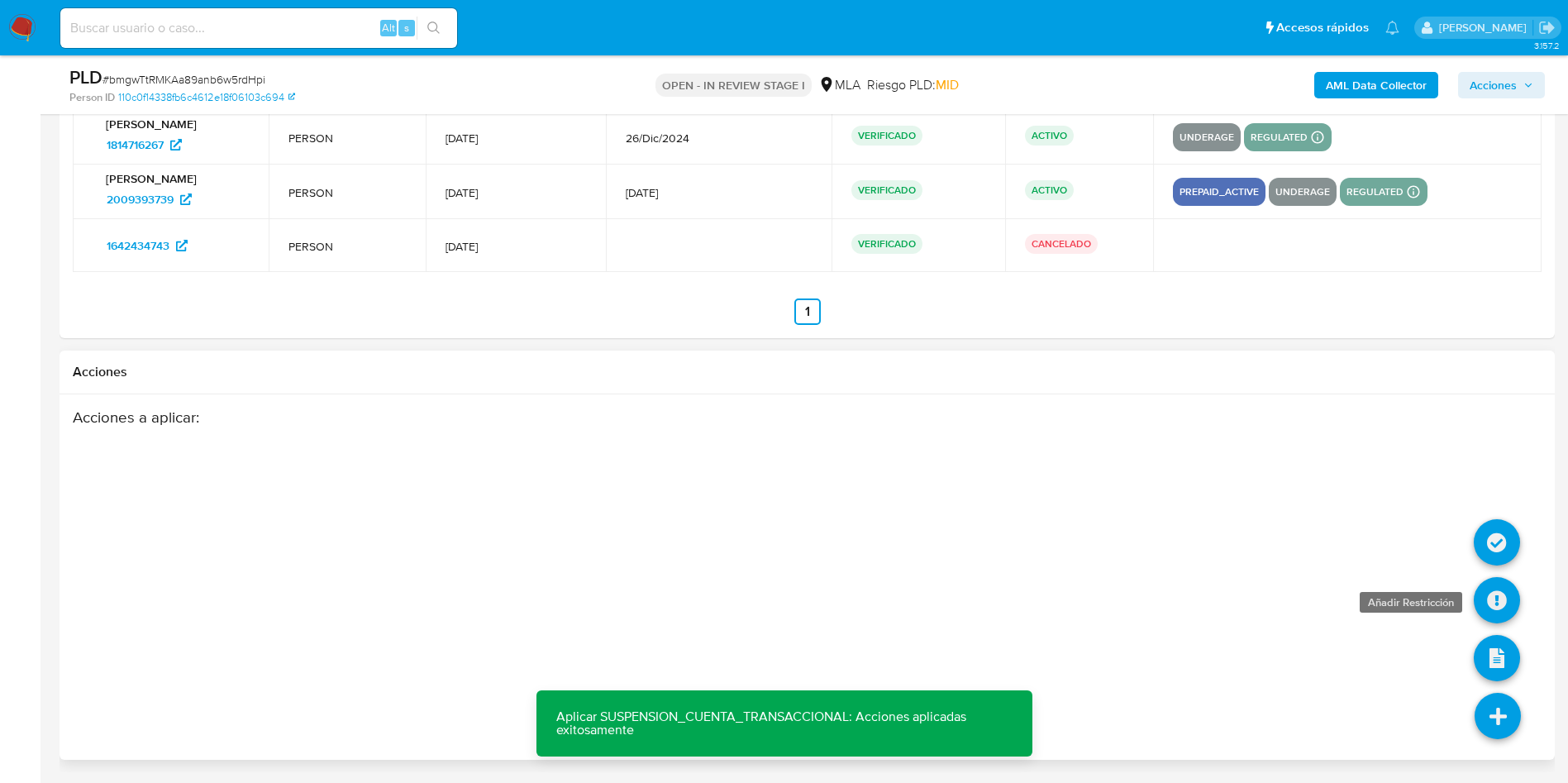
click at [1500, 603] on icon at bounding box center [1497, 600] width 47 height 47
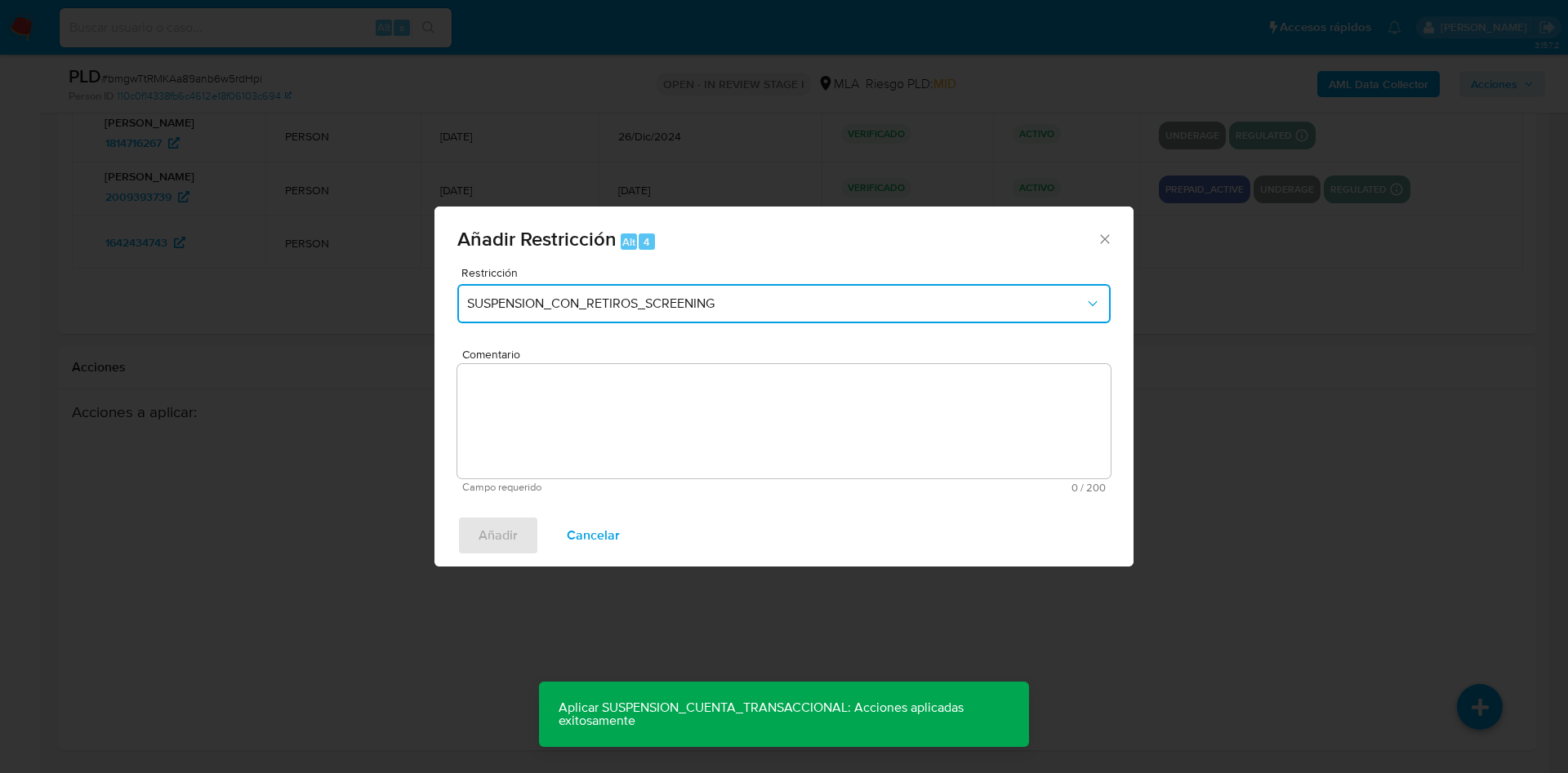
click at [691, 288] on button "SUSPENSION_CON_RETIROS_SCREENING" at bounding box center [784, 304] width 653 height 39
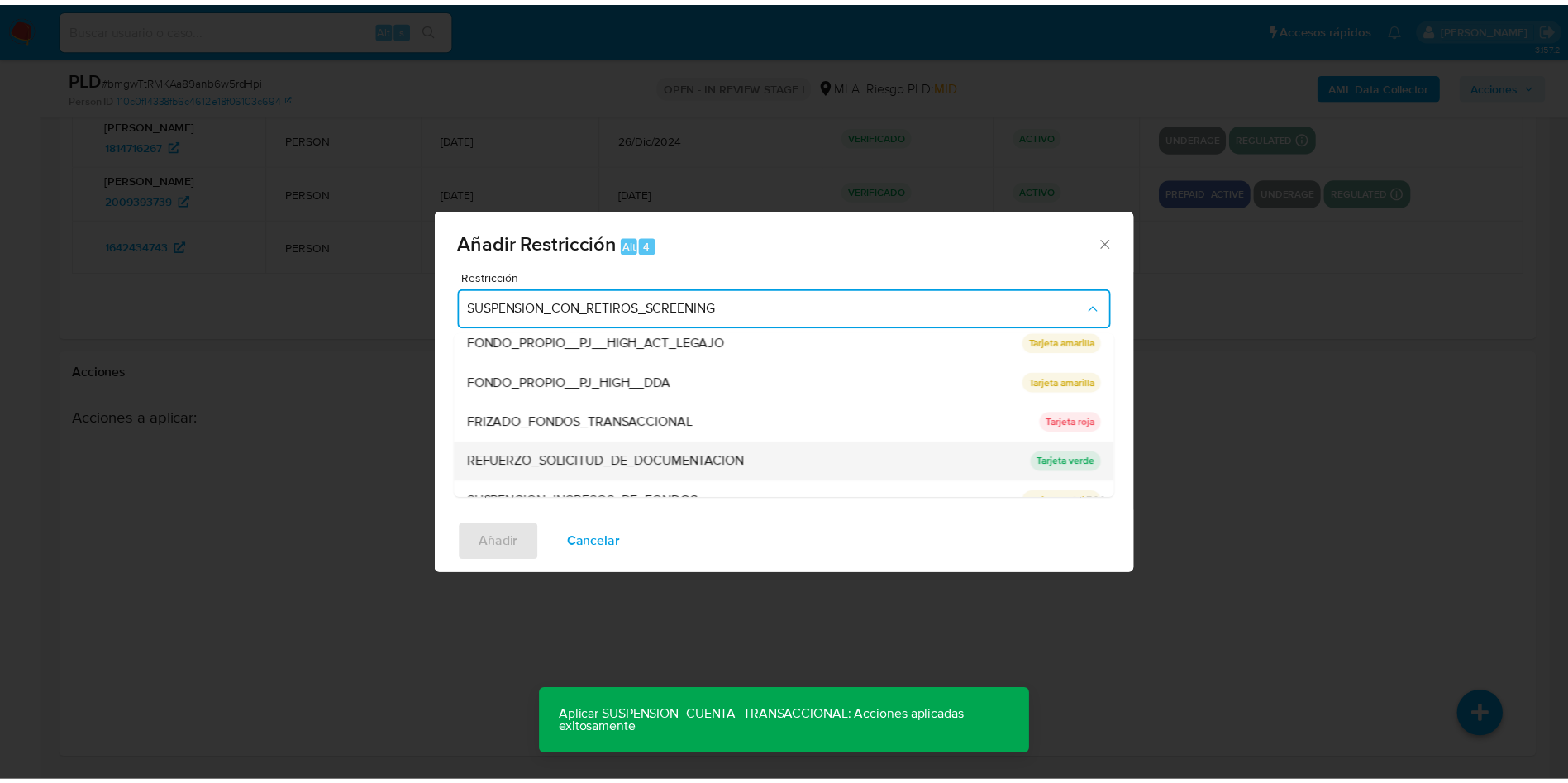
scroll to position [350, 0]
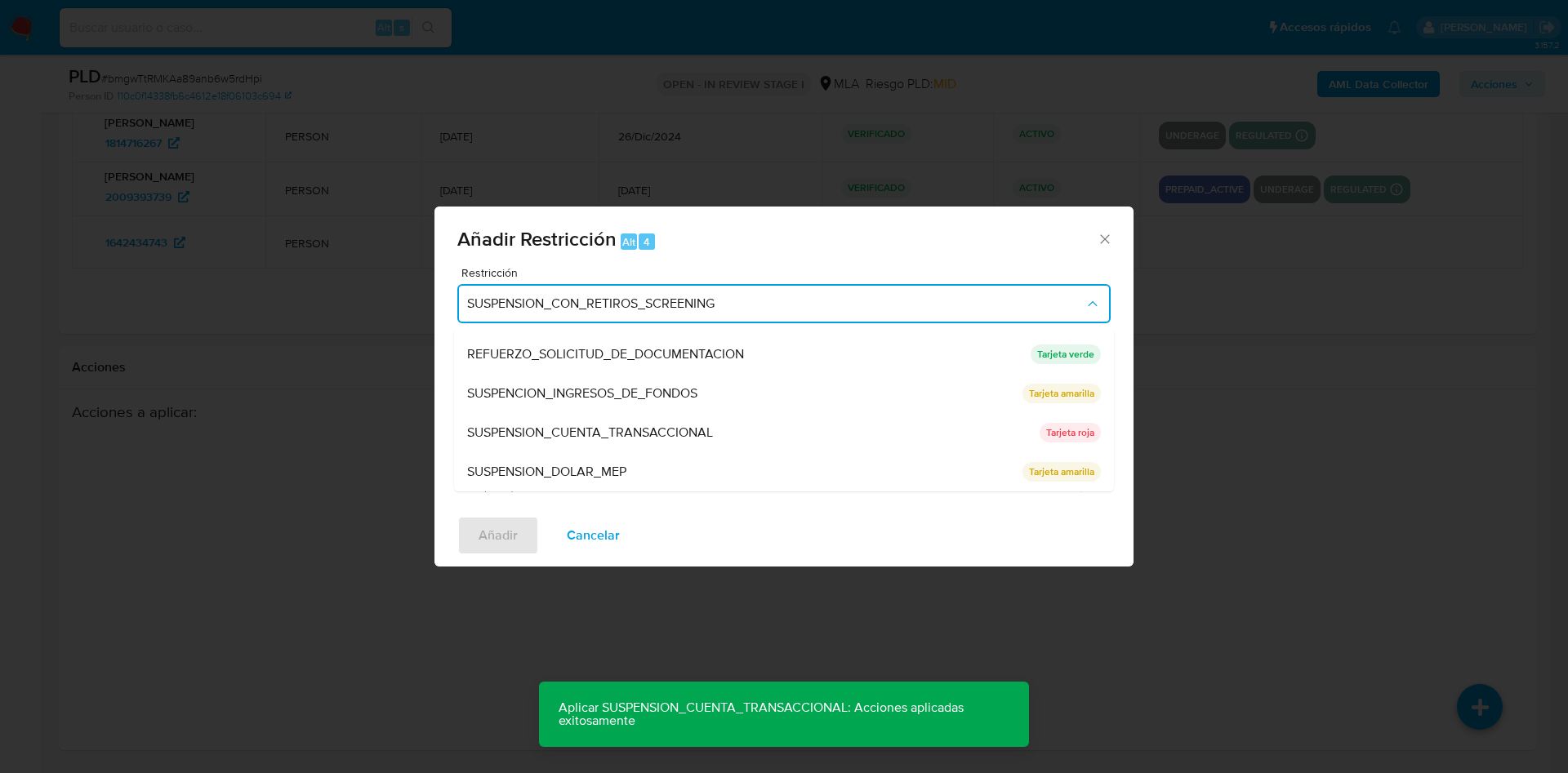
drag, startPoint x: 612, startPoint y: 435, endPoint x: 622, endPoint y: 440, distance: 11.2
click at [612, 435] on span "SUSPENSION_CUENTA_TRANSACCIONAL" at bounding box center [589, 432] width 245 height 17
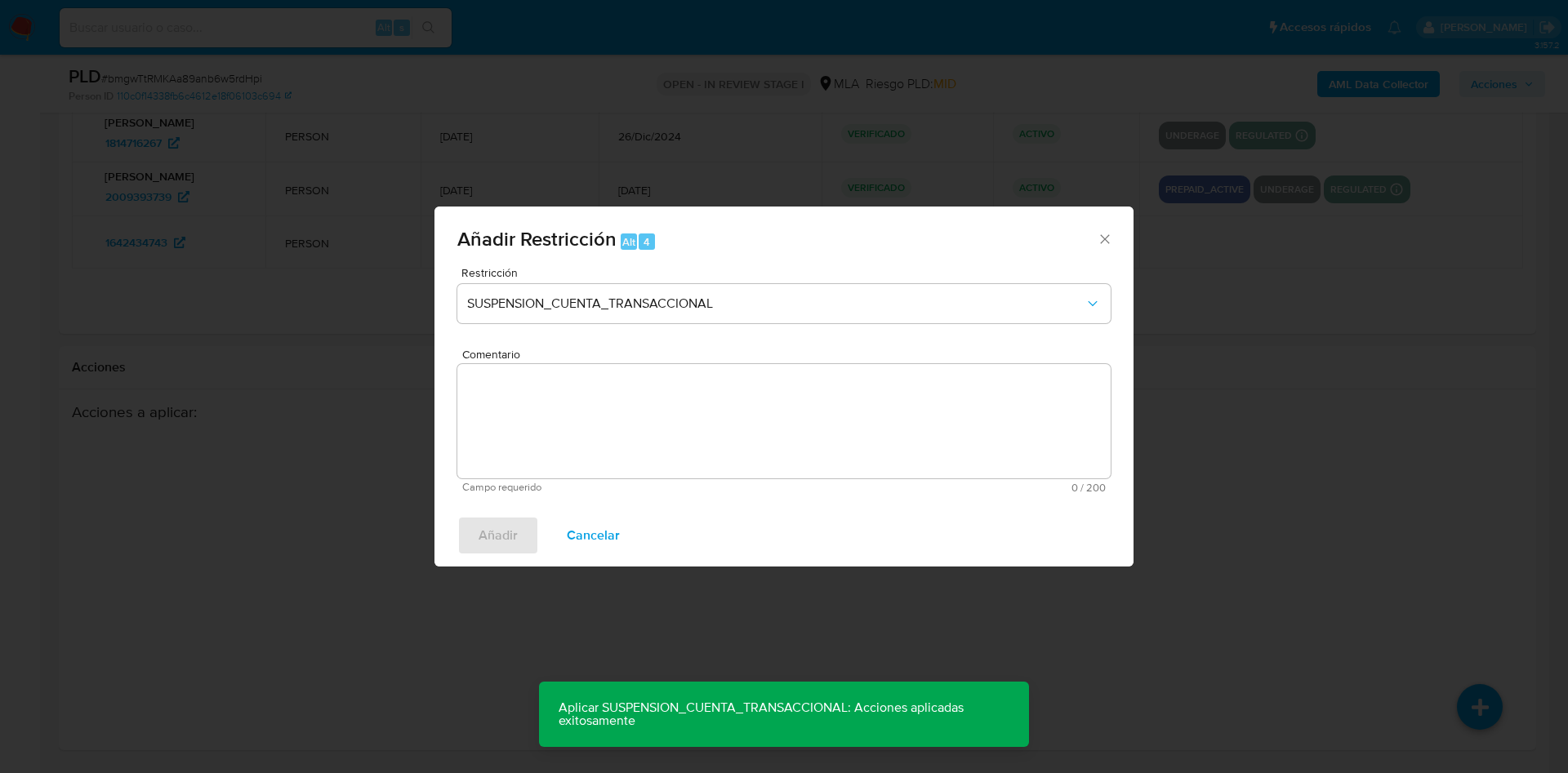
click at [625, 442] on textarea "Comentario" at bounding box center [784, 420] width 653 height 114
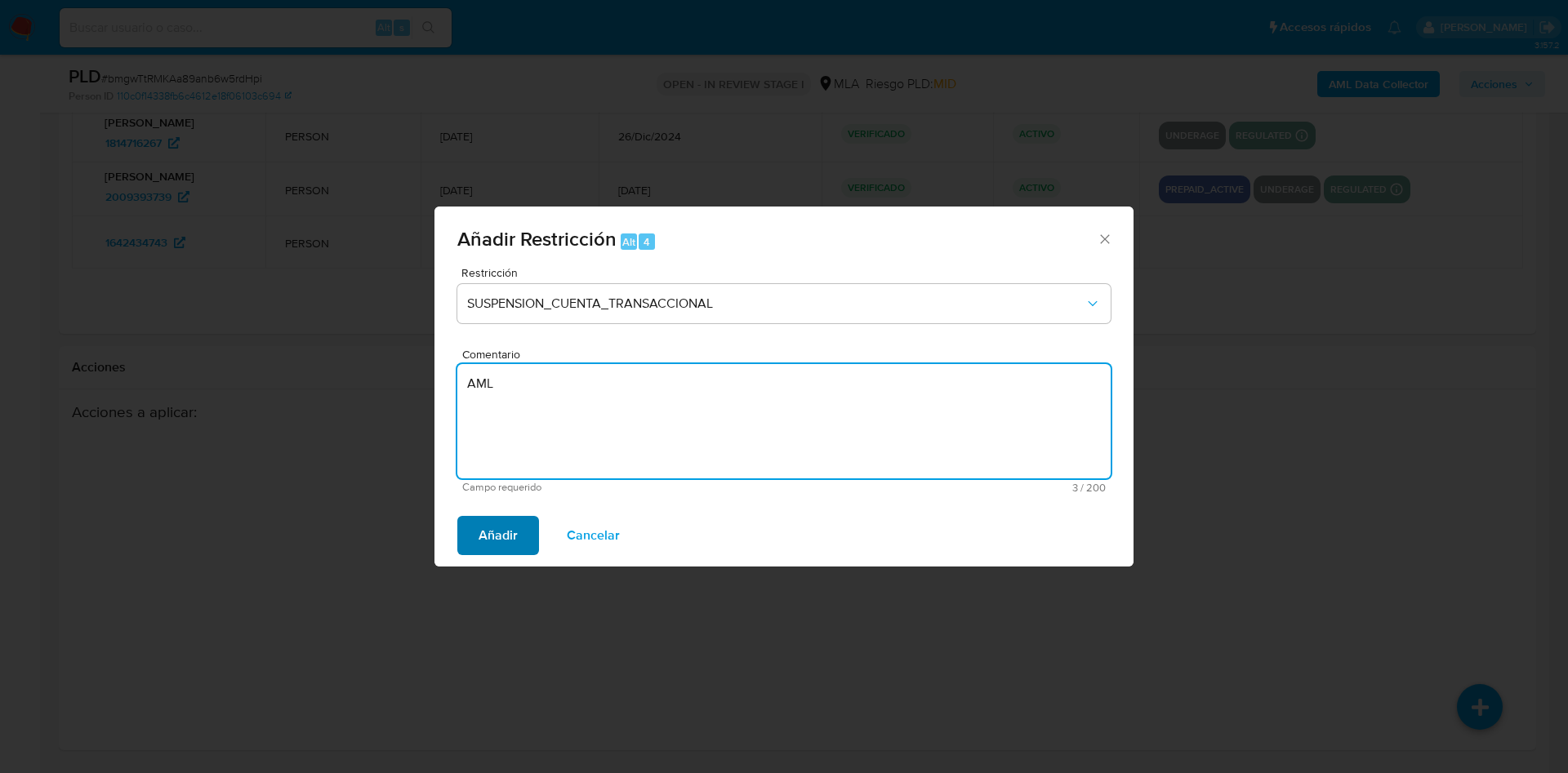
type textarea "AML"
click at [509, 542] on span "Añadir" at bounding box center [498, 536] width 39 height 36
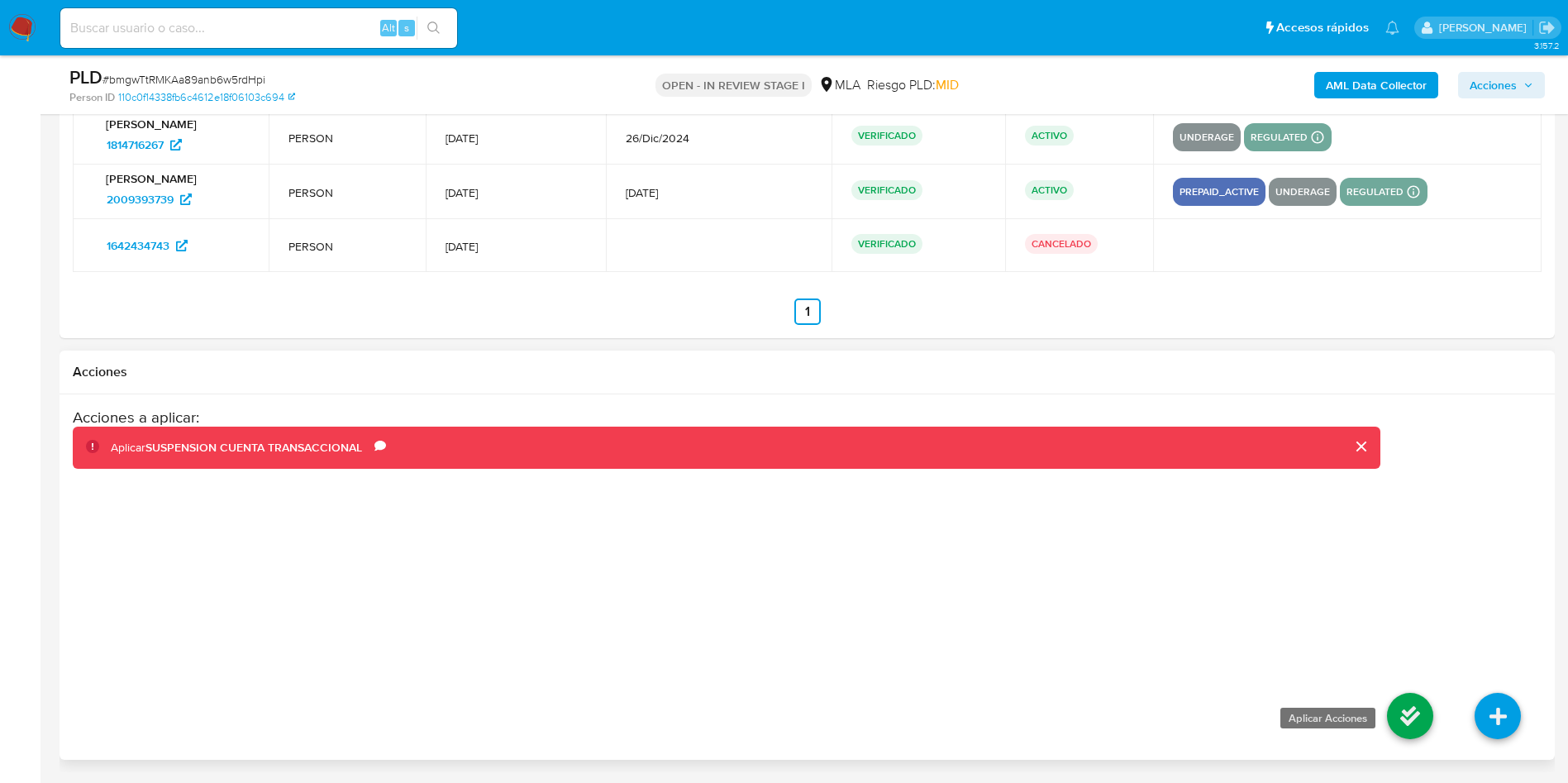
click at [1400, 710] on icon at bounding box center [1410, 716] width 47 height 47
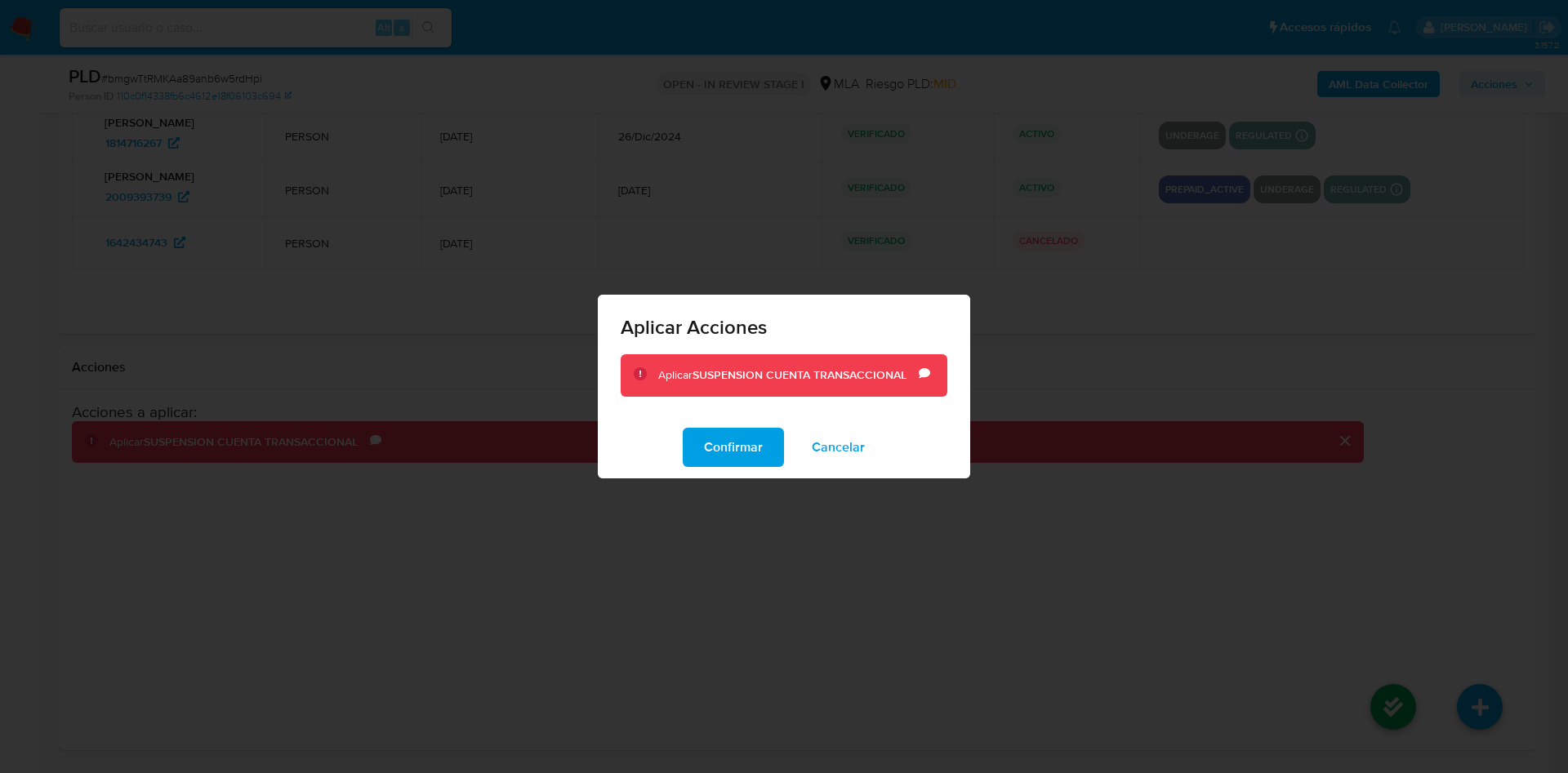
click at [712, 434] on span "Confirmar" at bounding box center [733, 447] width 59 height 36
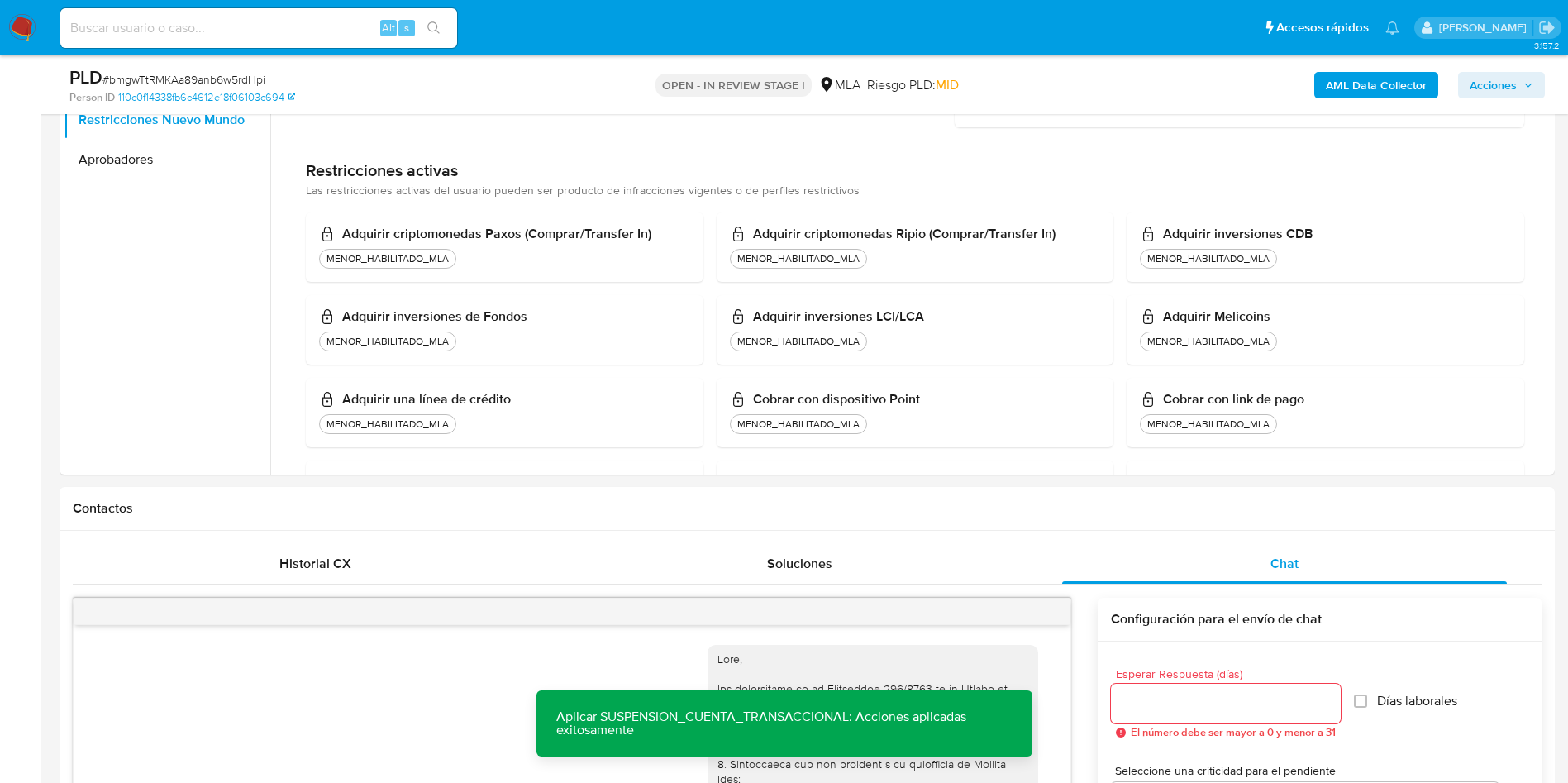
scroll to position [24, 0]
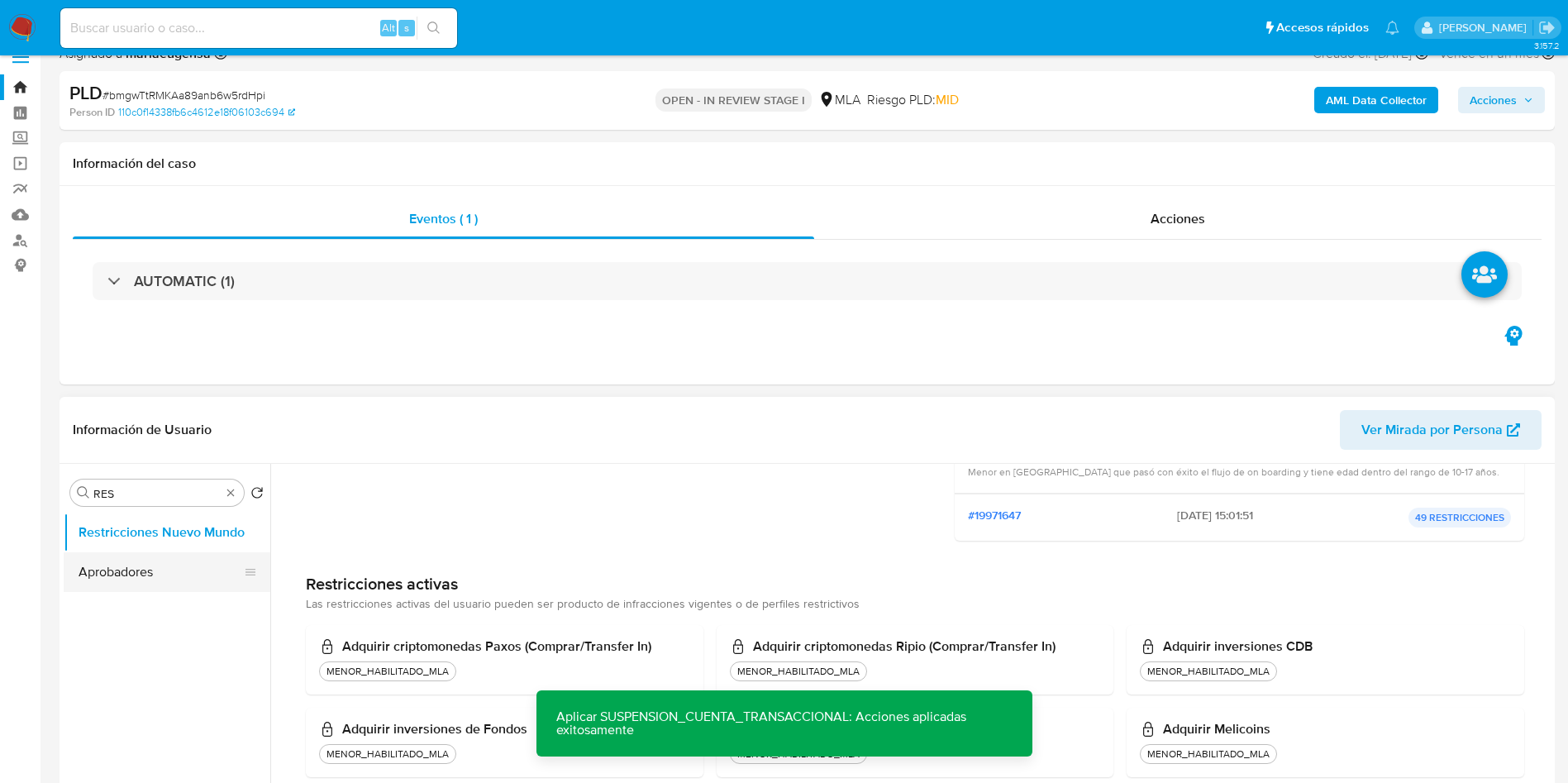
drag, startPoint x: 140, startPoint y: 569, endPoint x: 154, endPoint y: 552, distance: 22.0
click at [143, 568] on button "Aprobadores" at bounding box center [159, 572] width 193 height 40
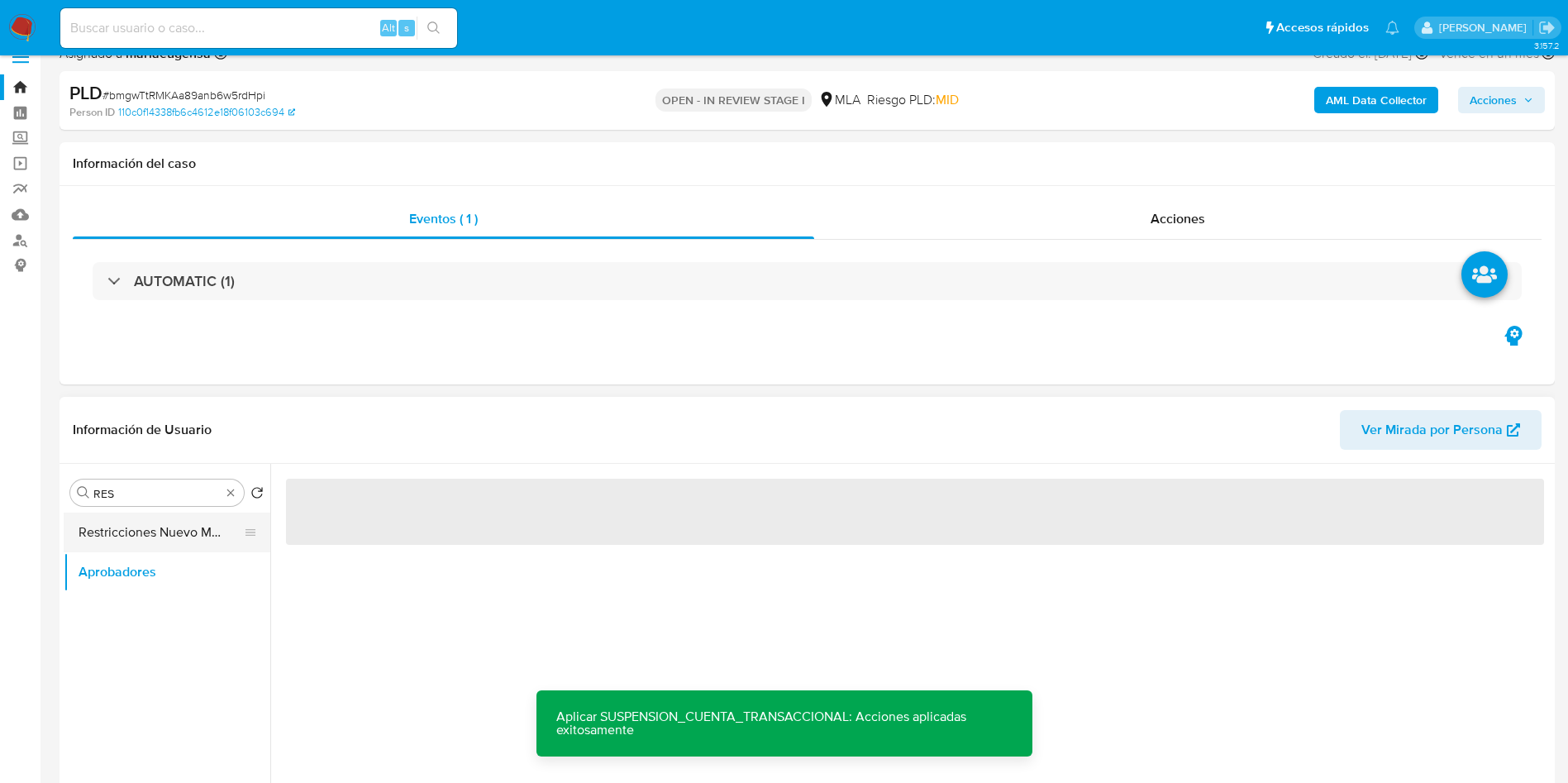
scroll to position [0, 0]
click at [158, 539] on button "Restricciones Nuevo Mundo" at bounding box center [159, 533] width 193 height 40
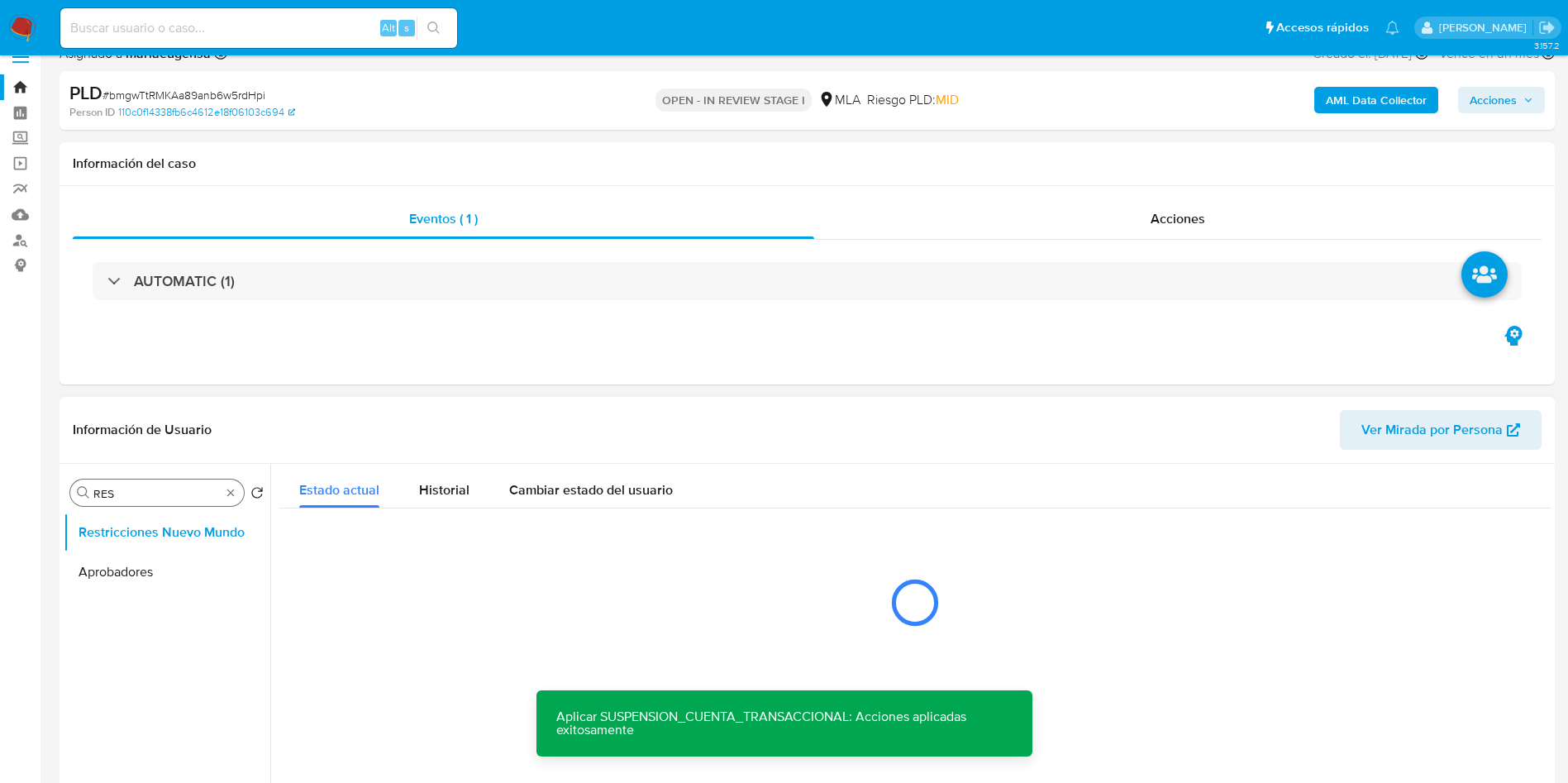
click at [139, 501] on div "Buscar RES" at bounding box center [156, 492] width 173 height 27
click at [151, 486] on input "RES" at bounding box center [156, 493] width 128 height 15
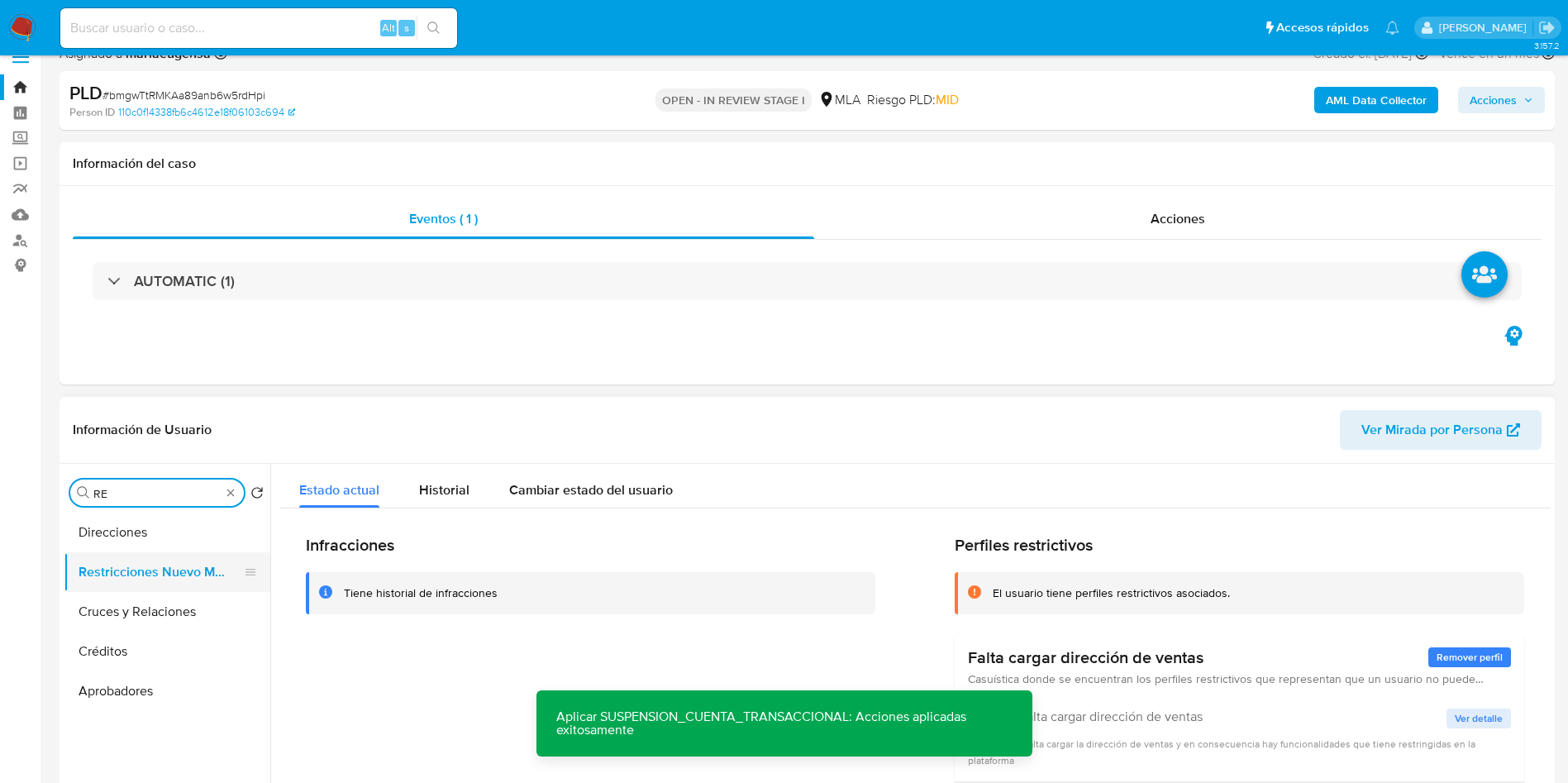
type input "RES"
click at [161, 538] on button "Restricciones Nuevo Mundo" at bounding box center [159, 533] width 193 height 40
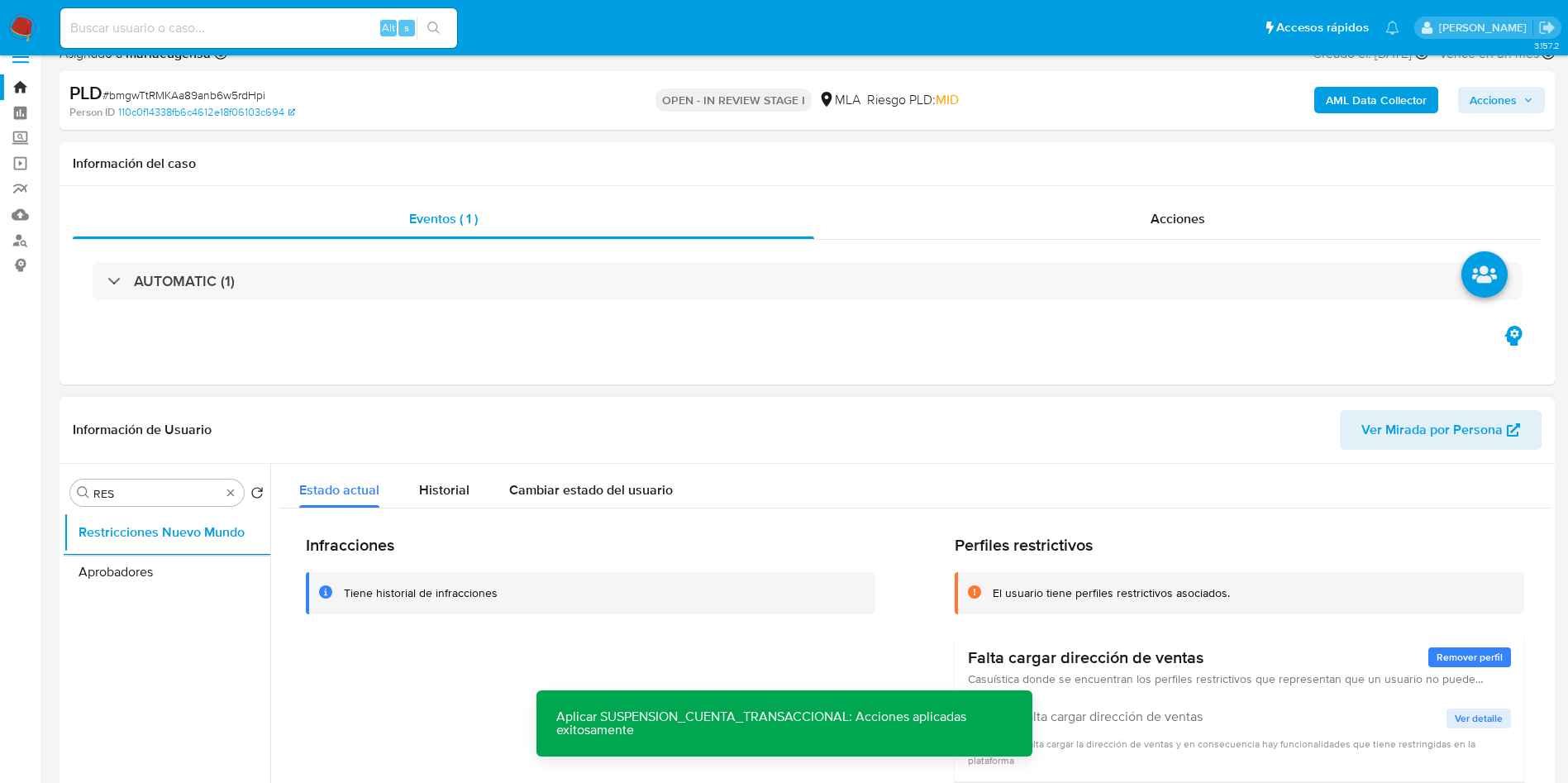
scroll to position [248, 0]
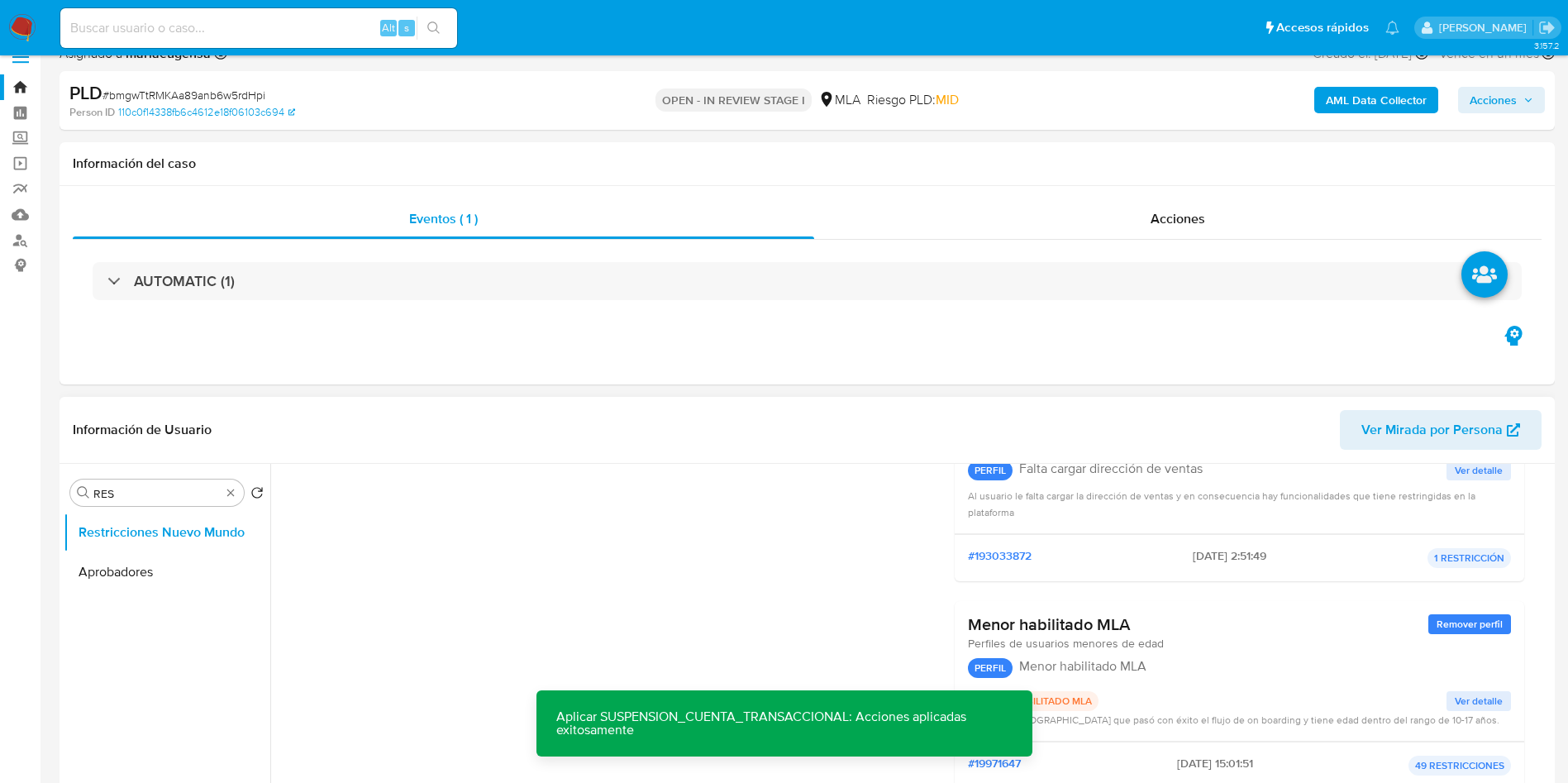
click at [454, 548] on div "Infracciones Tiene historial de infracciones" at bounding box center [590, 544] width 569 height 515
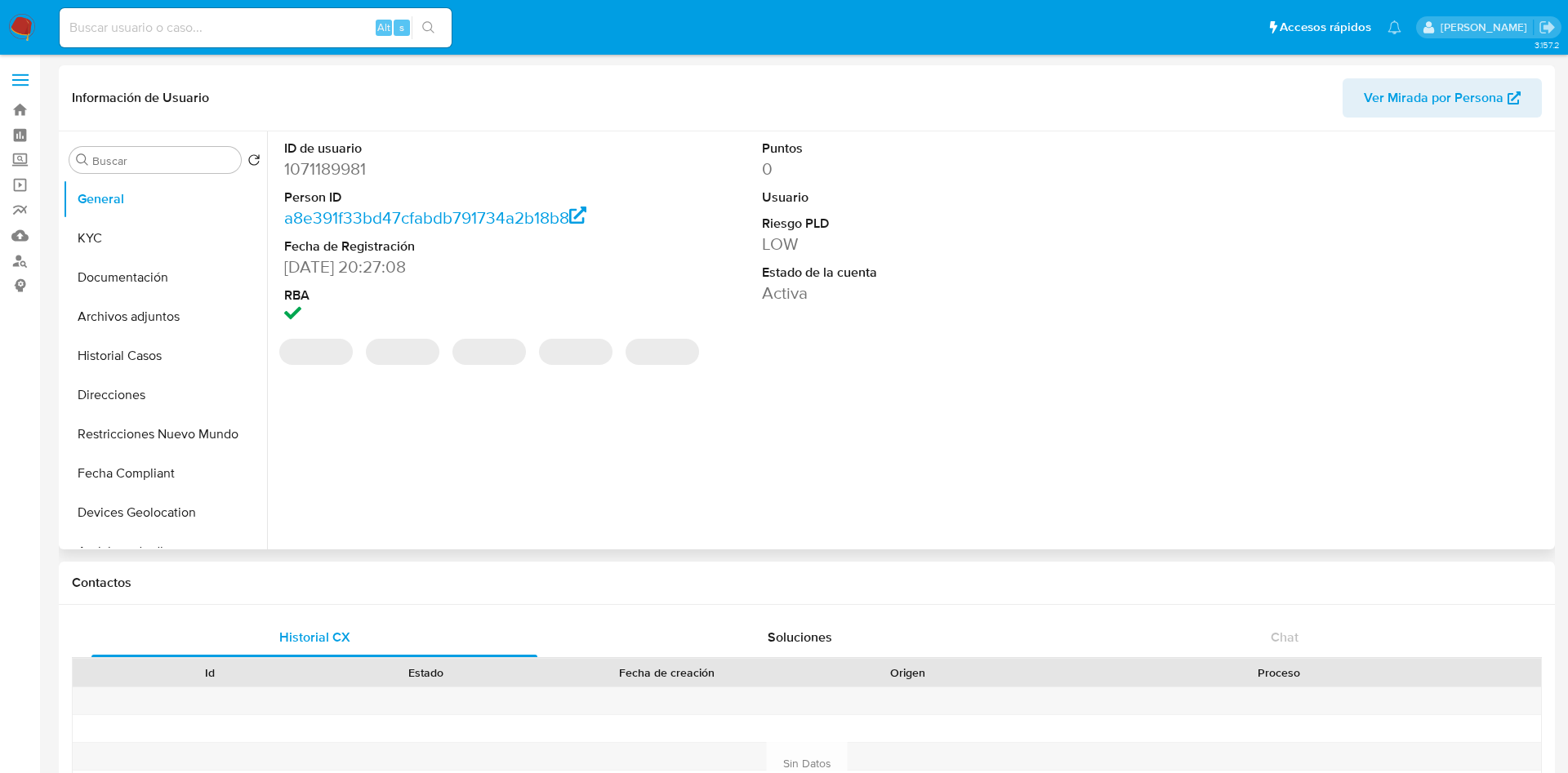
select select "10"
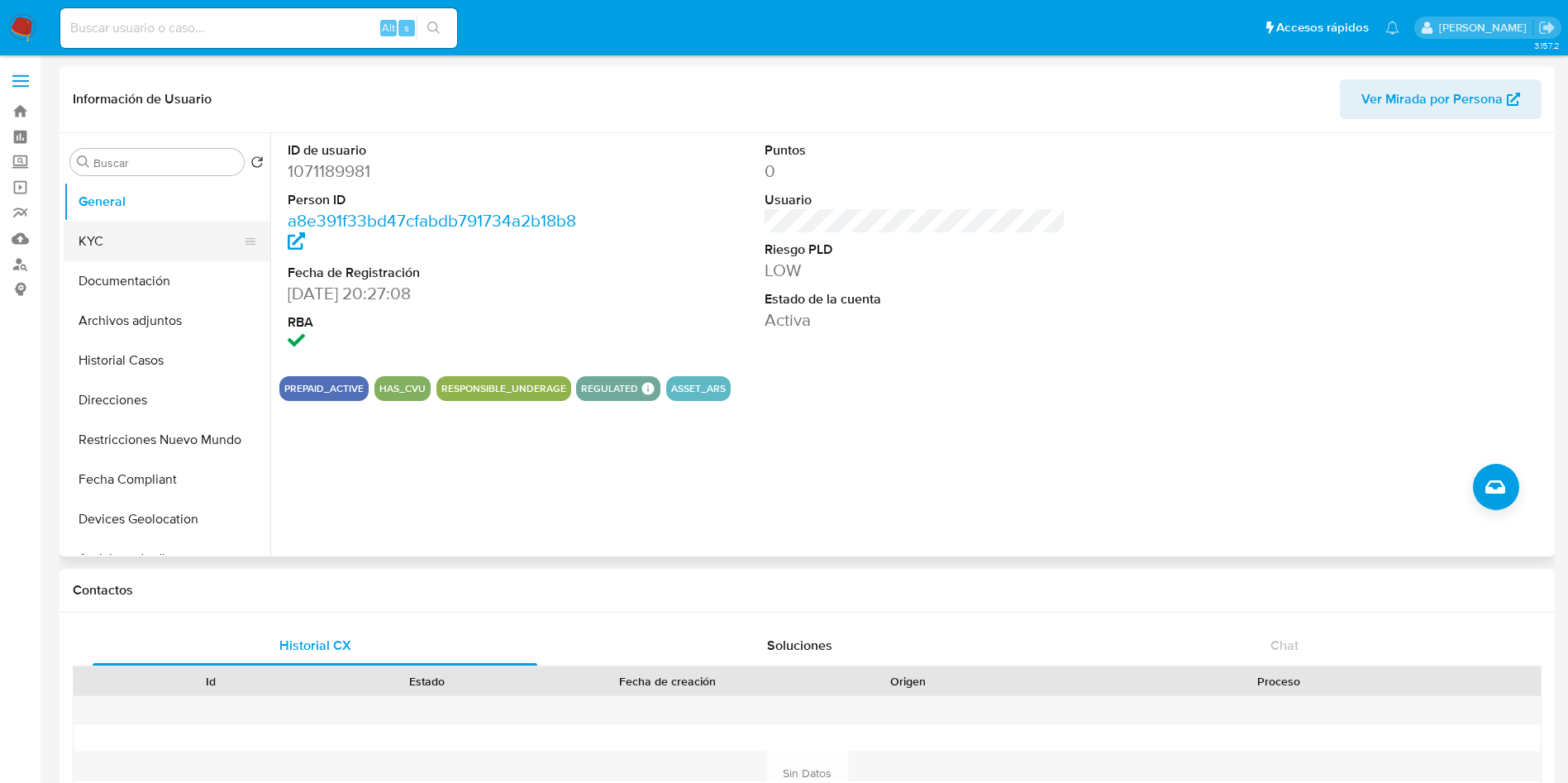
click at [141, 244] on button "KYC" at bounding box center [159, 242] width 193 height 40
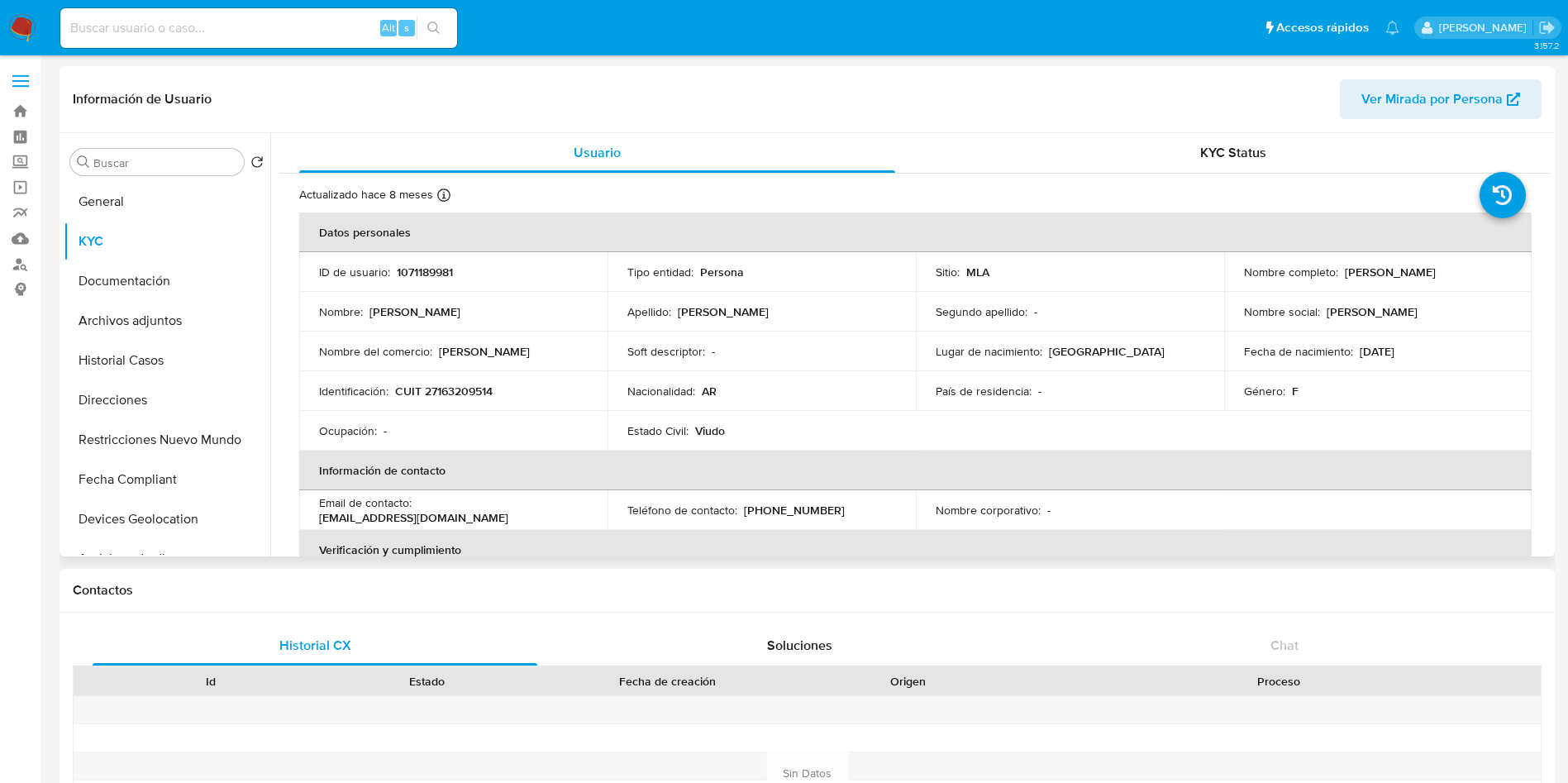
drag, startPoint x: 1338, startPoint y: 270, endPoint x: 1471, endPoint y: 272, distance: 133.0
click at [1471, 272] on div "Nombre completo : Elisa Amelia Fernandez" at bounding box center [1378, 271] width 268 height 15
copy p "Elisa Amelia Fernandez"
click at [487, 386] on p "CUIT 27163209514" at bounding box center [443, 391] width 98 height 15
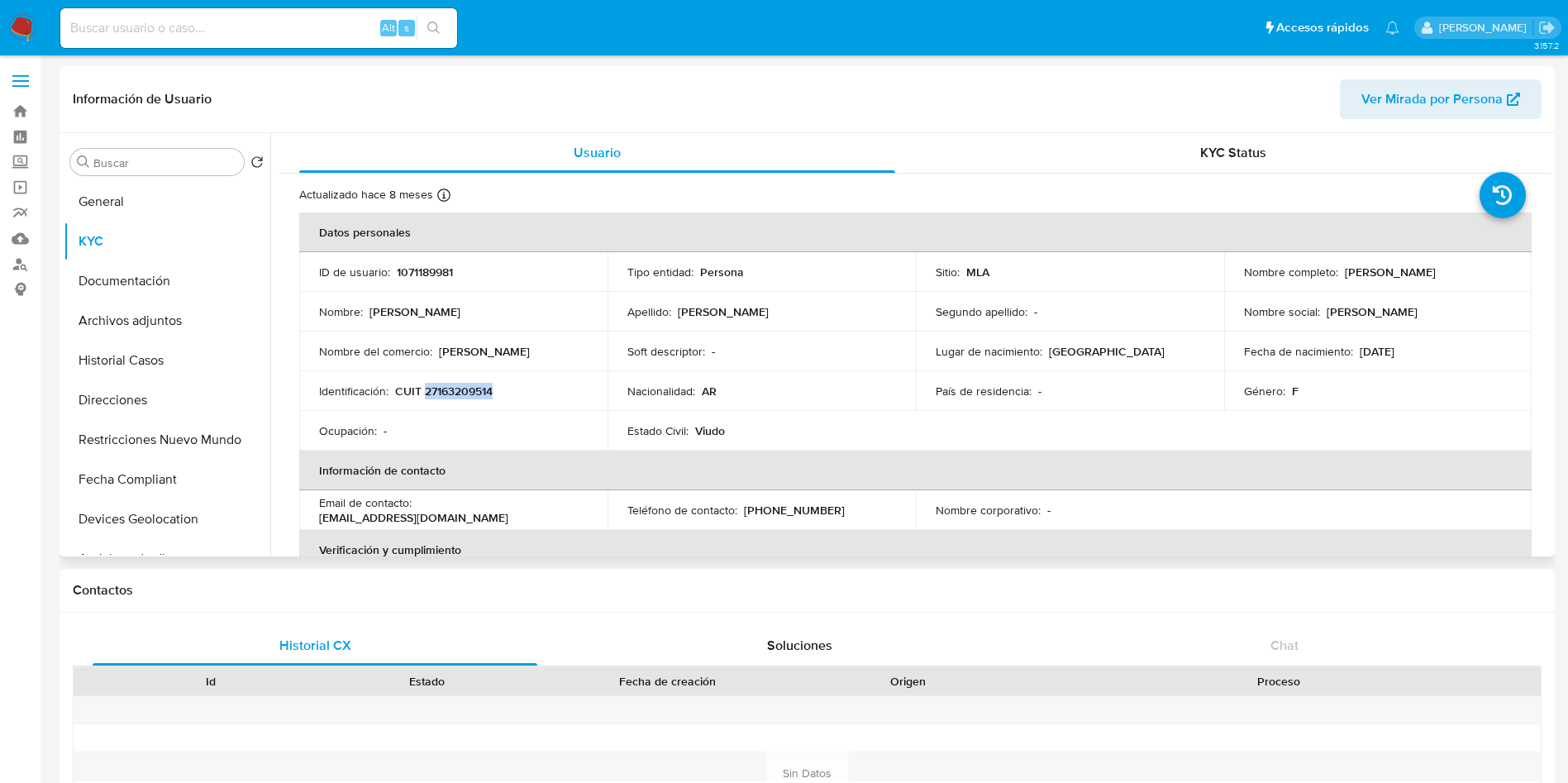
copy p "27163209514"
drag, startPoint x: 1341, startPoint y: 268, endPoint x: 1465, endPoint y: 265, distance: 124.0
click at [1465, 265] on div "Nombre completo : Elisa Amelia Fernandez" at bounding box center [1378, 271] width 268 height 15
copy p "Elisa Amelia Fernandez"
click at [443, 384] on p "CUIT 27163209514" at bounding box center [443, 391] width 98 height 15
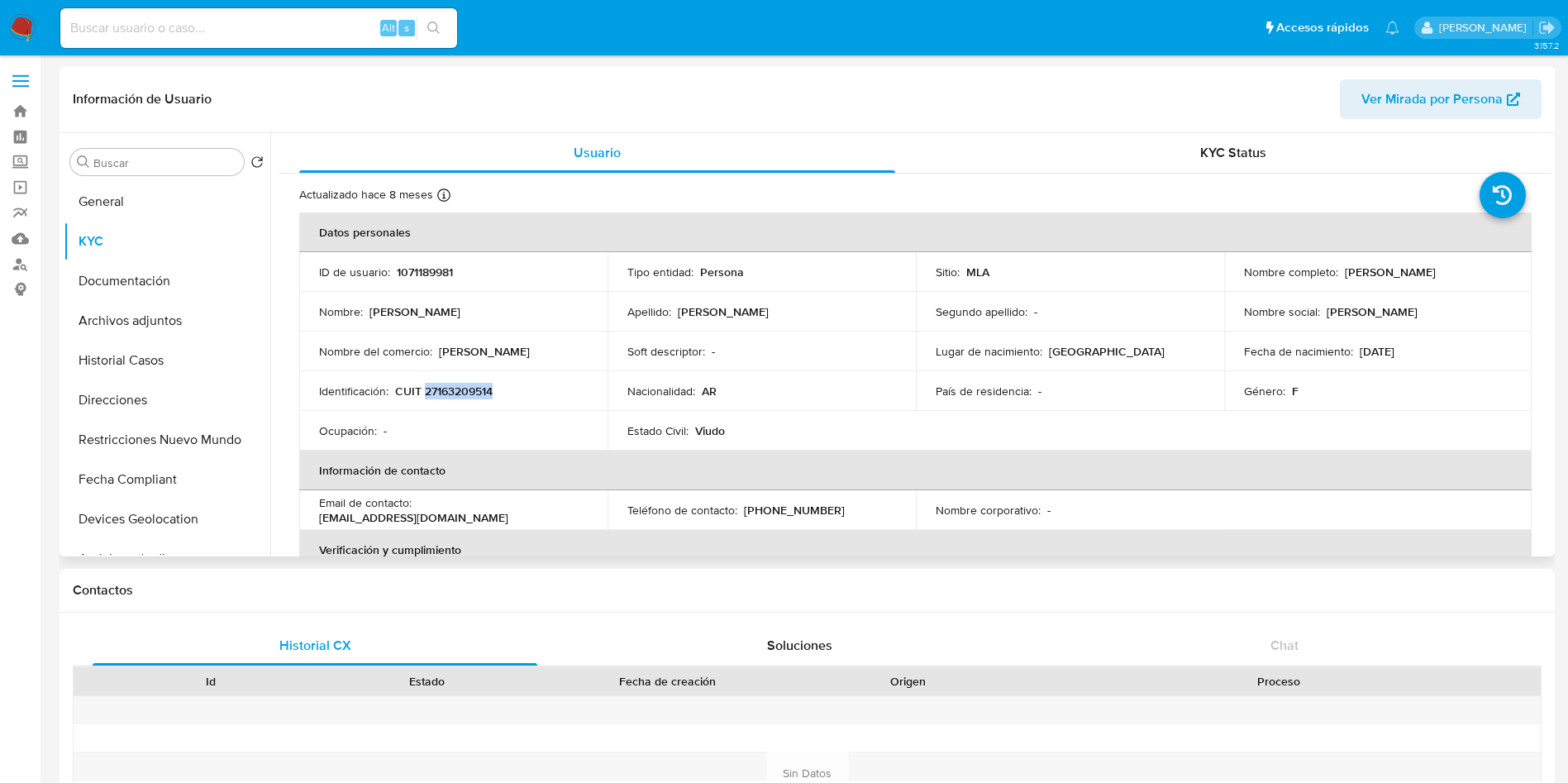
click at [443, 384] on p "CUIT 27163209514" at bounding box center [443, 391] width 98 height 15
copy p "27163209514"
click at [295, 28] on input at bounding box center [258, 29] width 397 height 22
paste input "0yUW9dIGctXvNR8qz3eOgawD"
type input "0yUW9dIGctXvNR8qz3eOgawD"
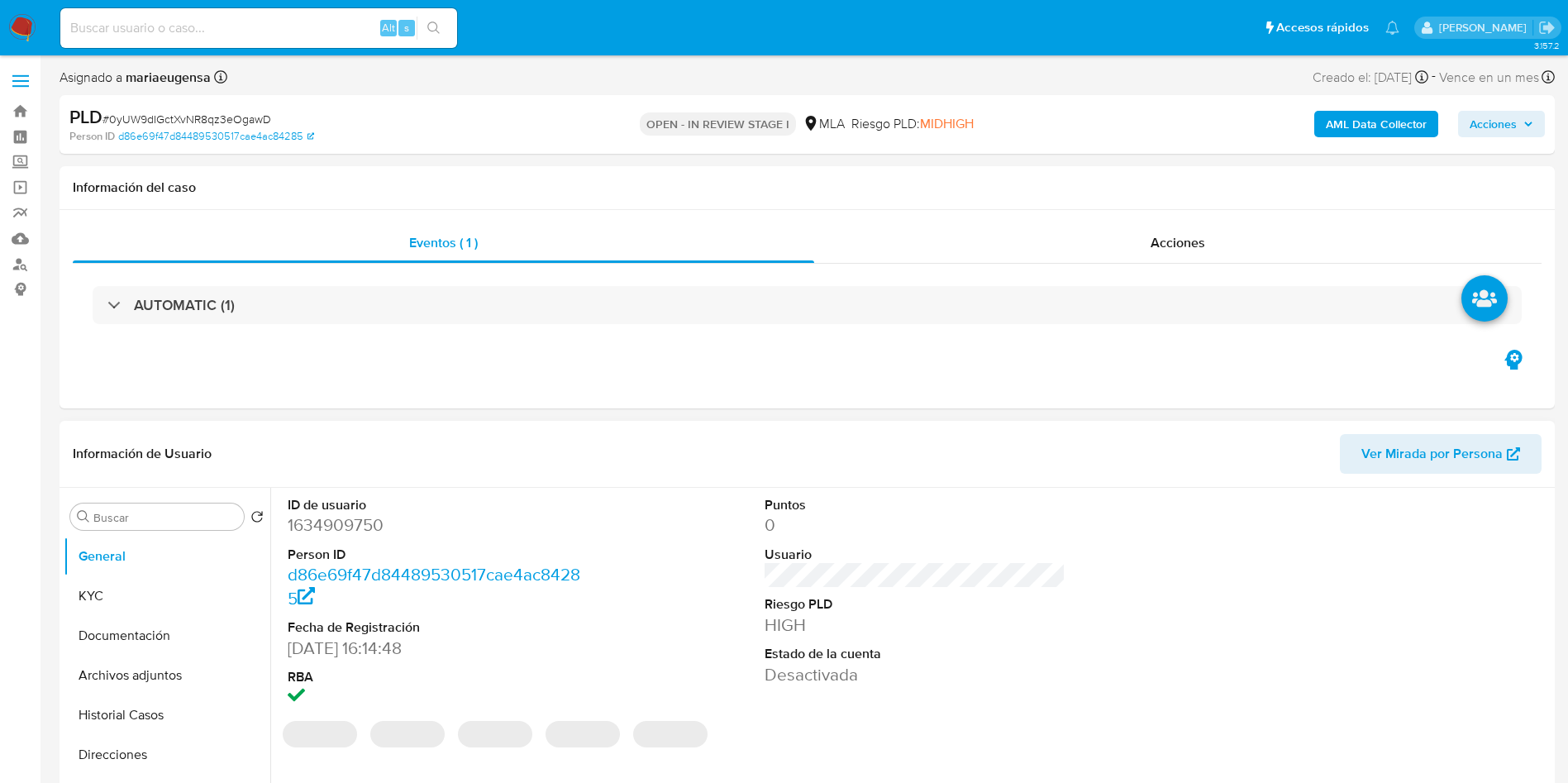
select select "10"
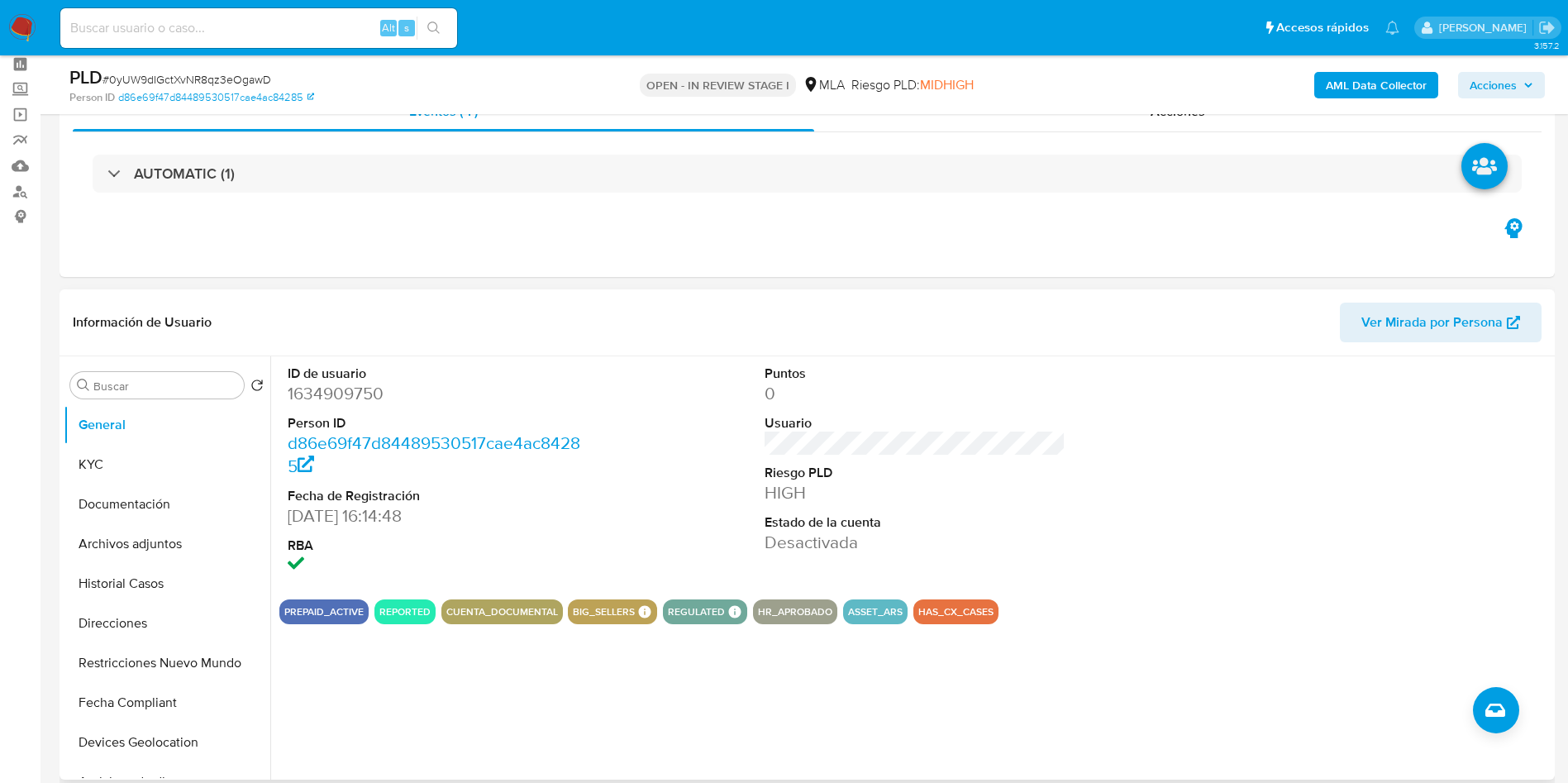
scroll to position [124, 0]
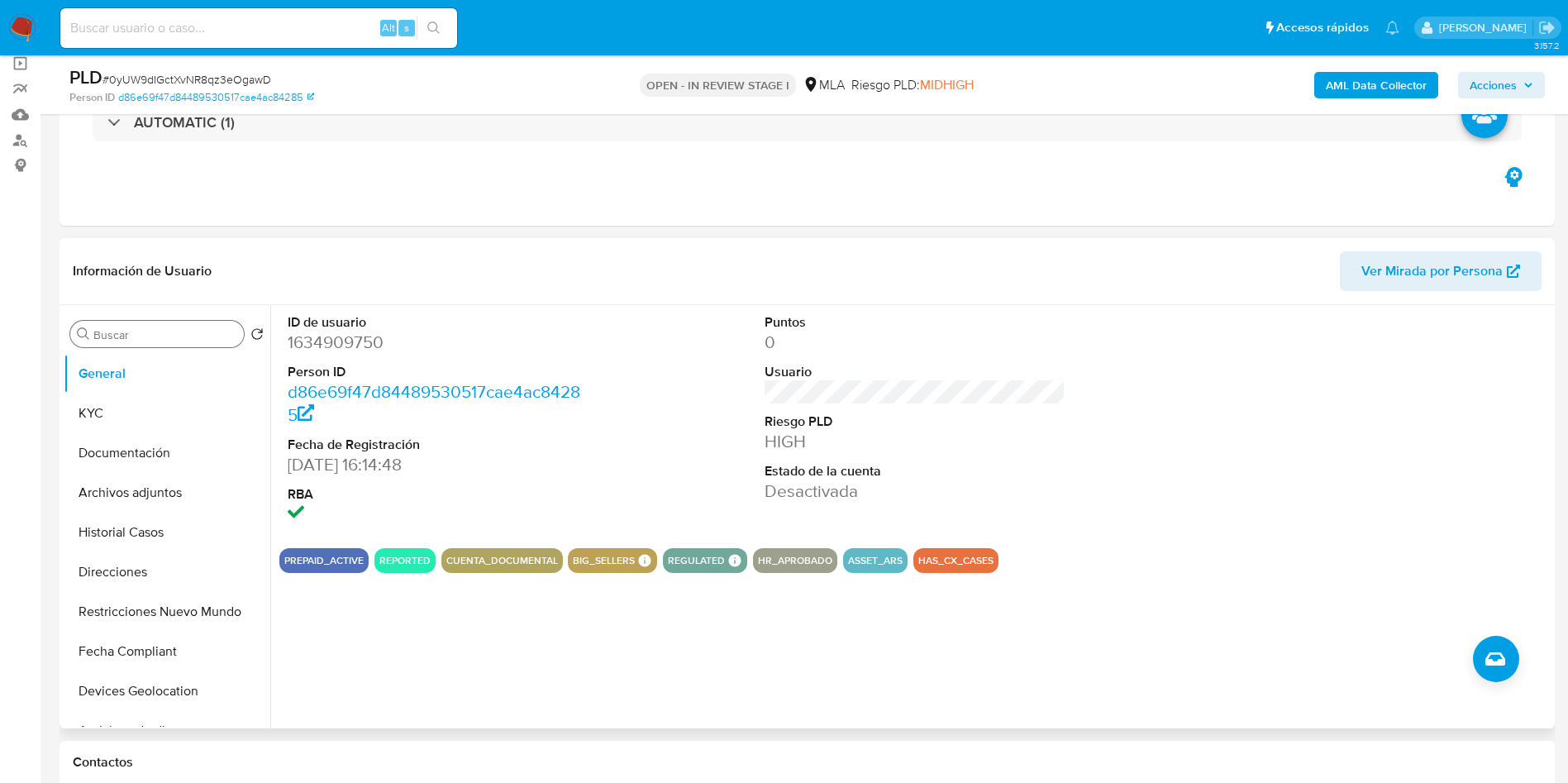
click at [158, 340] on input "Buscar" at bounding box center [164, 335] width 144 height 15
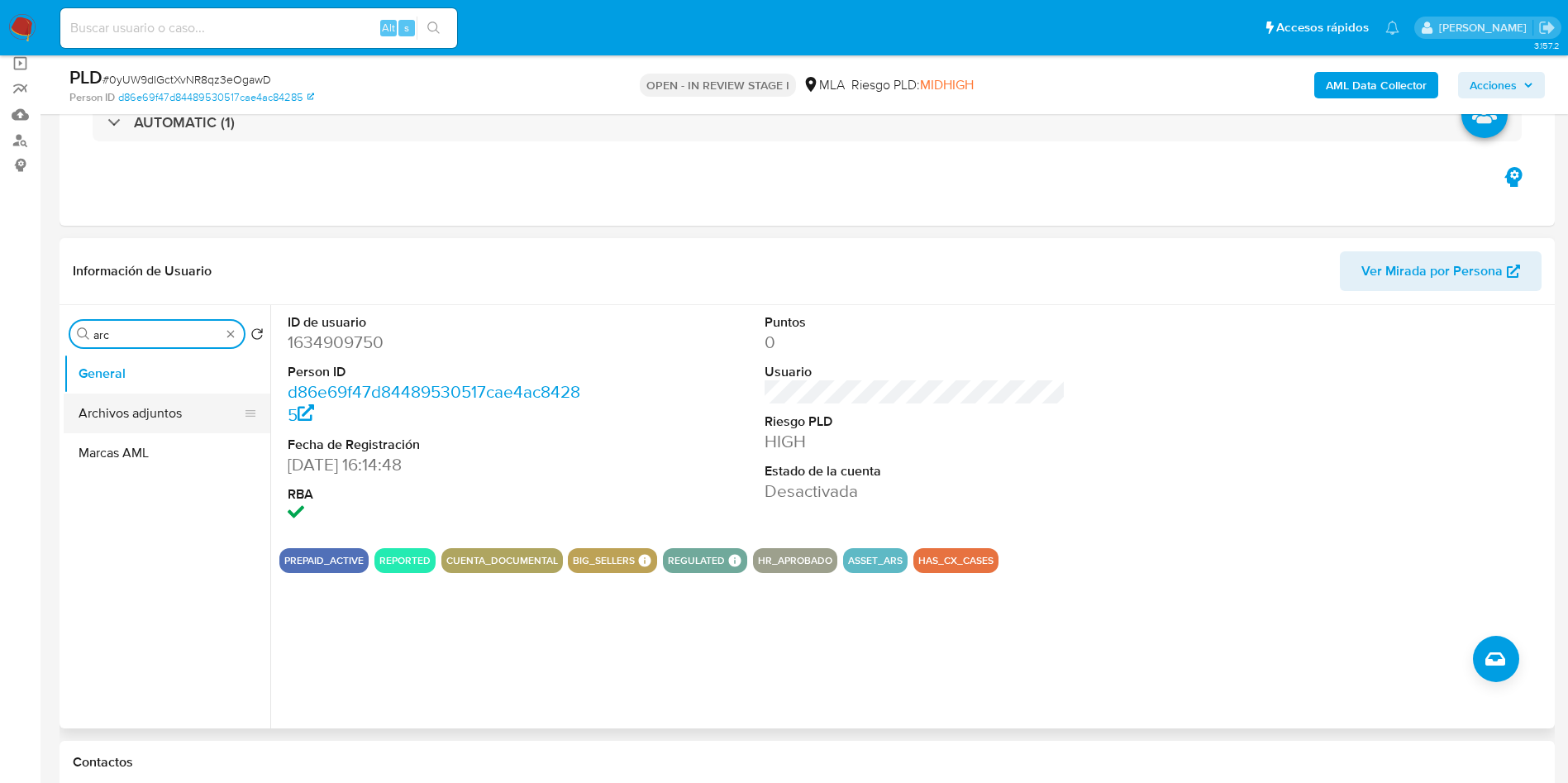
type input "arc"
click at [145, 408] on button "Archivos adjuntos" at bounding box center [159, 414] width 193 height 40
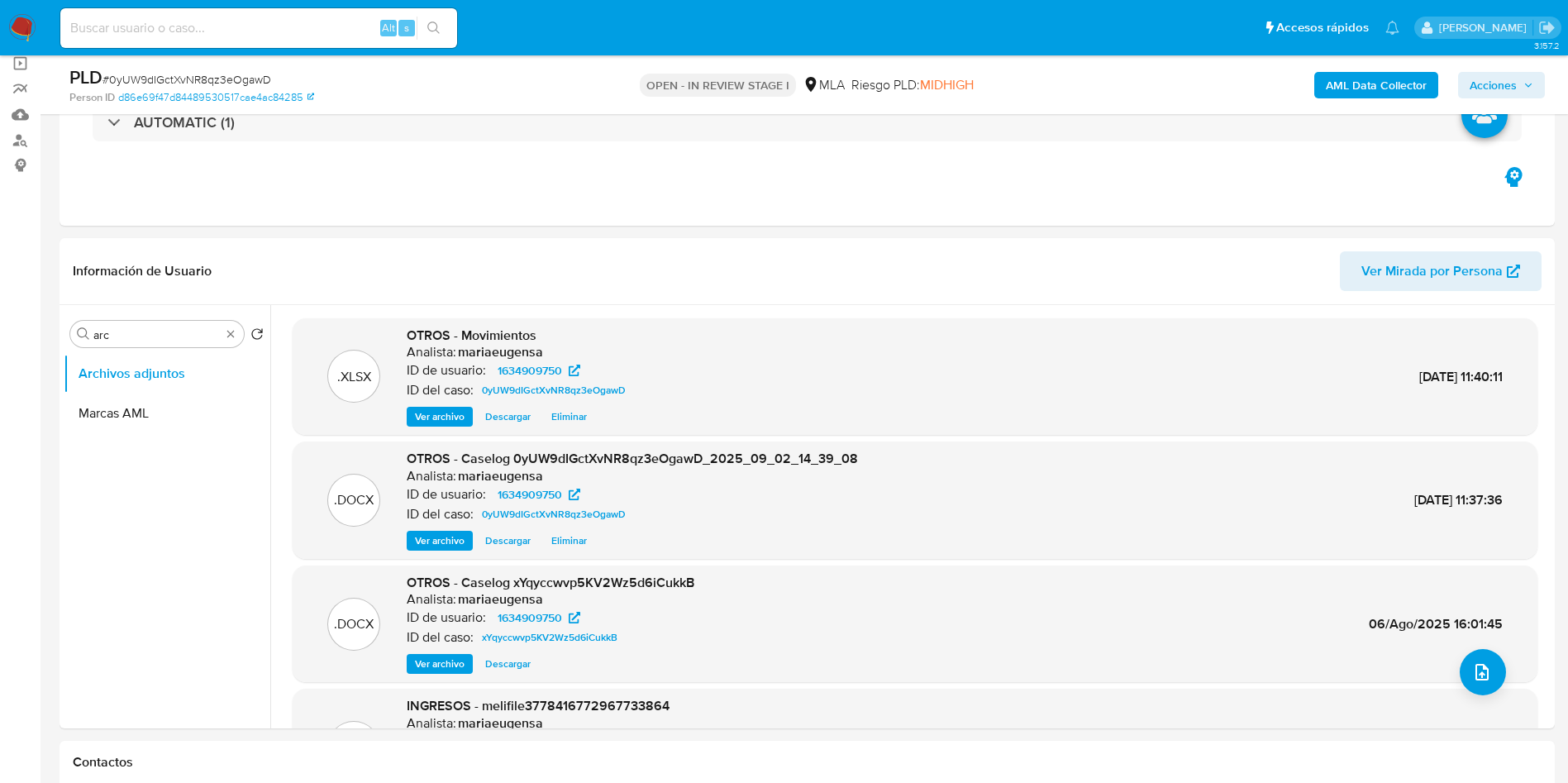
click at [1396, 78] on b "AML Data Collector" at bounding box center [1377, 85] width 101 height 27
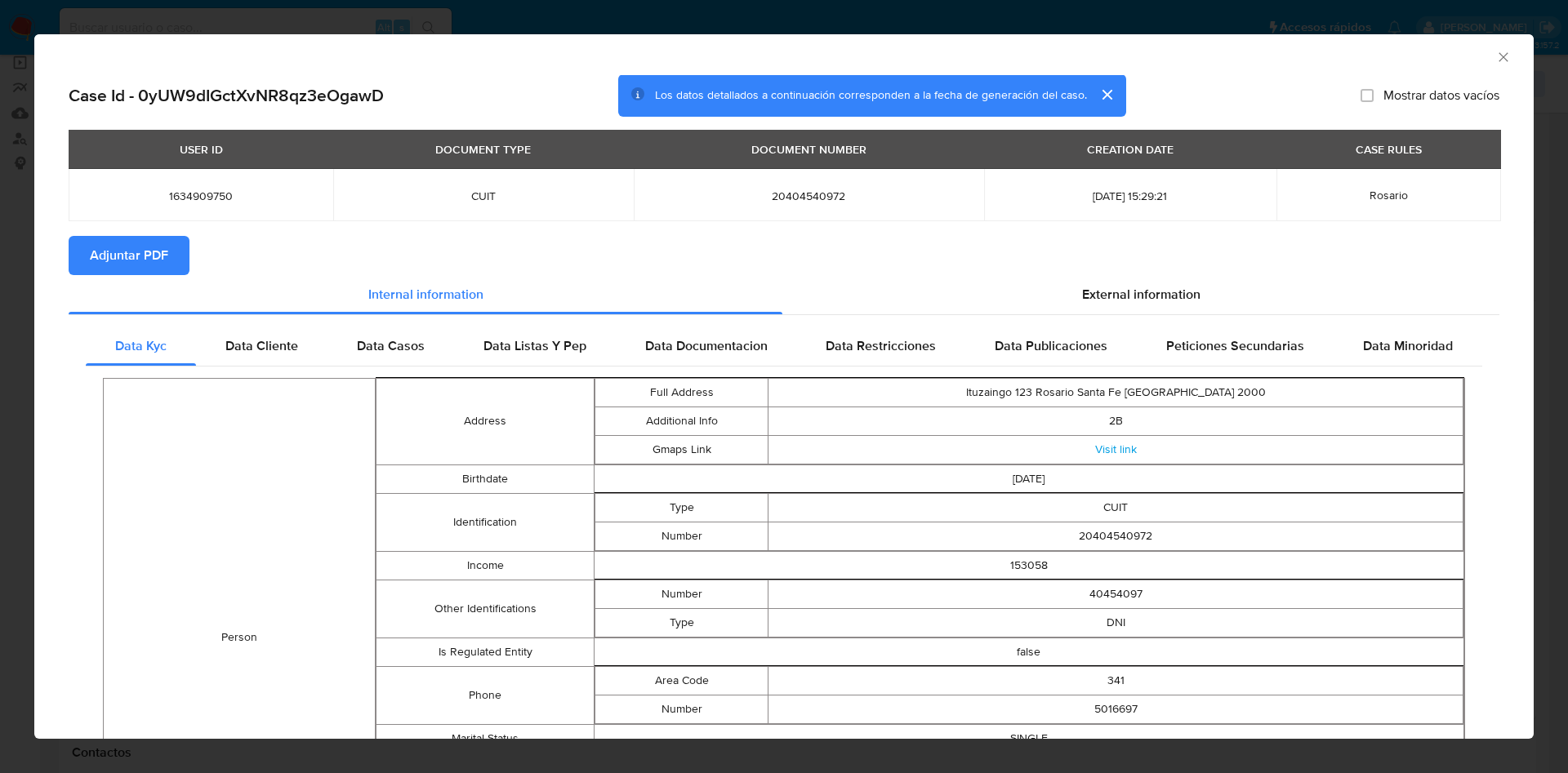
click at [125, 257] on span "Adjuntar PDF" at bounding box center [129, 255] width 78 height 36
click at [1495, 59] on icon "Cerrar ventana" at bounding box center [1503, 57] width 17 height 17
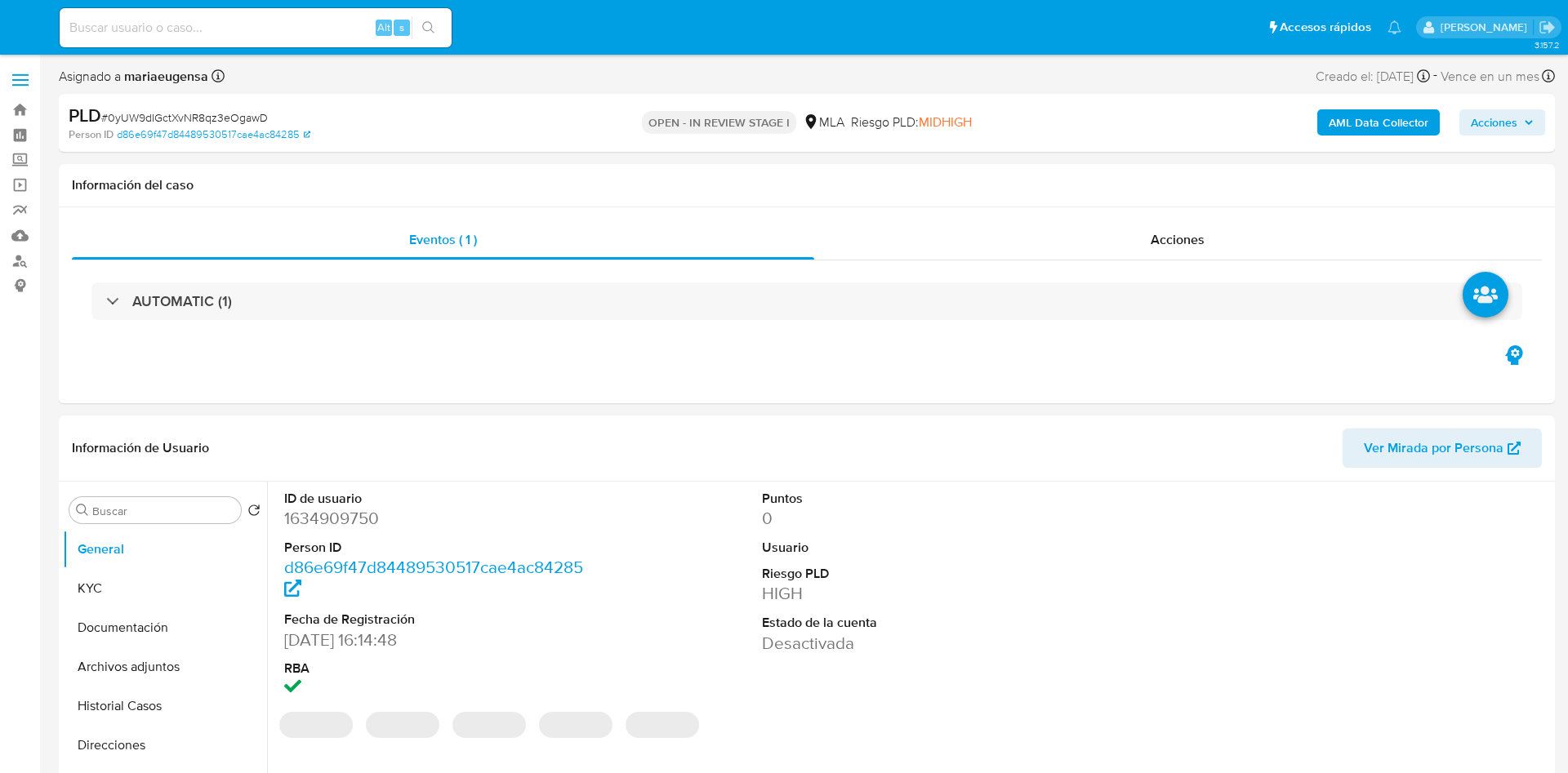
select select "10"
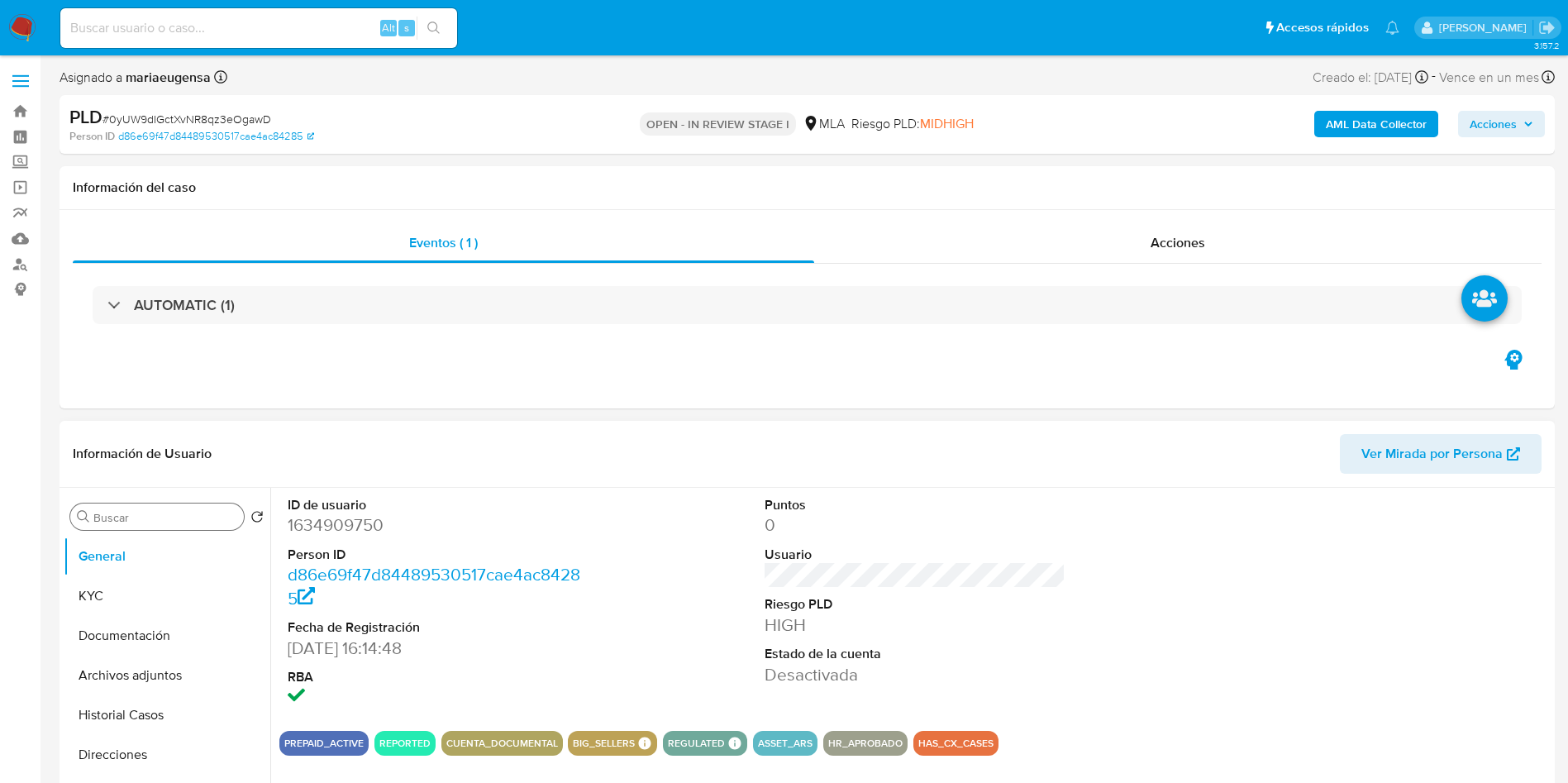
click at [147, 517] on input "Buscar" at bounding box center [164, 517] width 144 height 15
type input "arc"
click at [154, 582] on button "Archivos adjuntos" at bounding box center [159, 596] width 193 height 40
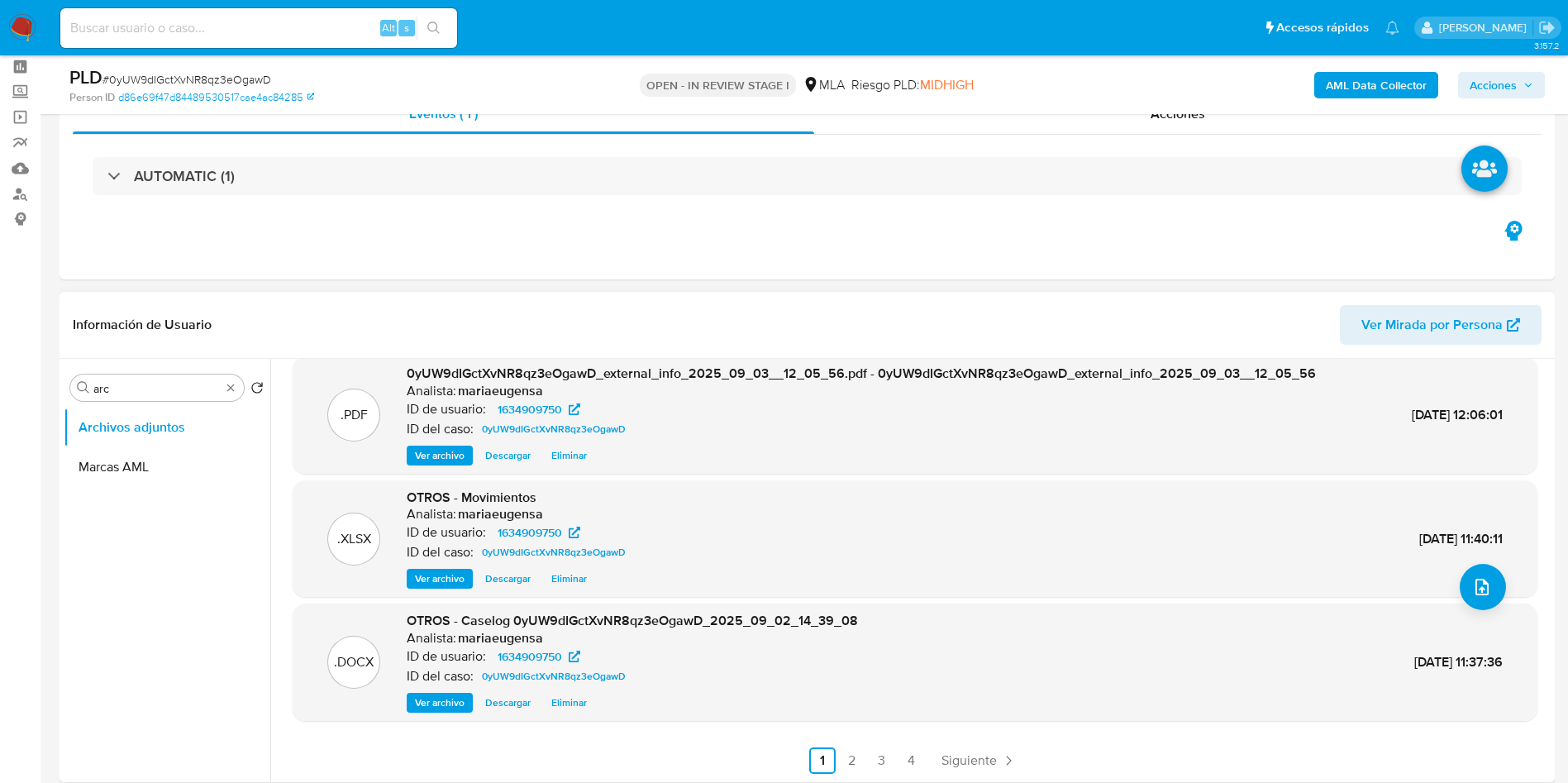
scroll to position [124, 0]
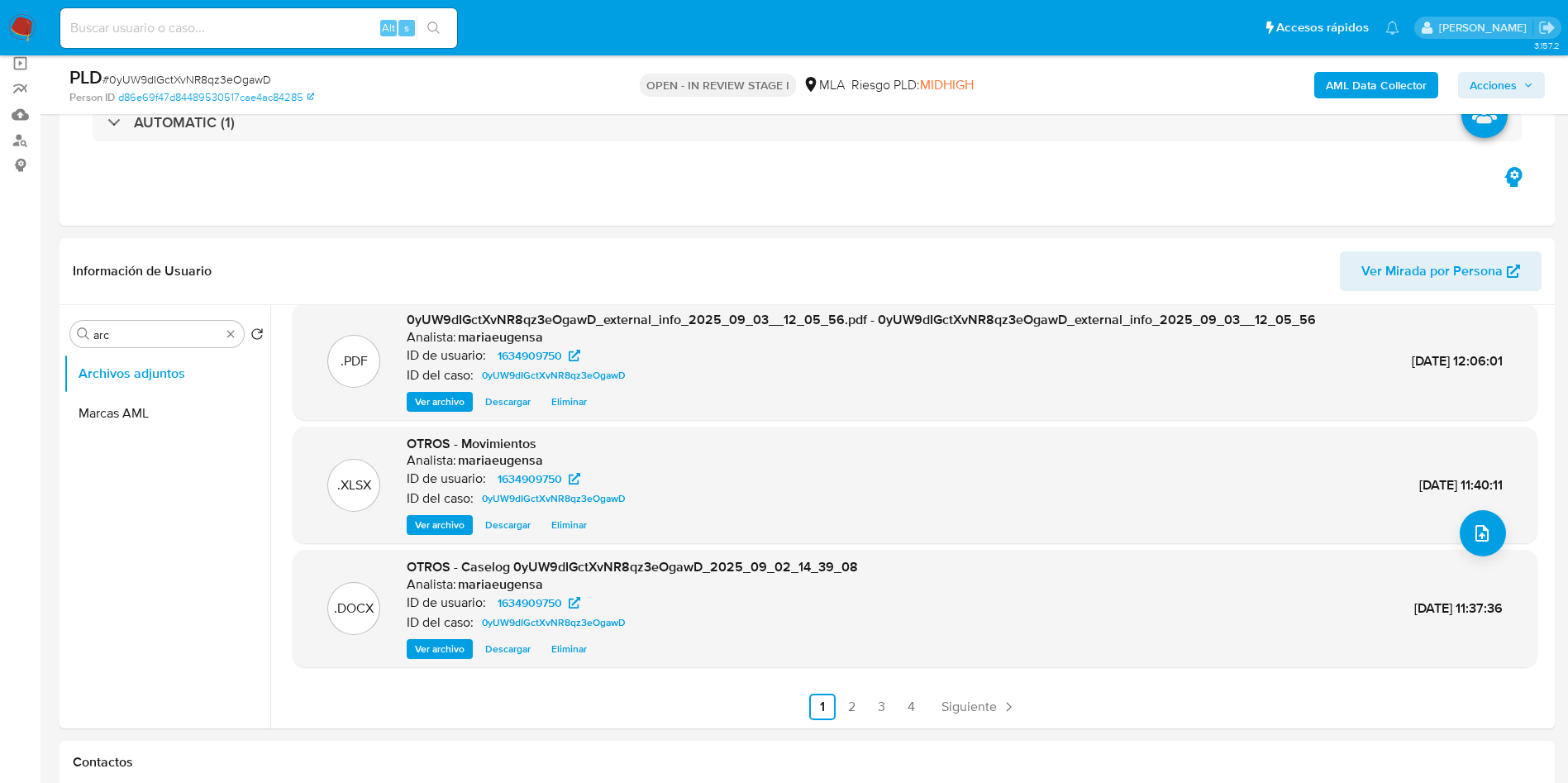
click at [1468, 82] on button "Acciones" at bounding box center [1502, 85] width 87 height 27
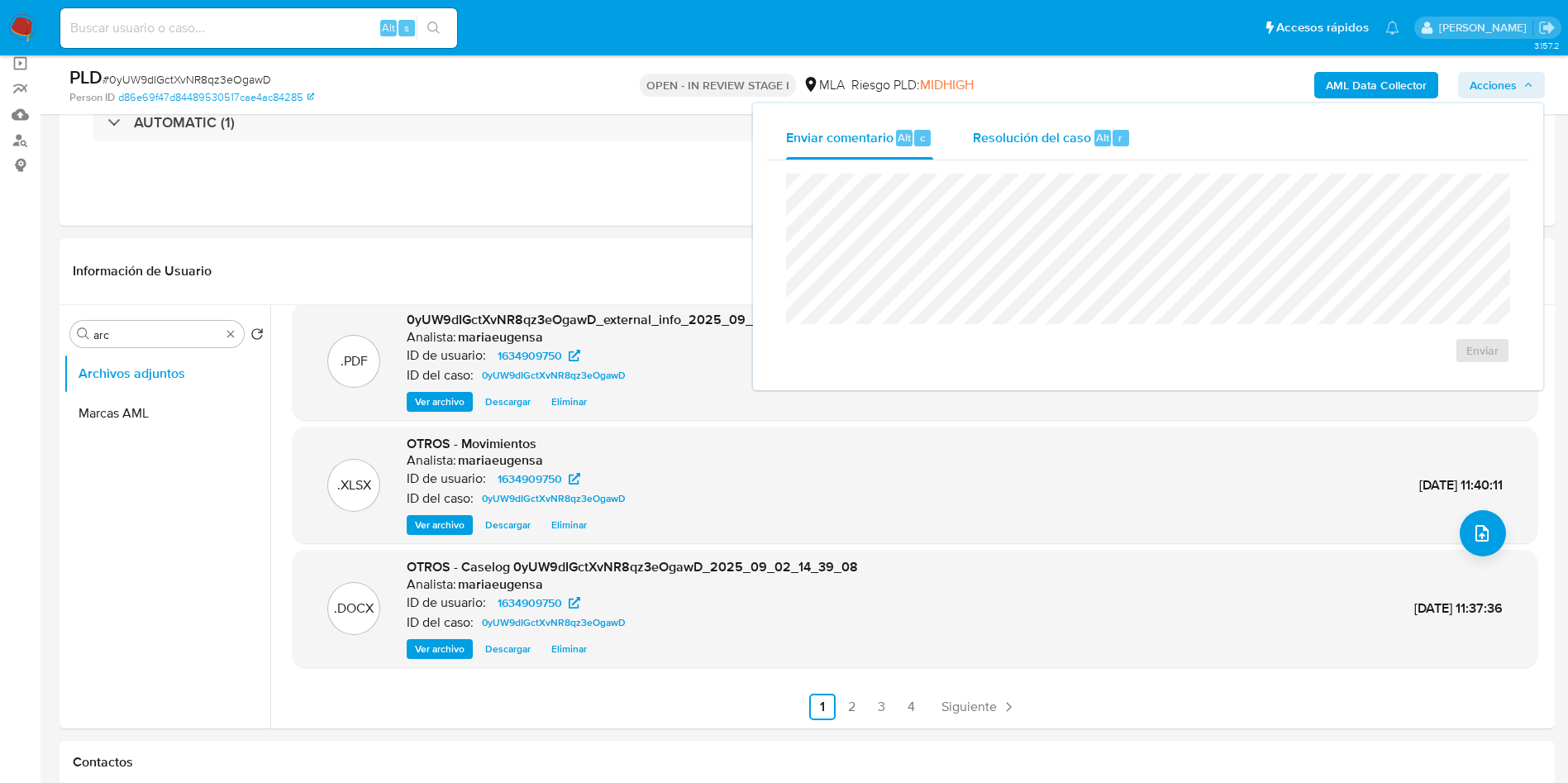
click at [1002, 138] on span "Resolución del caso" at bounding box center [1031, 137] width 118 height 19
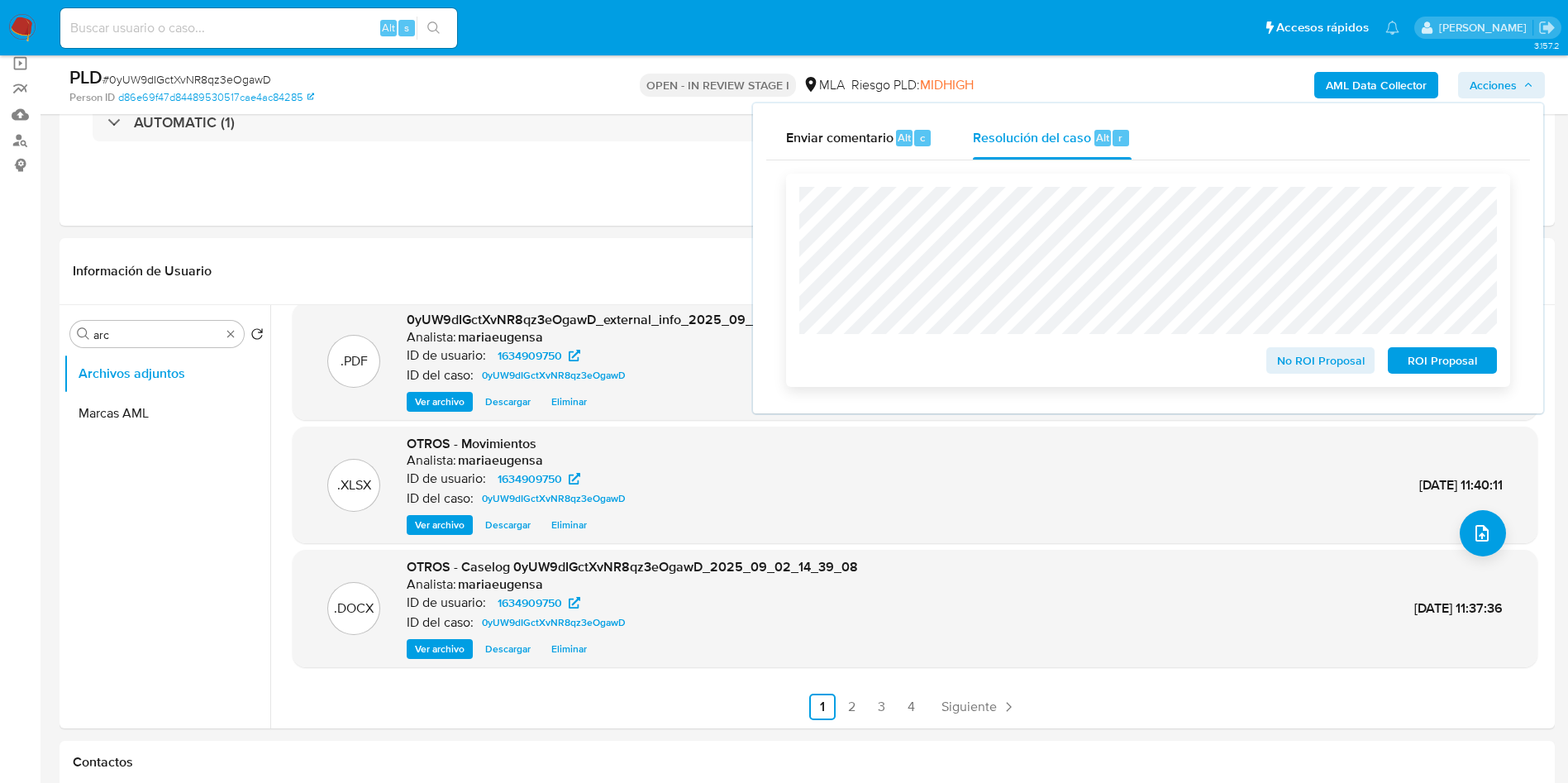
click at [1409, 367] on span "ROI Proposal" at bounding box center [1442, 359] width 86 height 23
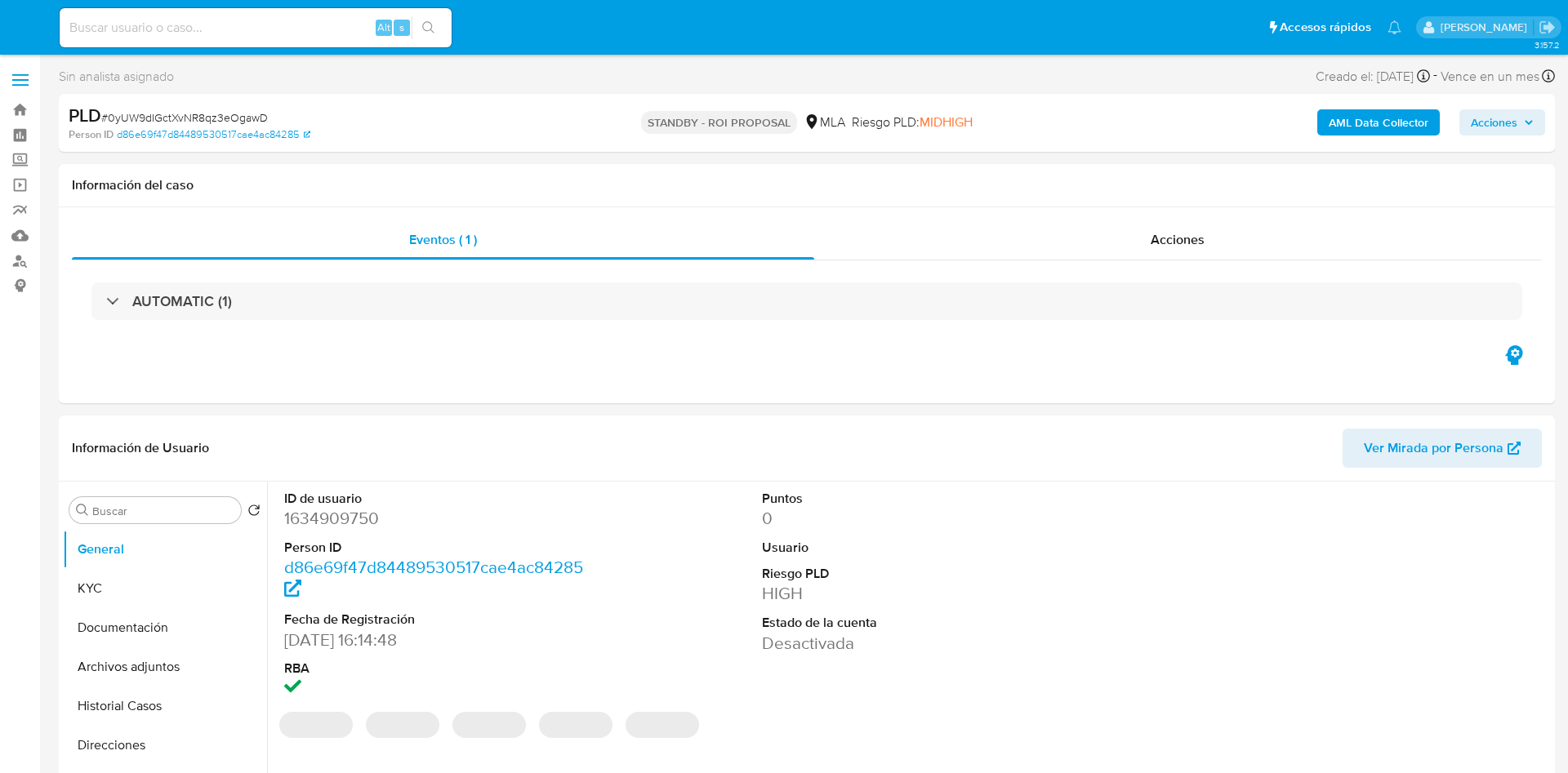
select select "10"
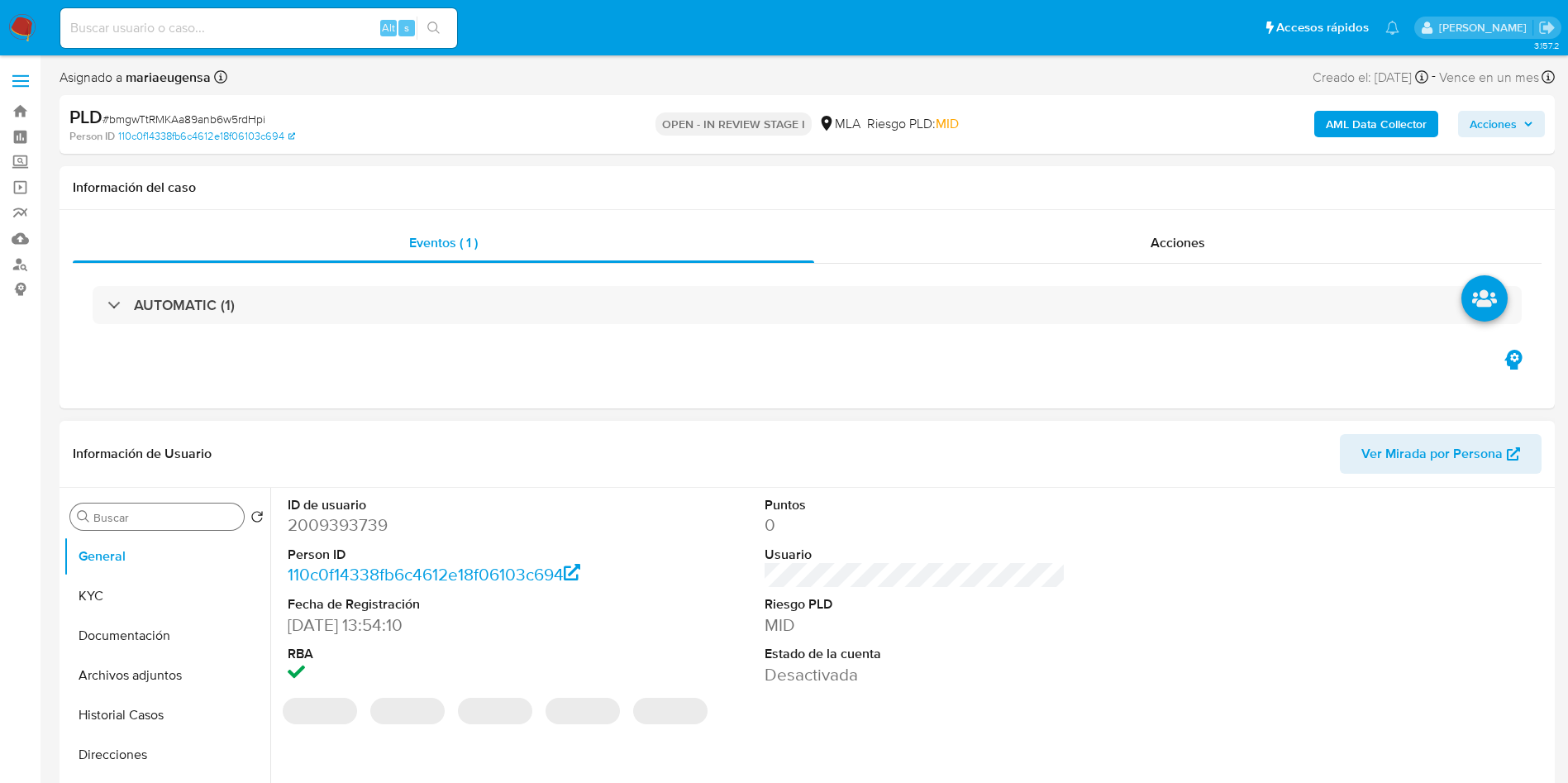
select select "10"
click at [183, 520] on input "Buscar" at bounding box center [164, 517] width 144 height 15
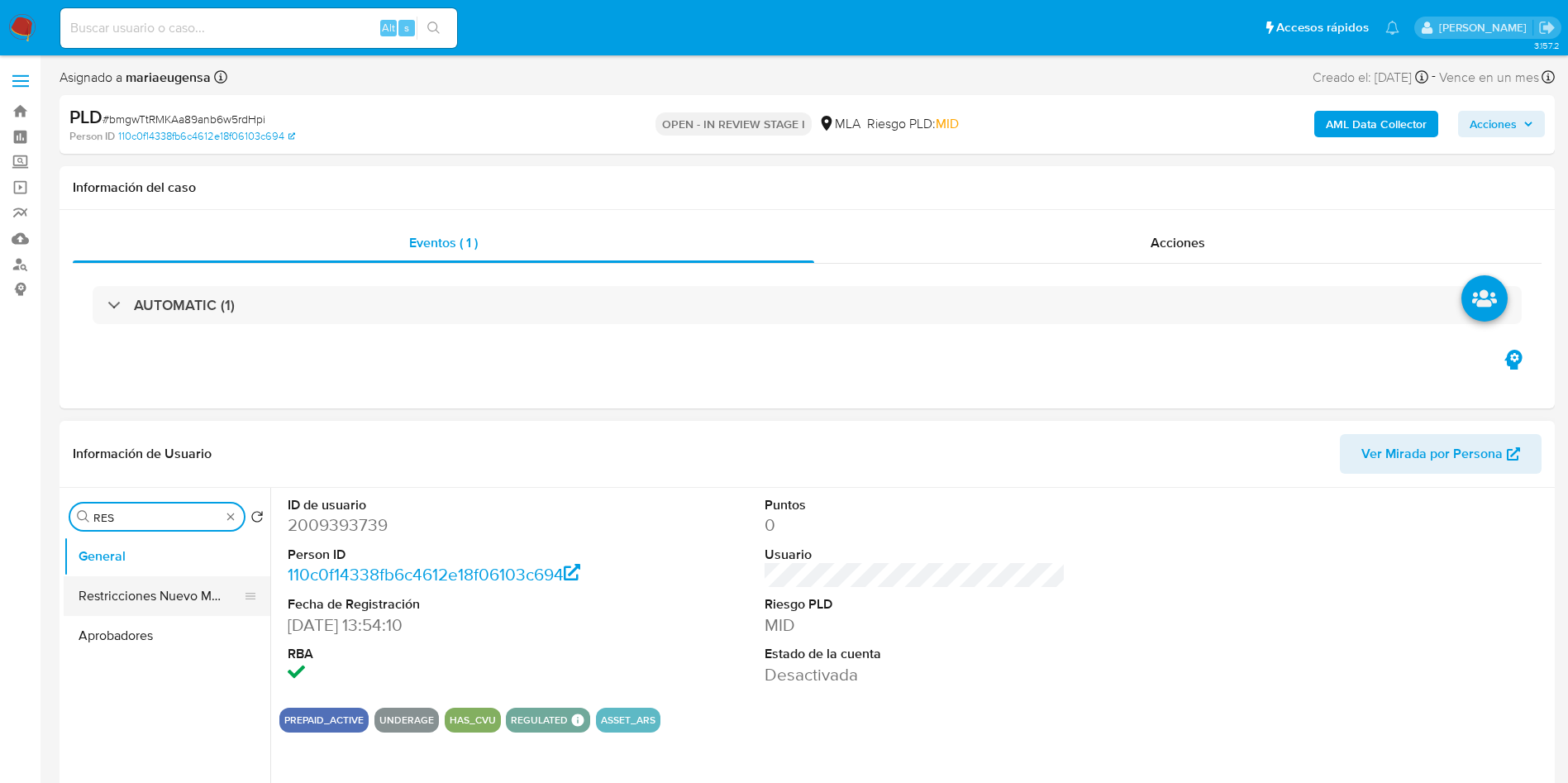
type input "RES"
click at [169, 590] on button "Restricciones Nuevo Mundo" at bounding box center [159, 596] width 193 height 40
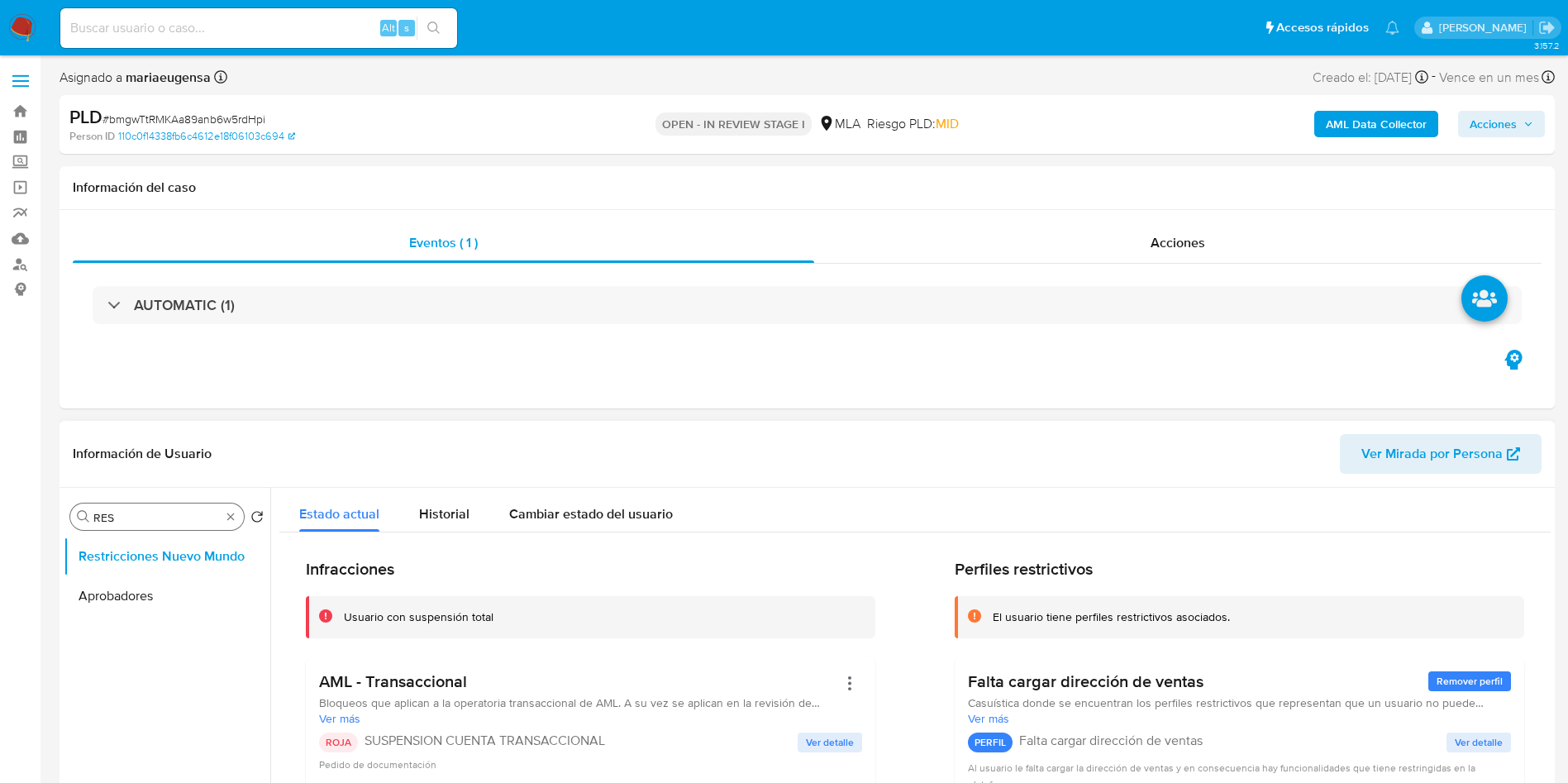
click at [167, 515] on input "RES" at bounding box center [156, 517] width 128 height 15
click at [167, 514] on input "RES" at bounding box center [156, 517] width 128 height 15
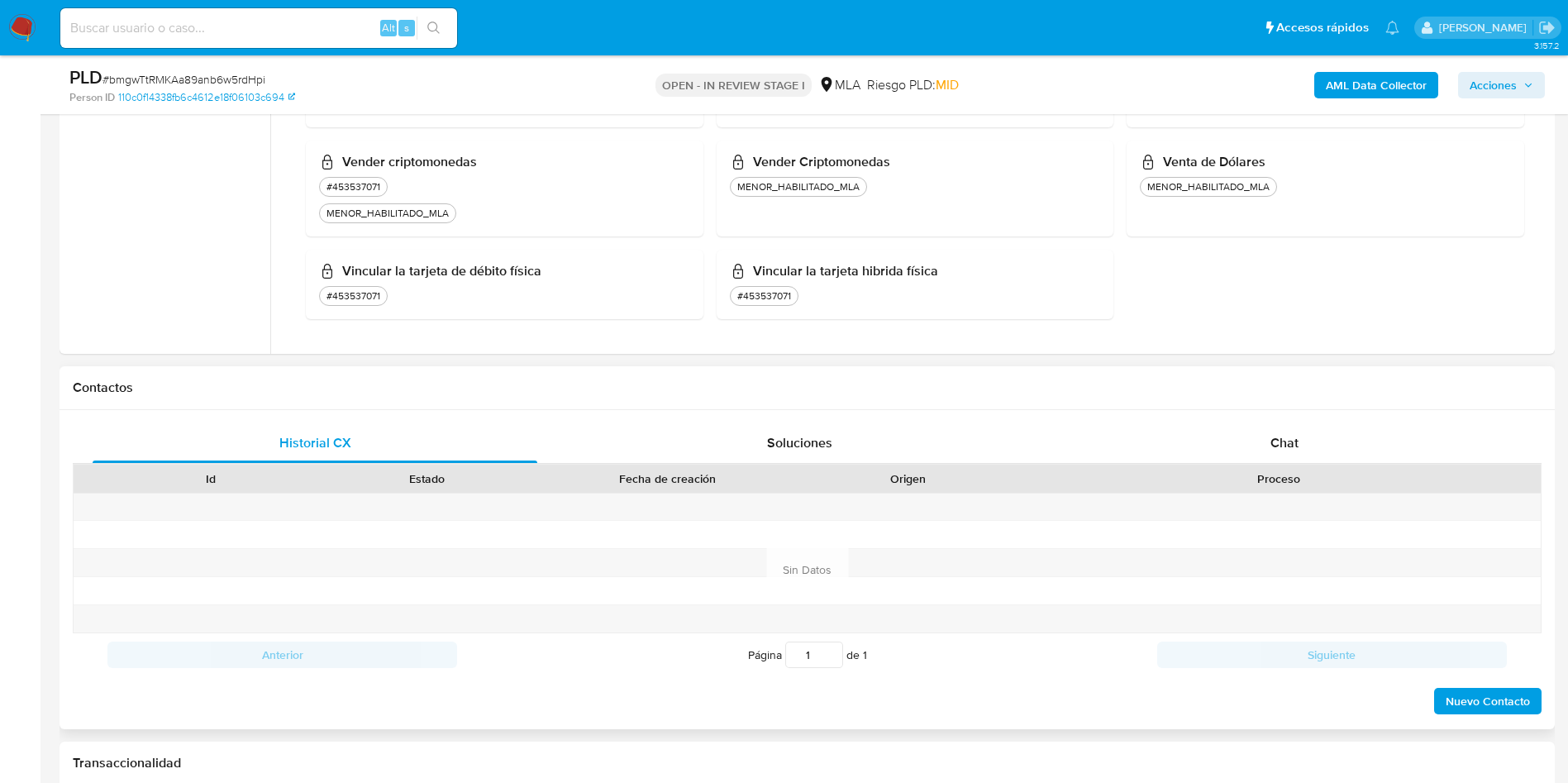
scroll to position [496, 0]
drag, startPoint x: 1252, startPoint y: 427, endPoint x: 1469, endPoint y: 352, distance: 229.6
click at [1255, 428] on div "Chat" at bounding box center [1284, 445] width 444 height 40
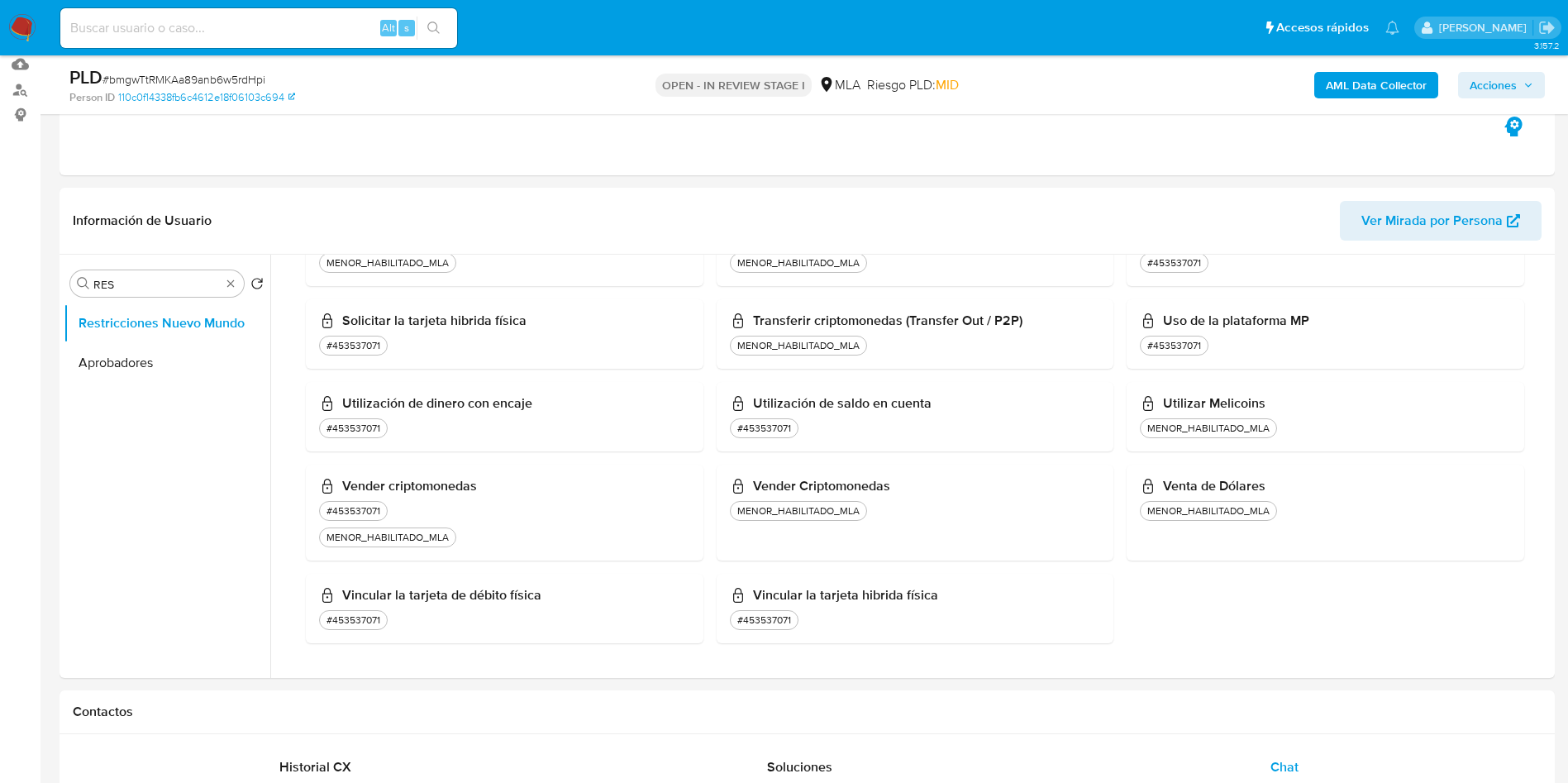
scroll to position [0, 0]
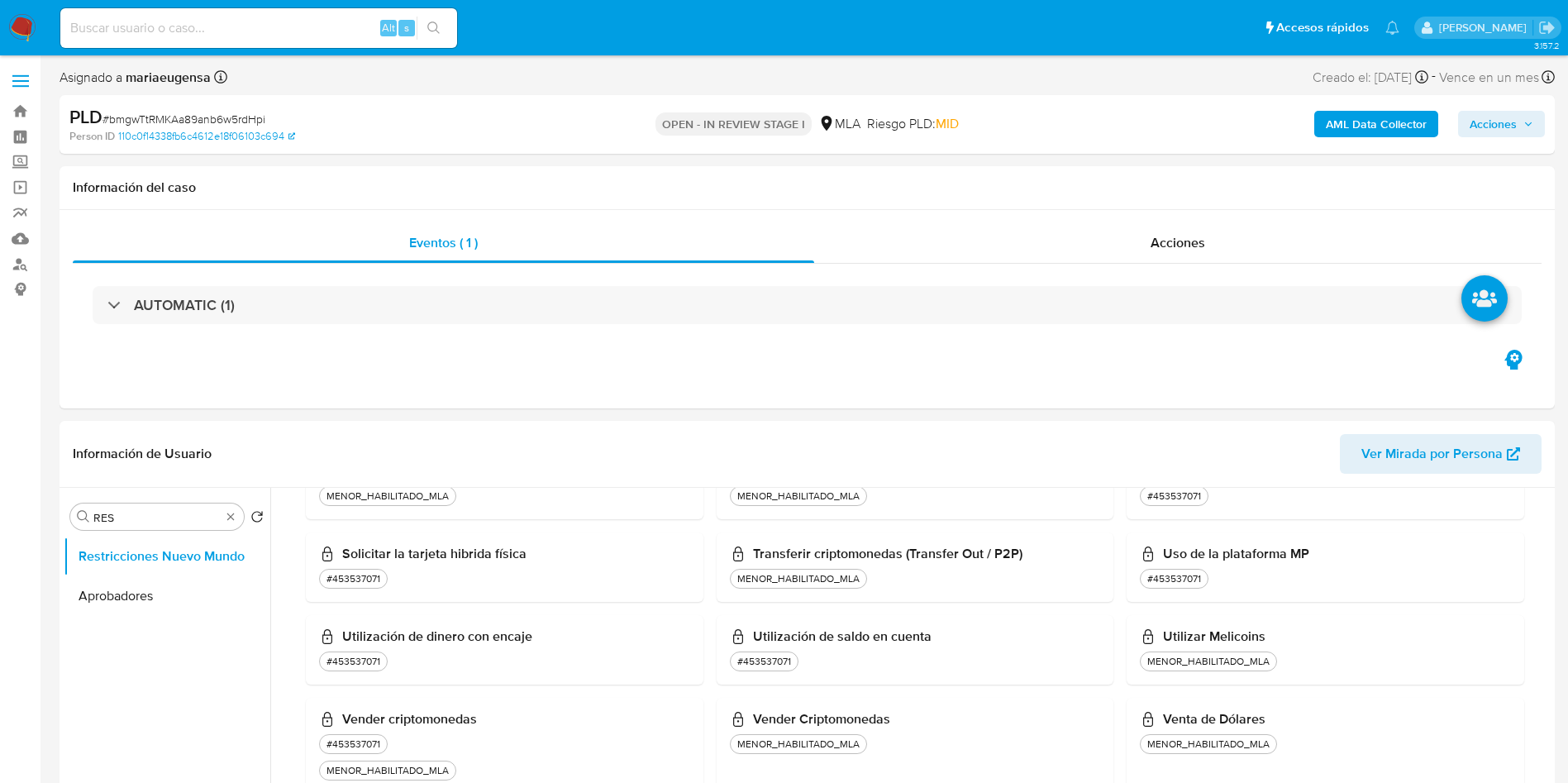
click at [1511, 135] on span "Acciones" at bounding box center [1494, 124] width 48 height 27
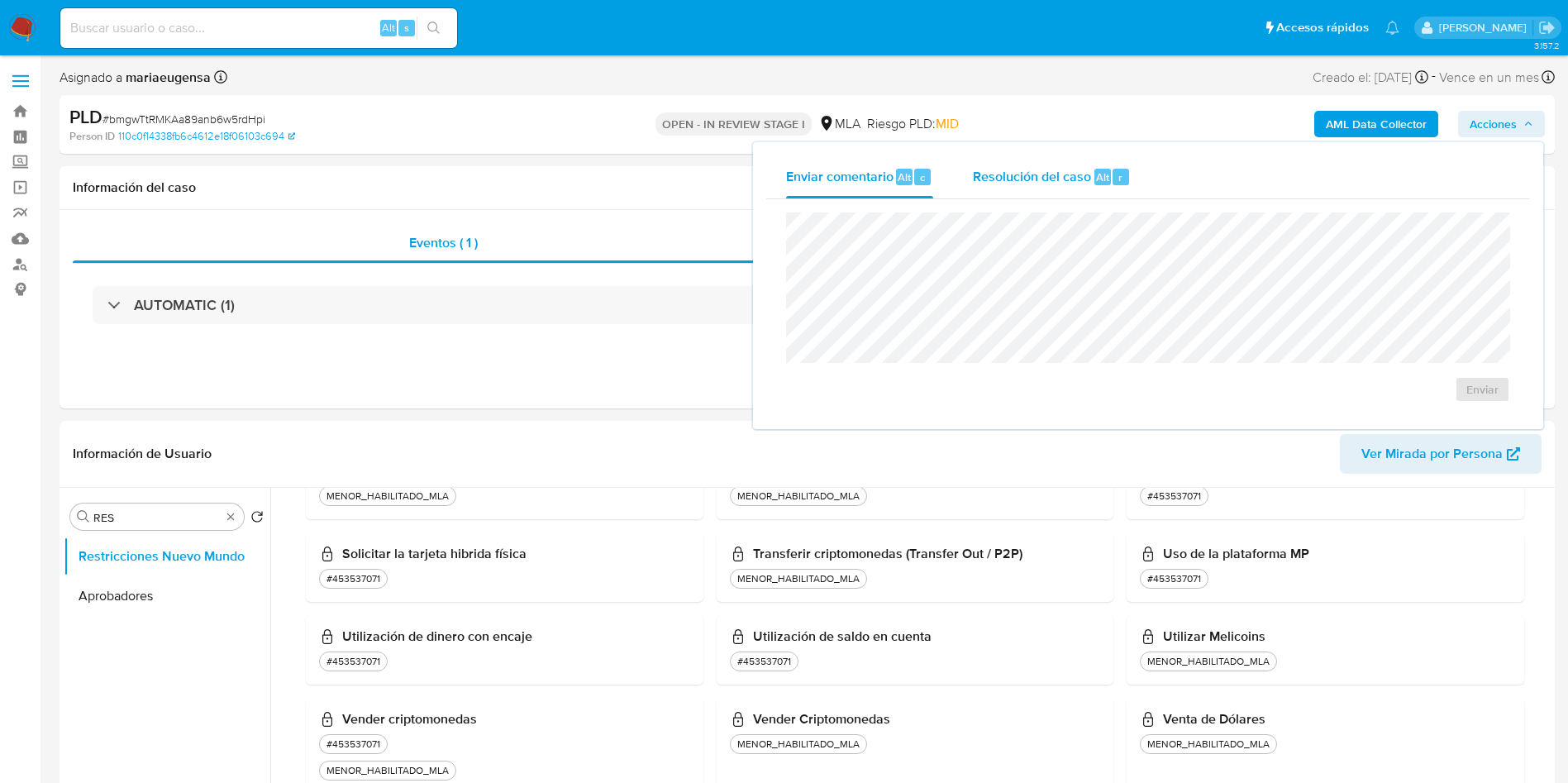
click at [1072, 184] on span "Resolución del caso" at bounding box center [1031, 176] width 118 height 19
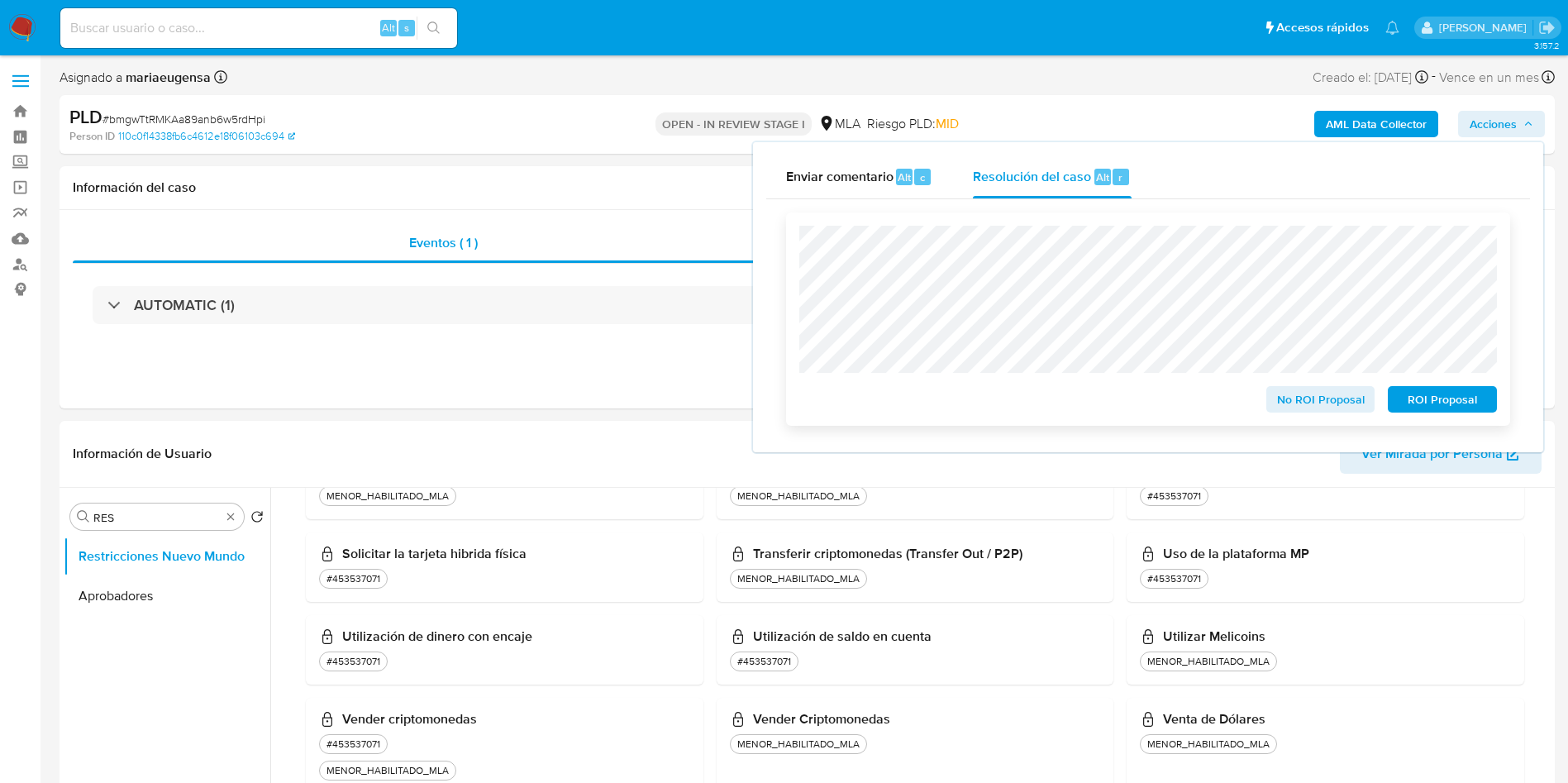
click at [1442, 408] on span "ROI Proposal" at bounding box center [1442, 399] width 86 height 23
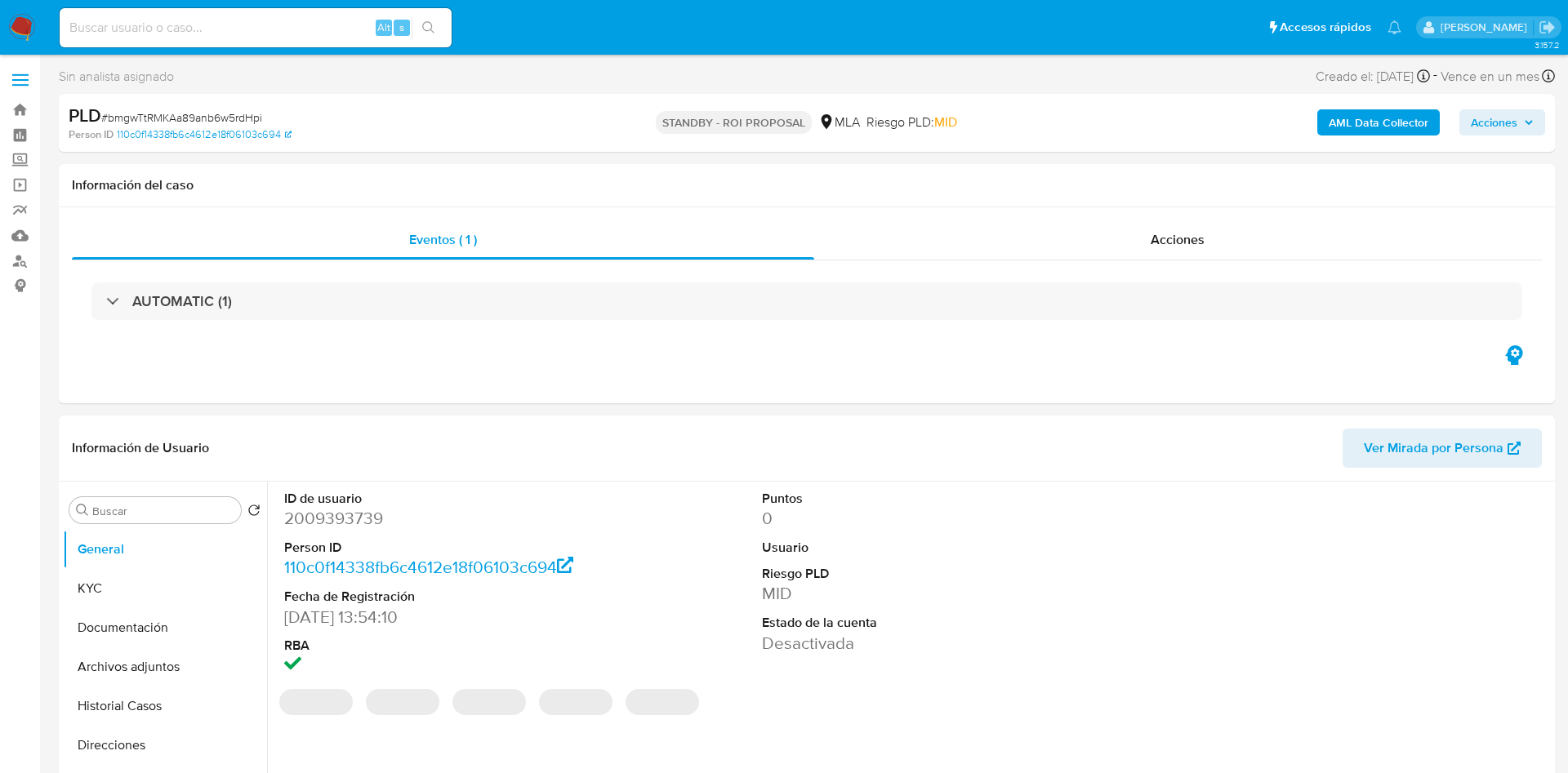
select select "10"
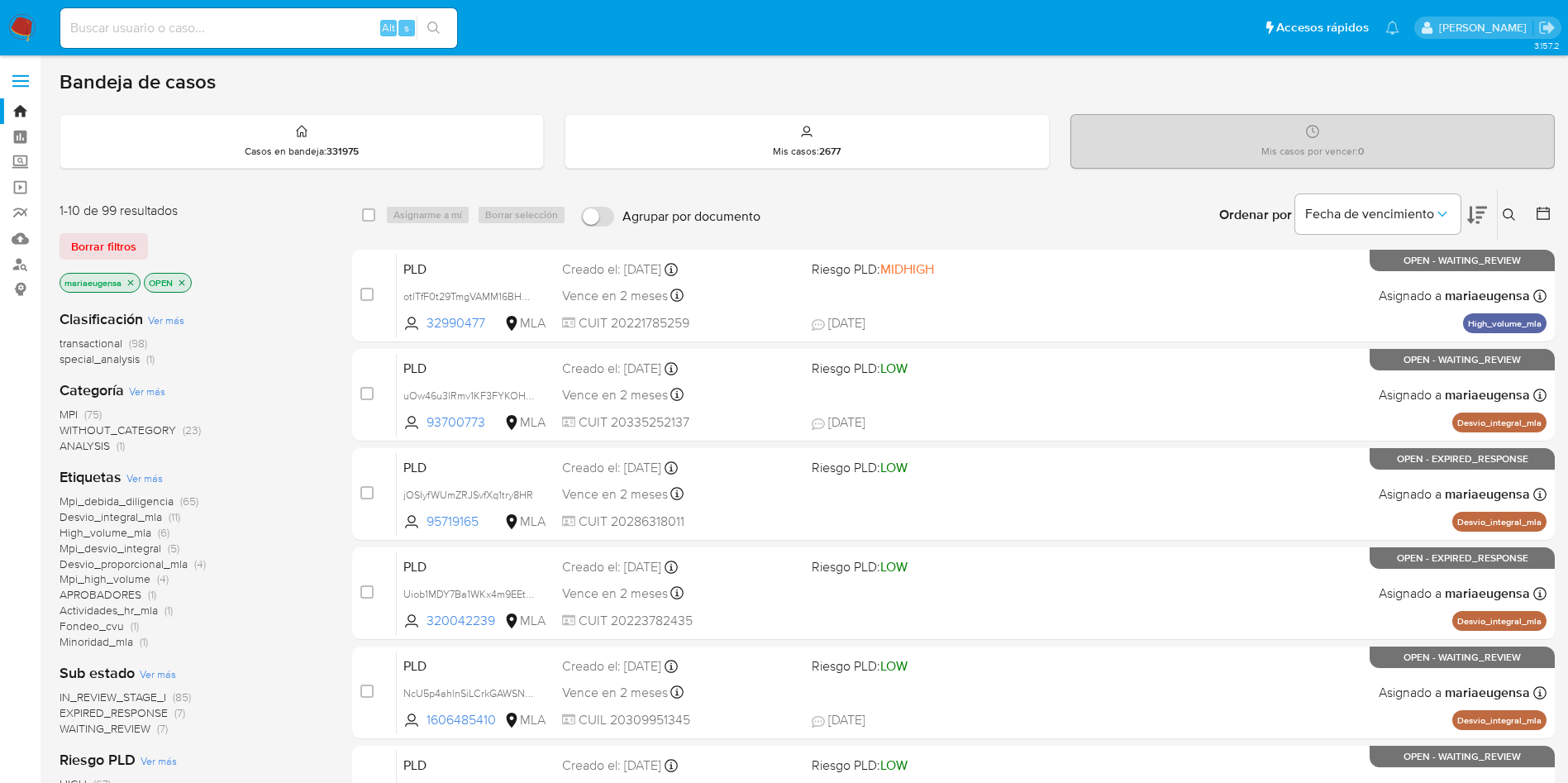
click at [220, 12] on div "Alt s" at bounding box center [258, 28] width 397 height 40
click at [347, 29] on input at bounding box center [258, 29] width 397 height 22
paste input "CGRAp3TzCgYhJUj18vnPbP9C"
type input "CGRAp3TzCgYhJUj18vnPbP9C"
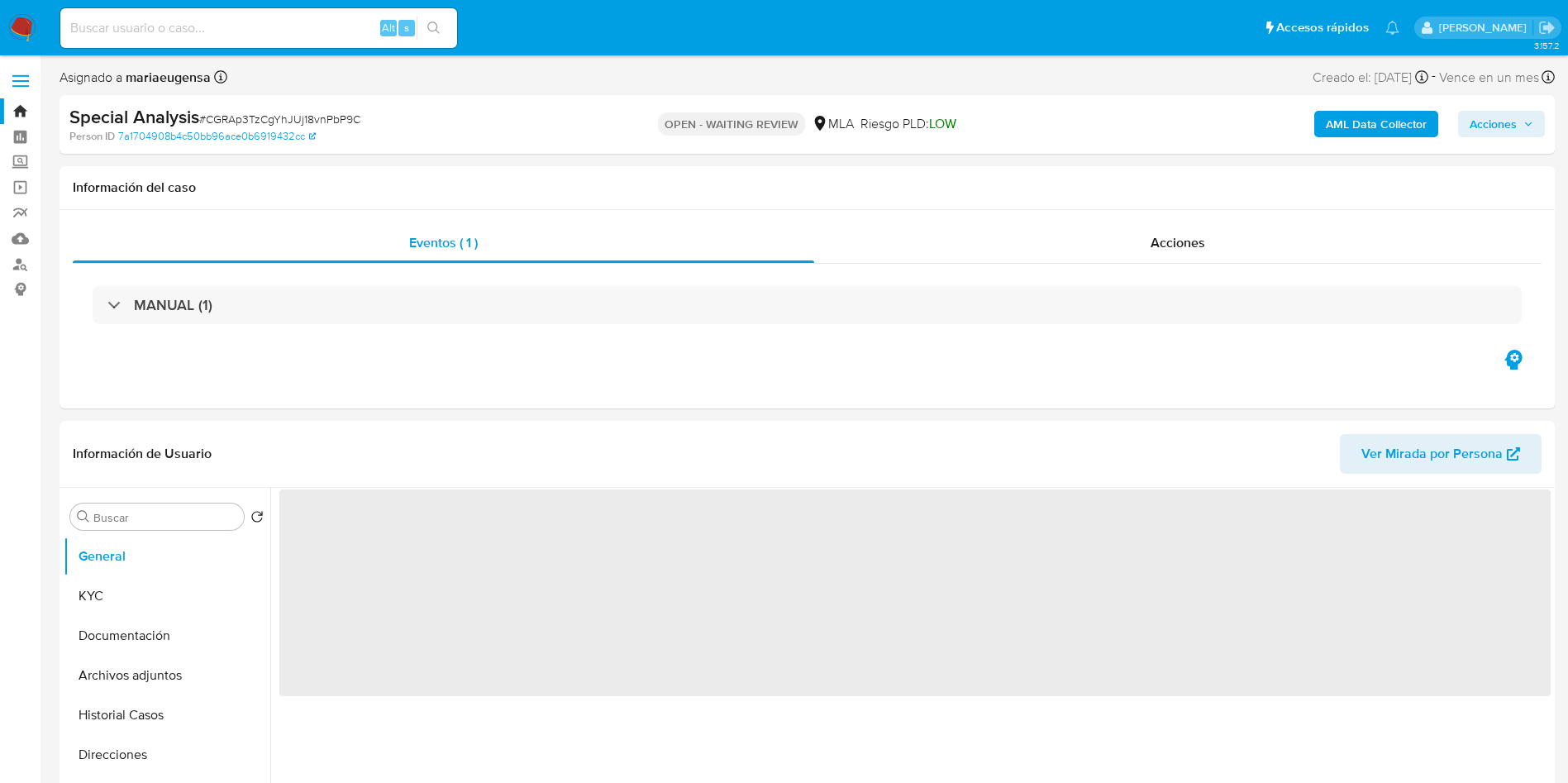
drag, startPoint x: 140, startPoint y: 601, endPoint x: 1560, endPoint y: 82, distance: 1511.9
click at [152, 597] on button "KYC" at bounding box center [166, 596] width 207 height 40
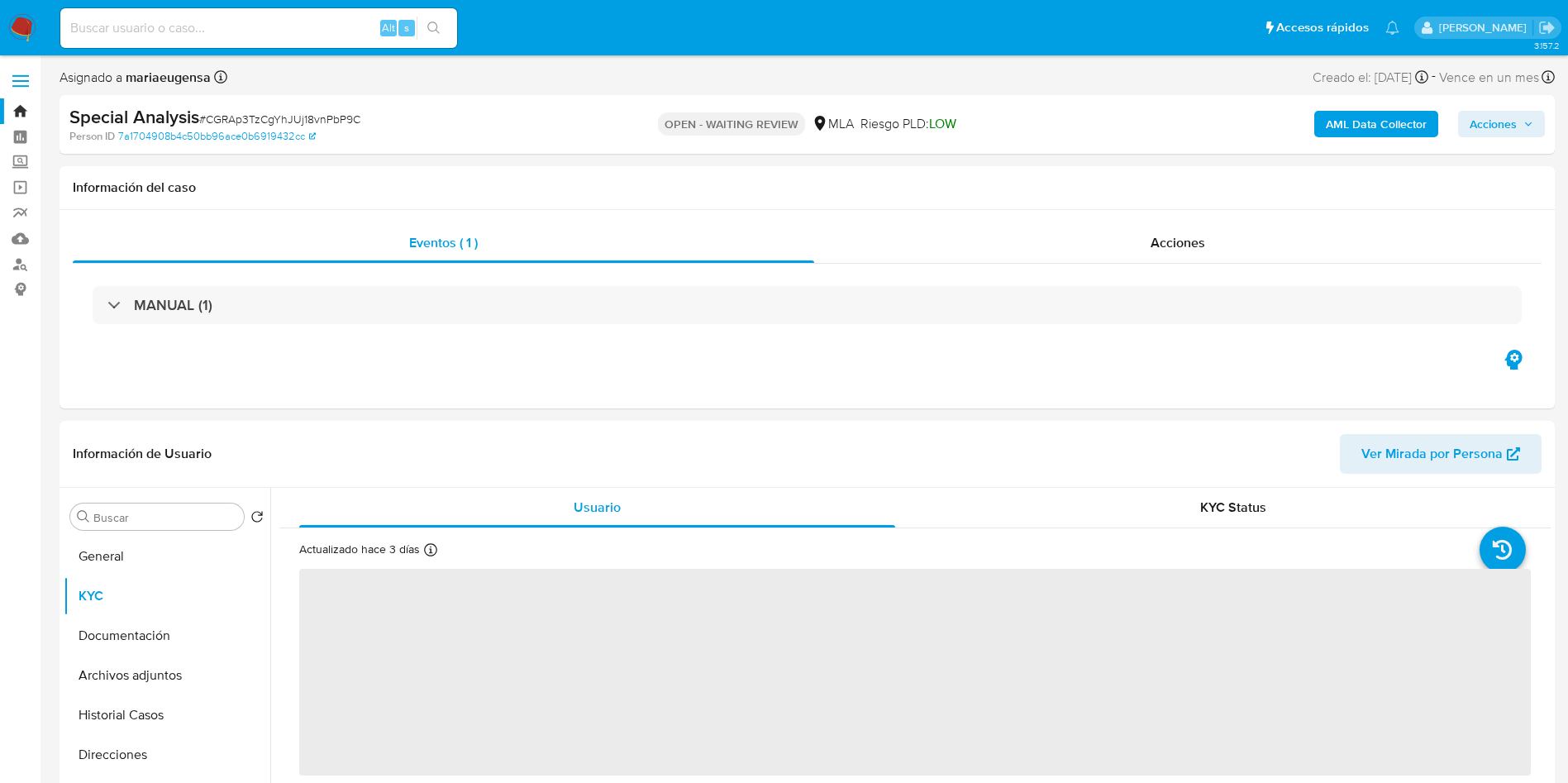
select select "10"
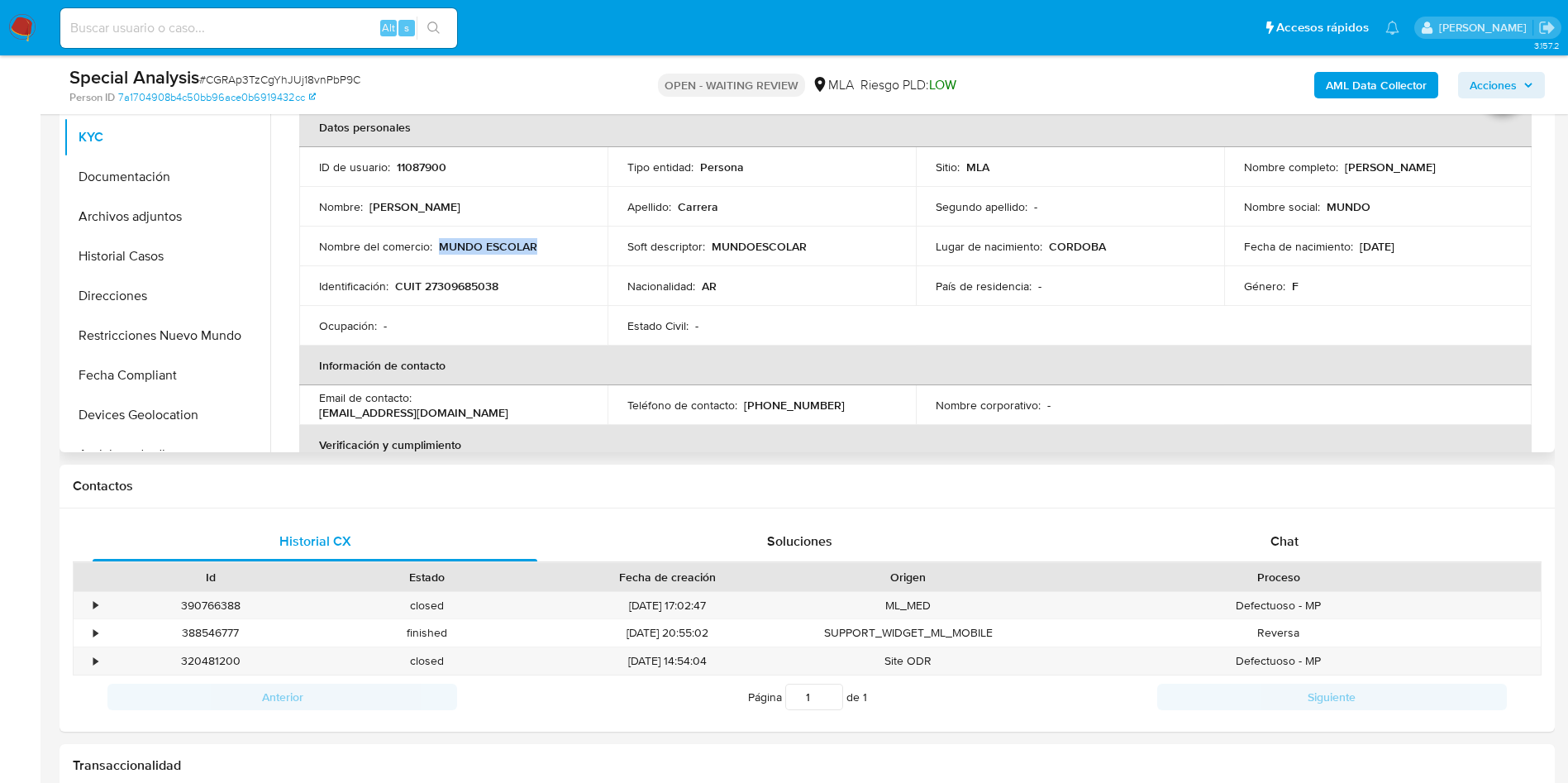
drag, startPoint x: 440, startPoint y: 247, endPoint x: 559, endPoint y: 246, distance: 119.0
click at [559, 246] on div "Nombre del comercio : MUNDO ESCOLAR" at bounding box center [452, 245] width 268 height 15
copy p "MUNDO ESCOLAR"
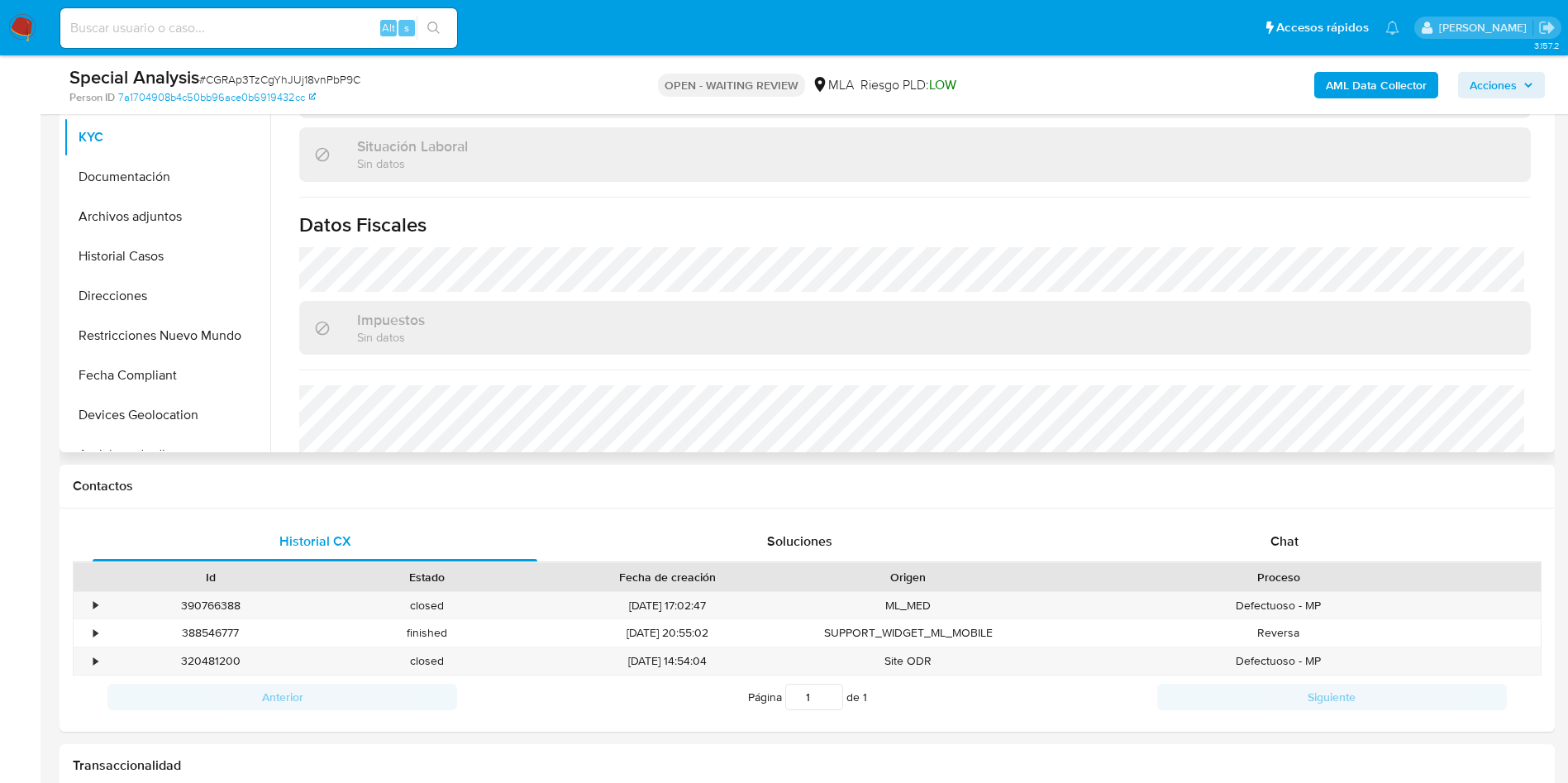
scroll to position [855, 0]
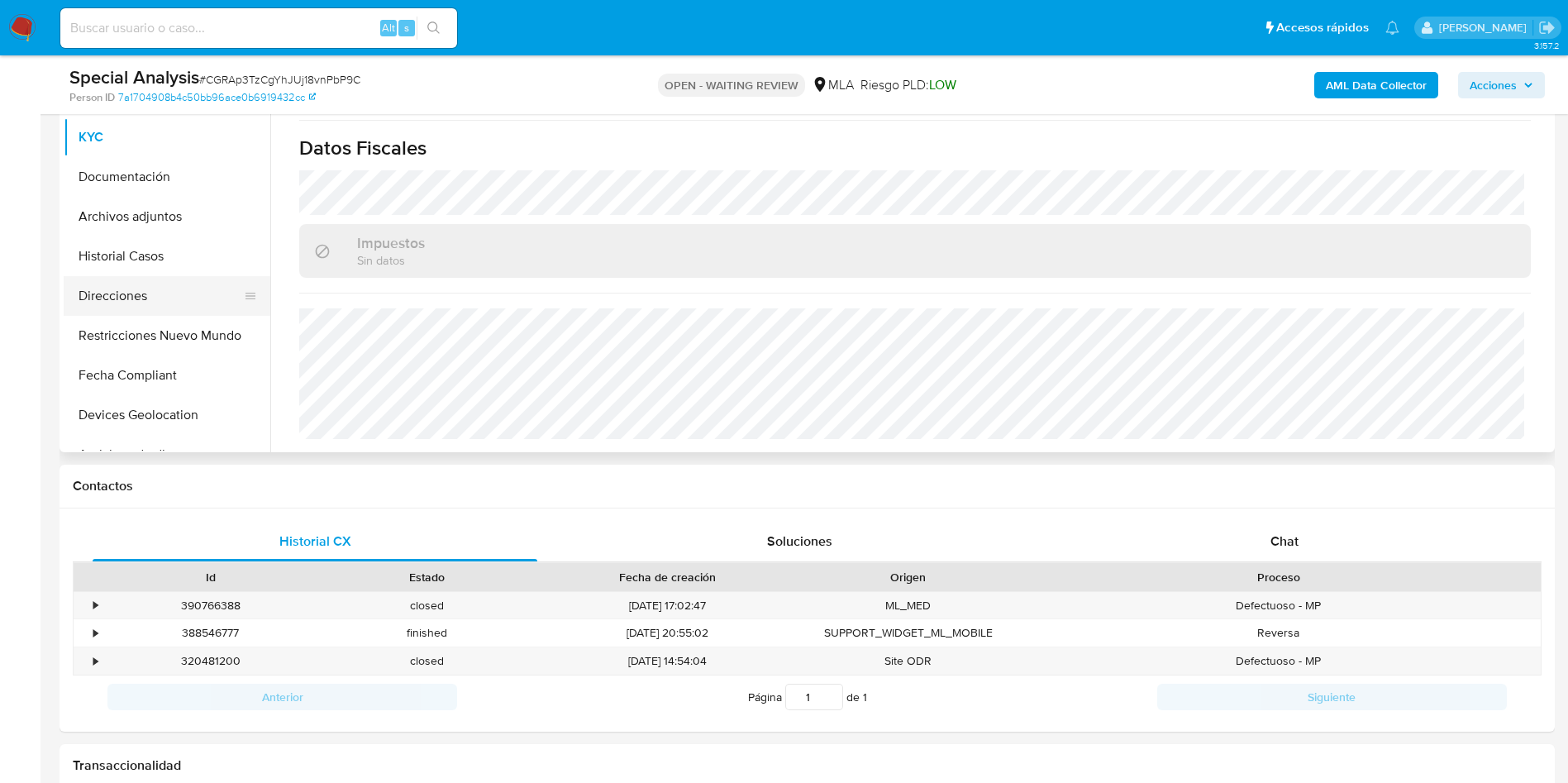
click at [178, 288] on button "Direcciones" at bounding box center [159, 296] width 193 height 40
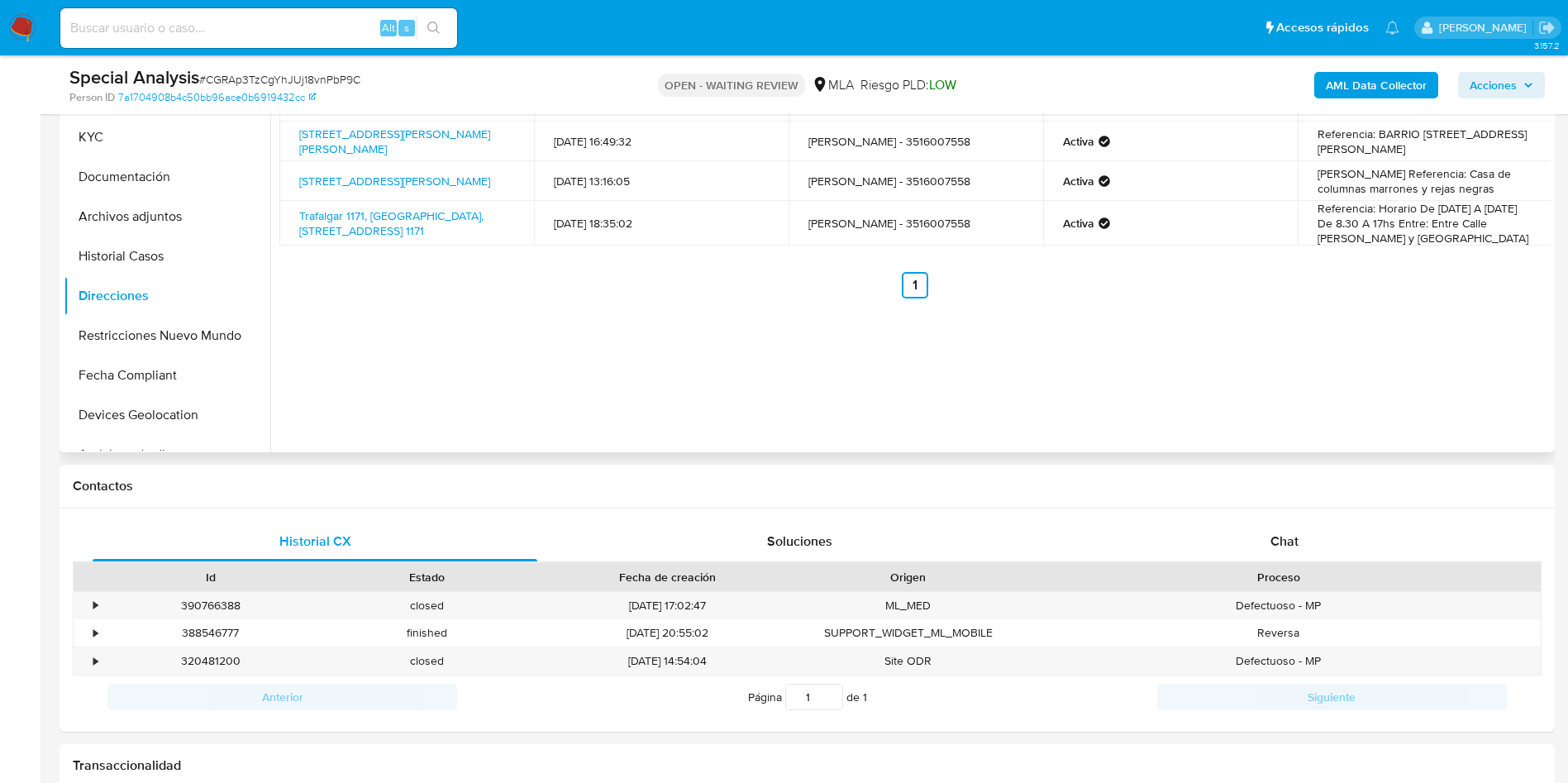
scroll to position [152, 0]
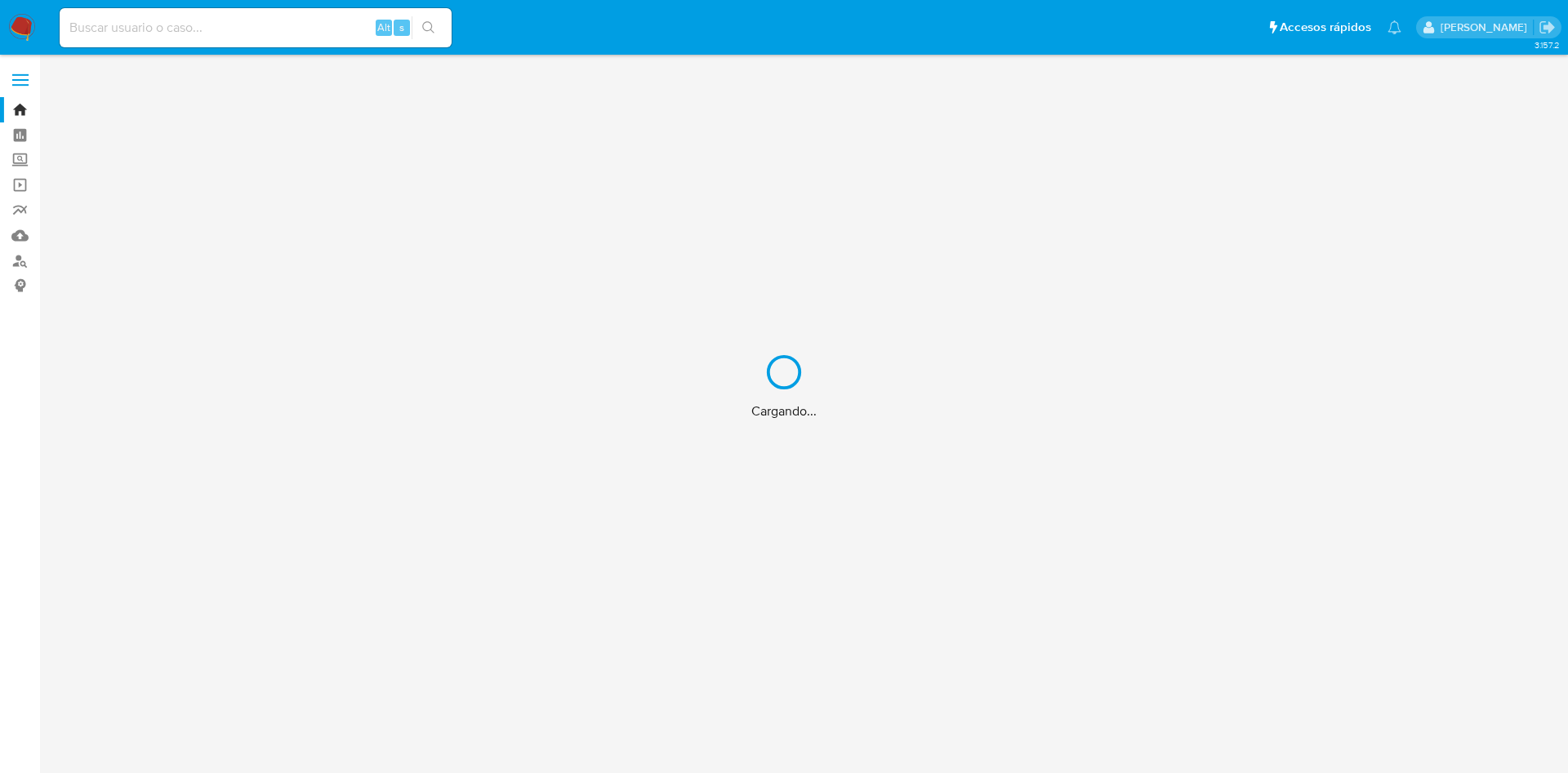
click at [194, 32] on div "Cargando..." at bounding box center [784, 386] width 1568 height 773
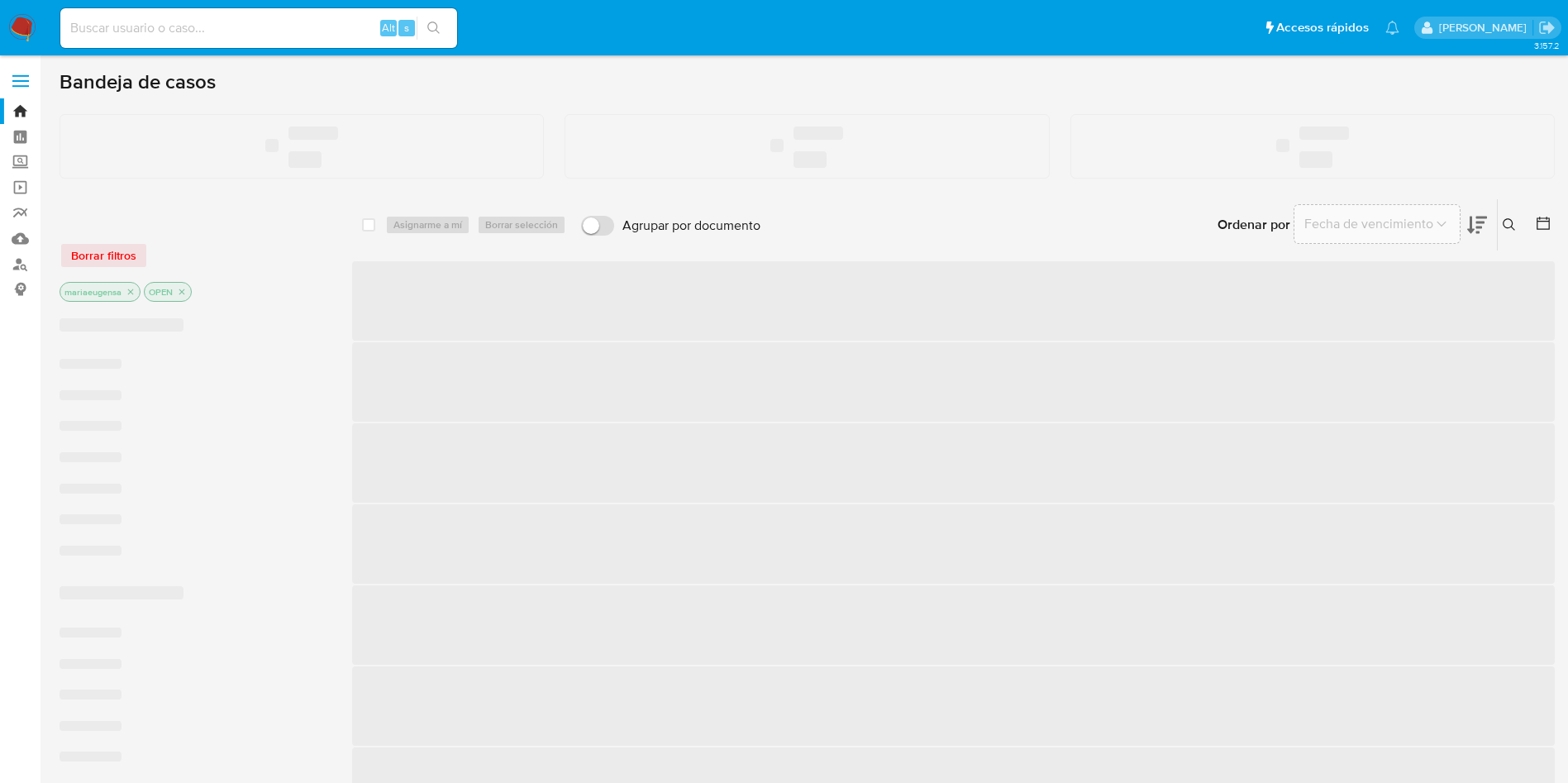
click at [196, 32] on input at bounding box center [258, 29] width 397 height 22
paste input "2093122895"
type input "2093122895"
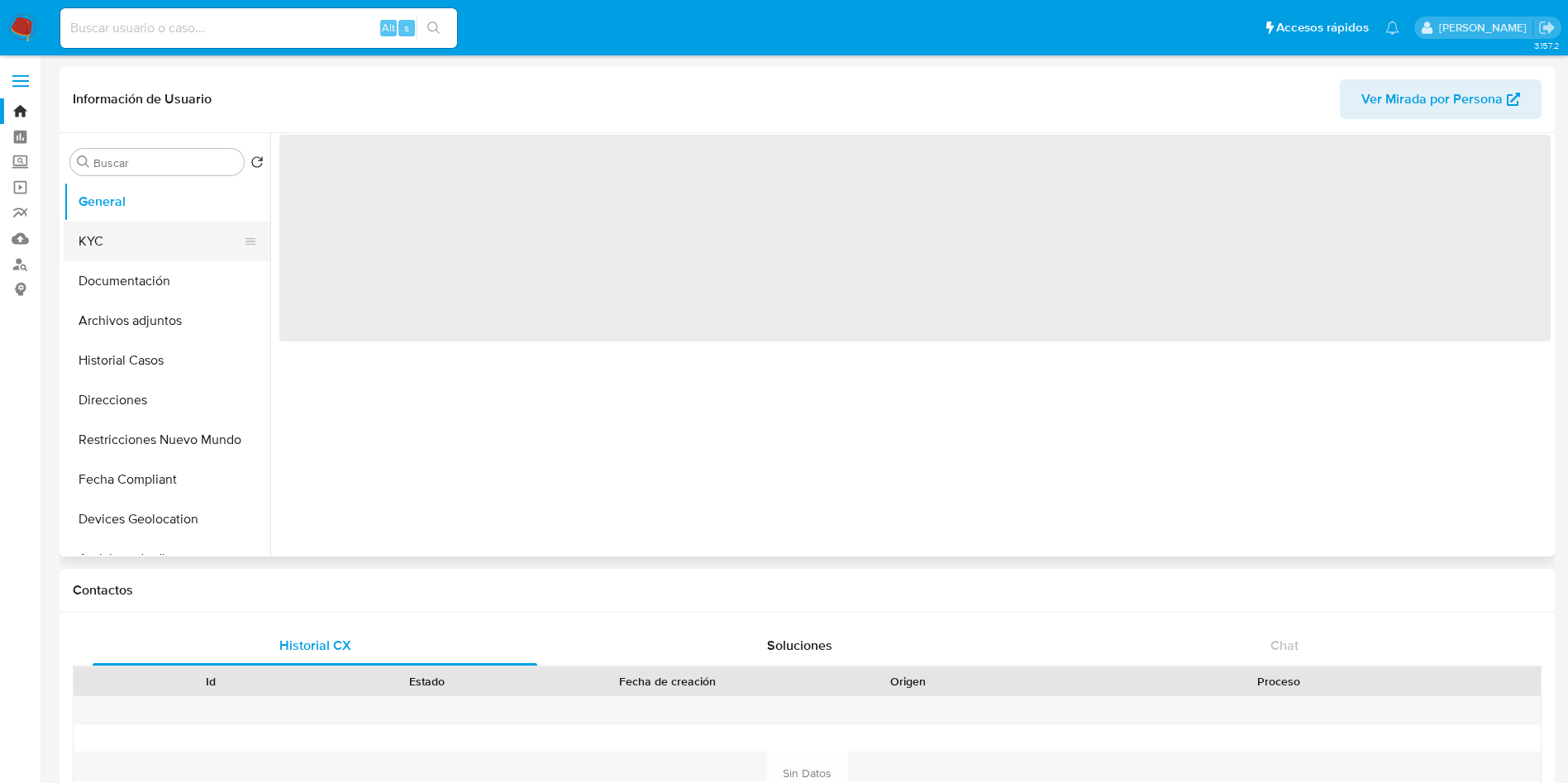
click at [113, 233] on button "KYC" at bounding box center [159, 242] width 193 height 40
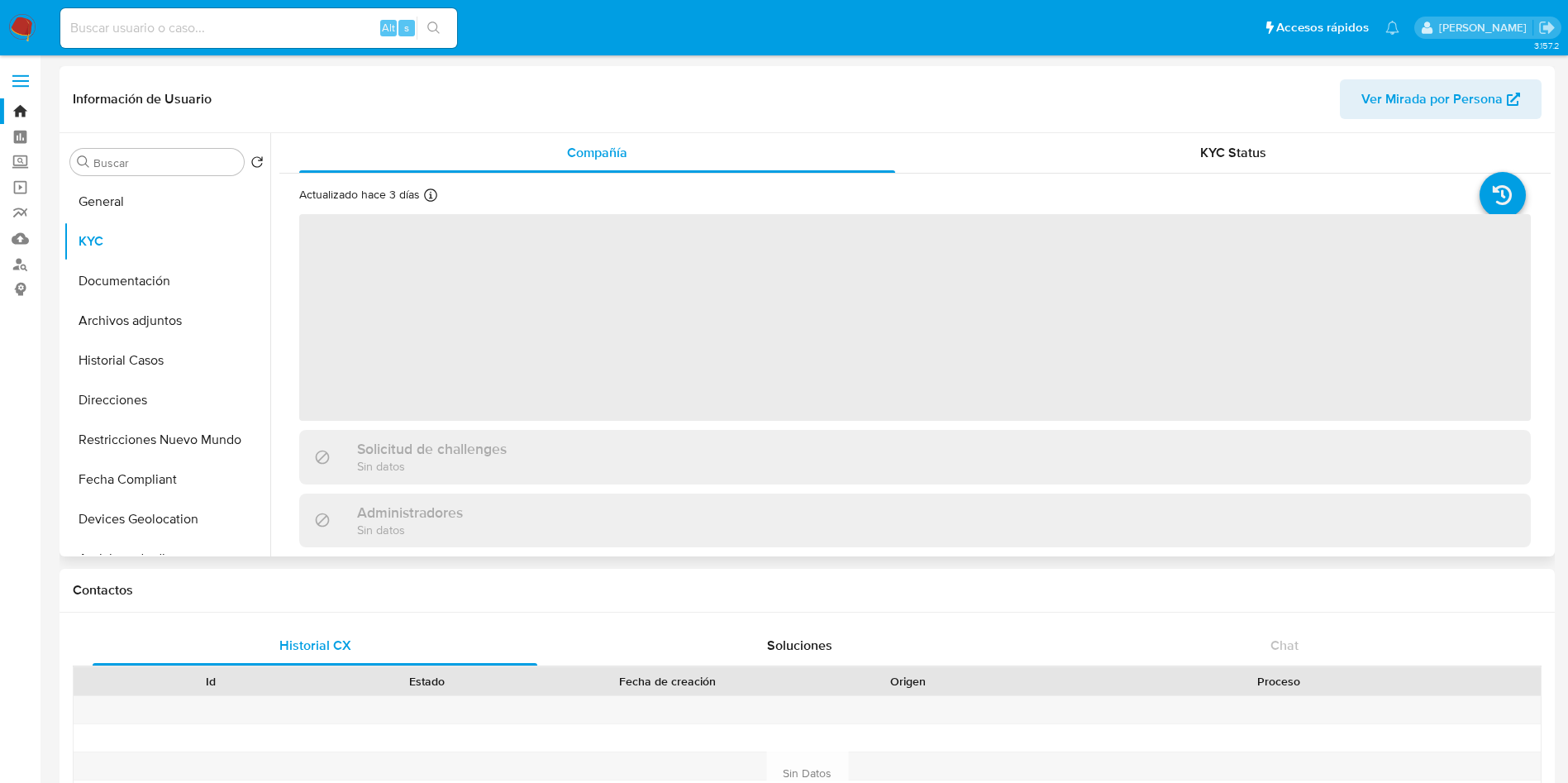
drag, startPoint x: 138, startPoint y: 295, endPoint x: 332, endPoint y: 241, distance: 201.4
click at [138, 294] on button "Documentación" at bounding box center [166, 281] width 207 height 40
select select "10"
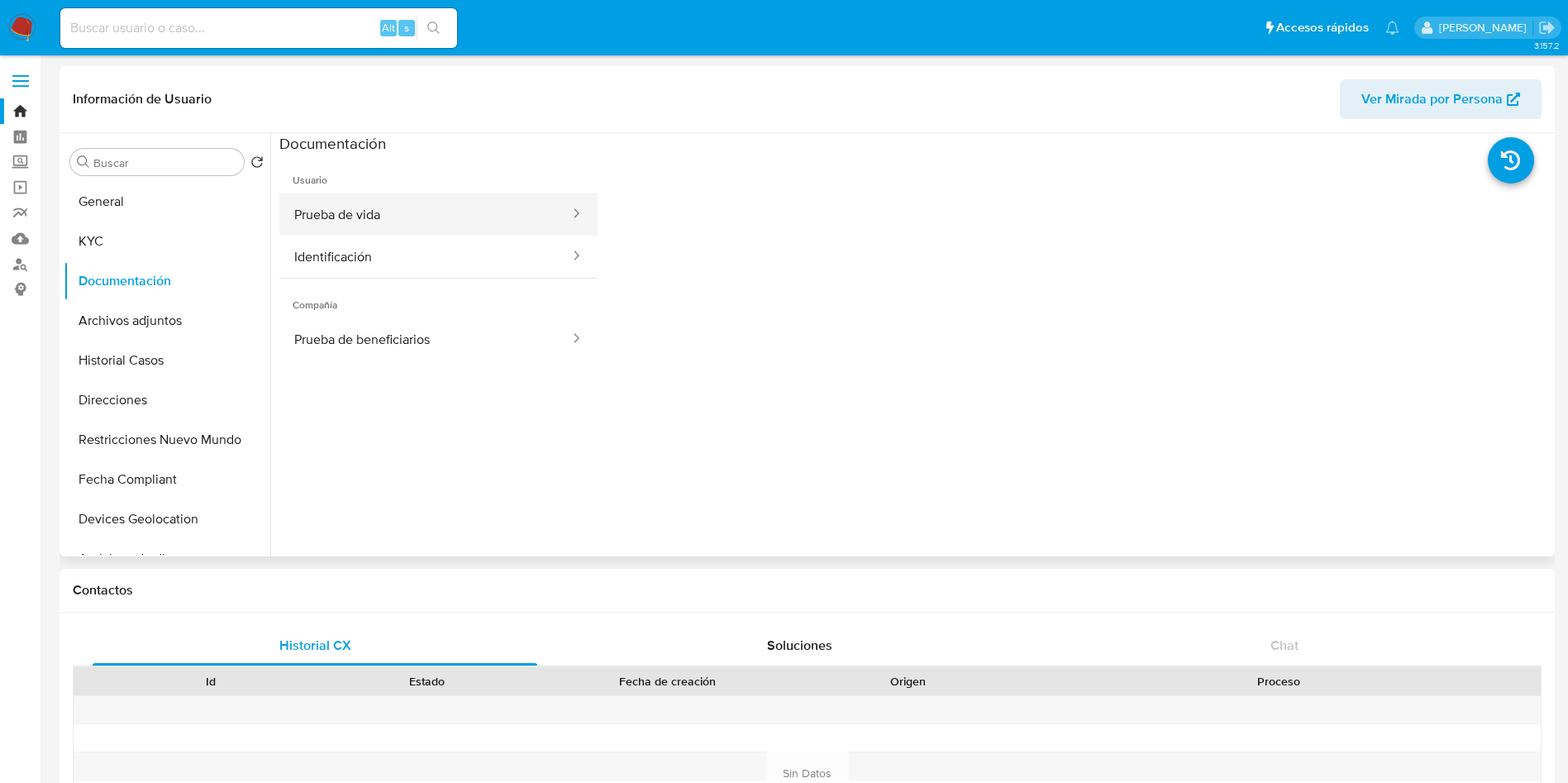
click at [361, 206] on button "Prueba de vida" at bounding box center [425, 214] width 292 height 43
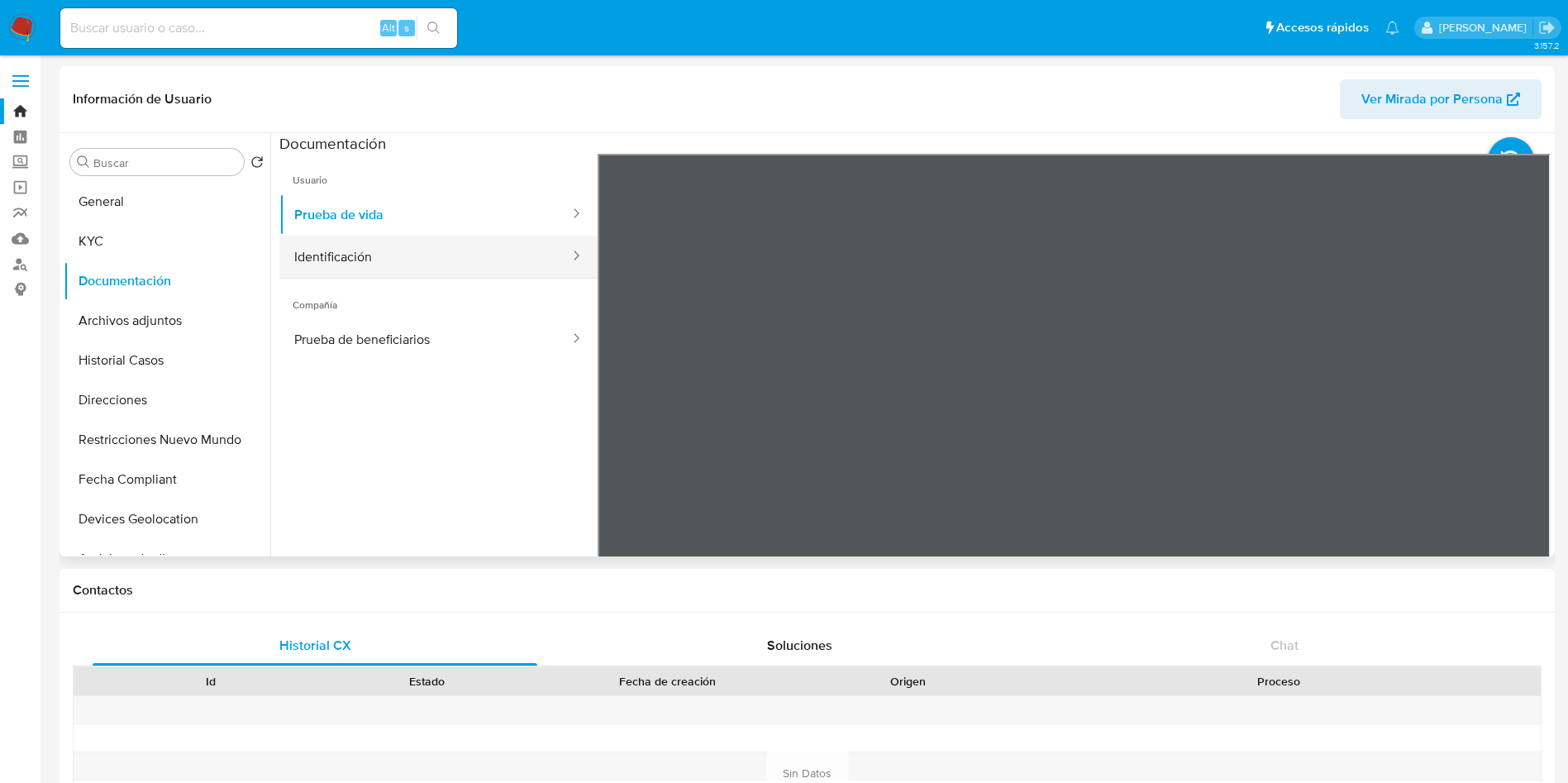
click at [388, 238] on button "Identificación" at bounding box center [425, 256] width 292 height 43
click at [1524, 417] on icon at bounding box center [1529, 422] width 33 height 33
click at [305, 34] on input at bounding box center [258, 29] width 397 height 22
paste input "163789474"
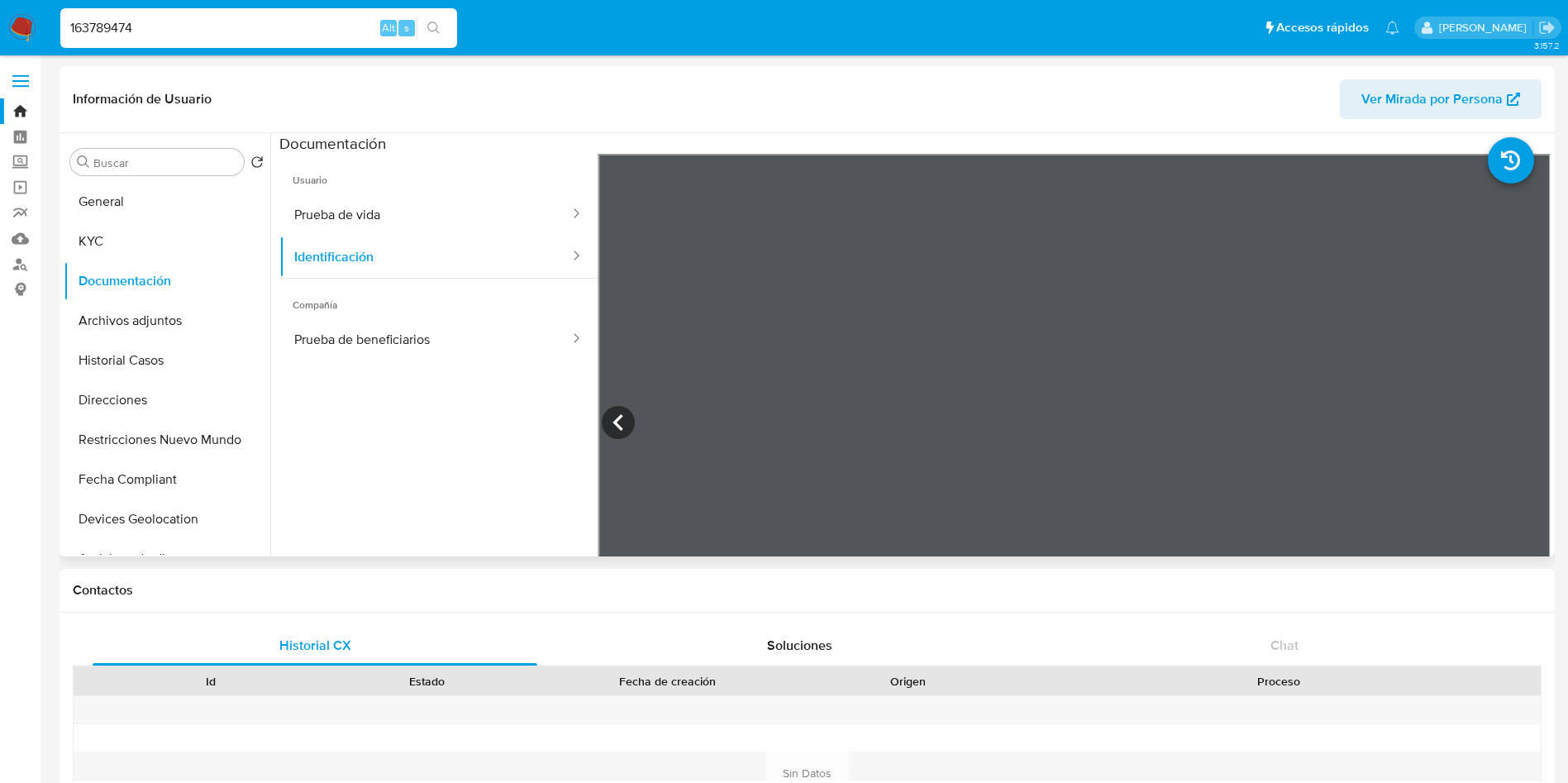
type input "163789474"
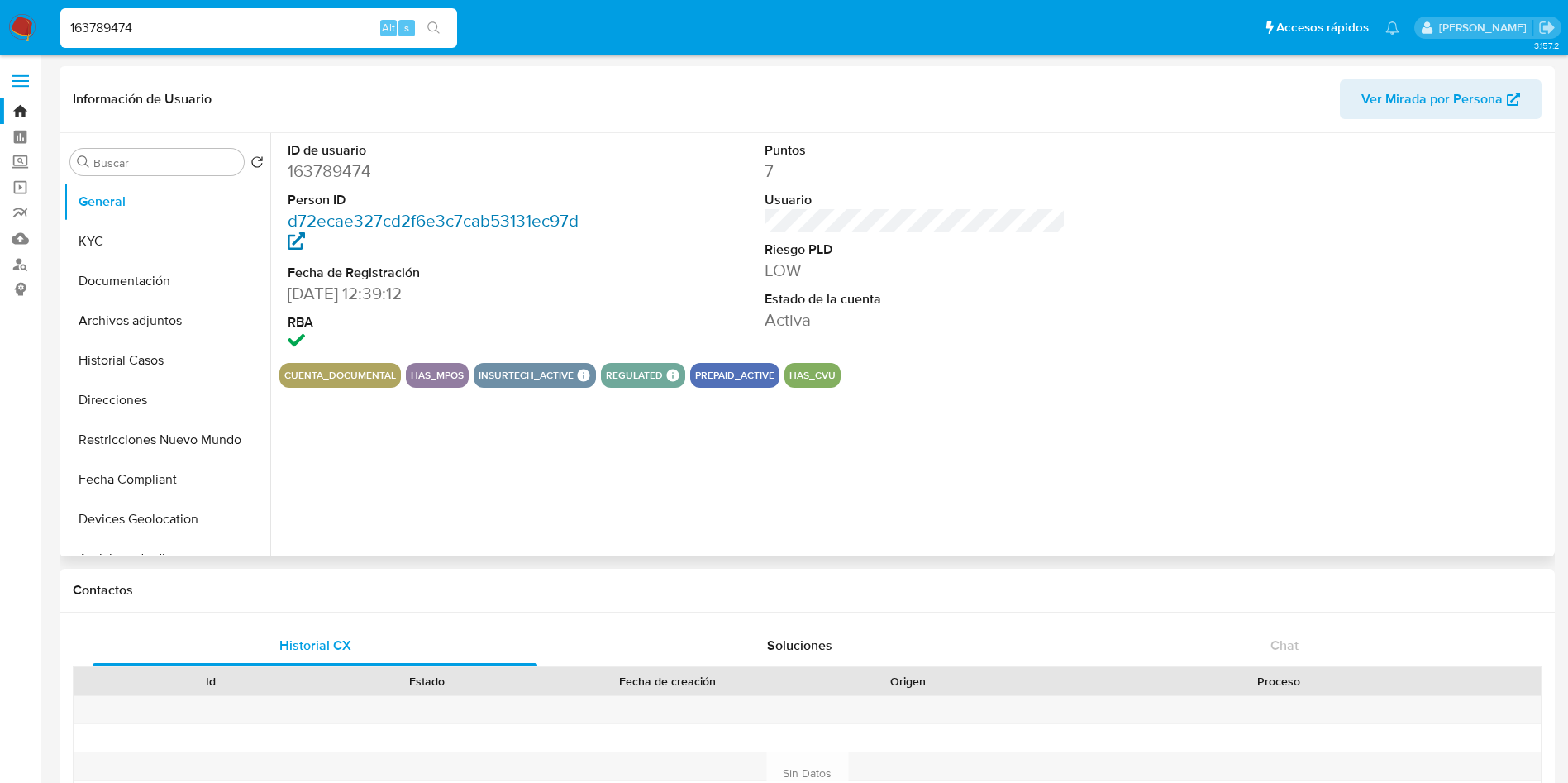
select select "10"
click at [128, 236] on button "KYC" at bounding box center [159, 242] width 193 height 40
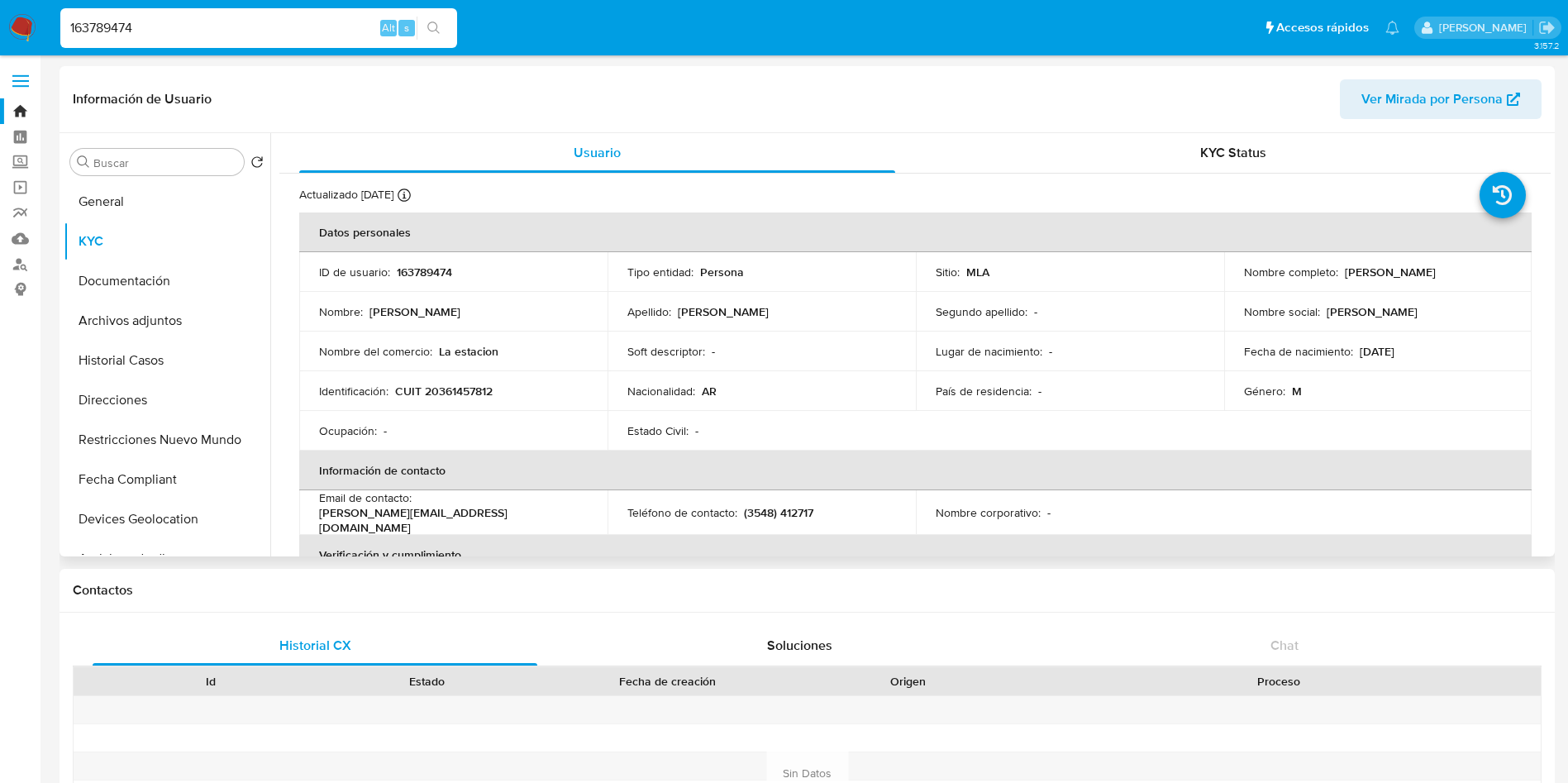
click at [438, 402] on td "Identificación : CUIT 20361457812" at bounding box center [453, 391] width 309 height 40
click at [444, 395] on p "CUIT 20361457812" at bounding box center [443, 391] width 98 height 15
copy p "20361457812"
click at [459, 381] on td "Identificación : CUIT 20361457812" at bounding box center [453, 391] width 309 height 40
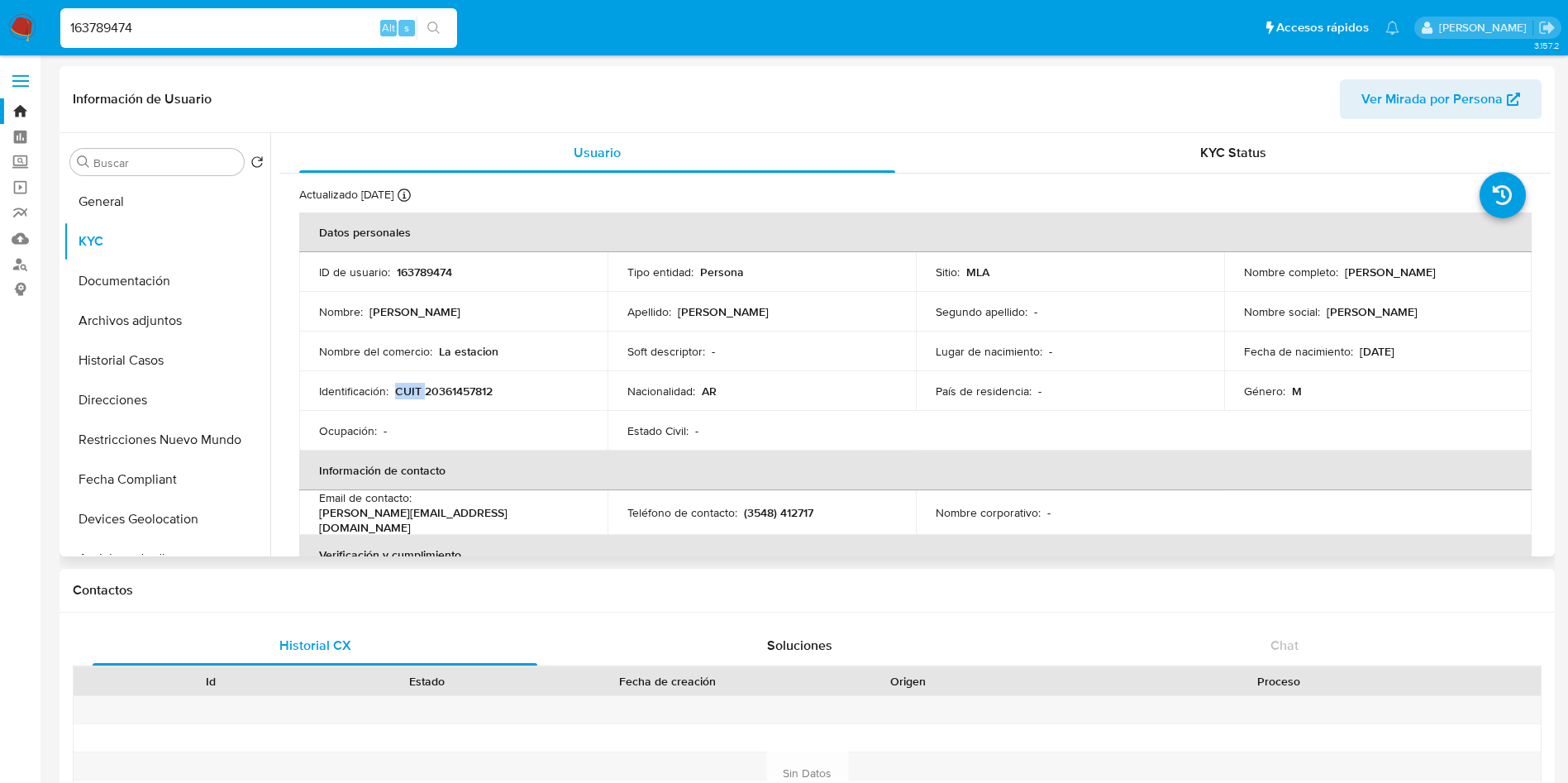
click at [459, 381] on td "Identificación : CUIT 20361457812" at bounding box center [453, 391] width 309 height 40
click at [463, 387] on p "CUIT 20361457812" at bounding box center [443, 391] width 98 height 15
copy p "20361457812"
click at [229, 23] on input "163789474" at bounding box center [258, 29] width 397 height 22
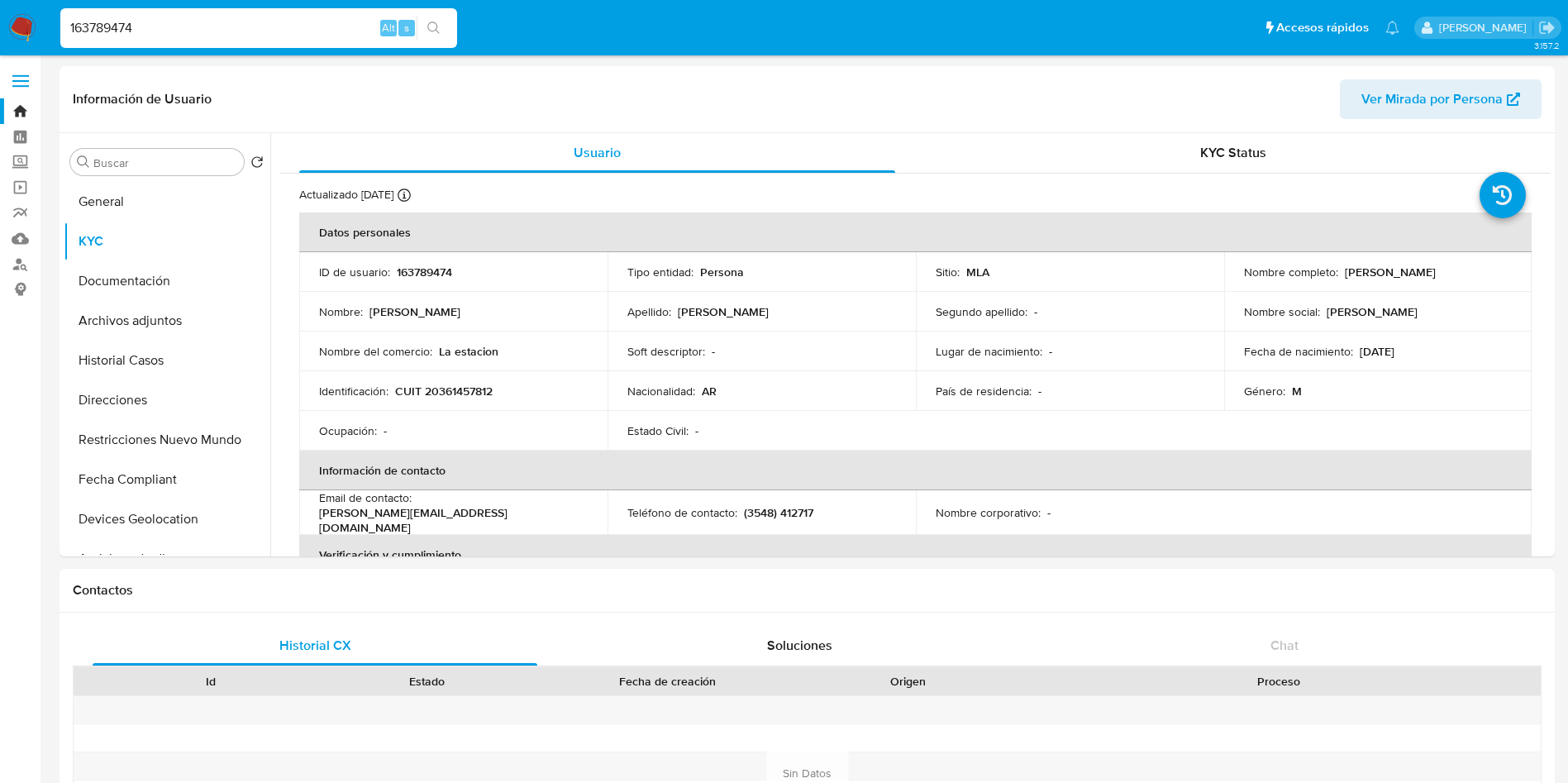
click at [229, 23] on input "163789474" at bounding box center [258, 29] width 397 height 22
paste input "342763105"
type input "342763105"
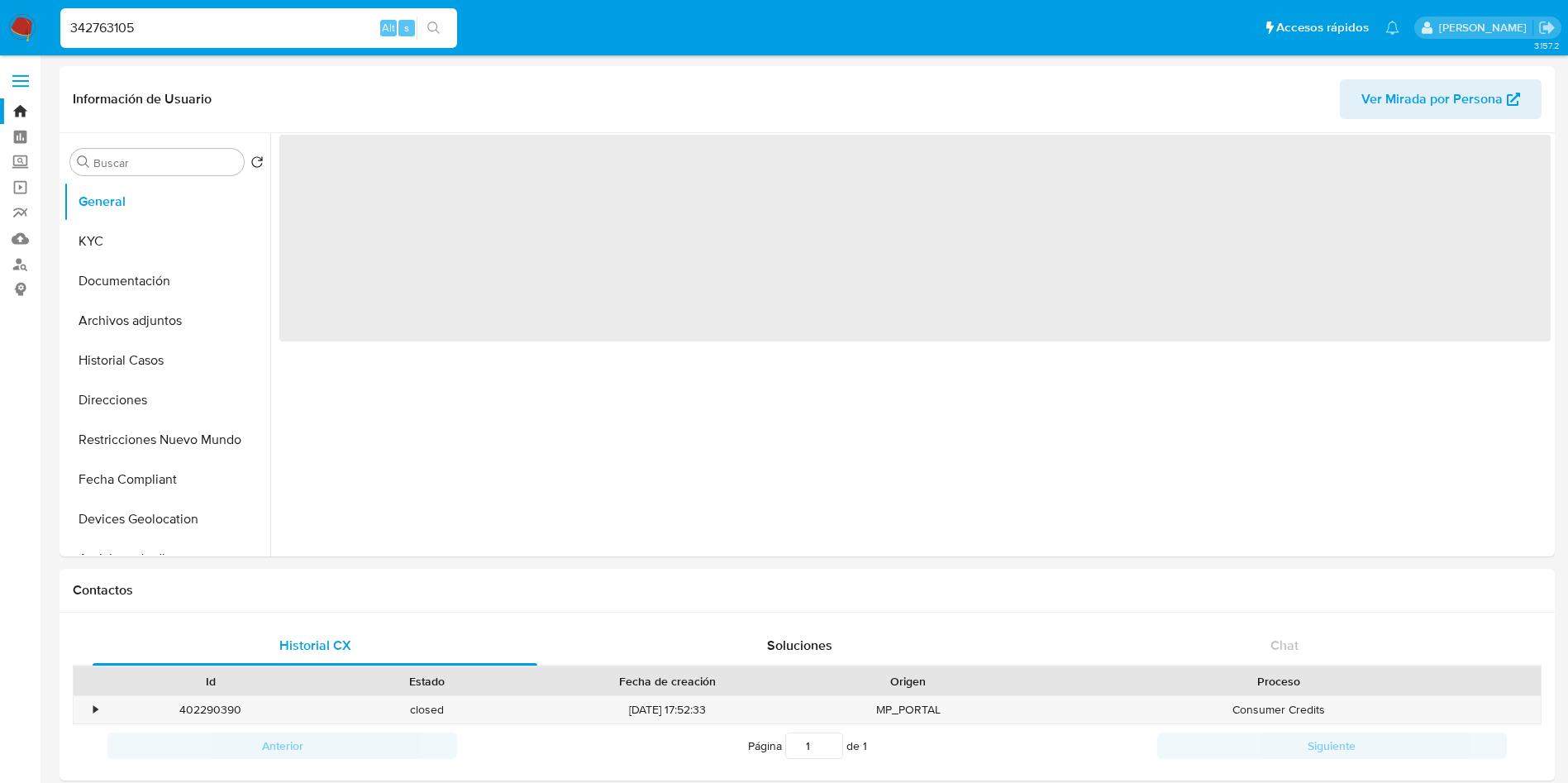
select select "10"
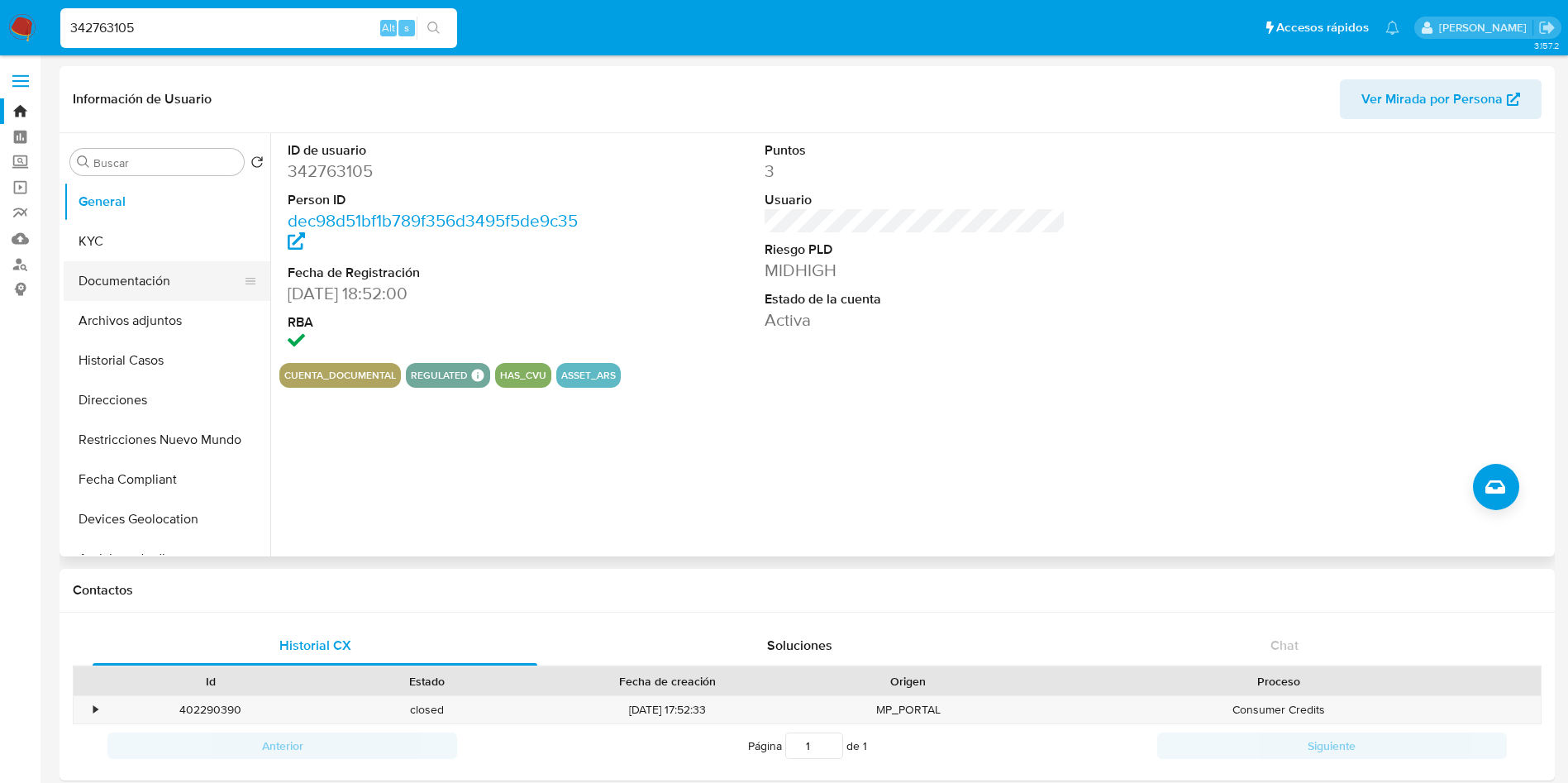
drag, startPoint x: 113, startPoint y: 243, endPoint x: 103, endPoint y: 268, distance: 26.9
click at [113, 242] on button "KYC" at bounding box center [166, 242] width 207 height 40
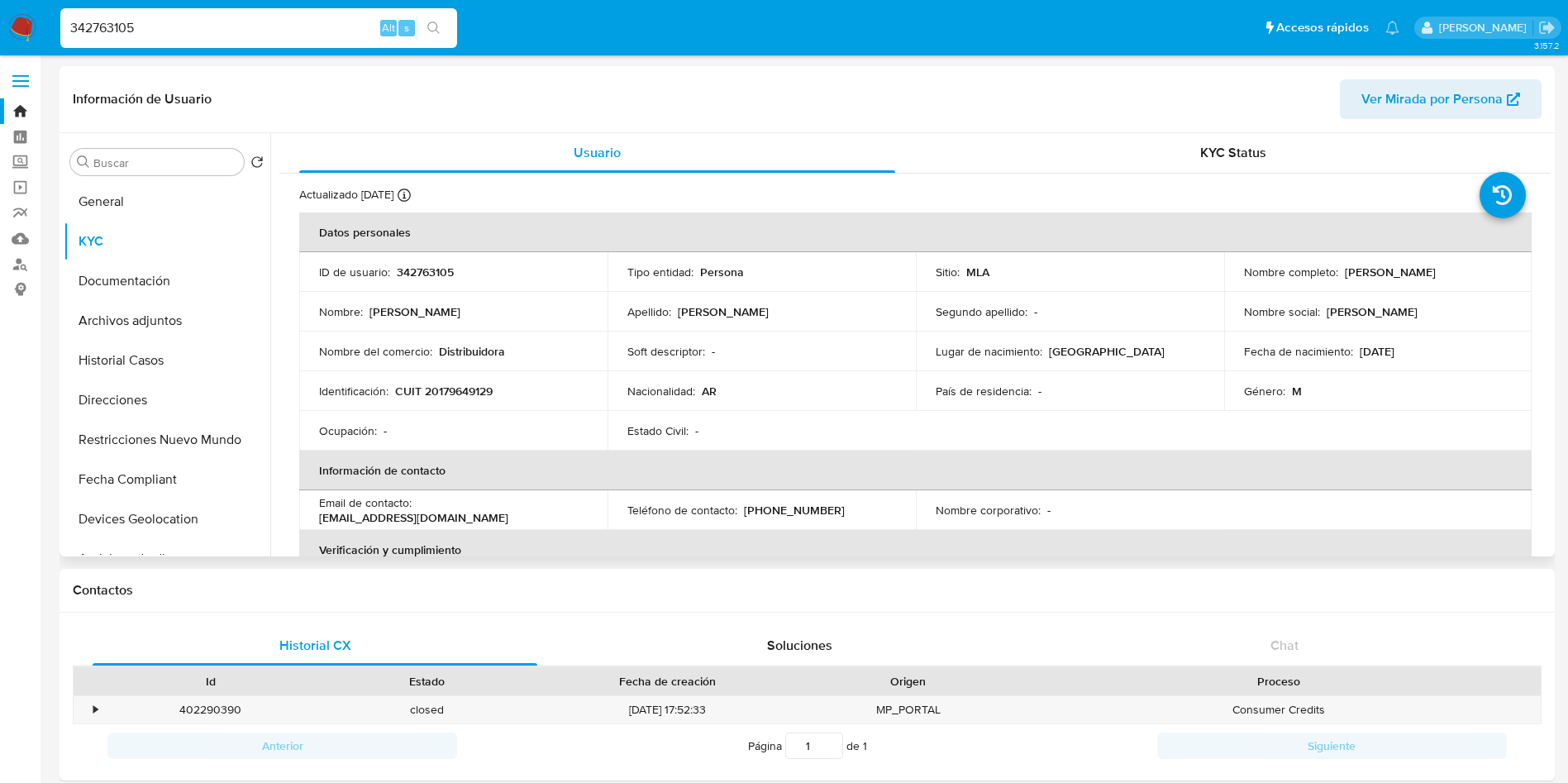
click at [471, 381] on td "Identificación : CUIT 20179649129" at bounding box center [453, 391] width 309 height 40
click at [468, 391] on p "CUIT 20179649129" at bounding box center [443, 391] width 98 height 15
copy p "20179649129"
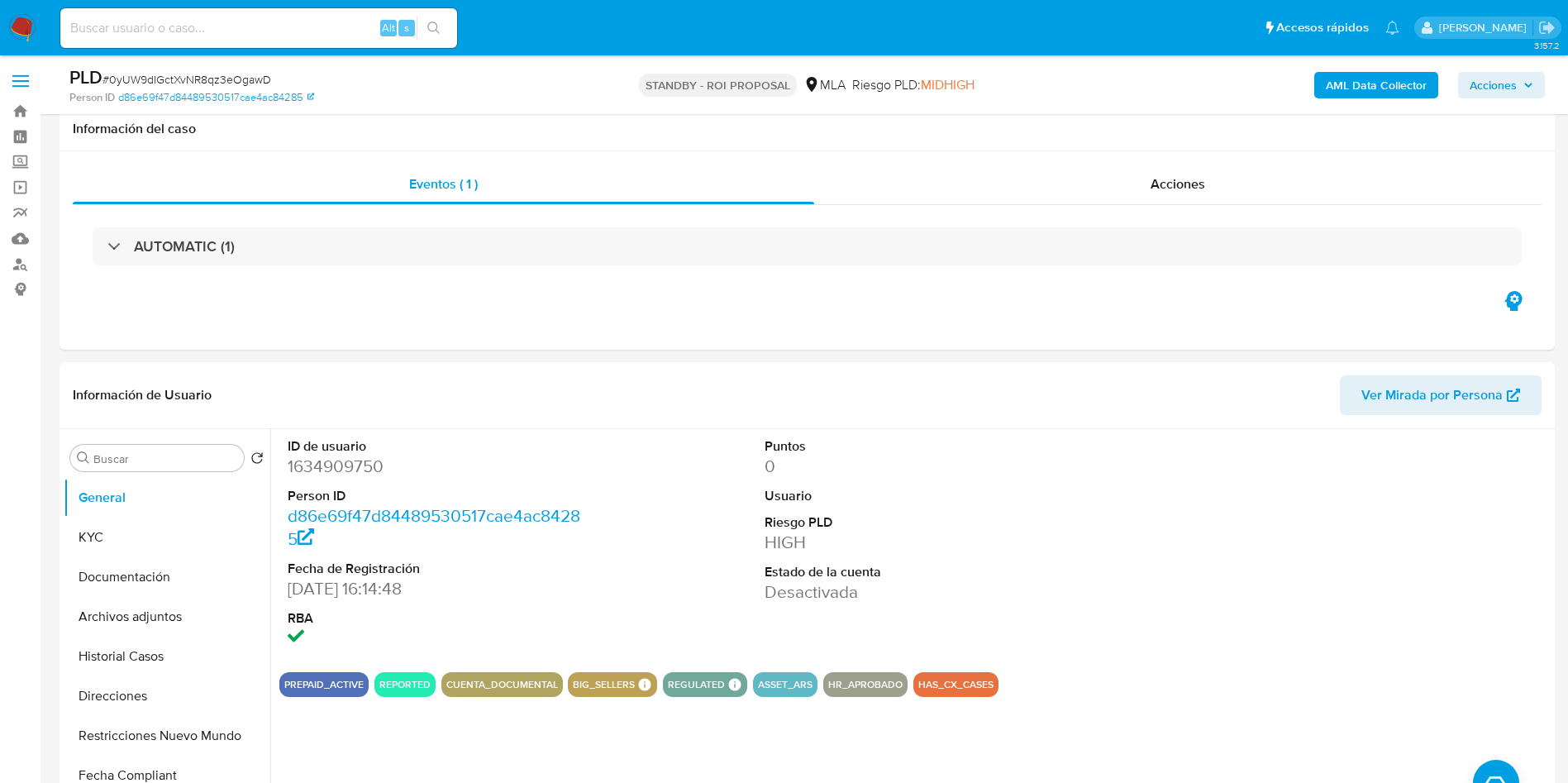
select select "10"
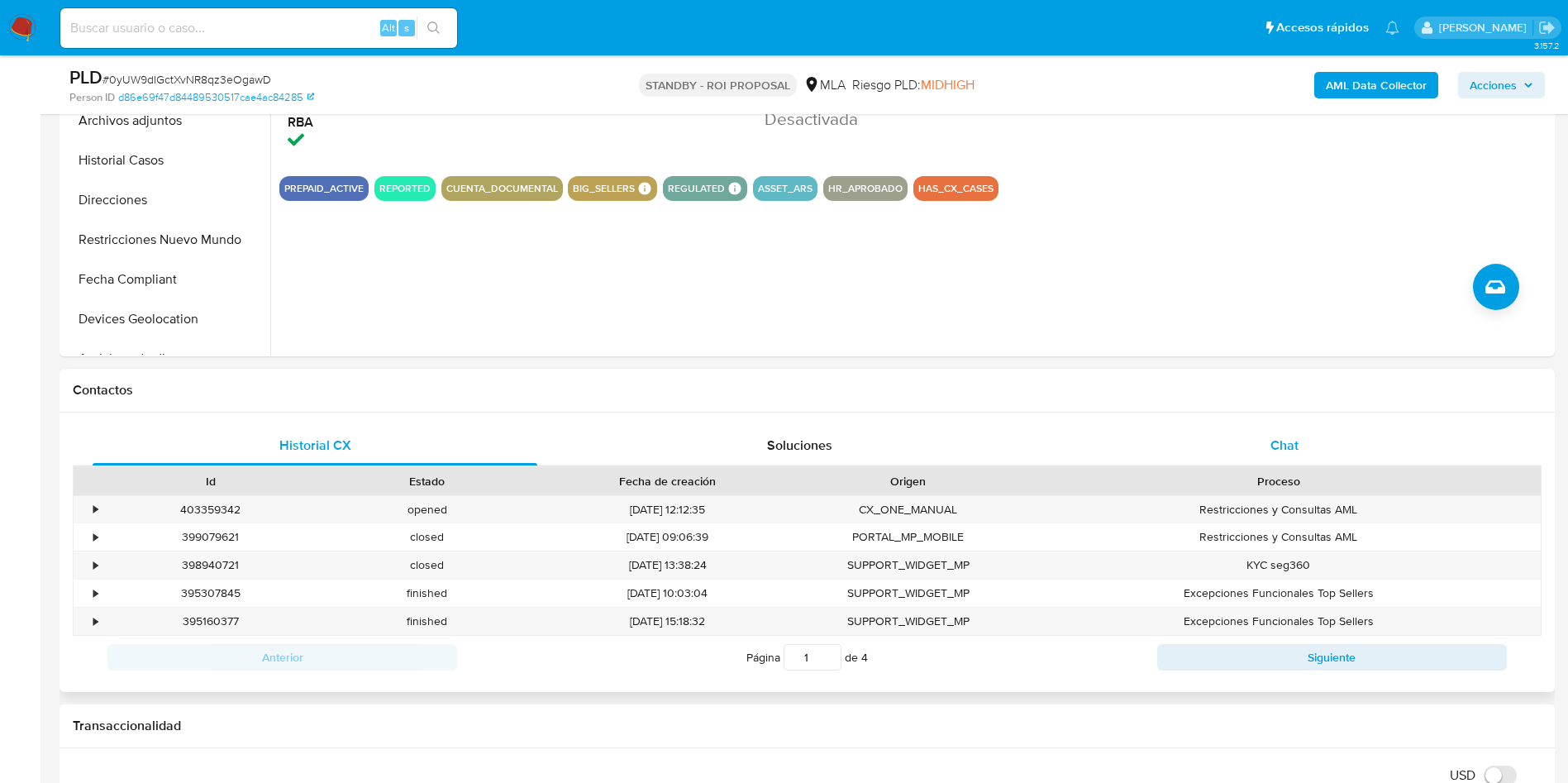
click at [1275, 436] on span "Chat" at bounding box center [1285, 444] width 28 height 19
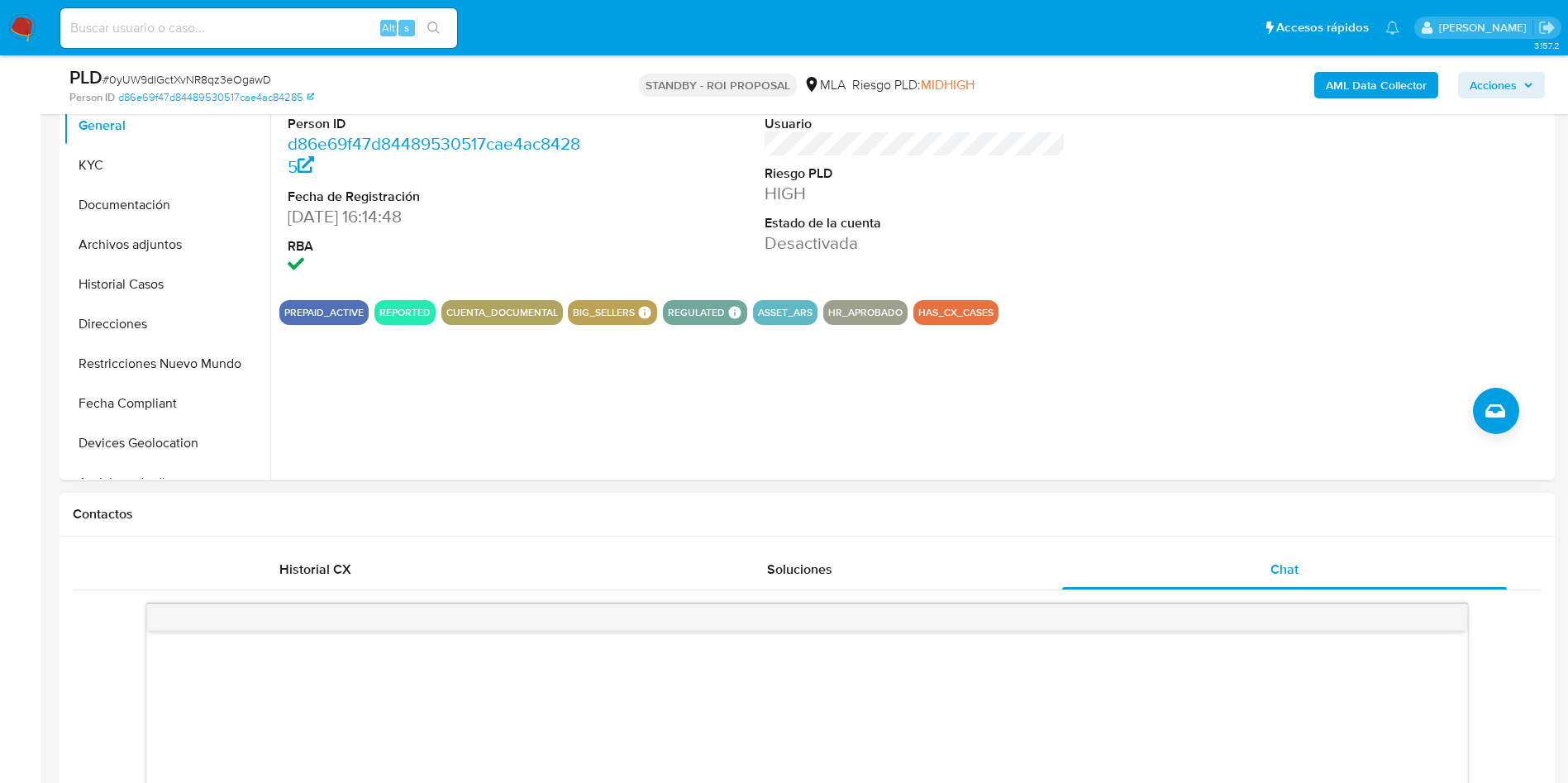
scroll to position [248, 0]
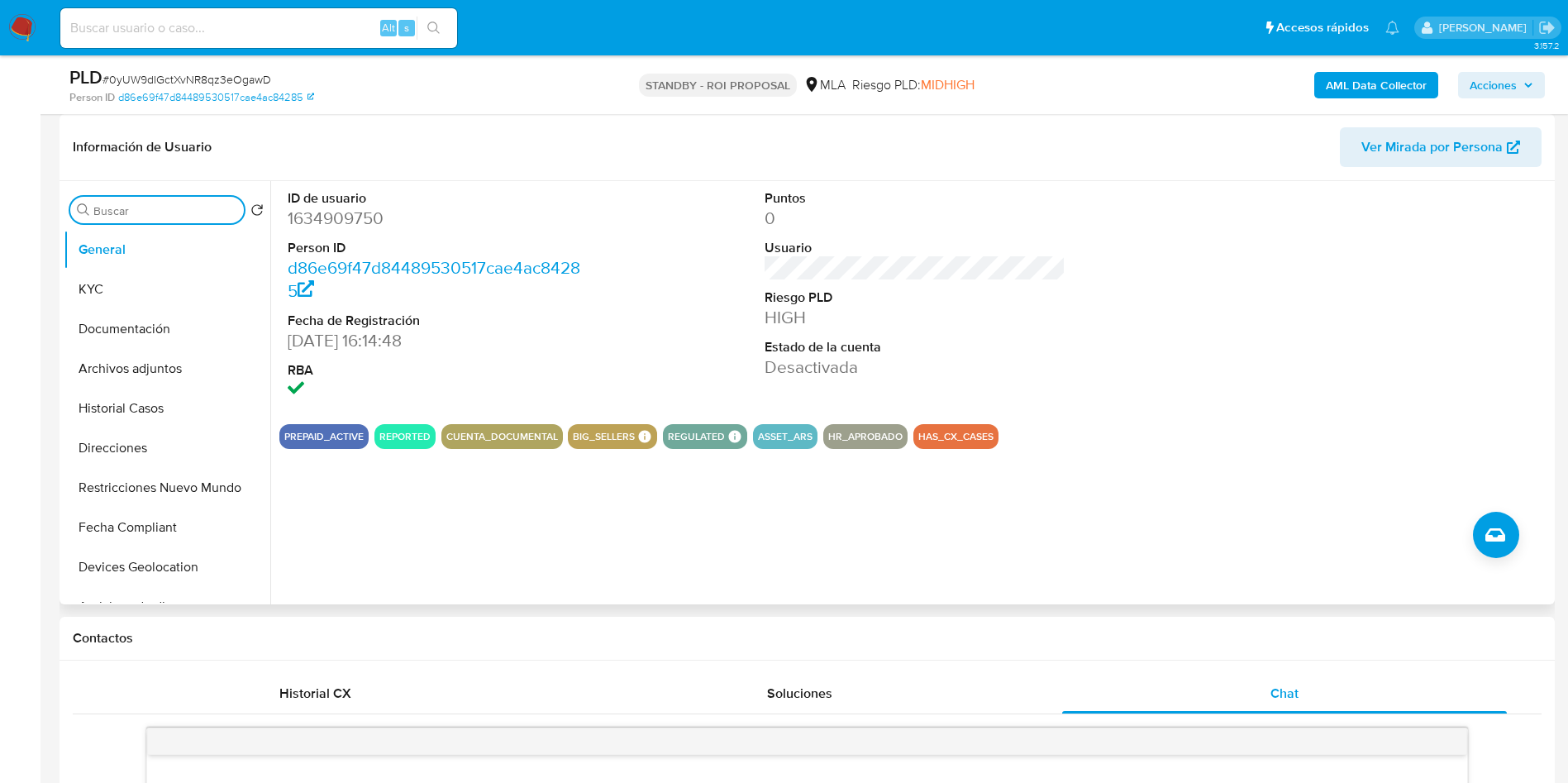
click at [143, 213] on input "Buscar" at bounding box center [164, 210] width 144 height 15
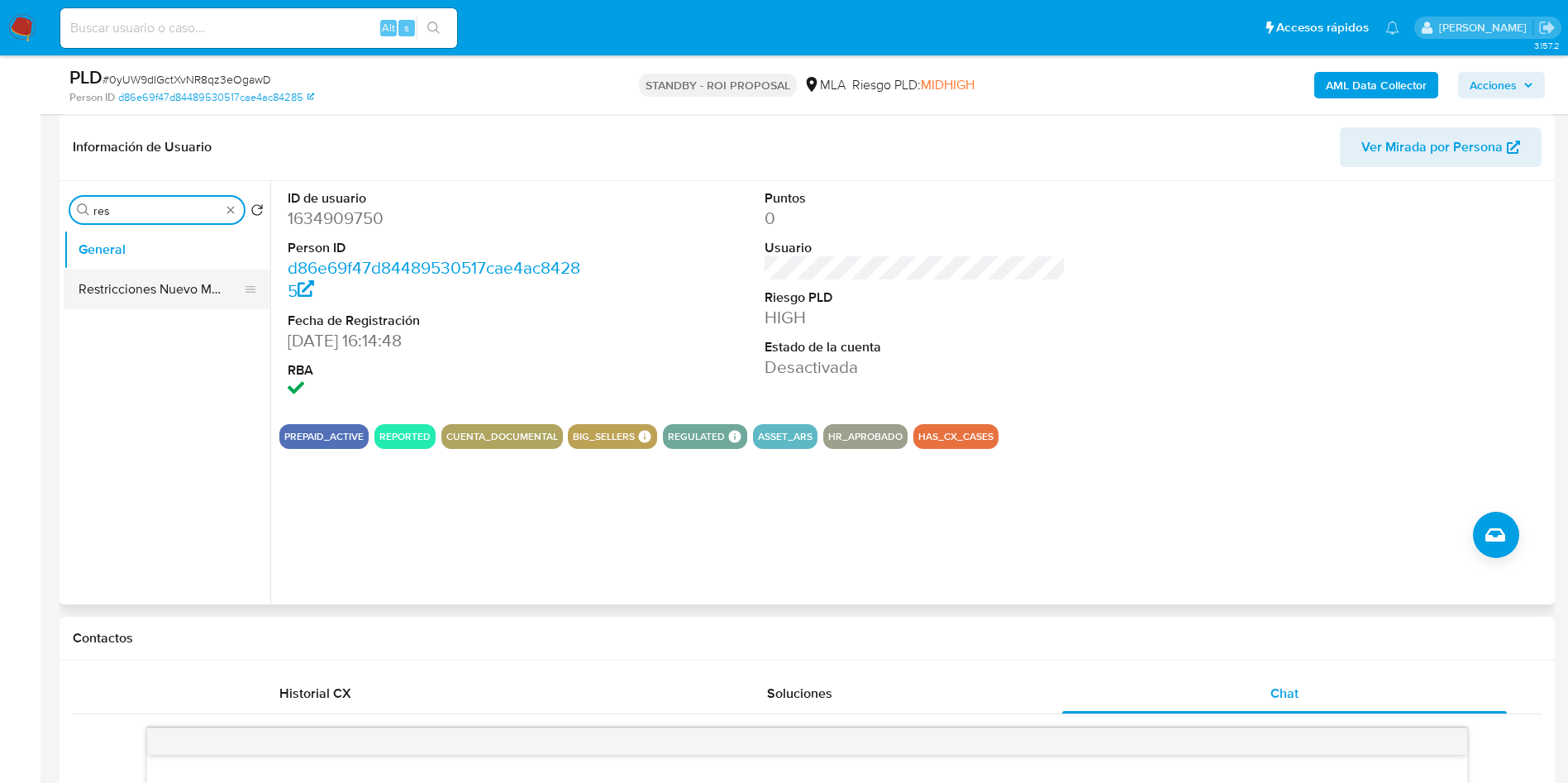
type input "res"
click at [129, 291] on button "Restricciones Nuevo Mundo" at bounding box center [159, 289] width 193 height 40
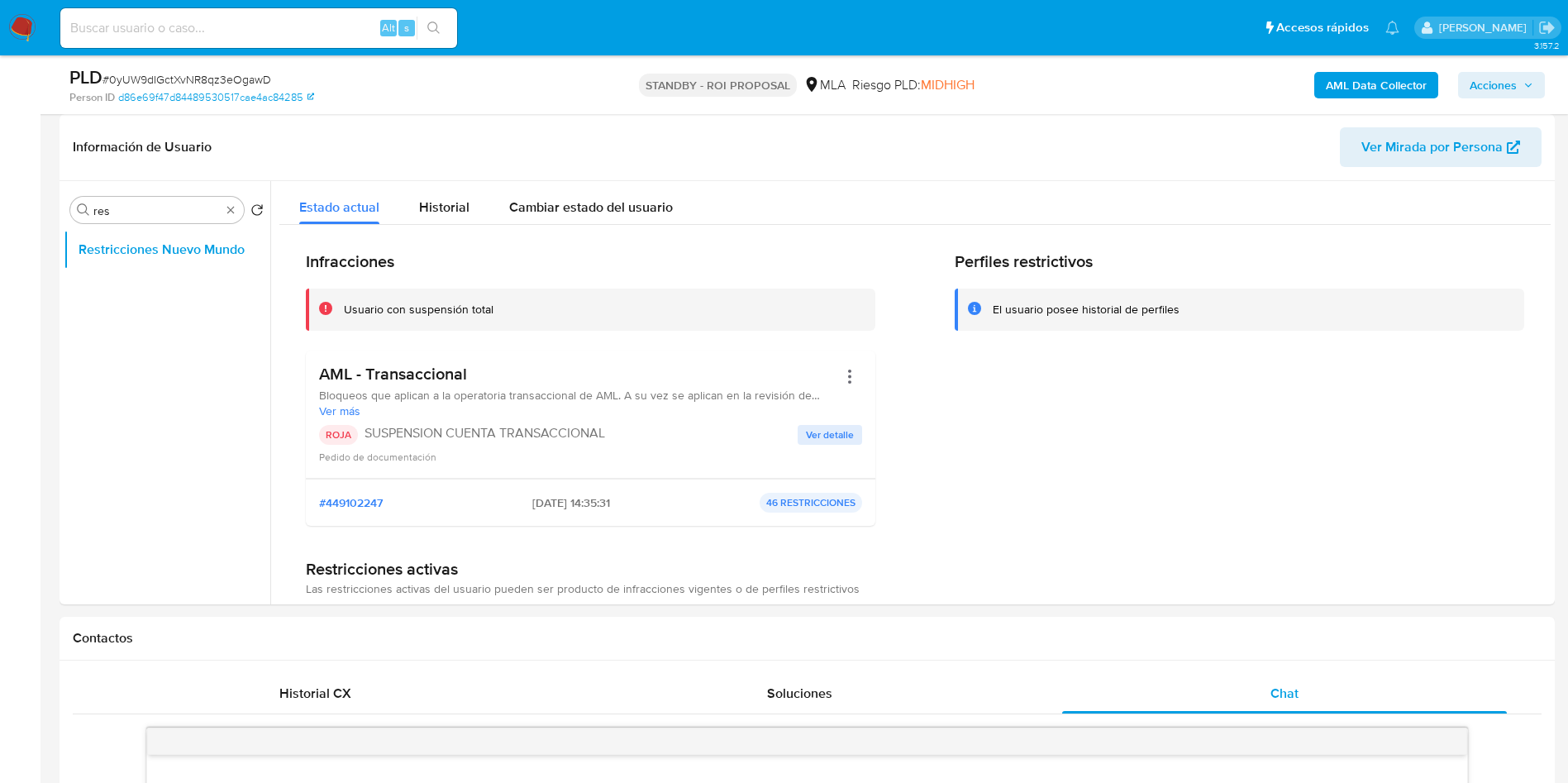
click at [291, 39] on div "Alt s" at bounding box center [258, 28] width 397 height 40
click at [302, 22] on input at bounding box center [258, 29] width 397 height 22
paste input "fpckCVMj7OV2k9lxM7YTsceQ"
type input "fpckCVMj7OV2k9lxM7YTsceQ"
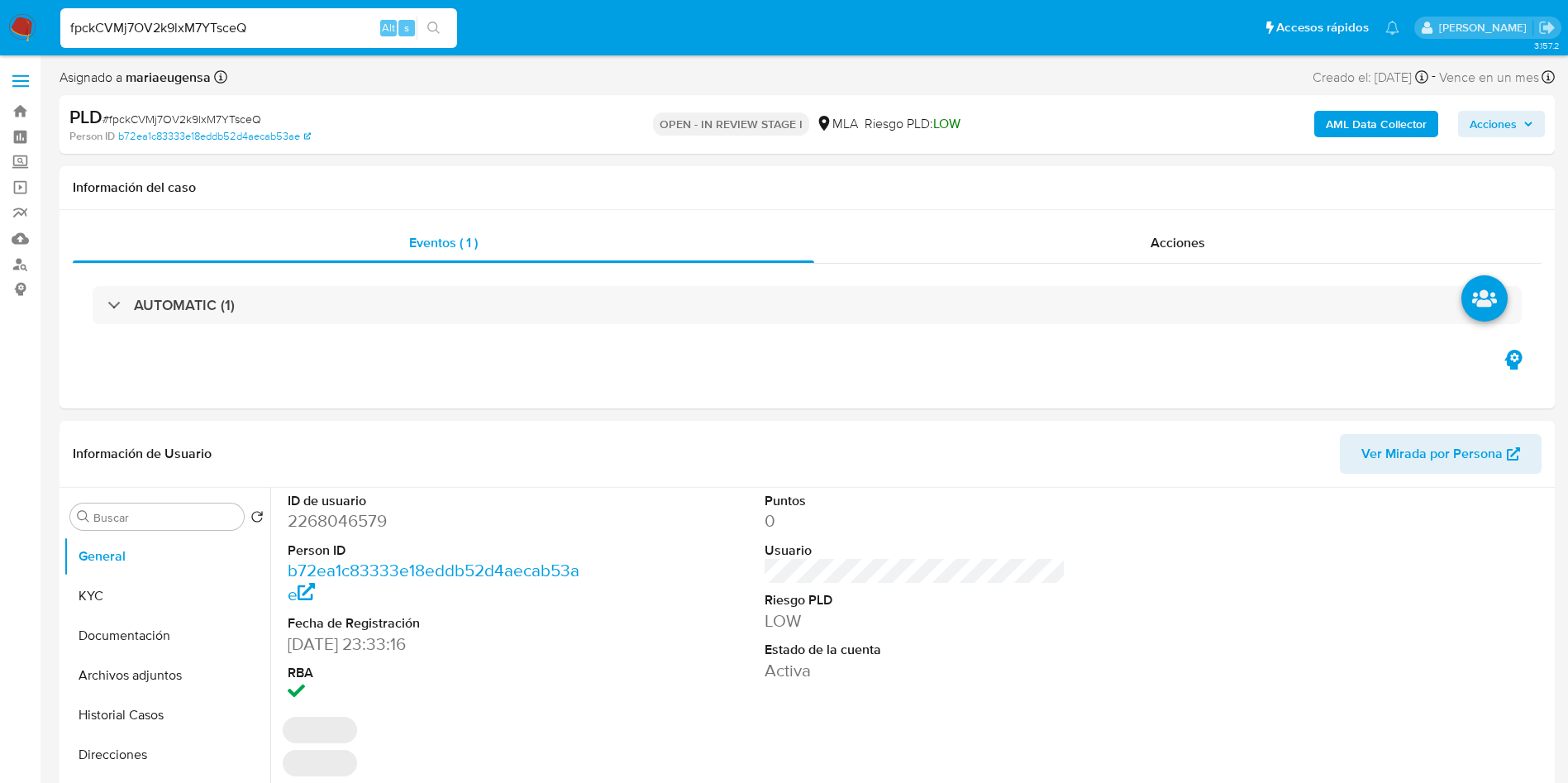
scroll to position [5, 0]
select select "10"
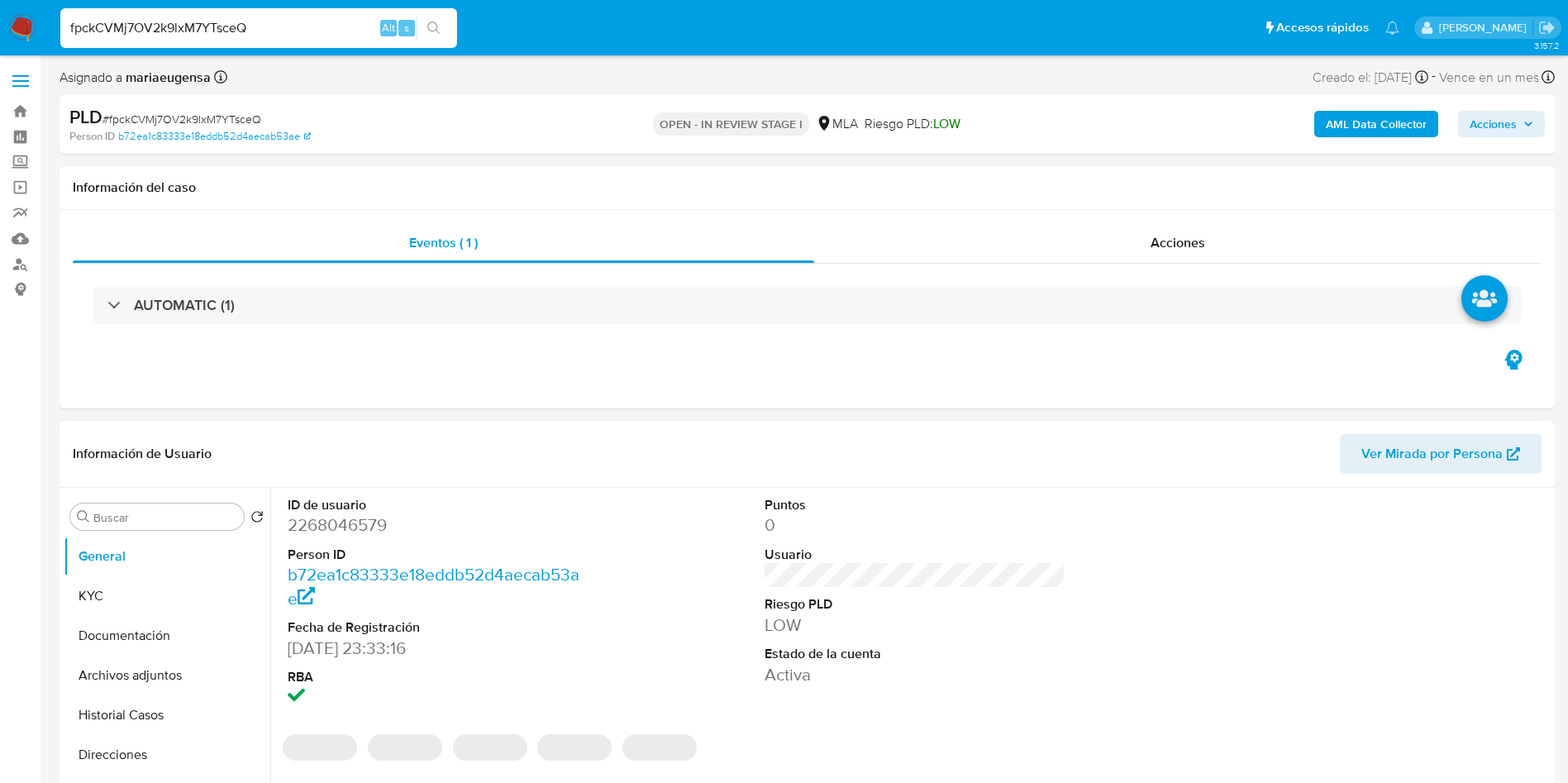
scroll to position [0, 0]
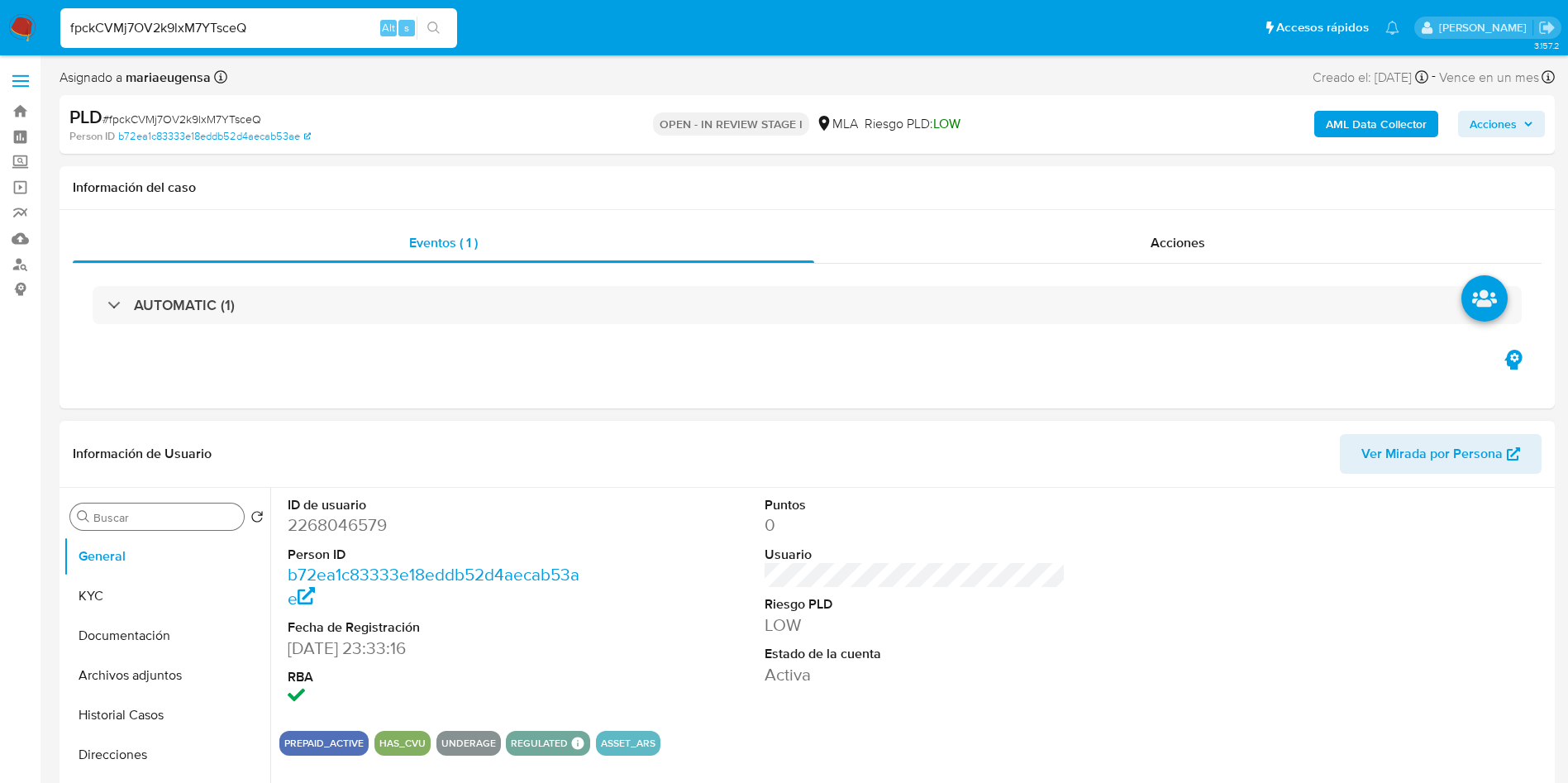
click at [136, 527] on div "Buscar" at bounding box center [156, 517] width 173 height 27
click at [147, 512] on input "Buscar" at bounding box center [164, 517] width 144 height 15
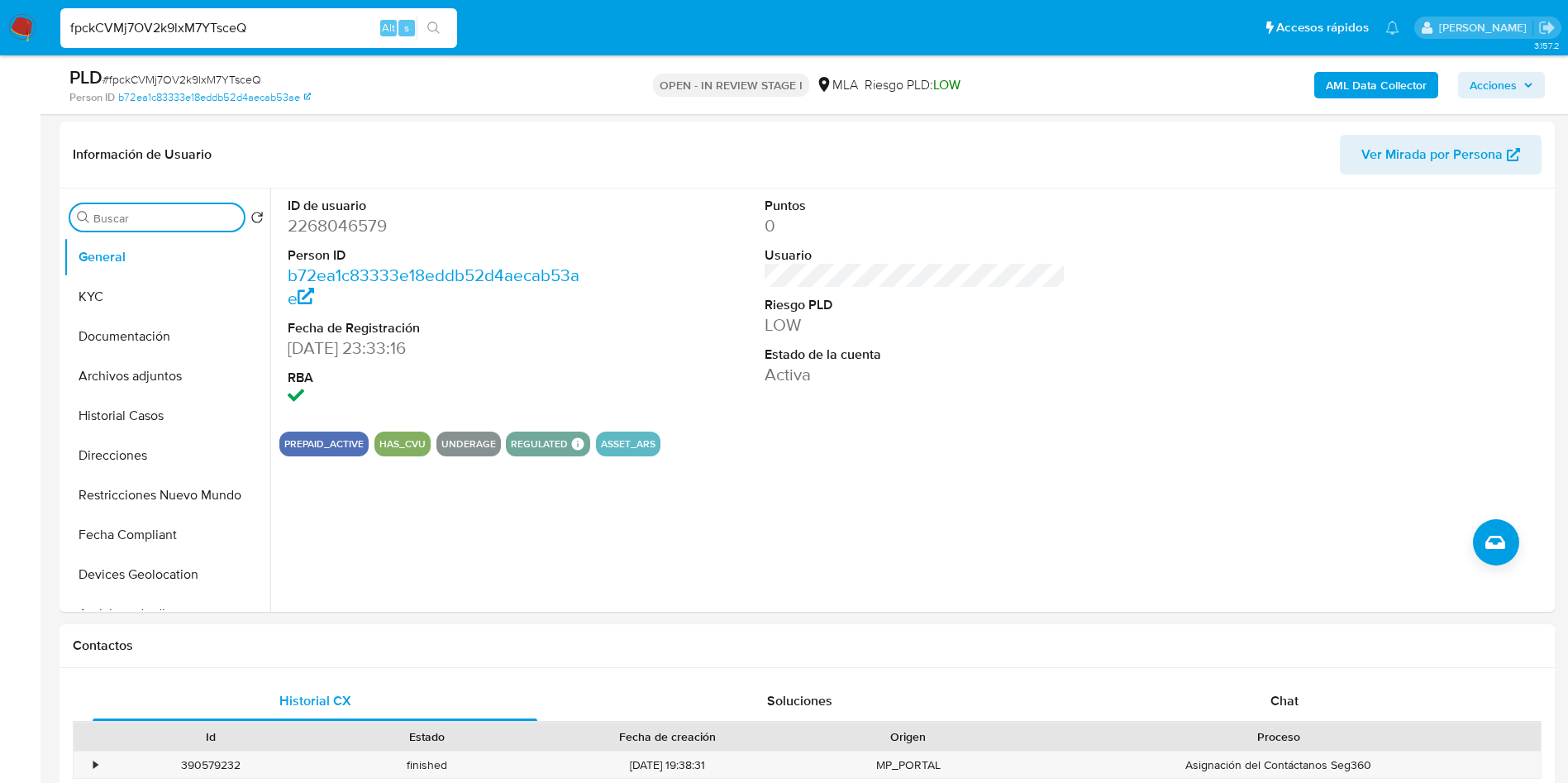
scroll to position [248, 0]
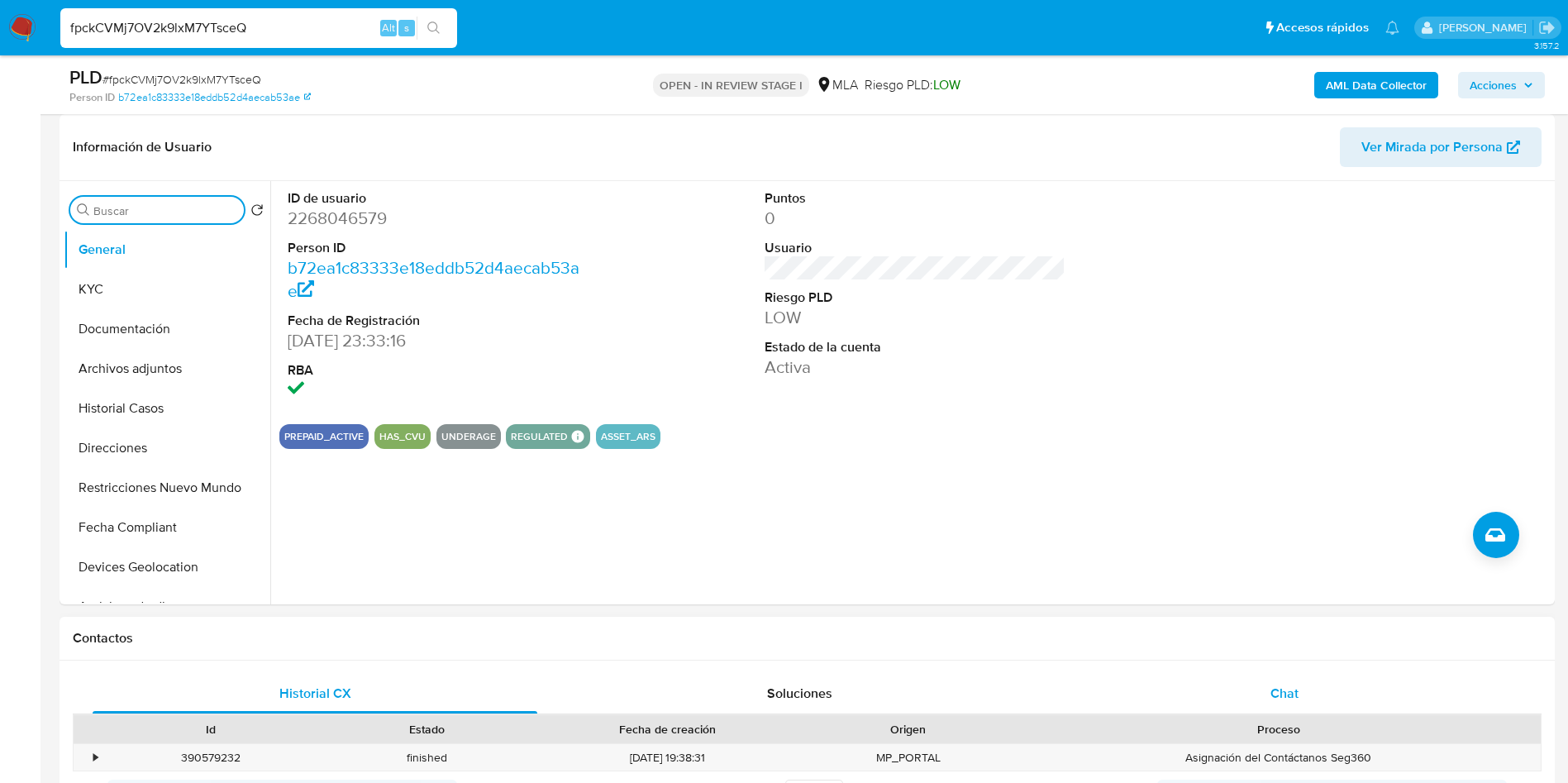
click at [1219, 689] on div "Chat" at bounding box center [1284, 694] width 444 height 40
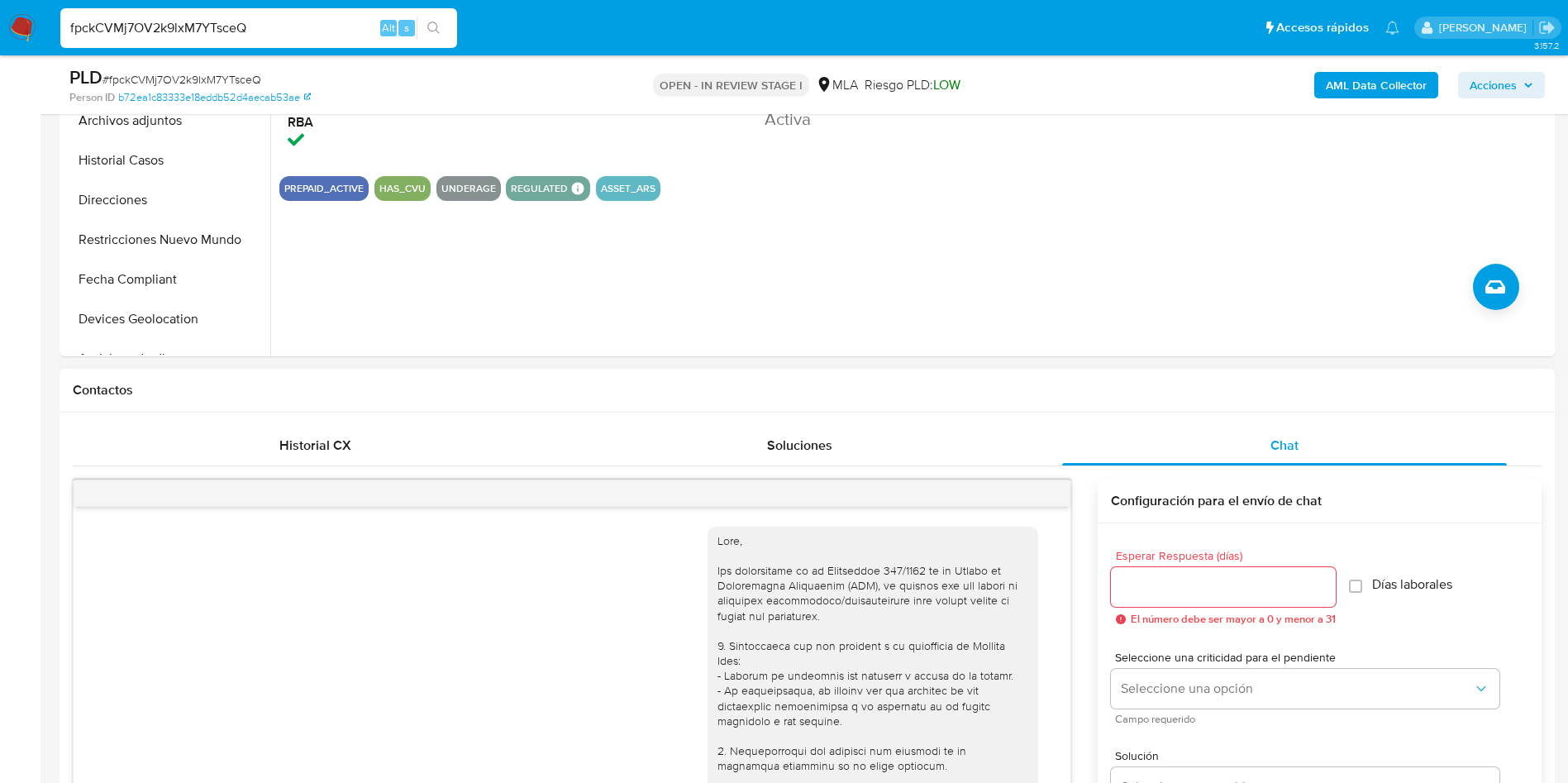
scroll to position [368, 0]
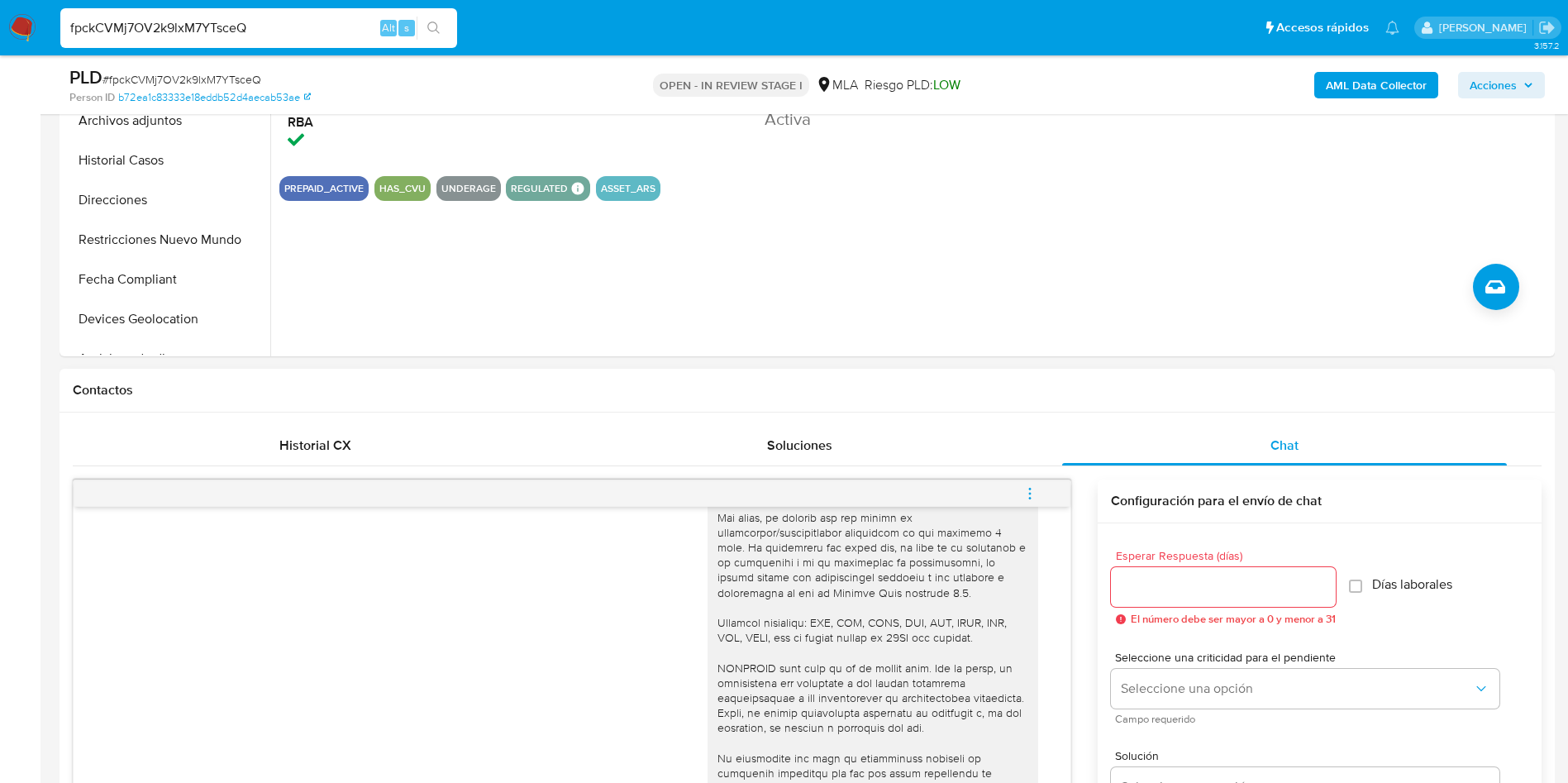
click at [1135, 571] on div at bounding box center [1223, 587] width 225 height 40
click at [1134, 584] on input "Esperar Respuesta (días)" at bounding box center [1223, 587] width 225 height 22
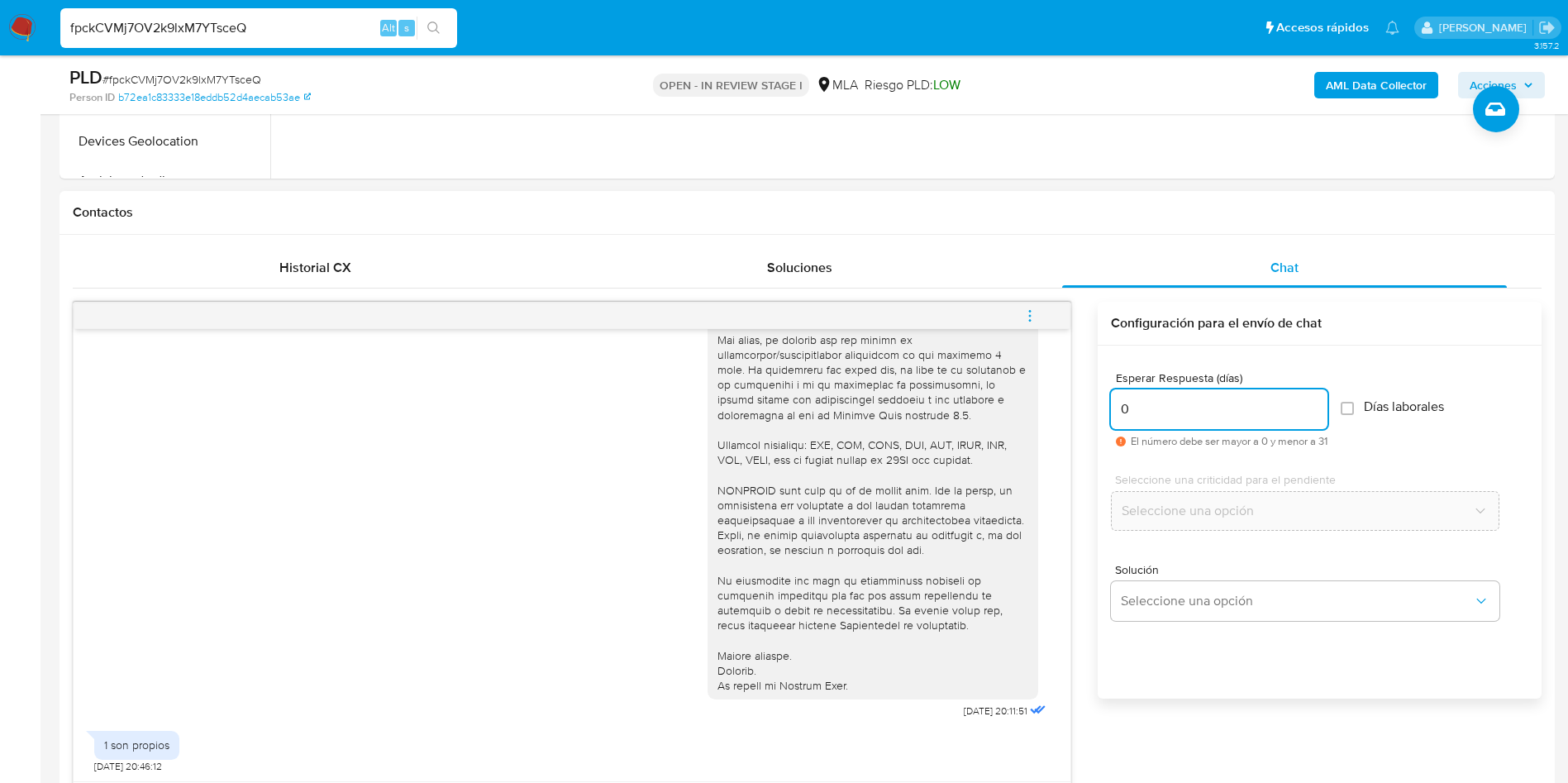
scroll to position [744, 0]
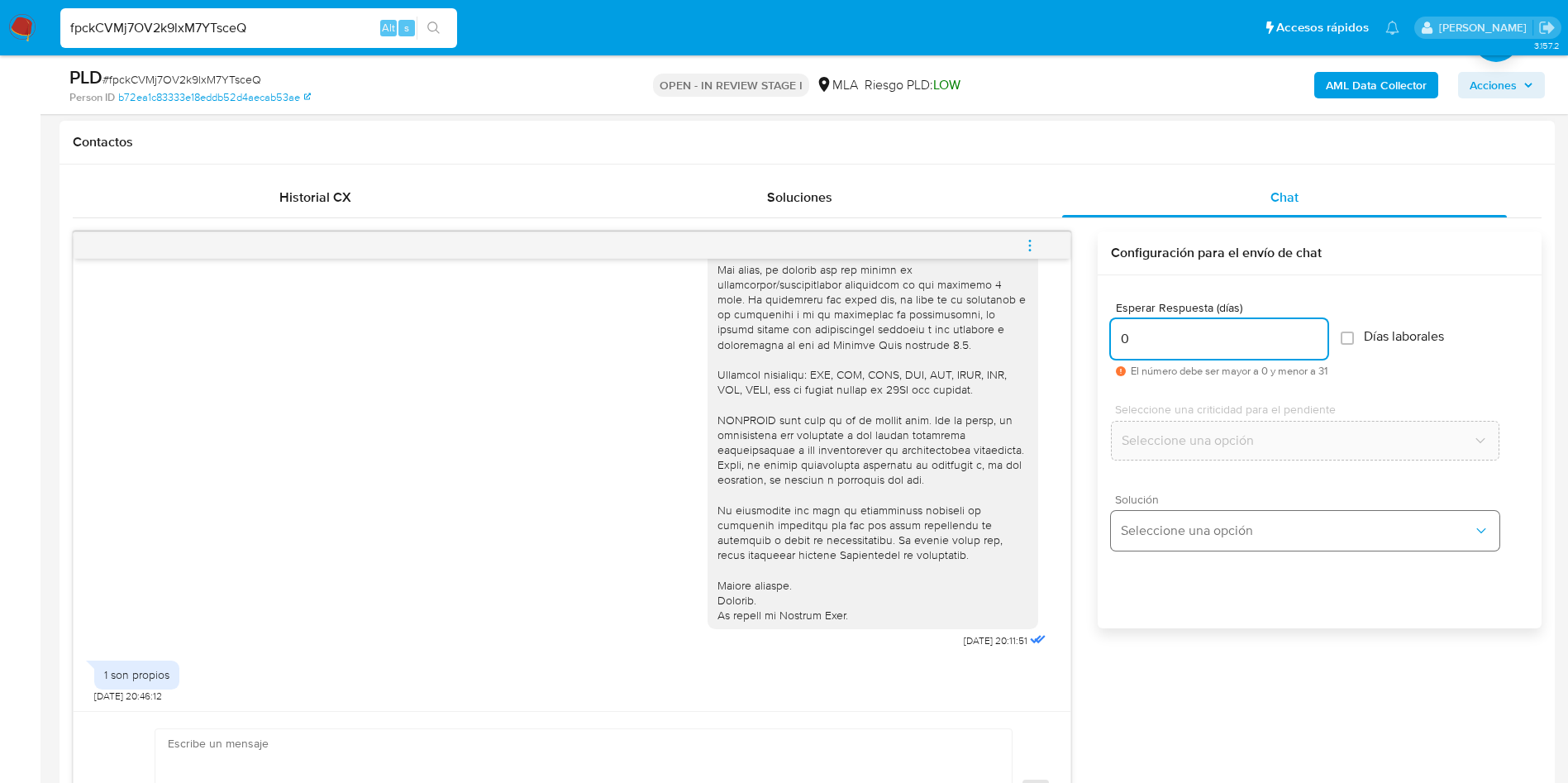
type input "0"
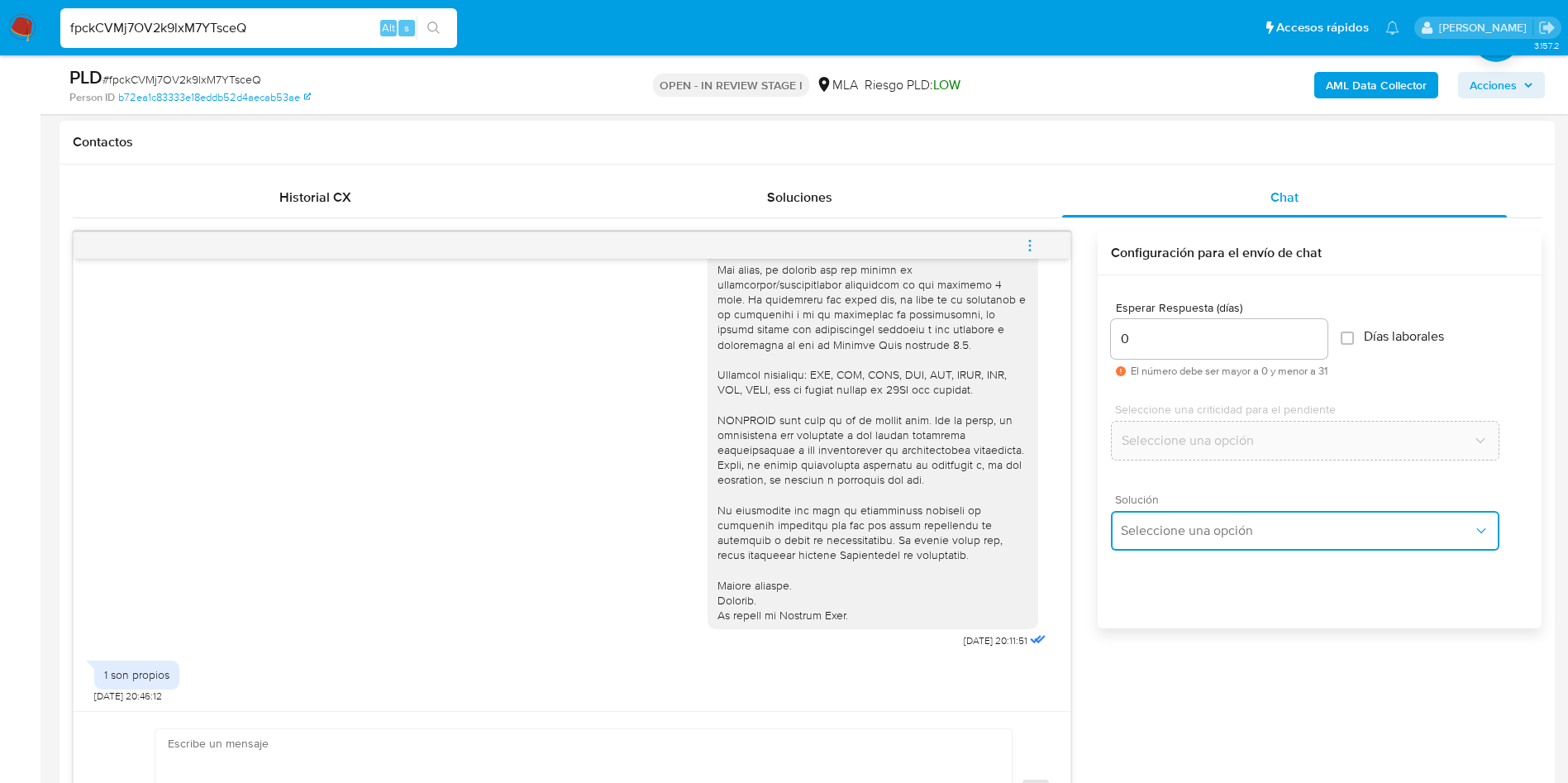
click at [1157, 543] on button "Seleccione una opción" at bounding box center [1305, 531] width 389 height 40
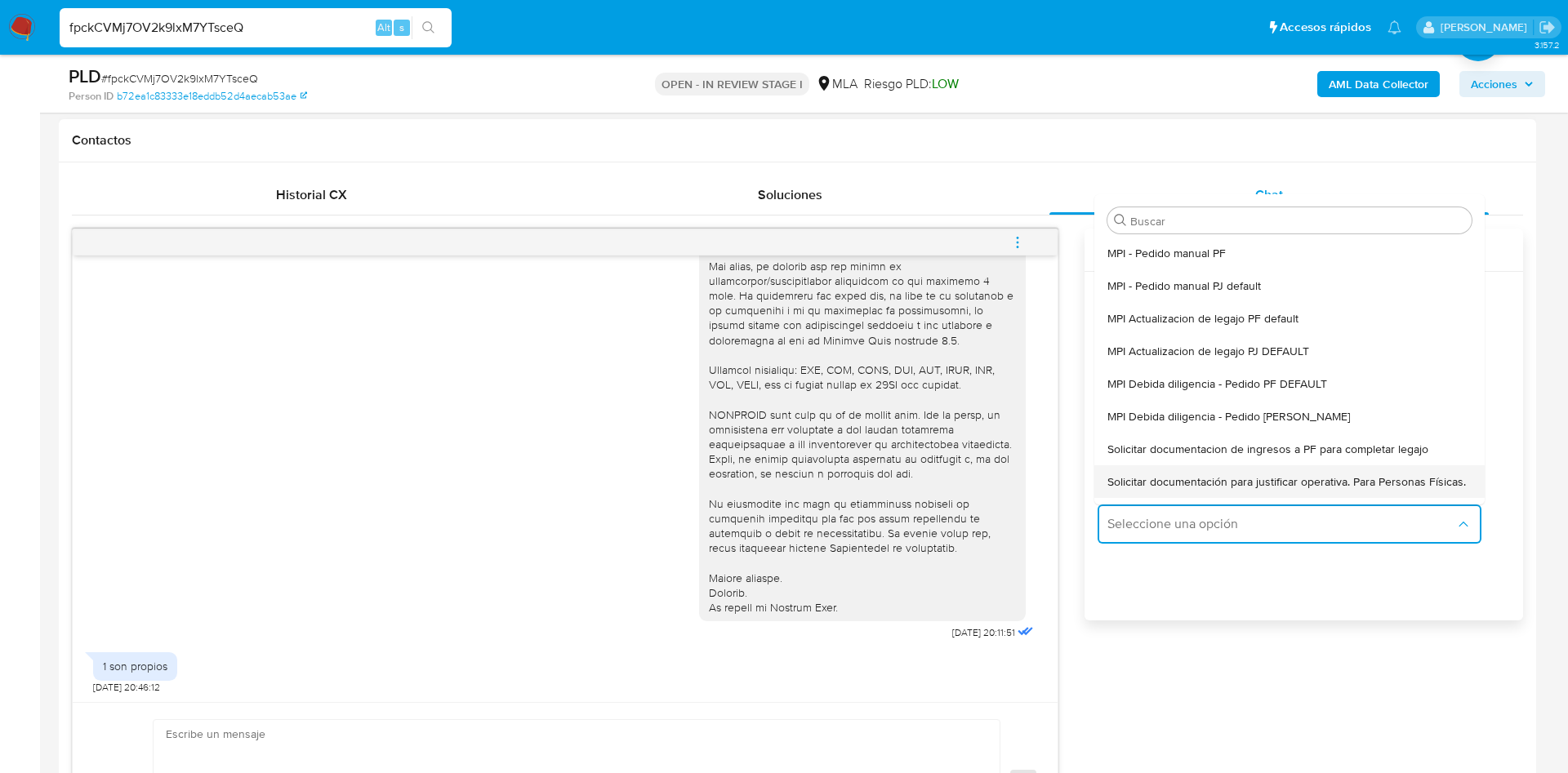
click at [1130, 478] on span "Solicitar documentación para justificar operativa. Para Personas Físicas." at bounding box center [1286, 481] width 359 height 15
type textarea "Hola,En función de las operaciones registradas en tu cuenta de Mercado Pago, ne…"
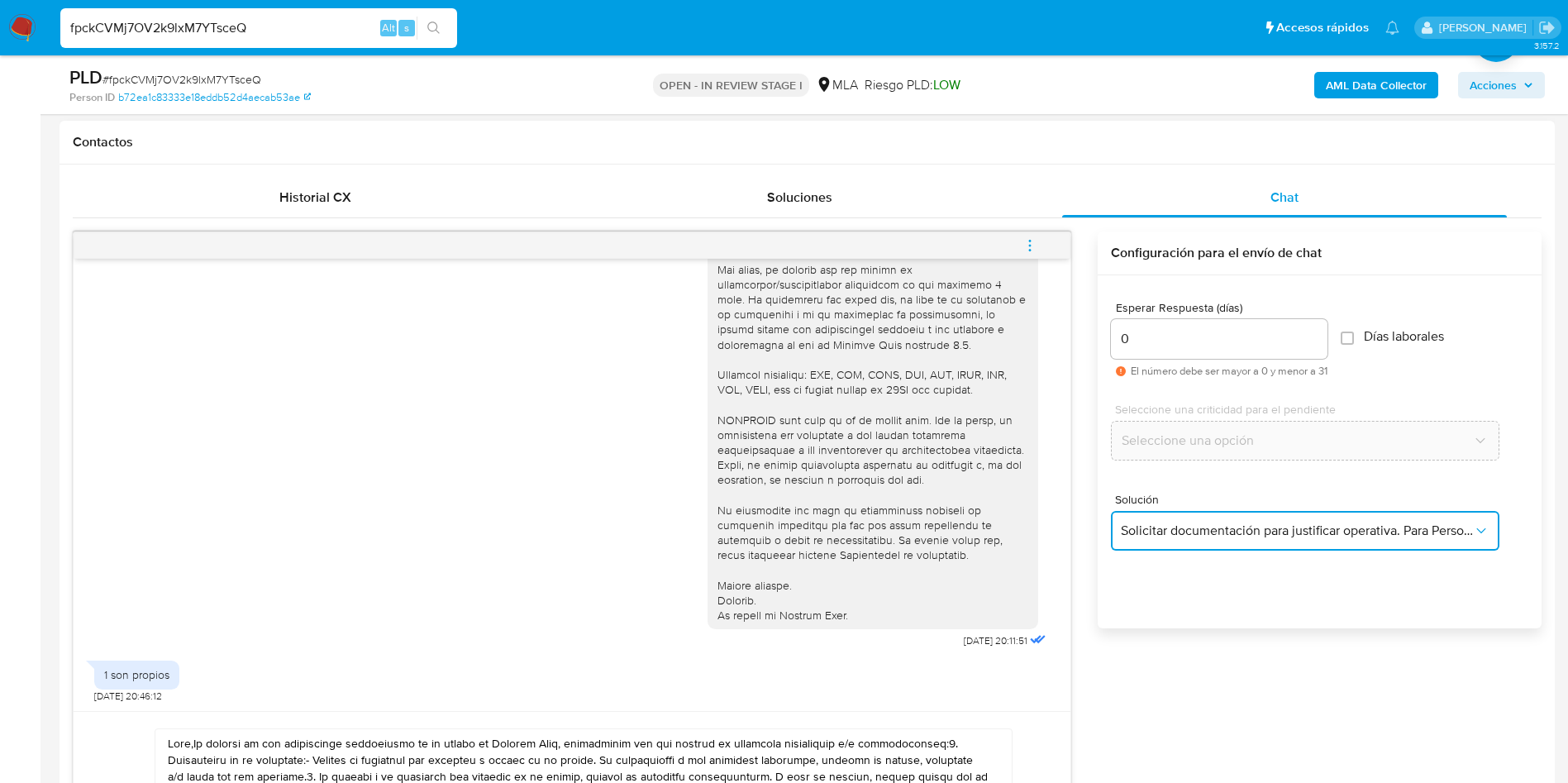
scroll to position [992, 0]
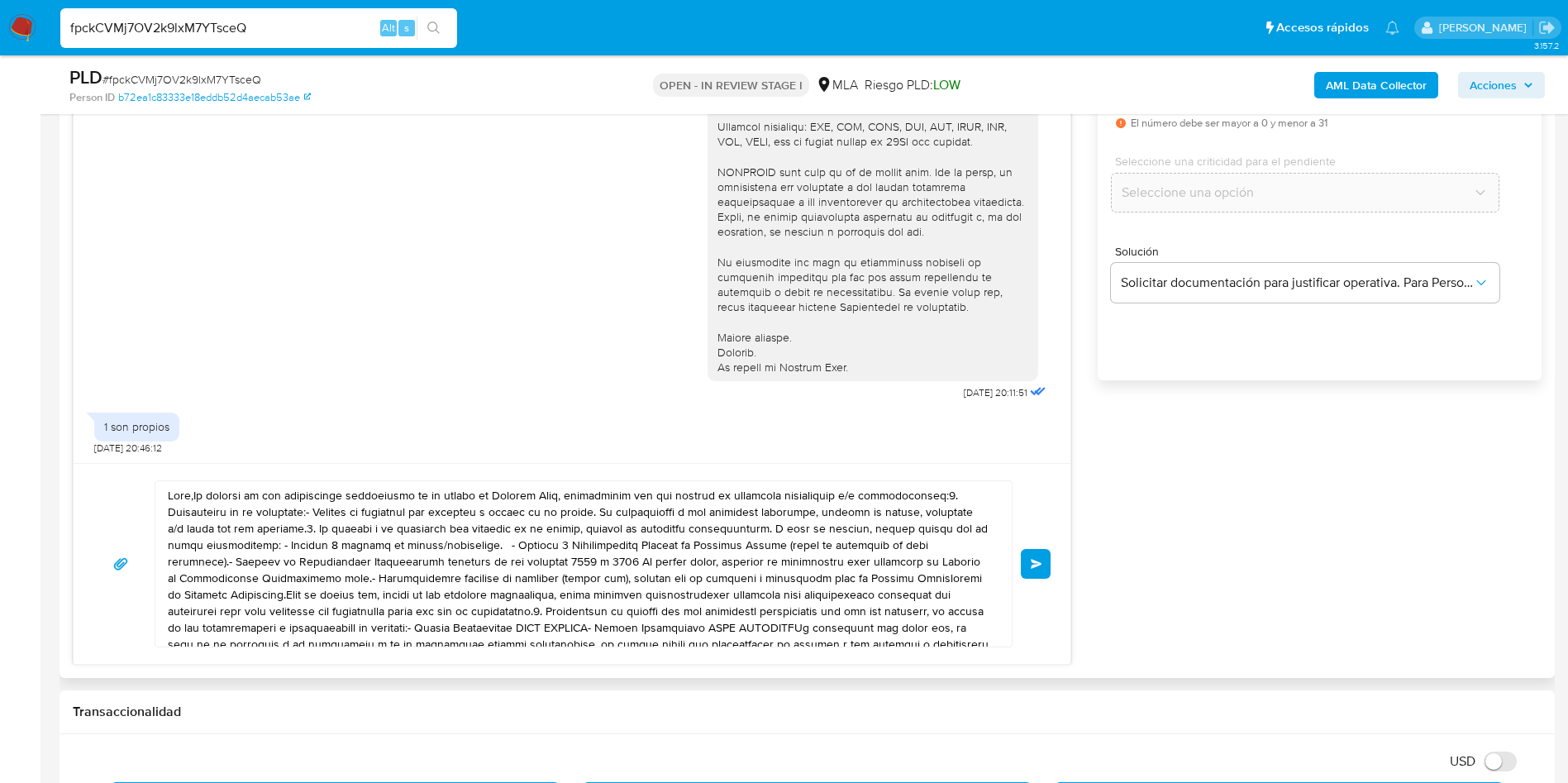
click at [338, 577] on textarea at bounding box center [580, 563] width 824 height 165
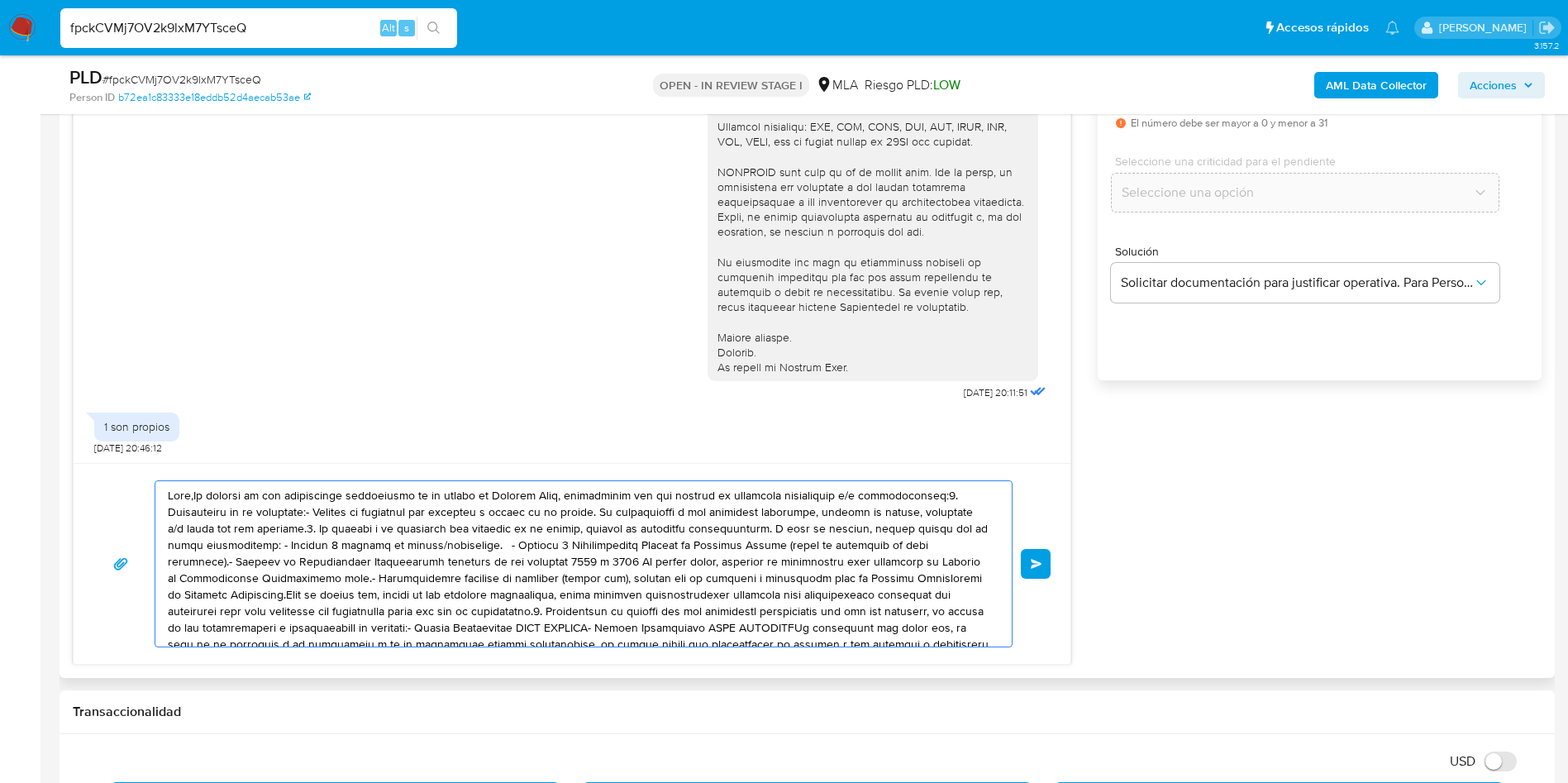
click at [338, 576] on textarea at bounding box center [580, 563] width 824 height 165
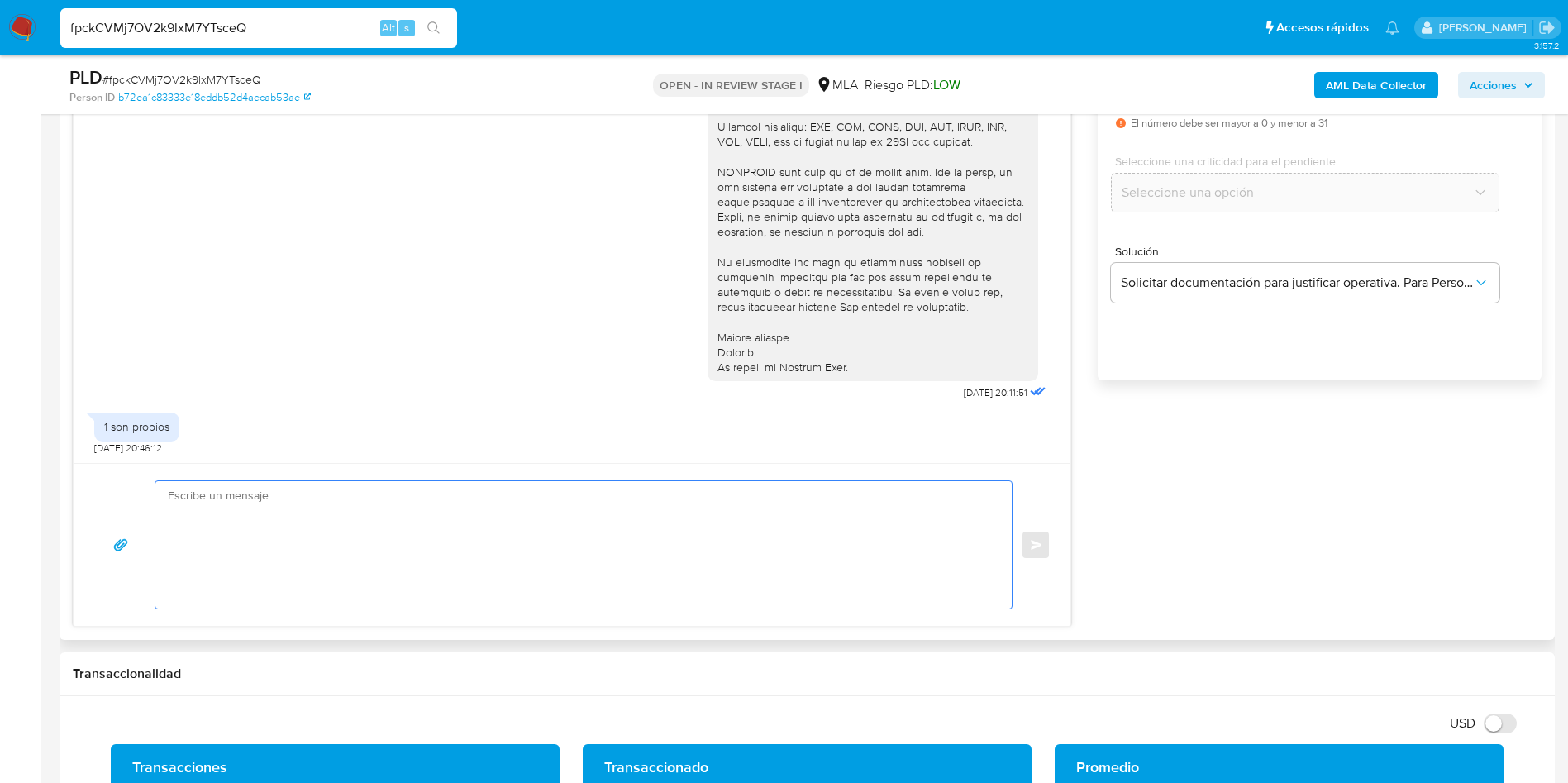
paste textarea "Hola, ¡Gracias por tu respuesta! Queremos informarte que el uso de la cuenta es…"
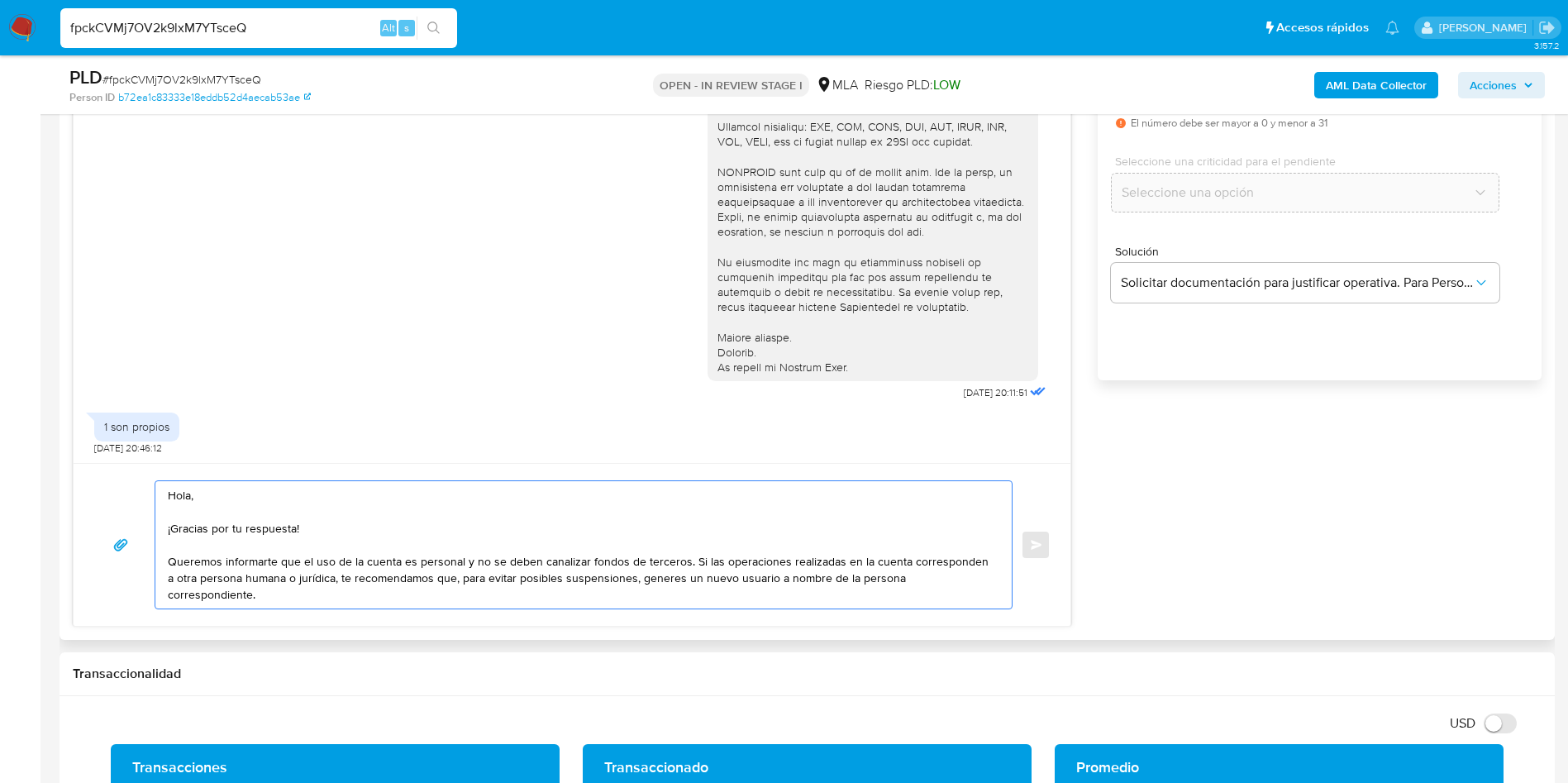
scroll to position [88, 0]
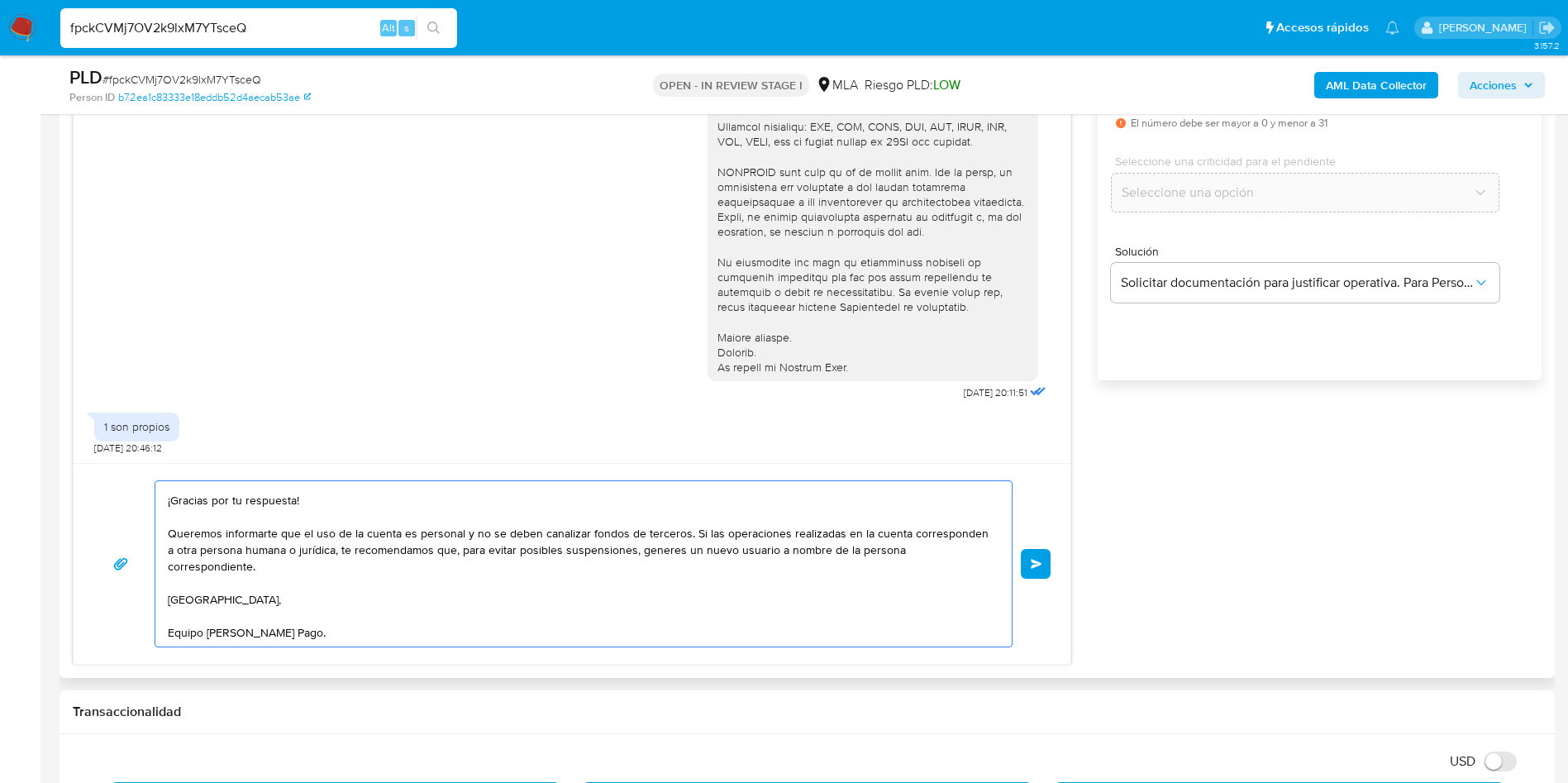
click at [338, 577] on textarea "Hola, ¡Gracias por tu respuesta! Queremos informarte que el uso de la cuenta es…" at bounding box center [580, 563] width 824 height 165
click at [338, 575] on textarea "Hola, ¡Gracias por tu respuesta! Queremos informarte que el uso de la cuenta es…" at bounding box center [580, 563] width 824 height 165
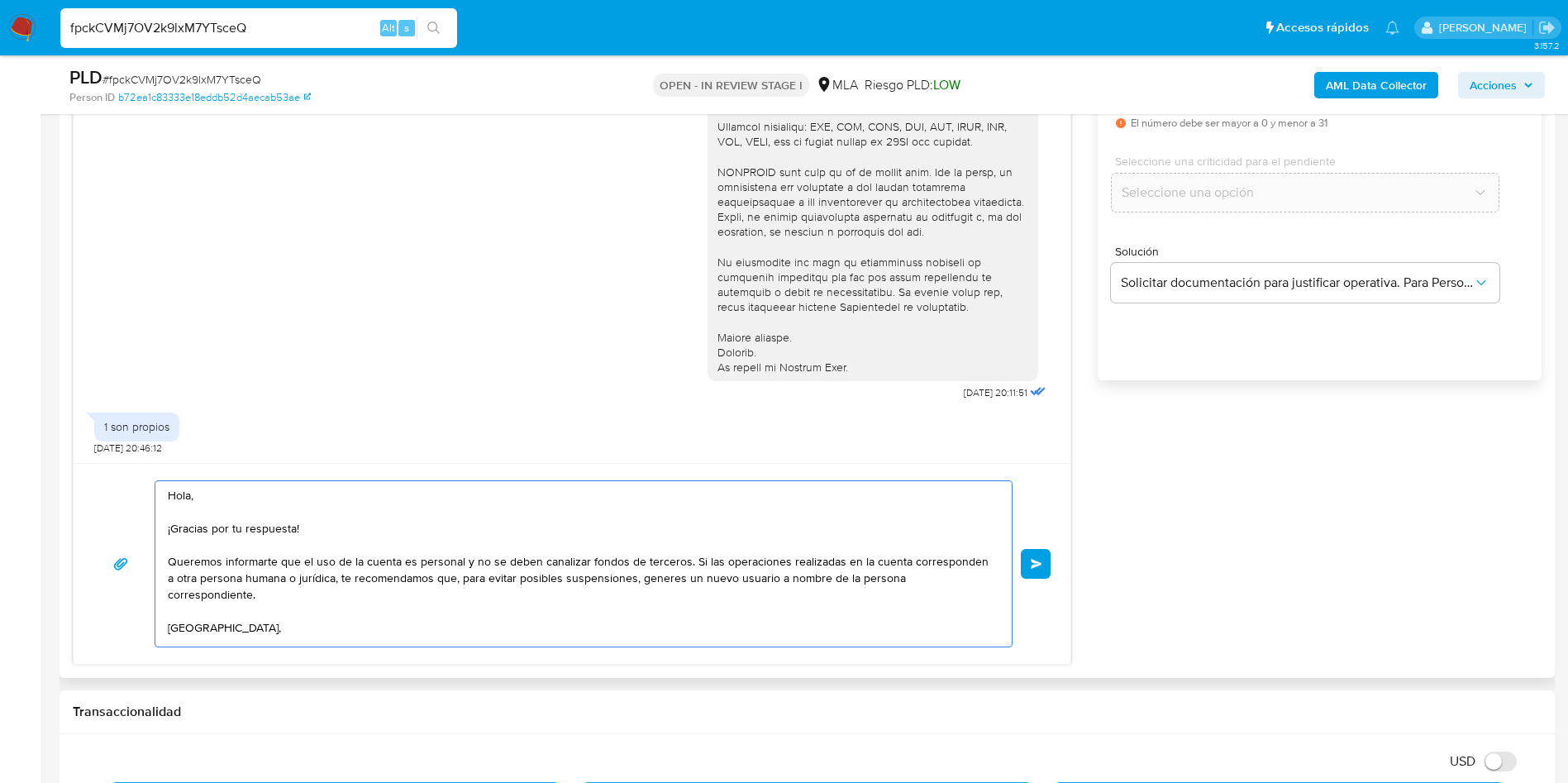
click at [652, 601] on textarea "Hola, ¡Gracias por tu respuesta! Queremos informarte que el uso de la cuenta es…" at bounding box center [580, 563] width 824 height 165
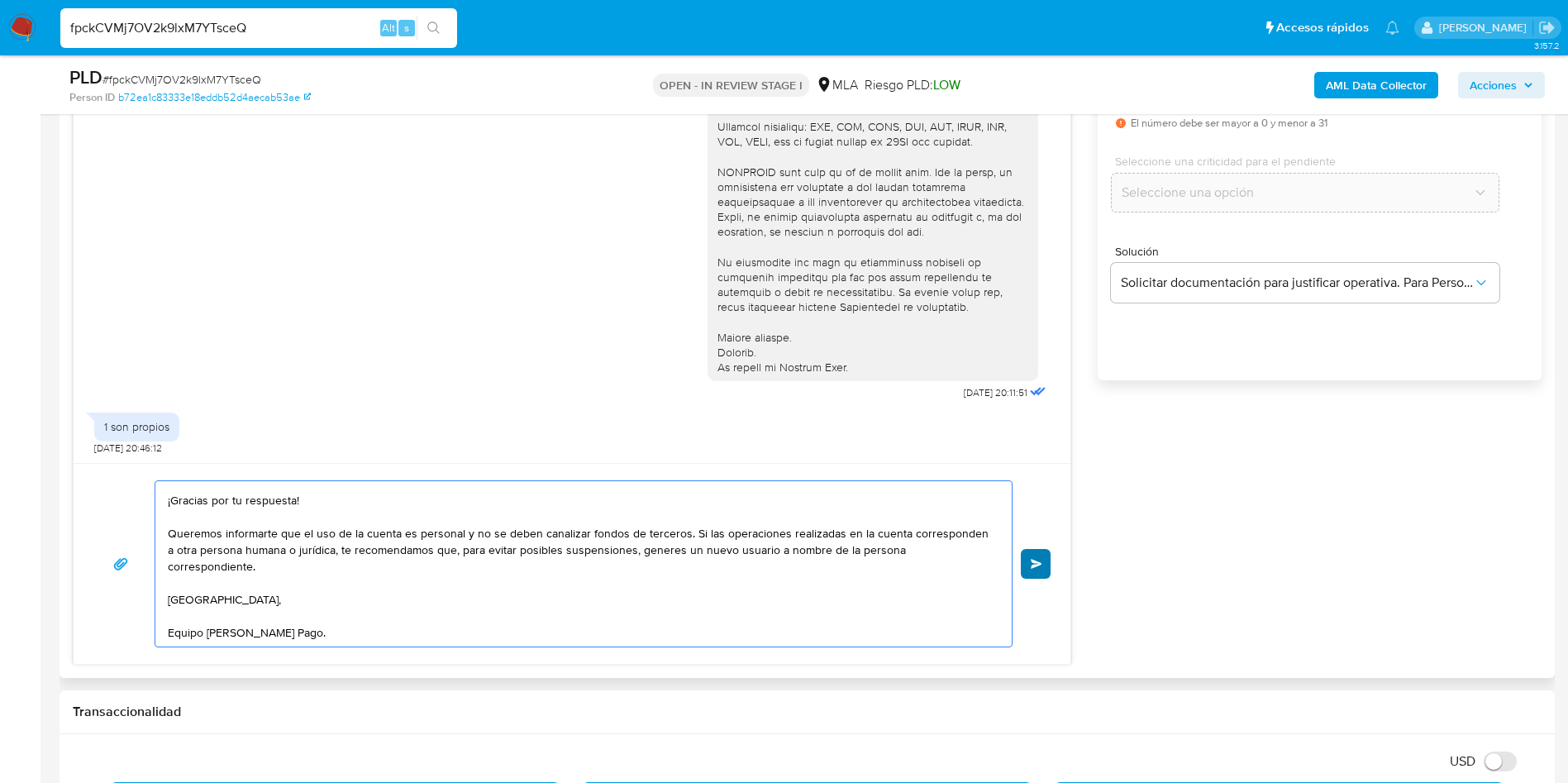
type textarea "Hola, ¡Gracias por tu respuesta! Queremos informarte que el uso de la cuenta es…"
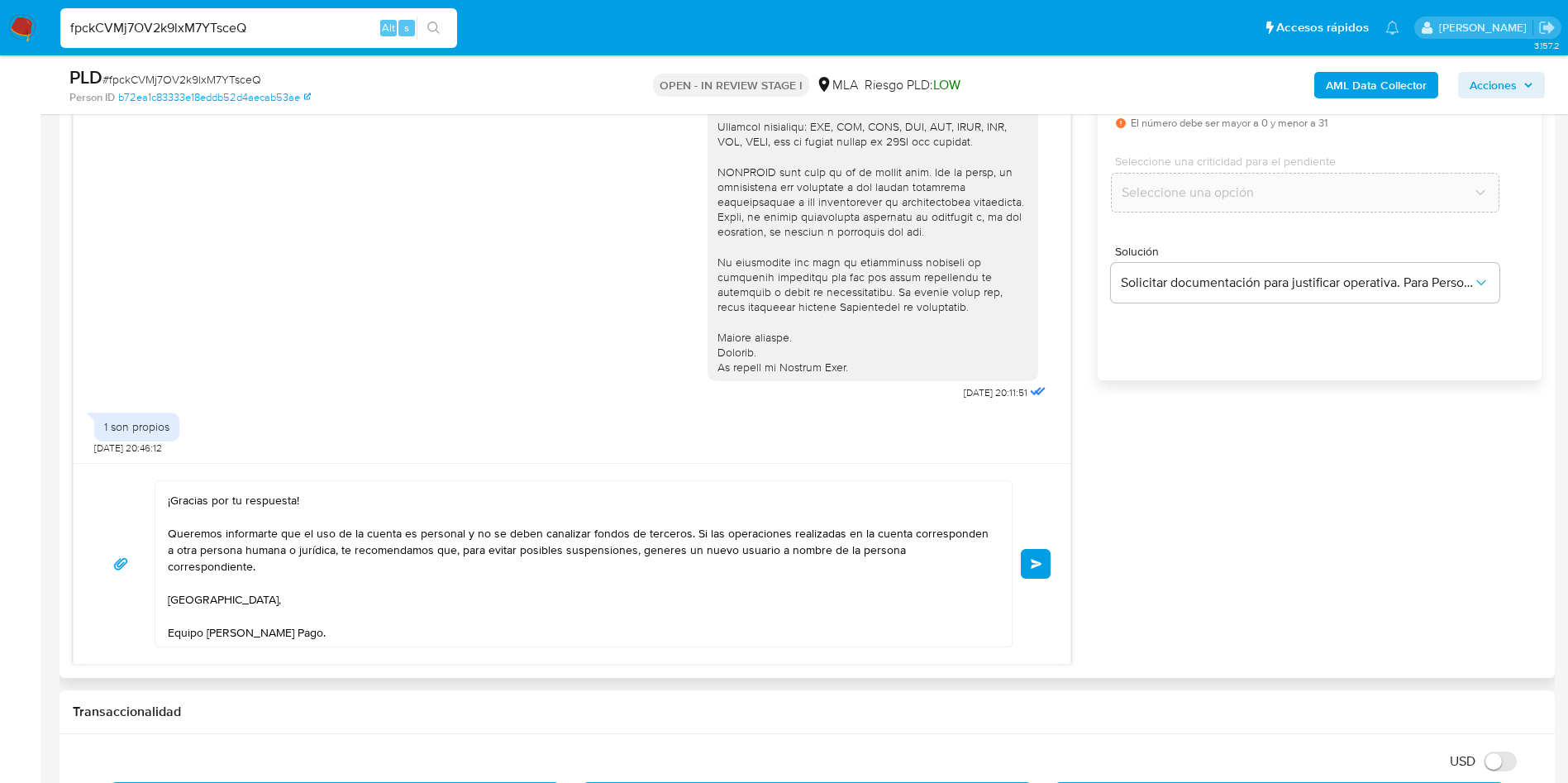
click at [1038, 559] on span "Enviar" at bounding box center [1036, 564] width 12 height 10
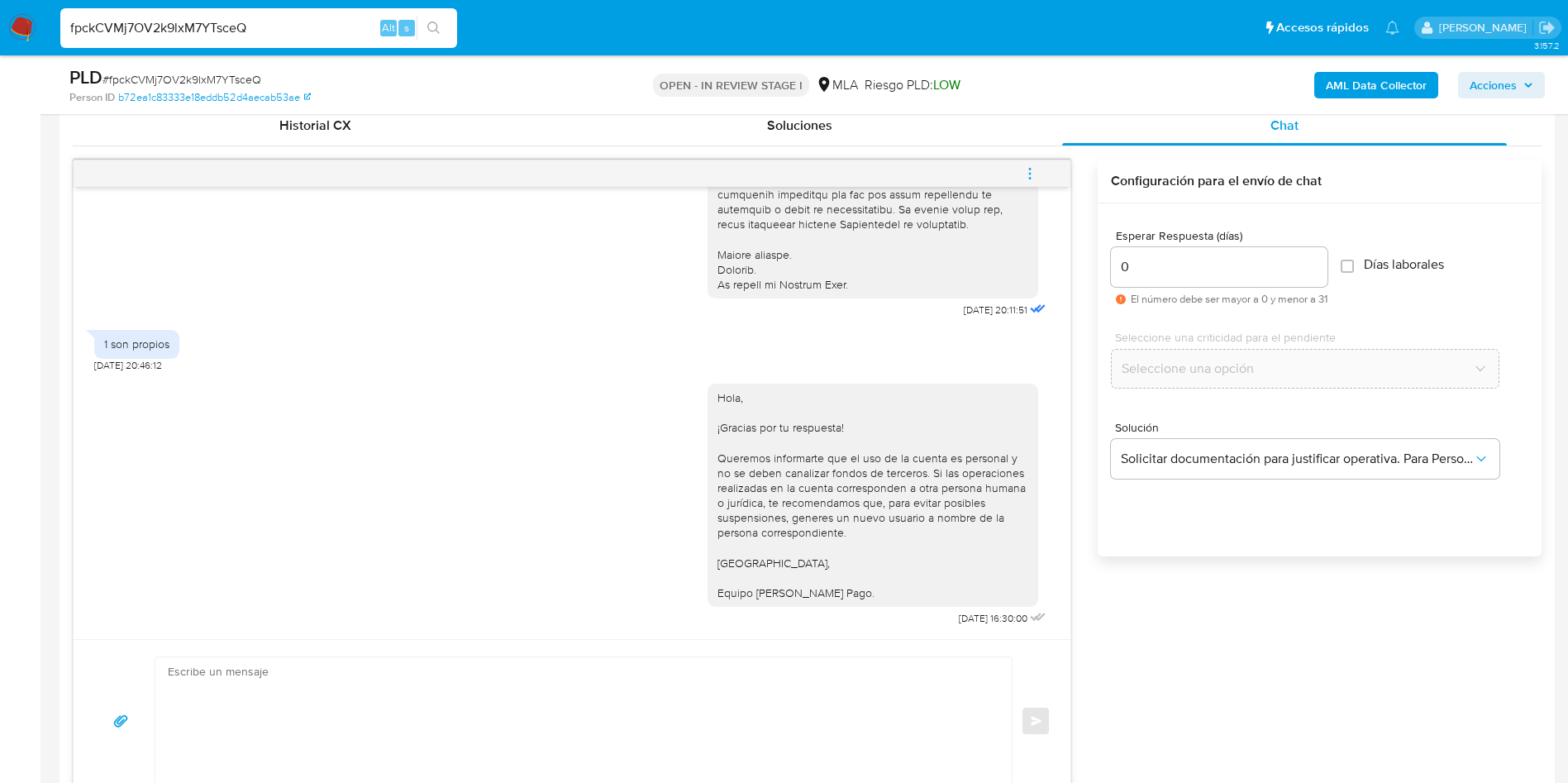
scroll to position [808, 0]
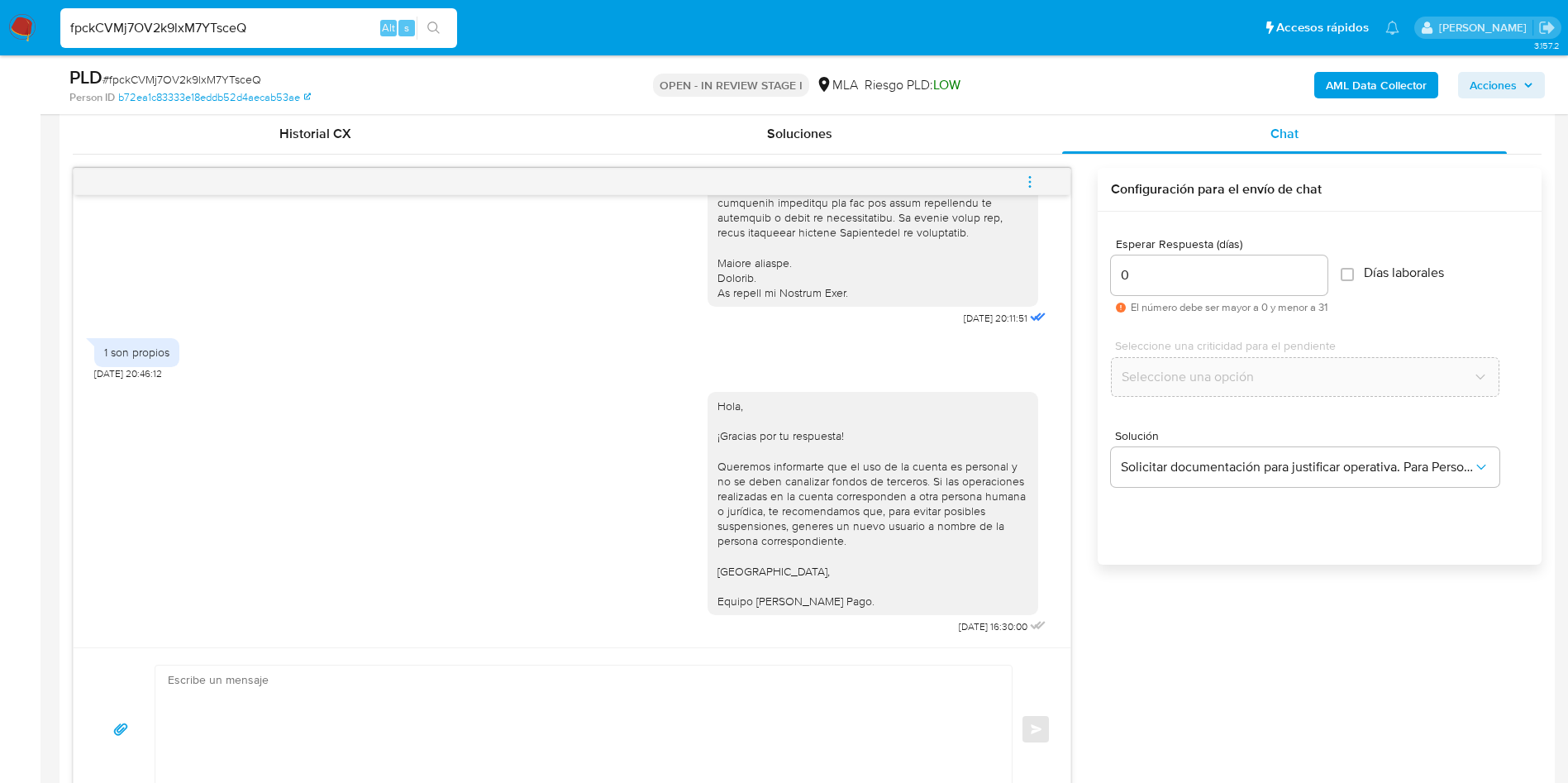
drag, startPoint x: 1043, startPoint y: 166, endPoint x: 1033, endPoint y: 169, distance: 10.4
click at [1040, 167] on button "menu-action" at bounding box center [1029, 182] width 54 height 40
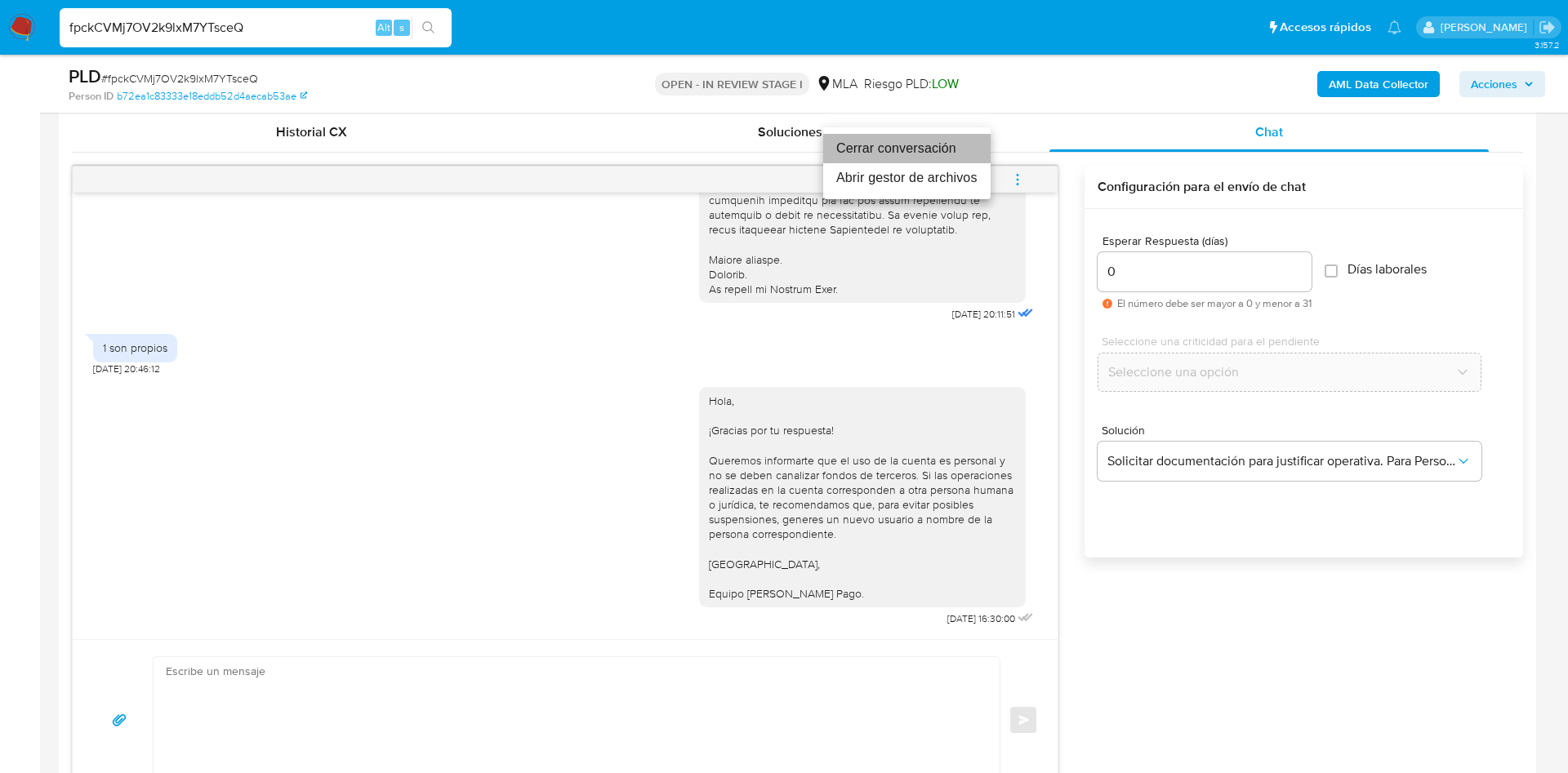
click at [930, 151] on li "Cerrar conversación" at bounding box center [906, 149] width 167 height 29
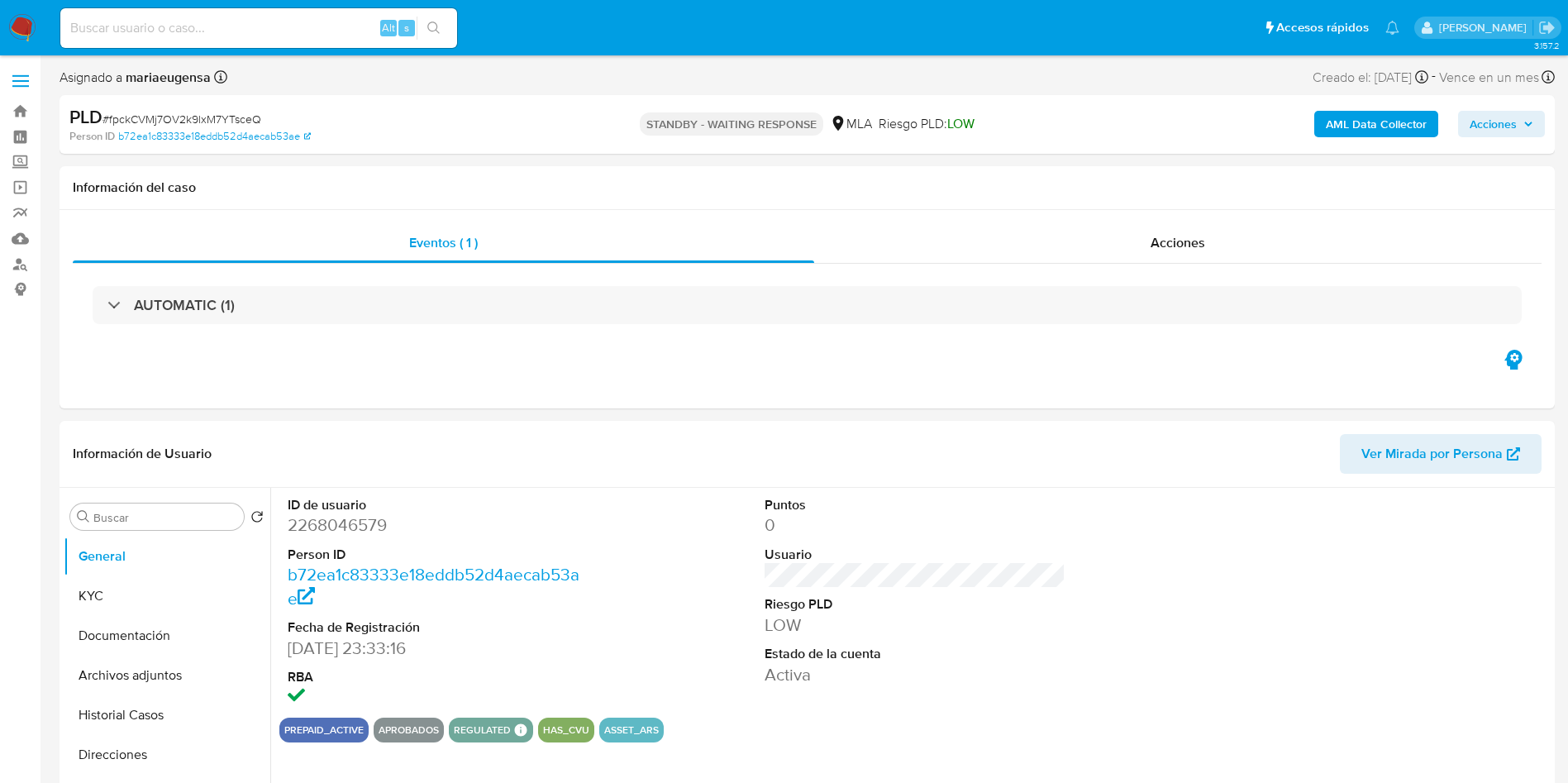
select select "10"
click at [840, 329] on div "AUTOMATIC (1)" at bounding box center [807, 305] width 1469 height 83
click at [559, 81] on div "Asignado a mariaeugensa Asignado el: [DATE] 16:33:58 Creado el: [DATE] Creado e…" at bounding box center [807, 80] width 1496 height 29
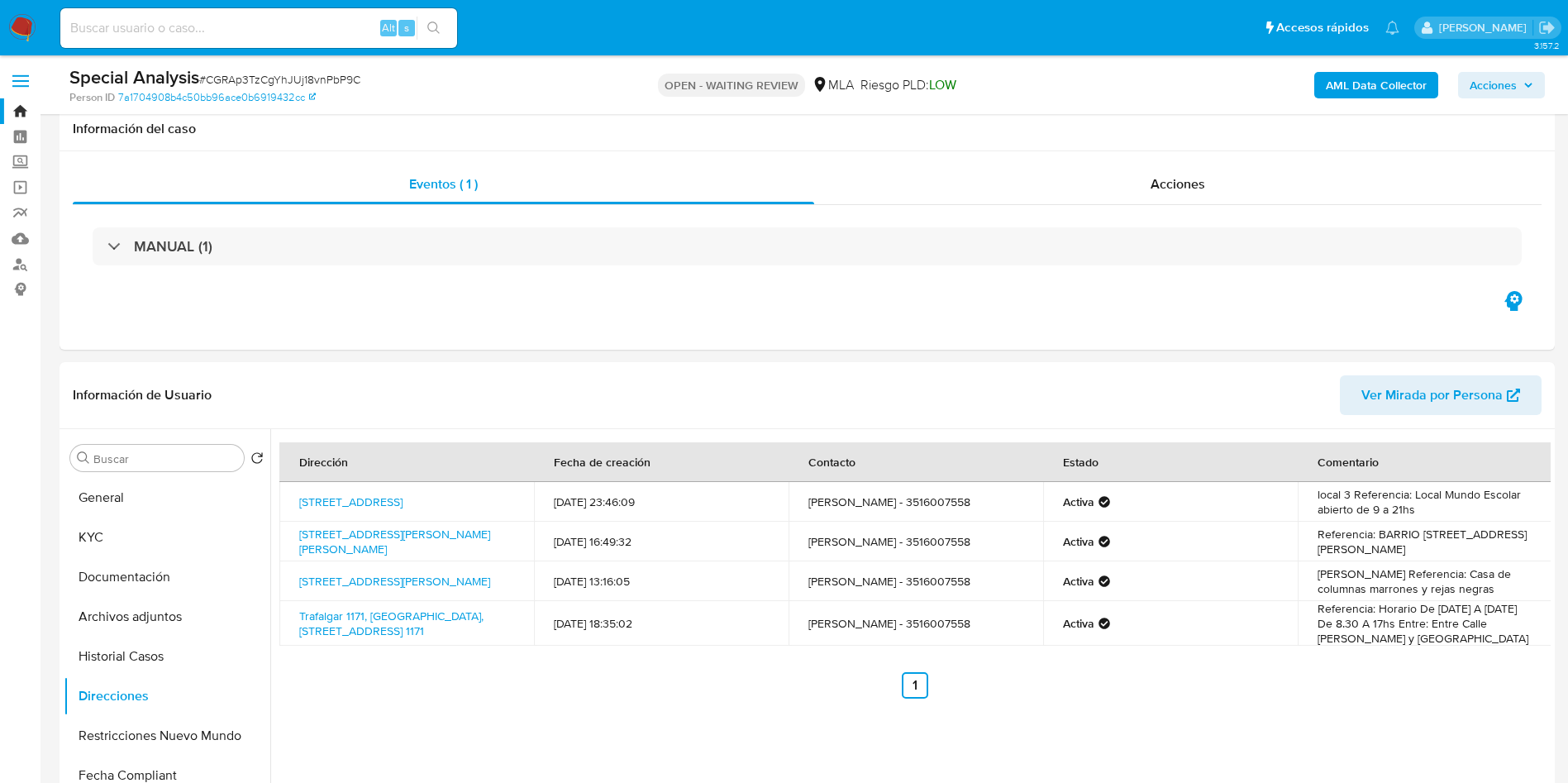
select select "10"
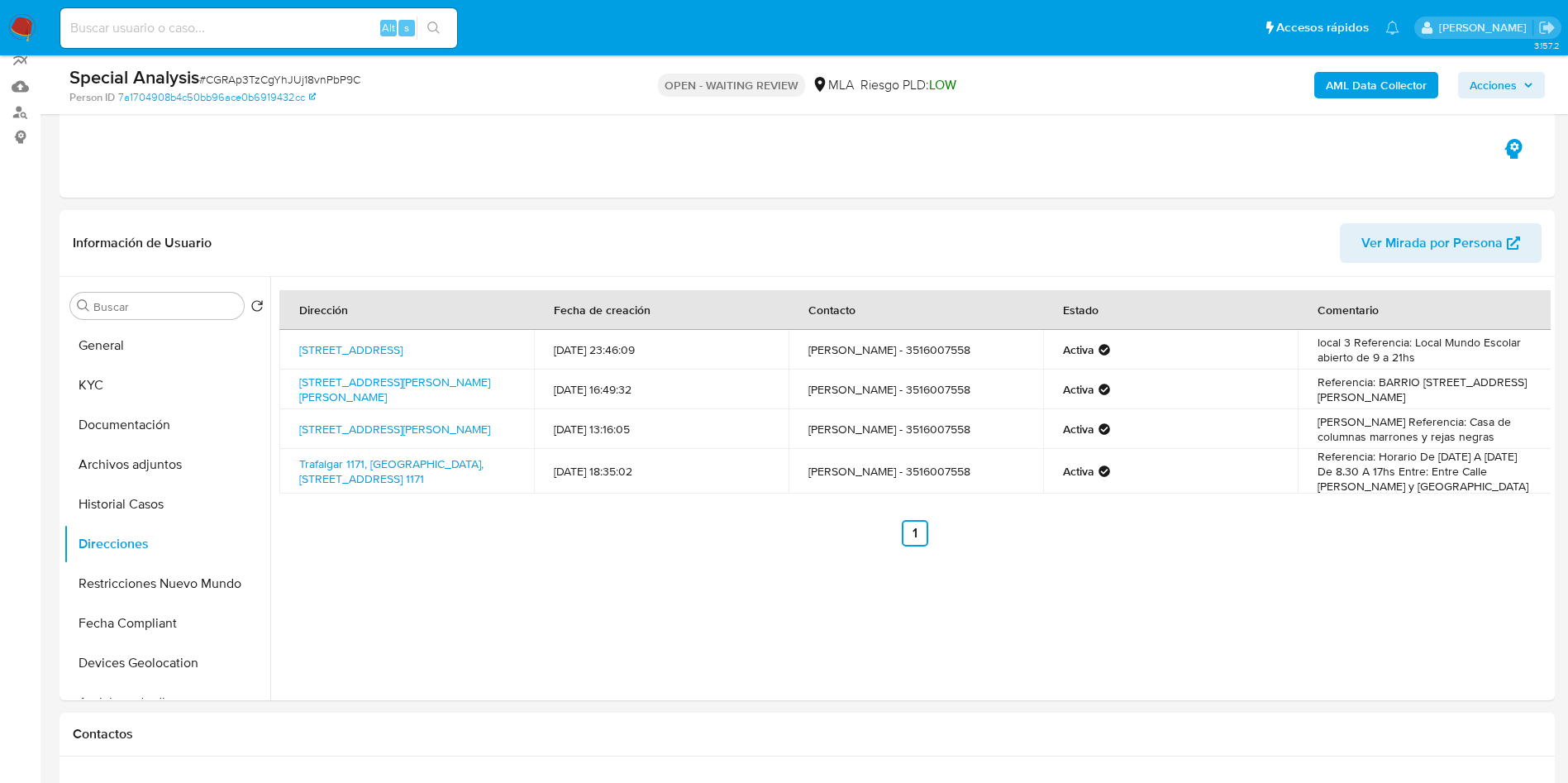
click at [253, 69] on div "Special Analysis # CGRAp3TzCgYhJUj18vnPbP9C" at bounding box center [312, 77] width 486 height 25
copy span "CGRAp3TzCgYhJUj18vnPbP9C"
drag, startPoint x: 471, startPoint y: 354, endPoint x: 301, endPoint y: 332, distance: 171.4
click at [301, 332] on td "[STREET_ADDRESS]" at bounding box center [406, 349] width 254 height 40
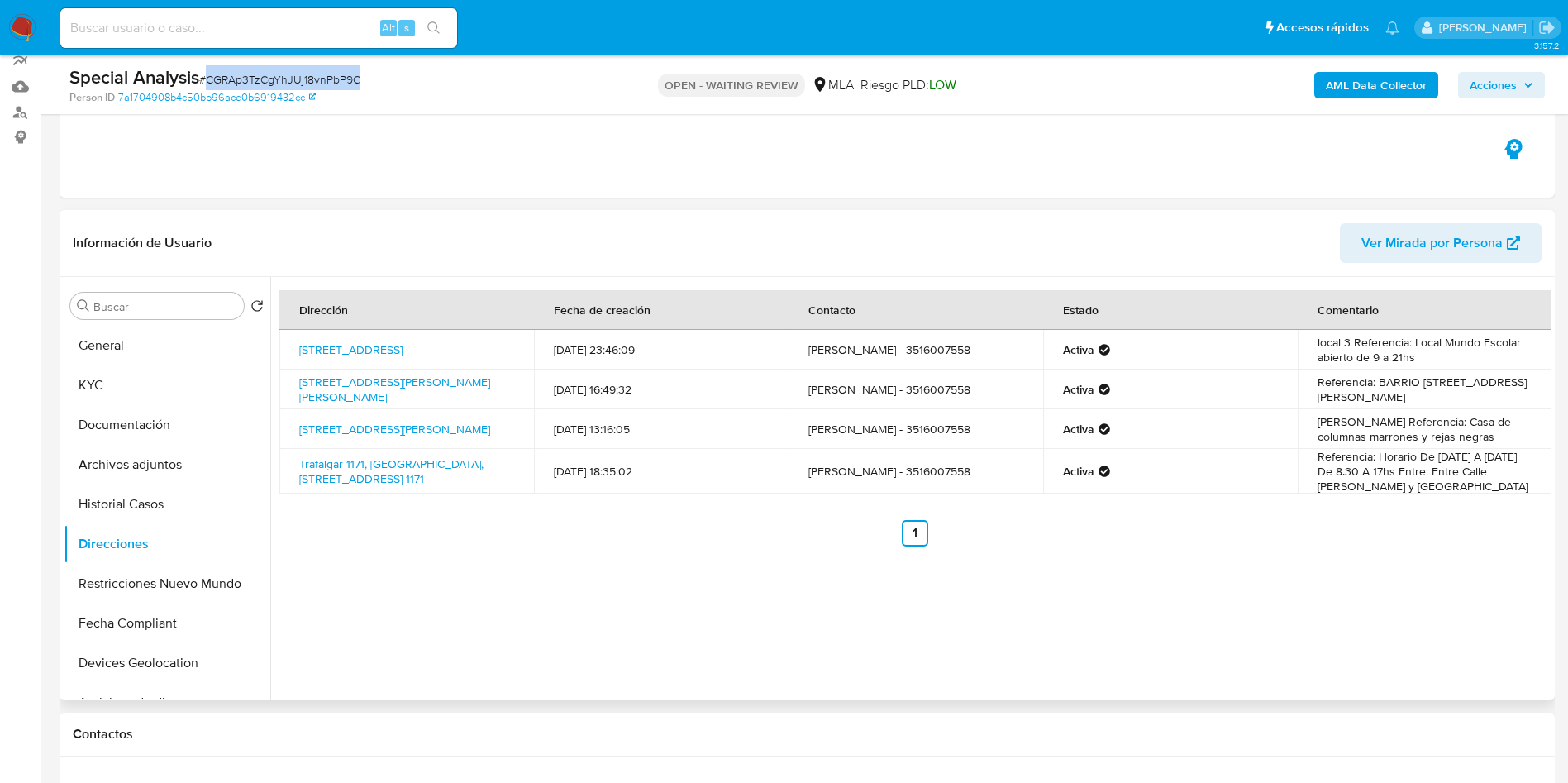
copy link "[STREET_ADDRESS]"
click at [644, 569] on div "Dirección Fecha de creación Contacto Estado Comentario [STREET_ADDRESS] 8725 [D…" at bounding box center [911, 489] width 1281 height 424
click at [635, 564] on div "Dirección Fecha de creación Contacto Estado Comentario [STREET_ADDRESS] 8725 [D…" at bounding box center [911, 489] width 1281 height 424
click at [235, 71] on span "# CGRAp3TzCgYhJUj18vnPbP9C" at bounding box center [279, 79] width 161 height 17
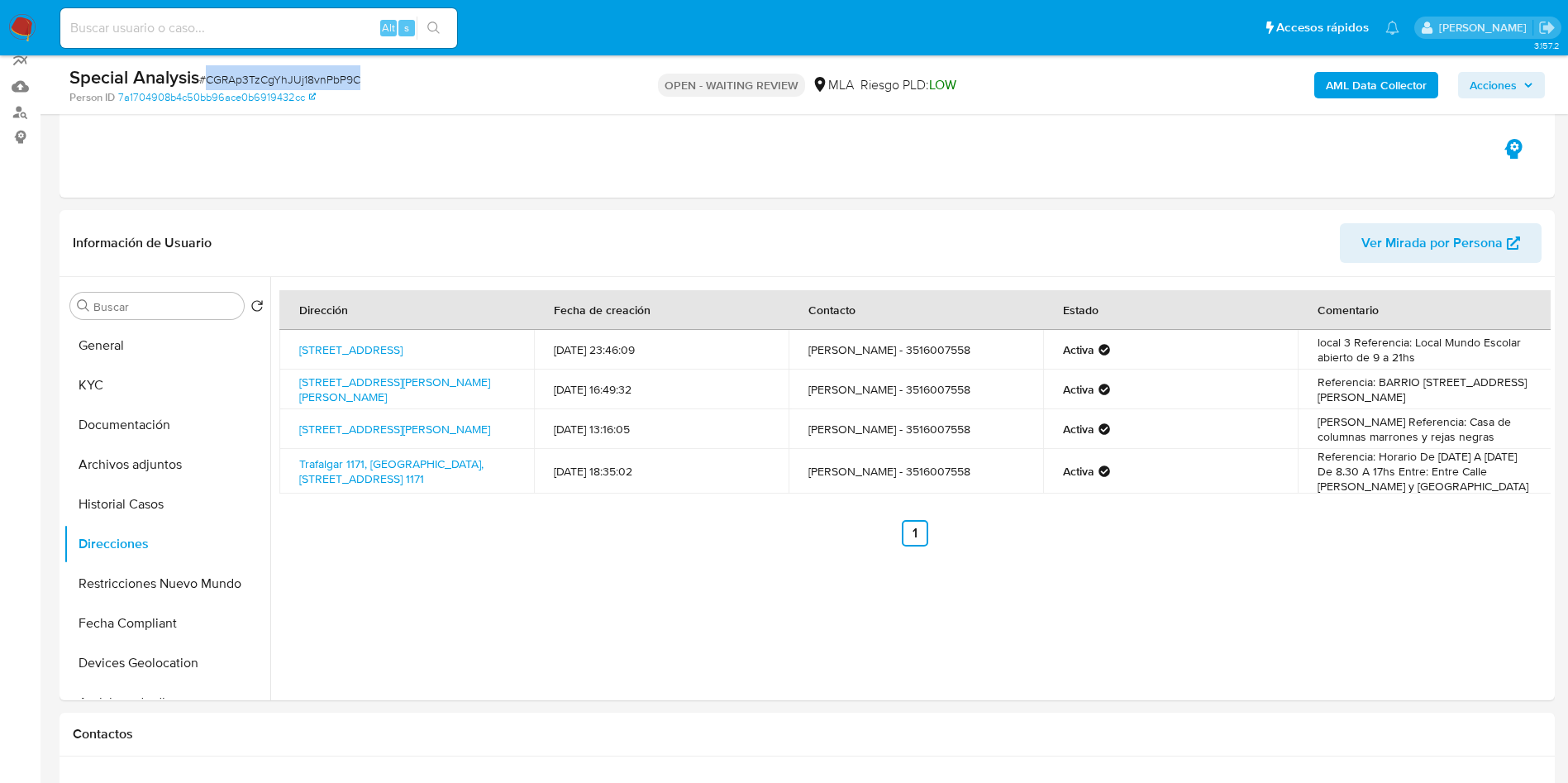
copy span "CGRAp3TzCgYhJUj18vnPbP9C"
click at [363, 18] on input at bounding box center [258, 29] width 397 height 22
paste input "CGRAp3TzCgYhJUj18vnPbP9C"
type input "CGRAp3TzCgYhJUj18vnPbP9C"
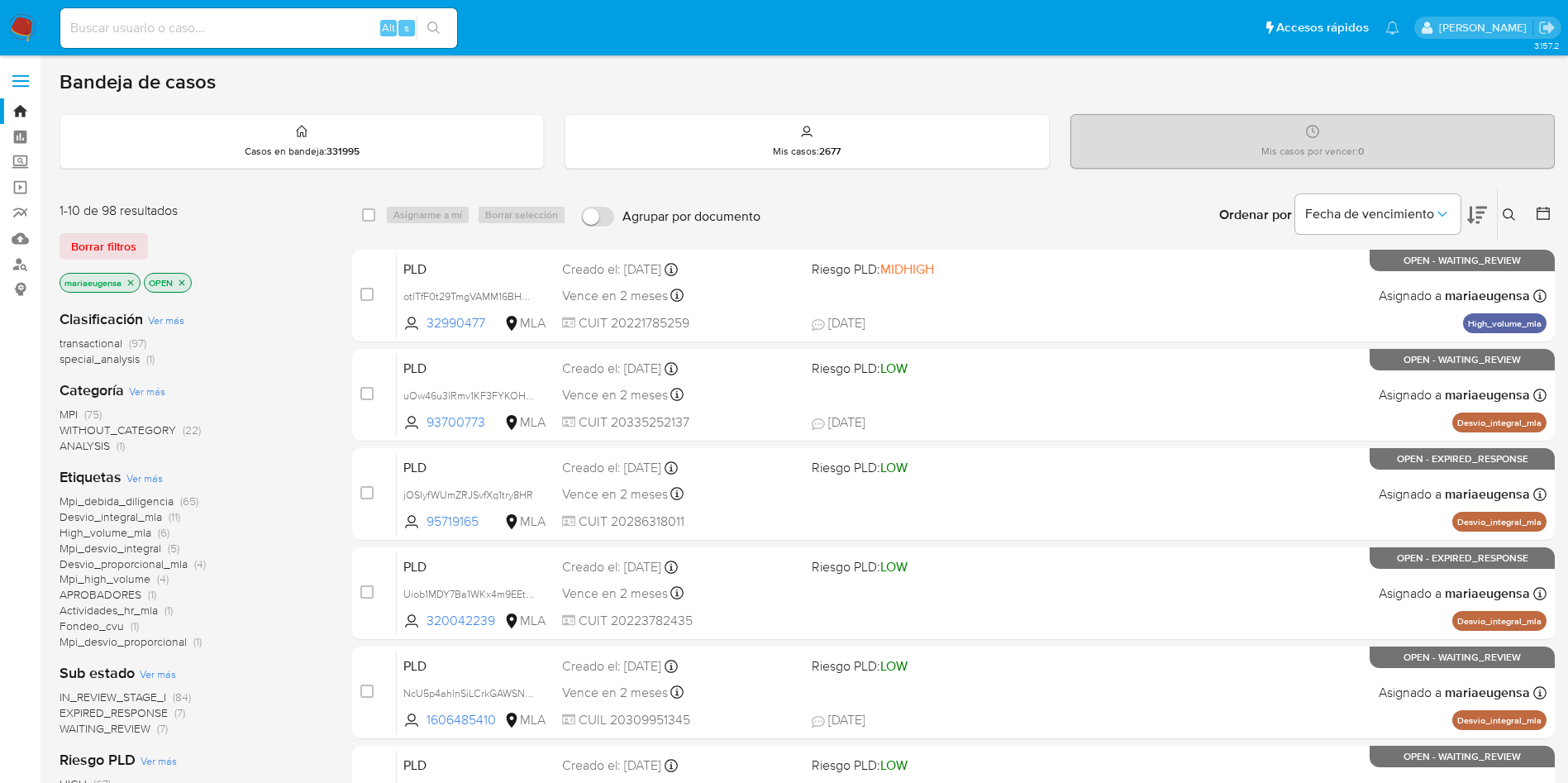
drag, startPoint x: 1510, startPoint y: 210, endPoint x: 1497, endPoint y: 246, distance: 38.3
click at [1507, 224] on button at bounding box center [1512, 215] width 28 height 20
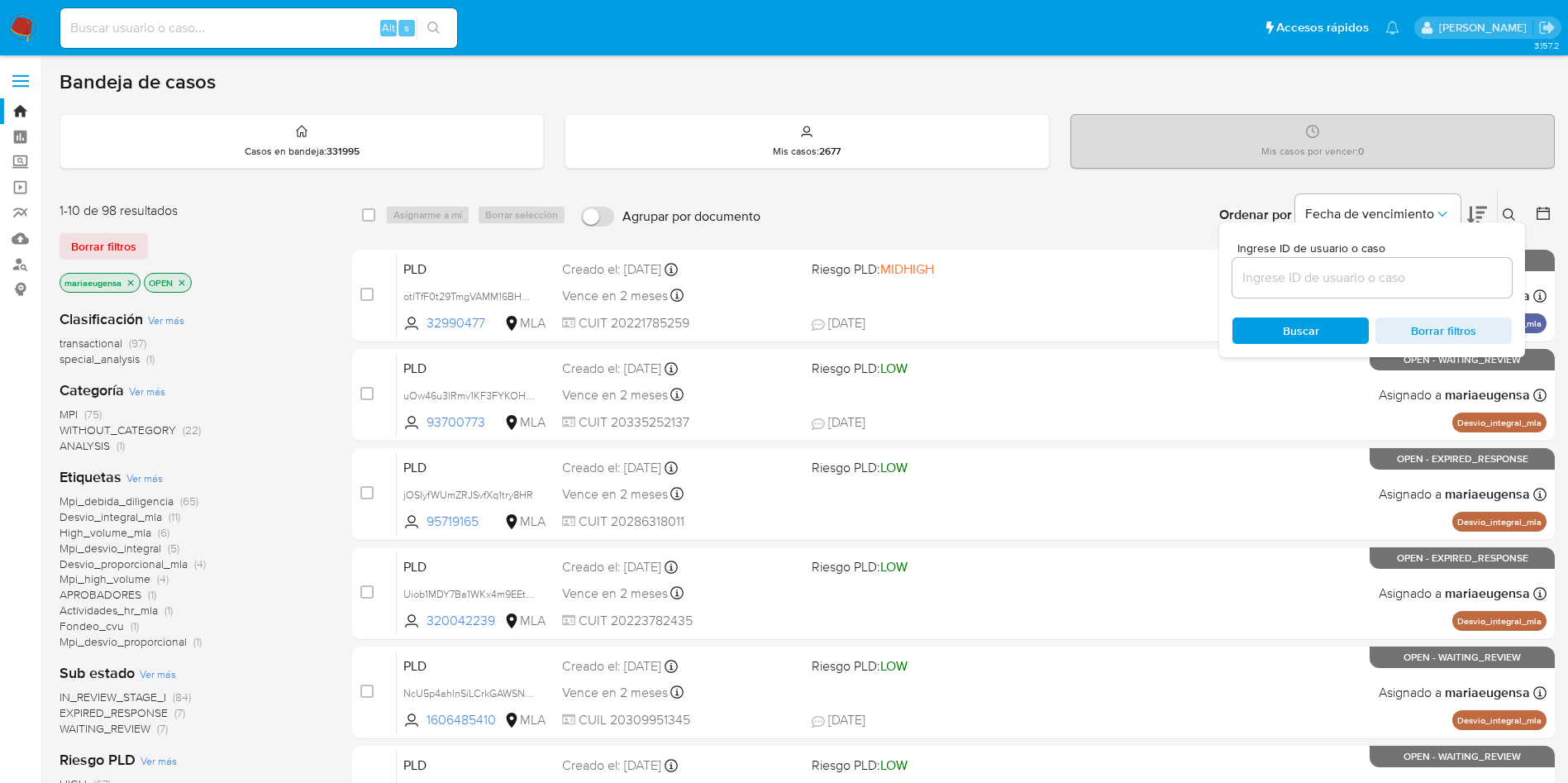
click at [1472, 283] on input at bounding box center [1372, 278] width 279 height 22
type input "CGRAp3TzCgYhJUj18vnPbP9C"
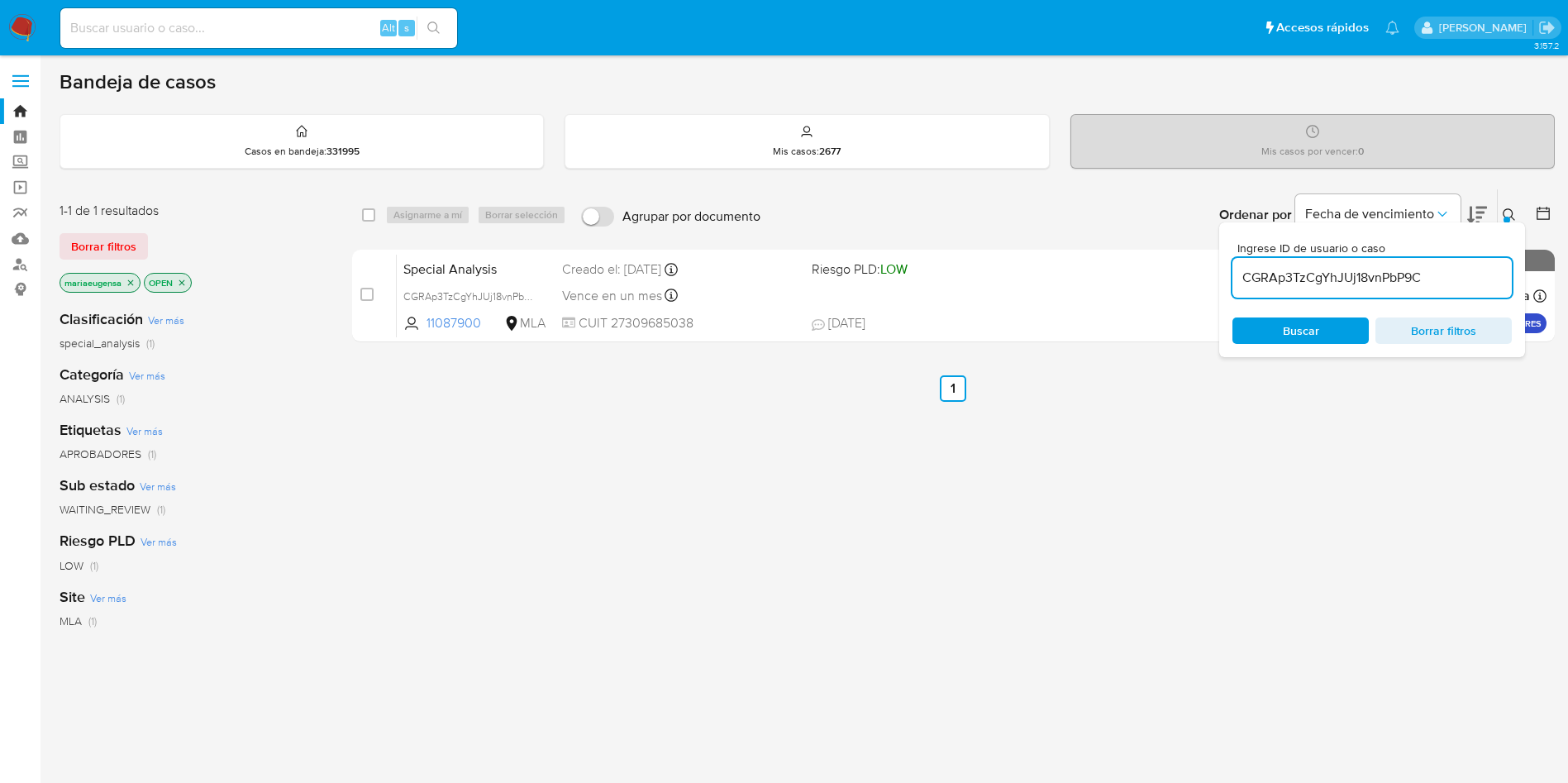
click at [1511, 213] on icon at bounding box center [1509, 214] width 13 height 13
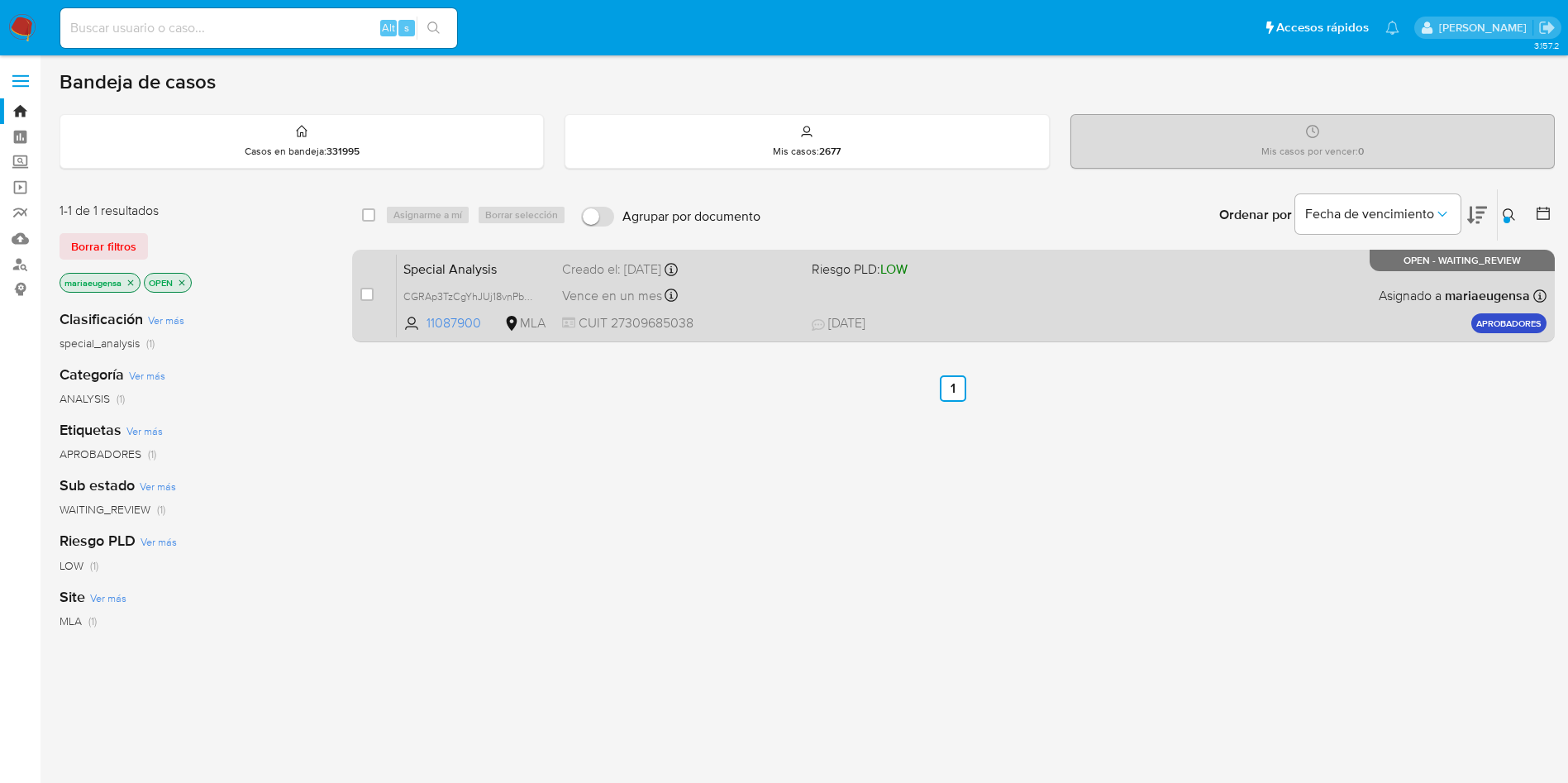
drag, startPoint x: 368, startPoint y: 296, endPoint x: 380, endPoint y: 271, distance: 27.7
click at [370, 288] on input "checkbox" at bounding box center [366, 294] width 13 height 13
checkbox input "true"
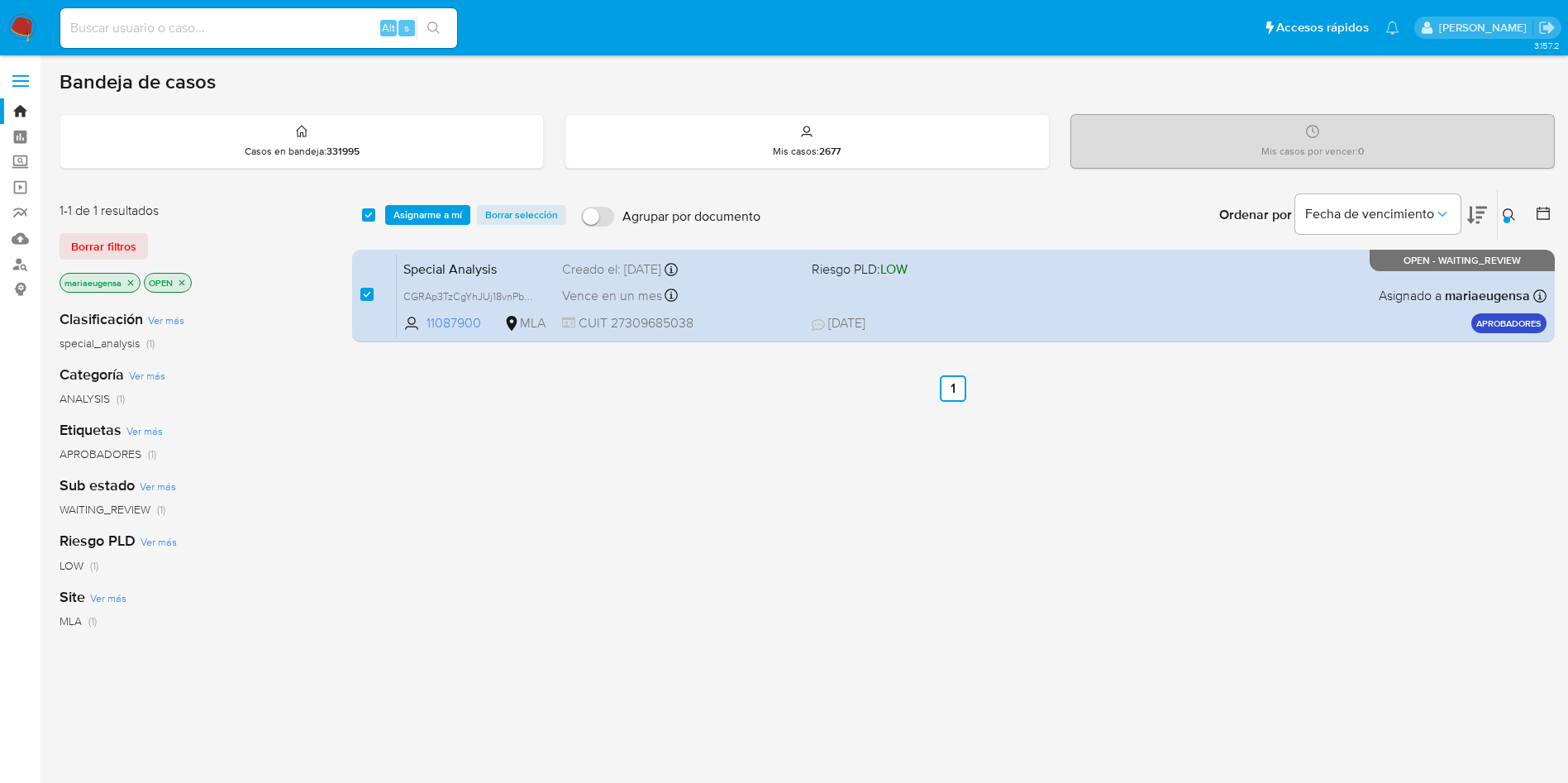
click at [406, 226] on div "select-all-cases-checkbox Asignarme a mí Borrar selección Agrupar por documento…" at bounding box center [953, 215] width 1203 height 51
drag, startPoint x: 409, startPoint y: 224, endPoint x: 419, endPoint y: 213, distance: 14.9
click at [415, 217] on span "Asignarme a mí" at bounding box center [428, 215] width 68 height 17
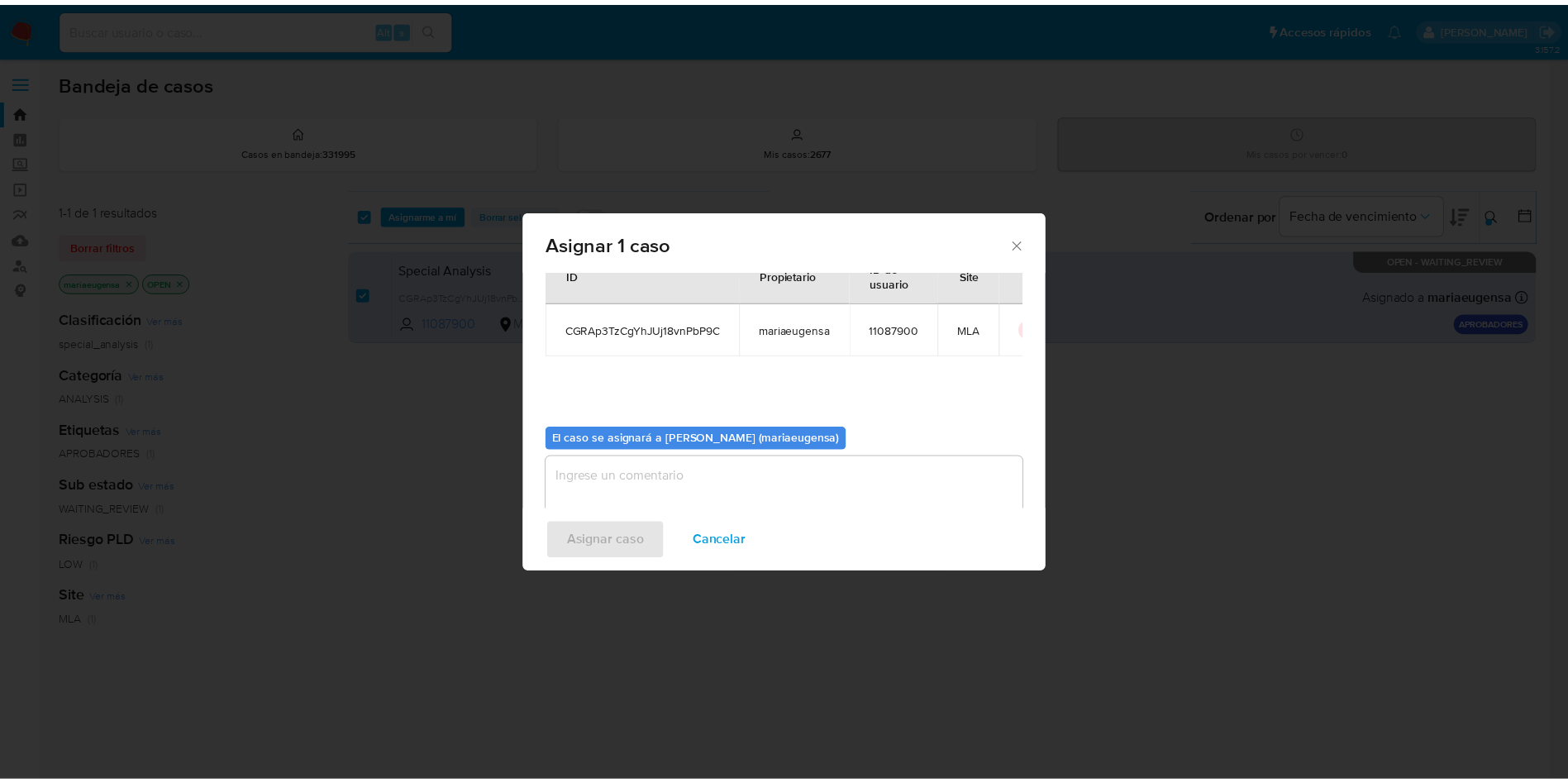
scroll to position [86, 0]
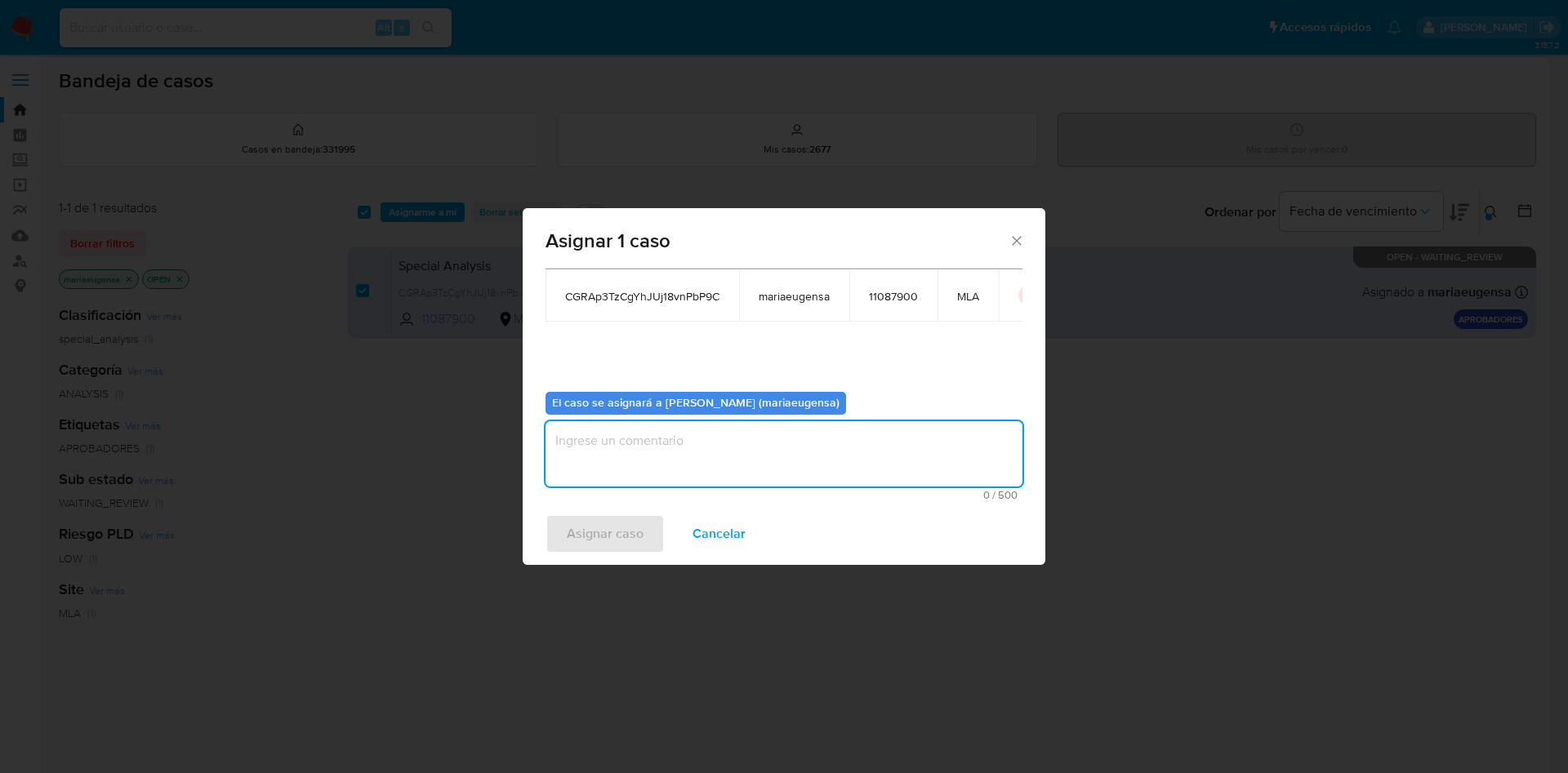
click at [606, 451] on textarea "assign-modal" at bounding box center [784, 453] width 477 height 65
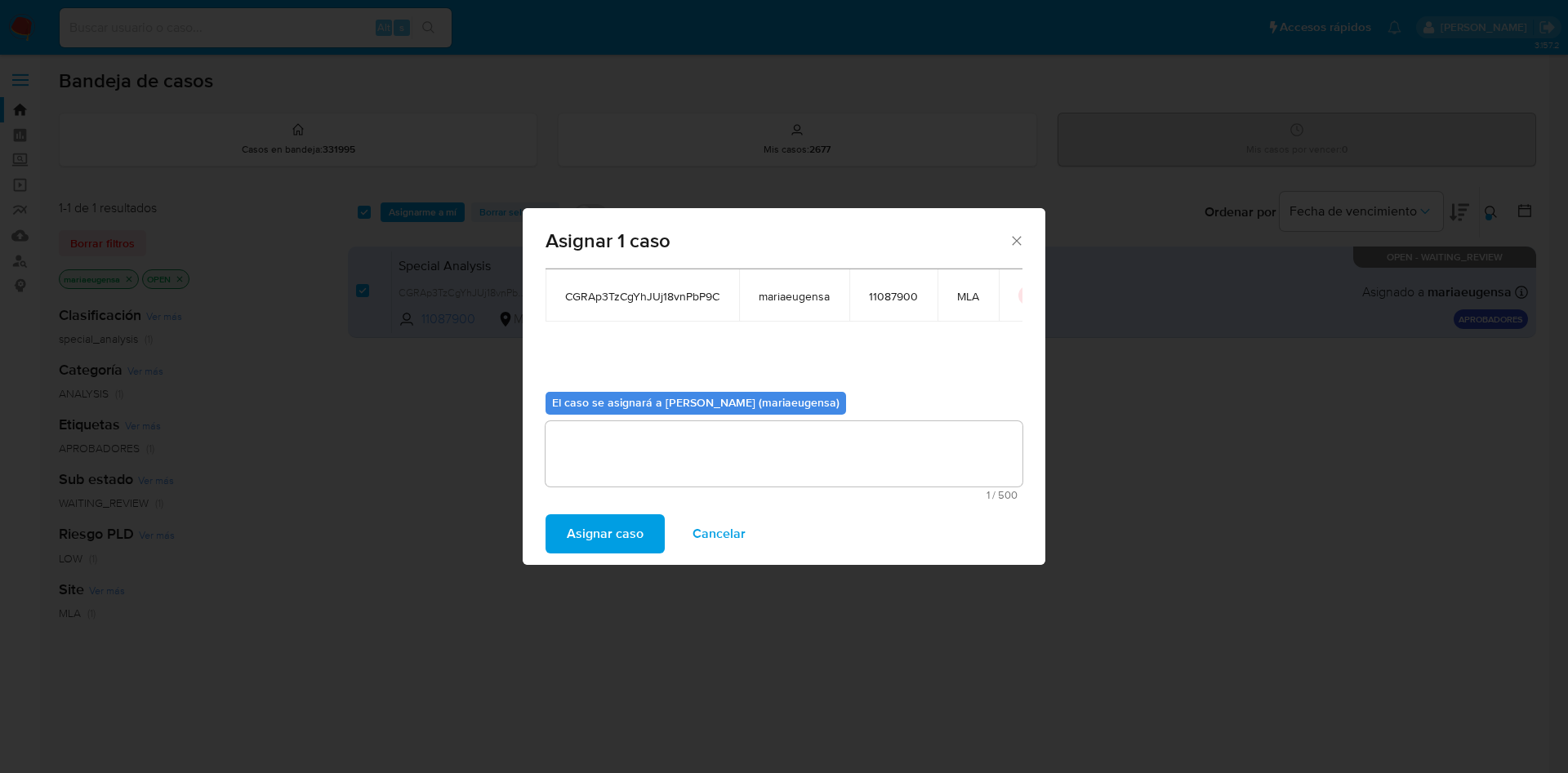
click at [597, 559] on div "Asignar caso Cancelar" at bounding box center [784, 533] width 523 height 62
click at [611, 535] on span "Asignar caso" at bounding box center [605, 534] width 77 height 36
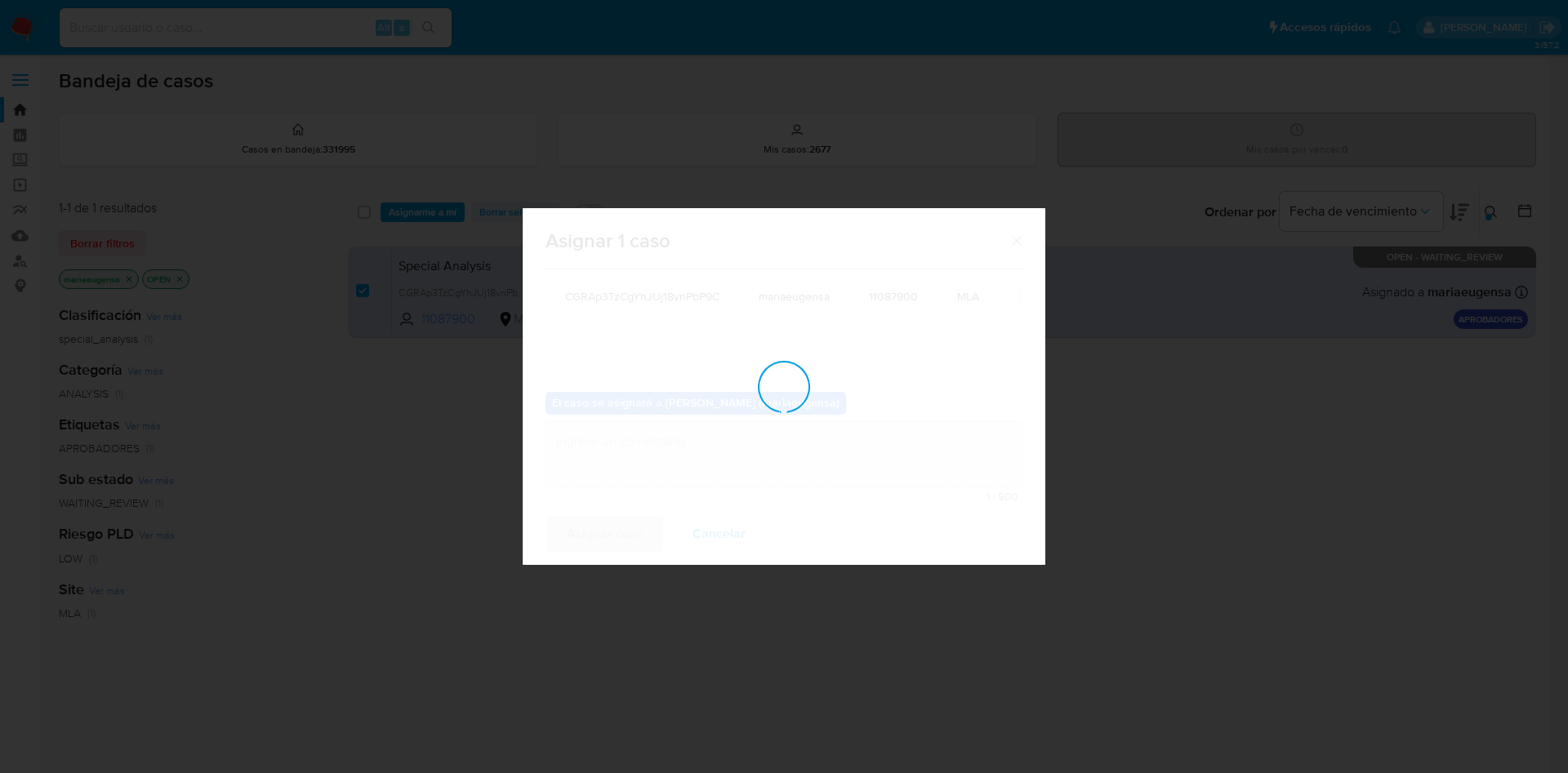
checkbox input "false"
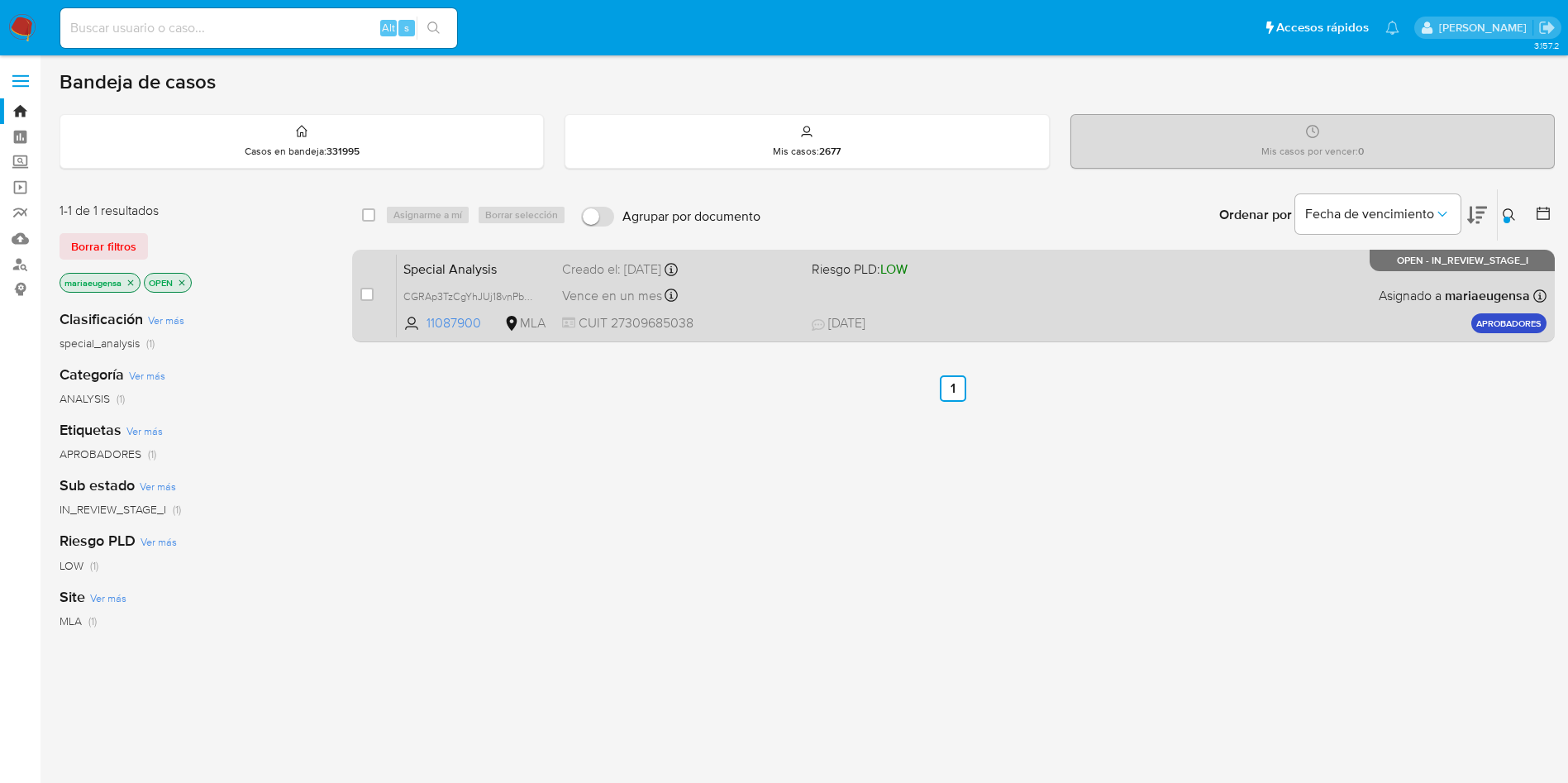
click at [521, 273] on span "Special Analysis" at bounding box center [476, 268] width 146 height 22
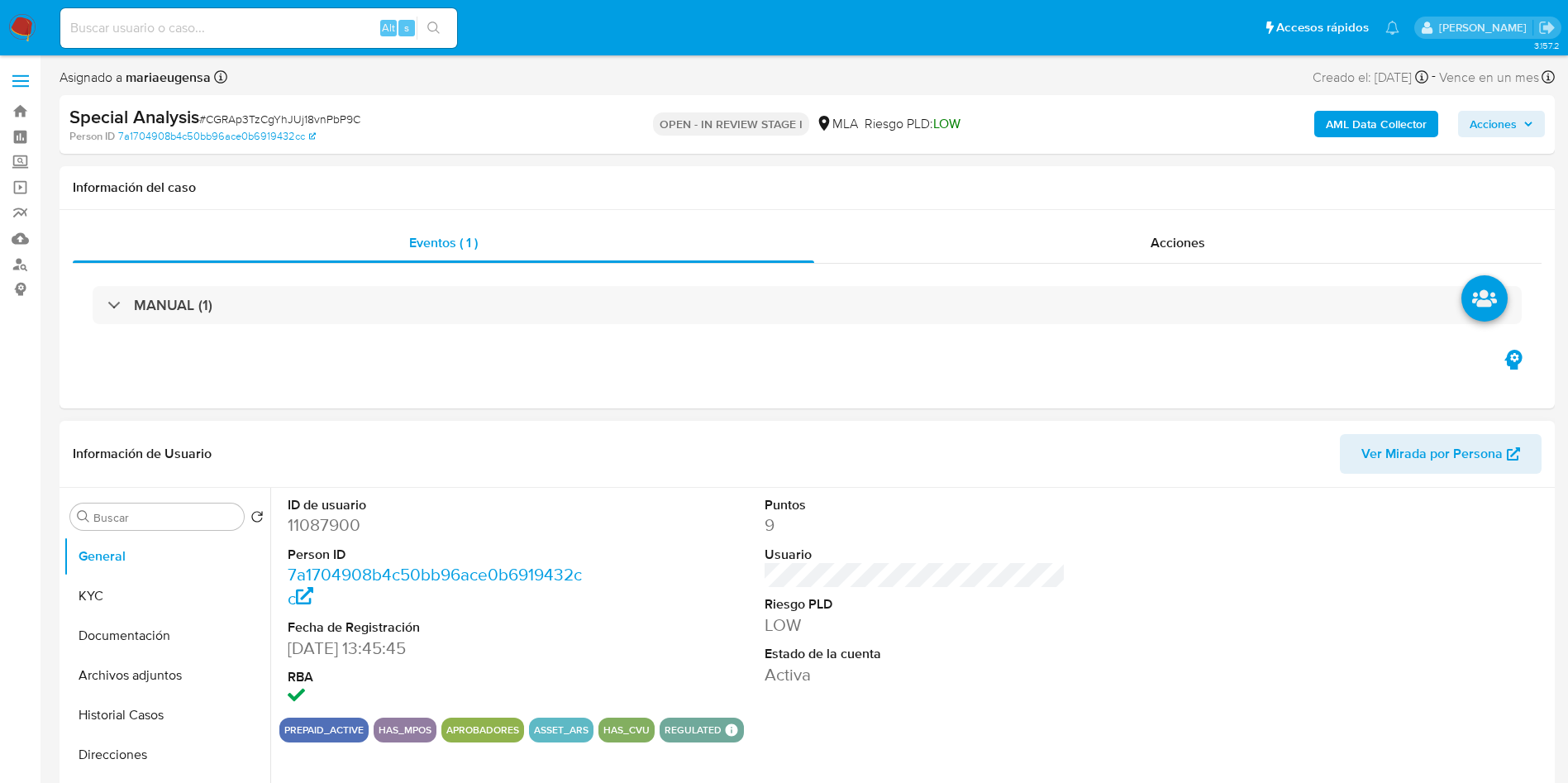
select select "10"
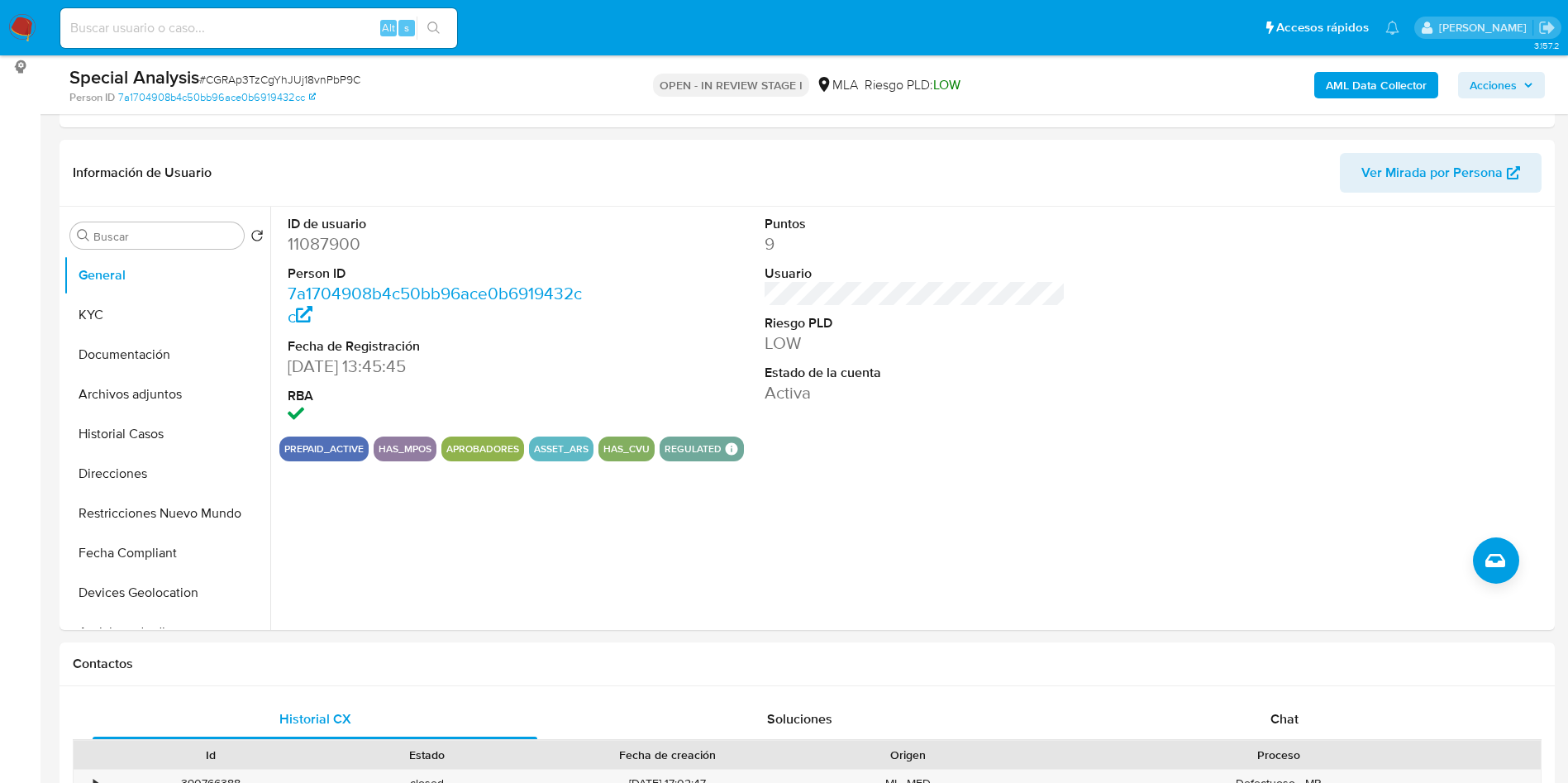
scroll to position [620, 0]
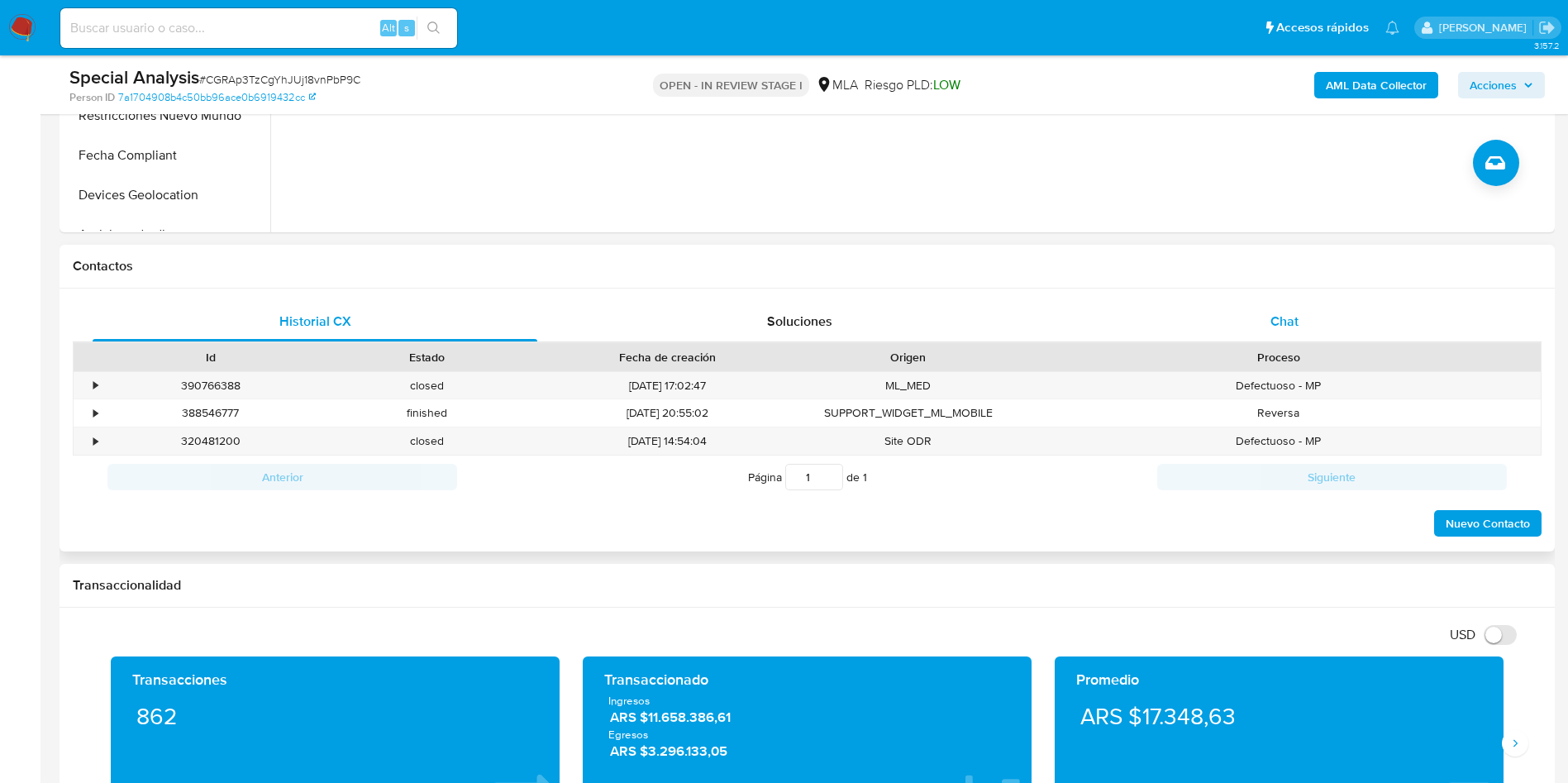
click at [1326, 331] on div "Chat" at bounding box center [1284, 322] width 444 height 40
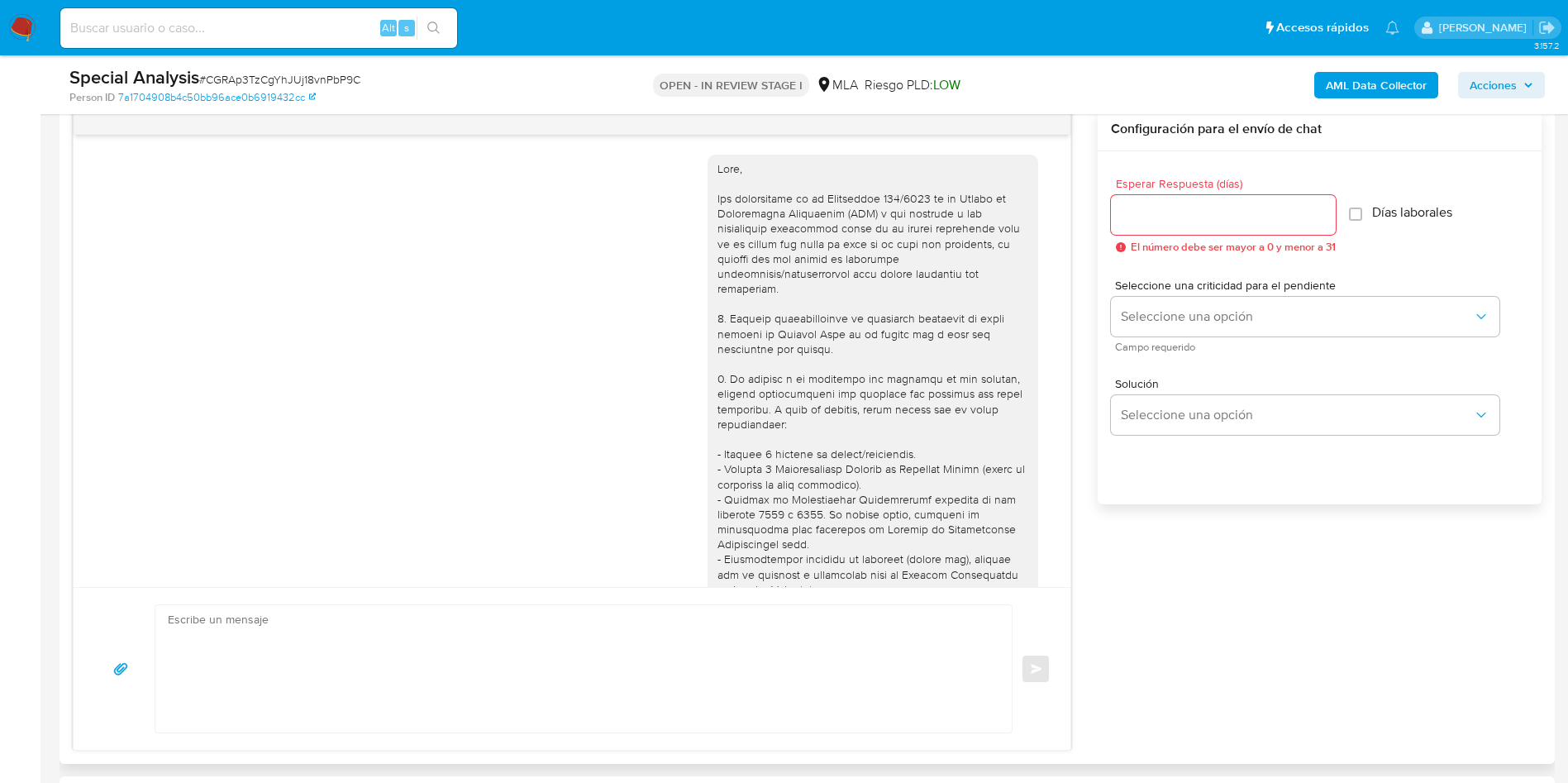
scroll to position [1898, 0]
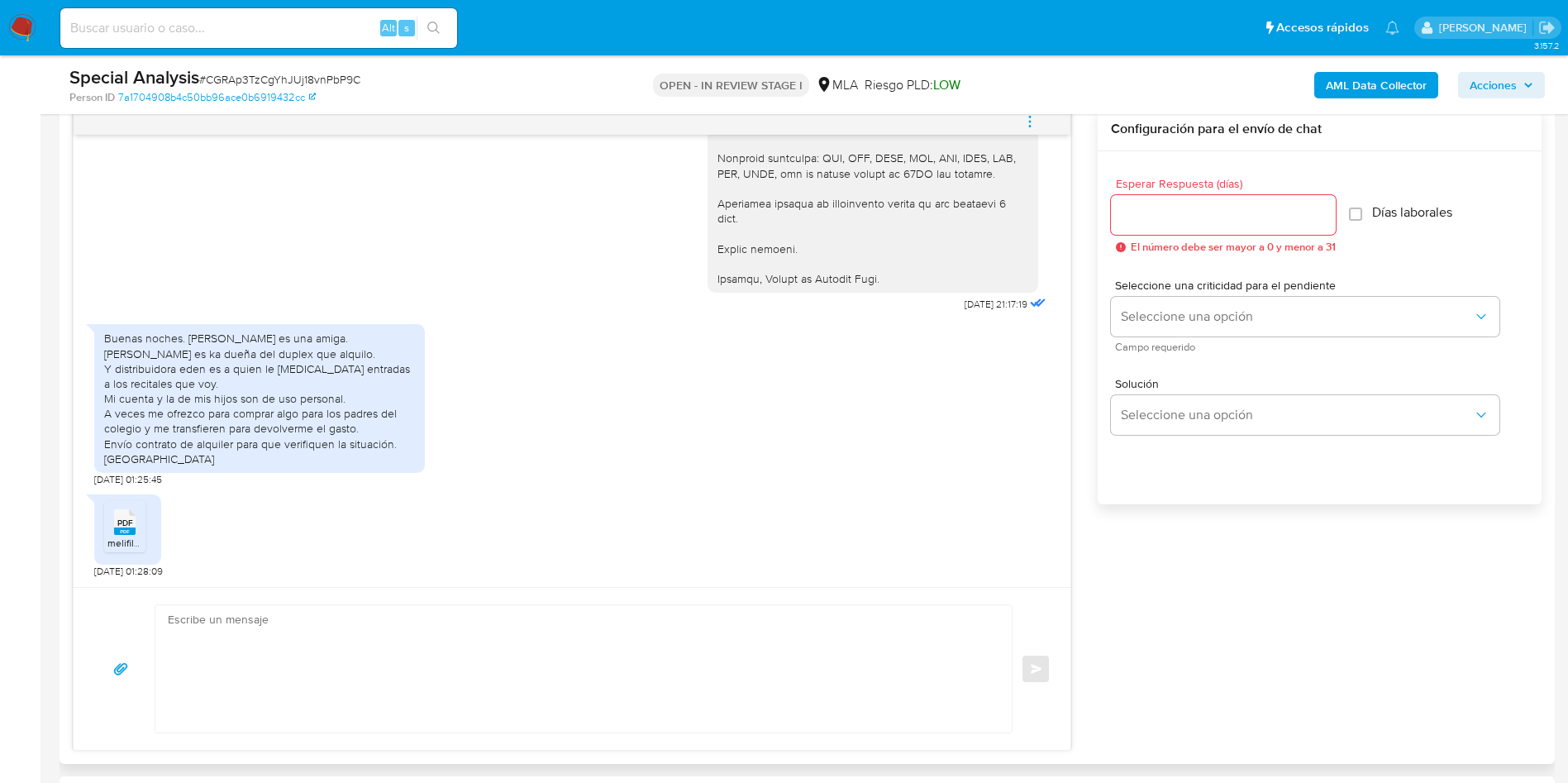
click at [275, 688] on textarea at bounding box center [580, 668] width 824 height 128
click at [1217, 224] on input "Esperar Respuesta (días)" at bounding box center [1223, 215] width 225 height 22
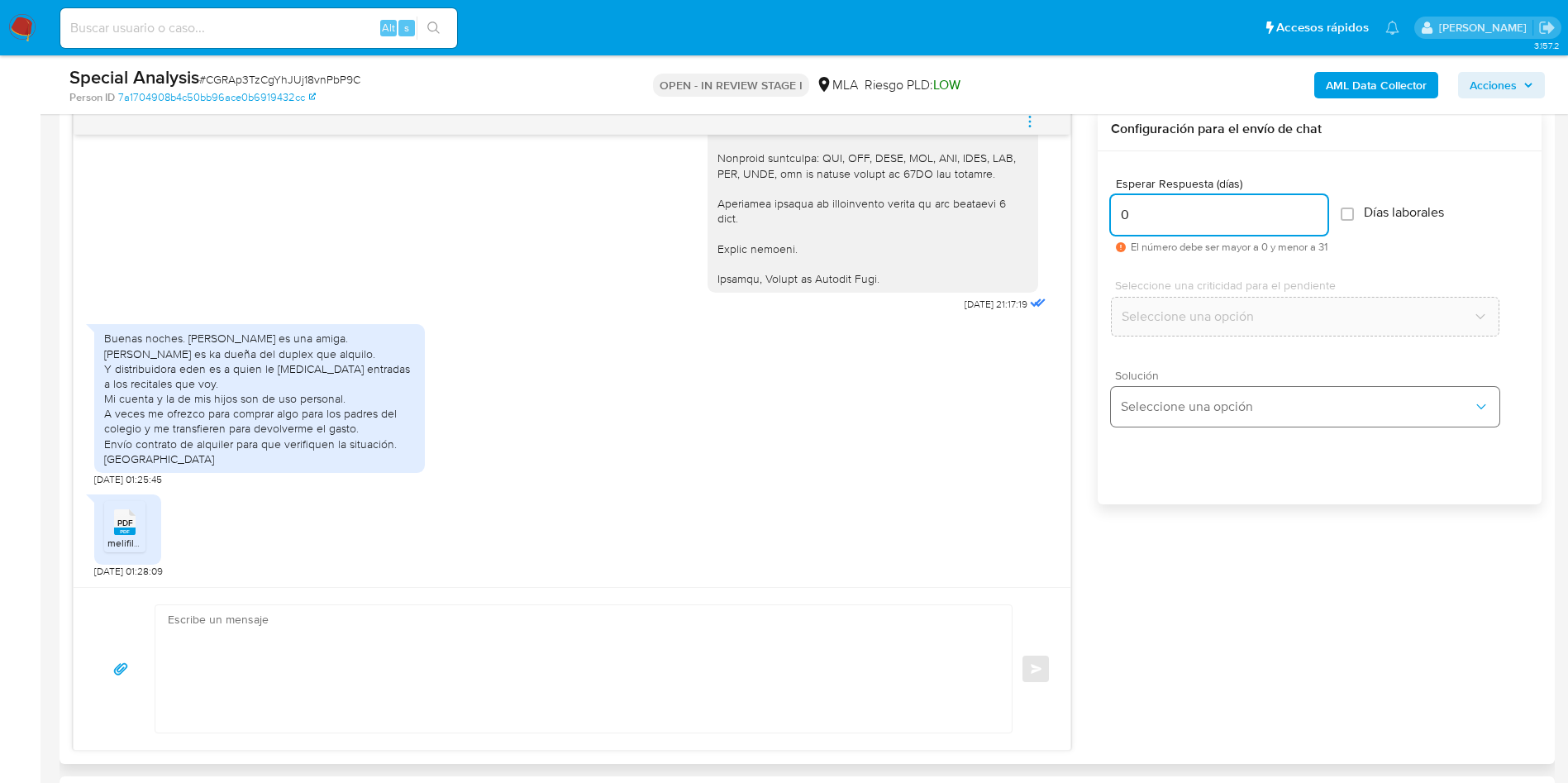
type input "0"
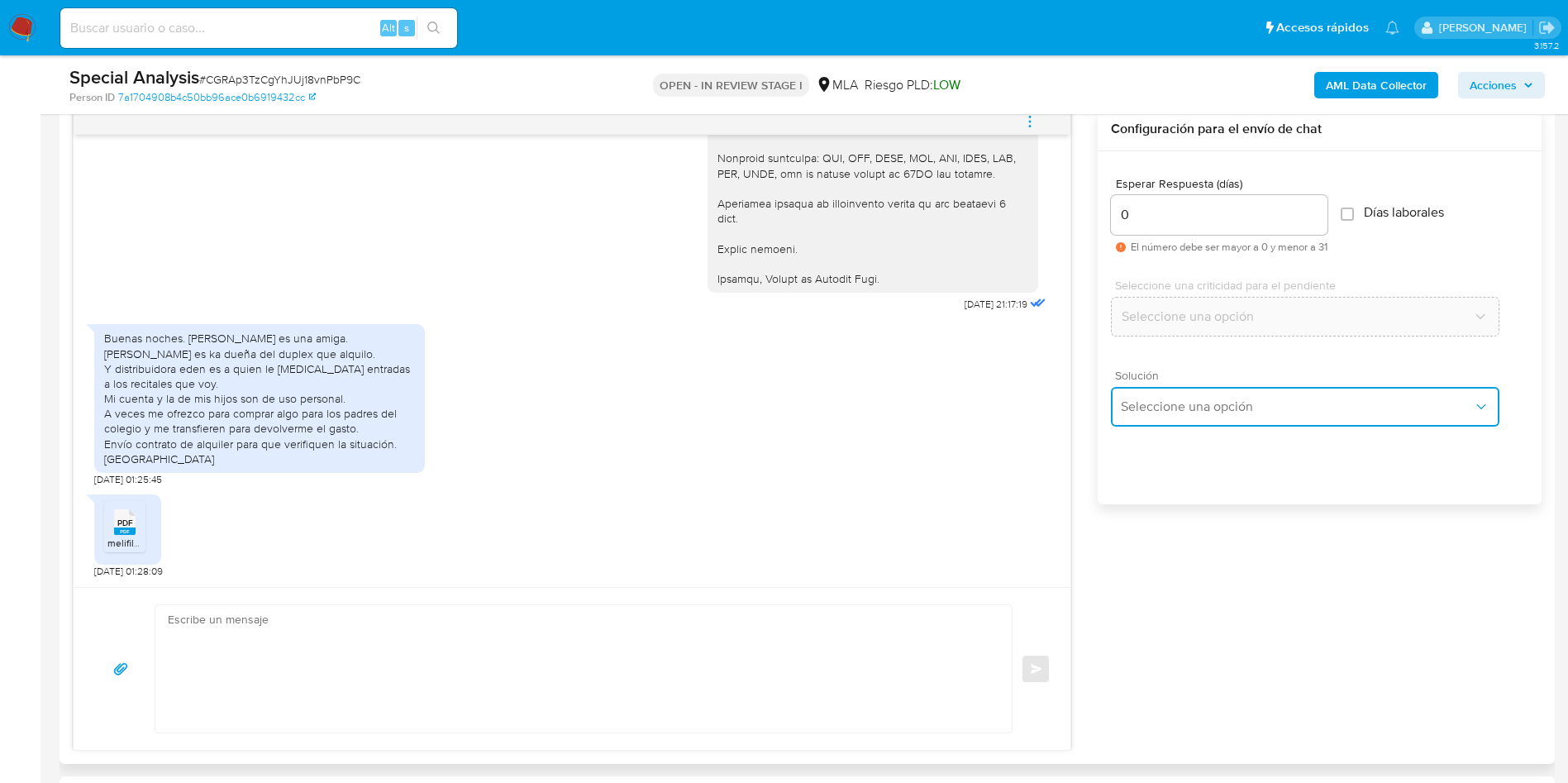
click at [1152, 389] on button "Seleccione una opción" at bounding box center [1305, 407] width 389 height 40
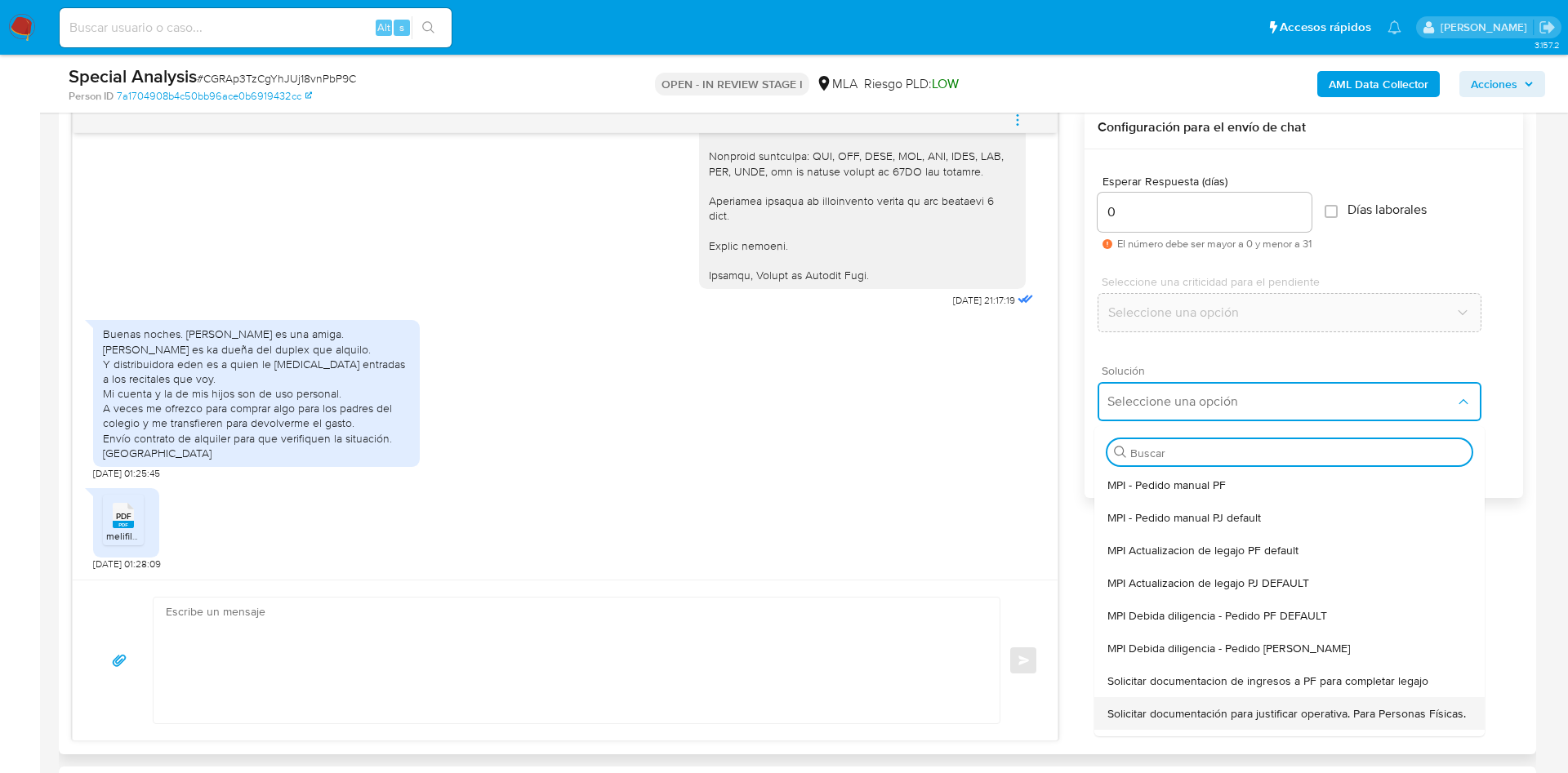
click at [1147, 720] on span "Solicitar documentación para justificar operativa. Para Personas Físicas." at bounding box center [1286, 712] width 359 height 15
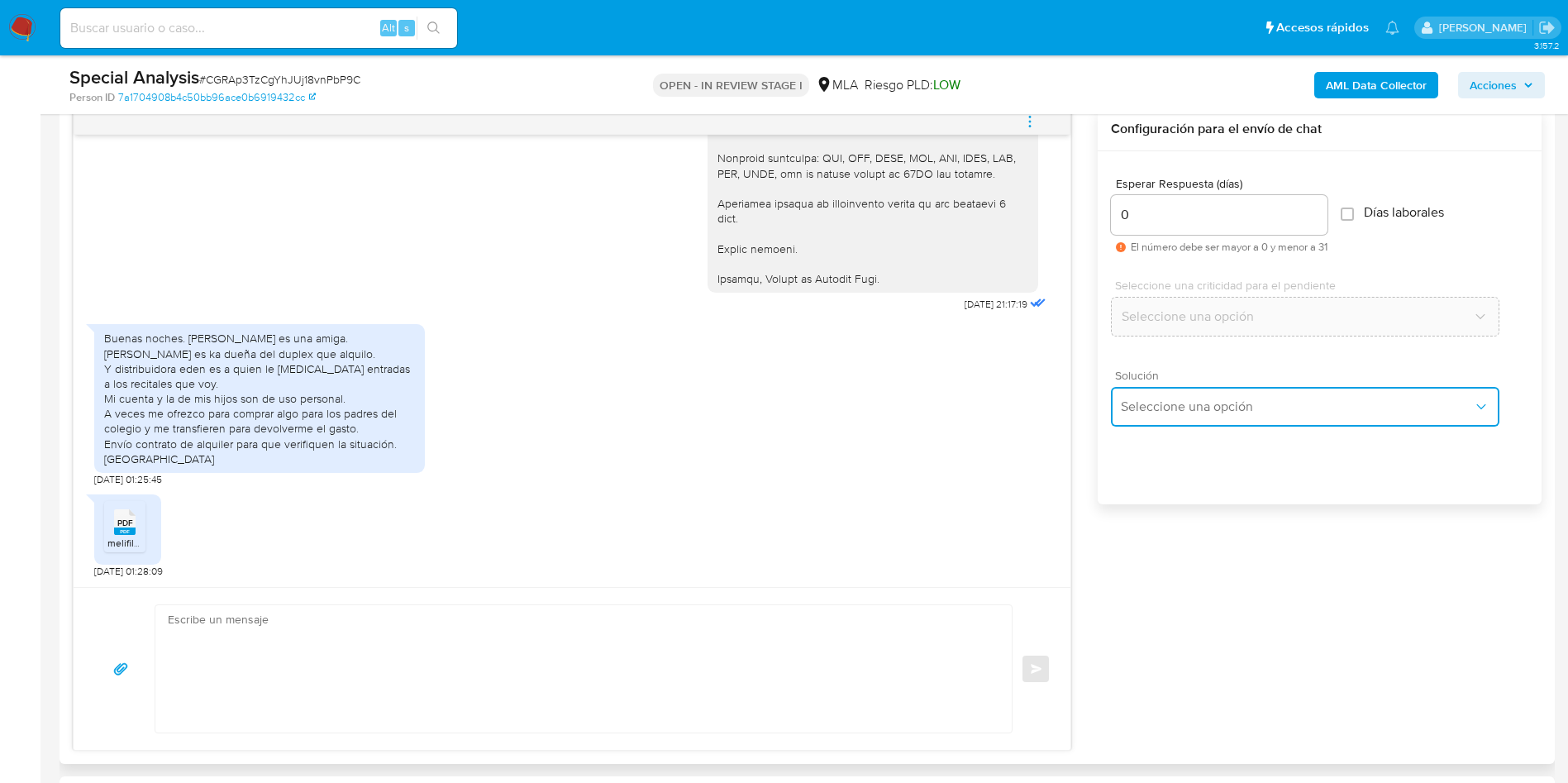
type textarea "Hola,En función de las operaciones registradas en tu cuenta de Mercado Pago, ne…"
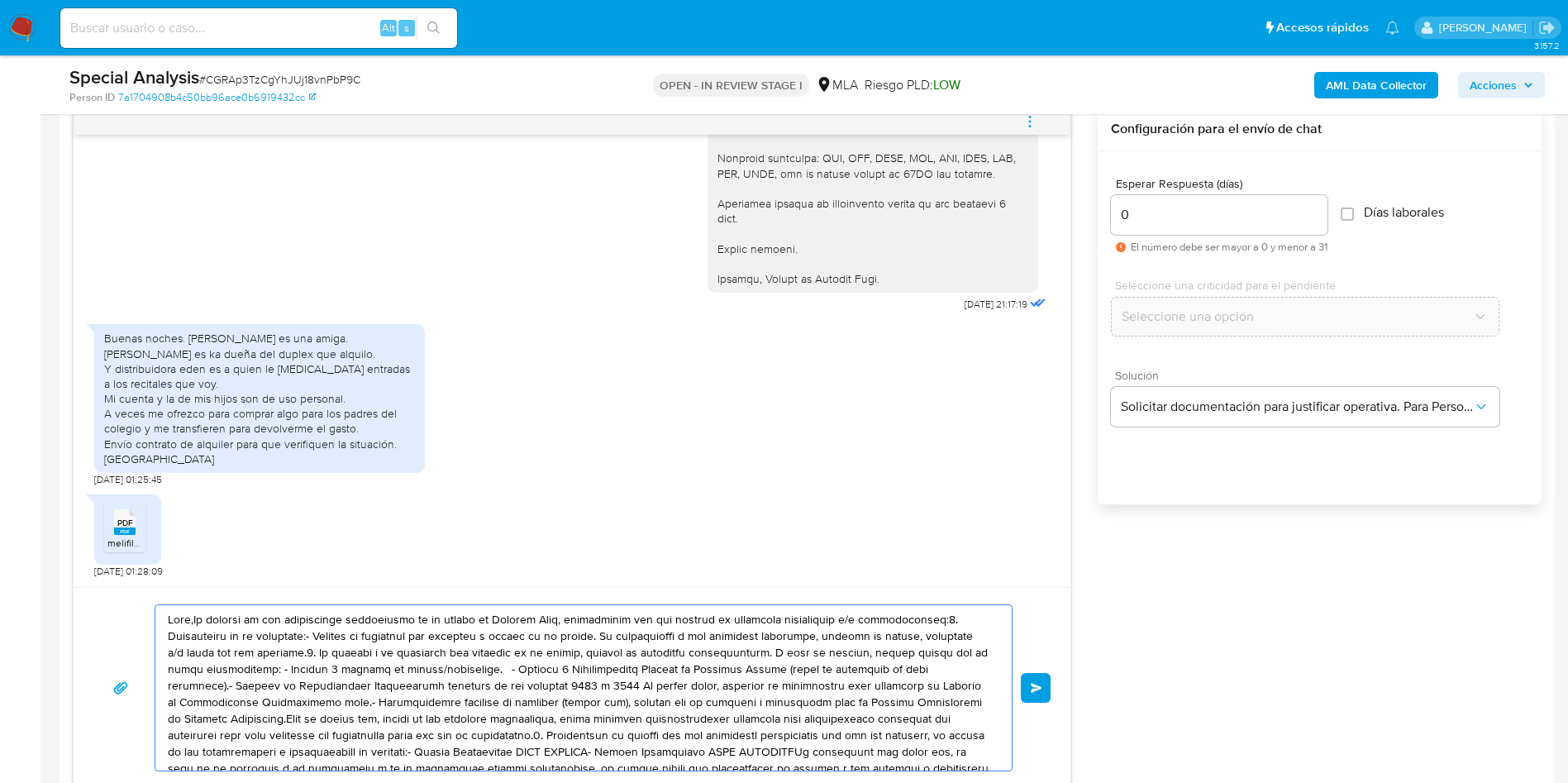
click at [785, 678] on textarea at bounding box center [580, 687] width 824 height 165
click at [785, 677] on textarea at bounding box center [580, 687] width 824 height 165
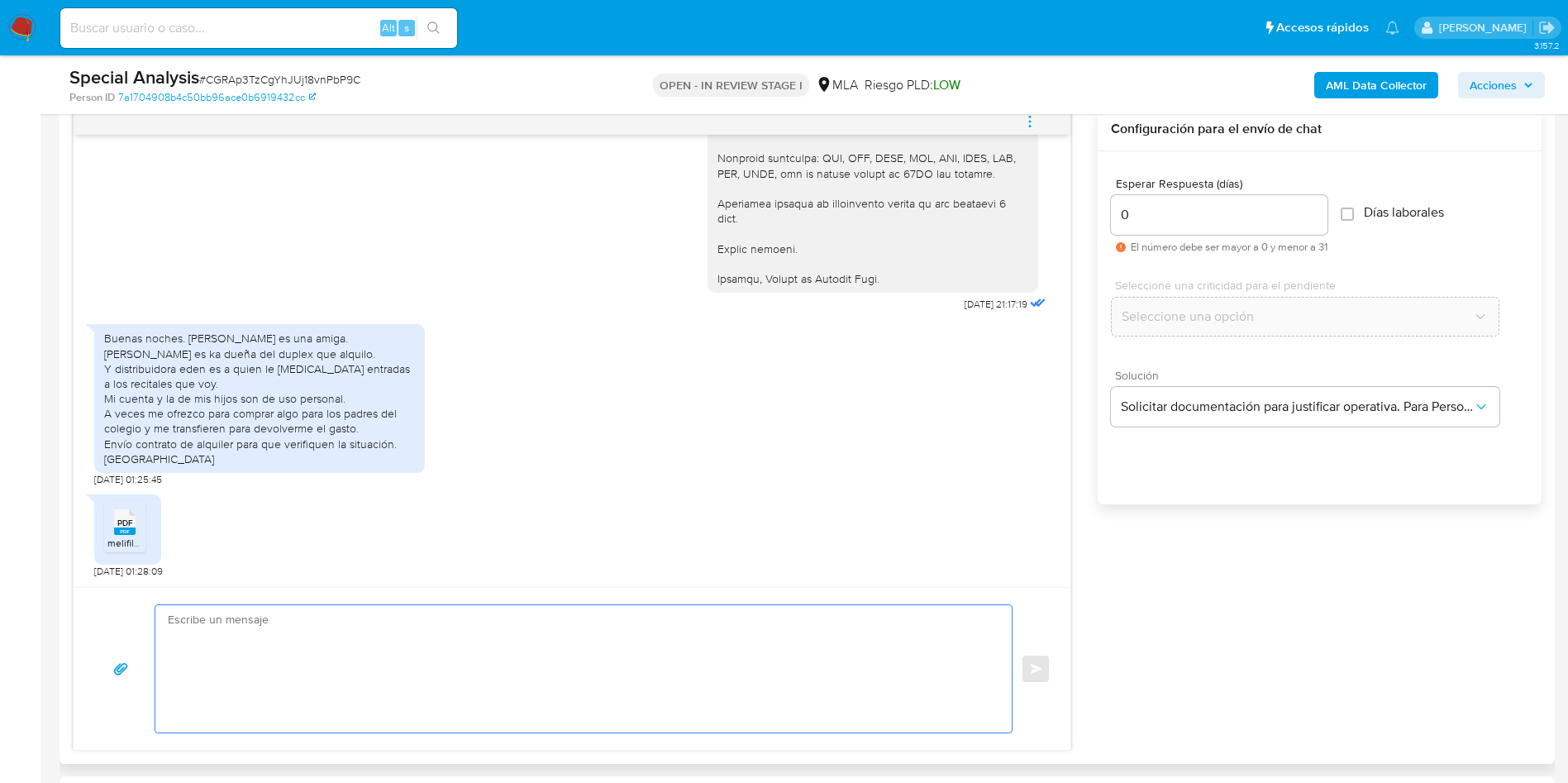
paste textarea "Hola, ¡Gracias por tu respuesta! Queremos informarte que el uso de la cuenta es…"
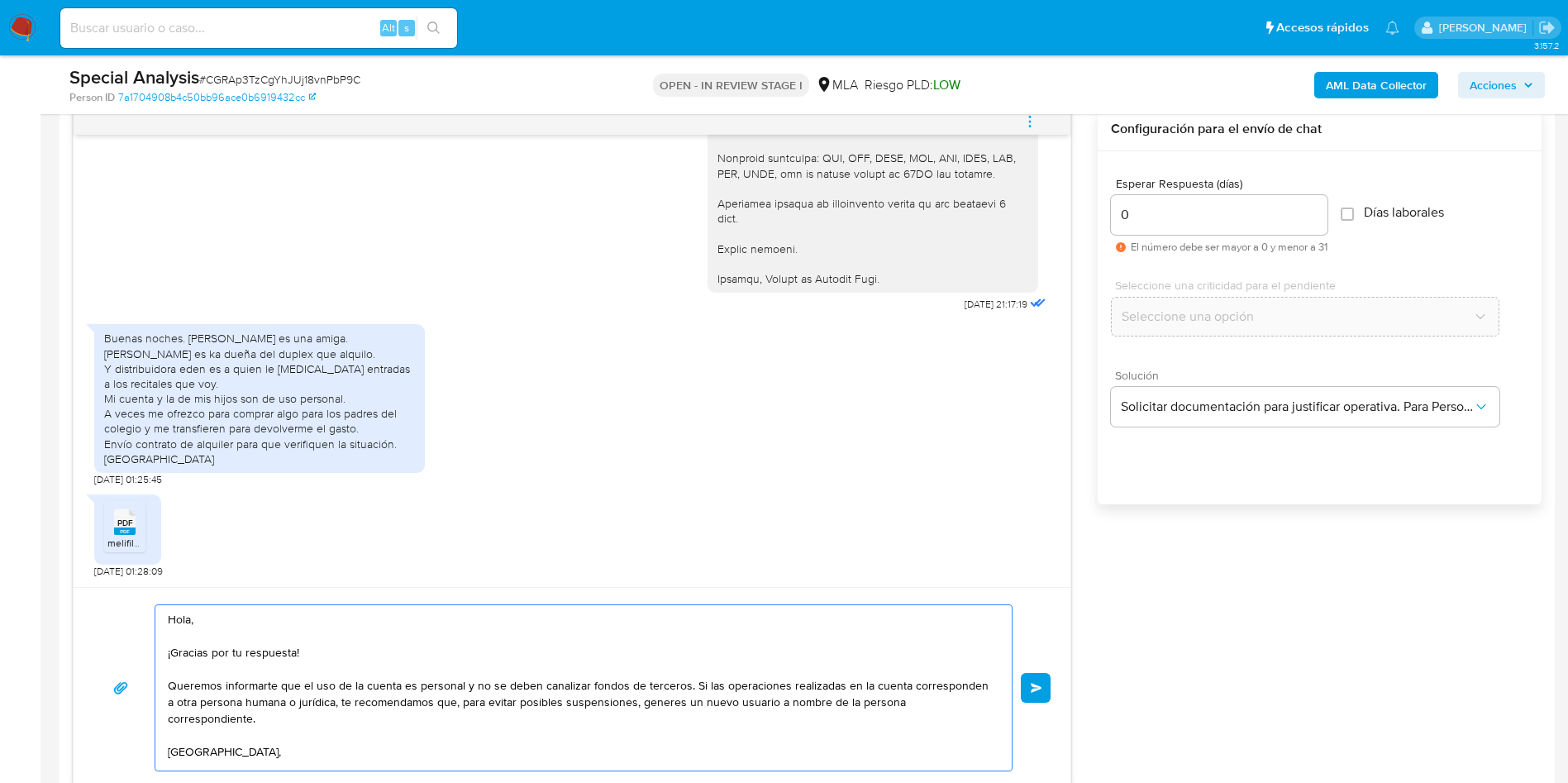
scroll to position [88, 0]
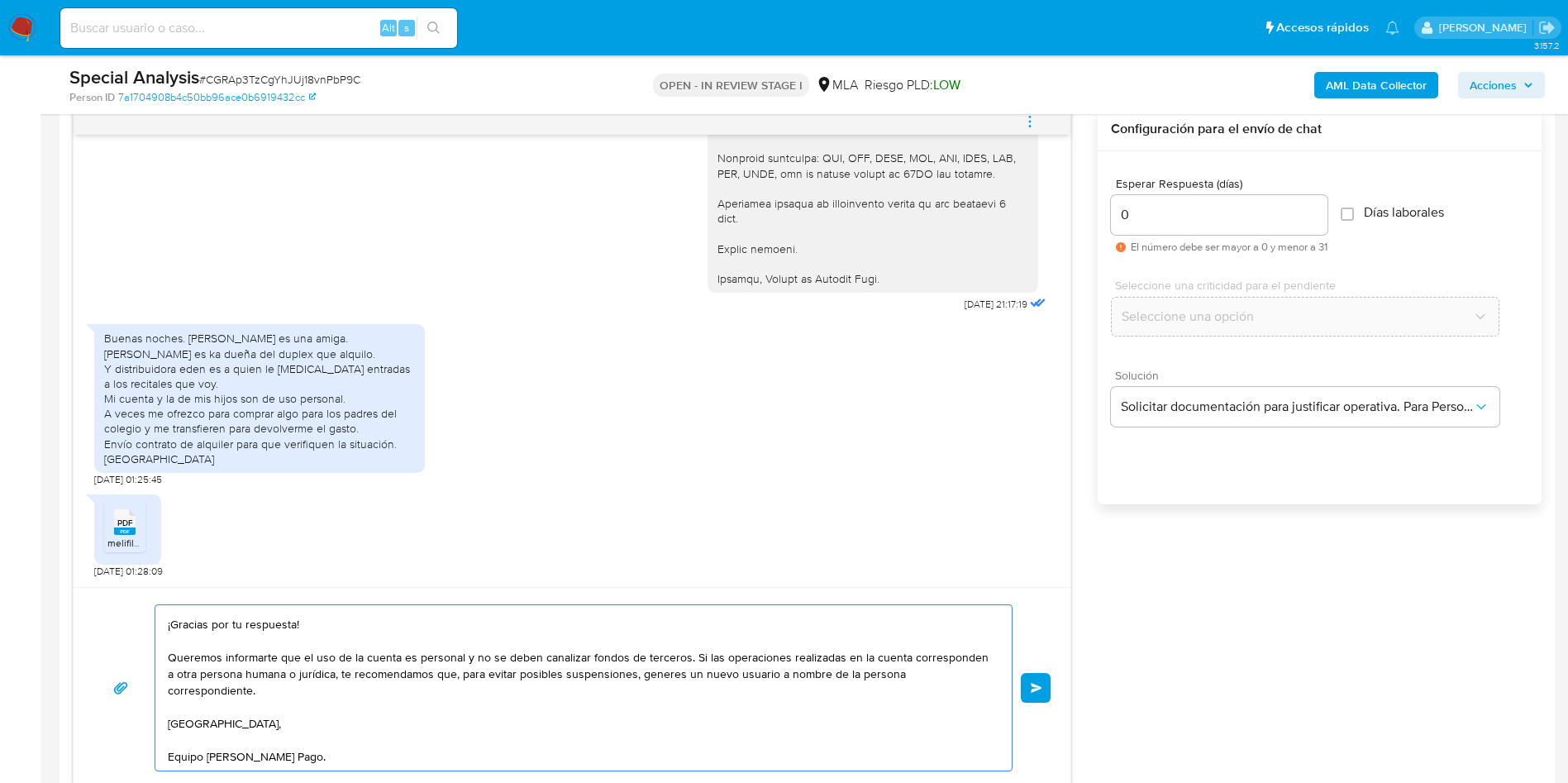
click at [785, 676] on textarea "Hola, ¡Gracias por tu respuesta! Queremos informarte que el uso de la cuenta es…" at bounding box center [580, 687] width 824 height 165
drag, startPoint x: 685, startPoint y: 659, endPoint x: 695, endPoint y: 682, distance: 25.1
click at [695, 682] on textarea "Hola, ¡Gracias por tu respuesta! Queremos informarte que el uso de la cuenta es…" at bounding box center [580, 687] width 824 height 165
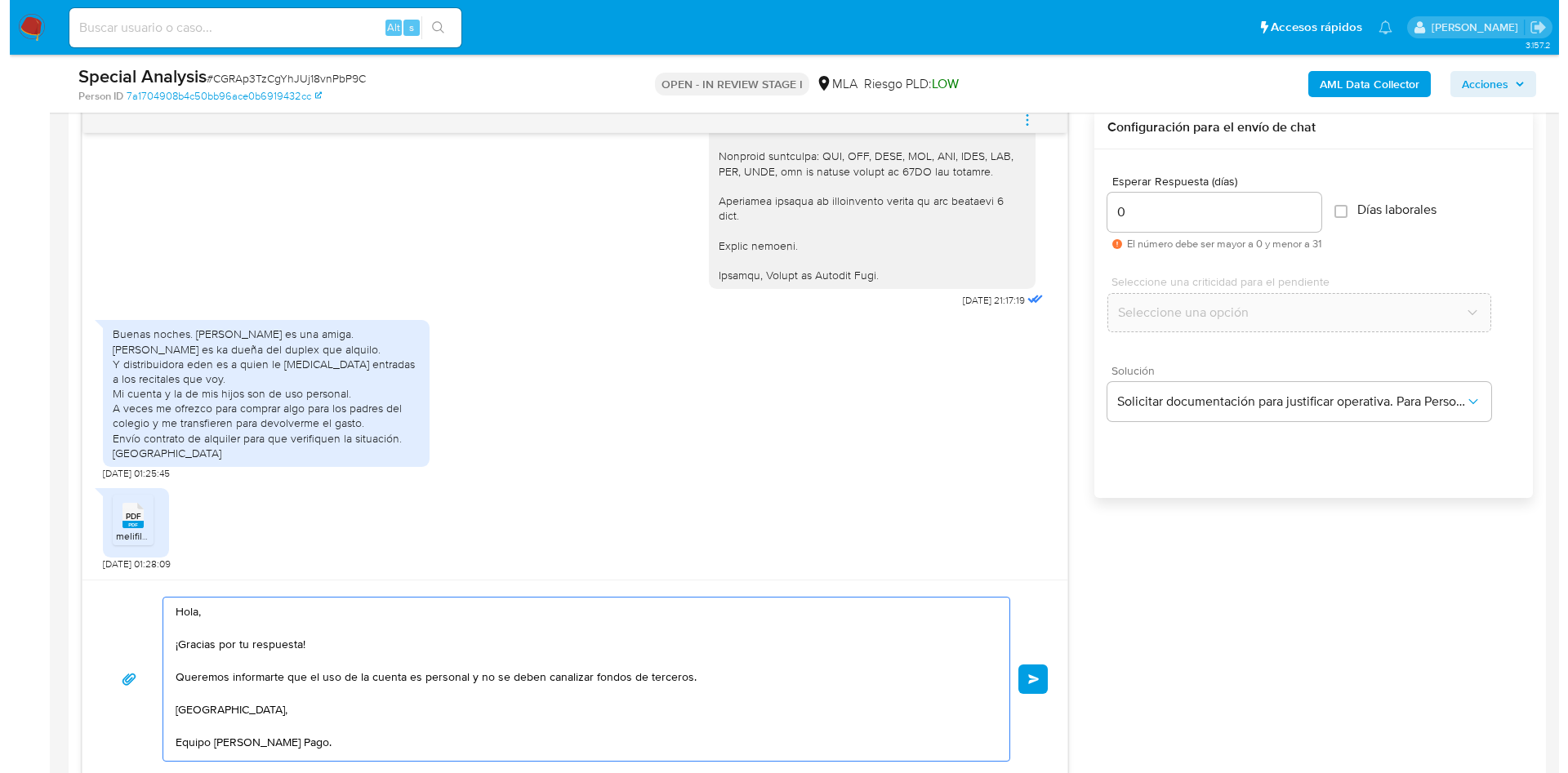
scroll to position [0, 0]
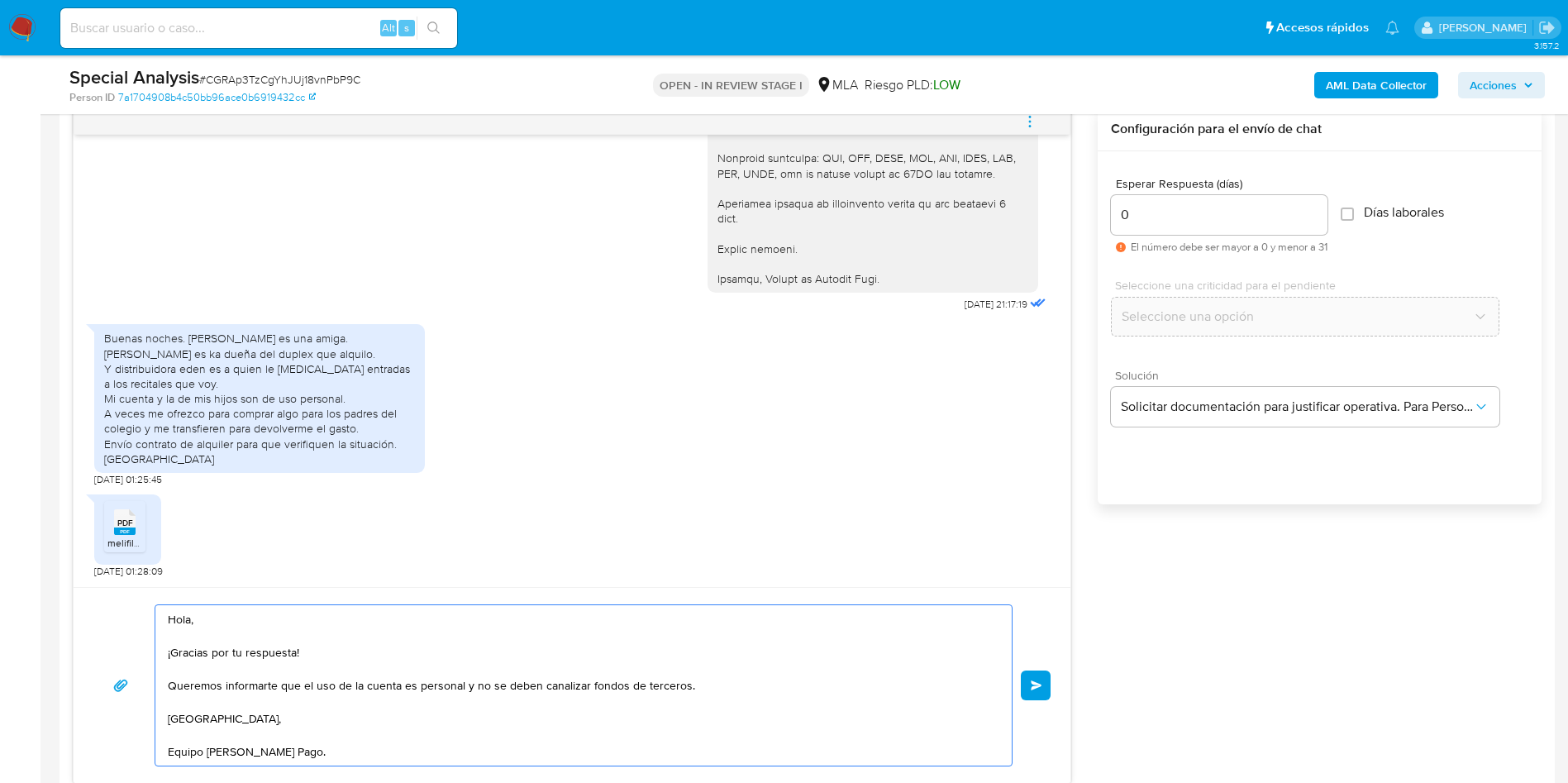
click at [168, 695] on textarea "Hola, ¡Gracias por tu respuesta! Queremos informarte que el uso de la cuenta es…" at bounding box center [580, 685] width 824 height 160
drag, startPoint x: 253, startPoint y: 687, endPoint x: 278, endPoint y: 684, distance: 25.2
click at [271, 685] on textarea "Hola, ¡Gracias por tu respuesta! Muchas gracias pr la informaicpon enviada. Asi…" at bounding box center [580, 685] width 824 height 160
click at [423, 725] on textarea "Hola, ¡Gracias por tu respuesta! Muchas gracias po información enviada. Asimism…" at bounding box center [580, 685] width 824 height 160
click at [542, 704] on textarea "Hola, ¡Gracias por tu respuesta! Muchas gracias po información enviada. Asimism…" at bounding box center [580, 685] width 824 height 160
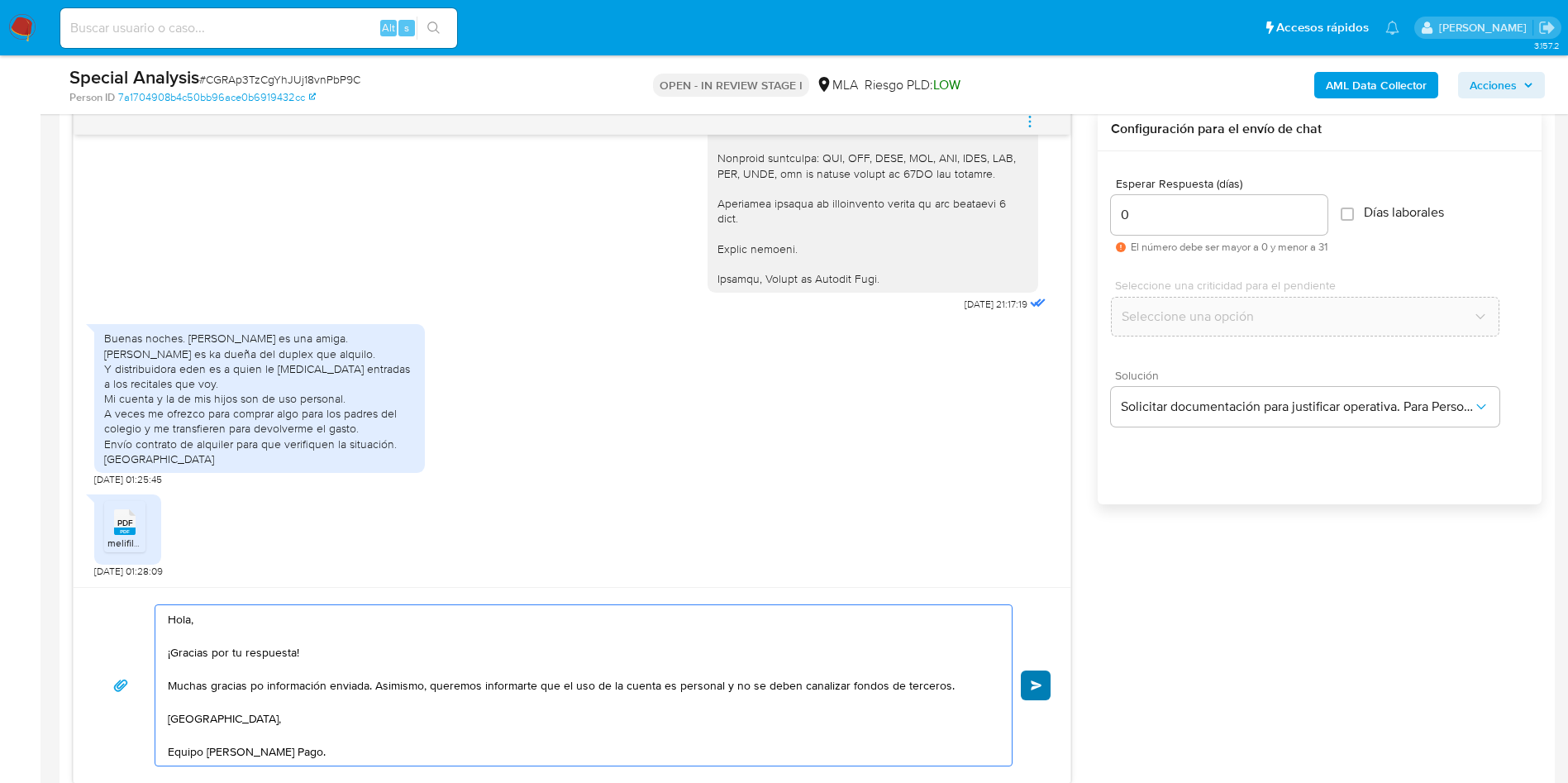
type textarea "Hola, ¡Gracias por tu respuesta! Muchas gracias po información enviada. Asimism…"
click at [1027, 685] on button "Enviar" at bounding box center [1035, 685] width 30 height 30
click at [1028, 114] on icon "menu-action" at bounding box center [1029, 121] width 15 height 15
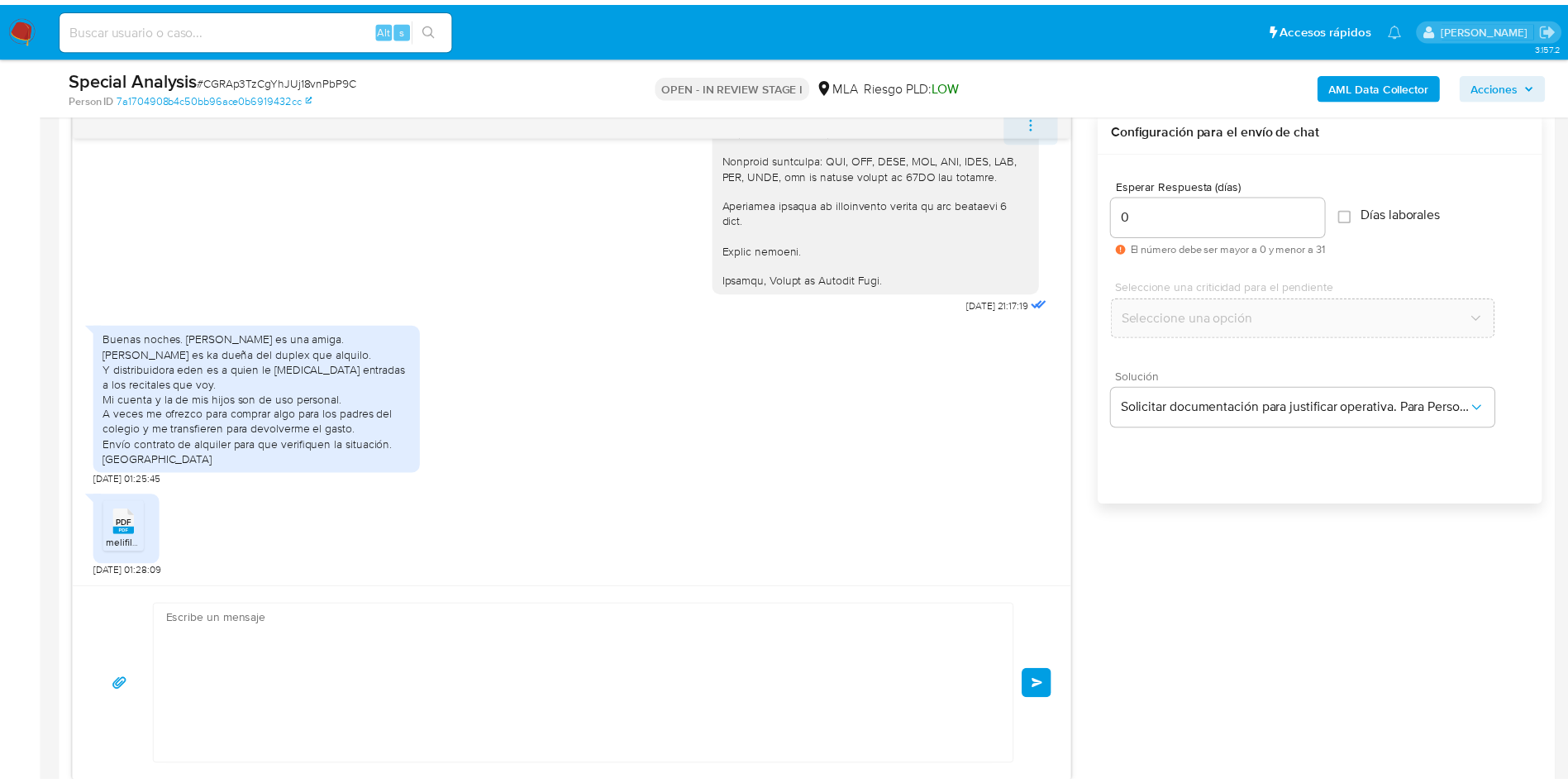
scroll to position [2110, 0]
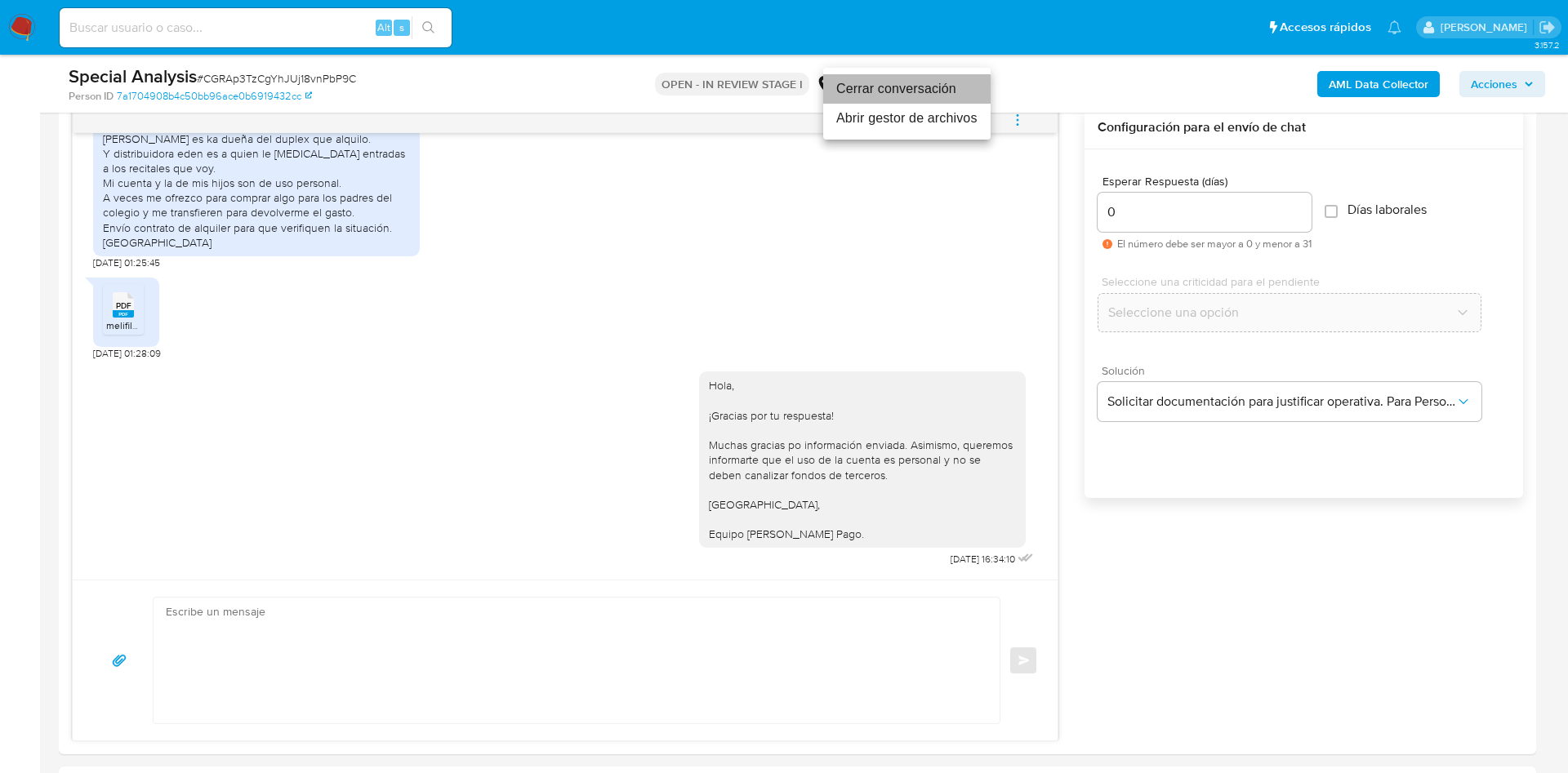
click at [953, 86] on li "Cerrar conversación" at bounding box center [906, 89] width 167 height 29
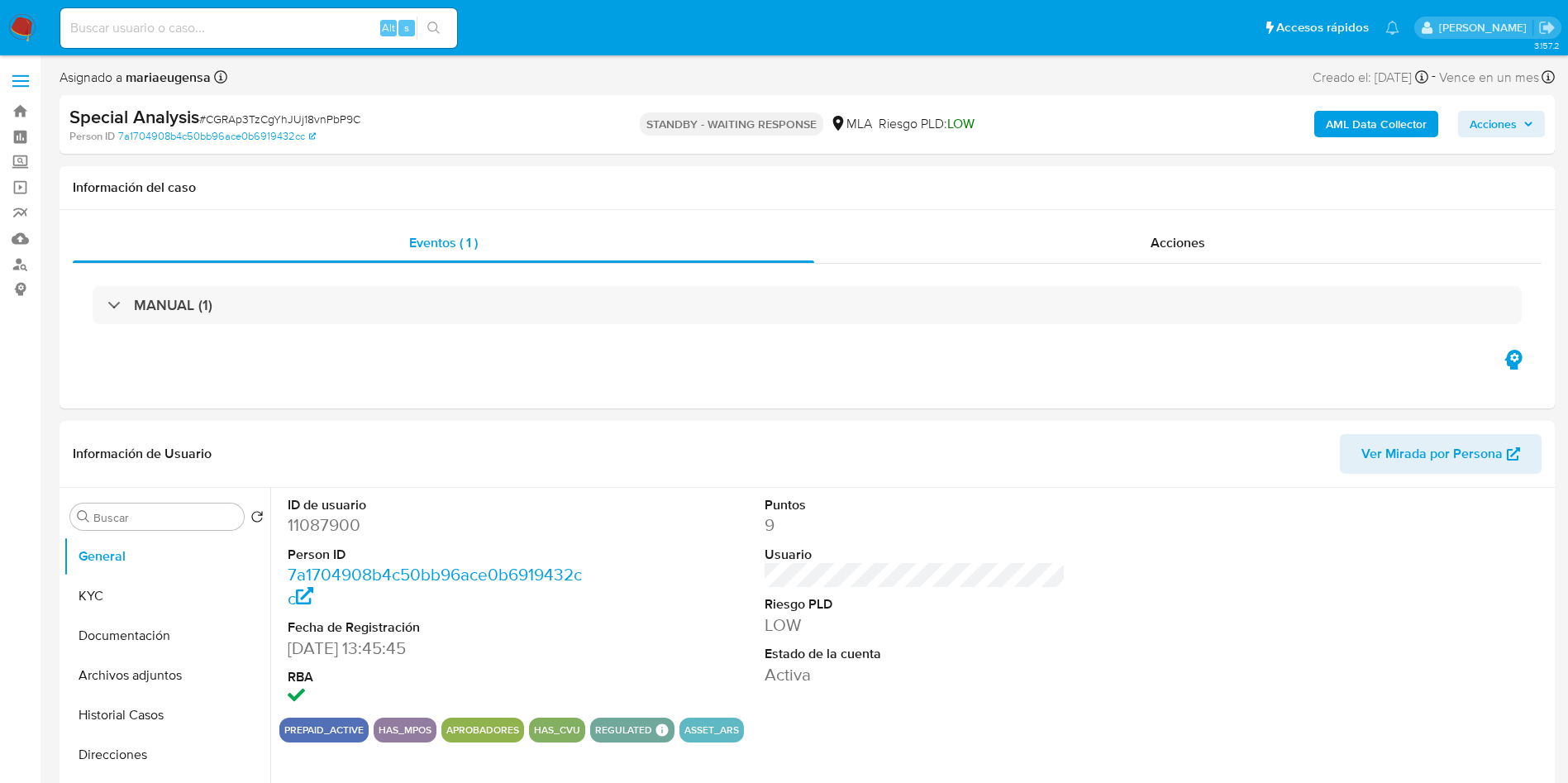
select select "10"
